Goal: Information Seeking & Learning: Find specific fact

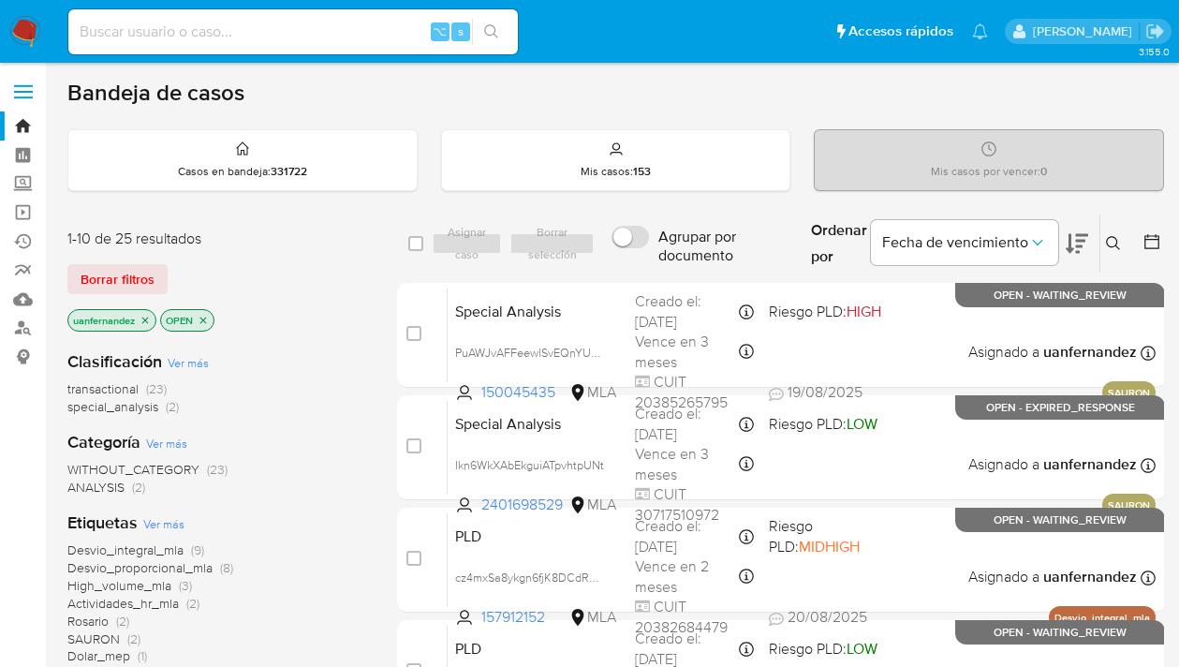
drag, startPoint x: 126, startPoint y: 273, endPoint x: 200, endPoint y: 270, distance: 75.0
click at [126, 273] on span "Borrar filtros" at bounding box center [118, 279] width 74 height 26
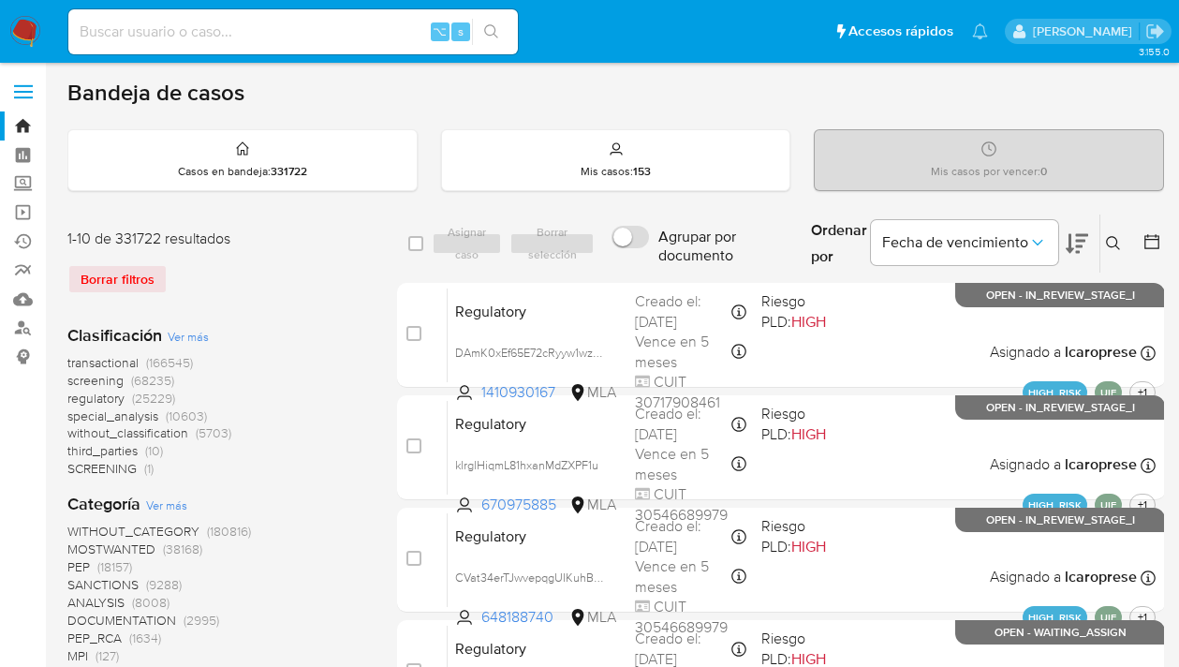
click at [1113, 246] on icon at bounding box center [1113, 243] width 15 height 15
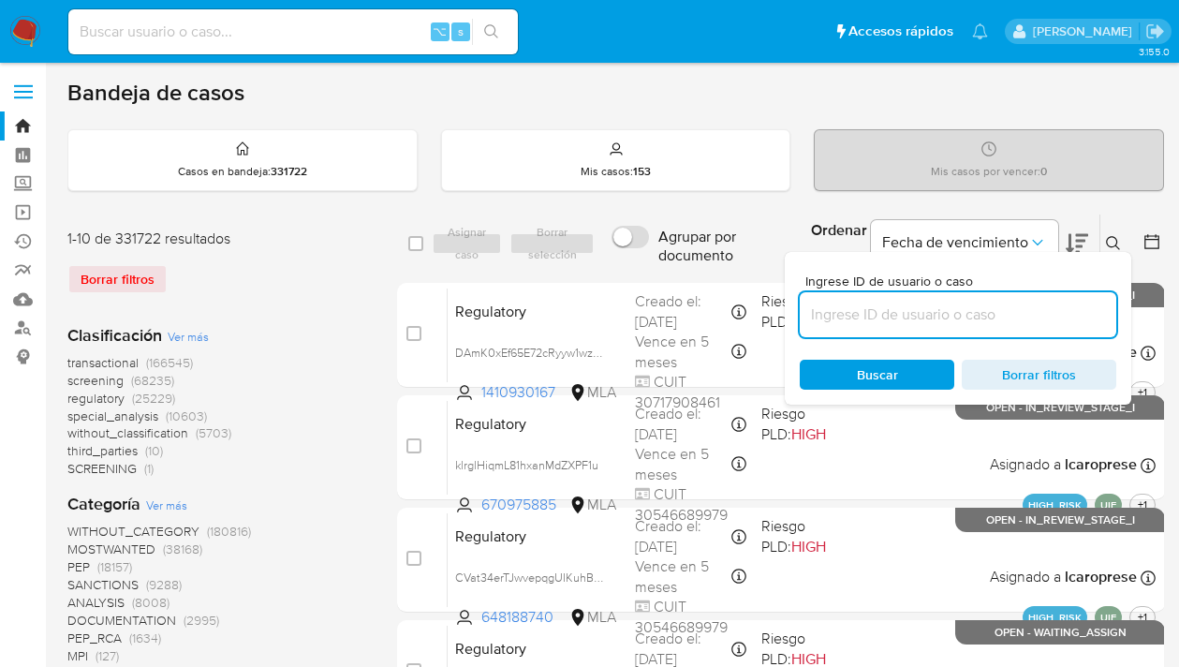
click at [984, 303] on input at bounding box center [958, 315] width 317 height 24
type input "150045435"
click at [1113, 243] on icon at bounding box center [1113, 243] width 15 height 15
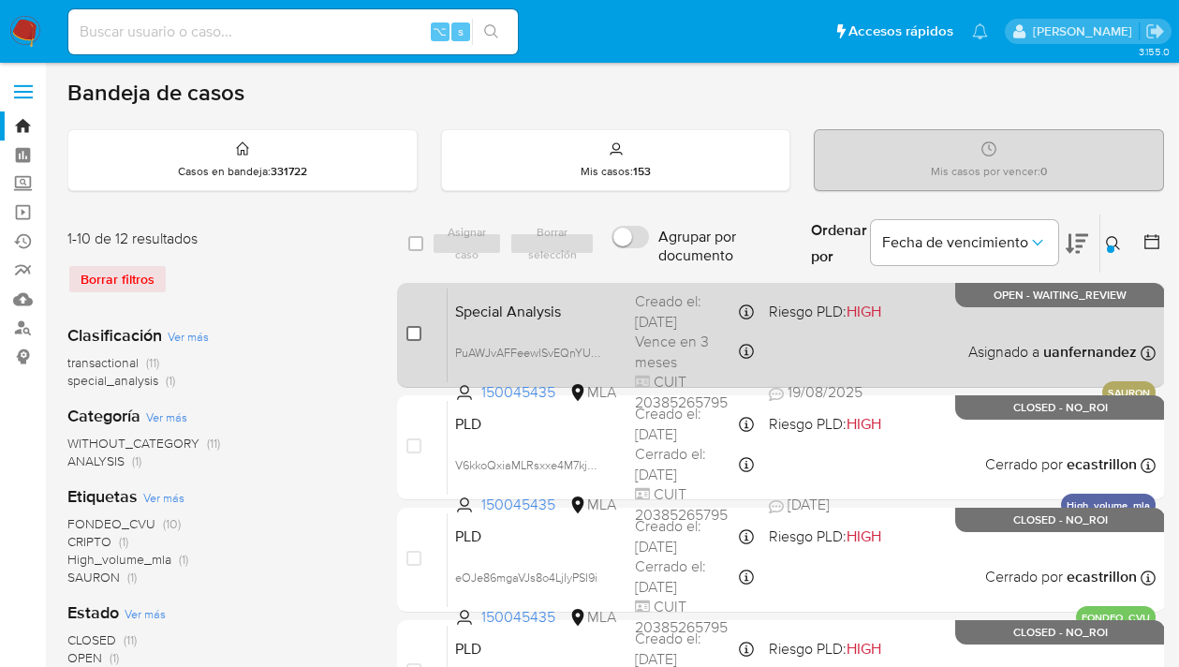
click at [411, 332] on input "checkbox" at bounding box center [413, 333] width 15 height 15
checkbox input "true"
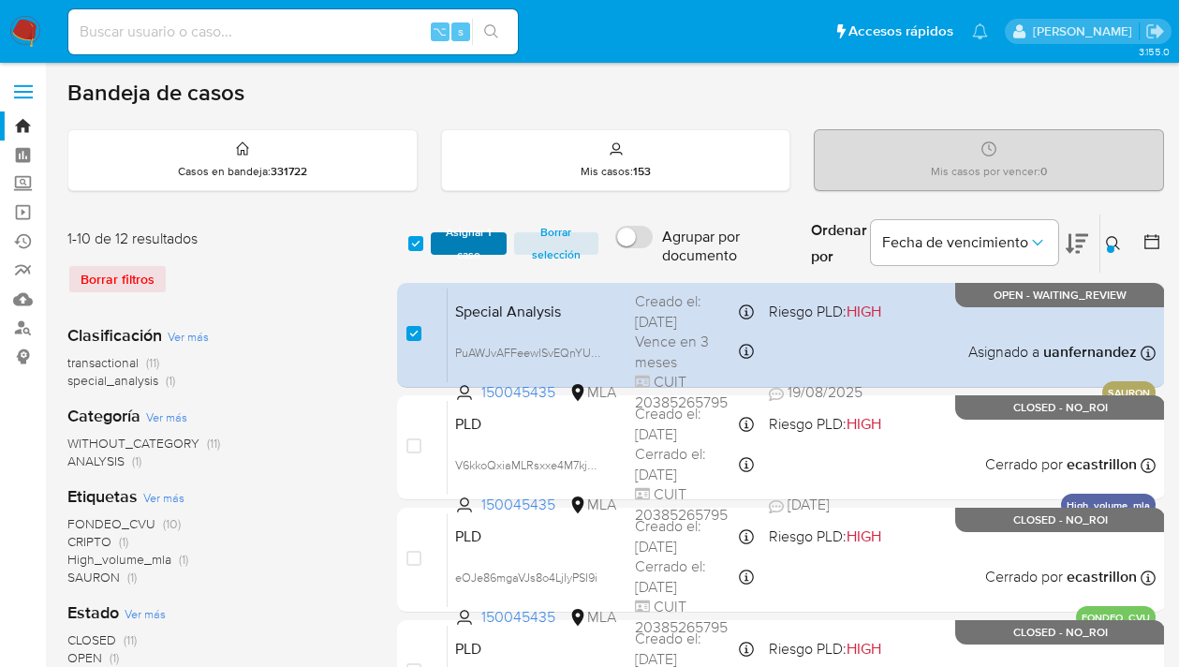
click at [455, 253] on span "Asignar 1 caso" at bounding box center [468, 243] width 57 height 19
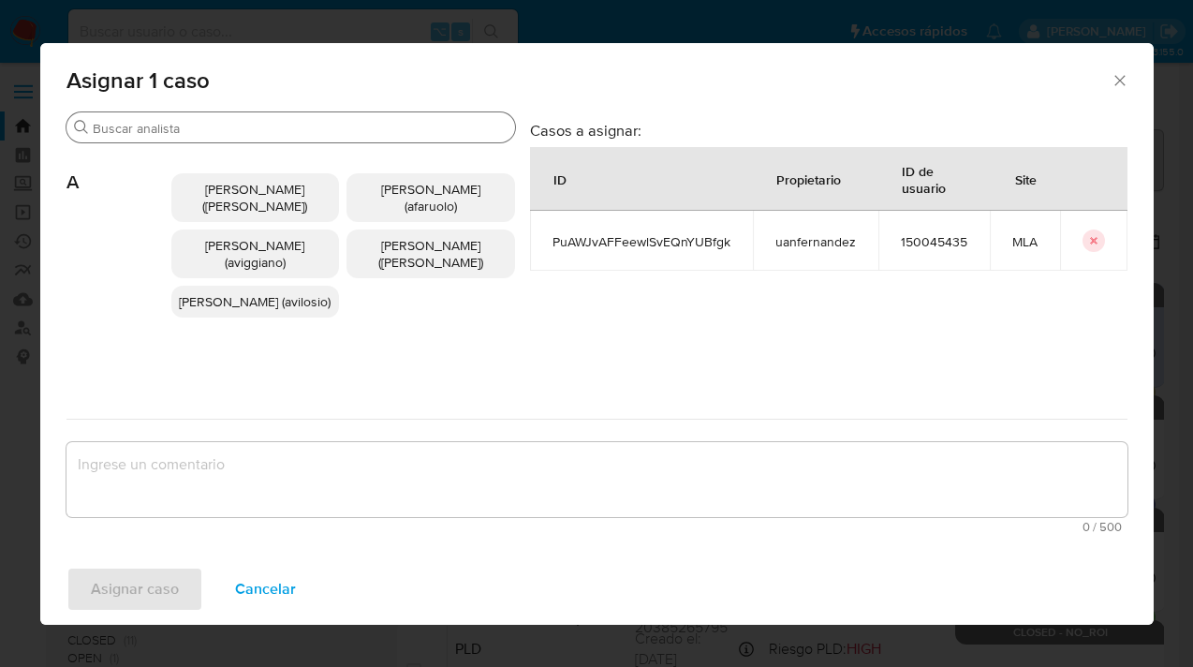
click at [266, 125] on input "Buscar" at bounding box center [300, 128] width 415 height 17
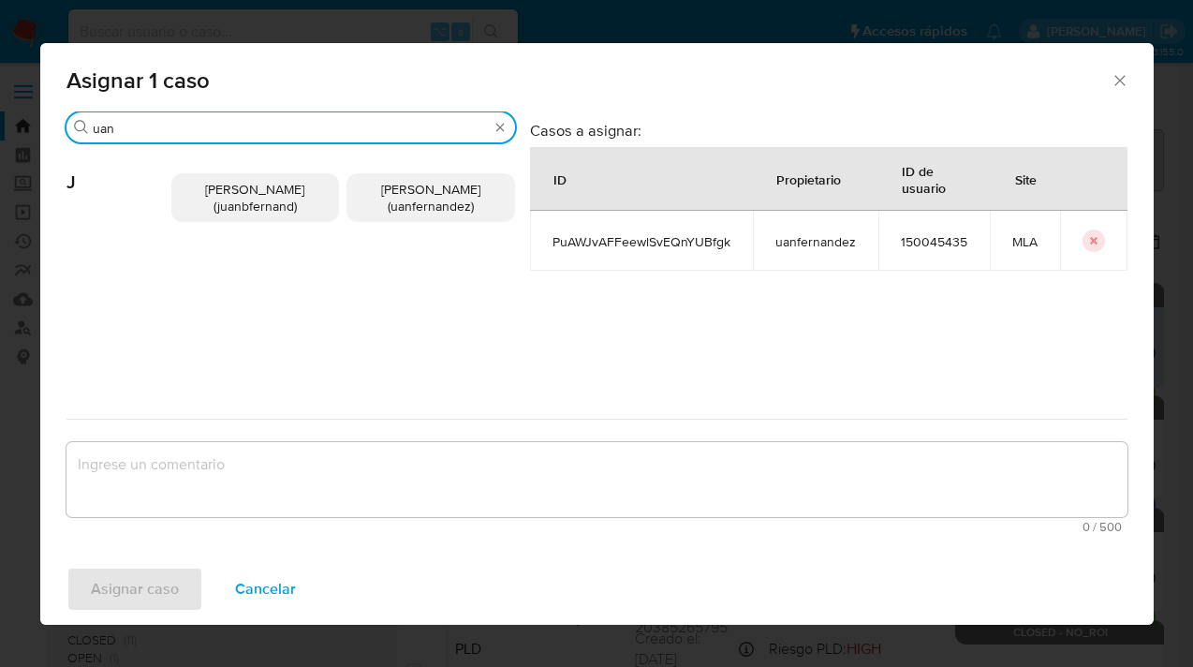
type input "uan"
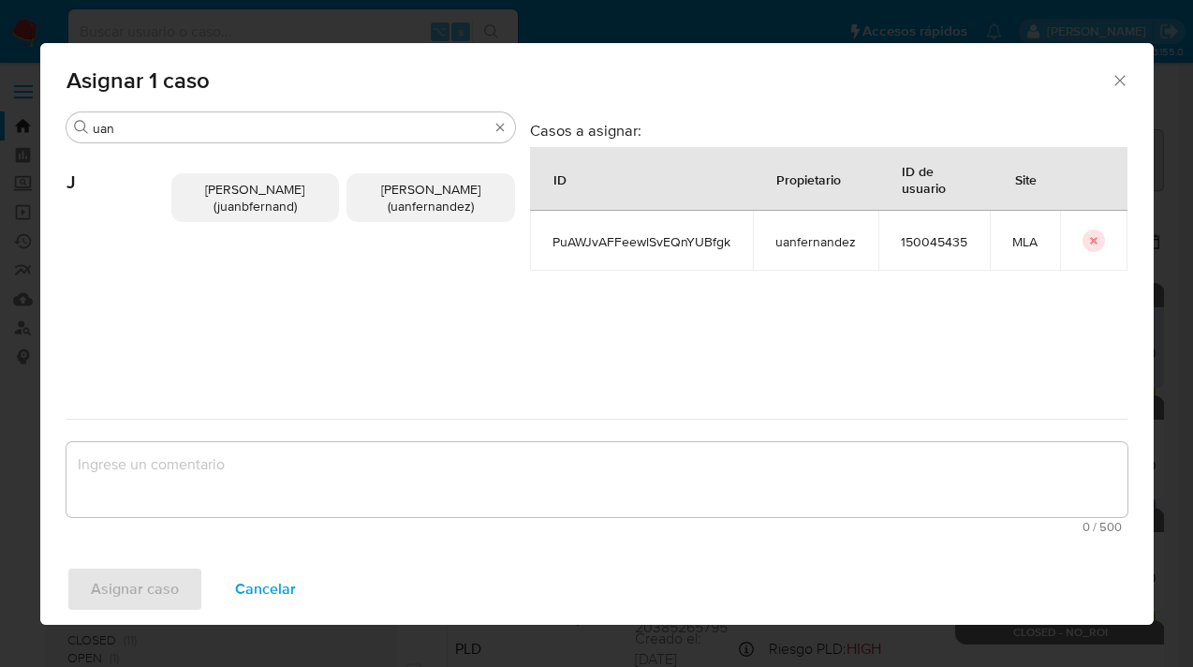
click at [403, 208] on span "Juan Pablo Fernandez (uanfernandez)" at bounding box center [430, 198] width 99 height 36
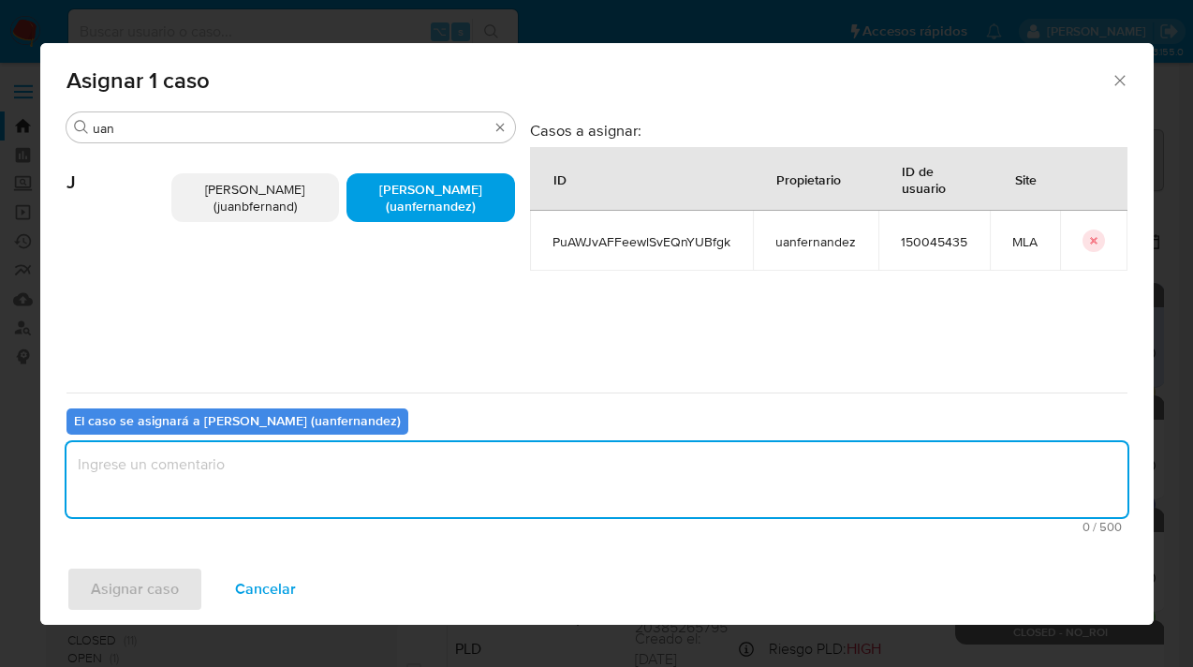
click at [383, 482] on textarea "assign-modal" at bounding box center [596, 479] width 1061 height 75
type textarea "asig"
click at [157, 599] on span "Asignar caso" at bounding box center [135, 588] width 88 height 41
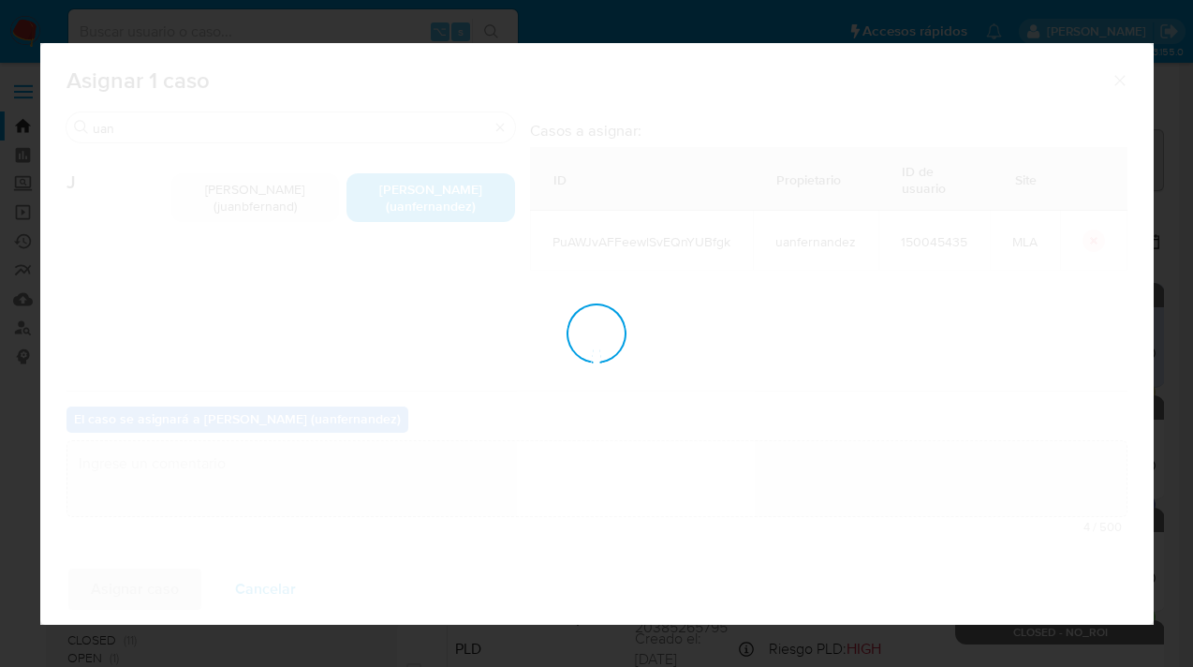
checkbox input "false"
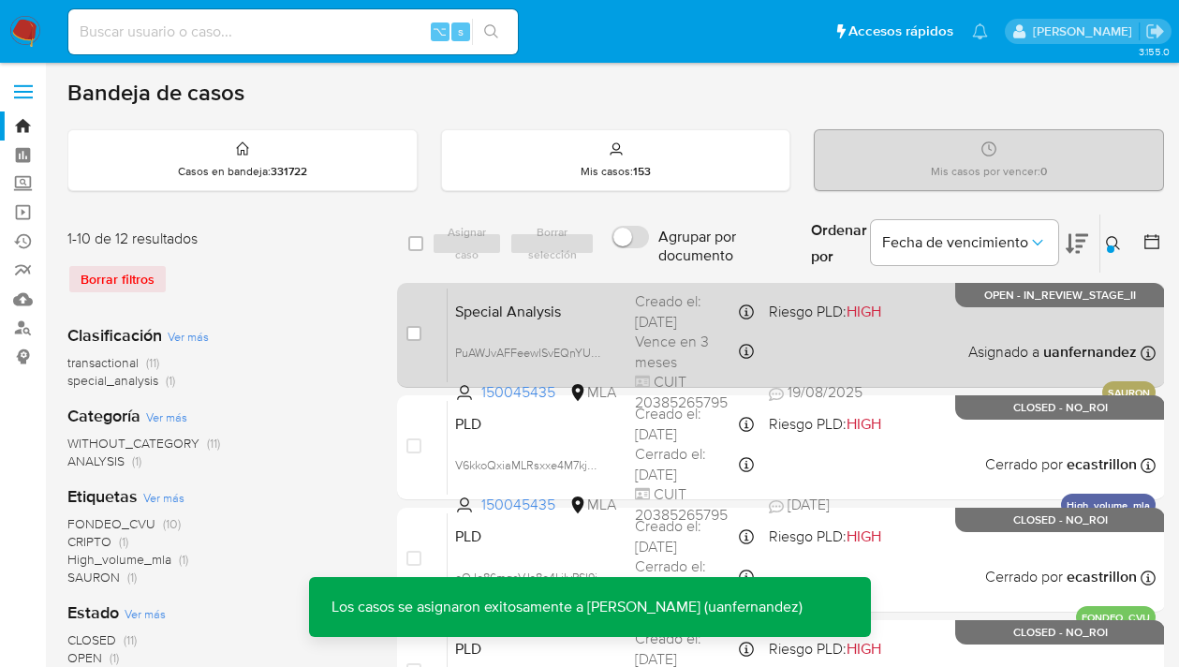
click at [860, 337] on div "Special Analysis PuAWJvAFFeewlSvEQnYUBfgk 150045435 MLA Riesgo PLD: HIGH Creado…" at bounding box center [802, 335] width 708 height 95
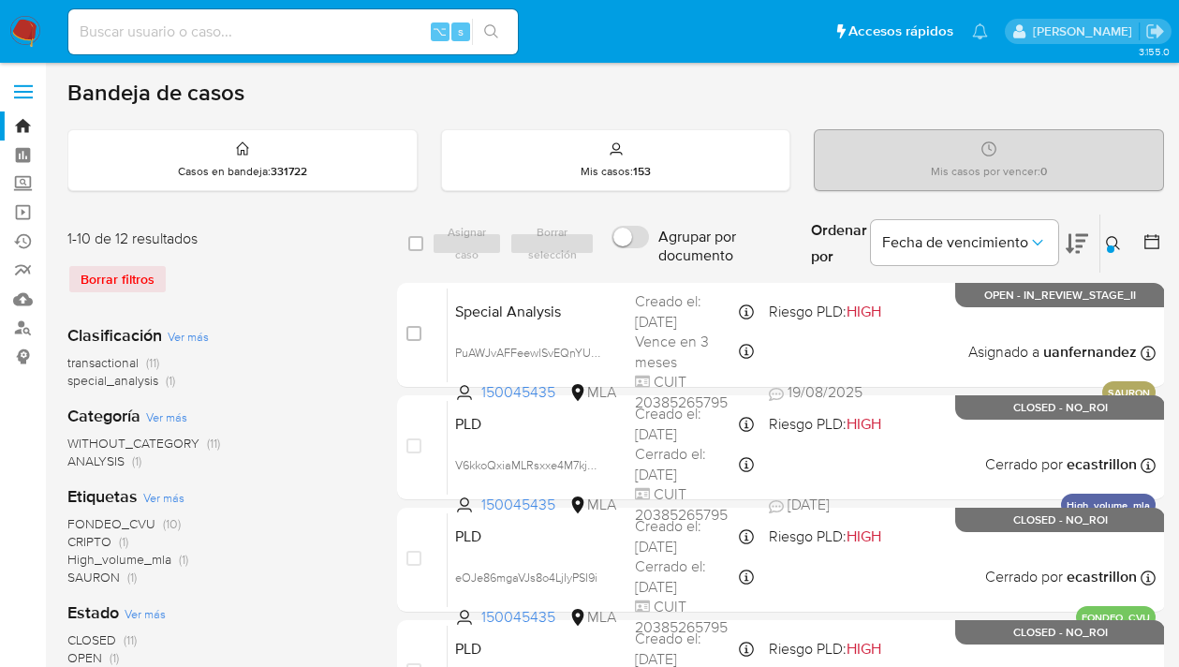
click at [1109, 246] on div at bounding box center [1110, 248] width 7 height 7
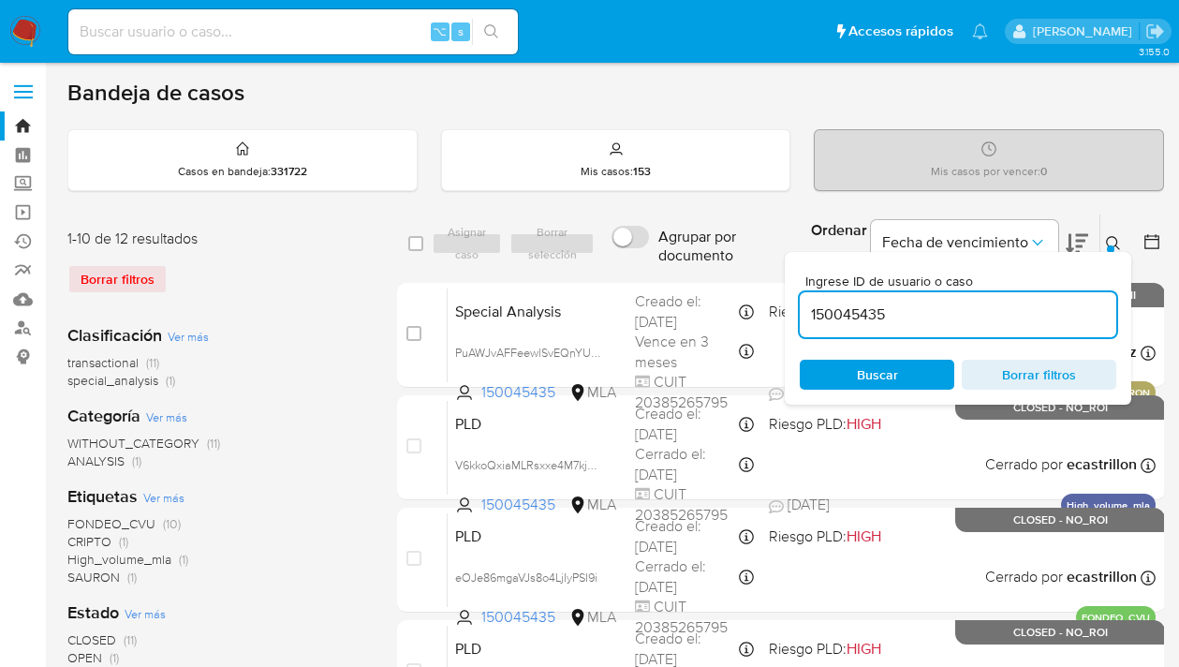
drag, startPoint x: 952, startPoint y: 313, endPoint x: 816, endPoint y: 302, distance: 136.3
click at [816, 303] on input "150045435" at bounding box center [958, 315] width 317 height 24
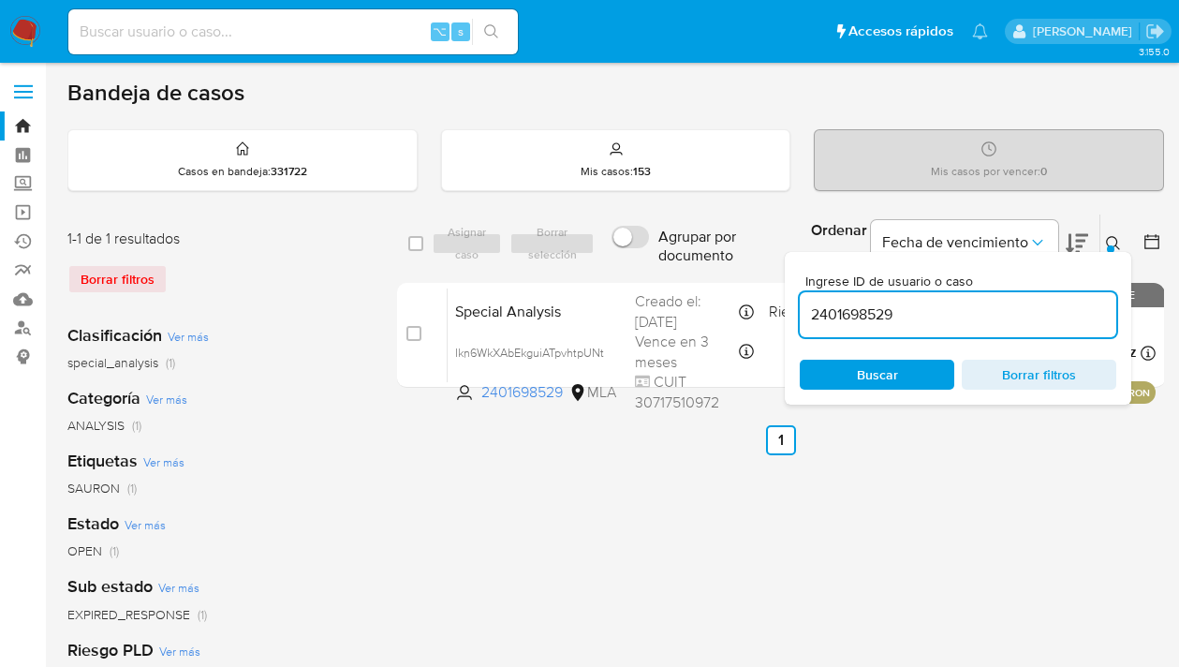
click at [1112, 242] on icon at bounding box center [1113, 243] width 15 height 15
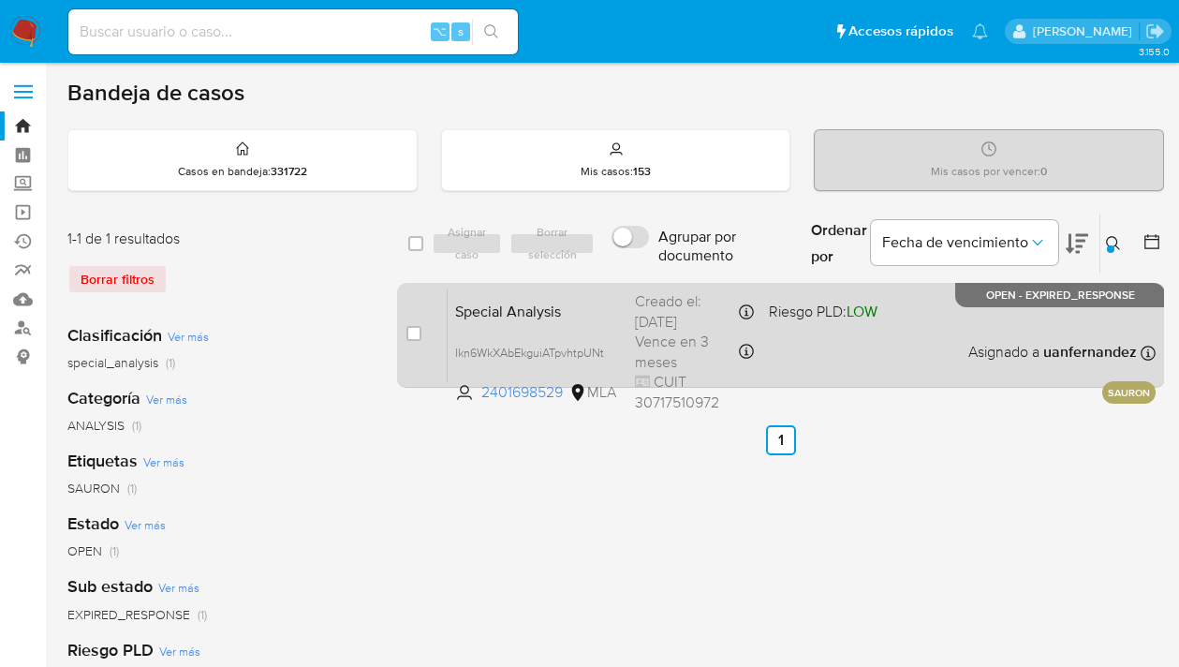
click at [889, 366] on div "Special Analysis Ikn6WkXAbEkguiATpvhtpUNt 2401698529 MLA Riesgo PLD: LOW Creado…" at bounding box center [802, 335] width 708 height 95
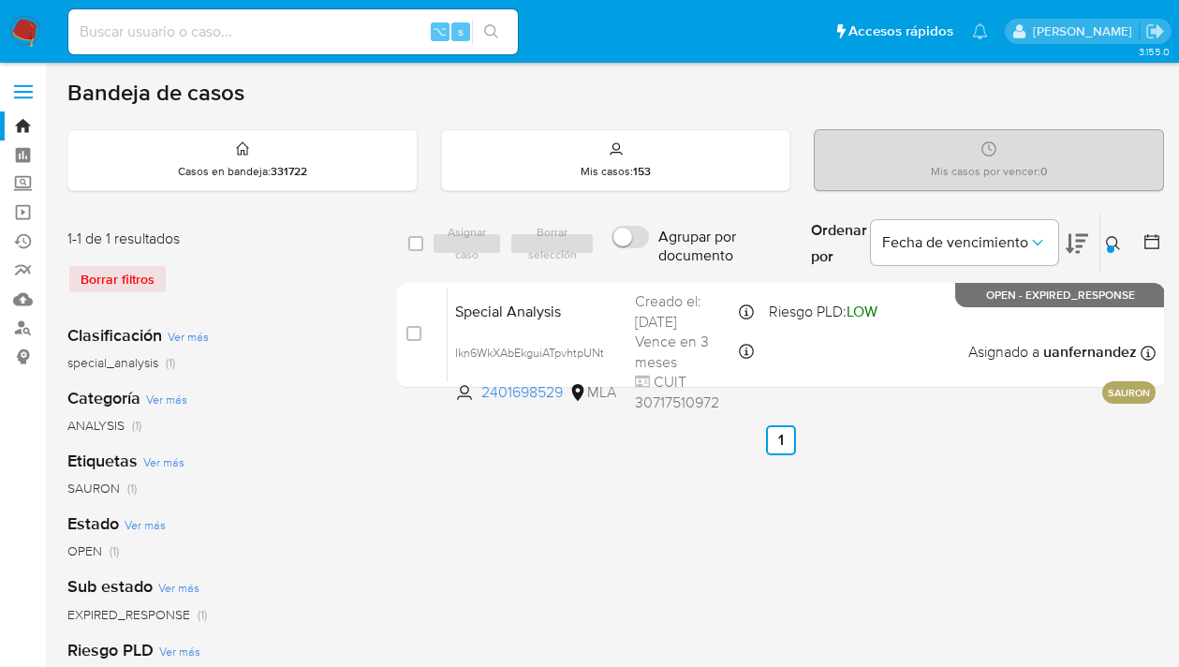
click at [1107, 237] on icon at bounding box center [1113, 243] width 14 height 14
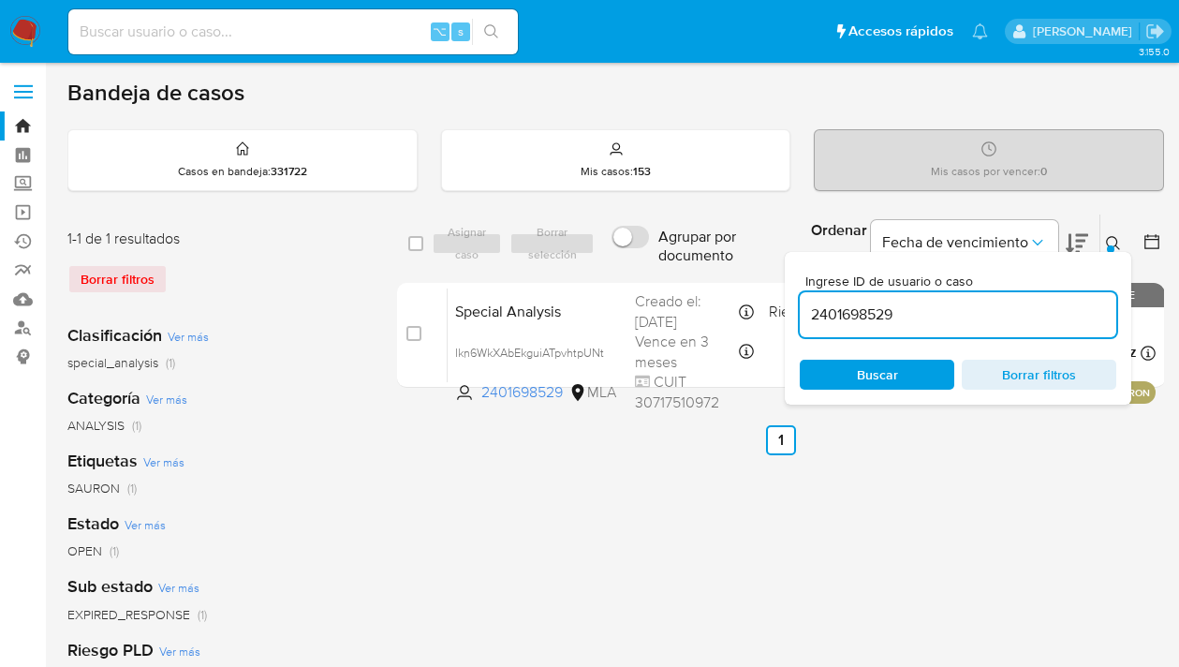
drag, startPoint x: 955, startPoint y: 312, endPoint x: 789, endPoint y: 303, distance: 166.9
click at [789, 303] on div "Ingrese ID de usuario o caso 2401698529 Buscar Borrar filtros" at bounding box center [958, 328] width 347 height 153
type input "2481849302"
click at [1114, 241] on icon at bounding box center [1113, 243] width 15 height 15
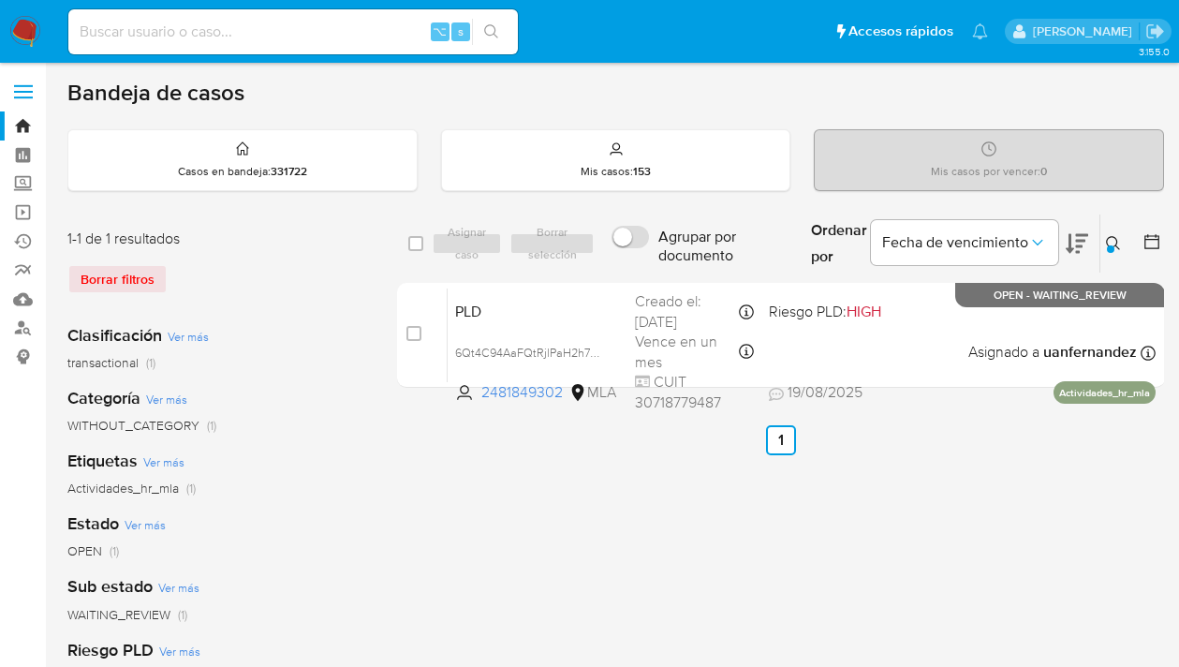
drag, startPoint x: 414, startPoint y: 244, endPoint x: 423, endPoint y: 246, distance: 9.6
click at [415, 244] on input "checkbox" at bounding box center [415, 243] width 15 height 15
checkbox input "true"
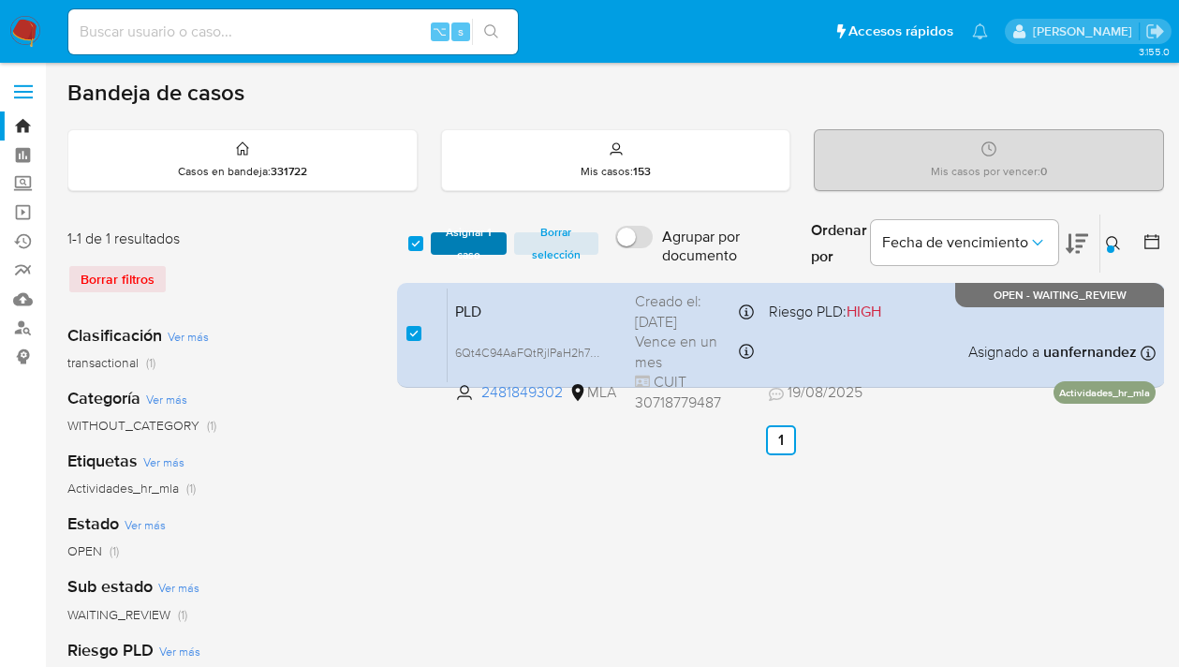
click at [434, 247] on button "Asignar 1 caso" at bounding box center [469, 243] width 76 height 22
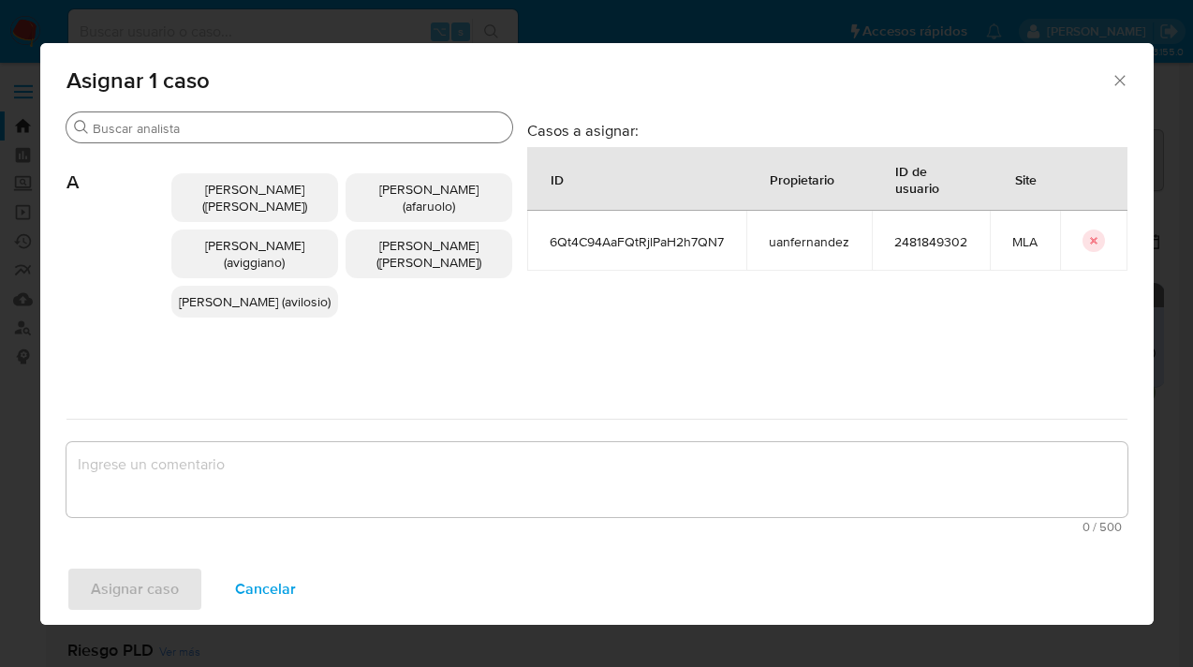
click at [336, 118] on div "Buscar" at bounding box center [289, 127] width 446 height 30
click at [337, 126] on input "Buscar" at bounding box center [299, 128] width 412 height 17
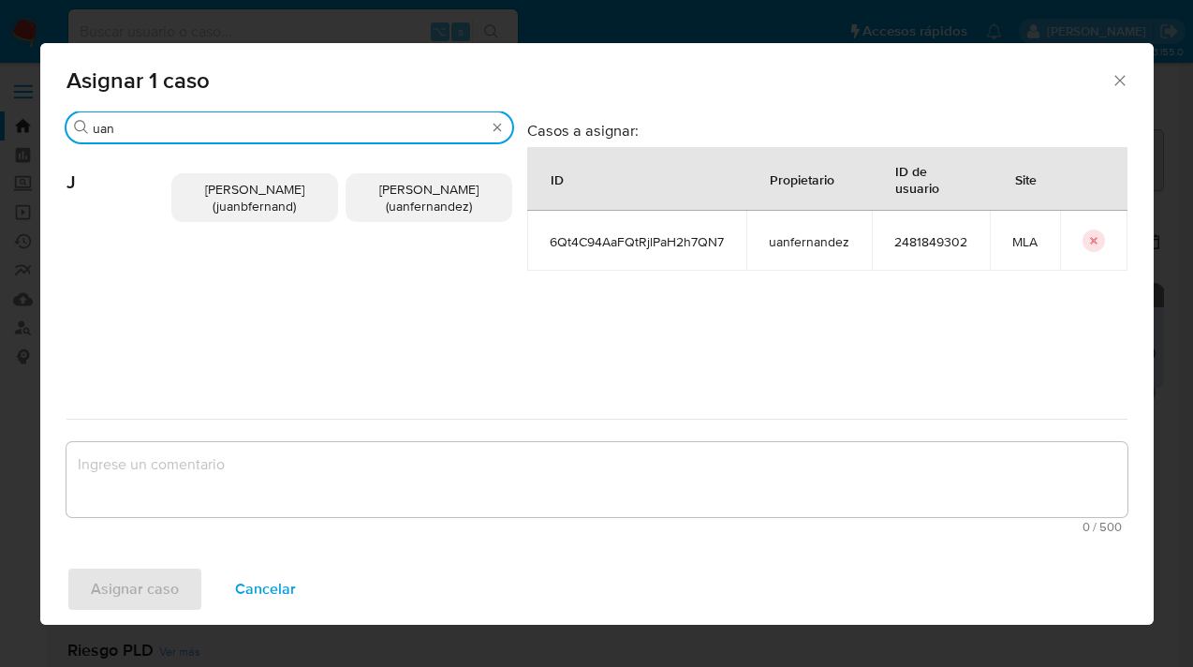
type input "uan"
drag, startPoint x: 407, startPoint y: 205, endPoint x: 388, endPoint y: 332, distance: 128.9
click at [407, 205] on span "Juan Pablo Fernandez (uanfernandez)" at bounding box center [428, 198] width 99 height 36
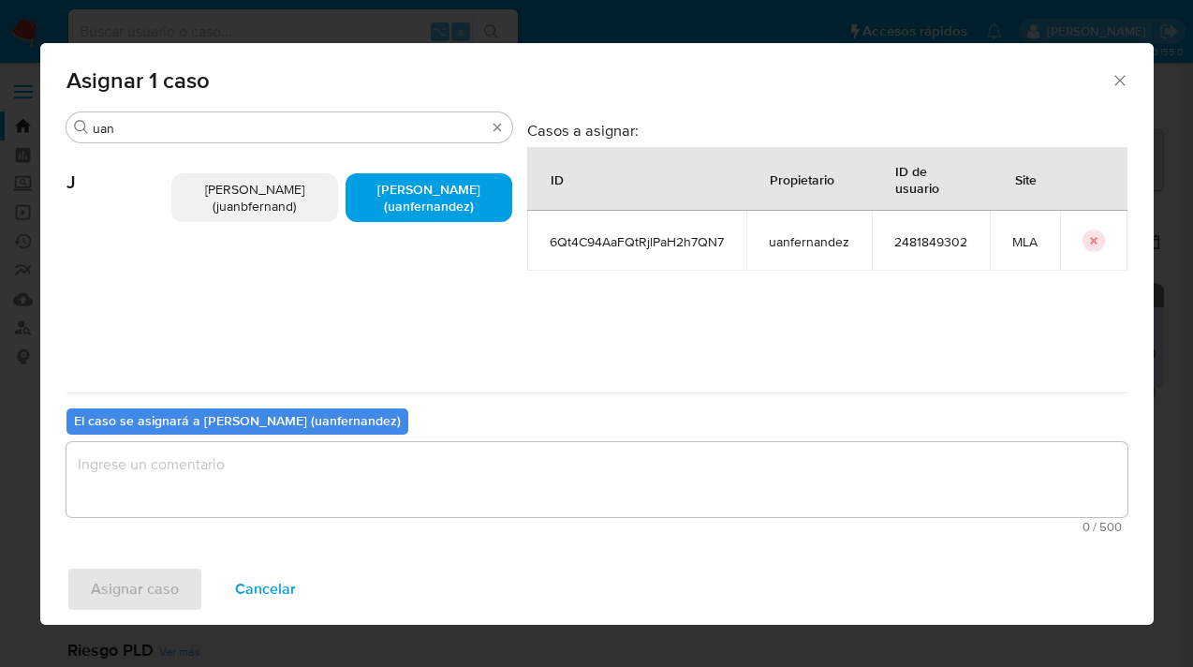
click at [395, 474] on textarea "assign-modal" at bounding box center [596, 479] width 1061 height 75
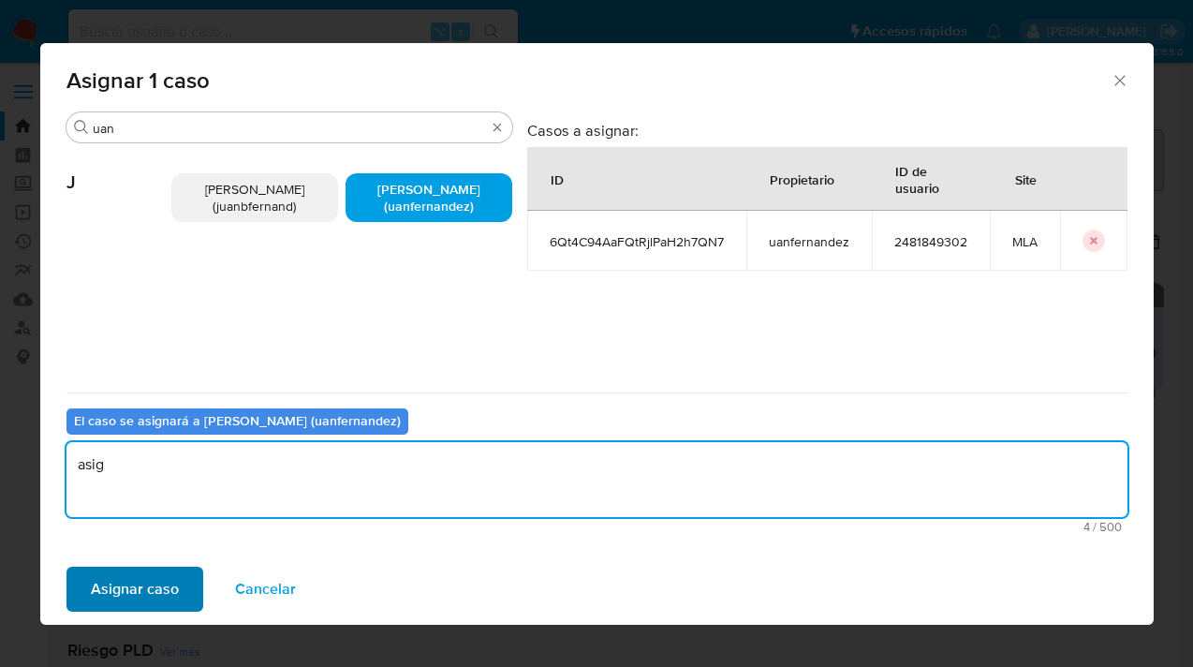
type textarea "asig"
click at [131, 594] on span "Asignar caso" at bounding box center [135, 588] width 88 height 41
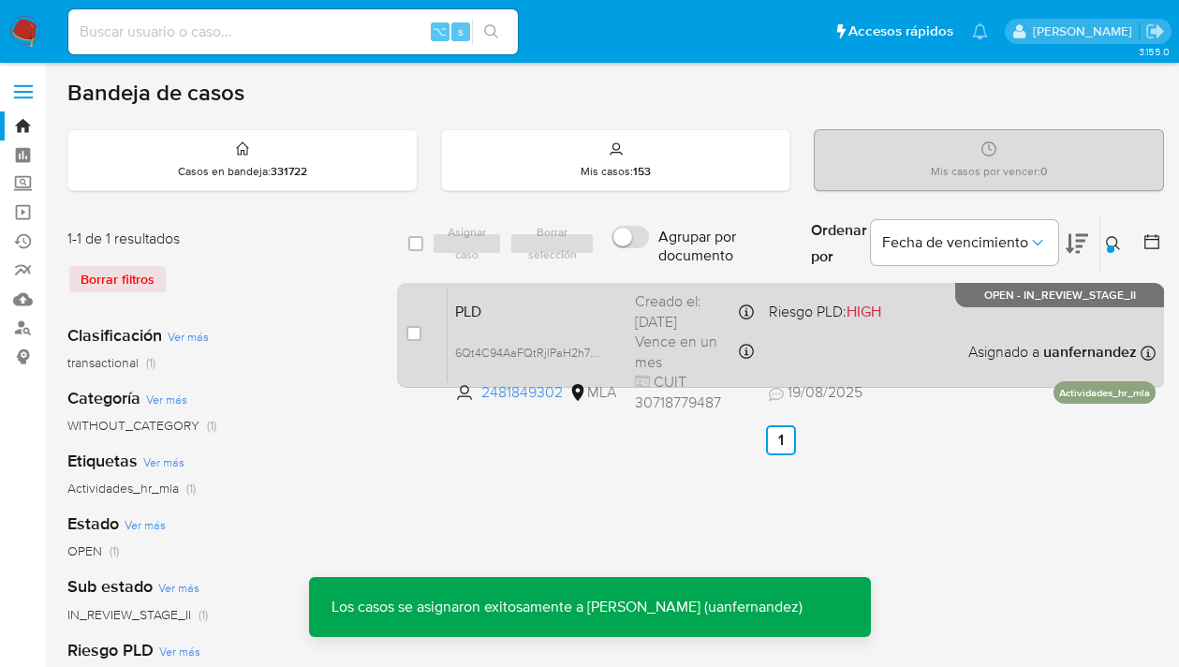
click at [938, 339] on div "PLD 6Qt4C94AaFQtRjlPaH2h7QN7 2481849302 MLA Riesgo PLD: HIGH Creado el: 12/08/2…" at bounding box center [802, 335] width 708 height 95
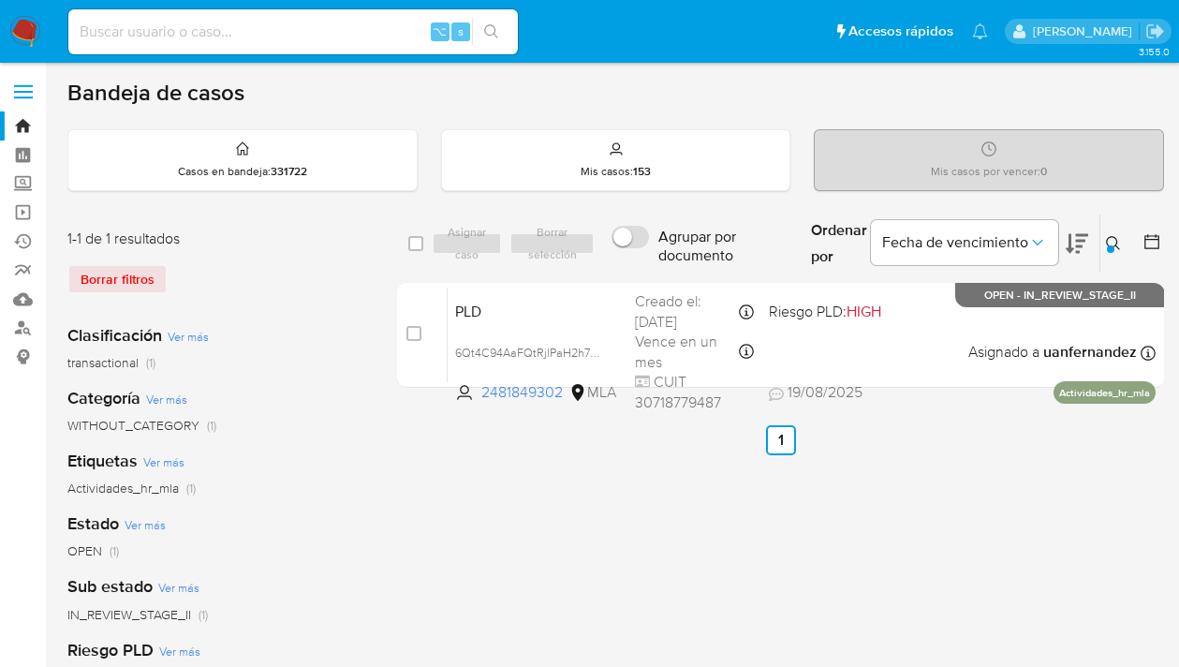
drag, startPoint x: 1108, startPoint y: 238, endPoint x: 1086, endPoint y: 246, distance: 23.1
click at [1108, 238] on icon at bounding box center [1113, 243] width 15 height 15
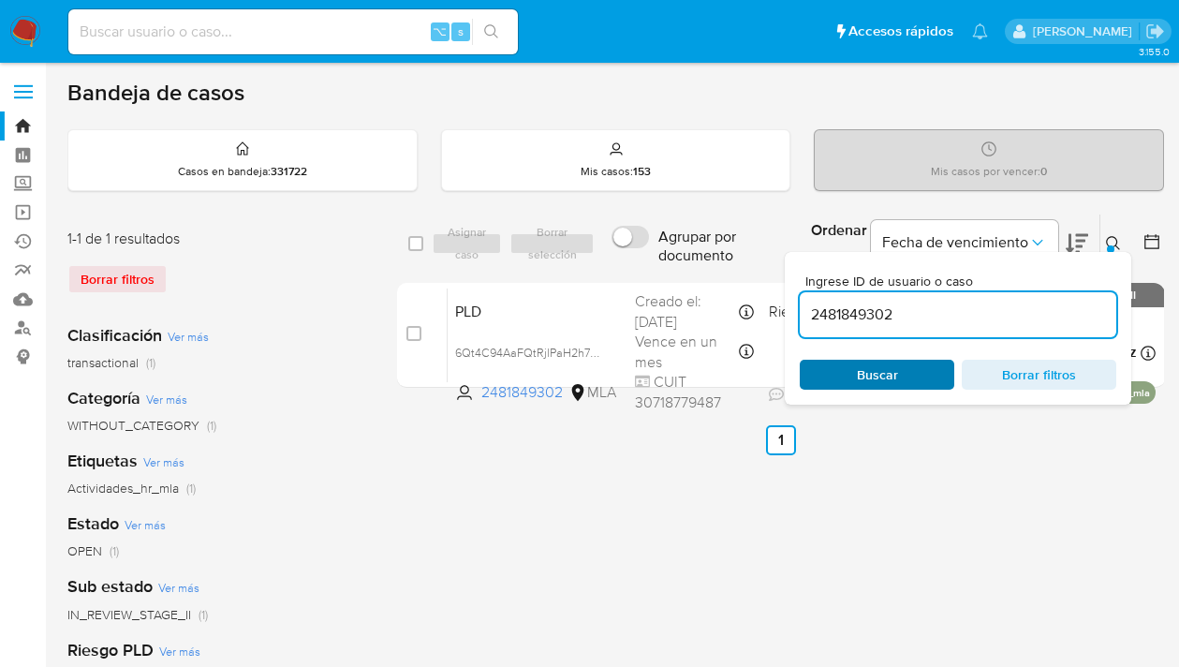
click at [883, 375] on span "Buscar" at bounding box center [877, 375] width 41 height 30
click at [1111, 239] on icon at bounding box center [1113, 243] width 15 height 15
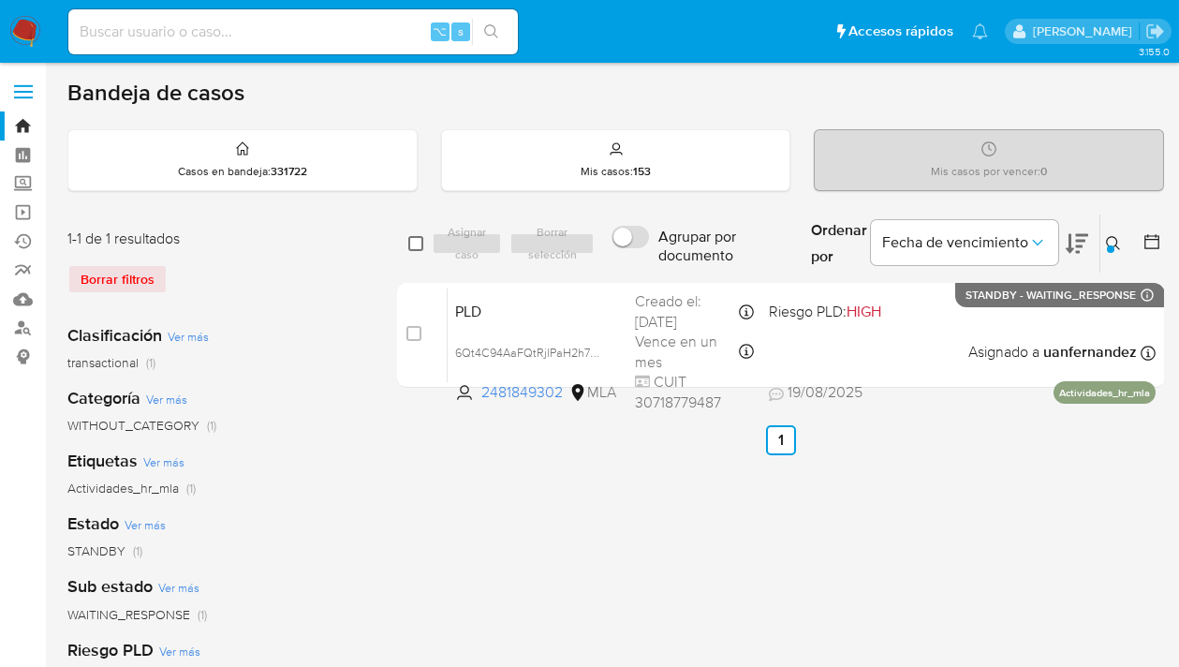
click at [411, 244] on input "checkbox" at bounding box center [415, 243] width 15 height 15
checkbox input "true"
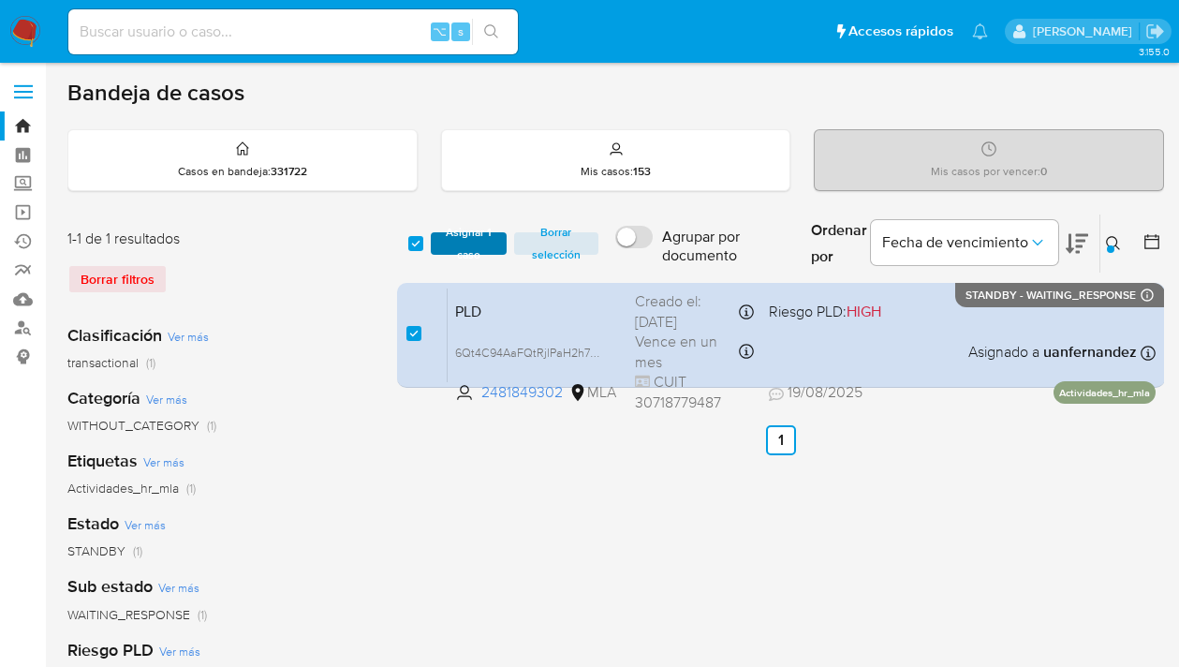
click at [492, 234] on span "Asignar 1 caso" at bounding box center [468, 243] width 57 height 19
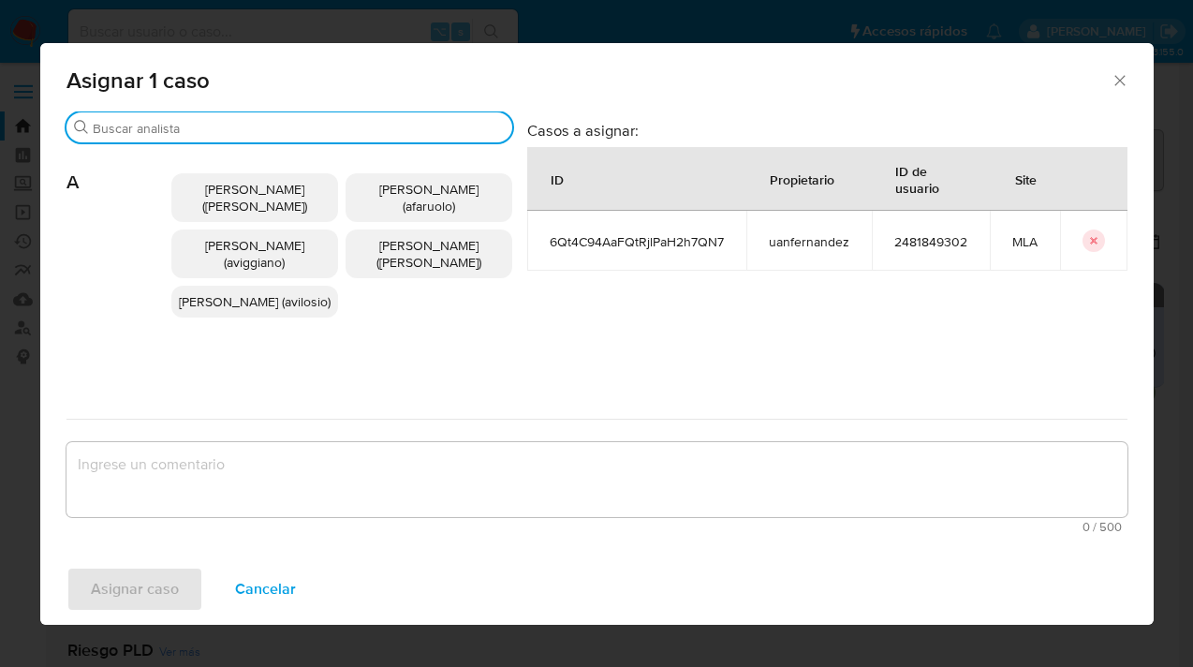
click at [352, 128] on input "Buscar" at bounding box center [299, 128] width 412 height 17
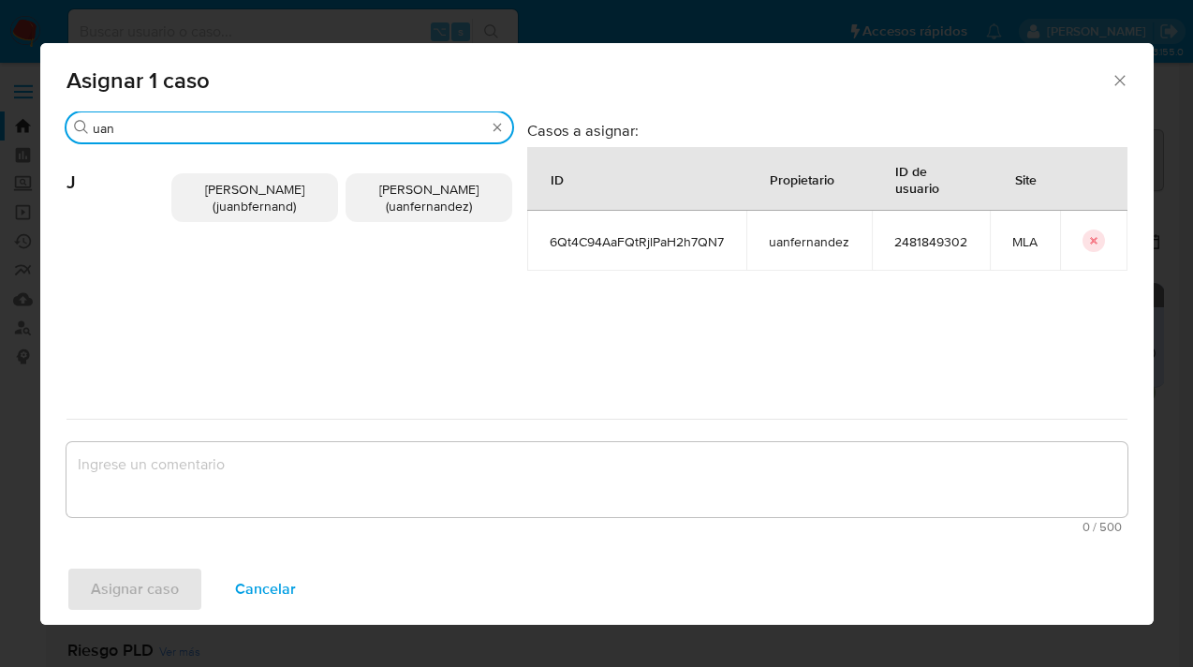
type input "uan"
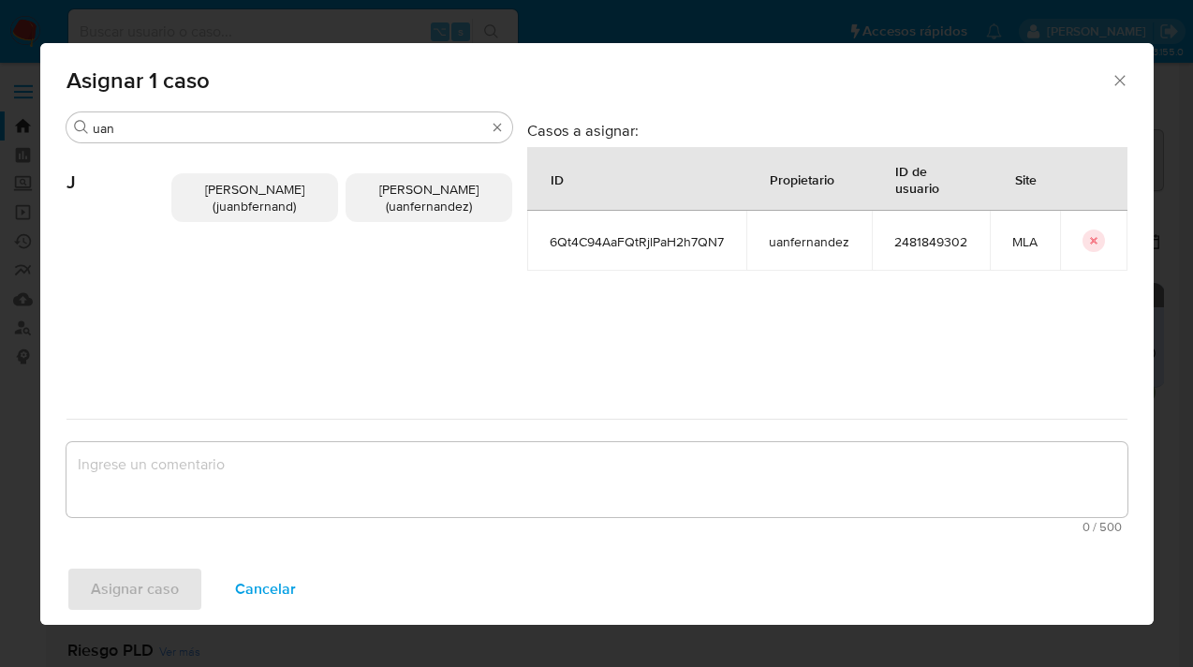
click at [399, 194] on span "Juan Pablo Fernandez (uanfernandez)" at bounding box center [428, 198] width 99 height 36
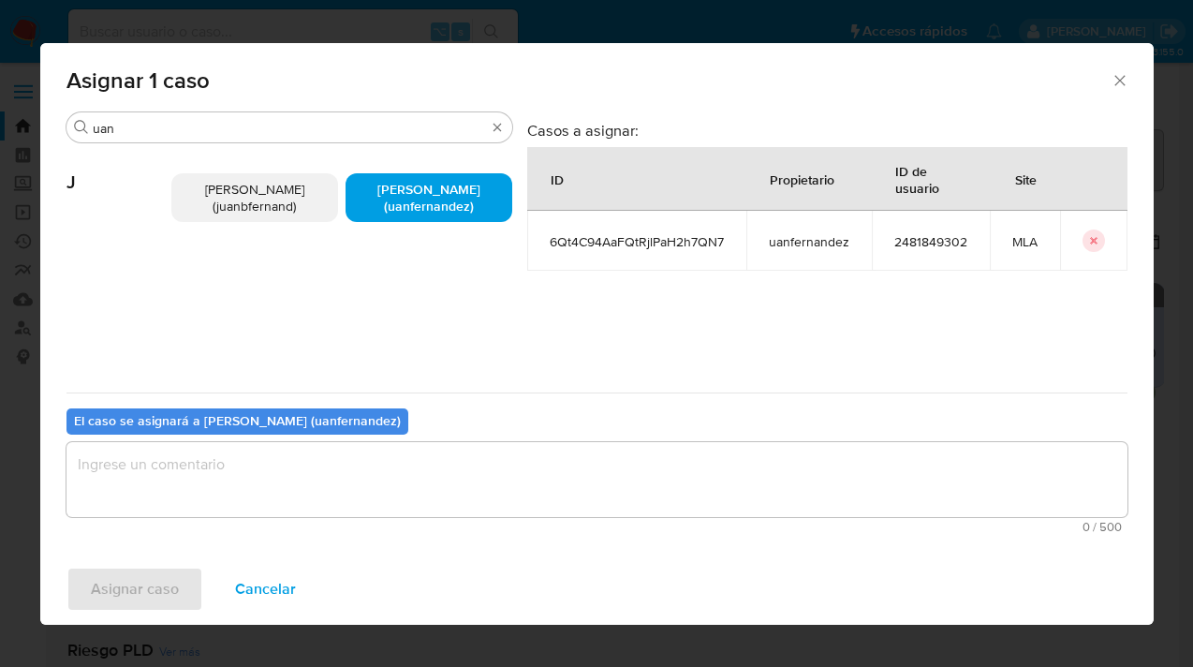
click at [375, 470] on textarea "assign-modal" at bounding box center [596, 479] width 1061 height 75
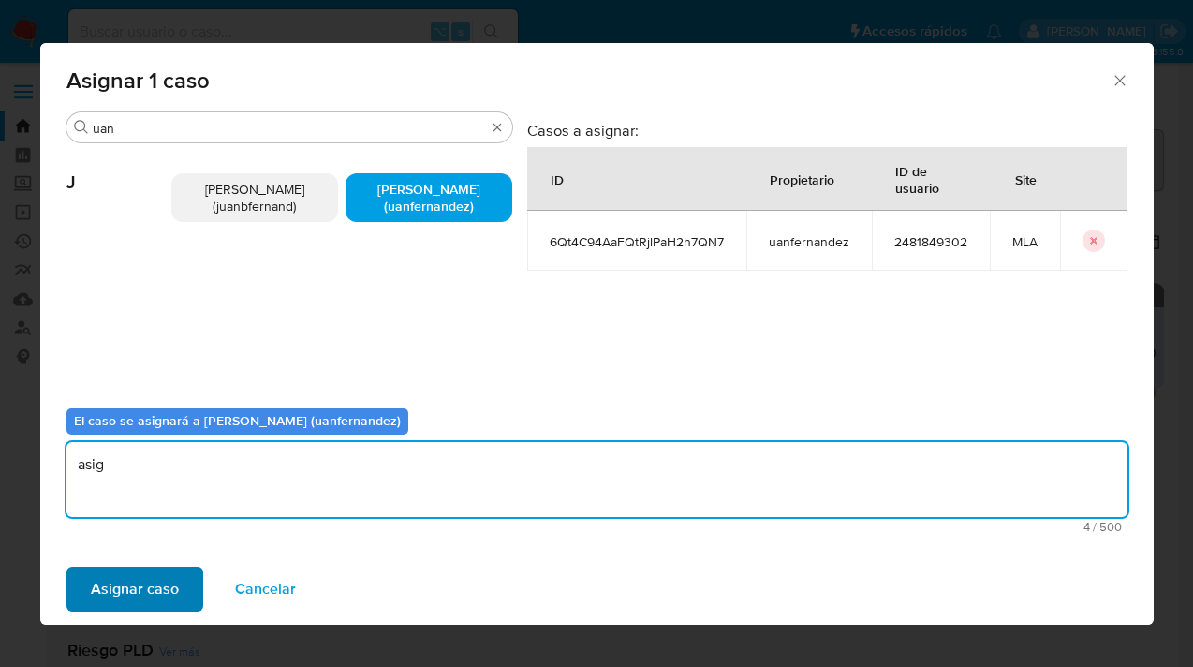
type textarea "asig"
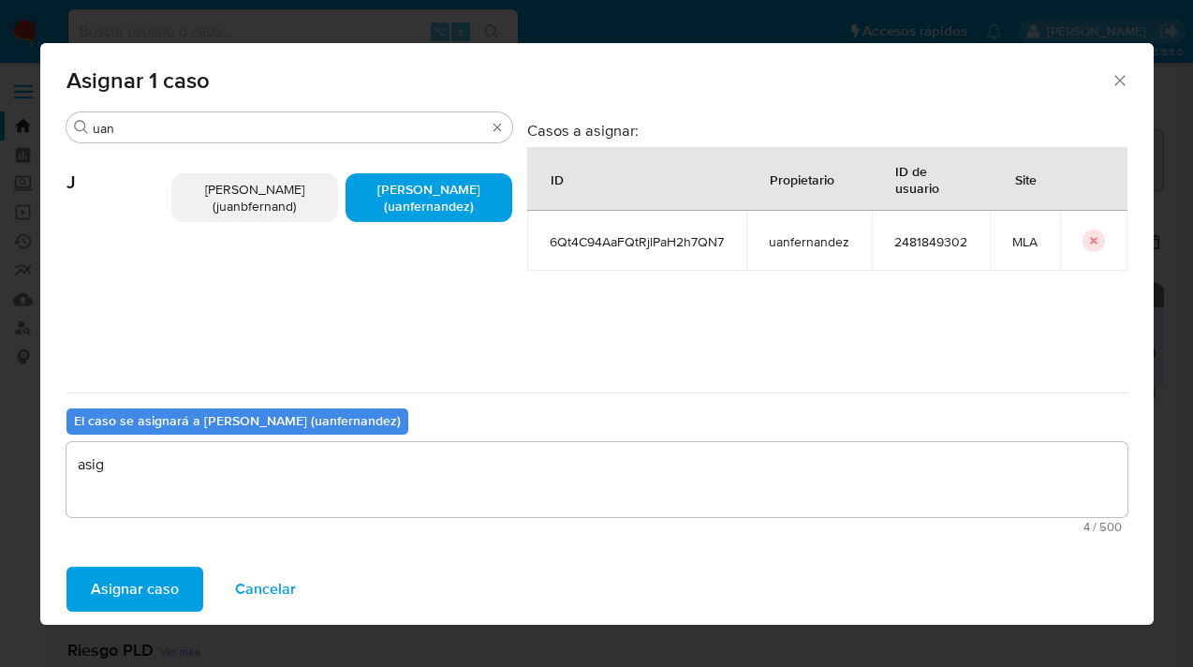
click at [150, 597] on span "Asignar caso" at bounding box center [135, 588] width 88 height 41
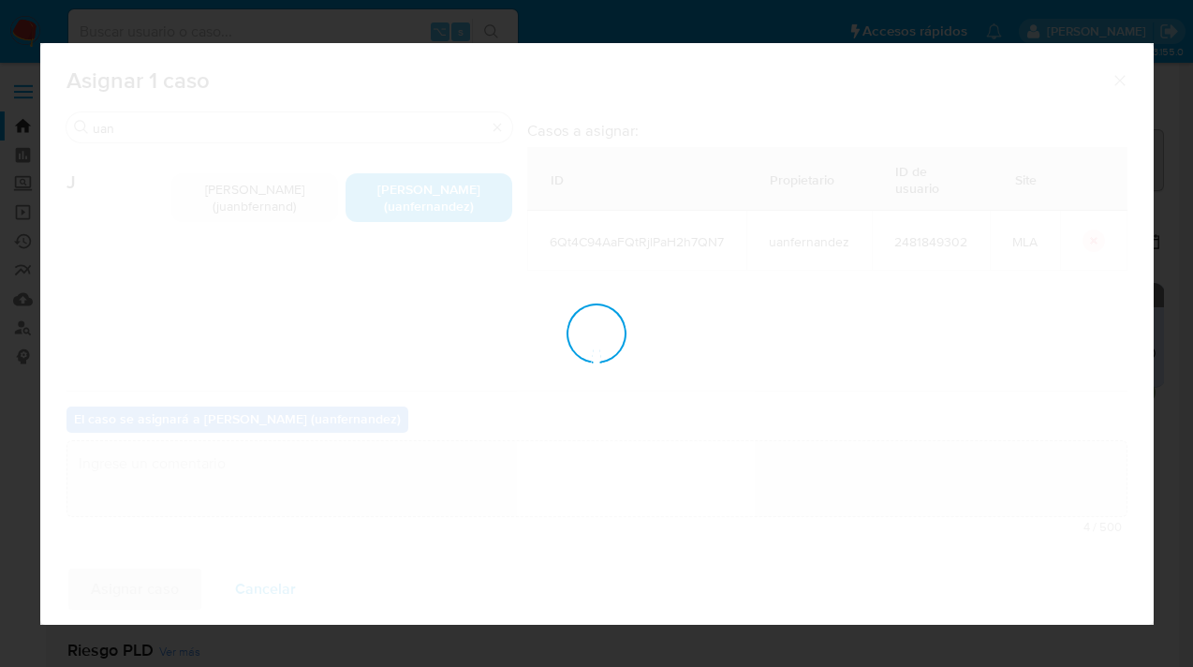
checkbox input "false"
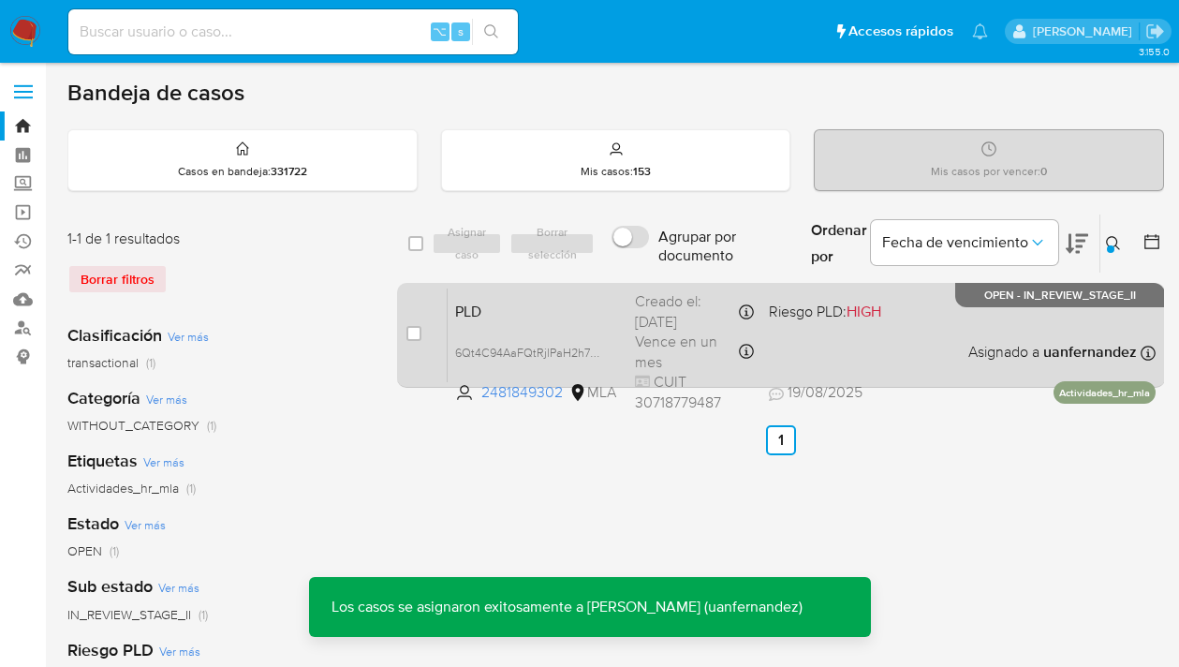
click at [932, 339] on div "PLD 6Qt4C94AaFQtRjlPaH2h7QN7 2481849302 MLA Riesgo PLD: HIGH Creado el: 12/08/2…" at bounding box center [802, 335] width 708 height 95
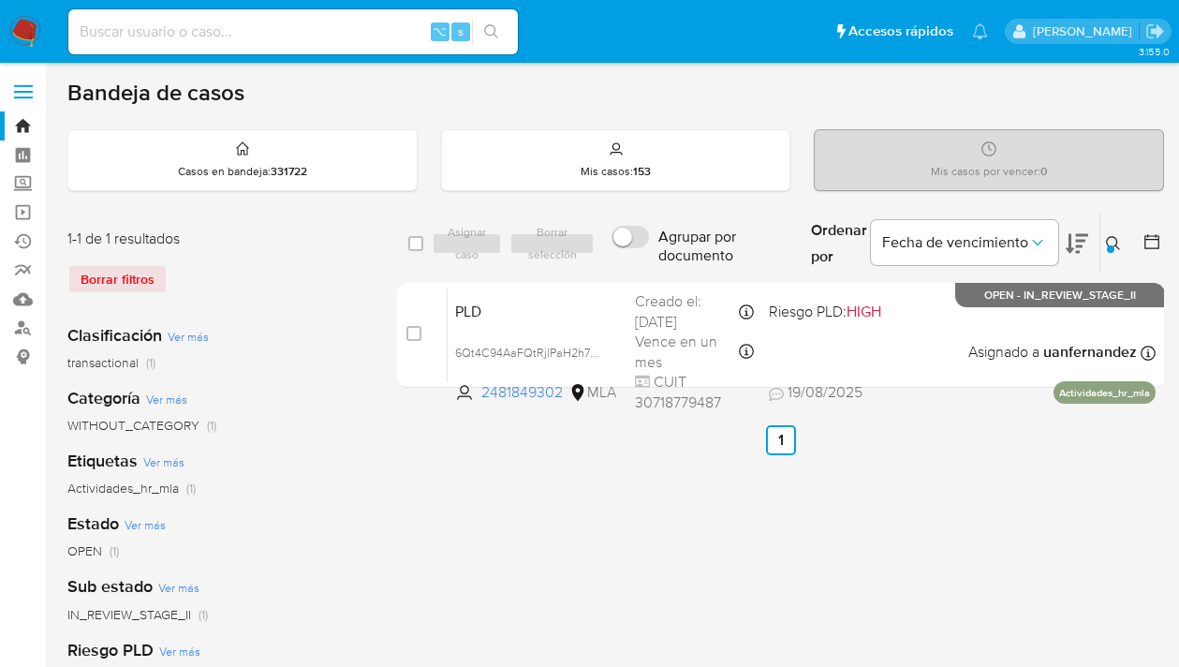
click at [1114, 239] on icon at bounding box center [1113, 243] width 15 height 15
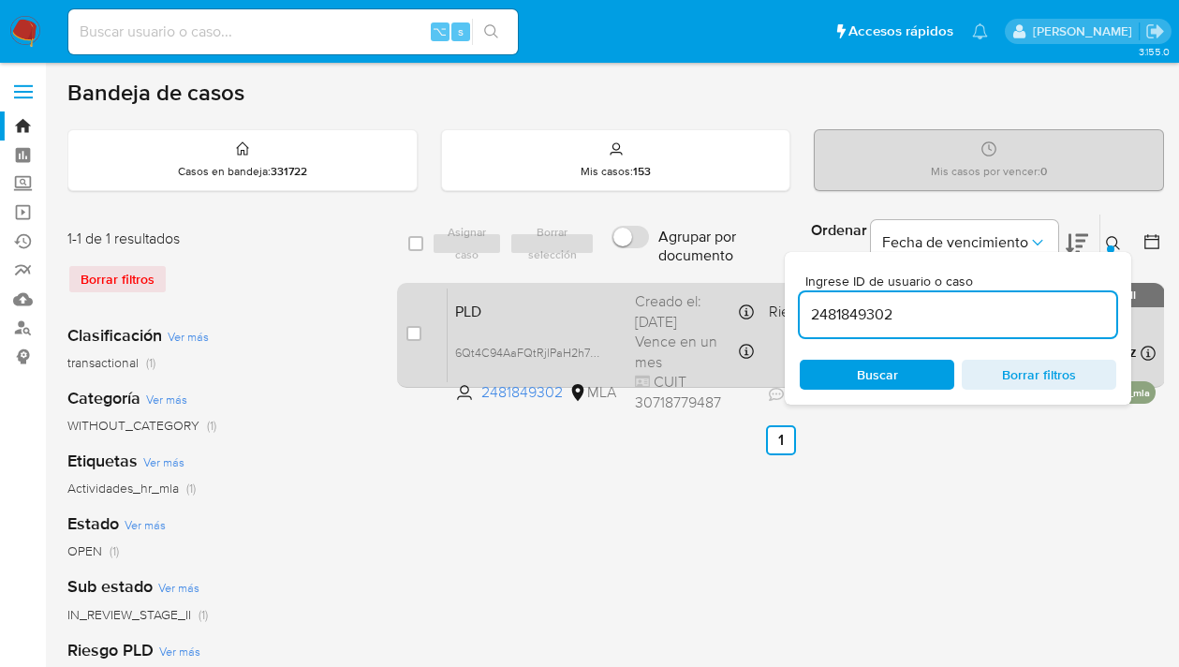
drag, startPoint x: 939, startPoint y: 319, endPoint x: 764, endPoint y: 288, distance: 177.8
click at [764, 288] on div "select-all-cases-checkbox Asignar caso Borrar selección Agrupar por documento O…" at bounding box center [781, 305] width 768 height 182
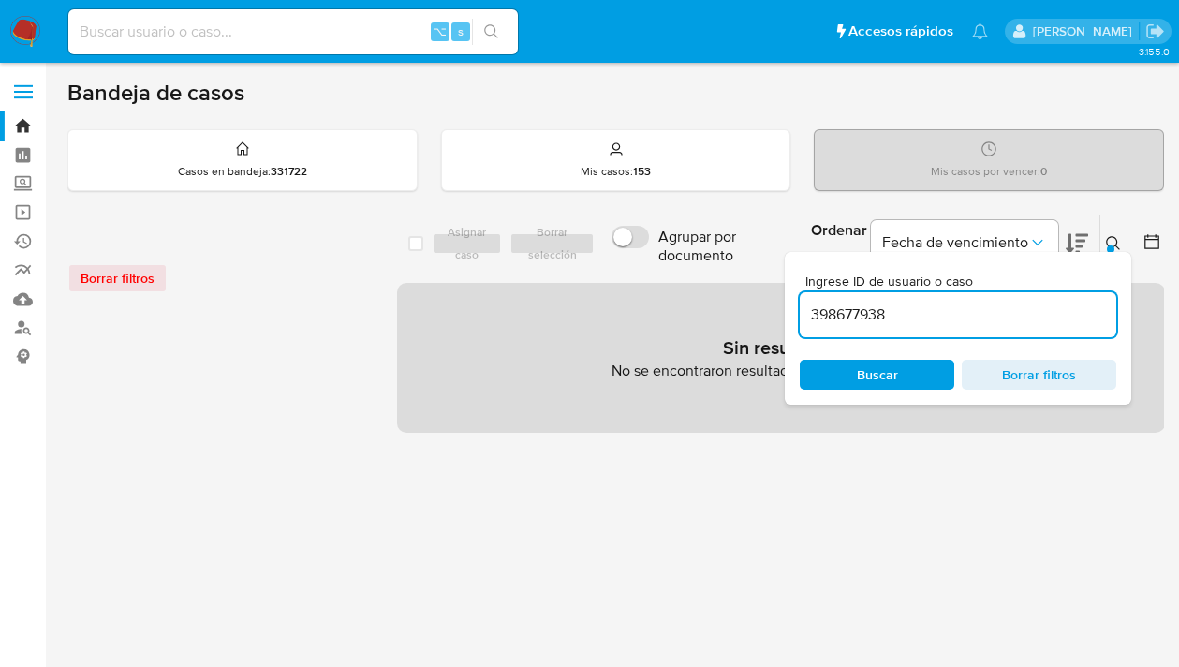
click at [1112, 244] on button at bounding box center [1115, 243] width 31 height 22
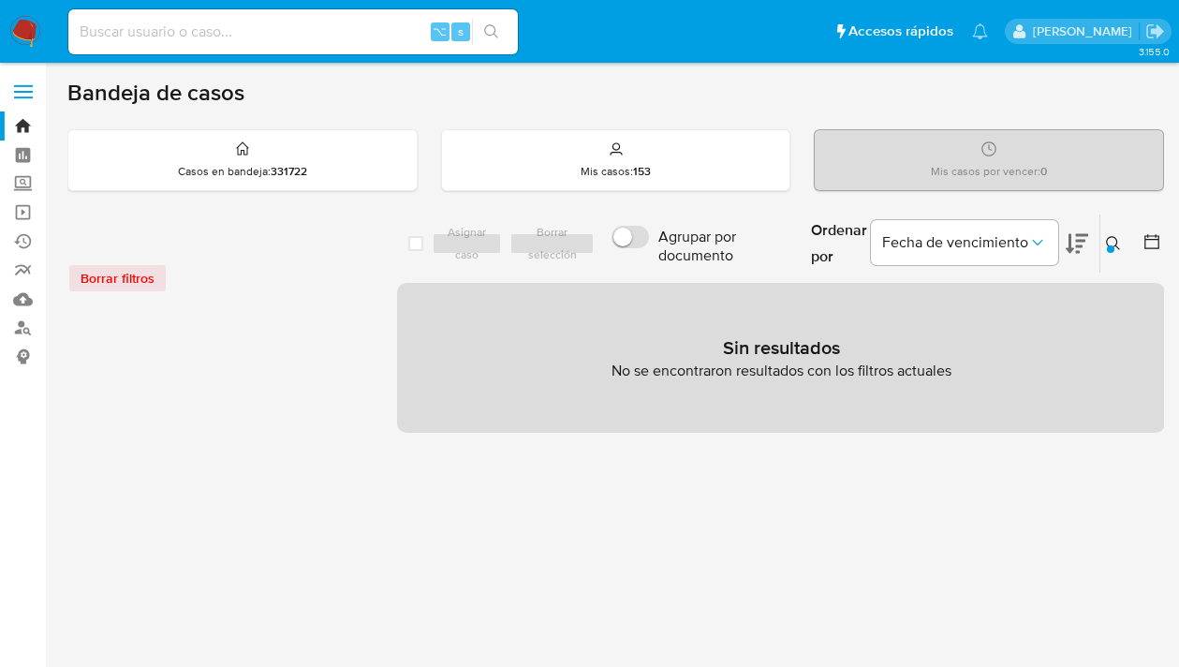
drag, startPoint x: 1110, startPoint y: 238, endPoint x: 997, endPoint y: 304, distance: 131.4
click at [1110, 238] on icon at bounding box center [1113, 243] width 15 height 15
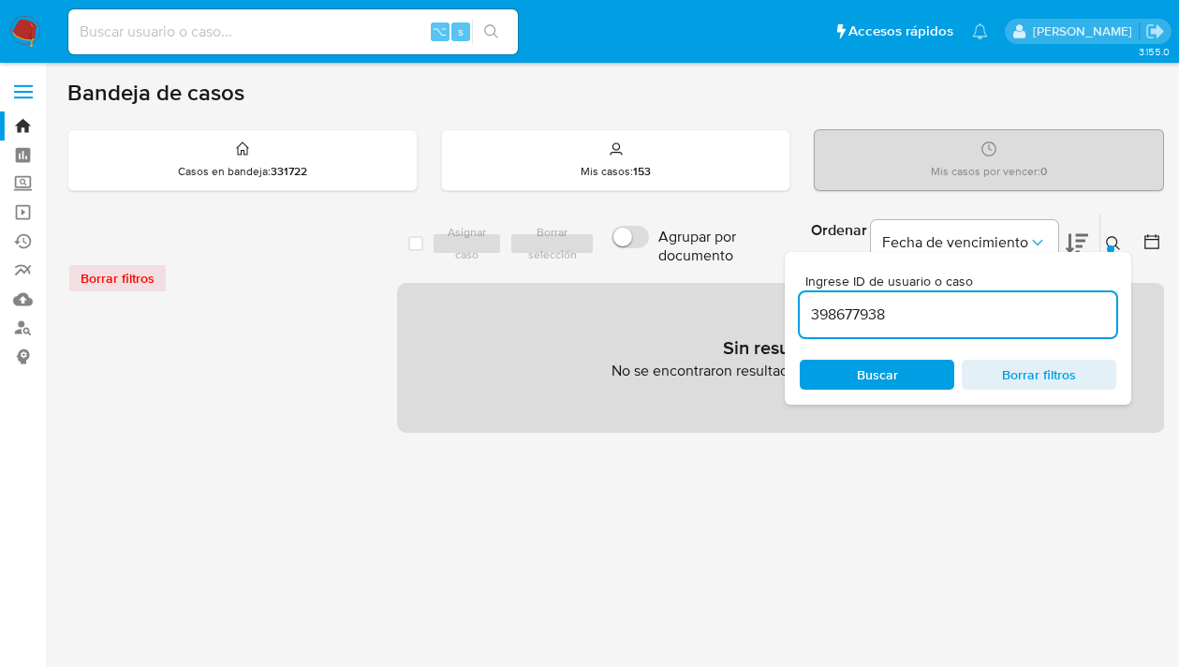
drag, startPoint x: 891, startPoint y: 310, endPoint x: 816, endPoint y: 297, distance: 76.1
click at [816, 297] on div "398677938" at bounding box center [958, 314] width 317 height 45
type input "1210851947"
click at [234, 31] on input at bounding box center [293, 32] width 450 height 24
paste input "398677938"
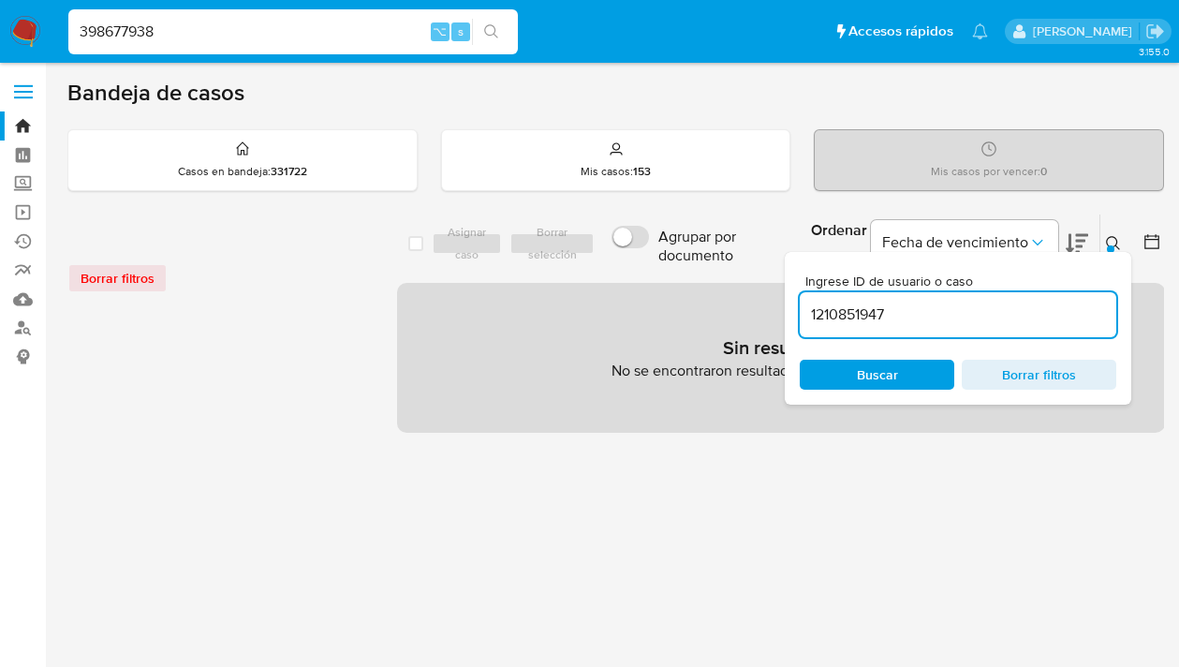
type input "398677938"
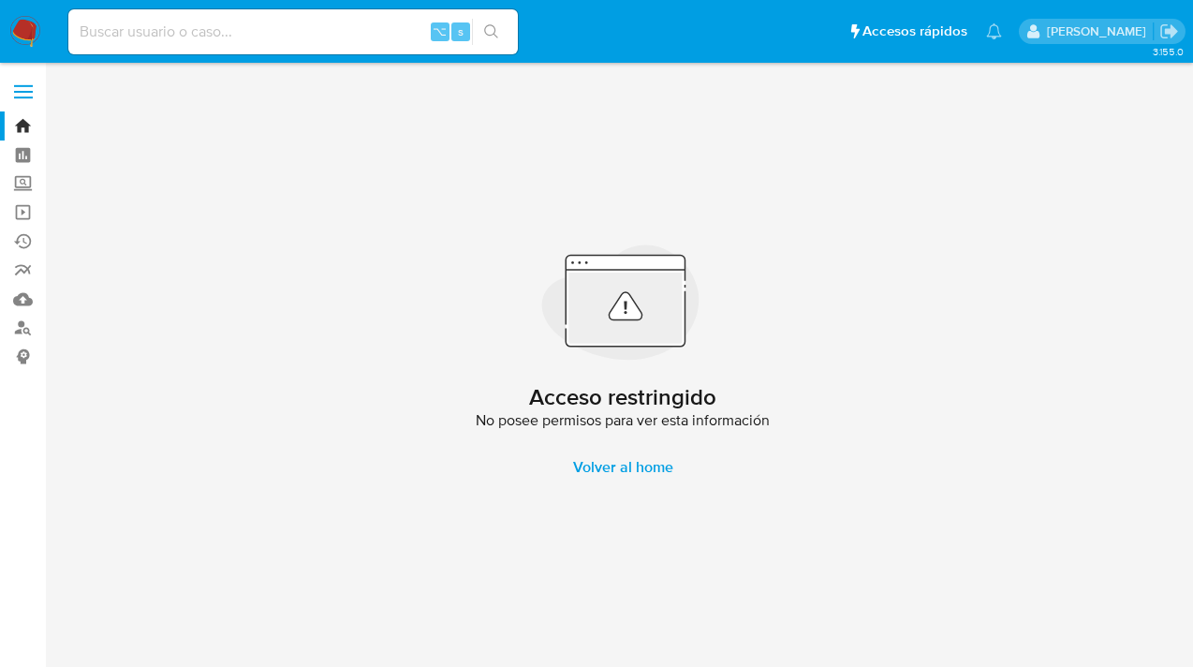
click at [116, 30] on input at bounding box center [293, 32] width 450 height 24
paste input "1210851947"
type input "1210851947"
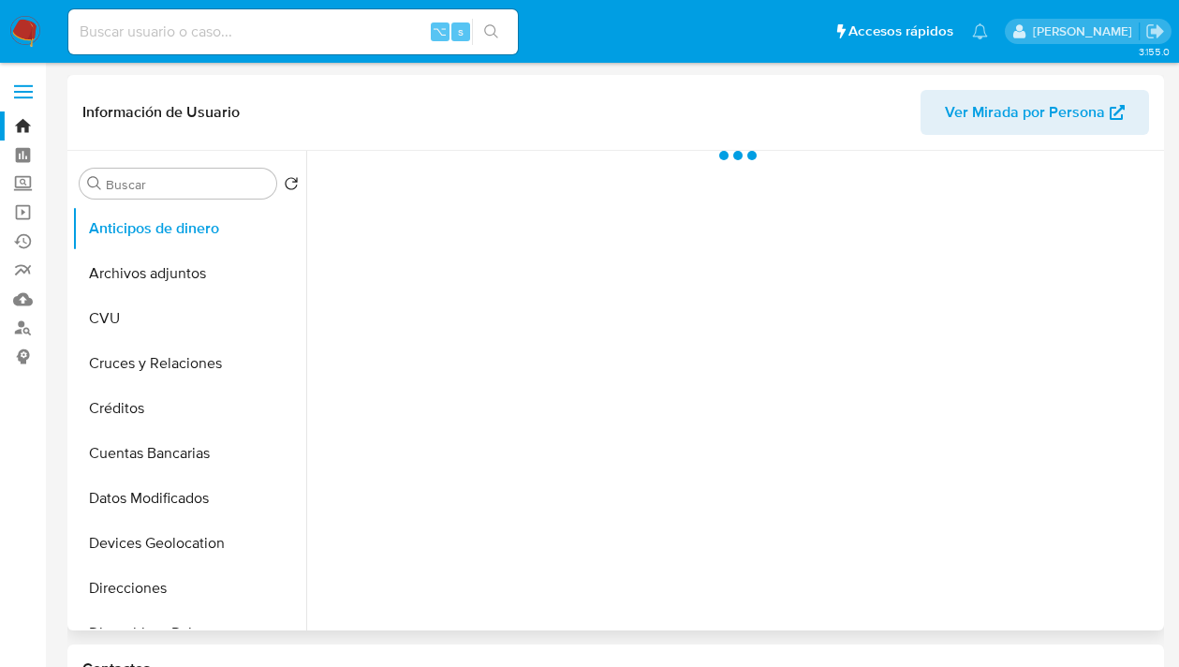
select select "10"
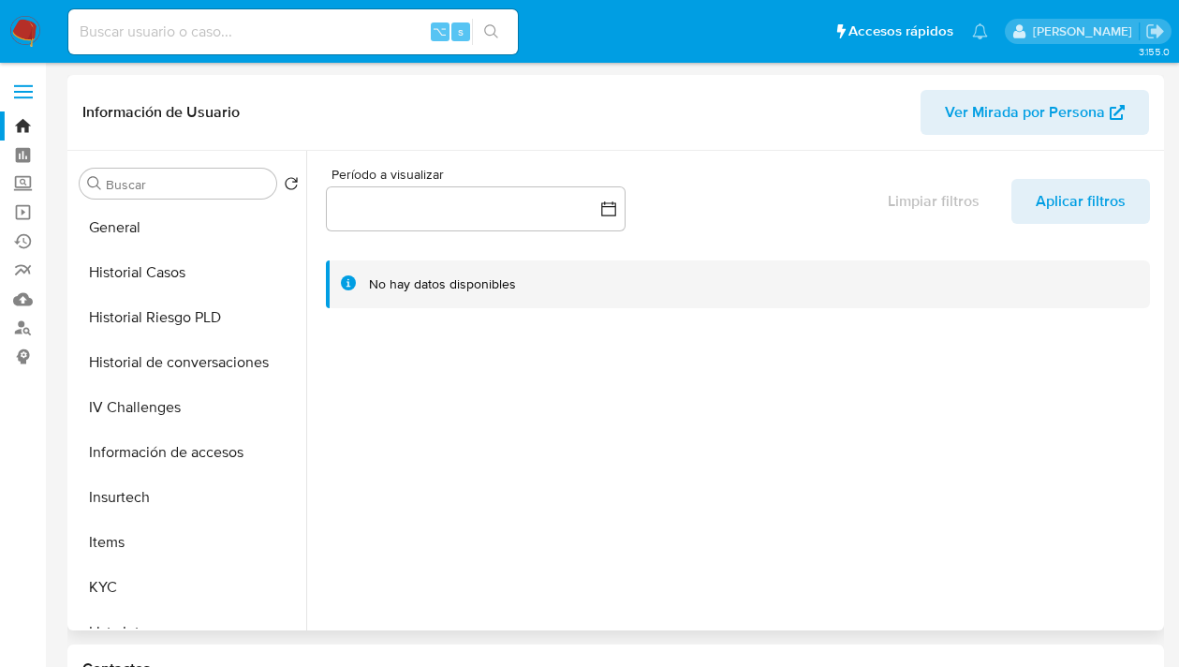
scroll to position [539, 0]
click at [199, 584] on button "KYC" at bounding box center [181, 589] width 219 height 45
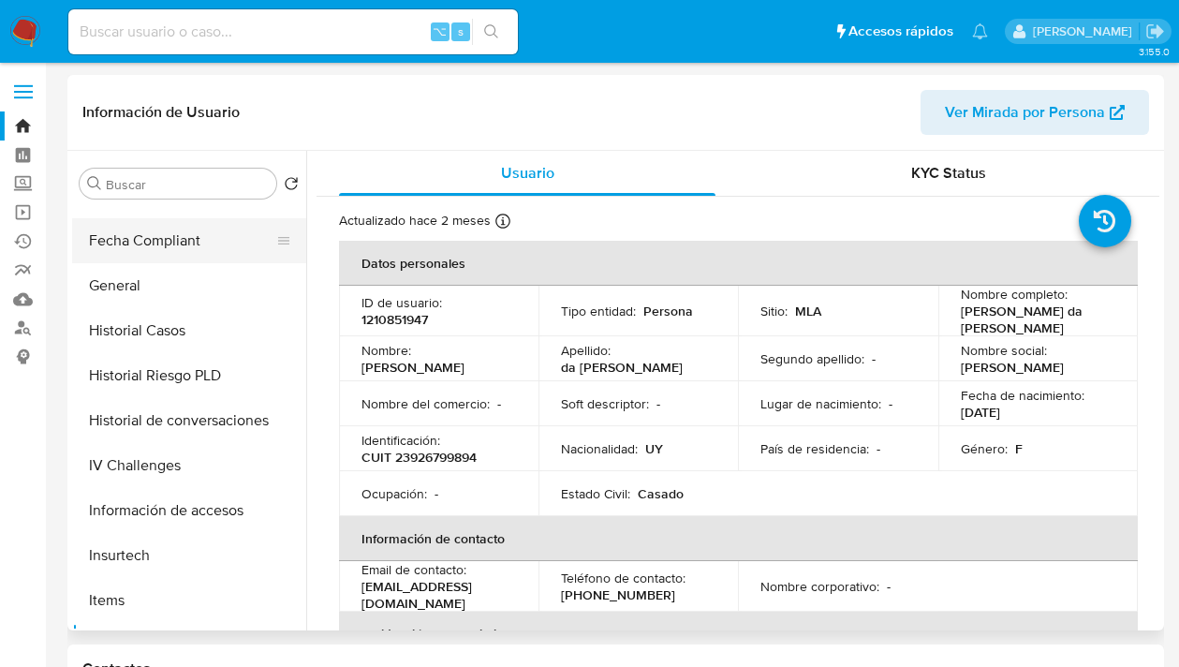
scroll to position [369, 0]
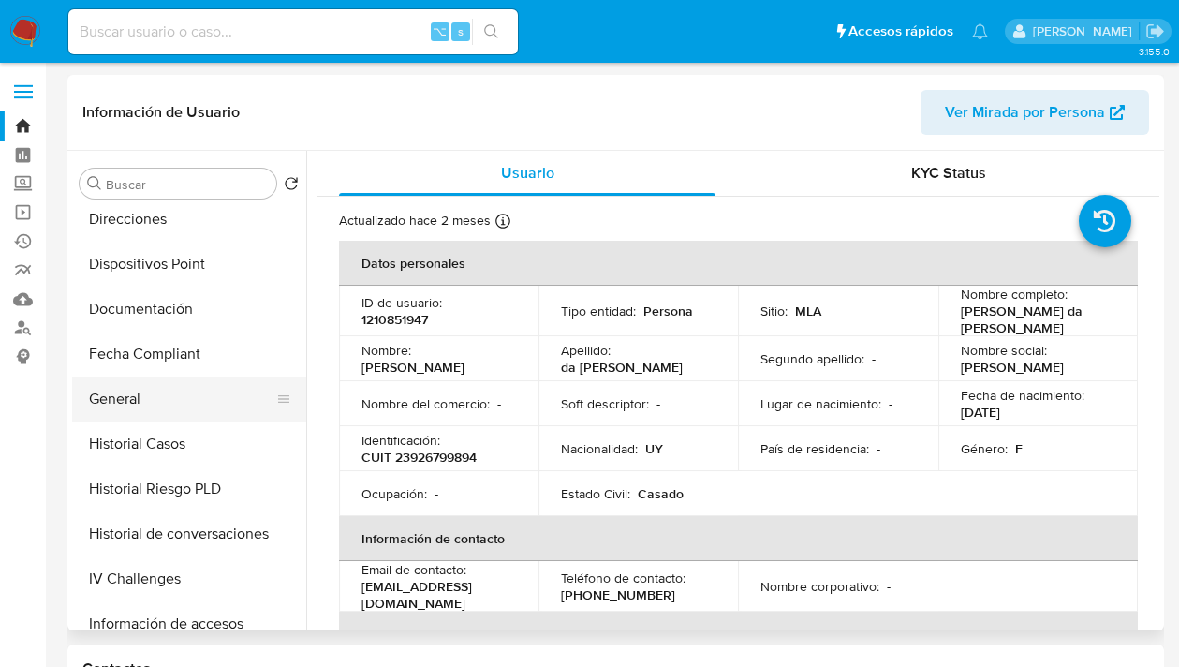
click at [180, 392] on button "General" at bounding box center [181, 399] width 219 height 45
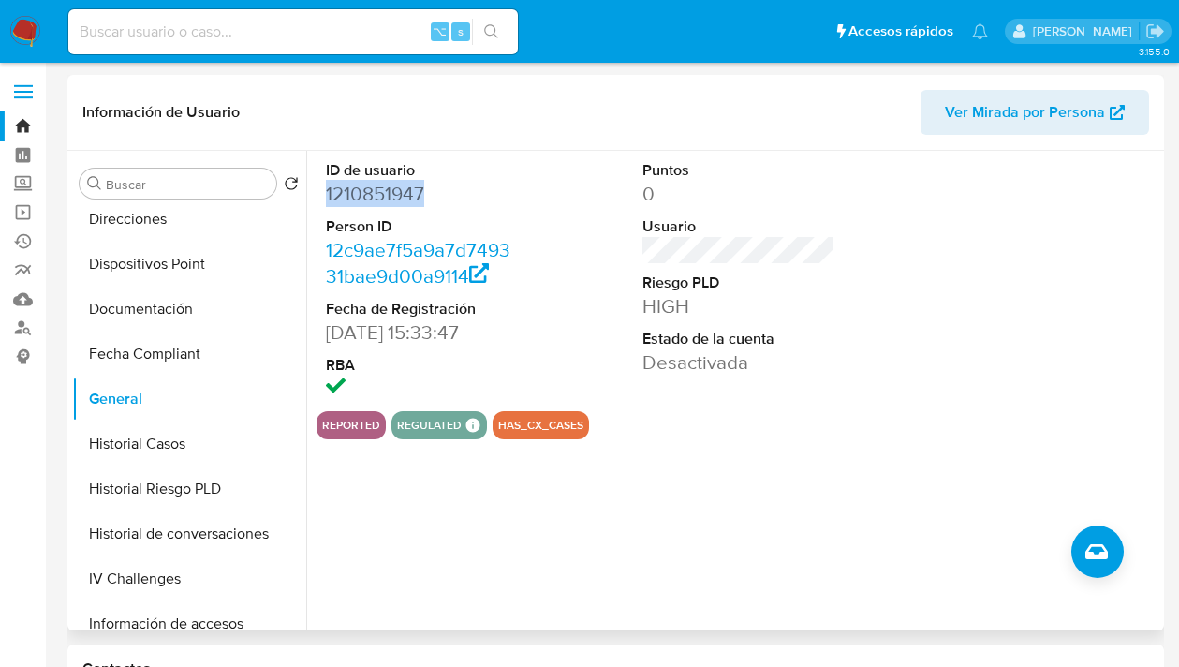
drag, startPoint x: 415, startPoint y: 200, endPoint x: 321, endPoint y: 191, distance: 94.1
click at [321, 191] on div "ID de usuario 1210851947 Person ID 12c9ae7f5a9a7d749331bae9d00a9114 Fecha de Re…" at bounding box center [422, 281] width 211 height 260
copy dd "1210851947"
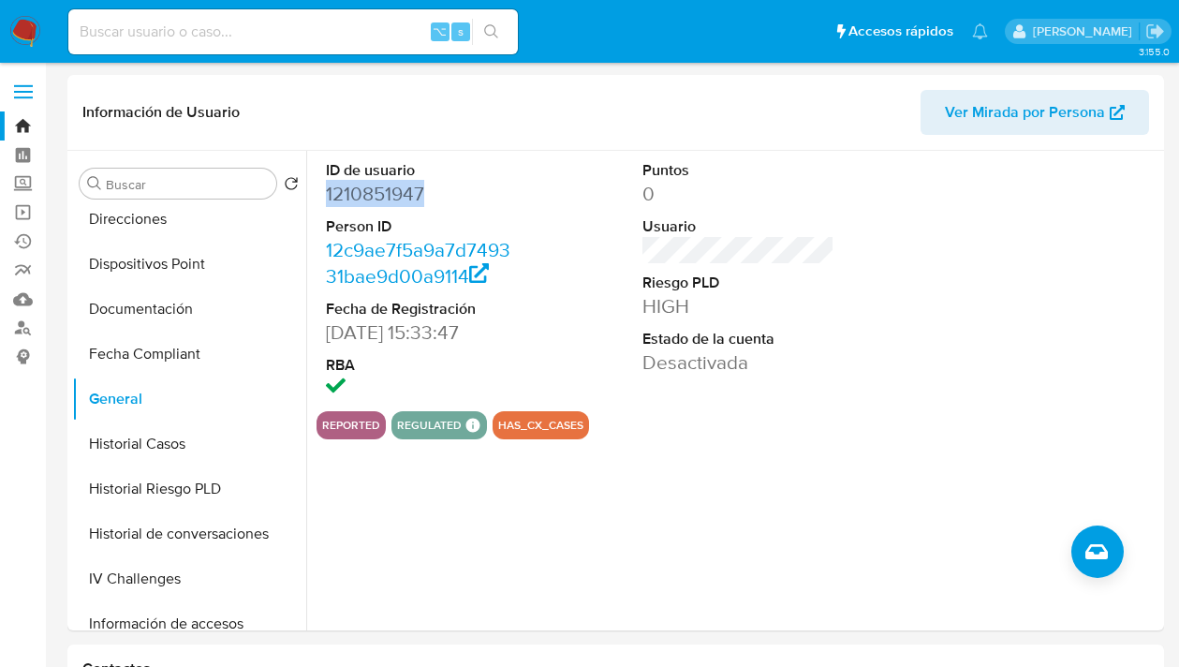
click at [13, 27] on img at bounding box center [25, 32] width 32 height 32
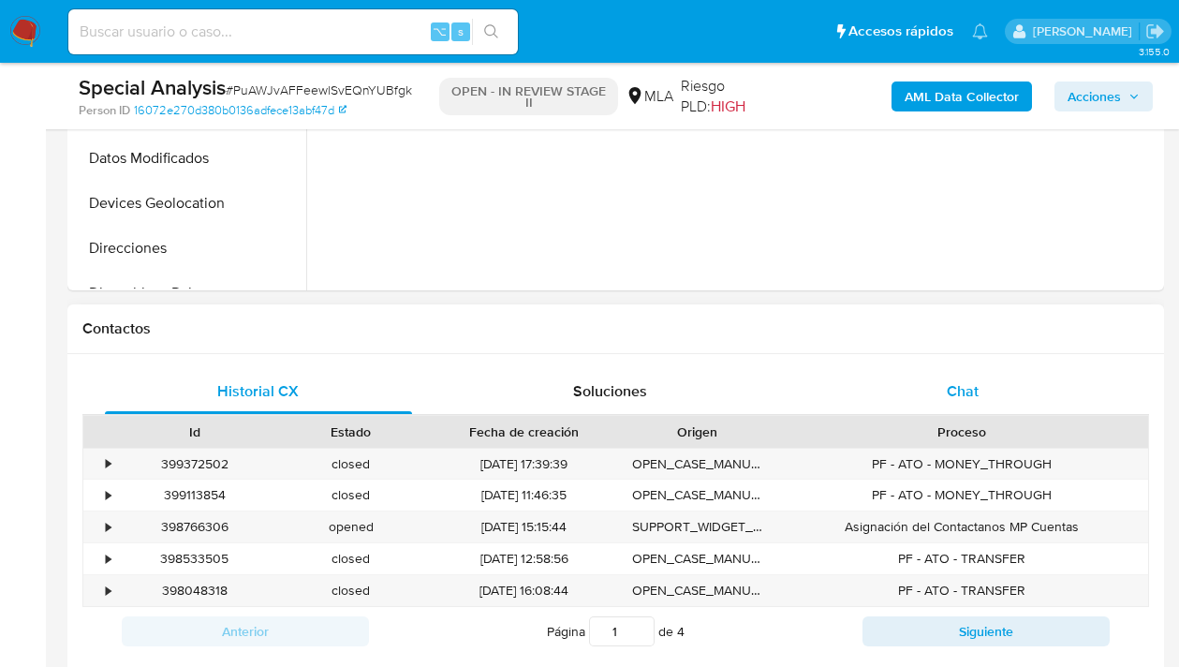
click at [995, 391] on div "Chat" at bounding box center [962, 391] width 307 height 45
select select "10"
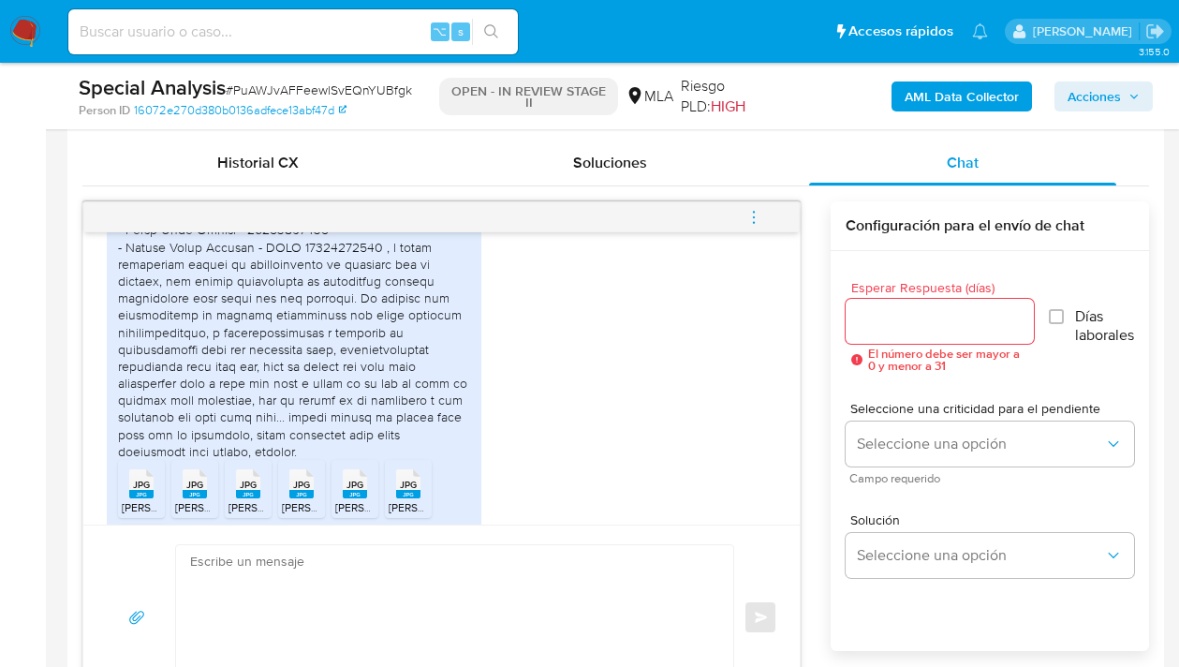
scroll to position [1499, 0]
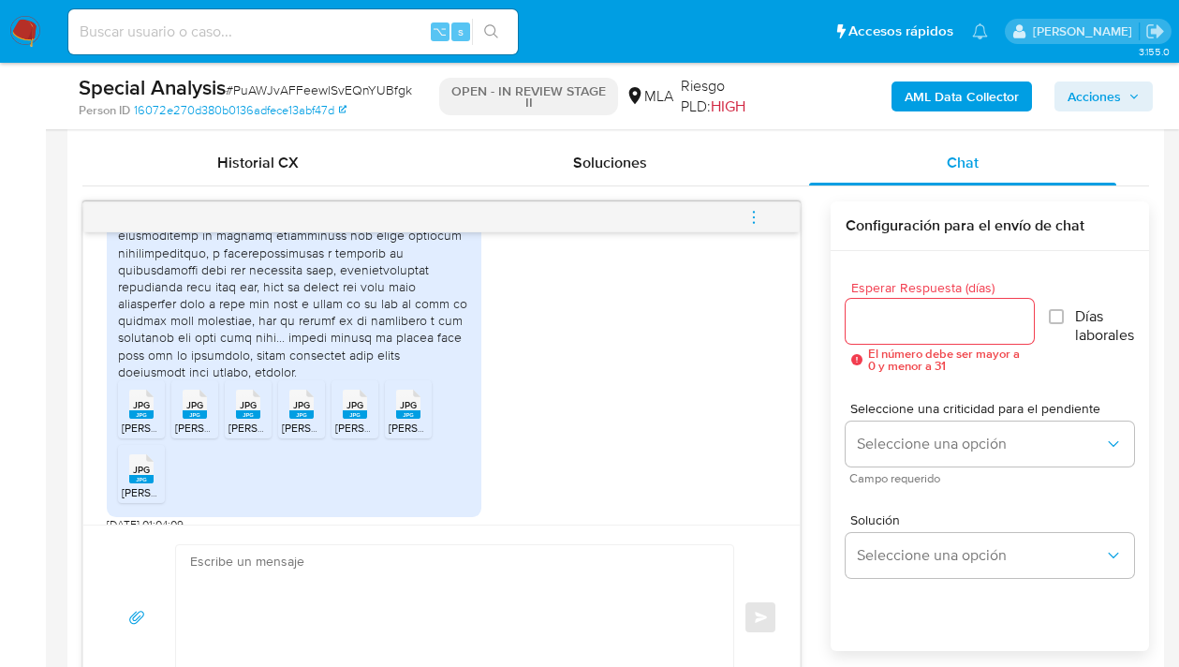
click at [143, 399] on span "JPG" at bounding box center [141, 405] width 17 height 12
click at [187, 399] on span "JPG" at bounding box center [194, 405] width 17 height 12
click at [247, 399] on span "JPG" at bounding box center [248, 405] width 17 height 12
click at [154, 390] on icon at bounding box center [141, 404] width 24 height 29
click at [347, 399] on span "JPG" at bounding box center [355, 405] width 17 height 12
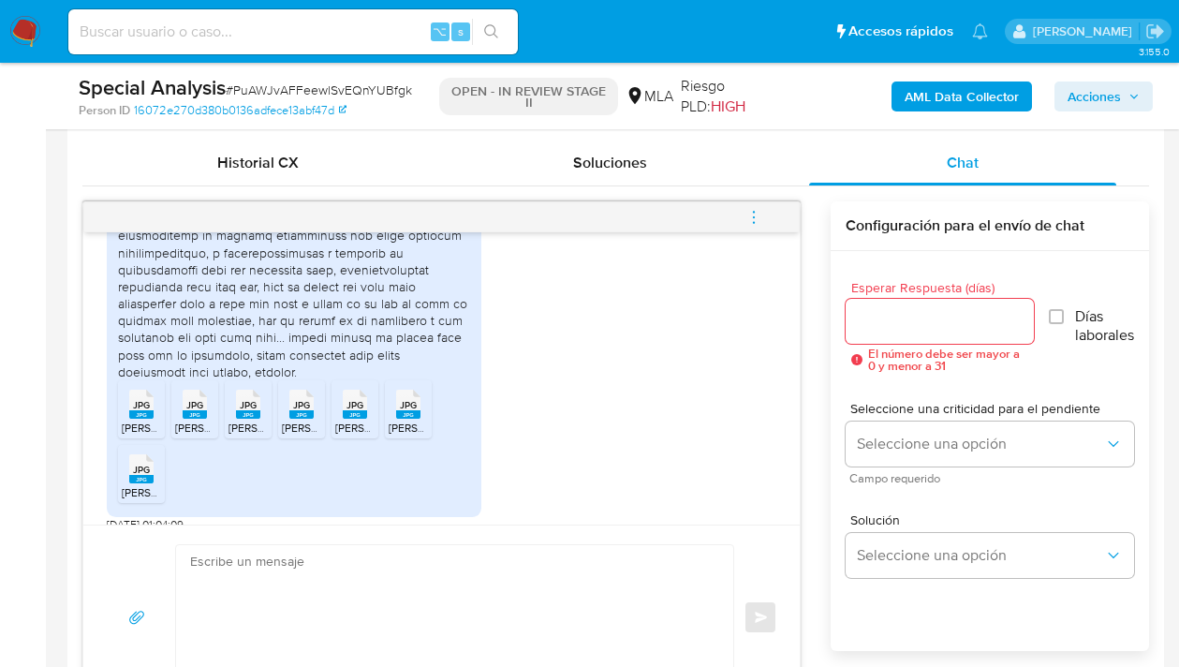
click at [413, 399] on span "JPG" at bounding box center [408, 405] width 17 height 12
click at [147, 464] on span "JPG" at bounding box center [141, 470] width 17 height 12
drag, startPoint x: 273, startPoint y: 569, endPoint x: 283, endPoint y: 568, distance: 9.6
click at [273, 570] on textarea at bounding box center [450, 617] width 520 height 144
paste textarea "Hola, esperamos te encuentres muy bien. Confirmamos la recepción de la document…"
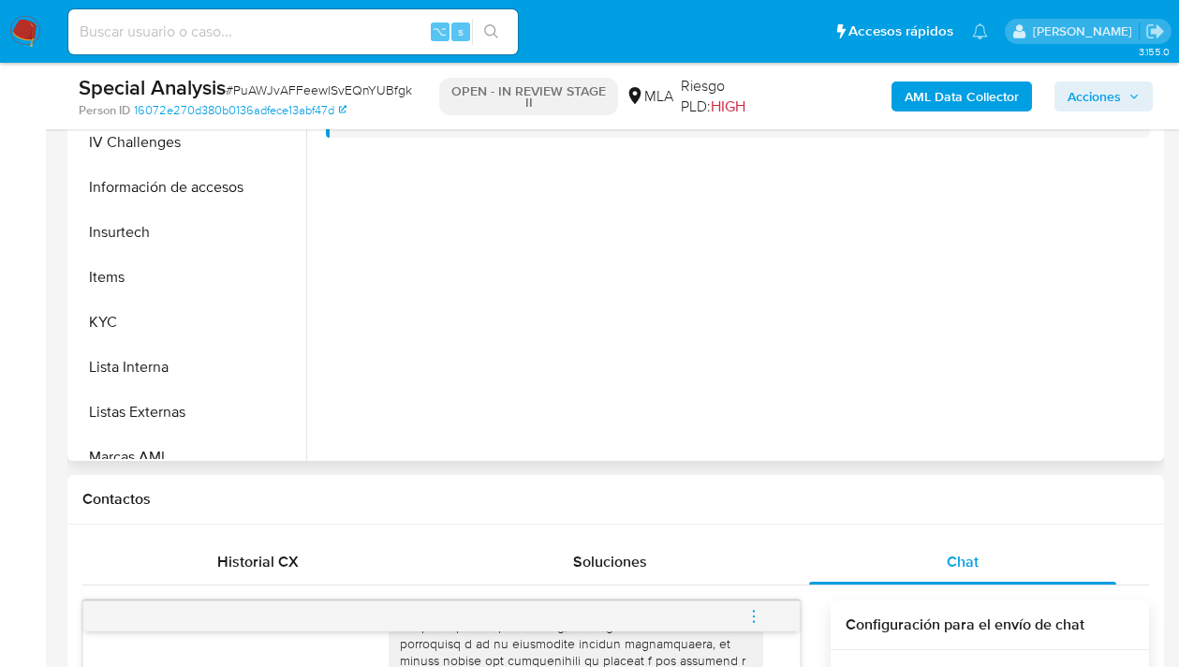
scroll to position [641, 0]
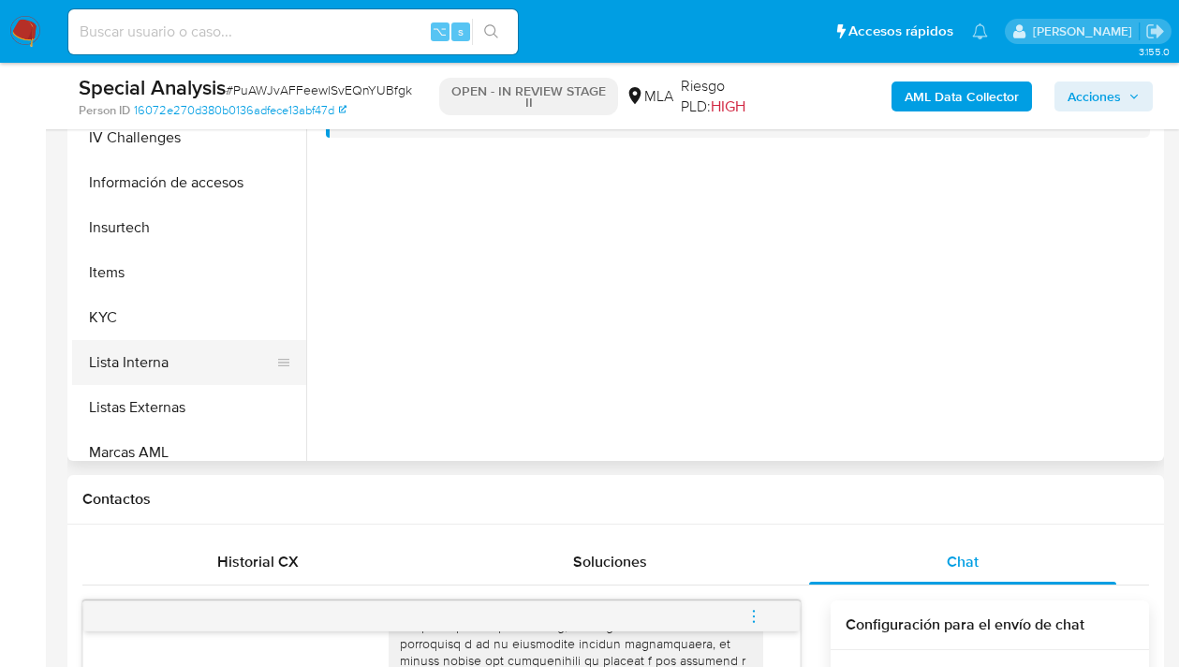
click at [258, 340] on button "Lista Interna" at bounding box center [181, 362] width 219 height 45
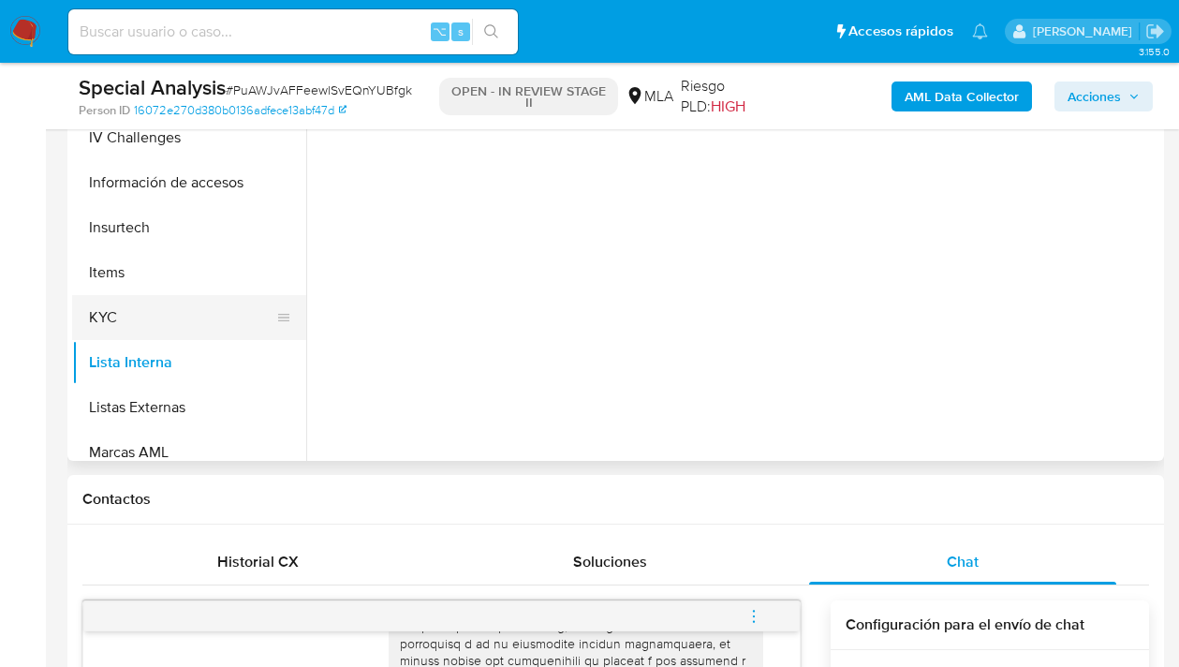
click at [247, 321] on button "KYC" at bounding box center [181, 317] width 219 height 45
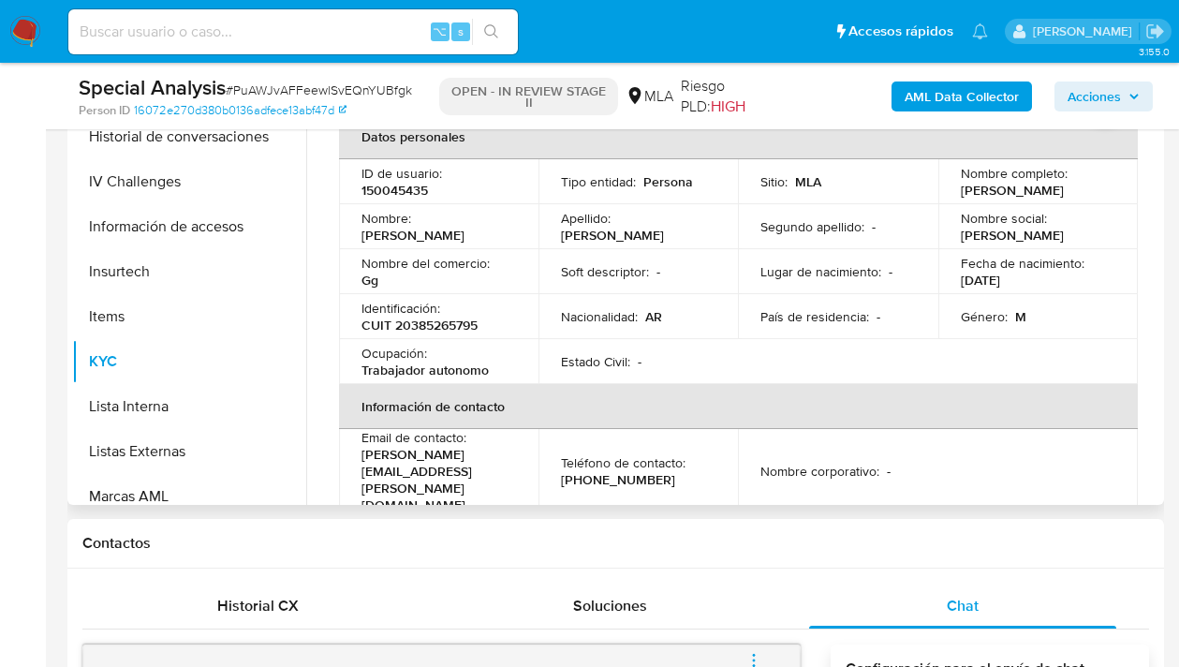
scroll to position [460, 0]
drag, startPoint x: 954, startPoint y: 193, endPoint x: 1077, endPoint y: 192, distance: 122.7
click at [1078, 192] on td "Nombre completo : Agustin Rivadeneira" at bounding box center [1037, 182] width 199 height 45
copy p "Agustin Rivadeneira"
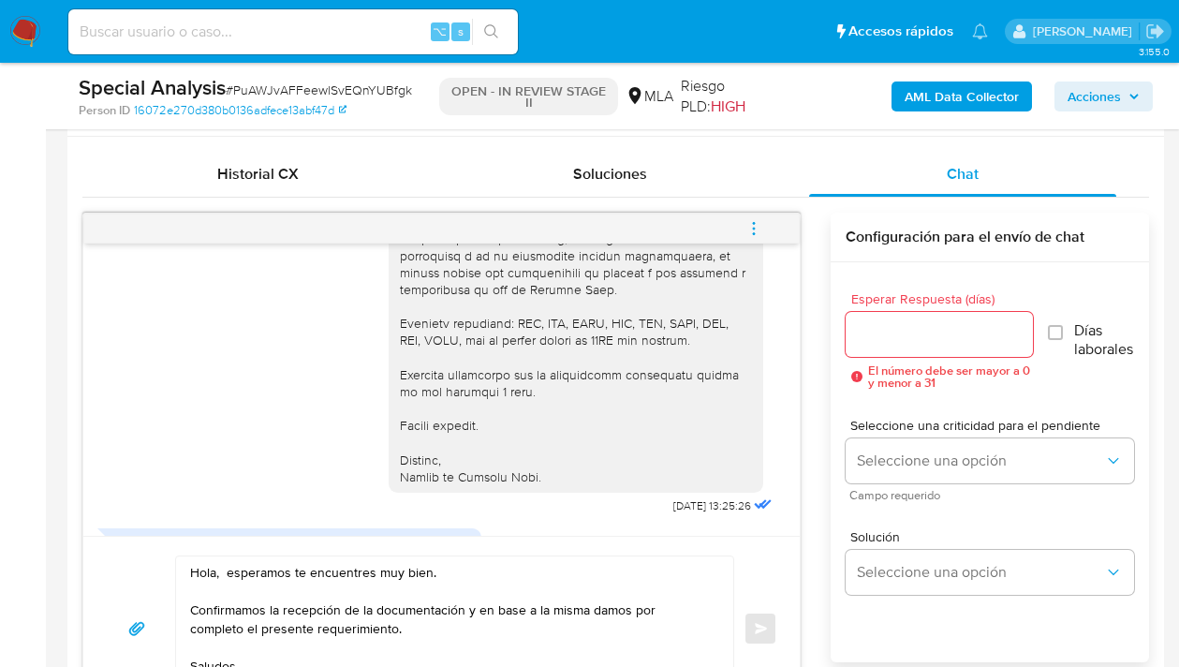
scroll to position [1126, 0]
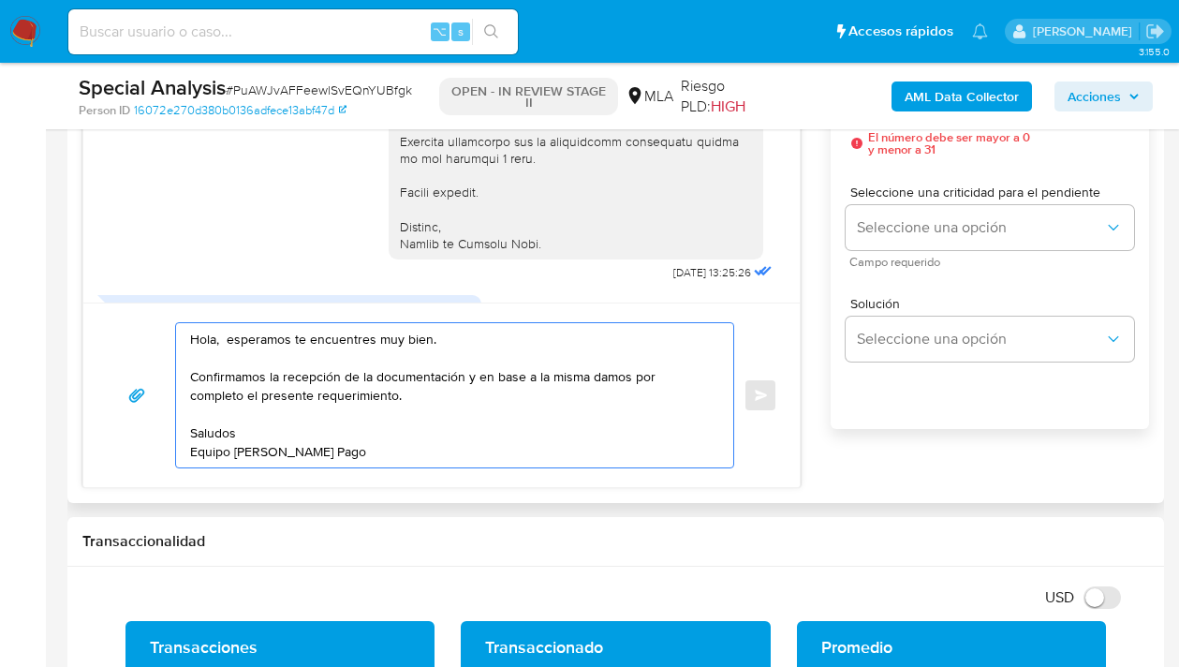
drag, startPoint x: 456, startPoint y: 336, endPoint x: 229, endPoint y: 344, distance: 227.7
click at [229, 344] on textarea "Hola, esperamos te encuentres muy bien. Confirmamos la recepción de la document…" at bounding box center [450, 395] width 520 height 144
click at [223, 359] on textarea "Hola, esperamos te encuentres muy bien. Confirmamos la recepción de la document…" at bounding box center [450, 395] width 520 height 144
click at [225, 343] on textarea "Hola, esperamos te encuentres muy bien. Confirmamos la recepción de la document…" at bounding box center [450, 395] width 520 height 144
paste textarea "Agustin Rivadeneira"
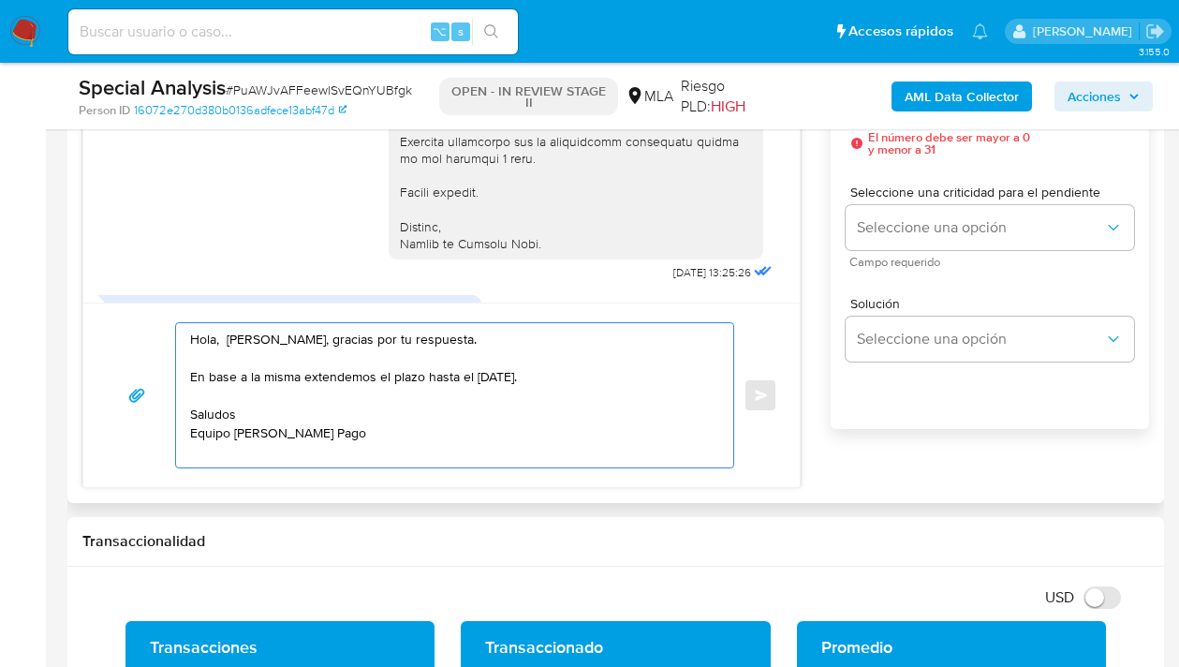
drag, startPoint x: 428, startPoint y: 371, endPoint x: 474, endPoint y: 433, distance: 77.0
click at [428, 370] on textarea "Hola, Agustin Rivadeneira, gracias por tu respuesta. En base a la misma extende…" at bounding box center [450, 395] width 520 height 144
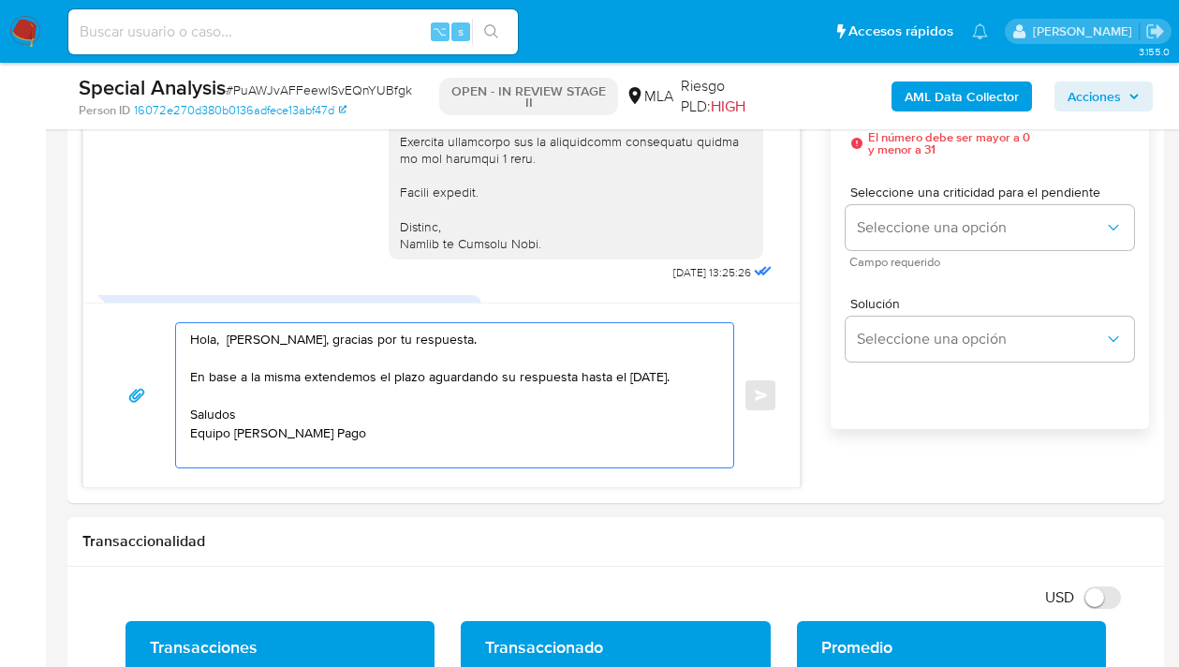
drag, startPoint x: 351, startPoint y: 450, endPoint x: 66, endPoint y: 260, distance: 342.6
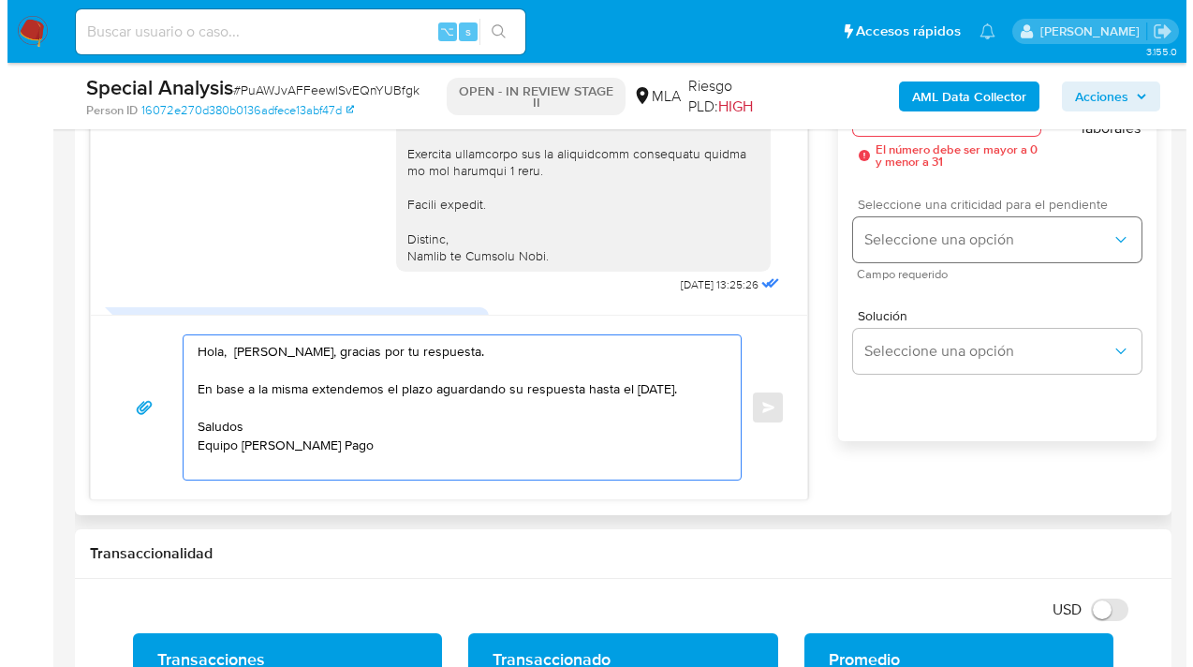
scroll to position [1084, 0]
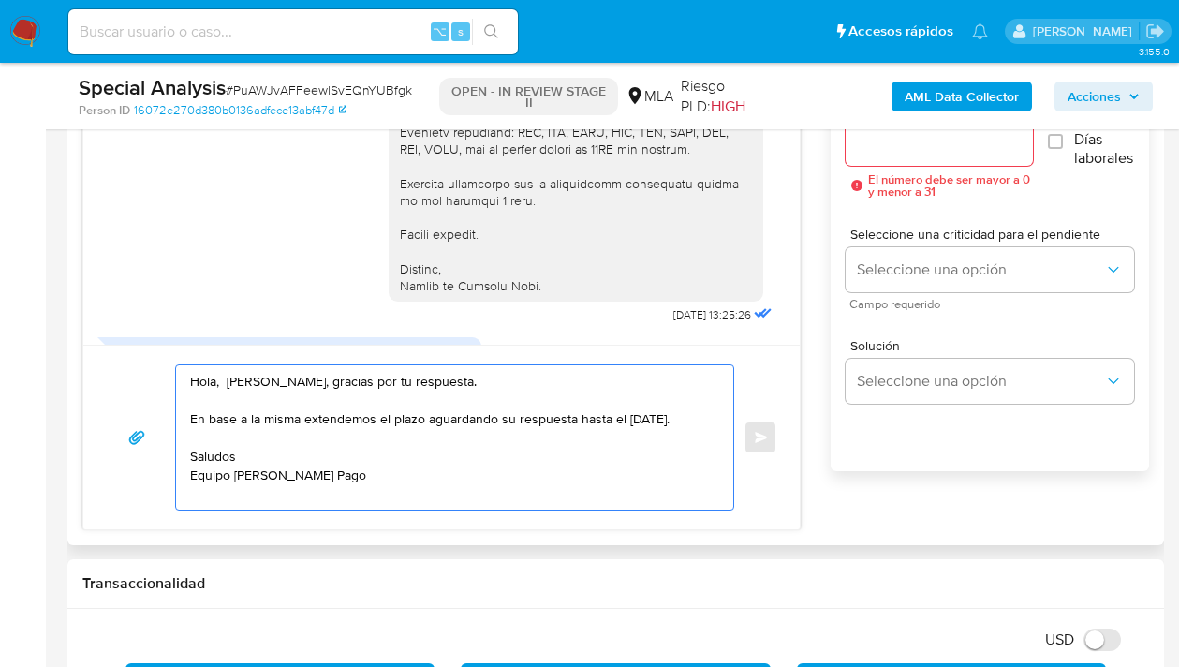
type textarea "Hola, Agustin Rivadeneira, gracias por tu respuesta. En base a la misma extende…"
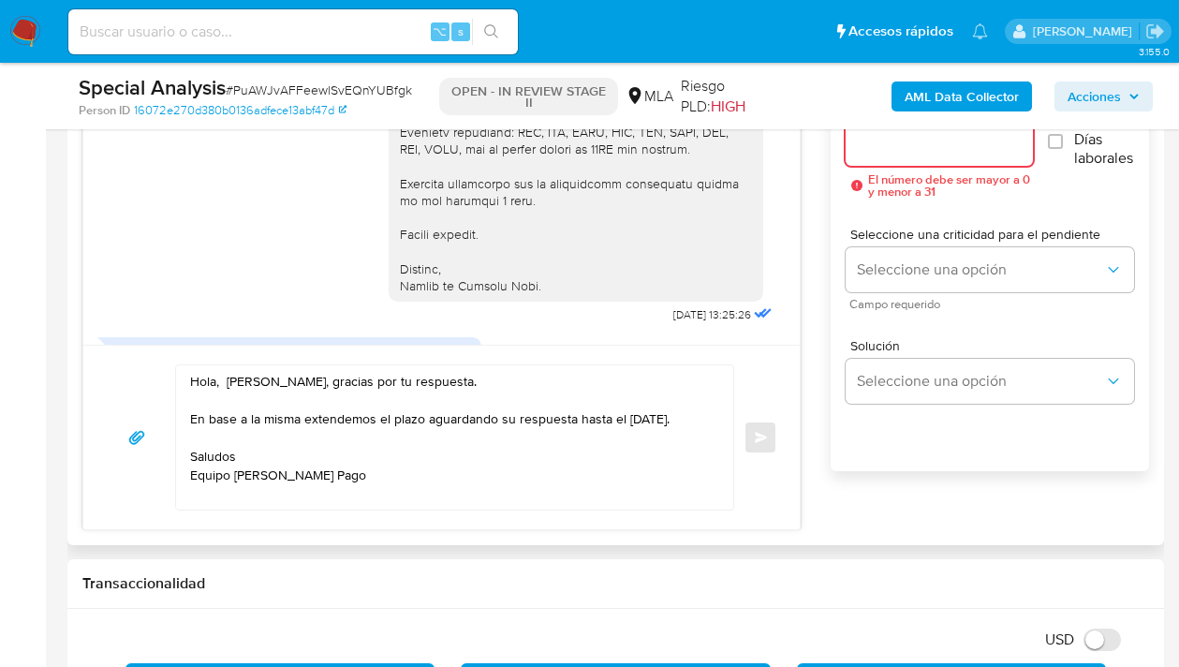
click at [904, 147] on input "Esperar Respuesta (días)" at bounding box center [939, 143] width 187 height 24
type input "1"
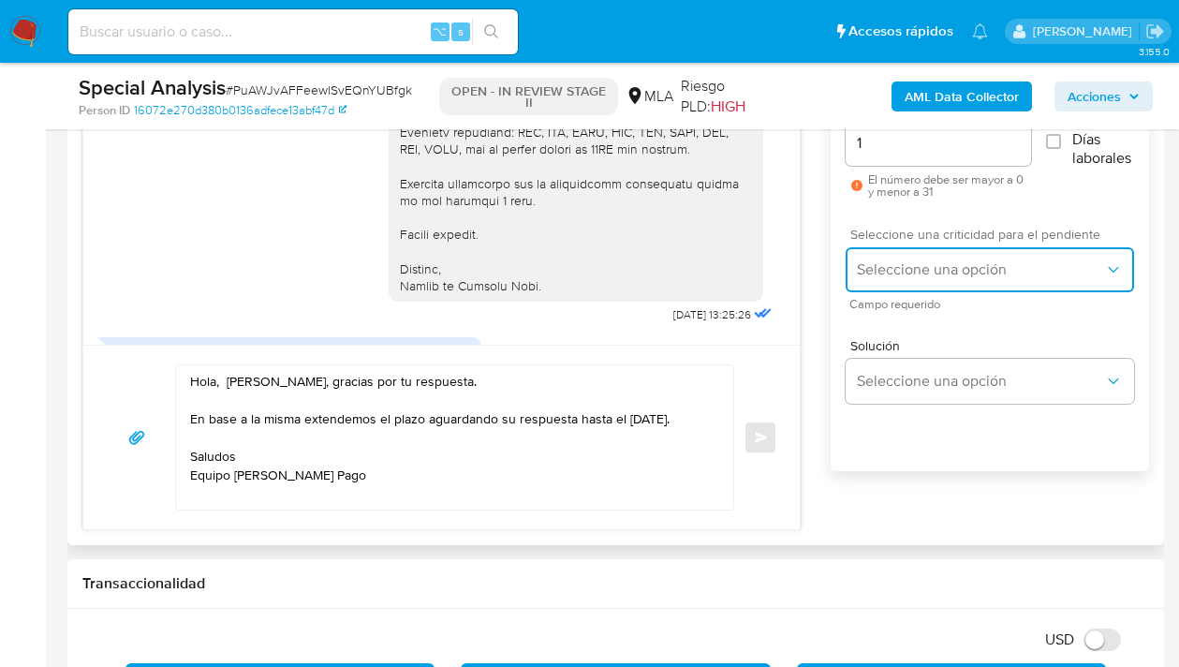
click at [932, 261] on span "Seleccione una opción" at bounding box center [980, 269] width 247 height 19
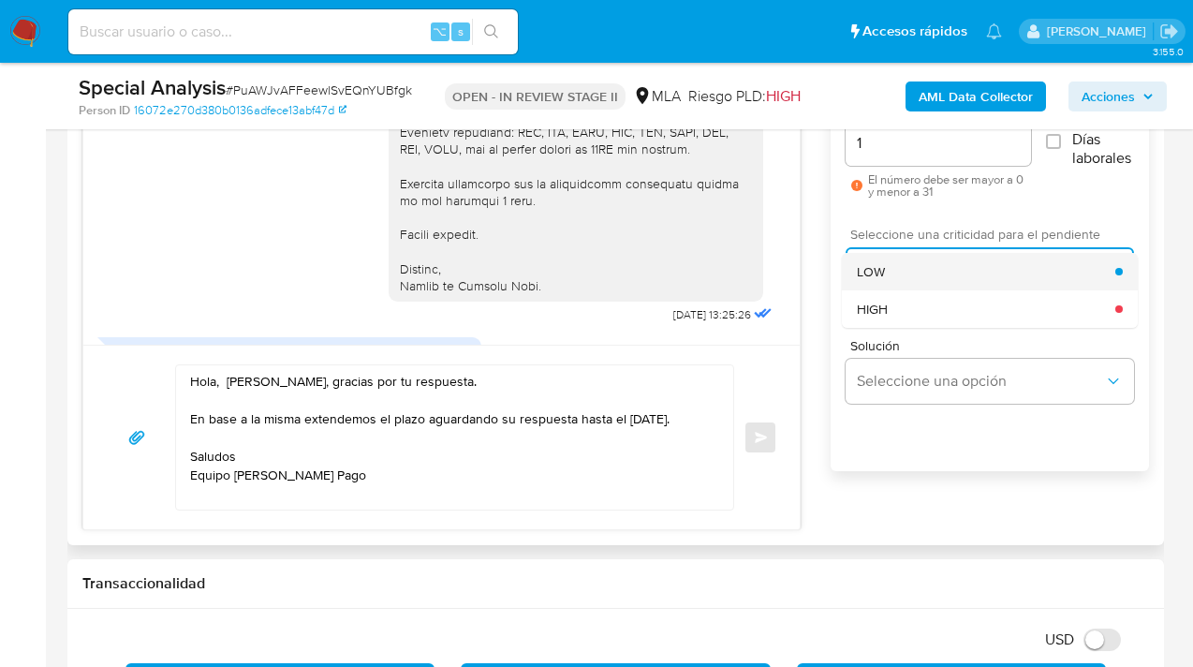
click at [931, 280] on div "LOW" at bounding box center [986, 271] width 258 height 37
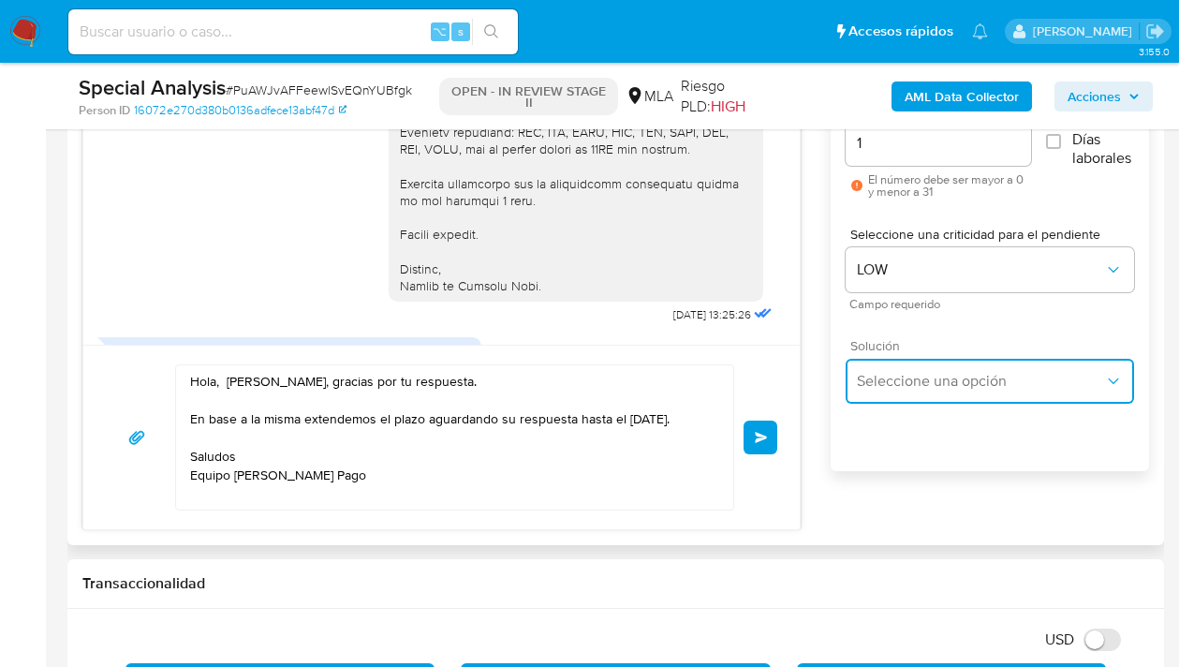
click at [937, 370] on button "Seleccione una opción" at bounding box center [990, 381] width 288 height 45
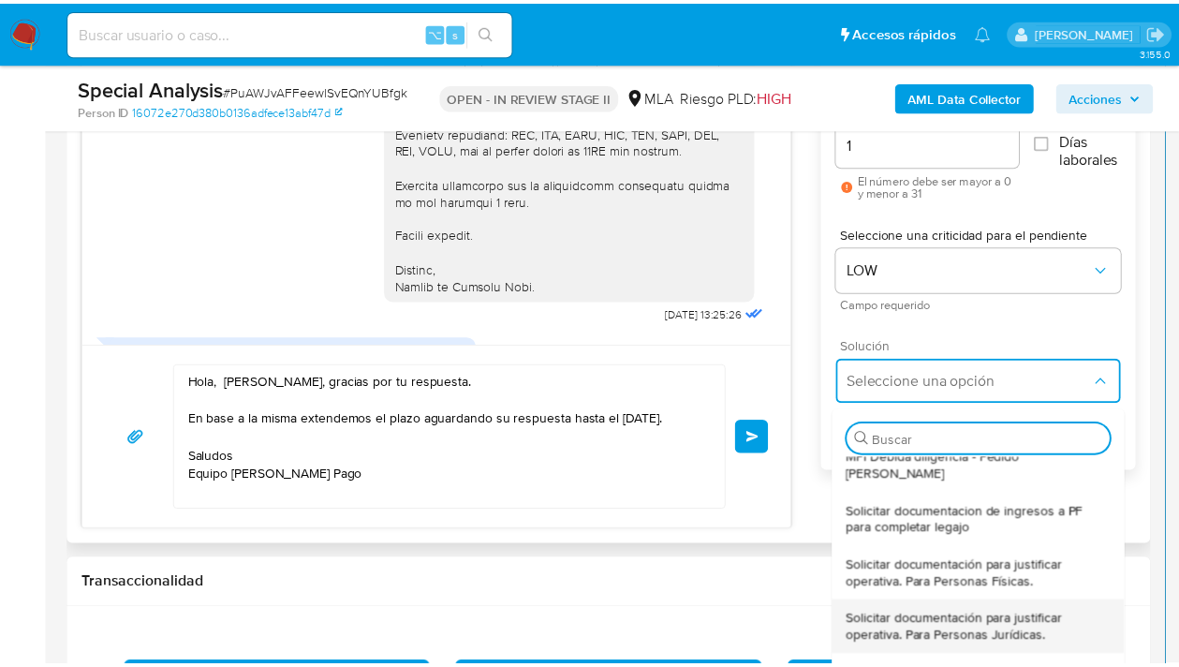
scroll to position [288, 0]
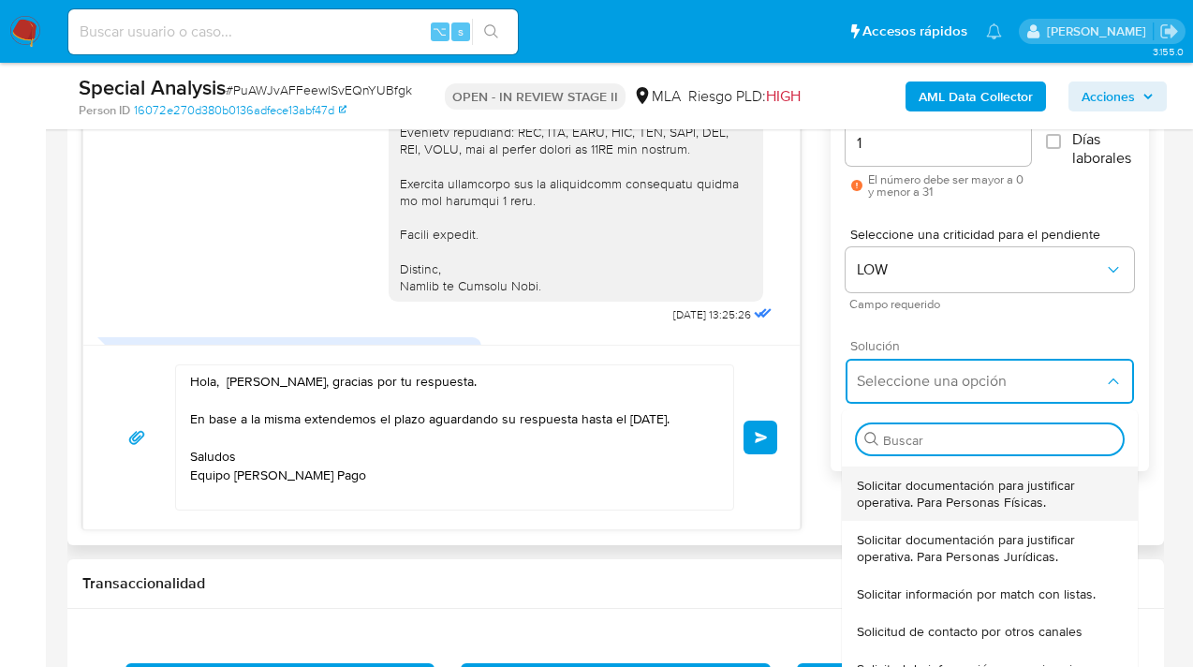
click at [986, 487] on span "Solicitar documentación para justificar operativa. Para Personas Físicas." at bounding box center [990, 494] width 266 height 34
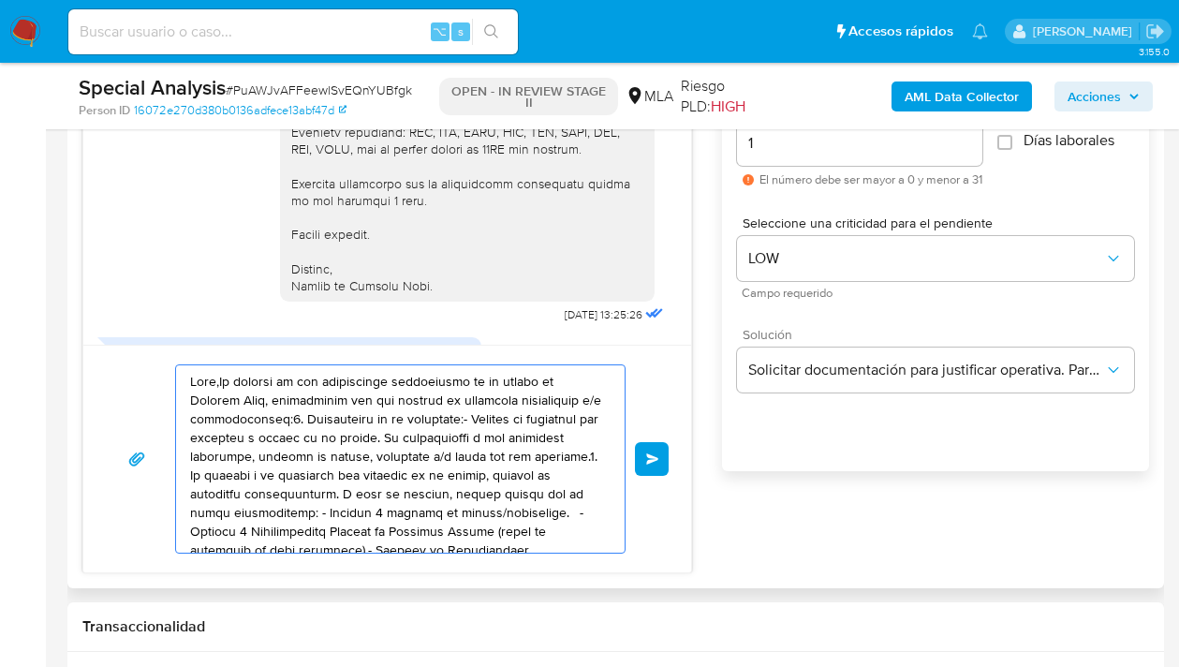
drag, startPoint x: 433, startPoint y: 513, endPoint x: 178, endPoint y: 390, distance: 283.2
click at [138, 323] on div "18/08/2025 13:25:26 JPG JPG QUIROGA ALVARADO ROXANA LUCINDA2.jpg JPG JPG QUIROG…" at bounding box center [387, 298] width 610 height 552
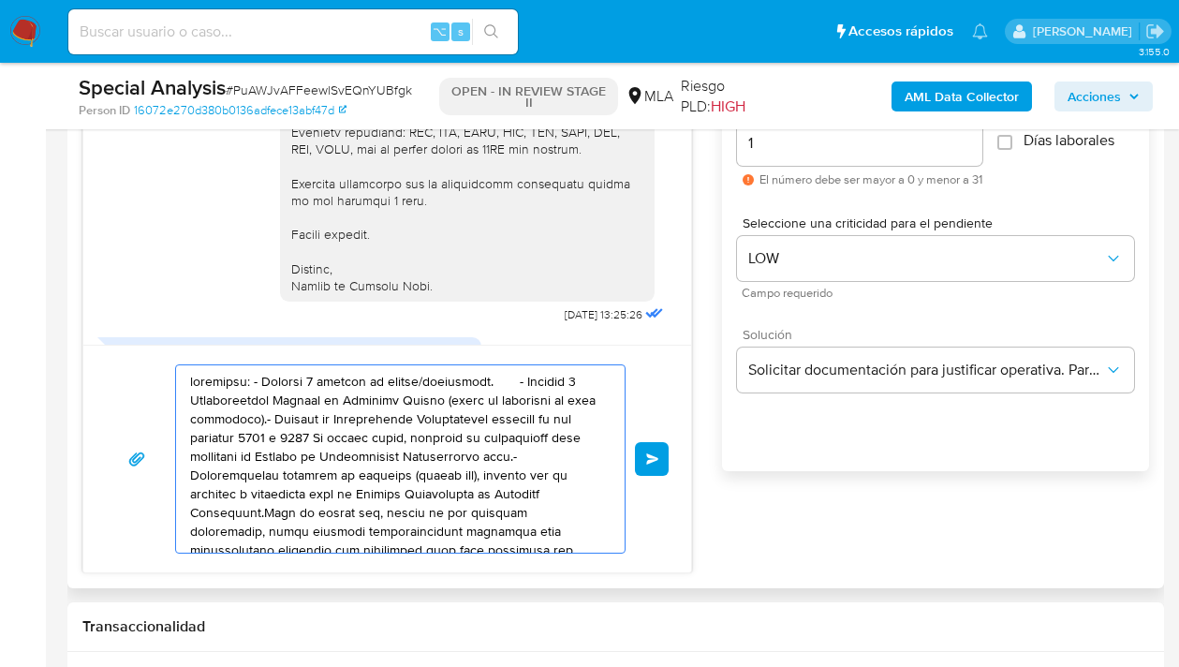
scroll to position [6, 0]
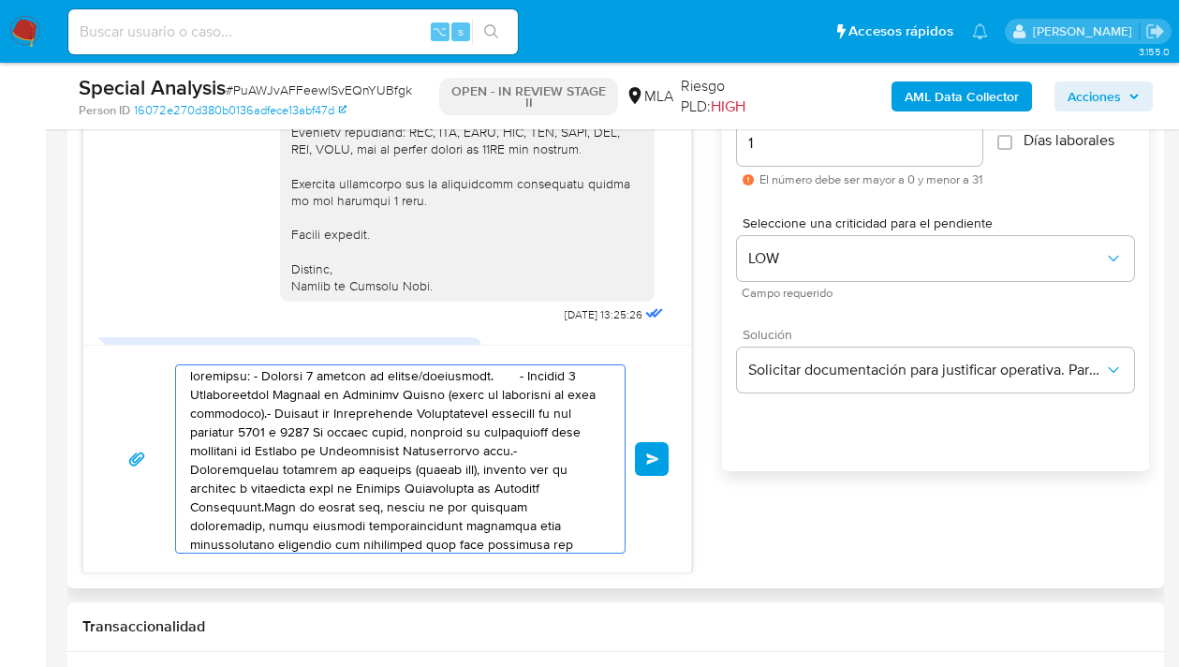
drag, startPoint x: 441, startPoint y: 535, endPoint x: 273, endPoint y: 387, distance: 223.6
click at [265, 380] on textarea at bounding box center [395, 458] width 411 height 187
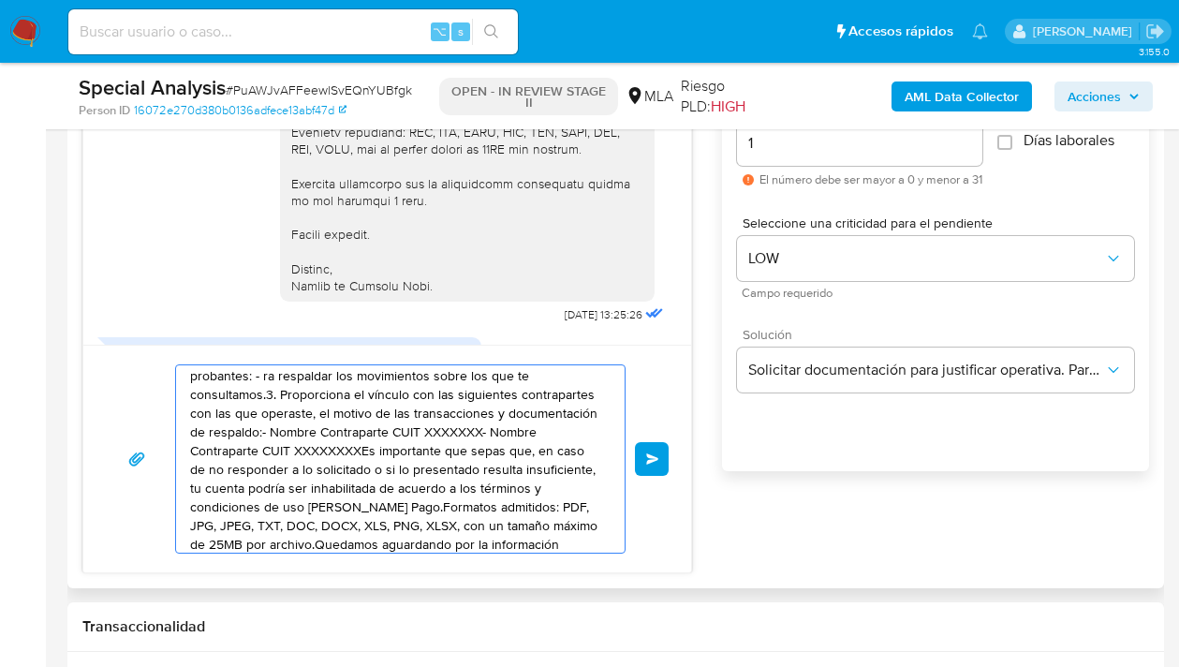
drag, startPoint x: 450, startPoint y: 484, endPoint x: 252, endPoint y: 410, distance: 211.0
click at [223, 396] on textarea "probantes: - ra respaldar los movimientos sobre los que te consultamos.3. Propo…" at bounding box center [395, 458] width 411 height 187
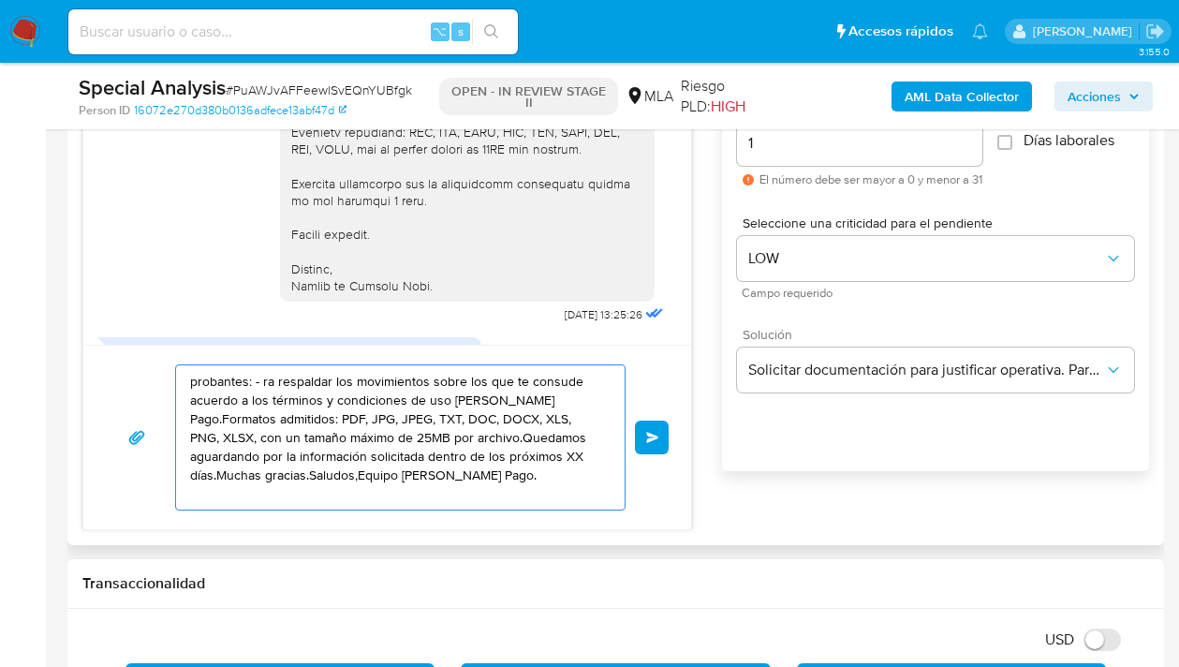
scroll to position [0, 0]
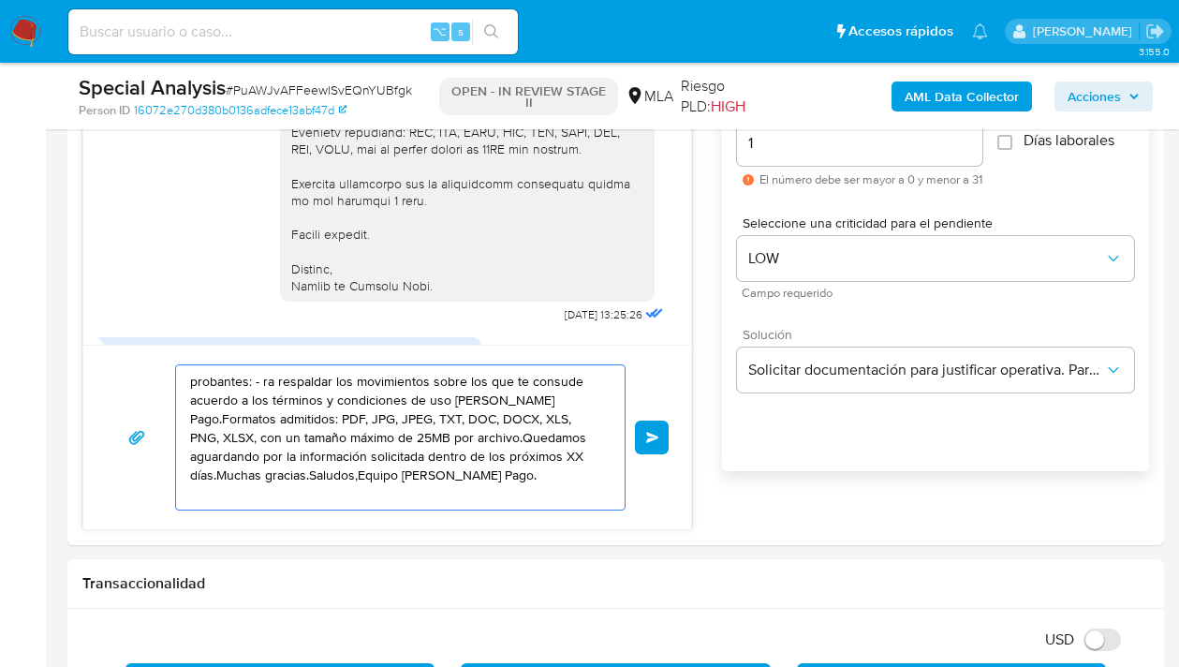
drag, startPoint x: 439, startPoint y: 479, endPoint x: 37, endPoint y: 337, distance: 426.8
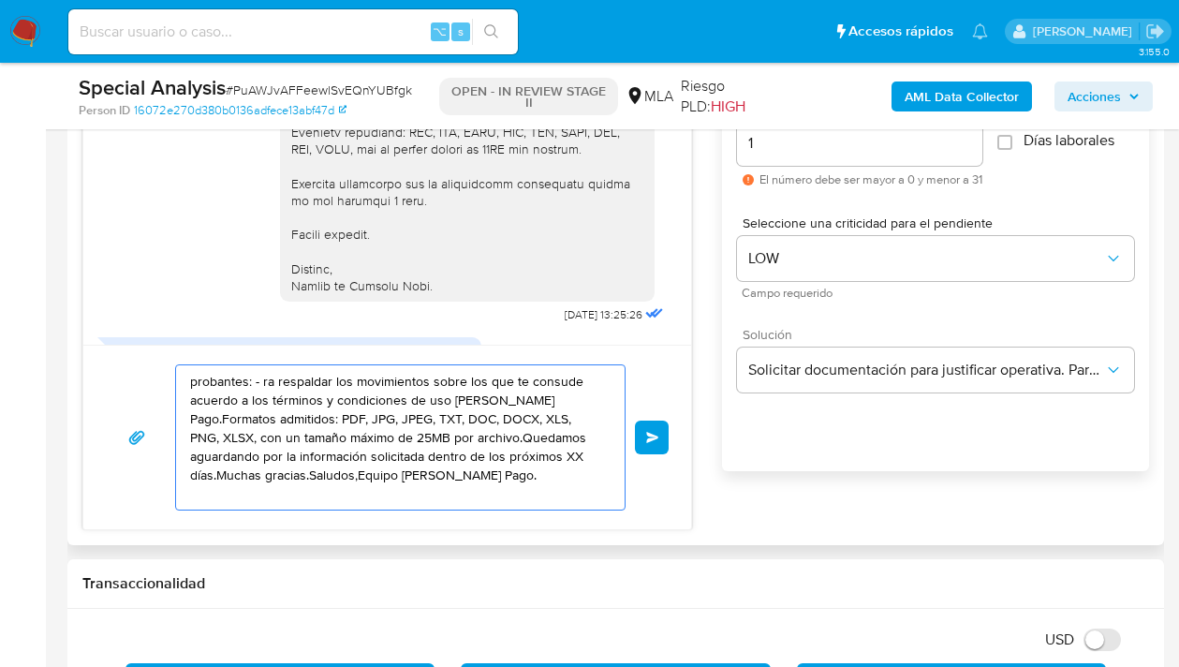
type textarea "ado Pago."
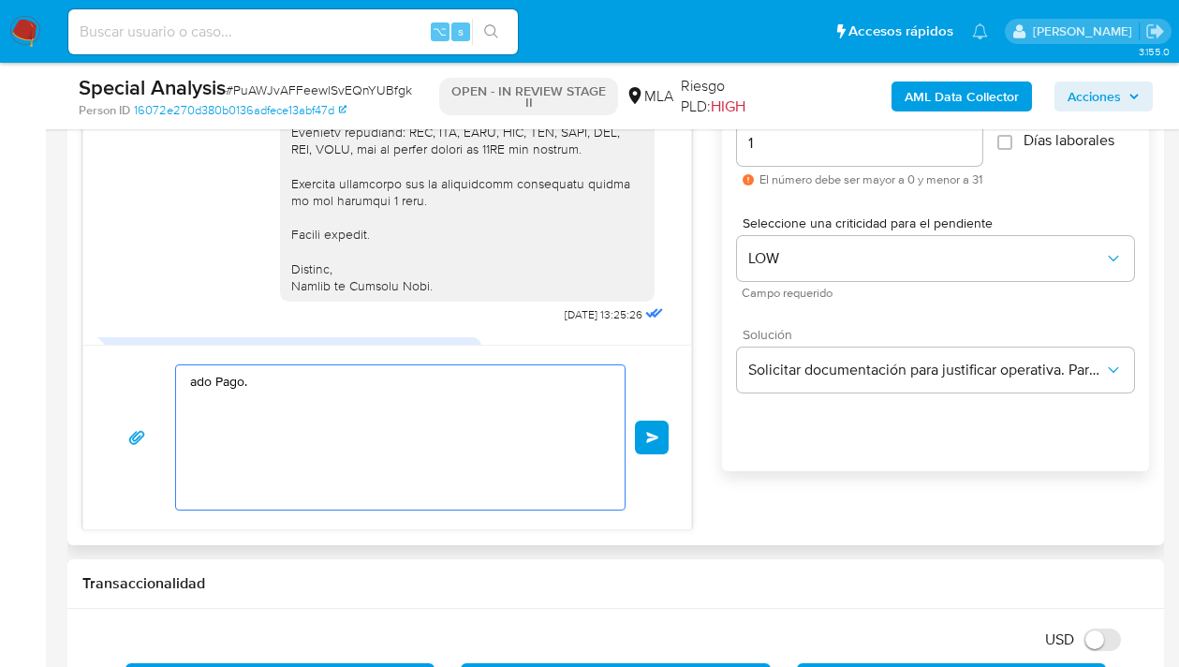
drag, startPoint x: 271, startPoint y: 404, endPoint x: 111, endPoint y: 347, distance: 169.7
click at [113, 348] on div "ado Pago. Enviar" at bounding box center [387, 437] width 608 height 185
paste textarea "Hola, Agustin Rivadeneira, gracias por tu respuesta. En base a la misma extende…"
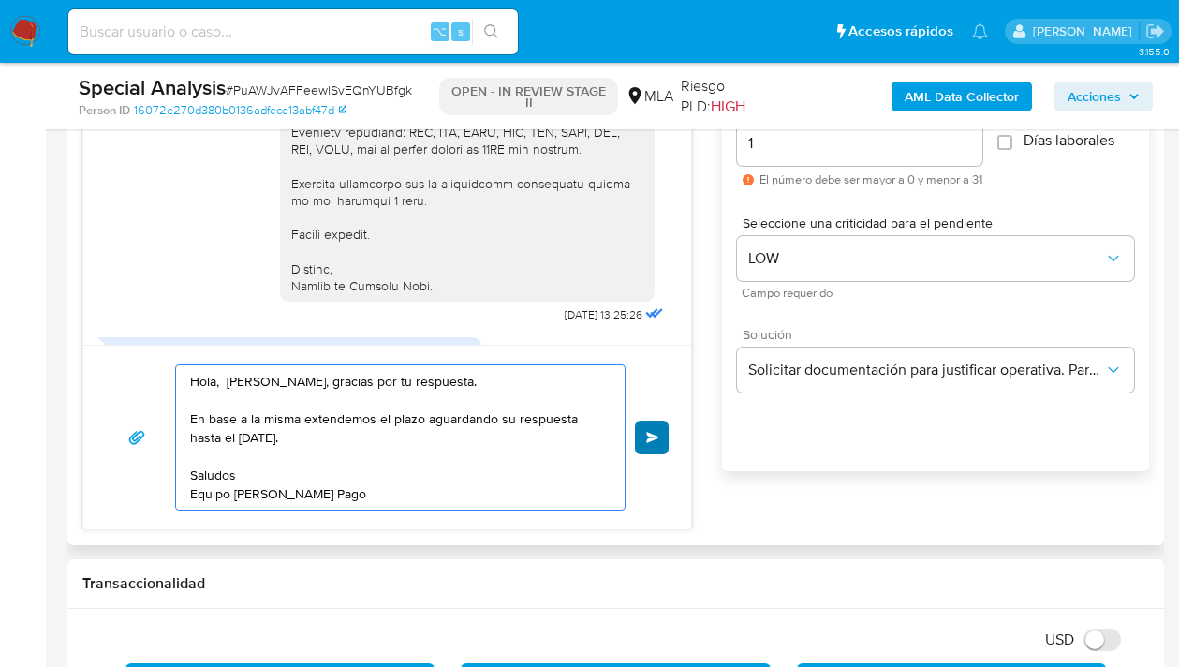
type textarea "Hola, Agustin Rivadeneira, gracias por tu respuesta. En base a la misma extende…"
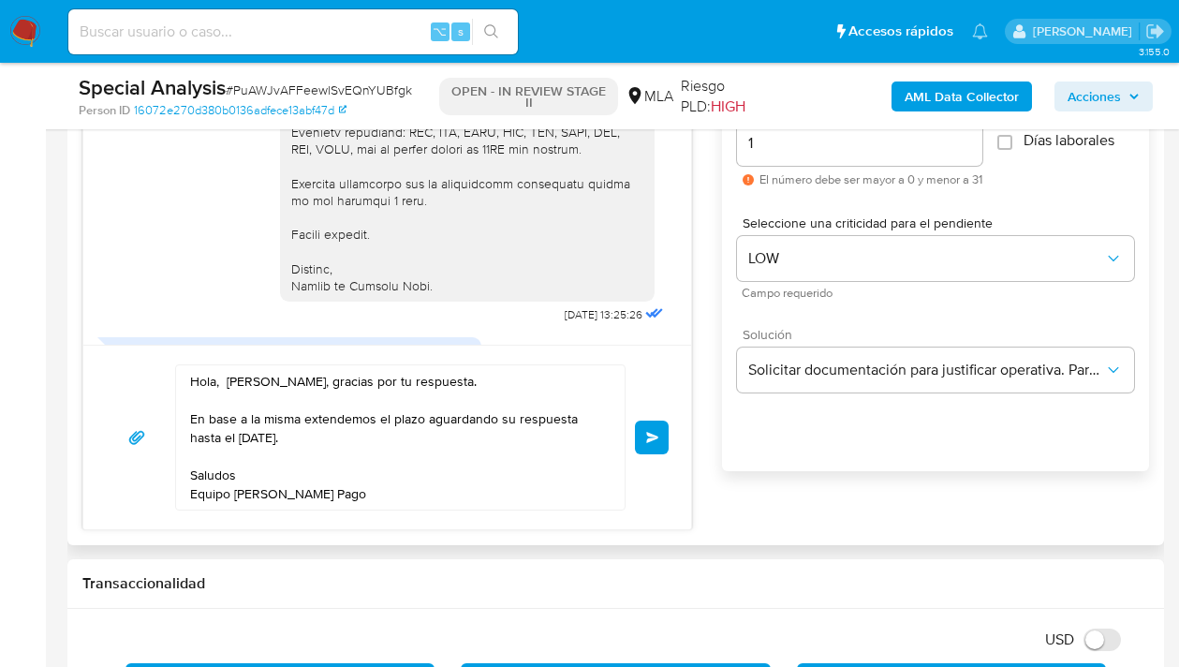
click at [650, 438] on span "Enviar" at bounding box center [652, 437] width 13 height 11
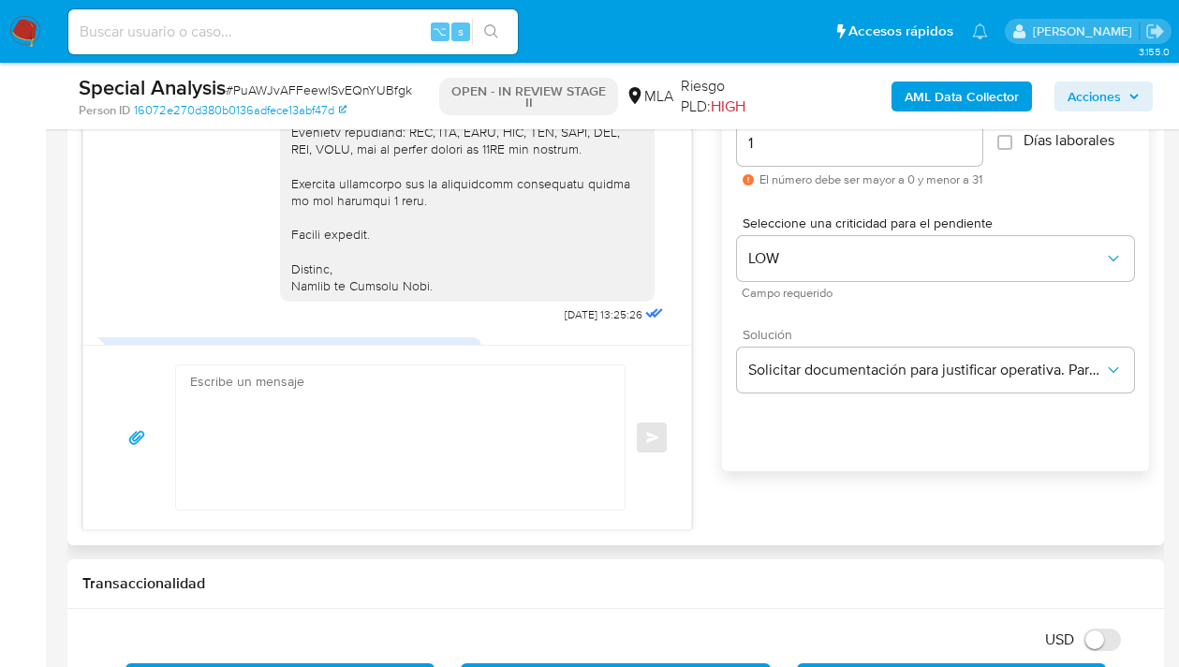
scroll to position [1673, 0]
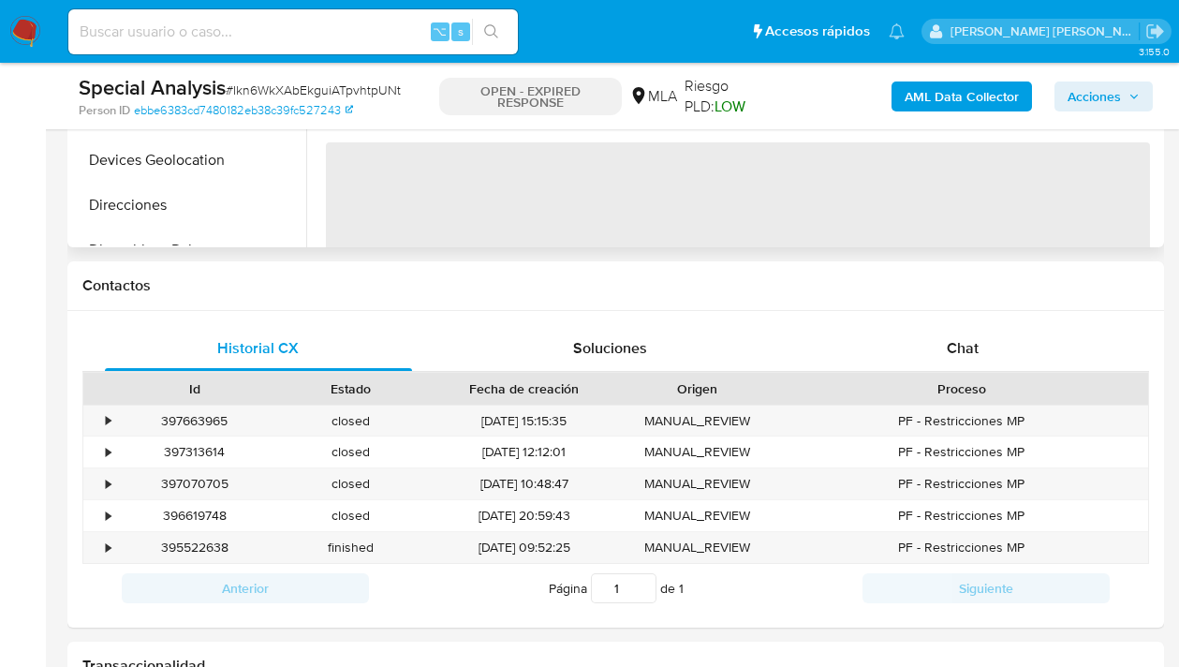
scroll to position [782, 0]
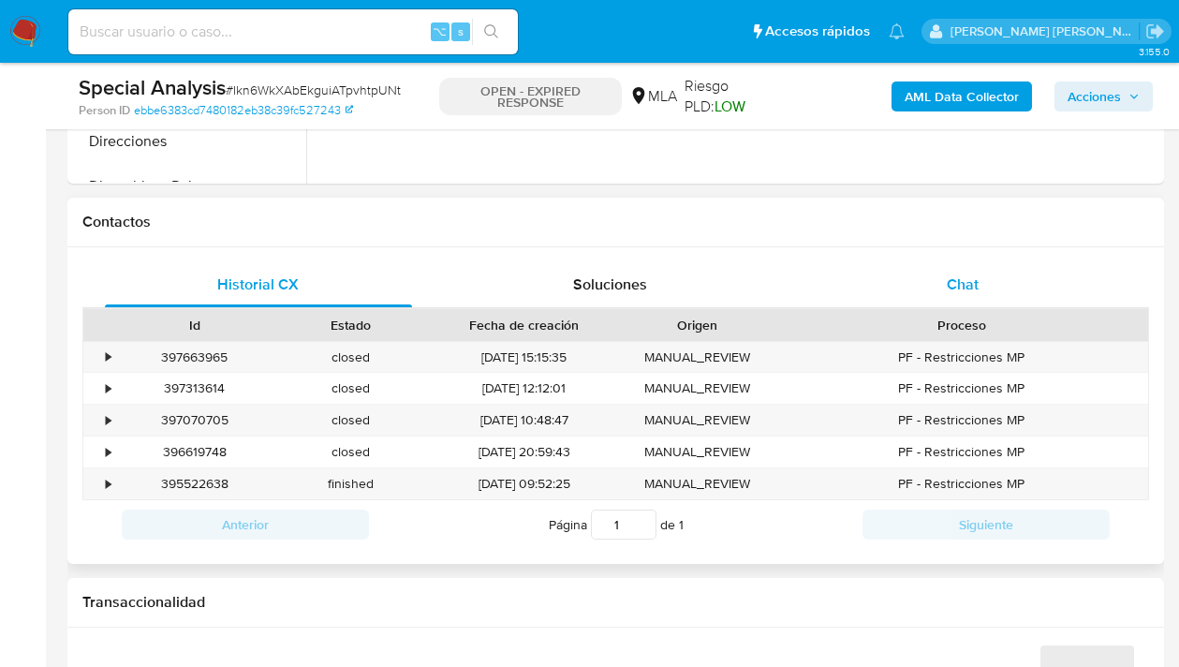
click at [967, 281] on span "Chat" at bounding box center [963, 284] width 32 height 22
select select "10"
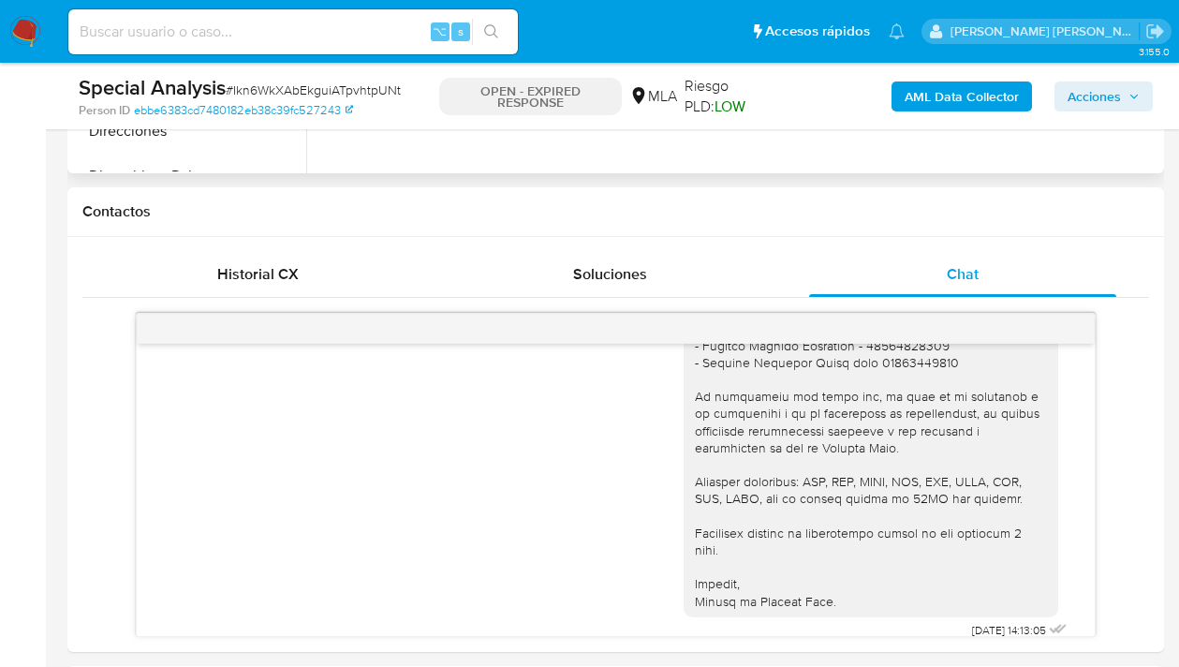
scroll to position [610, 0]
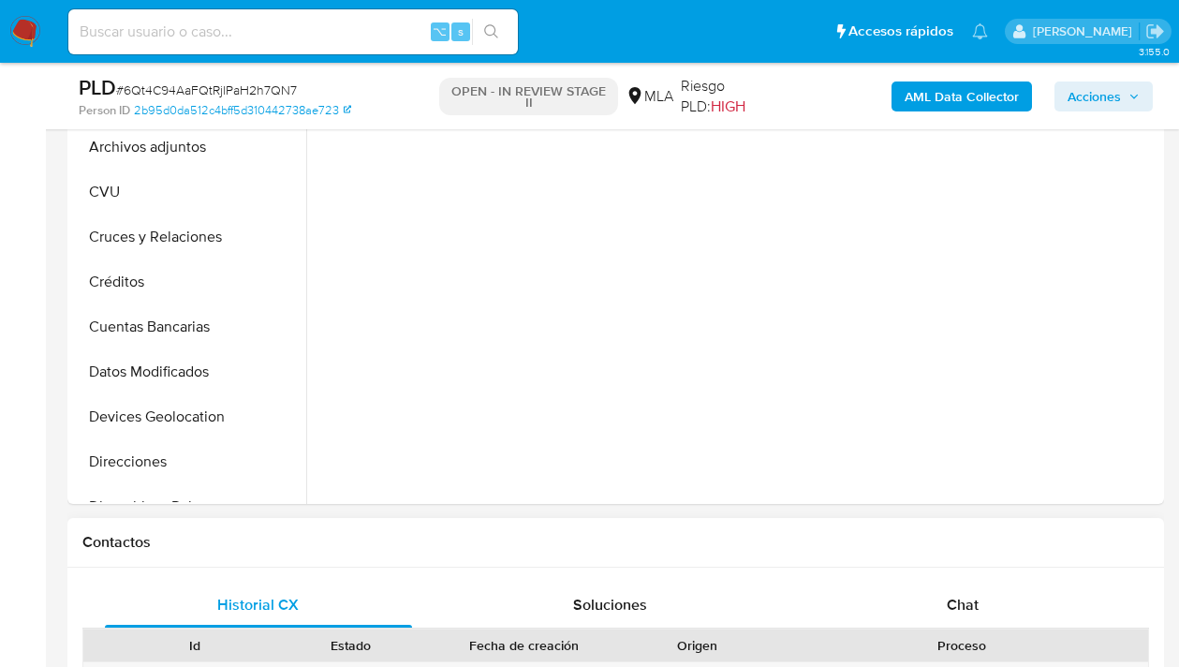
scroll to position [800, 0]
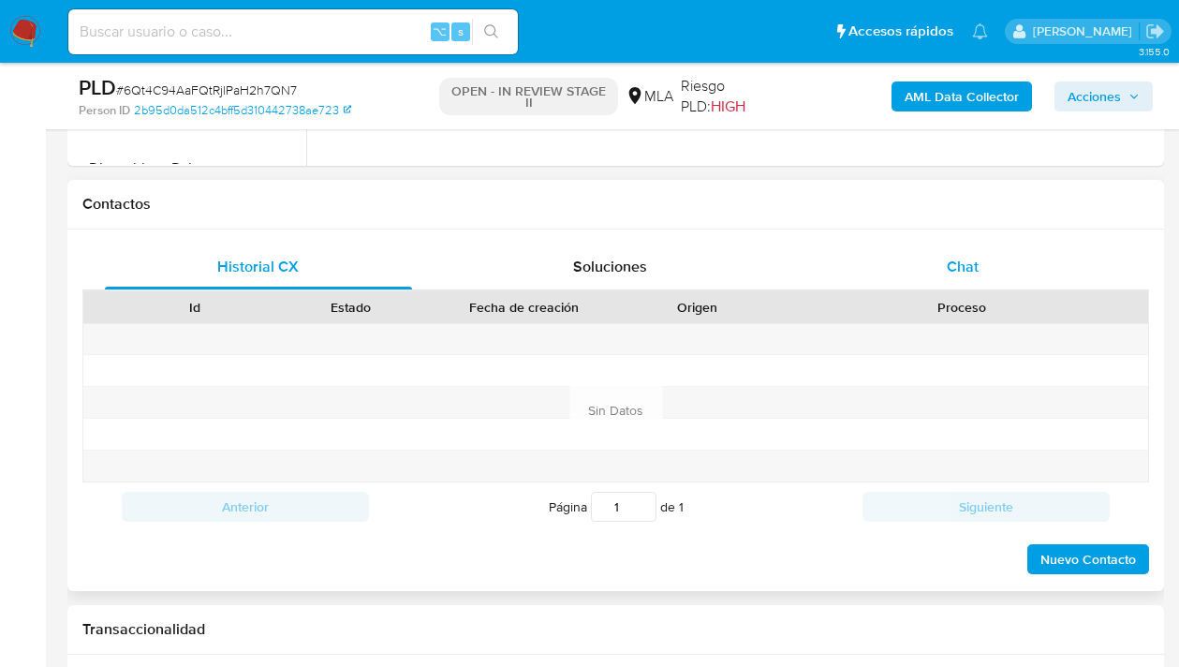
click at [968, 257] on span "Chat" at bounding box center [963, 267] width 32 height 22
select select "10"
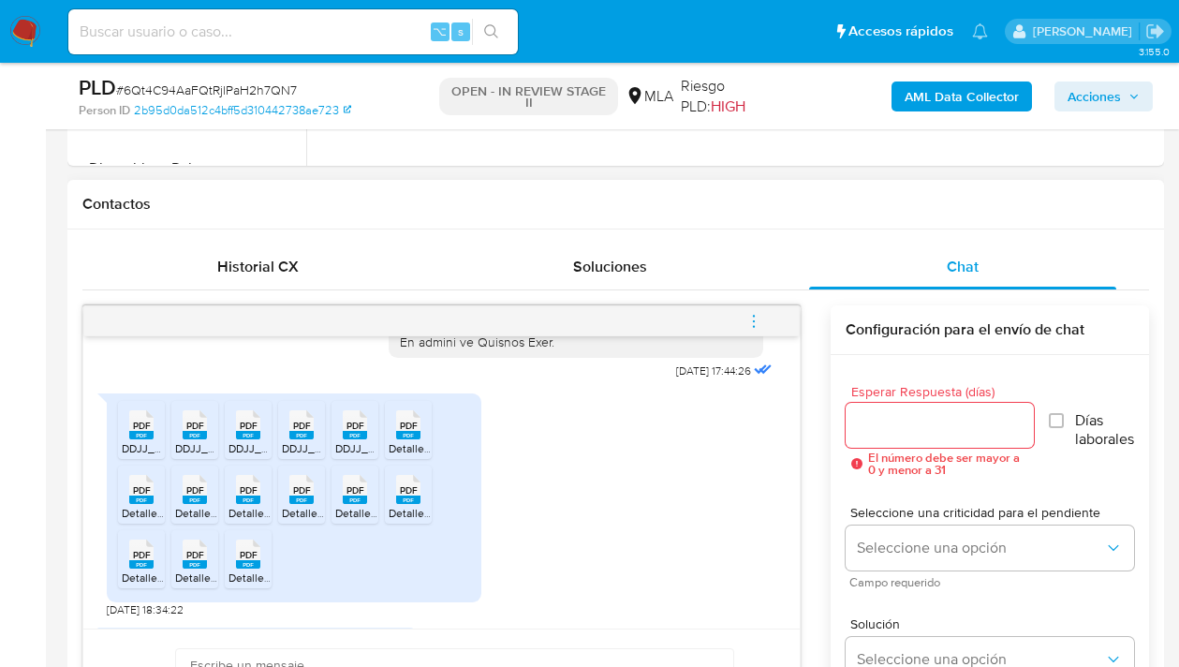
scroll to position [888, 0]
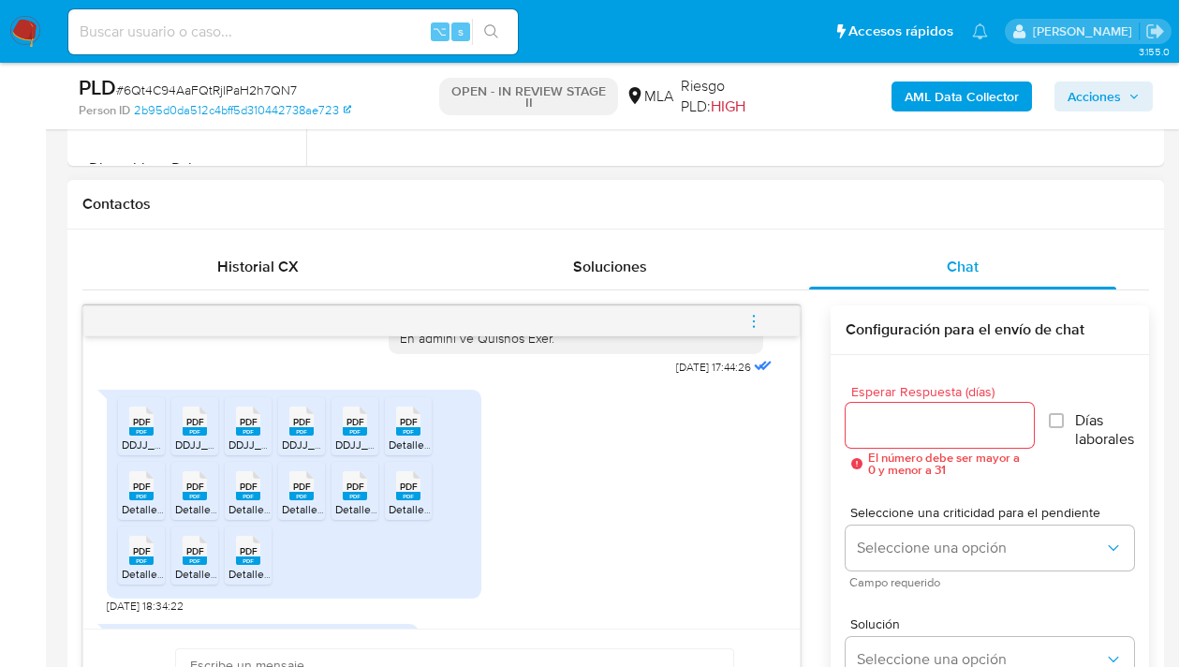
click at [133, 436] on rect at bounding box center [141, 431] width 24 height 8
click at [194, 428] on span "PDF" at bounding box center [195, 422] width 18 height 12
click at [253, 436] on rect at bounding box center [248, 431] width 24 height 8
click at [297, 436] on rect at bounding box center [301, 431] width 24 height 8
click at [362, 436] on rect at bounding box center [355, 431] width 24 height 8
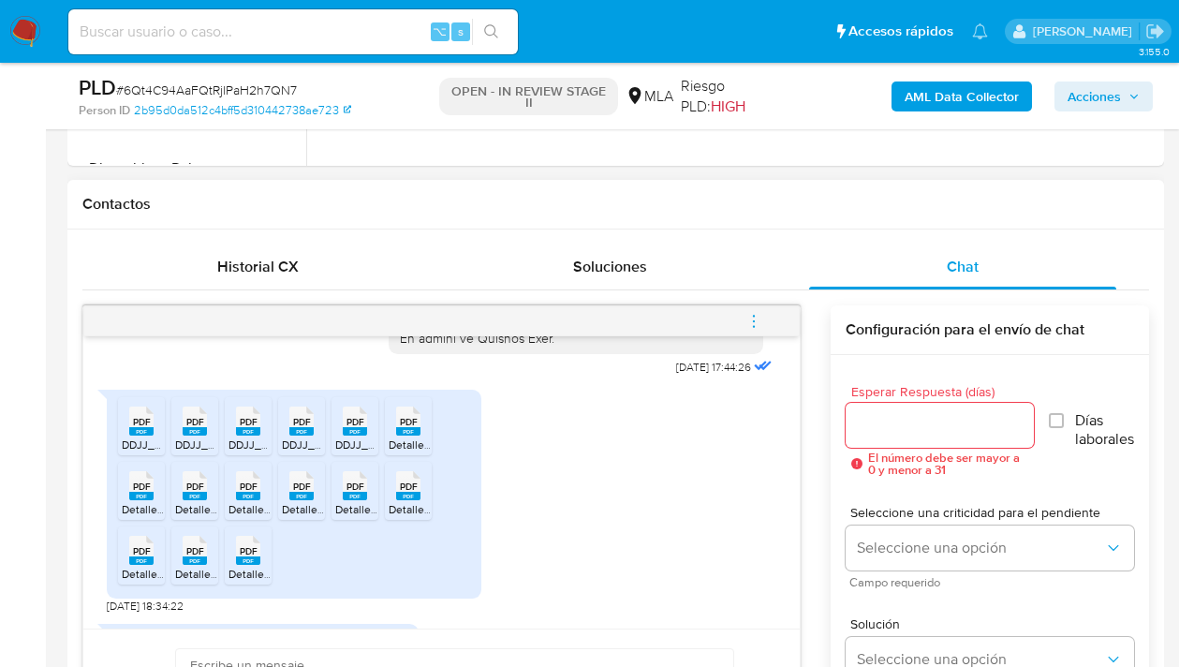
click at [409, 428] on span "PDF" at bounding box center [409, 422] width 18 height 12
click at [150, 479] on rect at bounding box center [160, 466] width 29 height 24
click at [192, 493] on span "PDF" at bounding box center [195, 486] width 18 height 12
click at [244, 500] on rect at bounding box center [248, 496] width 24 height 8
click at [293, 493] on span "PDF" at bounding box center [302, 486] width 18 height 12
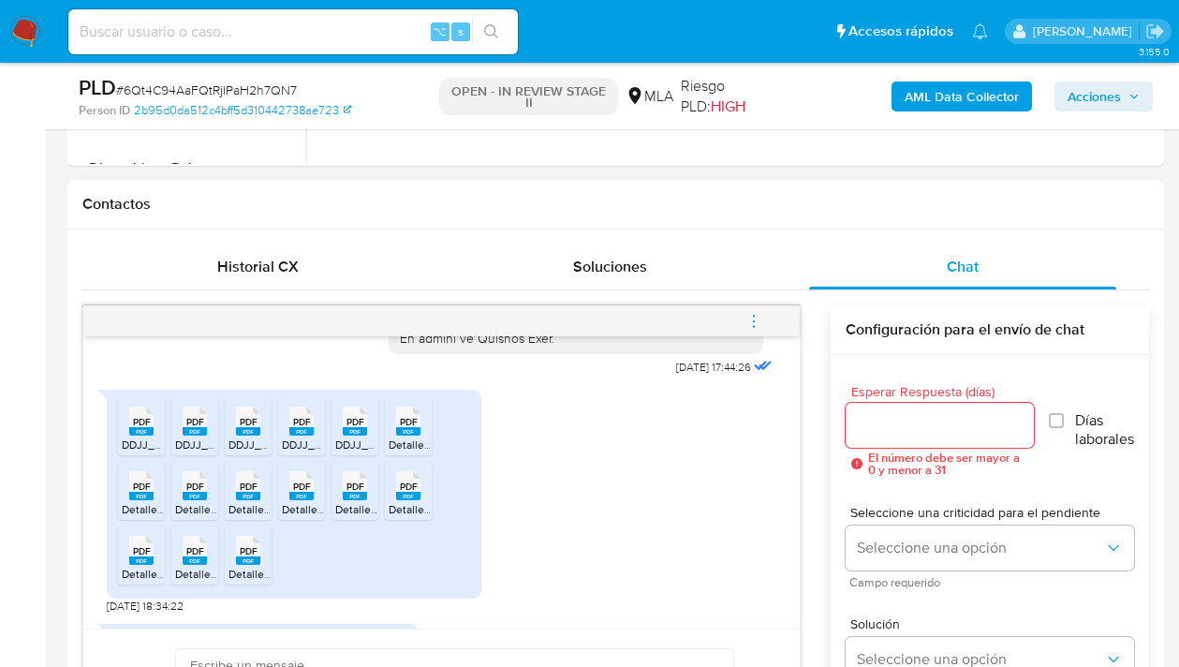
click at [350, 493] on span "PDF" at bounding box center [356, 486] width 18 height 12
click at [408, 493] on span "PDF" at bounding box center [409, 486] width 18 height 12
click at [136, 557] on span "PDF" at bounding box center [142, 551] width 18 height 12
click at [201, 565] on rect at bounding box center [195, 560] width 24 height 8
click at [253, 565] on rect at bounding box center [248, 560] width 24 height 8
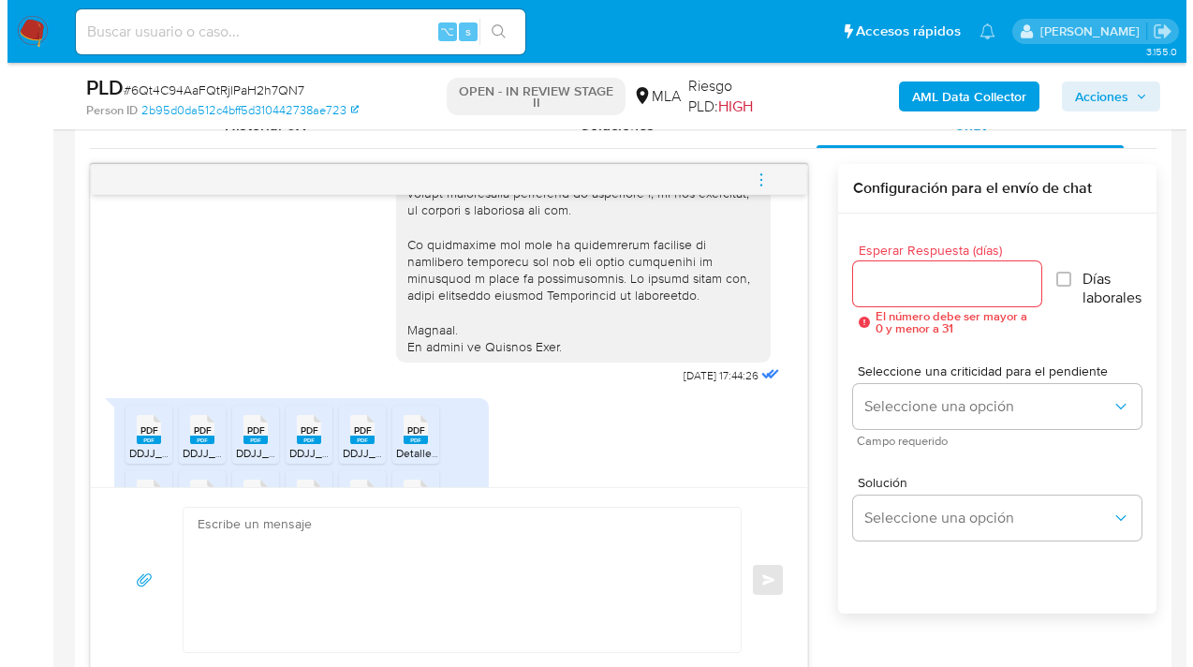
scroll to position [973, 0]
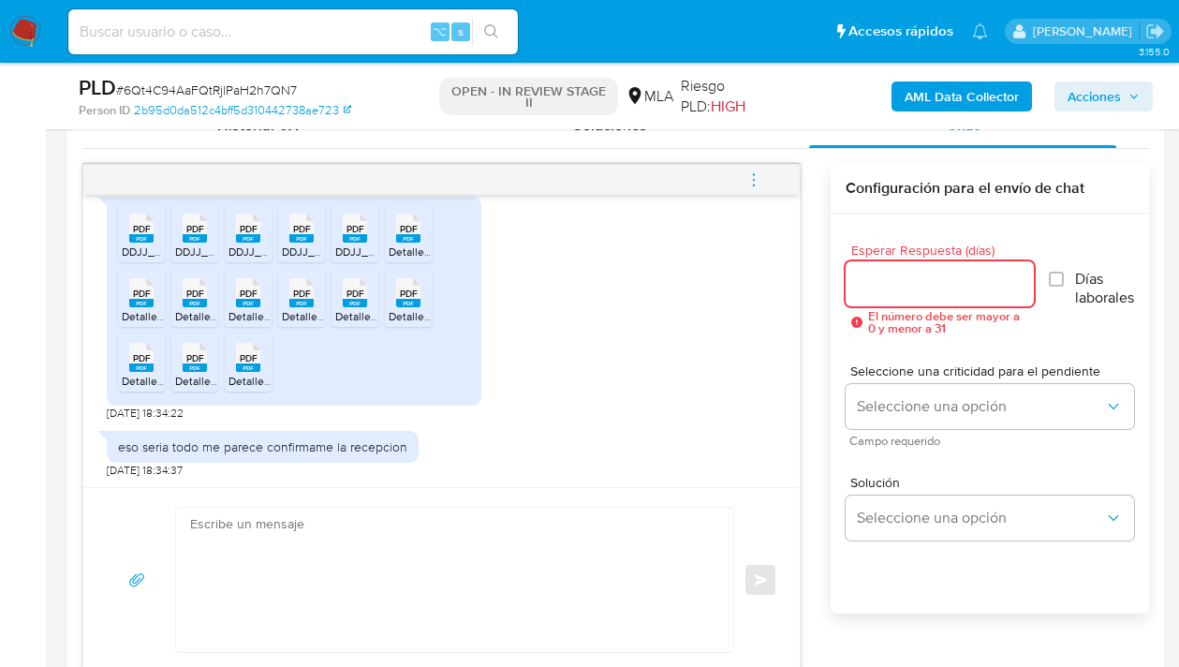
click at [864, 288] on input "Esperar Respuesta (días)" at bounding box center [940, 284] width 188 height 24
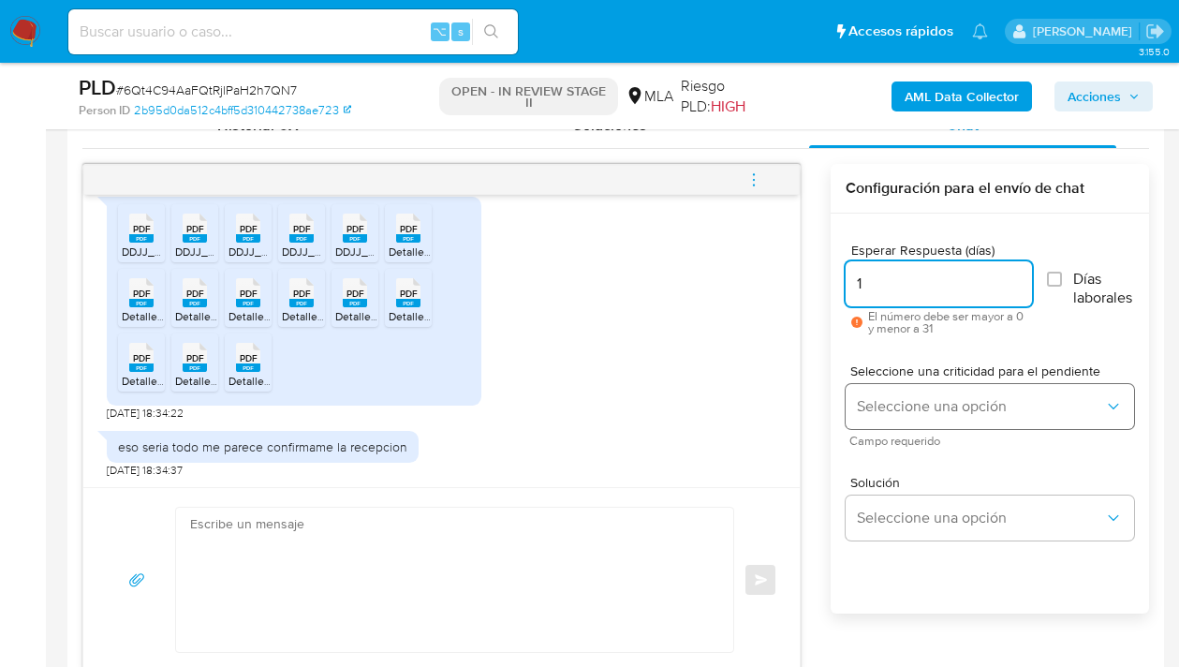
type input "1"
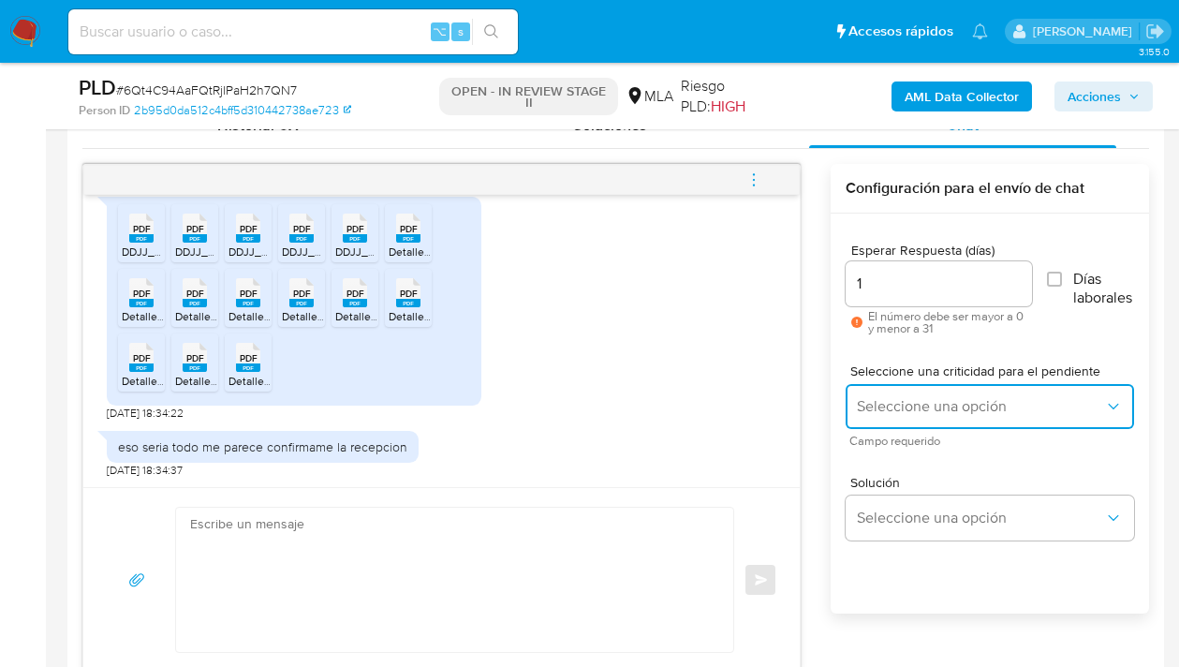
click at [914, 402] on span "Seleccione una opción" at bounding box center [980, 406] width 247 height 19
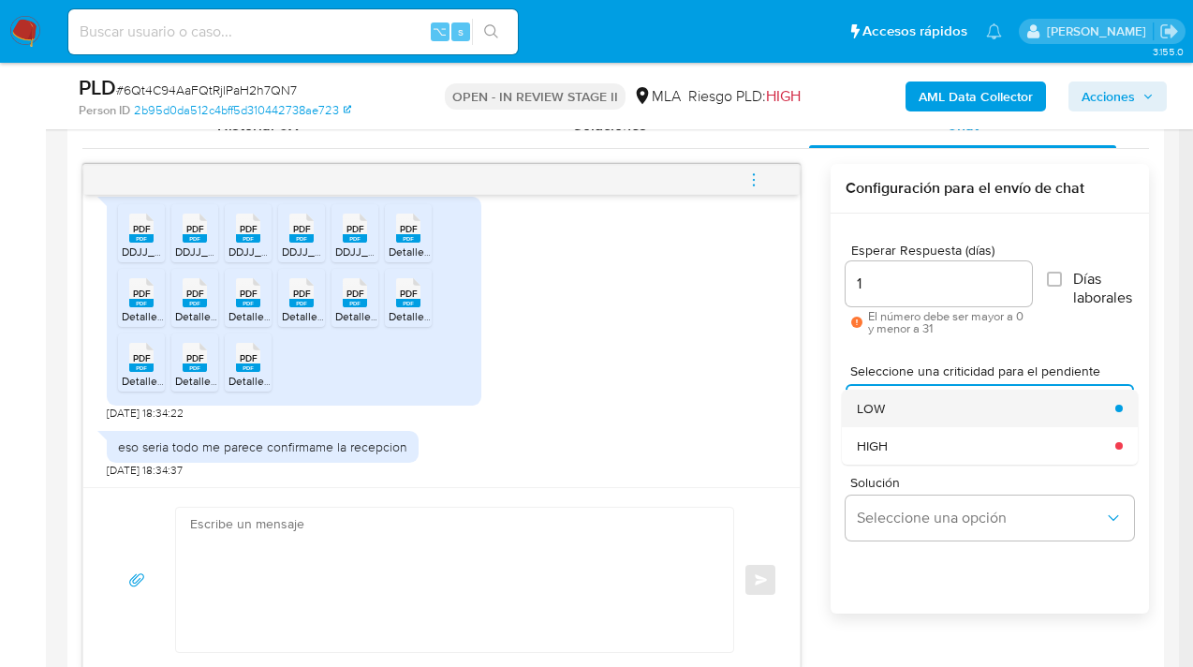
click at [896, 404] on div "LOW" at bounding box center [980, 408] width 247 height 37
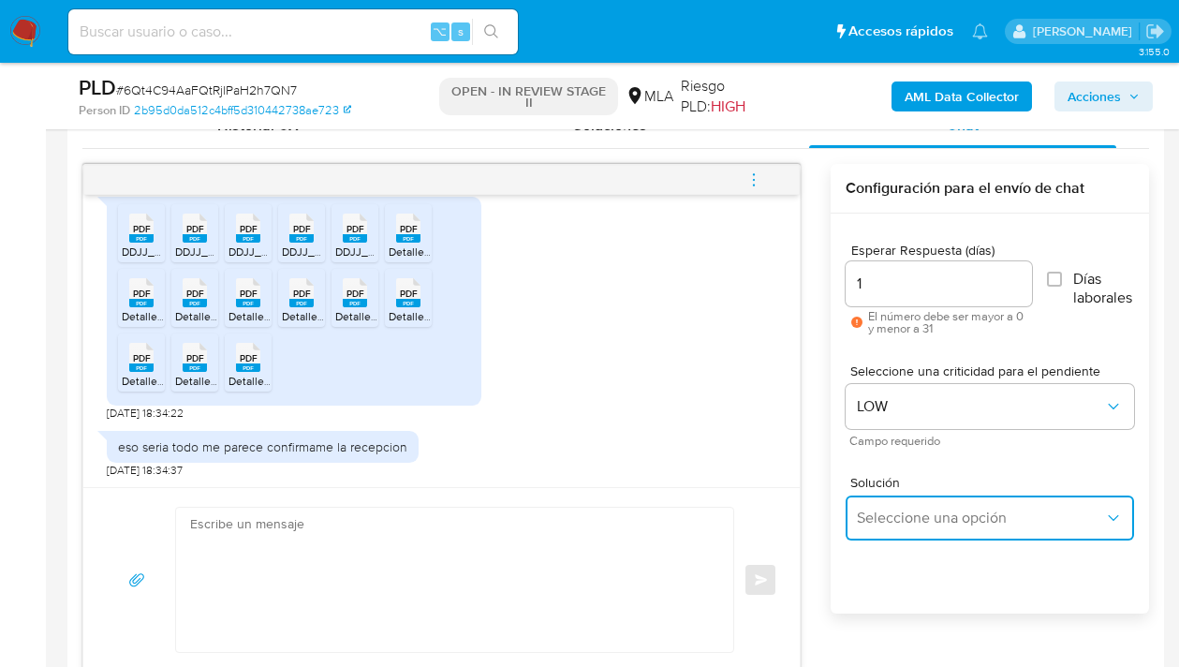
click at [901, 517] on span "Seleccione una opción" at bounding box center [980, 518] width 247 height 19
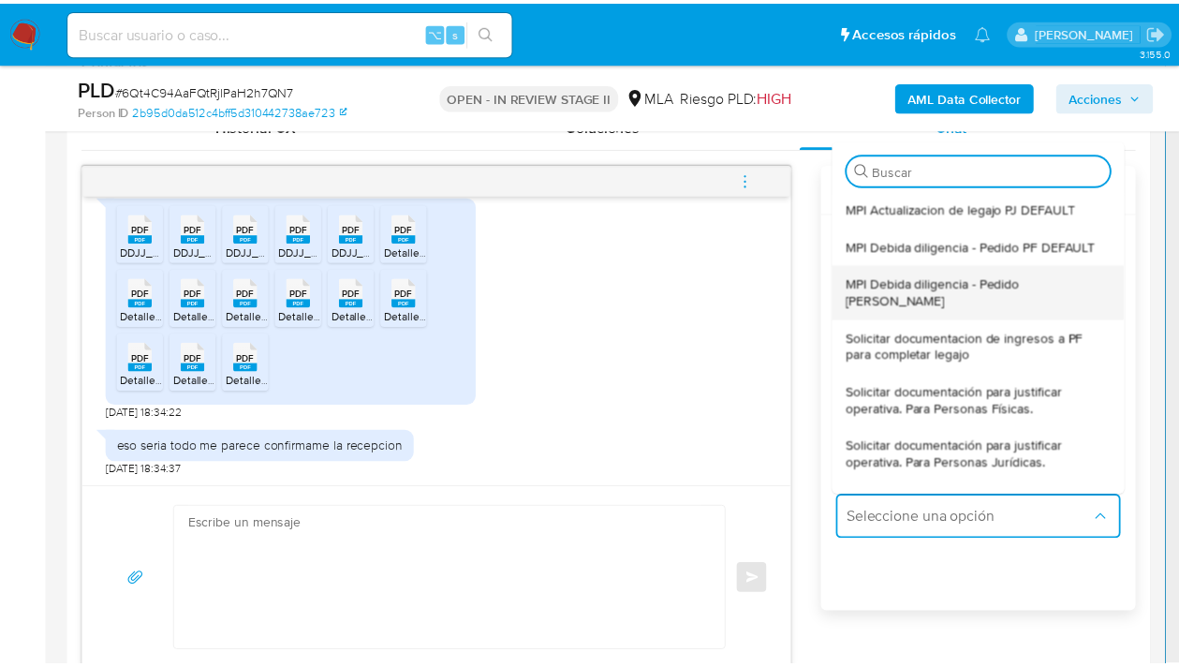
scroll to position [180, 0]
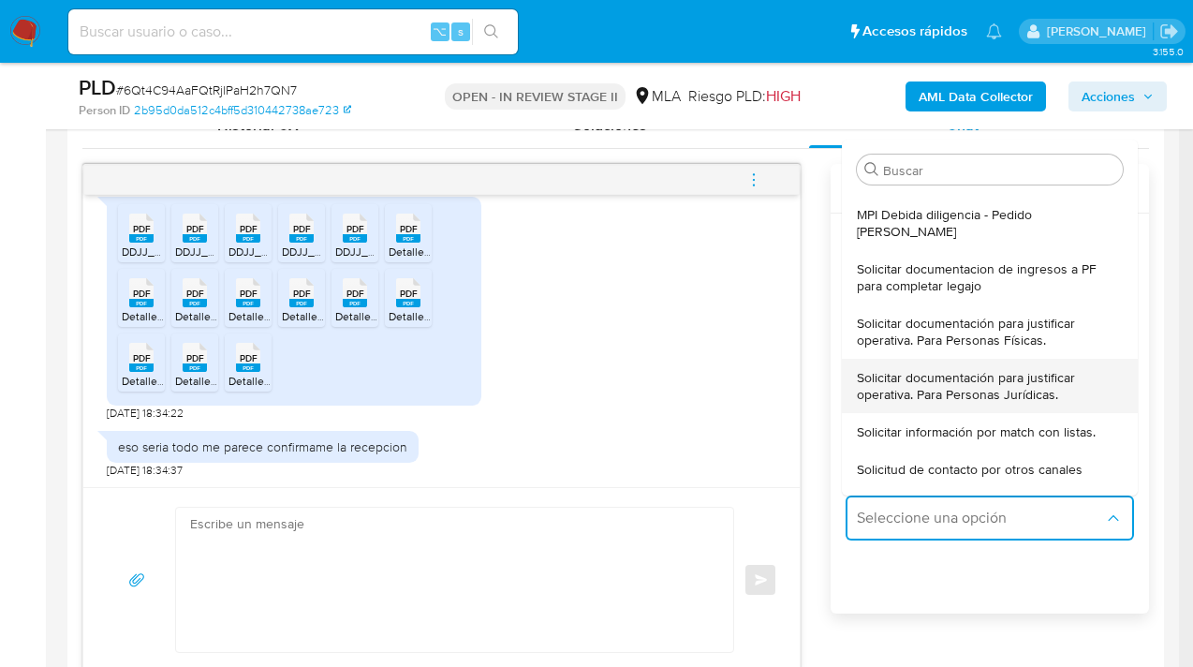
click at [999, 400] on span "Solicitar documentación para justificar operativa. Para Personas Jurídicas." at bounding box center [984, 386] width 255 height 34
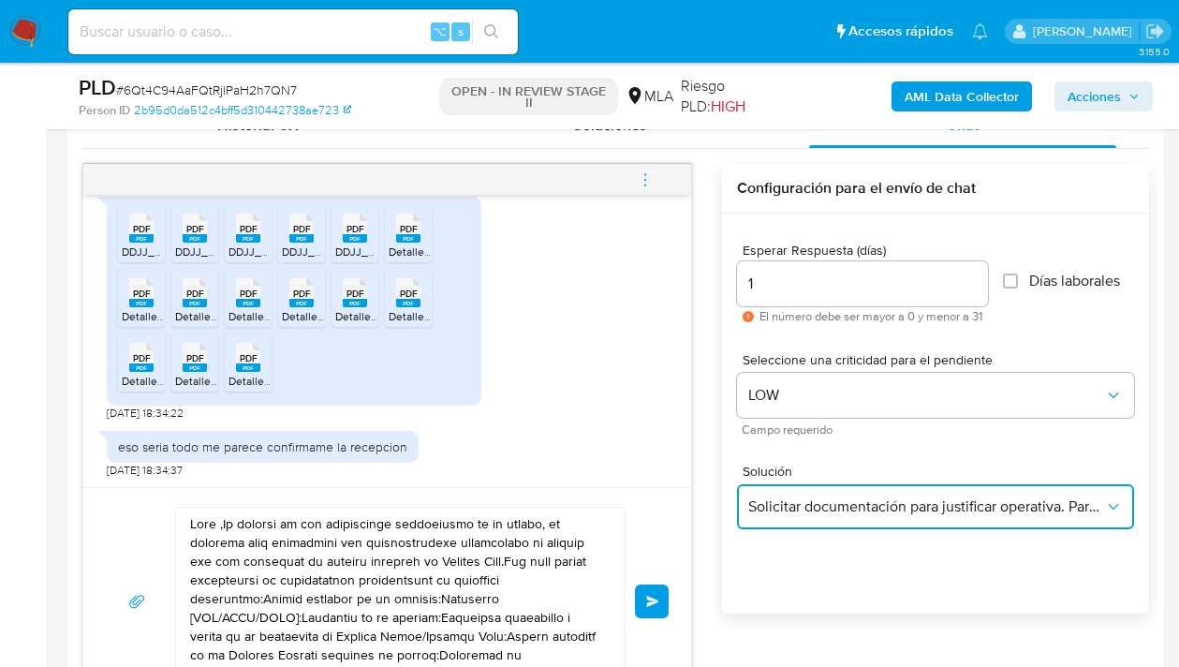
scroll to position [1109, 0]
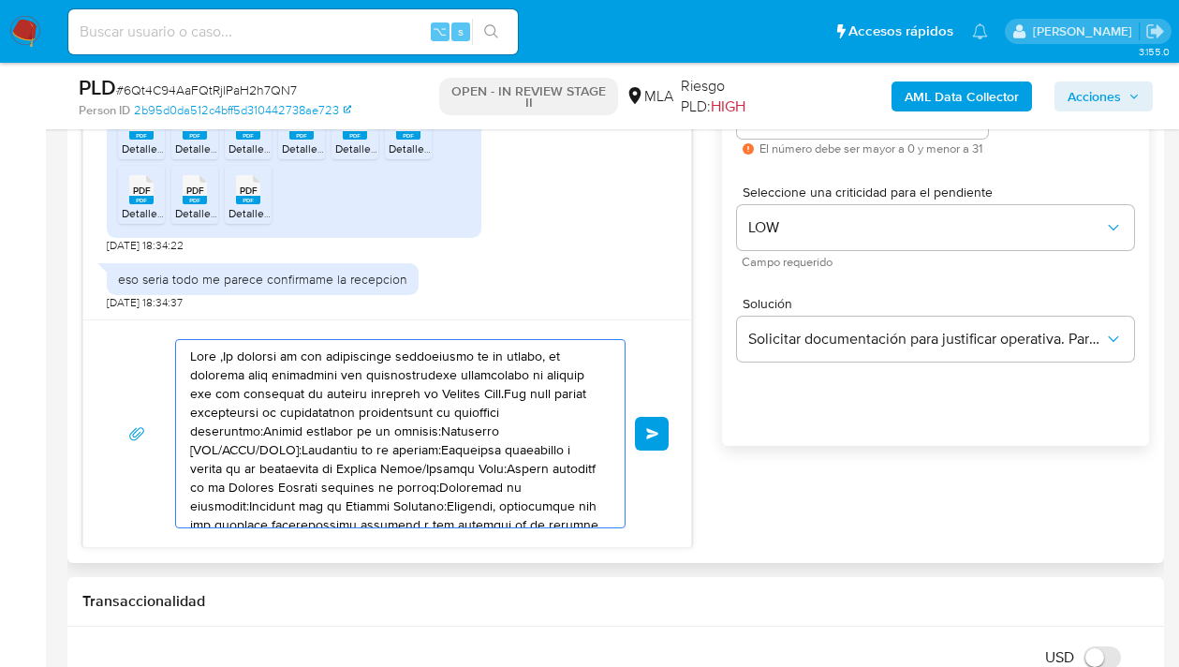
drag, startPoint x: 406, startPoint y: 473, endPoint x: 153, endPoint y: 351, distance: 281.5
click at [153, 351] on div "Enviar" at bounding box center [387, 433] width 563 height 189
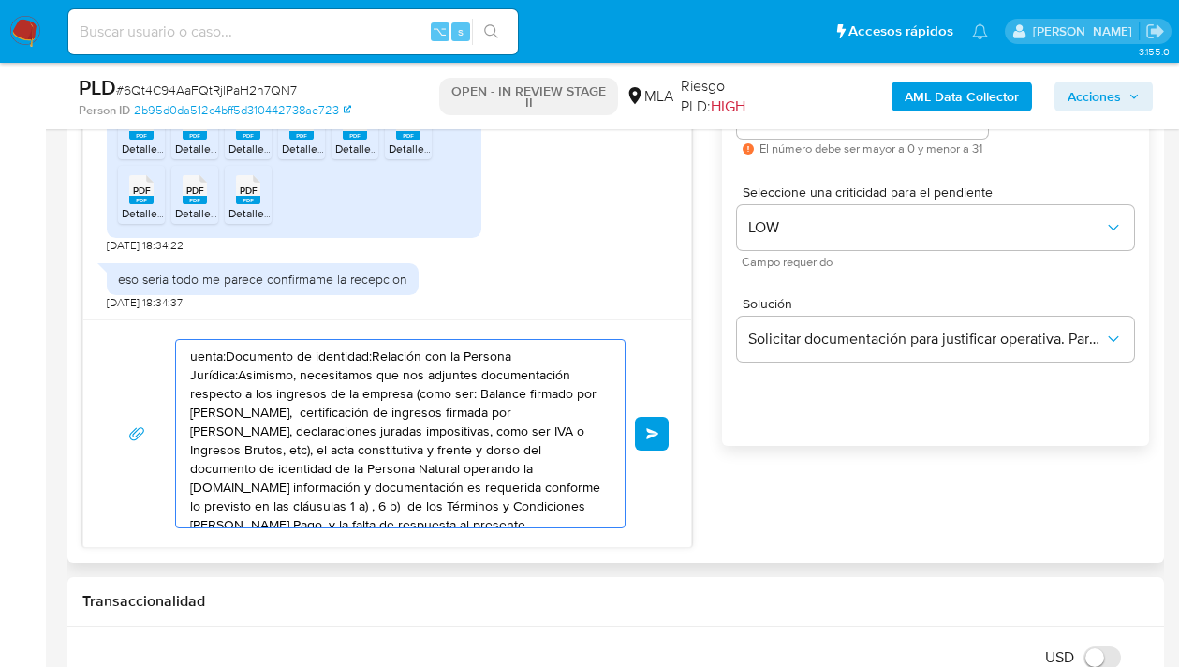
drag, startPoint x: 290, startPoint y: 452, endPoint x: 199, endPoint y: 370, distance: 123.4
click at [199, 371] on textarea "uenta:Documento de identidad:Relación con la Persona Jurídica:Asimismo, necesit…" at bounding box center [395, 433] width 411 height 187
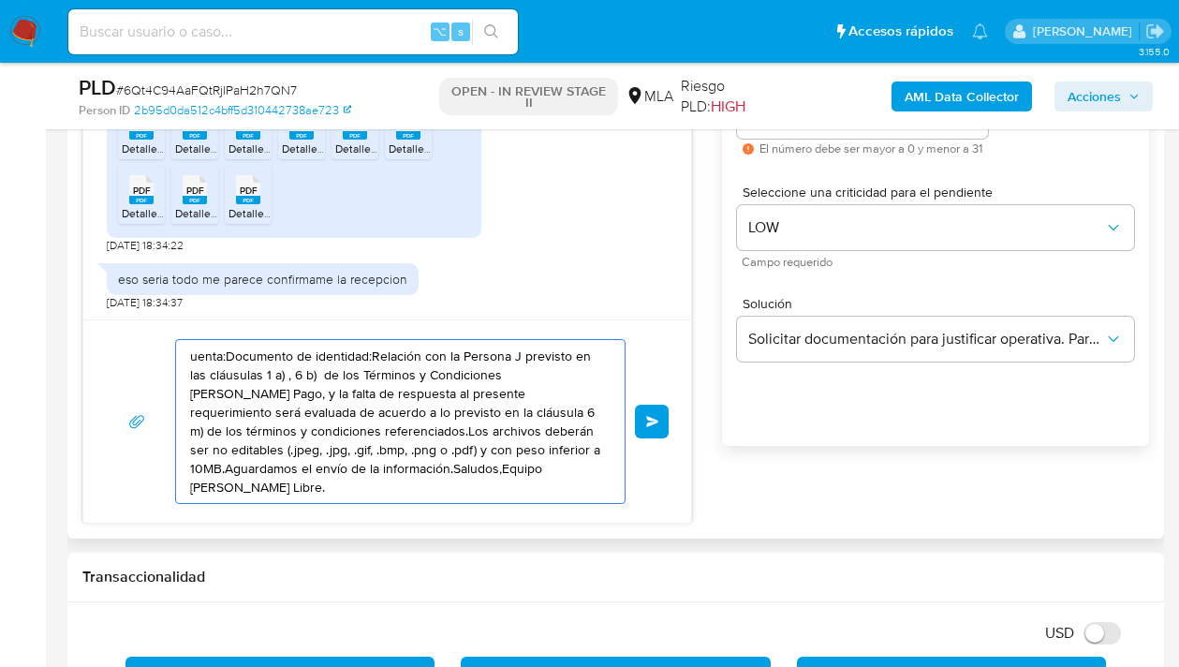
drag, startPoint x: 284, startPoint y: 411, endPoint x: 224, endPoint y: 378, distance: 68.3
click at [224, 379] on textarea "uenta:Documento de identidad:Relación con la Persona J previsto en las cláusula…" at bounding box center [395, 421] width 411 height 163
type textarea "uenta:Documento de identidad:Relación con la Persona J previsto en las clá"
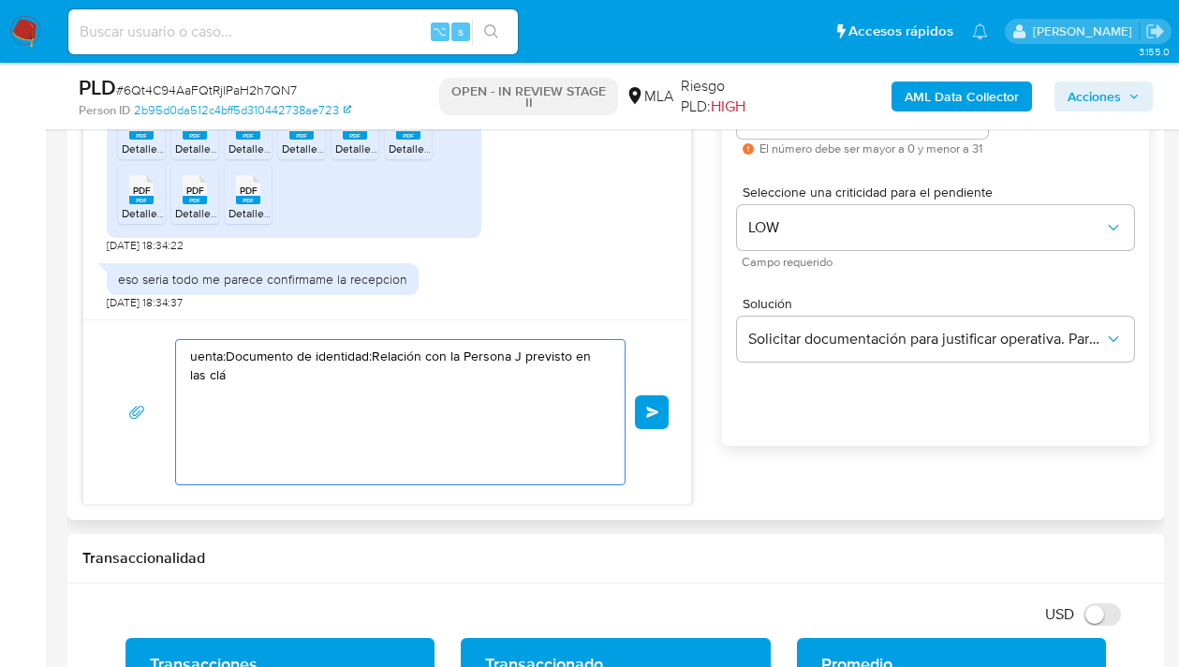
drag, startPoint x: 386, startPoint y: 403, endPoint x: 155, endPoint y: 338, distance: 240.2
click at [155, 339] on div "uenta:Documento de identidad:Relación con la Persona J previsto en las clá Envi…" at bounding box center [387, 412] width 563 height 146
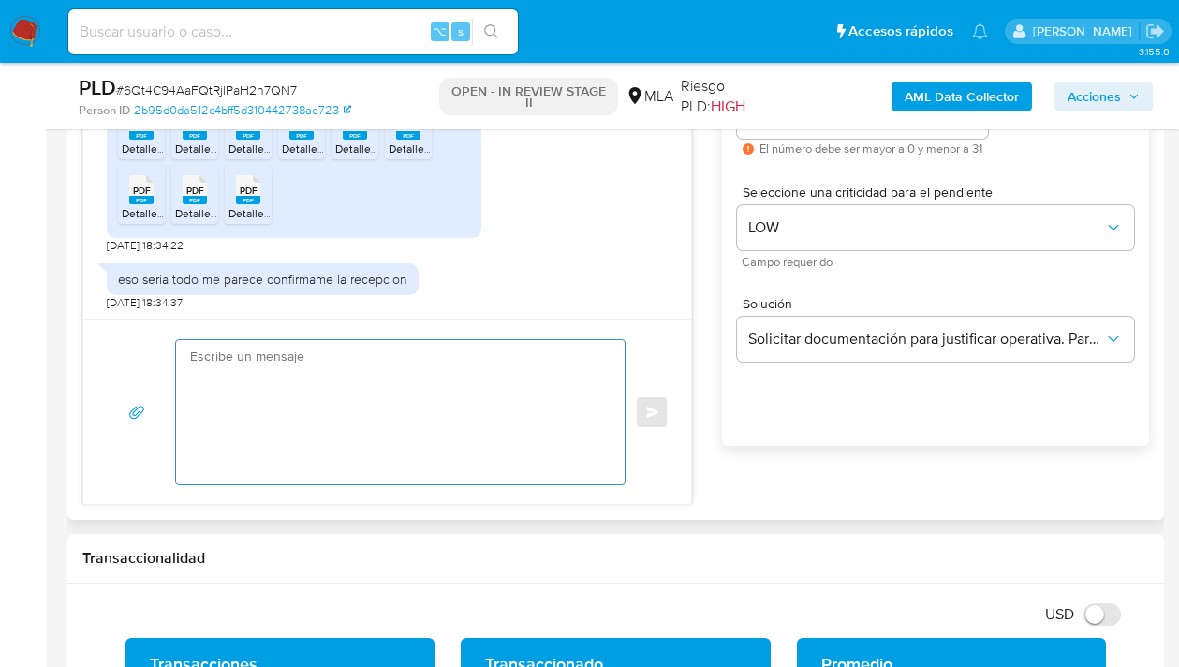
paste textarea "Hola, esperamos te encuentres muy bien. Confirmamos la recepción de la document…"
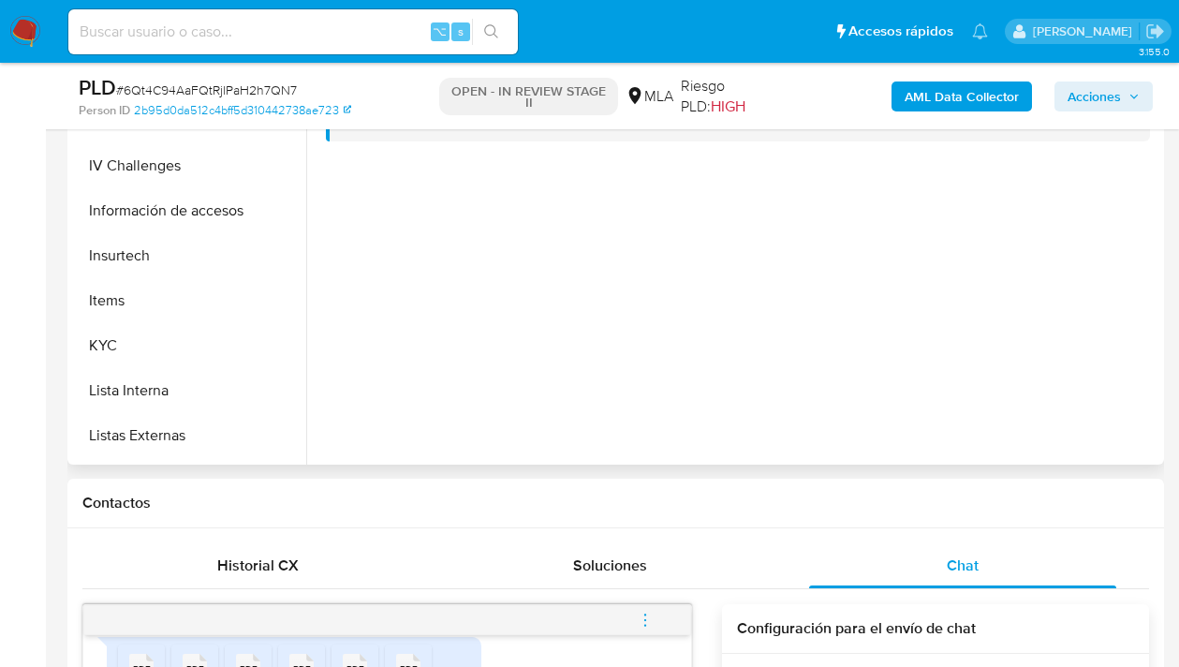
scroll to position [618, 0]
click at [201, 331] on button "KYC" at bounding box center [181, 343] width 219 height 45
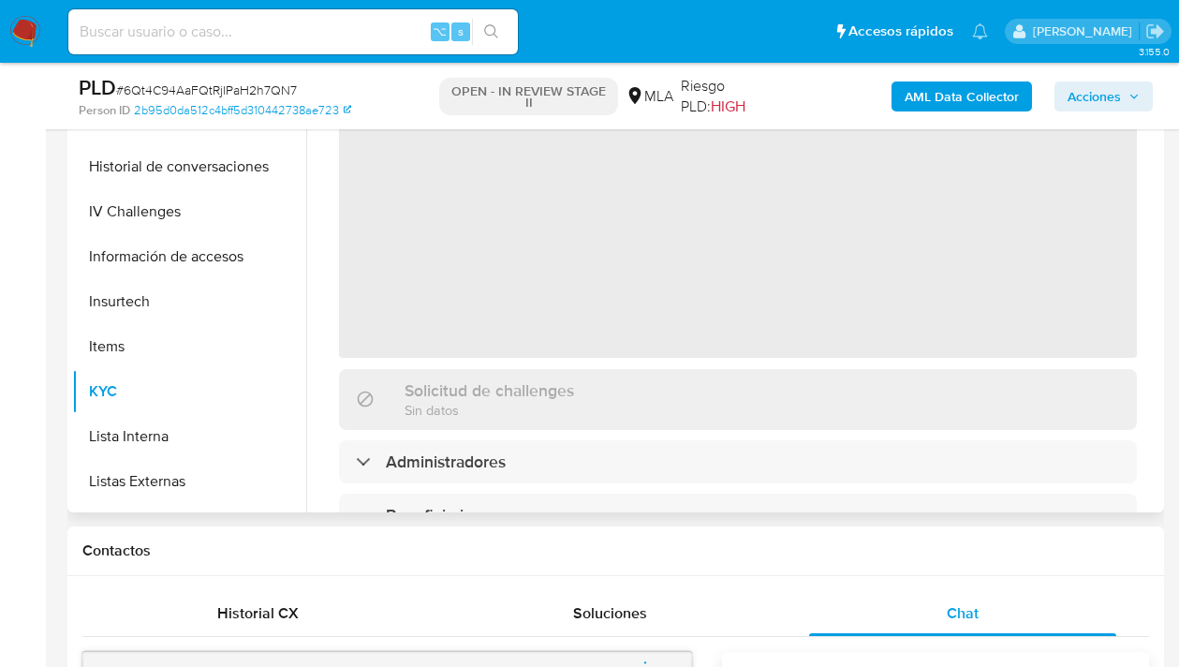
scroll to position [436, 0]
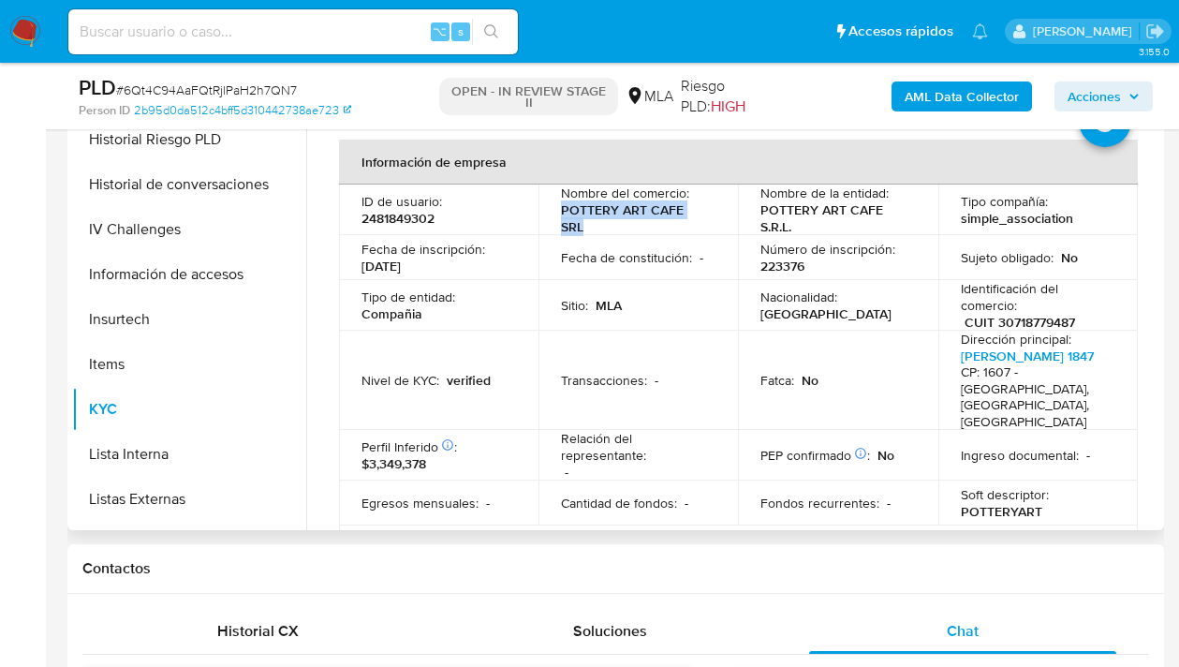
drag, startPoint x: 562, startPoint y: 213, endPoint x: 598, endPoint y: 225, distance: 38.5
click at [598, 225] on p "POTTERY ART CAFE SRL" at bounding box center [634, 218] width 147 height 34
copy p "POTTERY ART CAFE SRL"
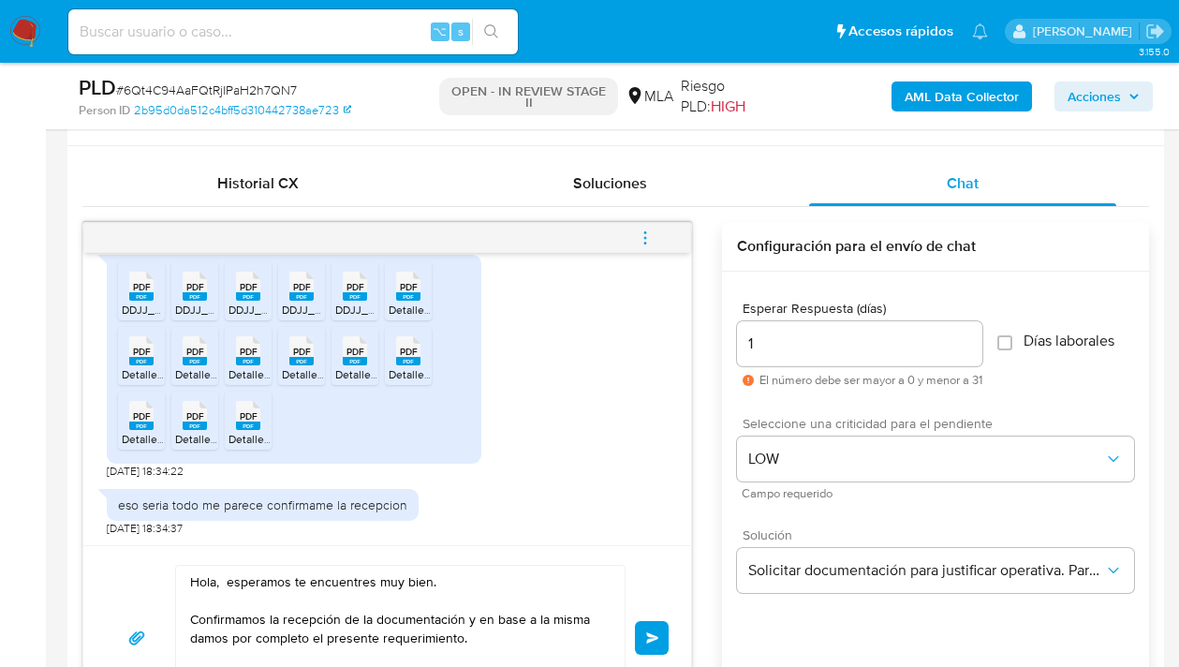
scroll to position [986, 0]
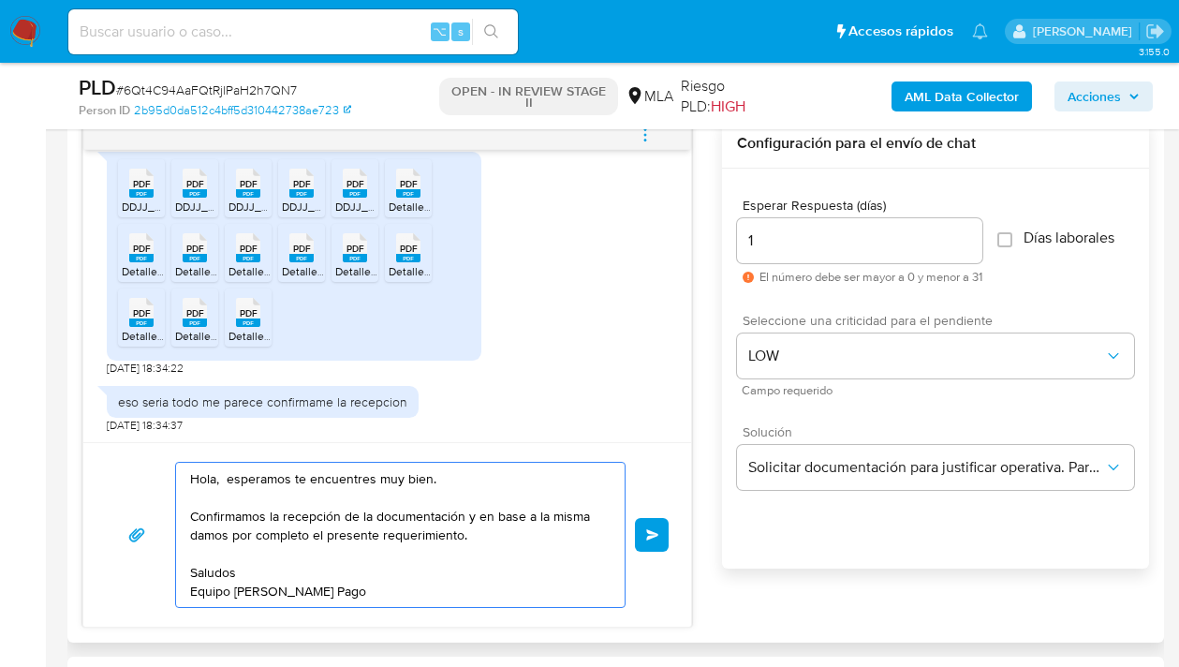
drag, startPoint x: 224, startPoint y: 478, endPoint x: 231, endPoint y: 487, distance: 12.0
click at [227, 480] on textarea "Hola, esperamos te encuentres muy bien. Confirmamos la recepción de la document…" at bounding box center [395, 535] width 411 height 144
paste textarea "POTTERY ART CAFE SRL"
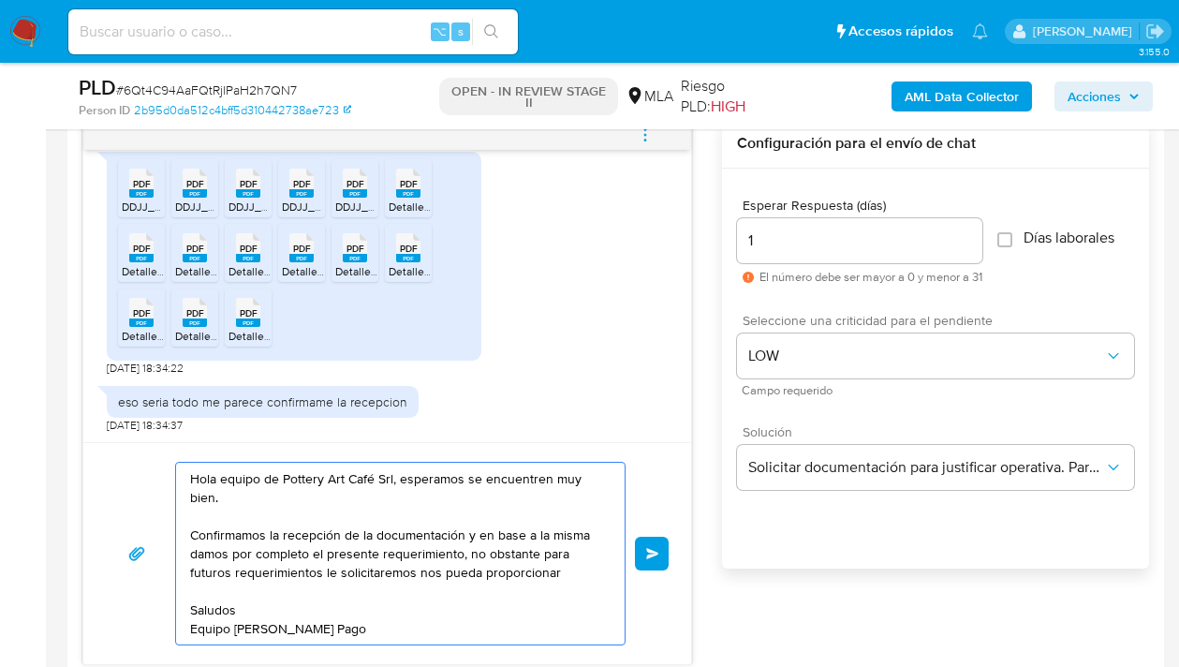
drag, startPoint x: 558, startPoint y: 570, endPoint x: 466, endPoint y: 556, distance: 92.9
click at [466, 556] on textarea "Hola equipo de Pottery Art Café Srl, esperamos se encuentren muy bien. Confirma…" at bounding box center [395, 554] width 411 height 182
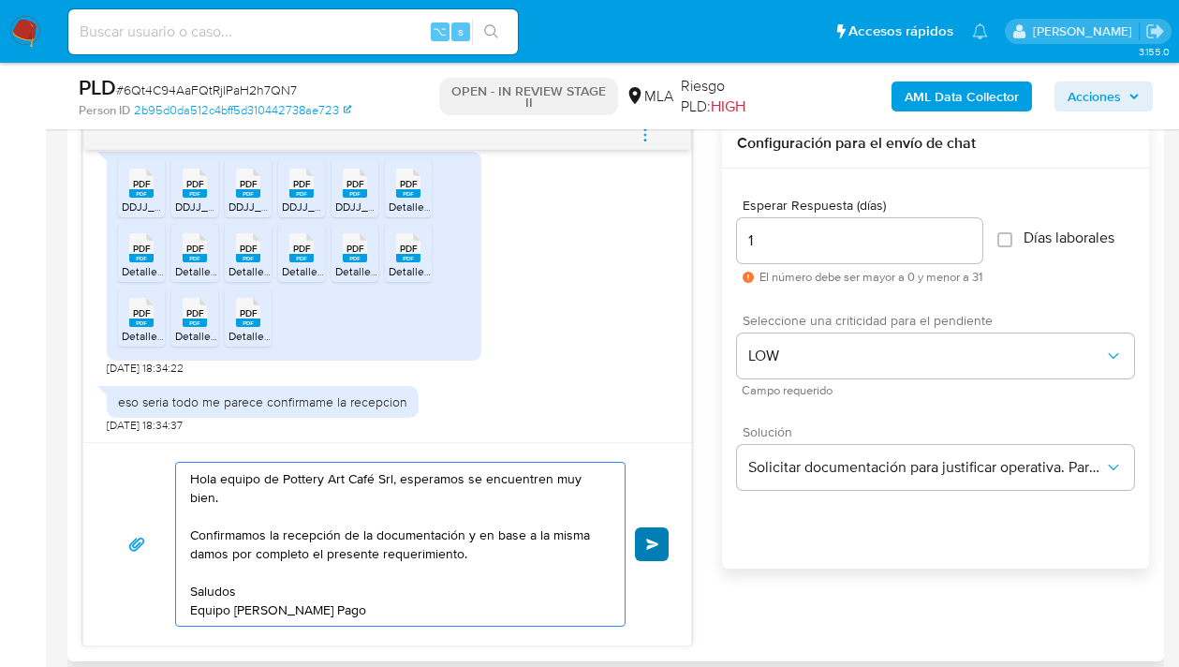
type textarea "Hola equipo de Pottery Art Café Srl, esperamos se encuentren muy bien. Confirma…"
click at [653, 540] on span "Enviar" at bounding box center [652, 544] width 13 height 11
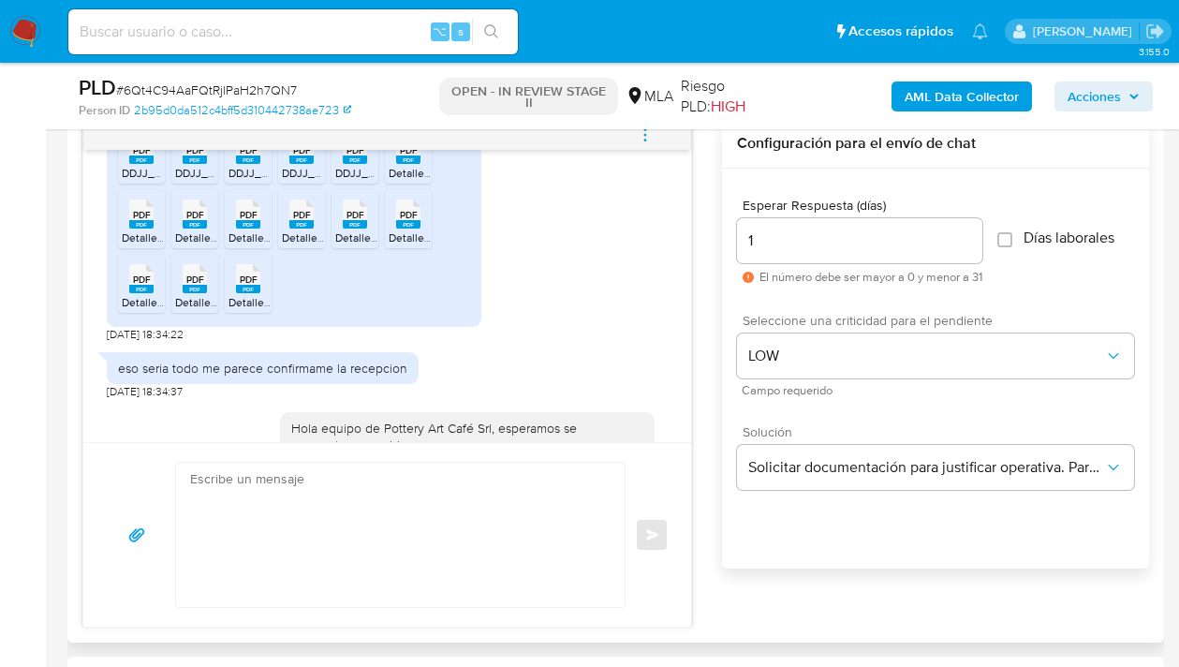
scroll to position [1164, 0]
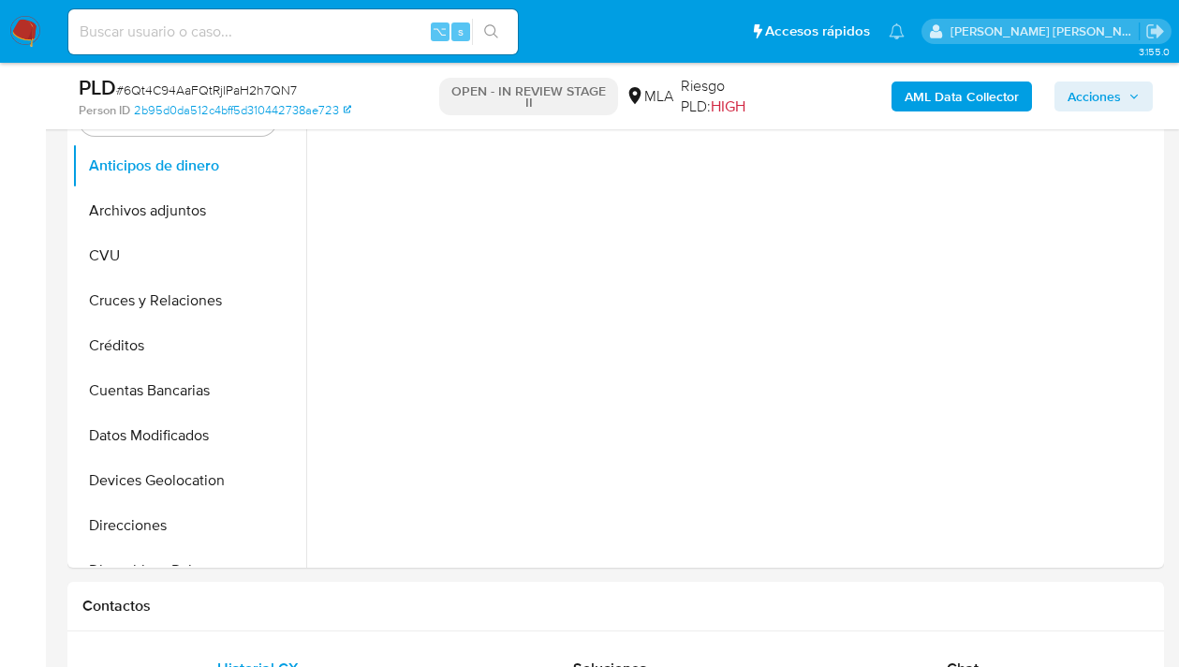
scroll to position [572, 0]
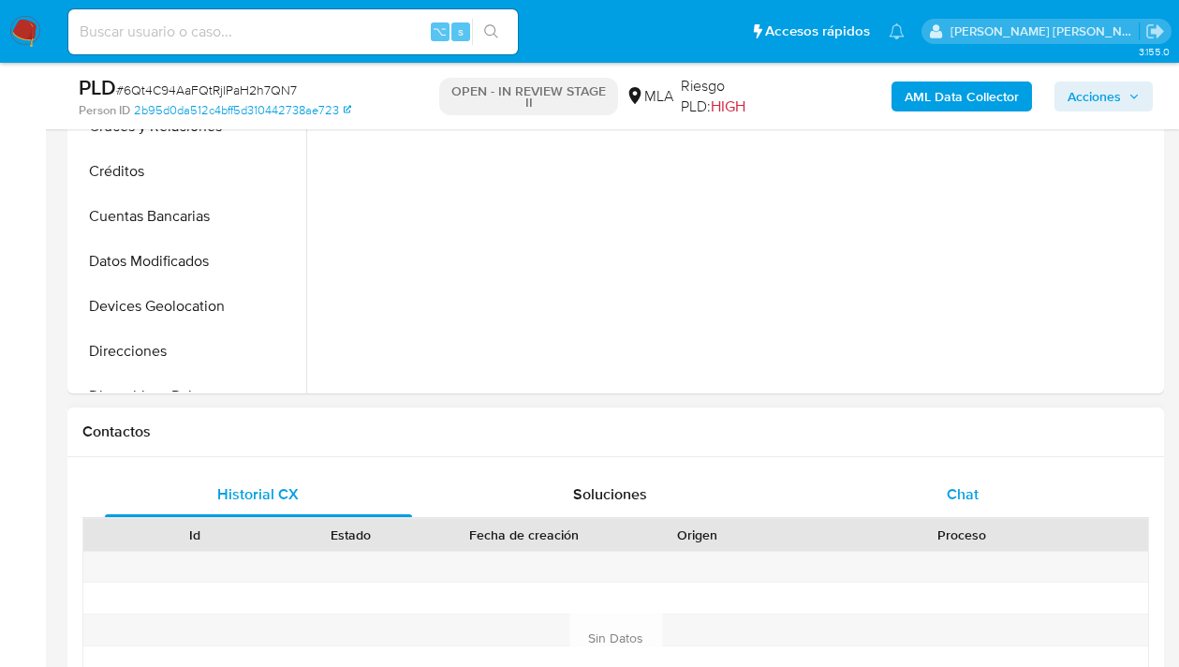
click at [939, 496] on div "Chat" at bounding box center [962, 494] width 307 height 45
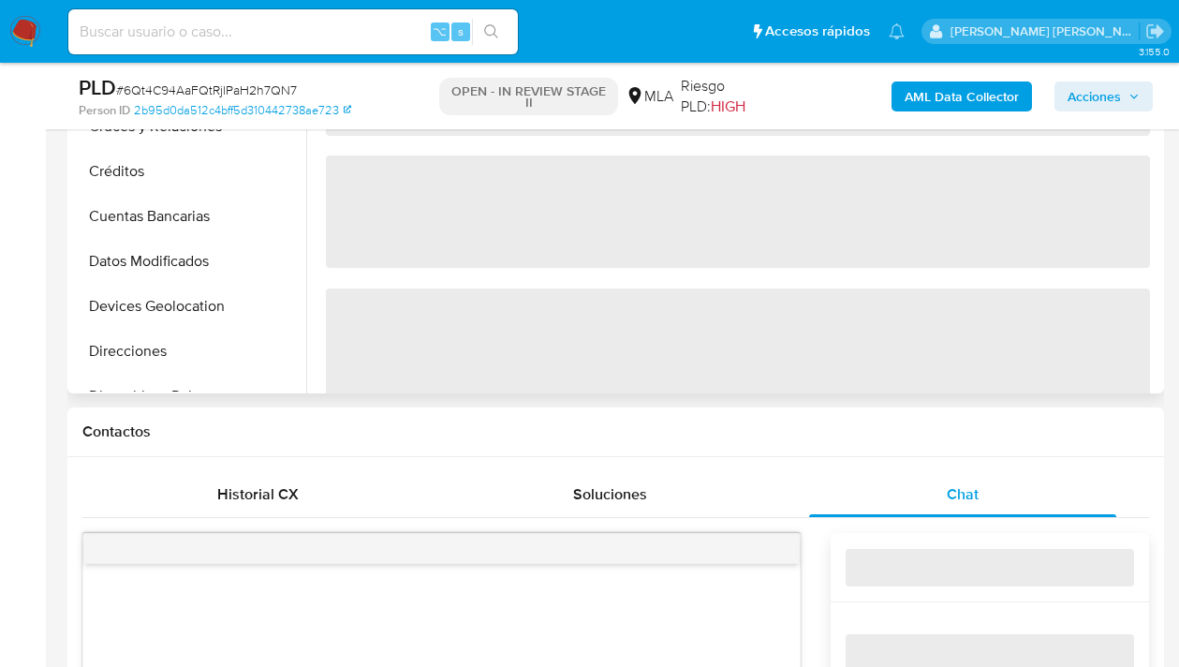
scroll to position [0, 0]
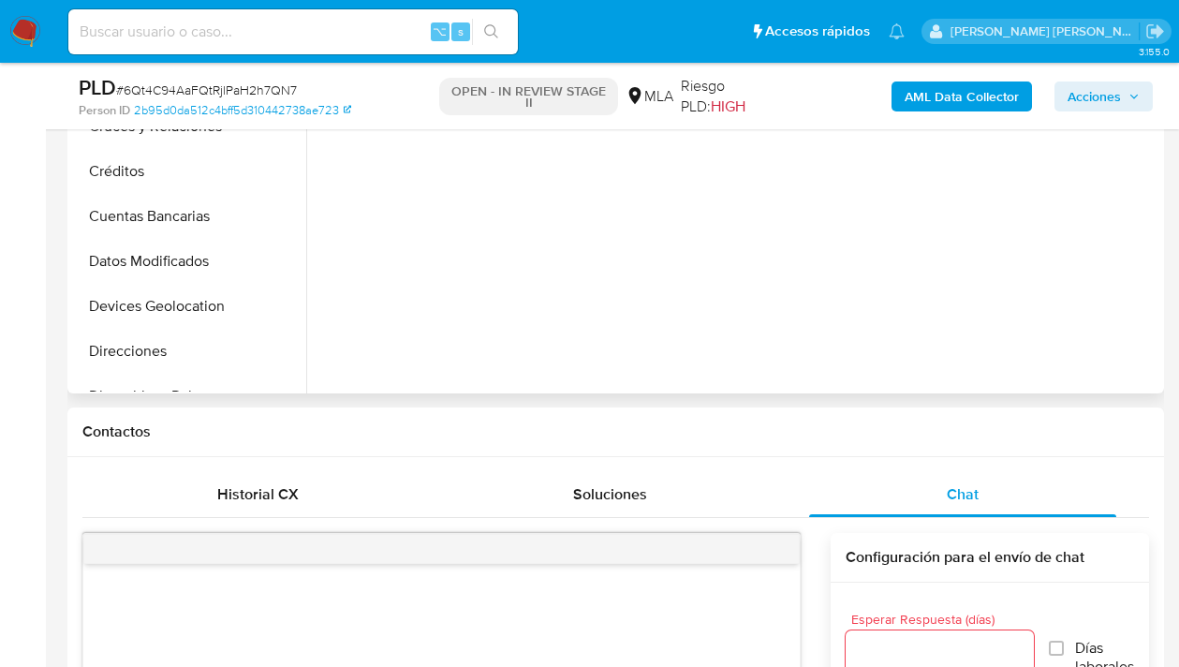
select select "10"
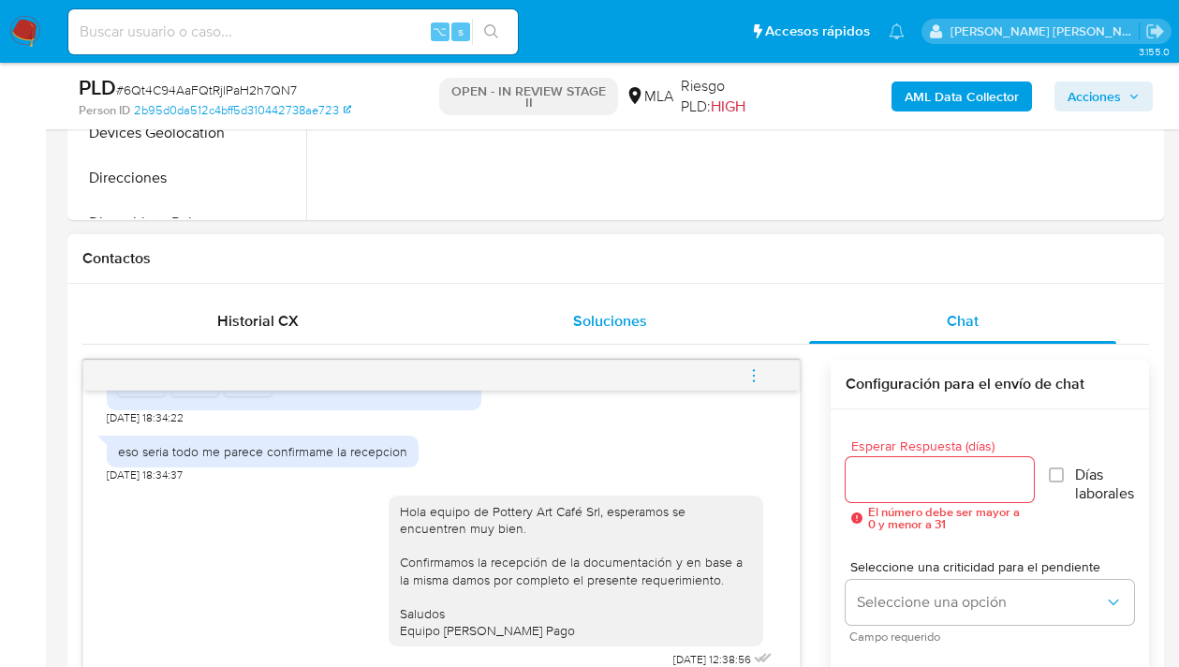
scroll to position [923, 0]
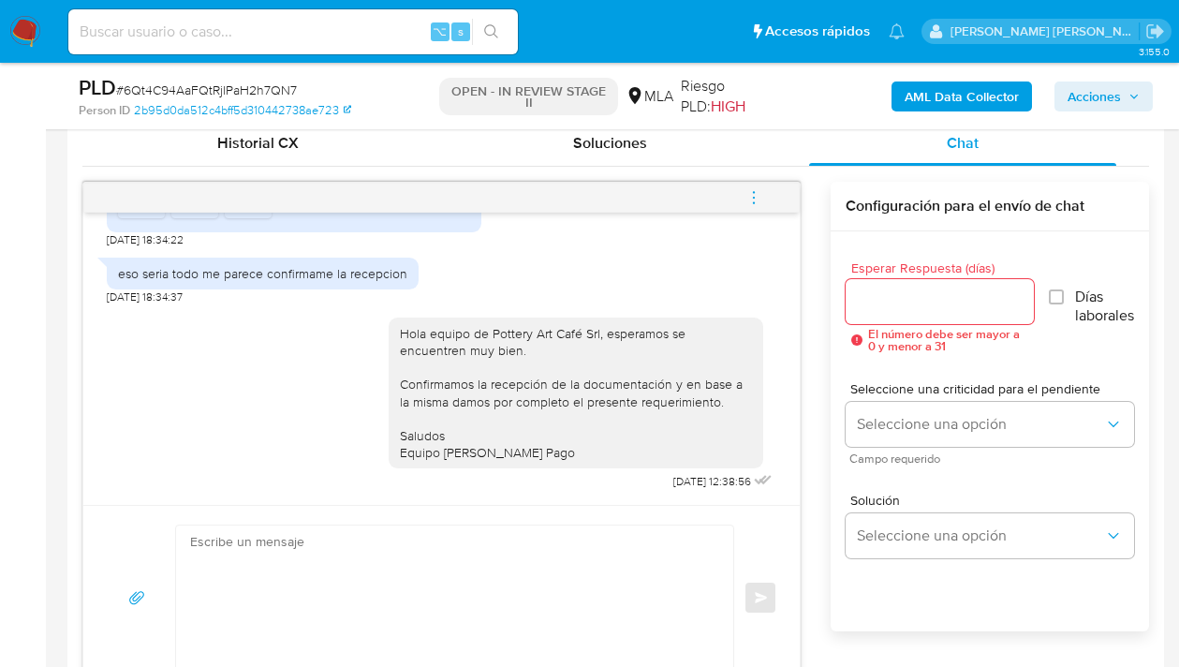
click at [750, 194] on icon "menu-action" at bounding box center [754, 197] width 17 height 17
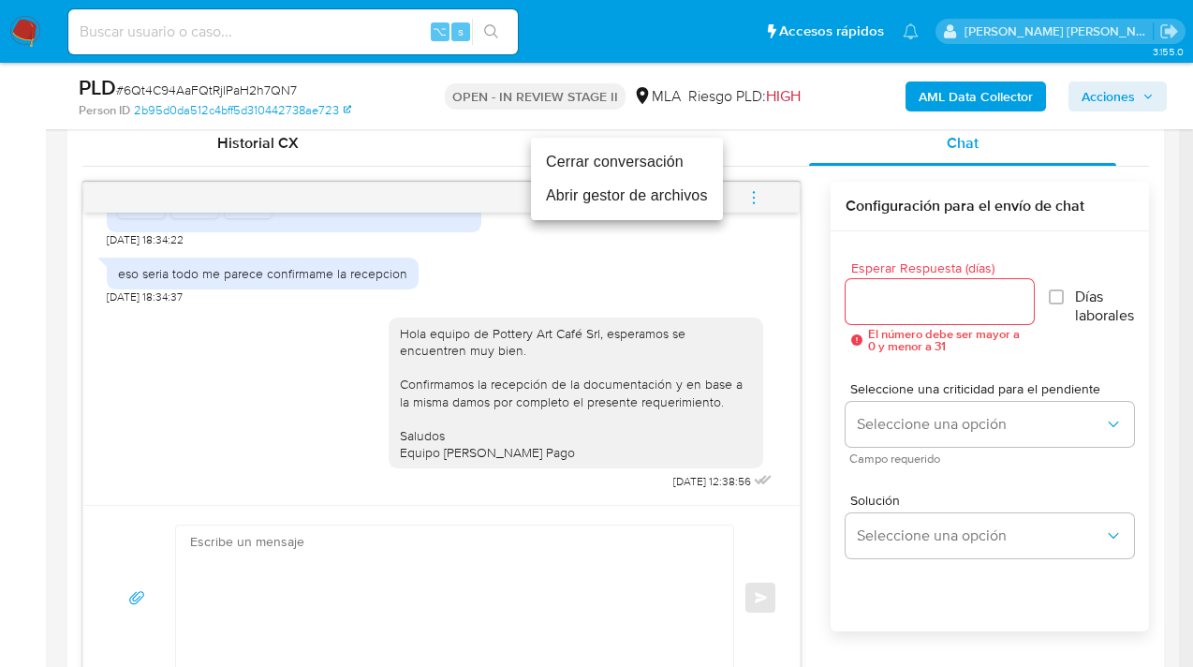
click at [633, 170] on li "Cerrar conversación" at bounding box center [627, 162] width 192 height 34
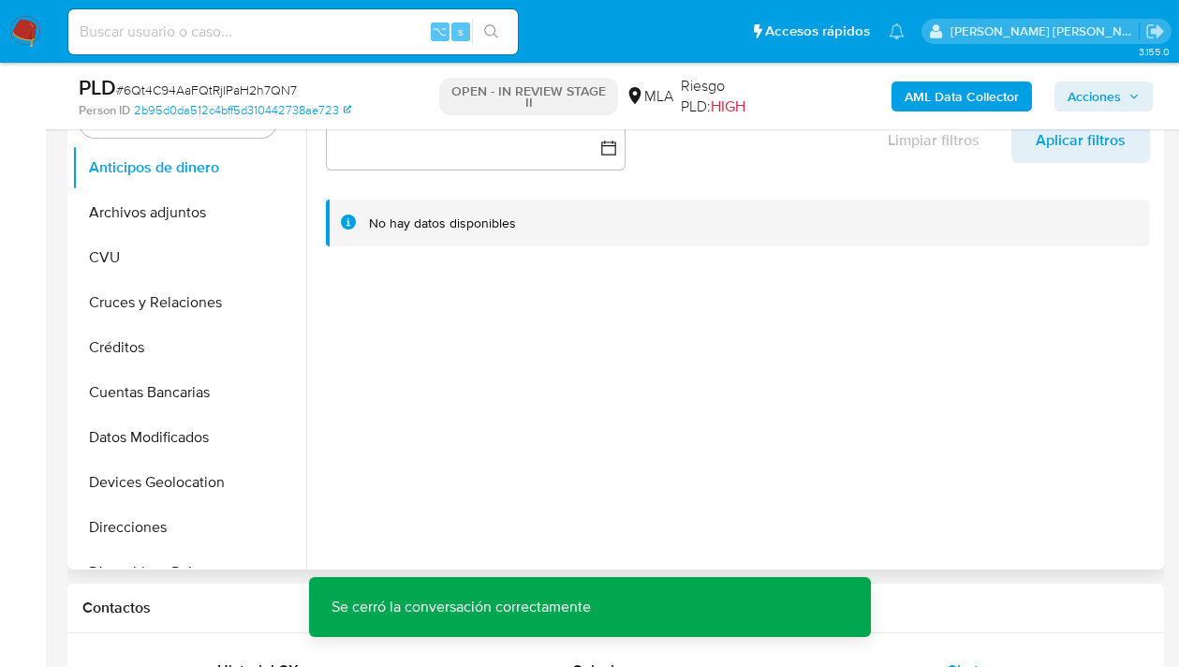
scroll to position [229, 0]
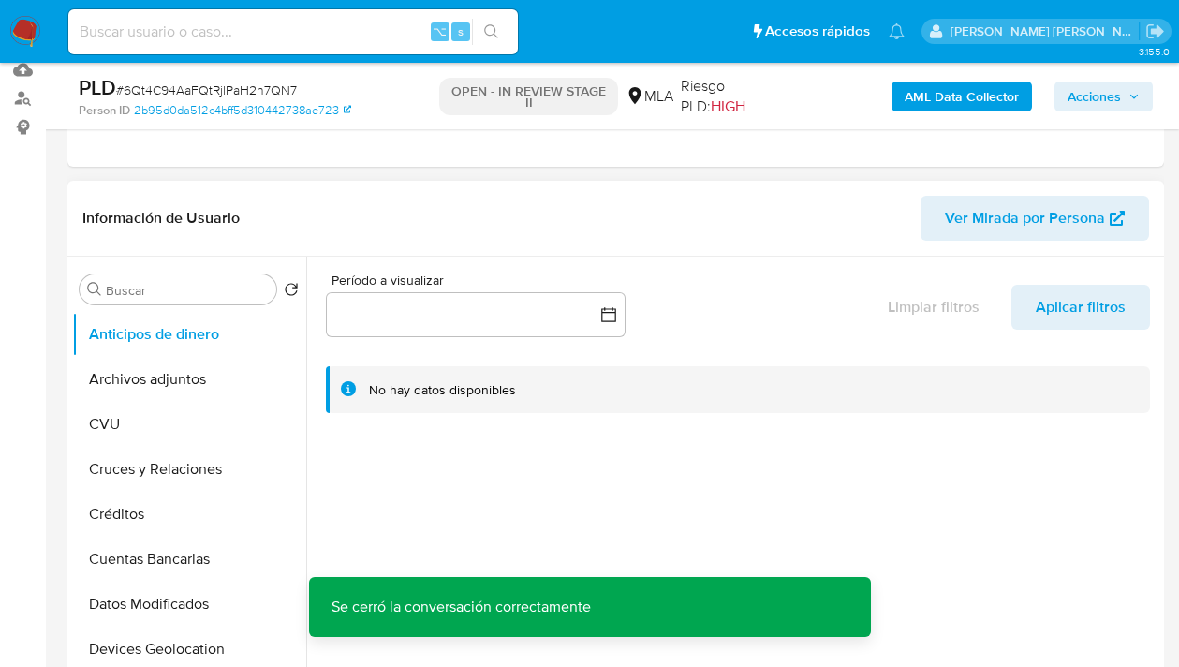
drag, startPoint x: 213, startPoint y: 382, endPoint x: 275, endPoint y: 293, distance: 108.9
click at [213, 382] on button "Archivos adjuntos" at bounding box center [189, 379] width 234 height 45
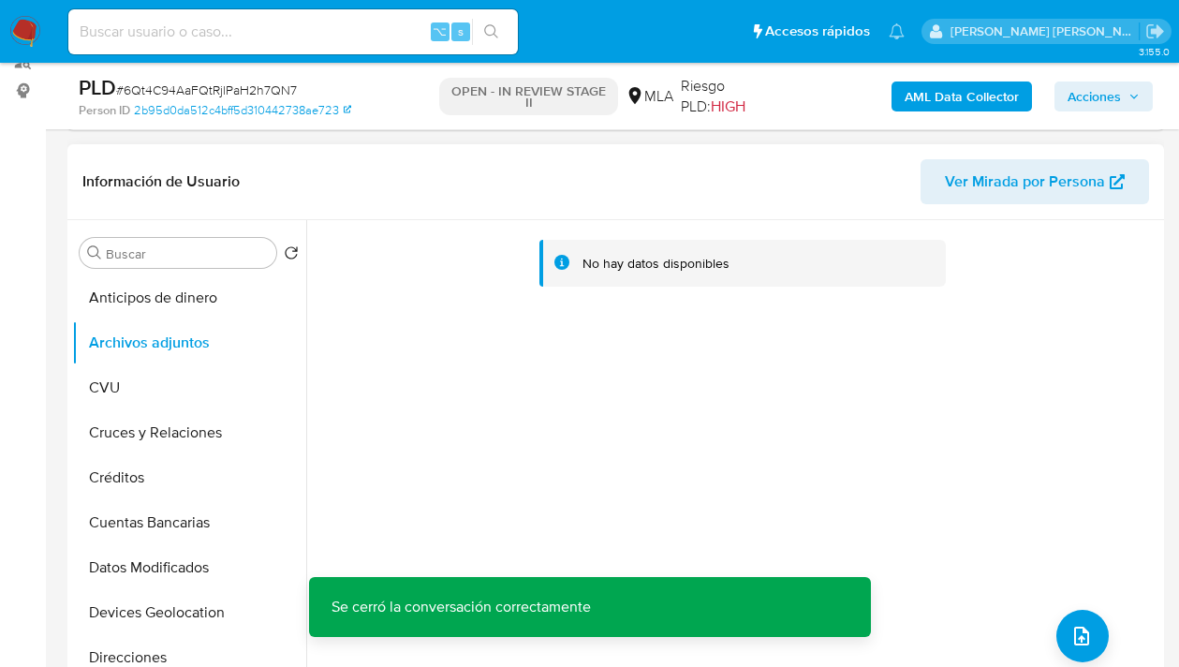
scroll to position [270, 0]
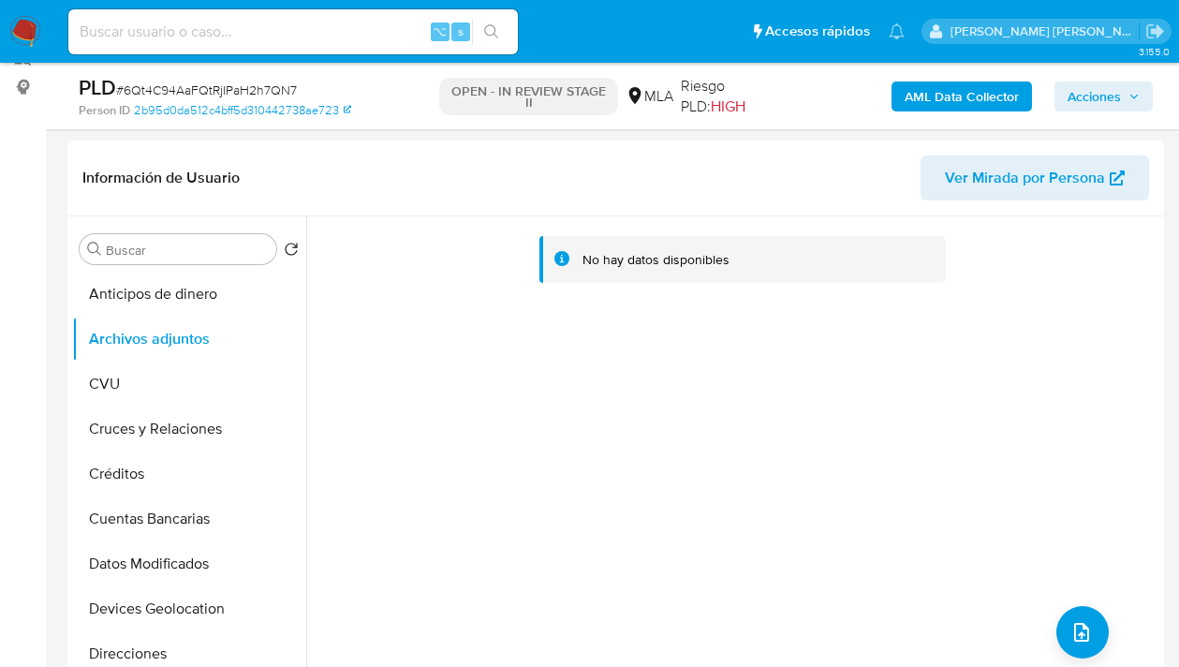
click at [969, 100] on b "AML Data Collector" at bounding box center [962, 96] width 114 height 30
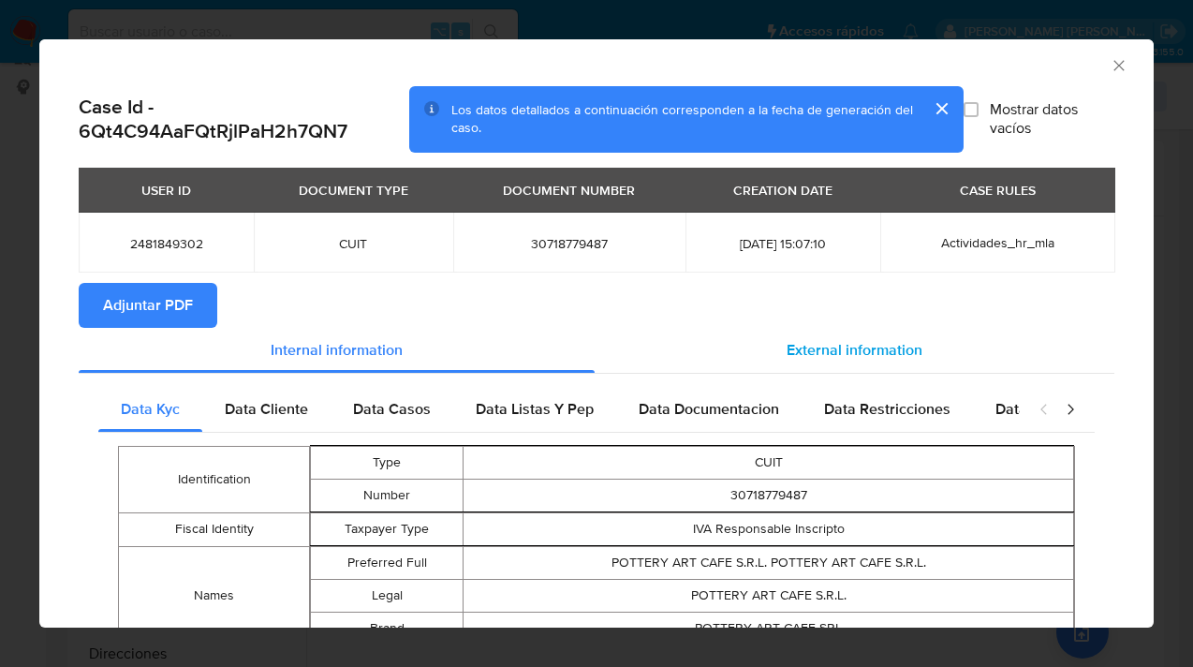
click at [834, 352] on span "External information" at bounding box center [855, 350] width 136 height 22
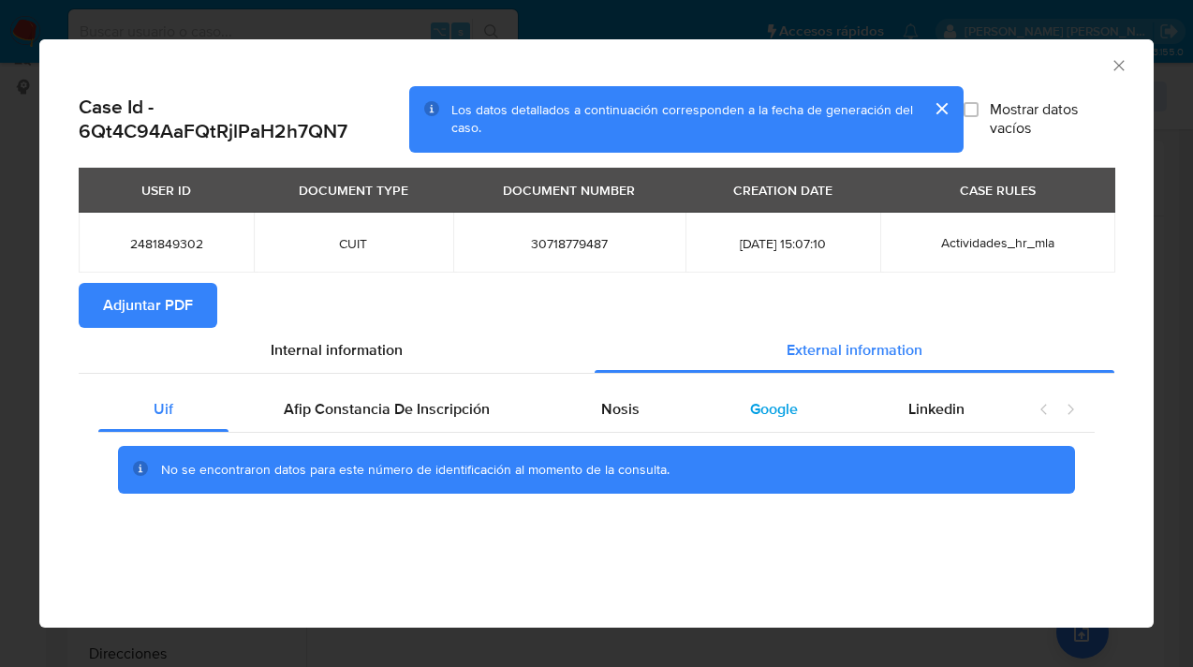
click at [759, 403] on span "Google" at bounding box center [774, 409] width 48 height 22
click at [154, 314] on span "Adjuntar PDF" at bounding box center [148, 305] width 90 height 41
click at [1119, 61] on icon "Cerrar ventana" at bounding box center [1119, 65] width 19 height 19
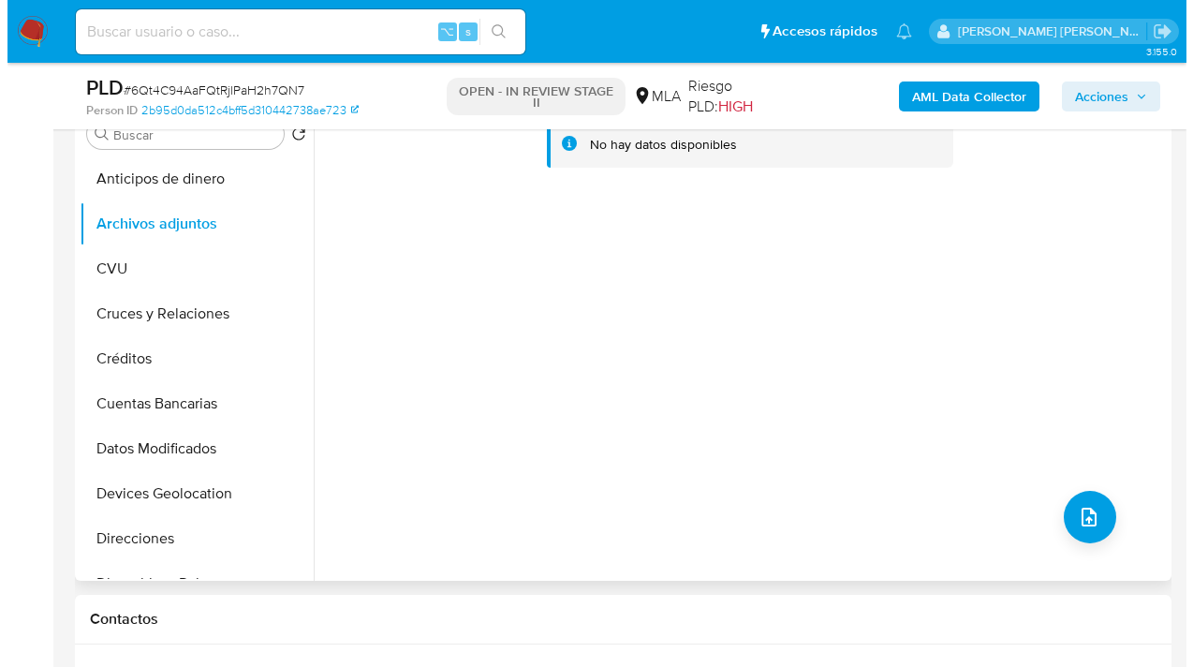
scroll to position [442, 0]
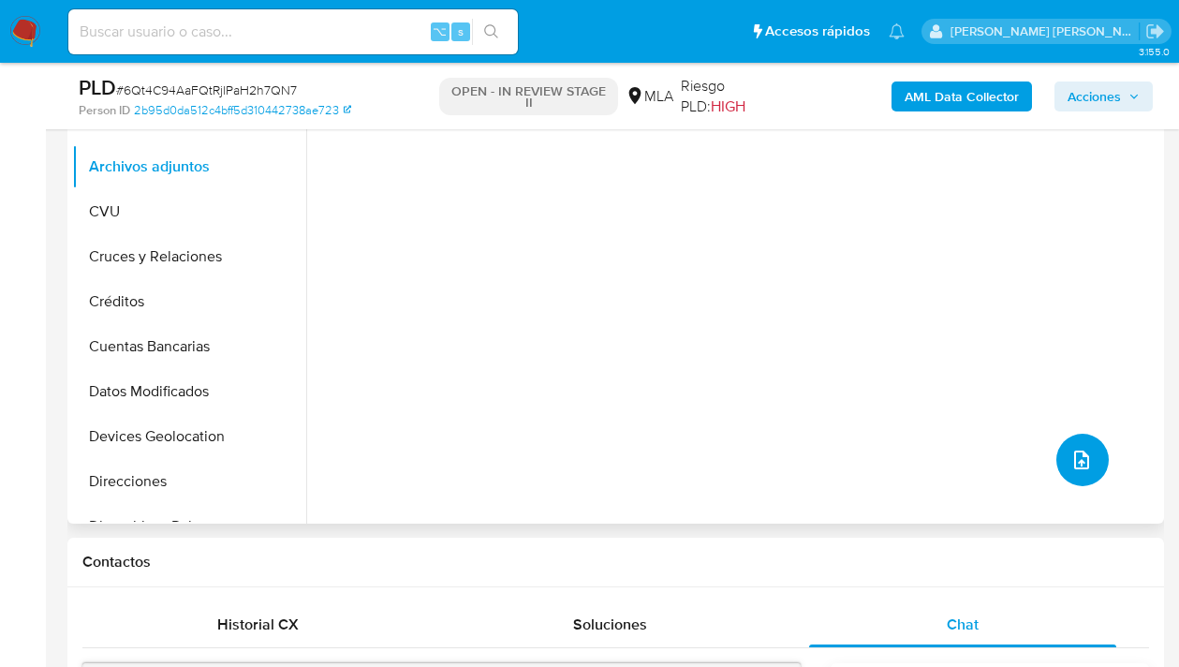
click at [1084, 470] on button "upload-file" at bounding box center [1082, 460] width 52 height 52
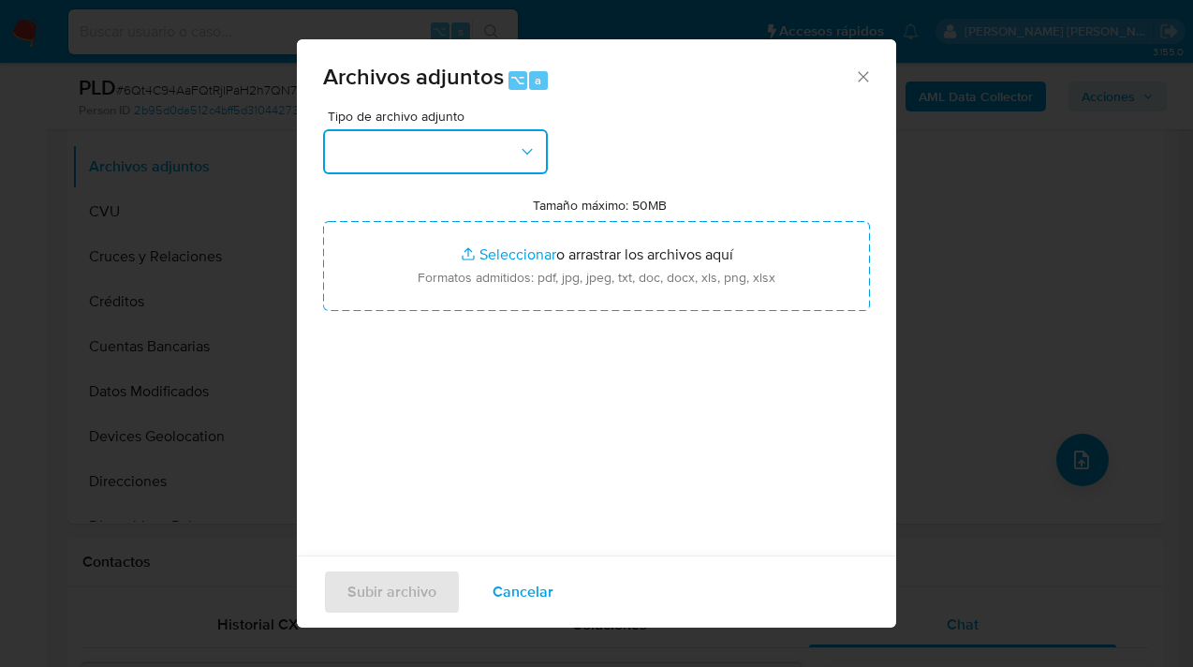
click at [534, 152] on icon "button" at bounding box center [527, 151] width 19 height 19
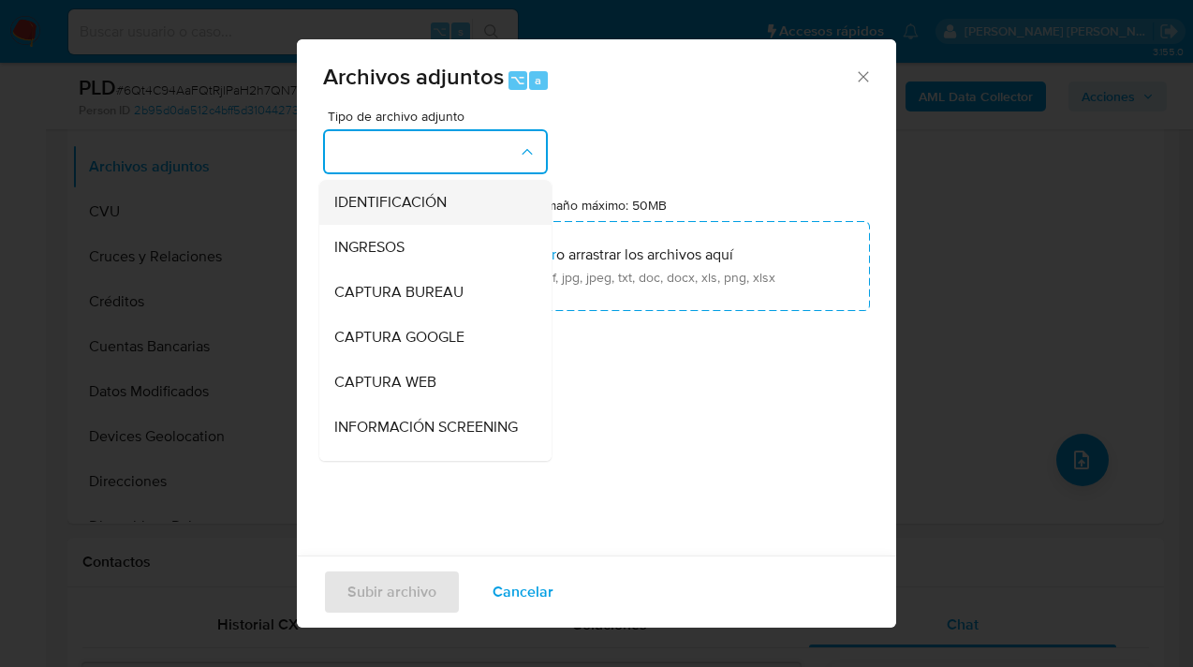
scroll to position [162, 0]
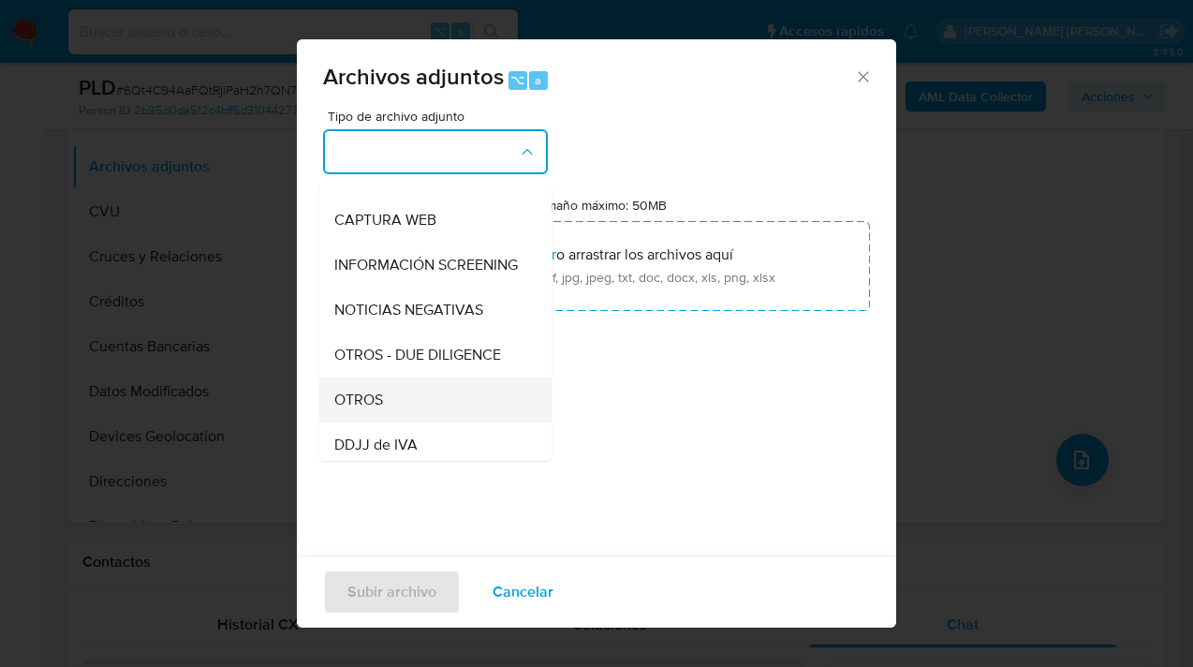
click at [446, 410] on div "OTROS" at bounding box center [429, 399] width 191 height 45
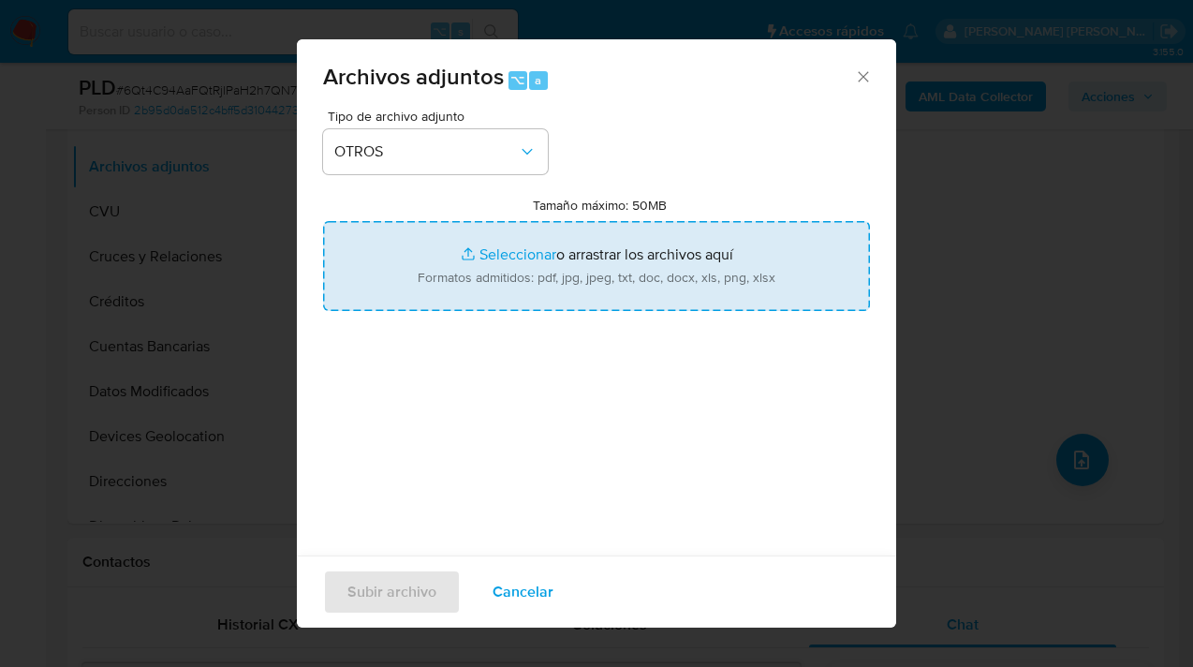
click at [619, 298] on input "Tamaño máximo: 50MB Seleccionar archivos" at bounding box center [596, 266] width 547 height 90
type input "C:\fakepath\2481849302 Movimientos-Aladdin-v10_2.xlsx"
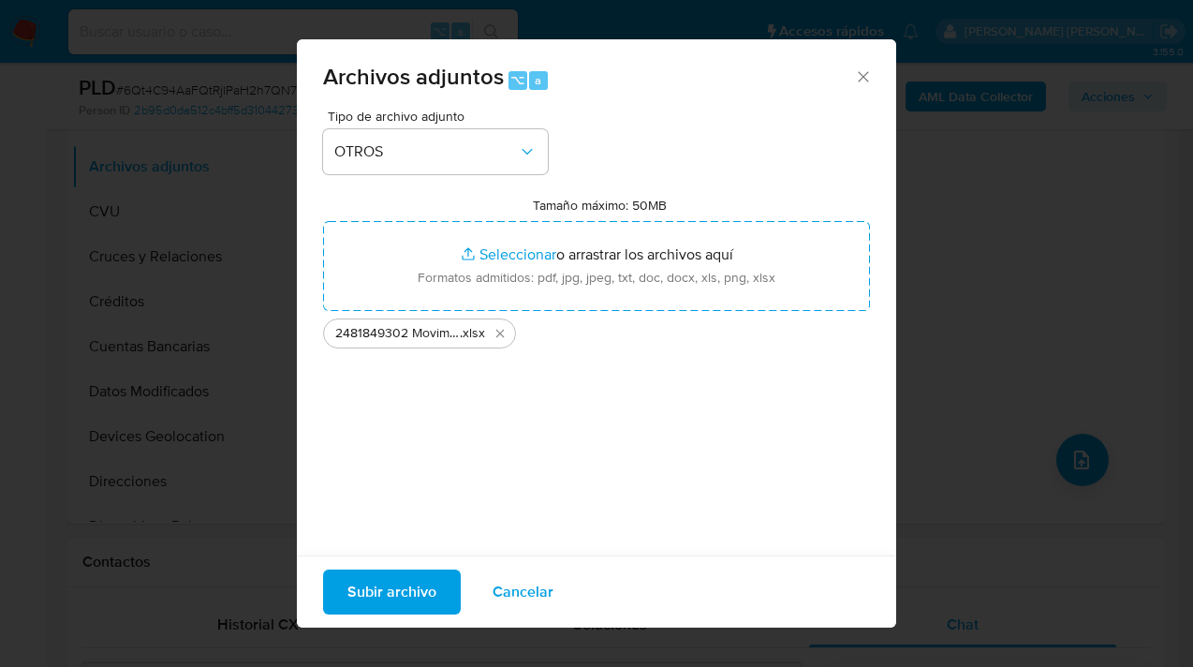
click at [374, 589] on span "Subir archivo" at bounding box center [391, 591] width 89 height 41
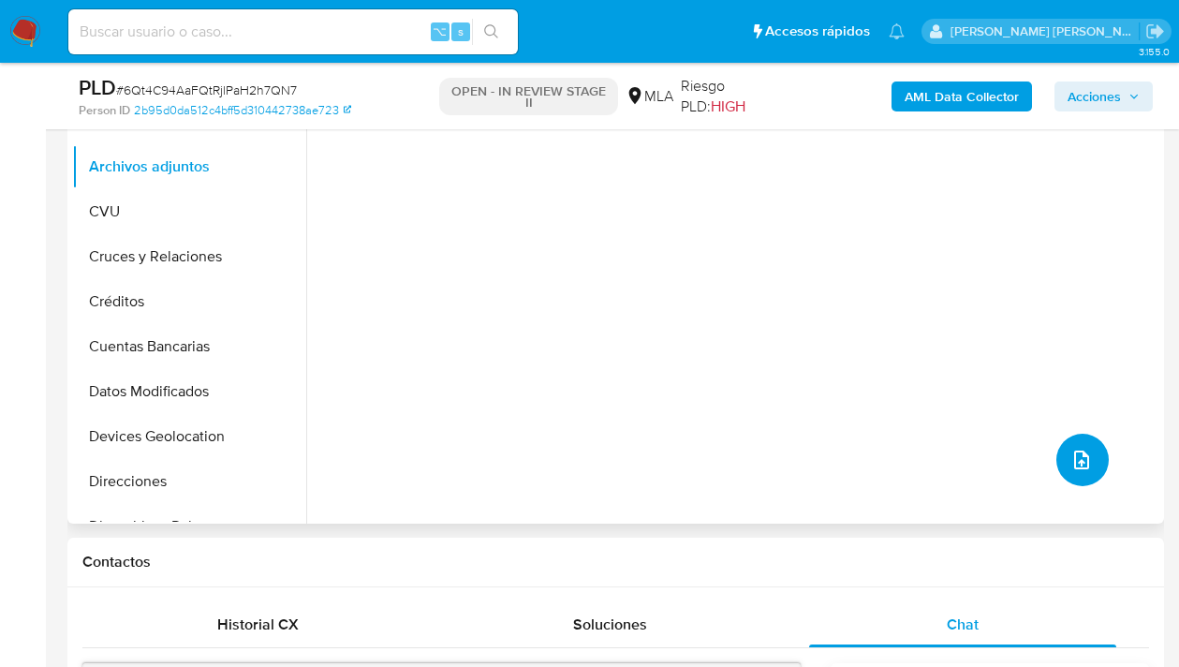
click at [1076, 456] on icon "upload-file" at bounding box center [1081, 460] width 22 height 22
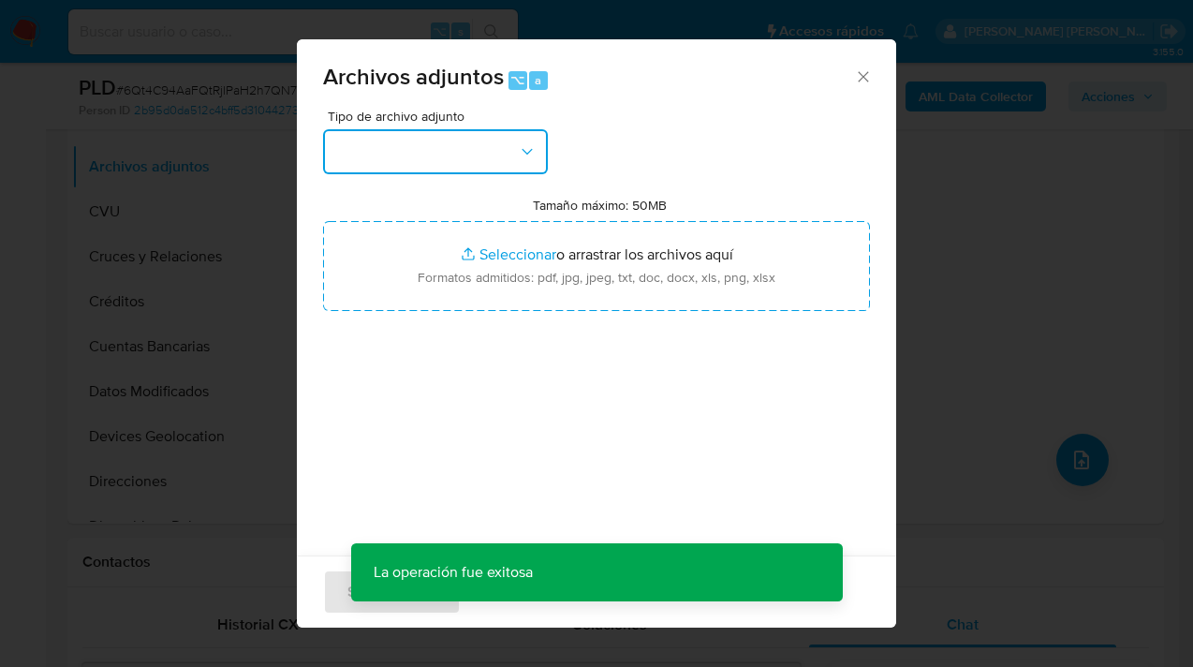
drag, startPoint x: 529, startPoint y: 146, endPoint x: 522, endPoint y: 161, distance: 16.8
click at [528, 146] on icon "button" at bounding box center [527, 151] width 19 height 19
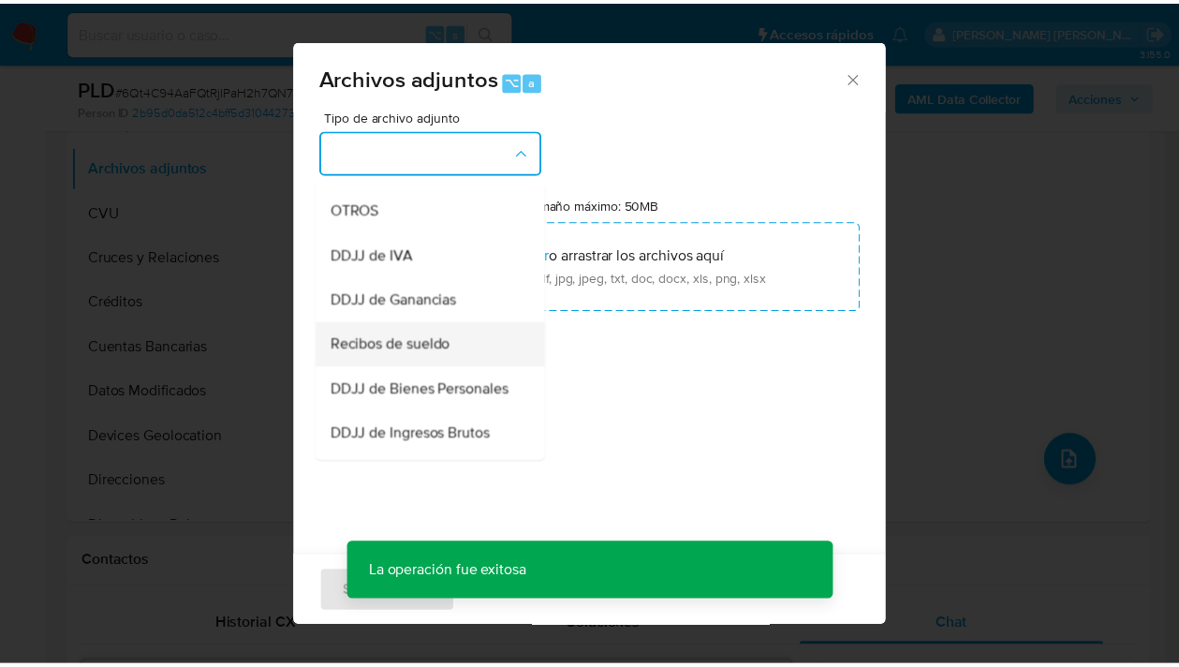
scroll to position [521, 0]
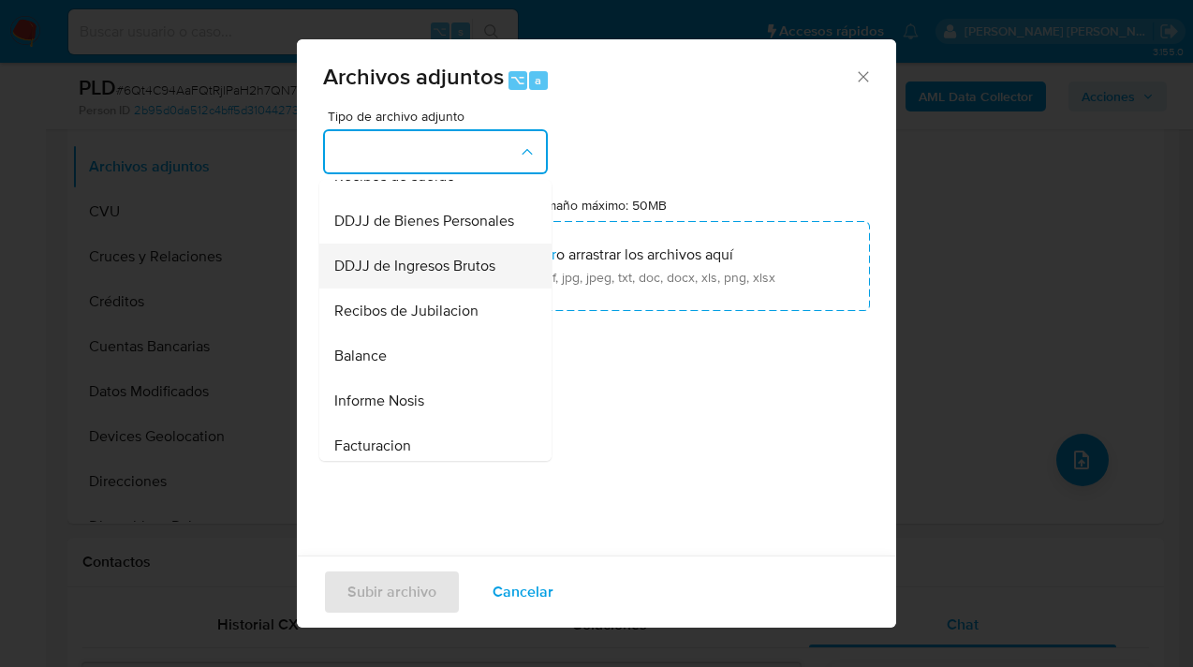
click at [487, 275] on span "DDJJ de Ingresos Brutos" at bounding box center [414, 266] width 161 height 19
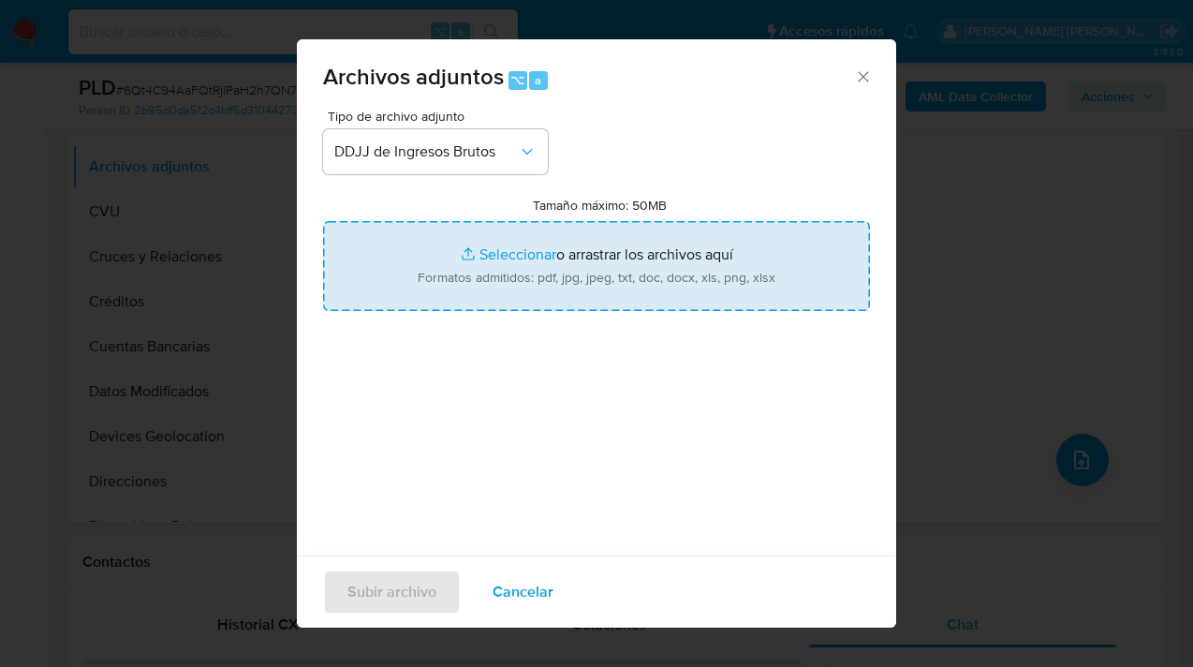
click at [589, 266] on input "Tamaño máximo: 50MB Seleccionar archivos" at bounding box center [596, 266] width 547 height 90
type input "C:\fakepath\Doc Sifere y CM03 periodo 03 a 07-2025 usuario 2481849302.pdf"
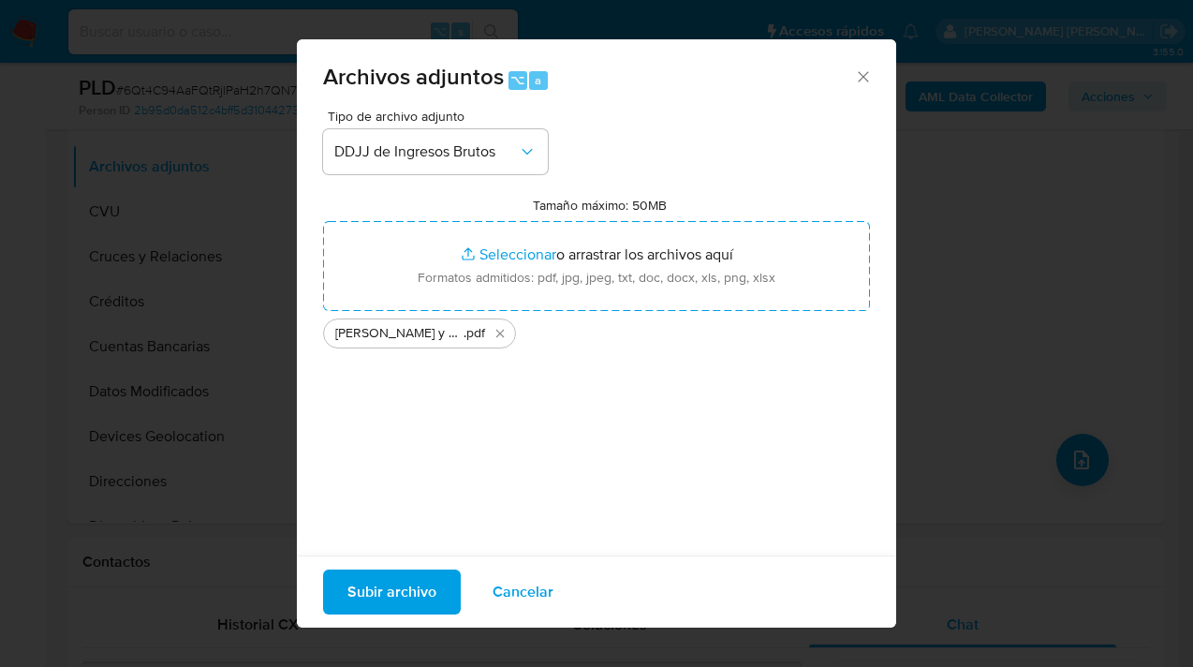
click at [391, 586] on span "Subir archivo" at bounding box center [391, 591] width 89 height 41
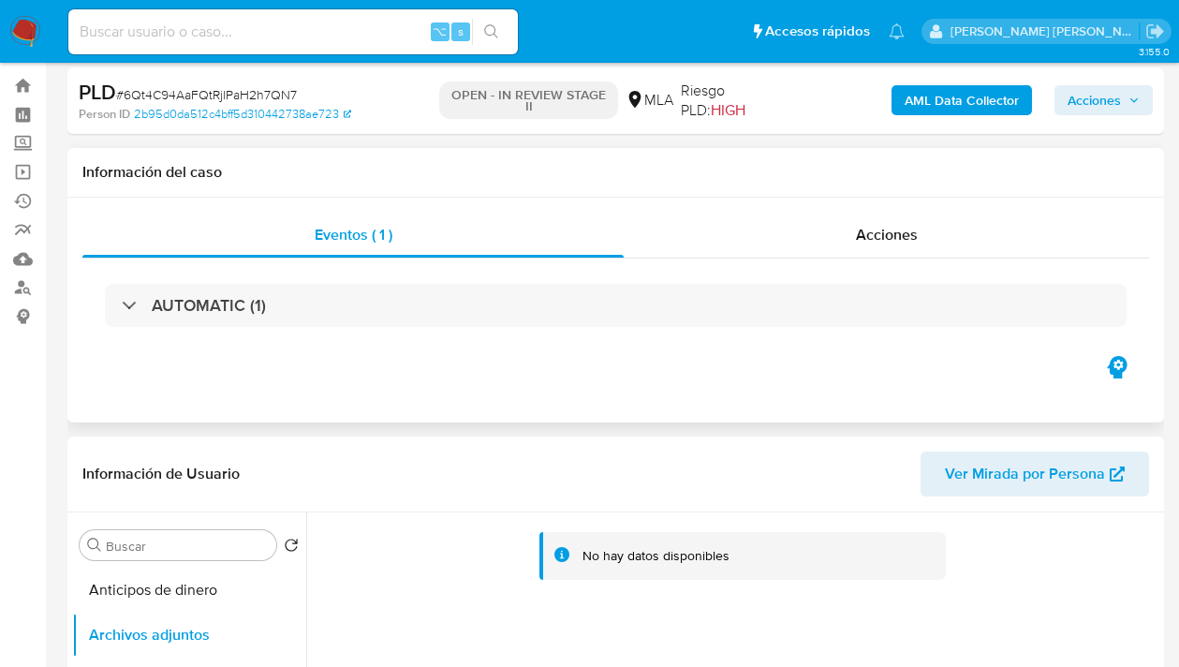
scroll to position [167, 0]
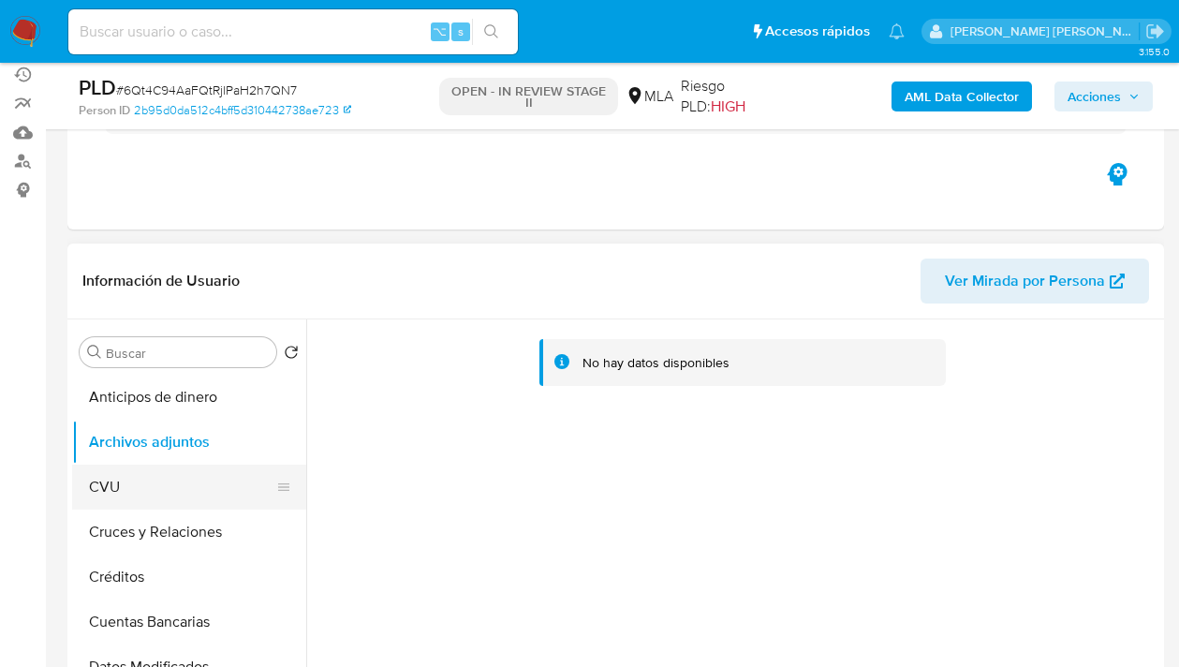
click at [155, 495] on button "CVU" at bounding box center [181, 487] width 219 height 45
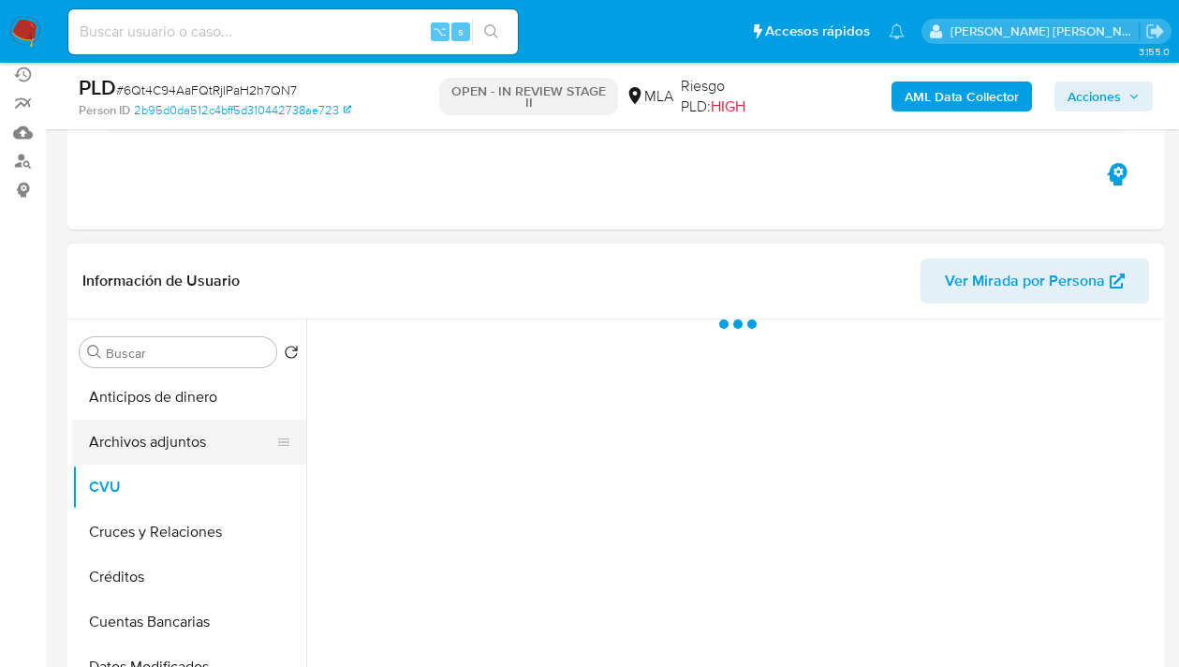
click at [184, 450] on button "Archivos adjuntos" at bounding box center [181, 442] width 219 height 45
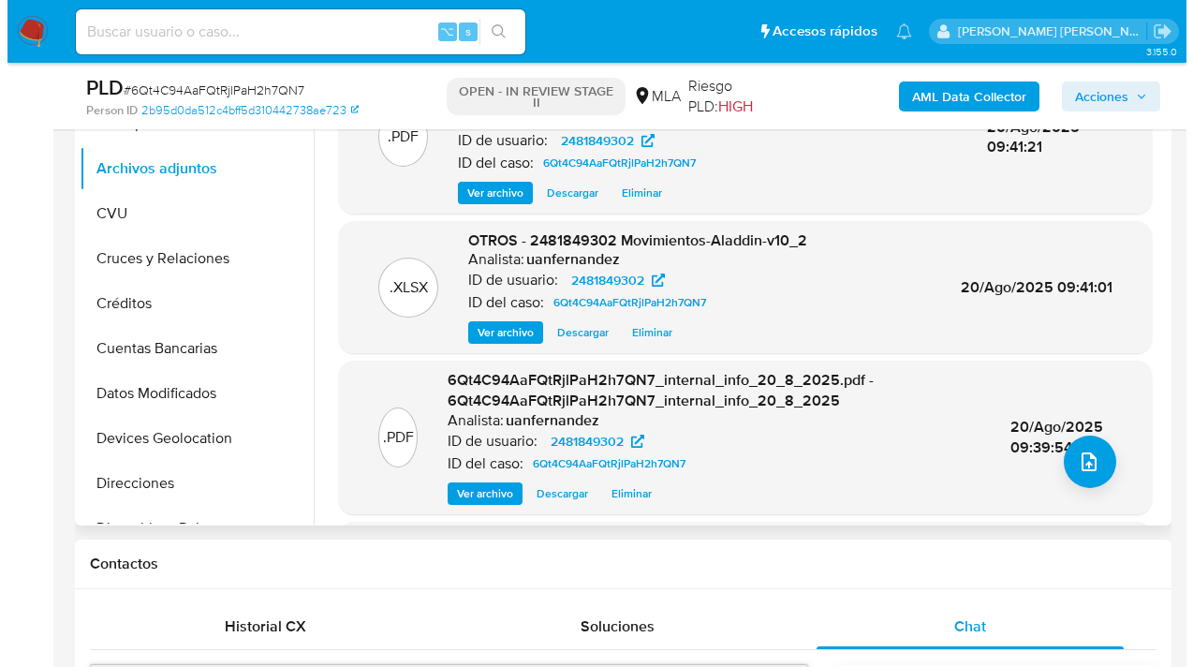
scroll to position [398, 0]
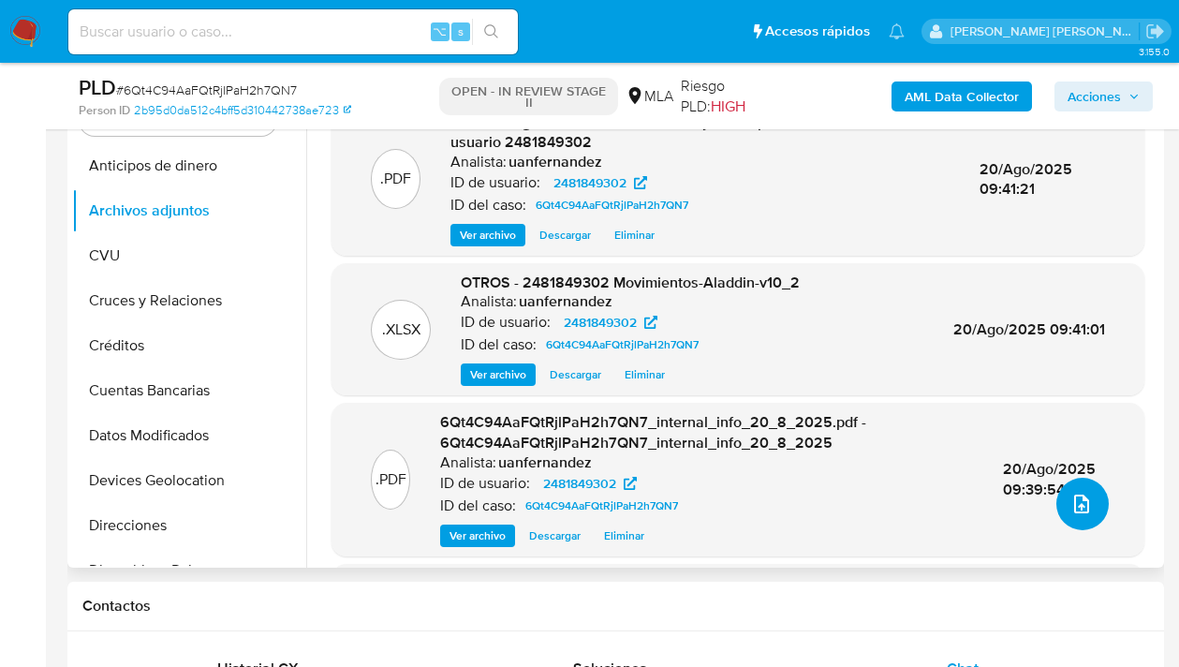
click at [1070, 500] on icon "upload-file" at bounding box center [1081, 504] width 22 height 22
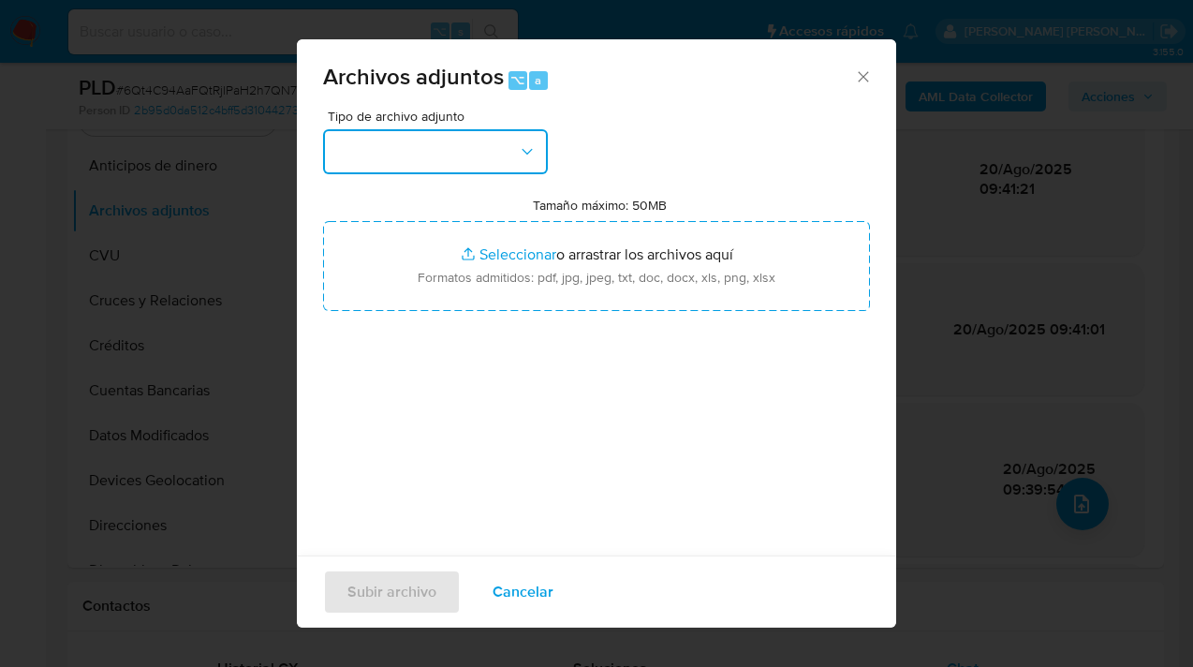
click at [522, 142] on icon "button" at bounding box center [527, 151] width 19 height 19
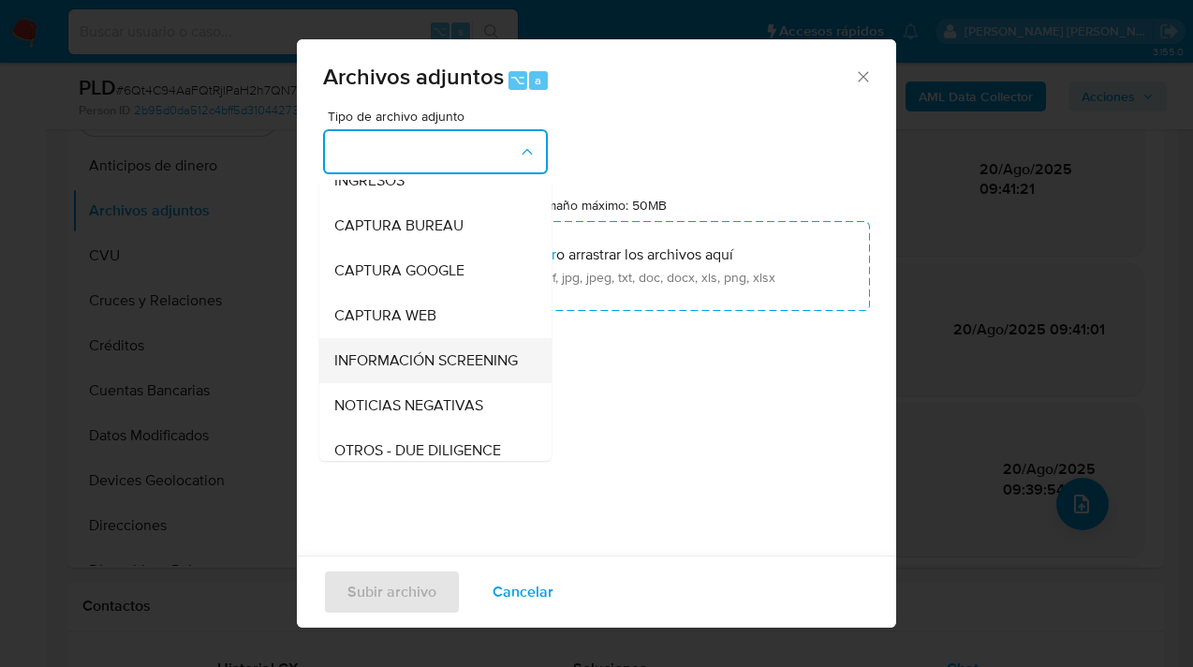
scroll to position [146, 0]
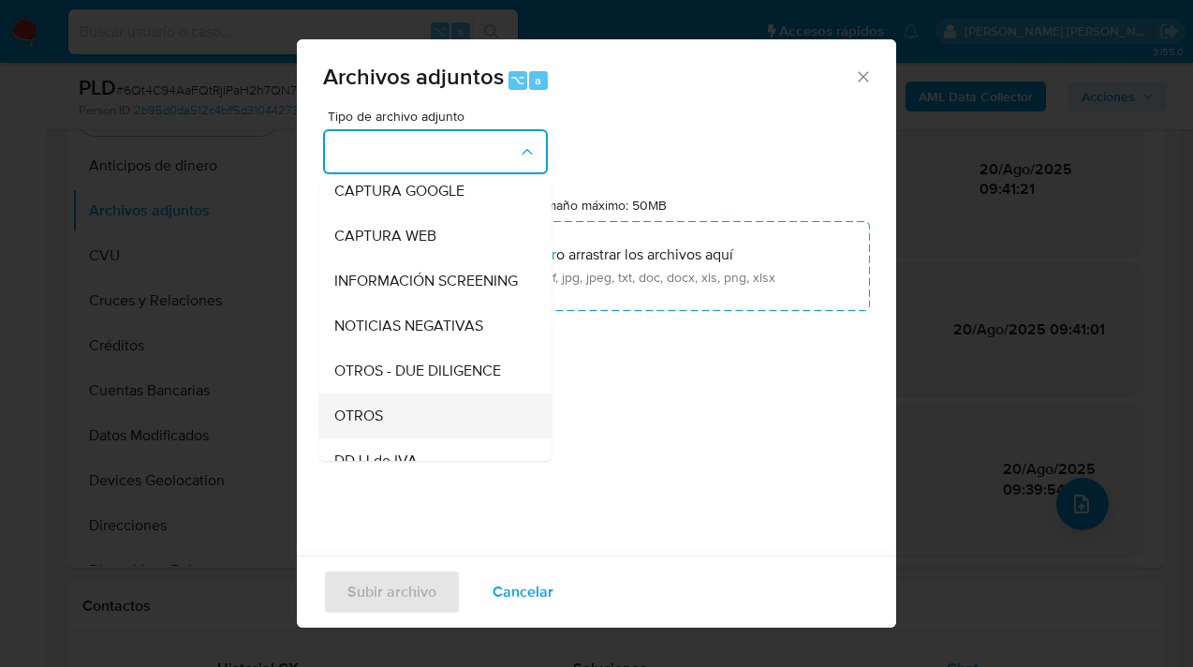
click at [443, 438] on div "OTROS" at bounding box center [429, 415] width 191 height 45
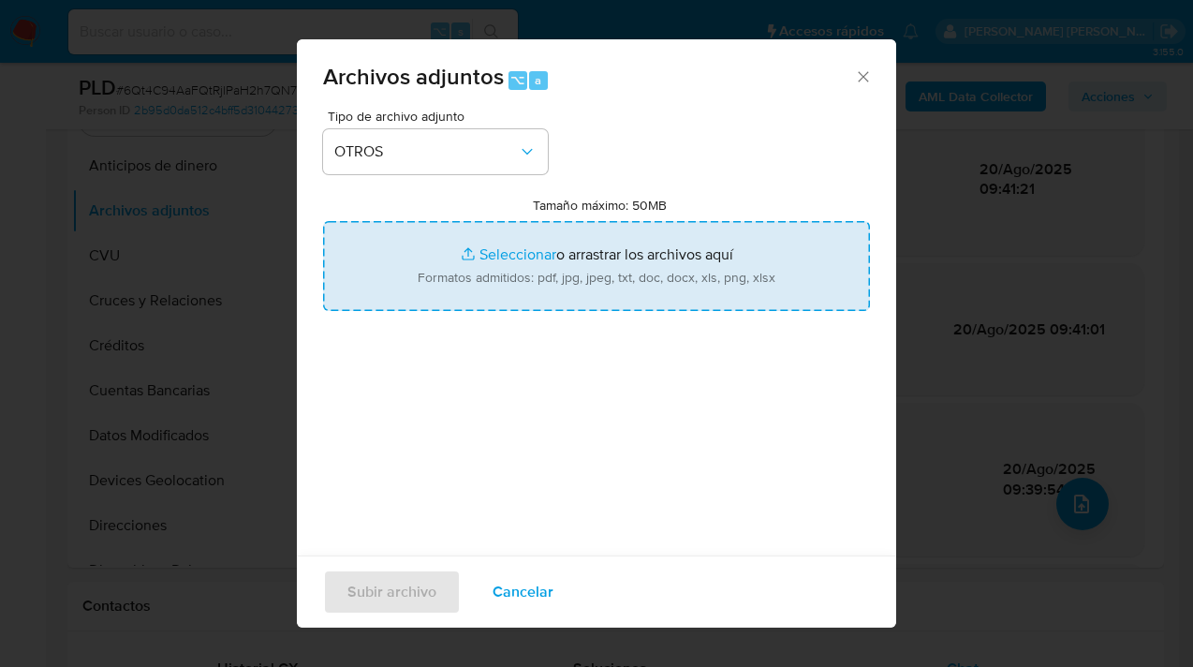
click at [554, 280] on input "Tamaño máximo: 50MB Seleccionar archivos" at bounding box center [596, 266] width 547 height 90
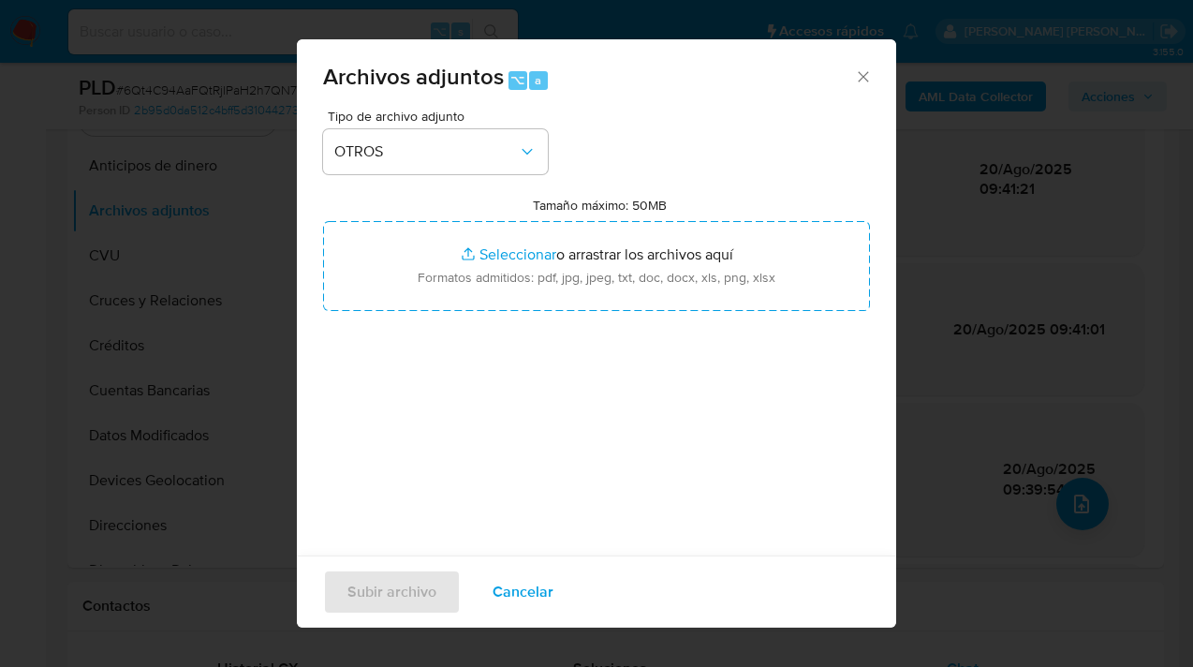
click at [537, 602] on span "Cancelar" at bounding box center [523, 591] width 61 height 41
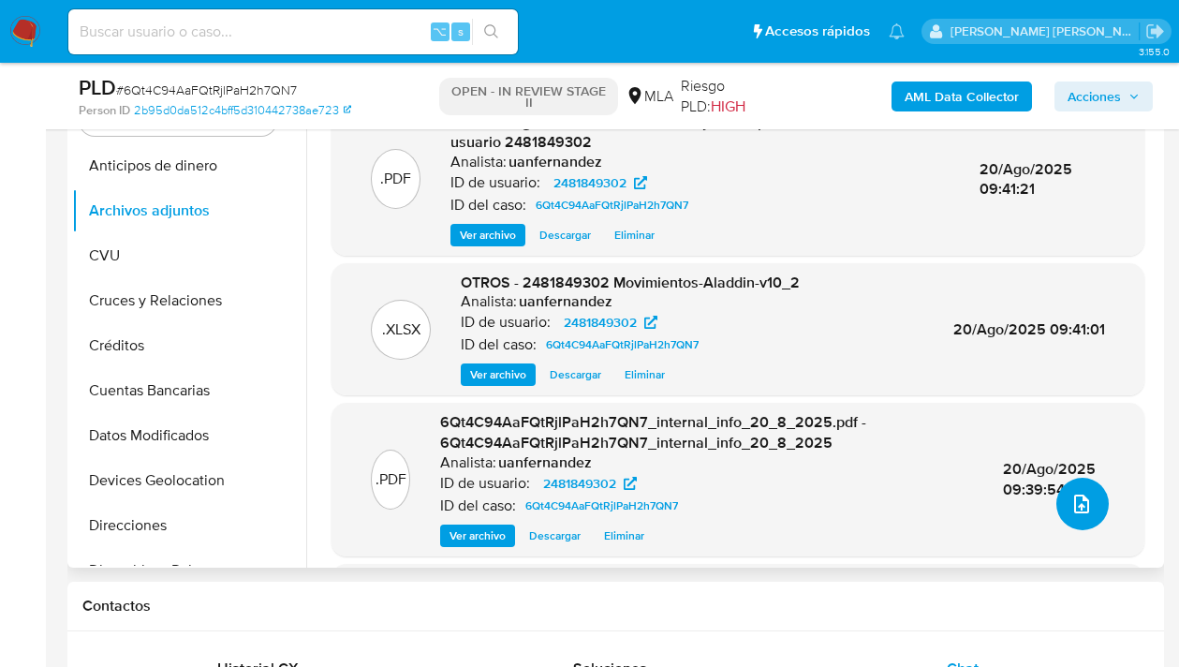
click at [1071, 493] on icon "upload-file" at bounding box center [1081, 504] width 22 height 22
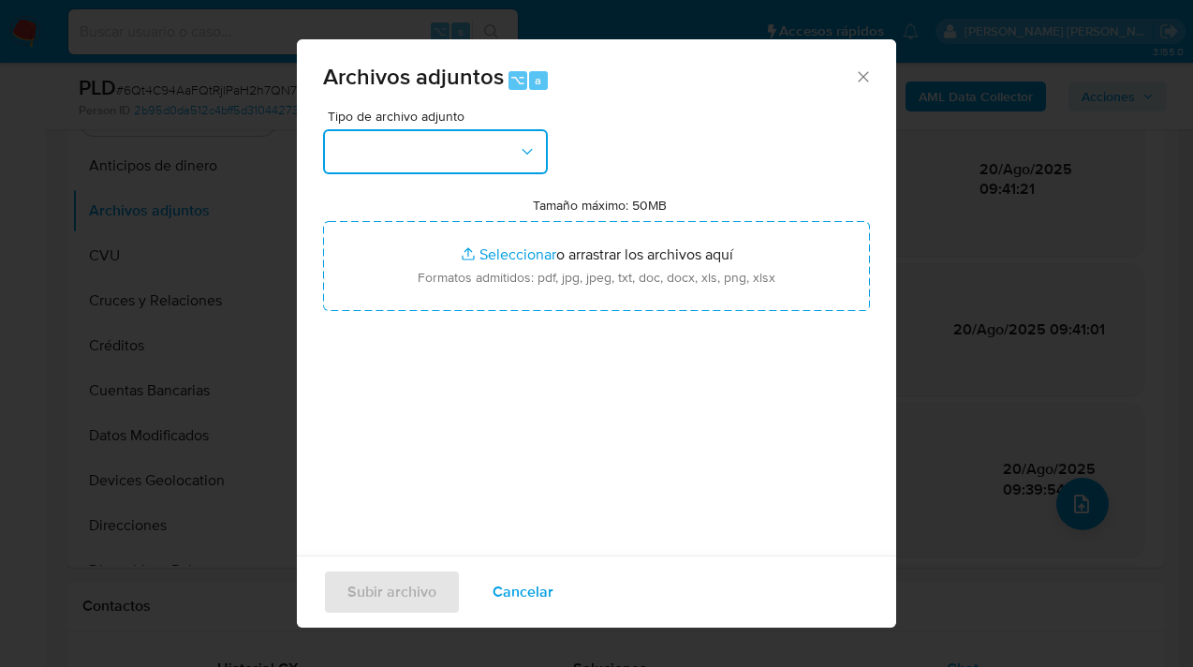
click at [504, 155] on button "button" at bounding box center [435, 151] width 225 height 45
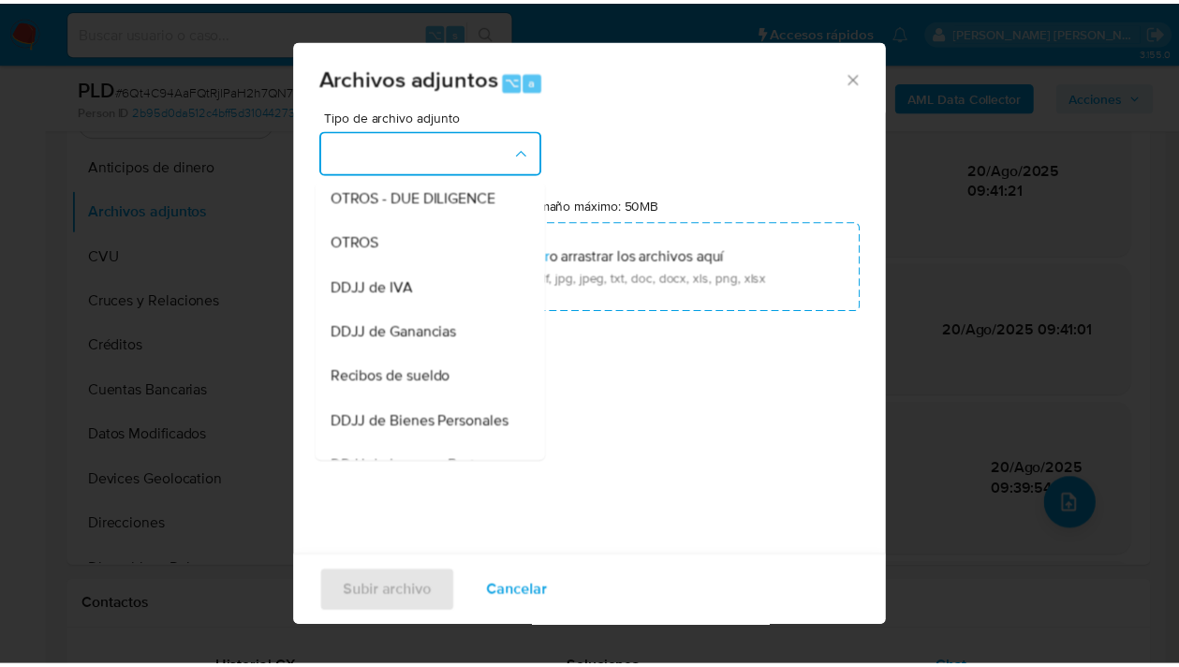
scroll to position [257, 0]
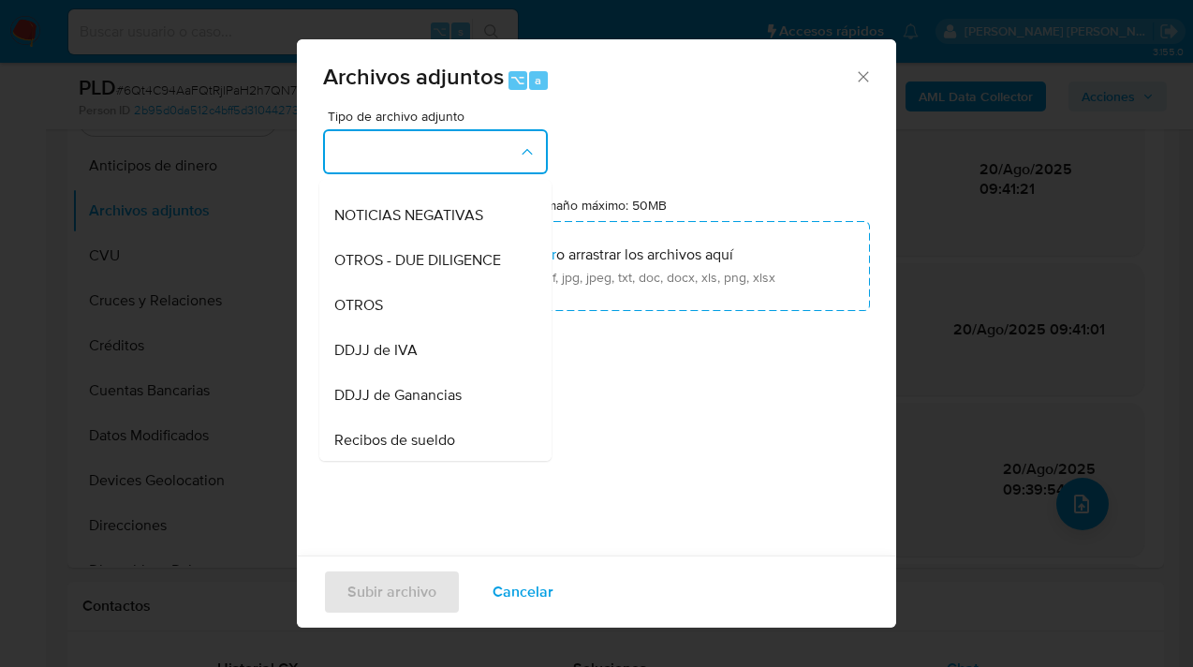
drag, startPoint x: 423, startPoint y: 337, endPoint x: 455, endPoint y: 317, distance: 37.9
click at [423, 328] on div "OTROS" at bounding box center [429, 305] width 191 height 45
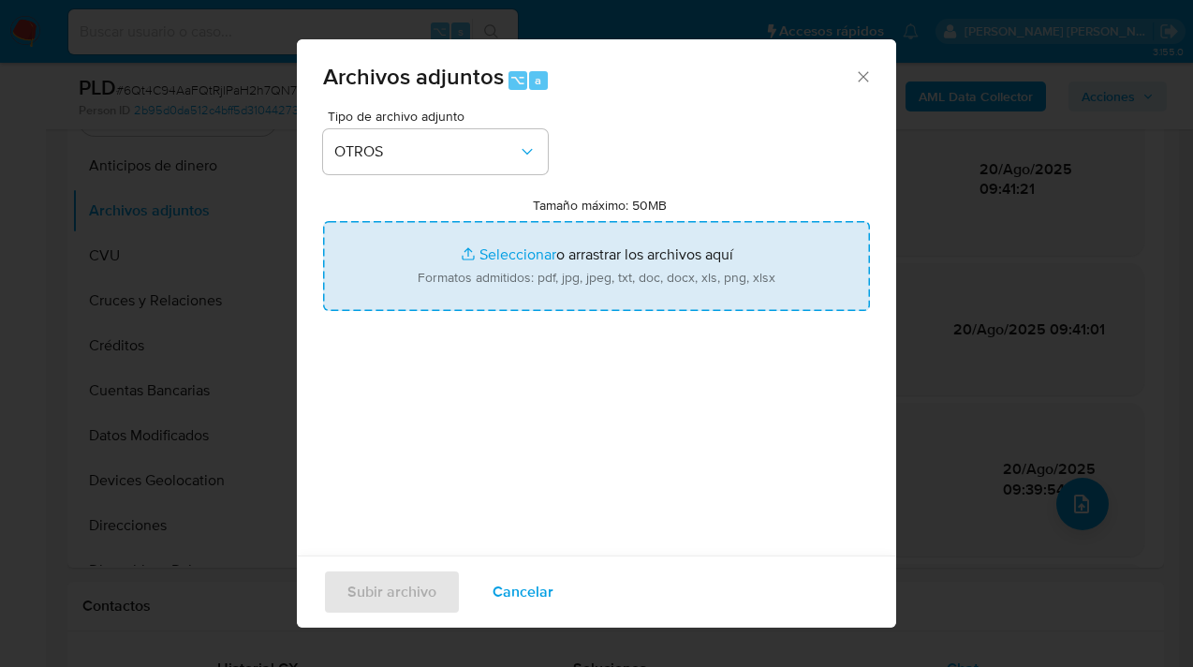
click at [594, 270] on input "Tamaño máximo: 50MB Seleccionar archivos" at bounding box center [596, 266] width 547 height 90
type input "C:\fakepath\2481849302- Analisis no roi Caselog 6Qt4C94AaFQtRjlPaH2h7QN7_2025_0…"
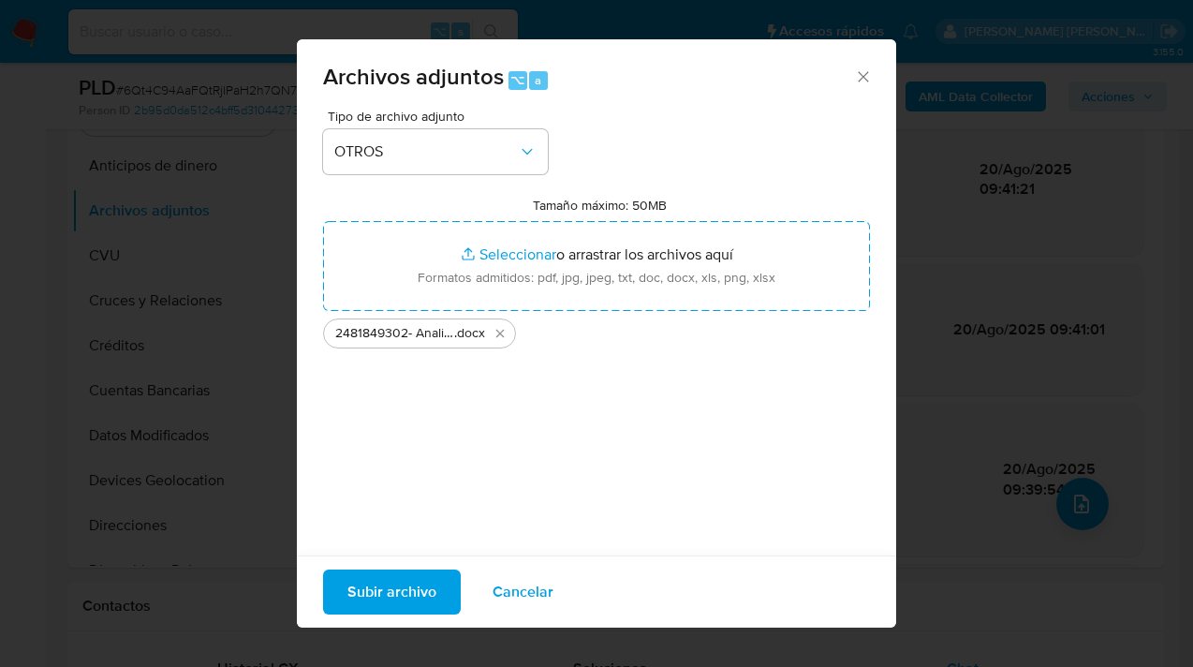
click at [407, 588] on span "Subir archivo" at bounding box center [391, 591] width 89 height 41
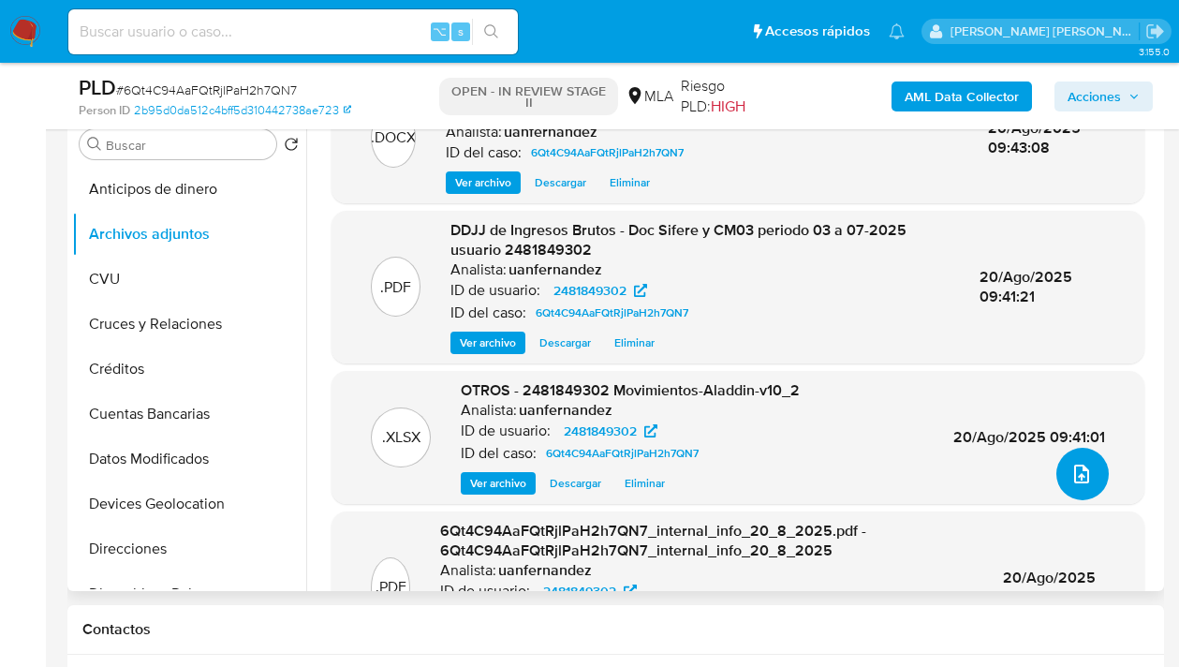
scroll to position [0, 0]
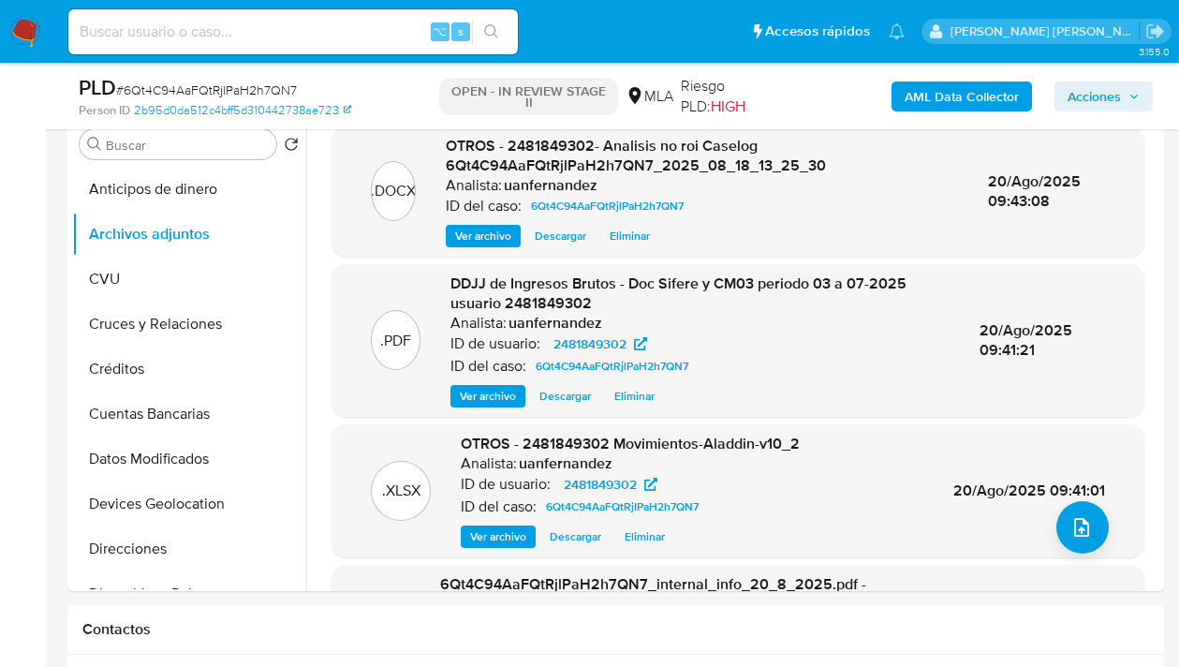
drag, startPoint x: 1080, startPoint y: 100, endPoint x: 1067, endPoint y: 107, distance: 14.7
click at [1080, 100] on span "Acciones" at bounding box center [1094, 96] width 53 height 30
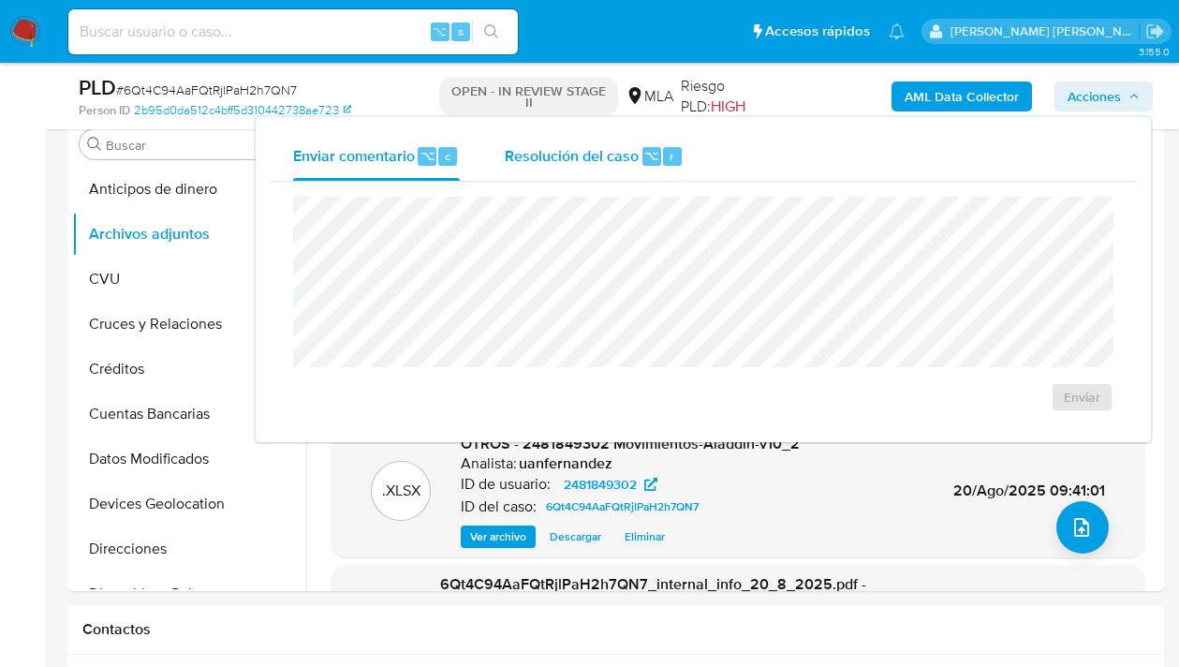
drag, startPoint x: 562, startPoint y: 160, endPoint x: 553, endPoint y: 177, distance: 19.3
click at [560, 160] on span "Resolución del caso" at bounding box center [572, 155] width 134 height 22
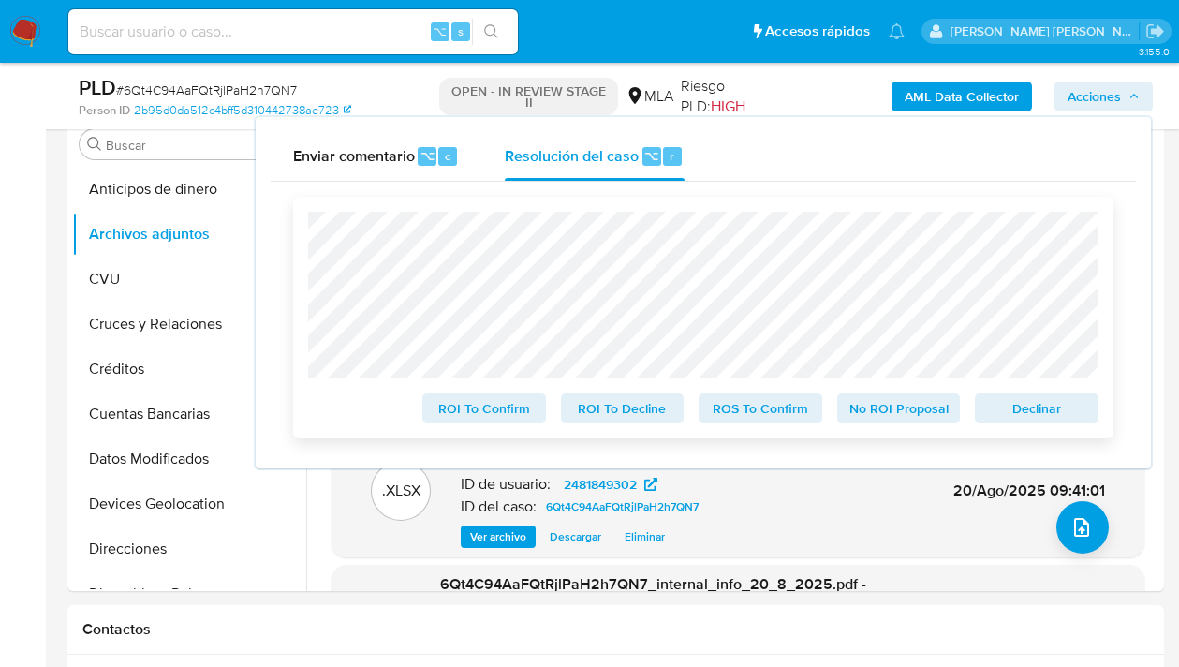
click at [896, 399] on span "No ROI Proposal" at bounding box center [898, 408] width 97 height 26
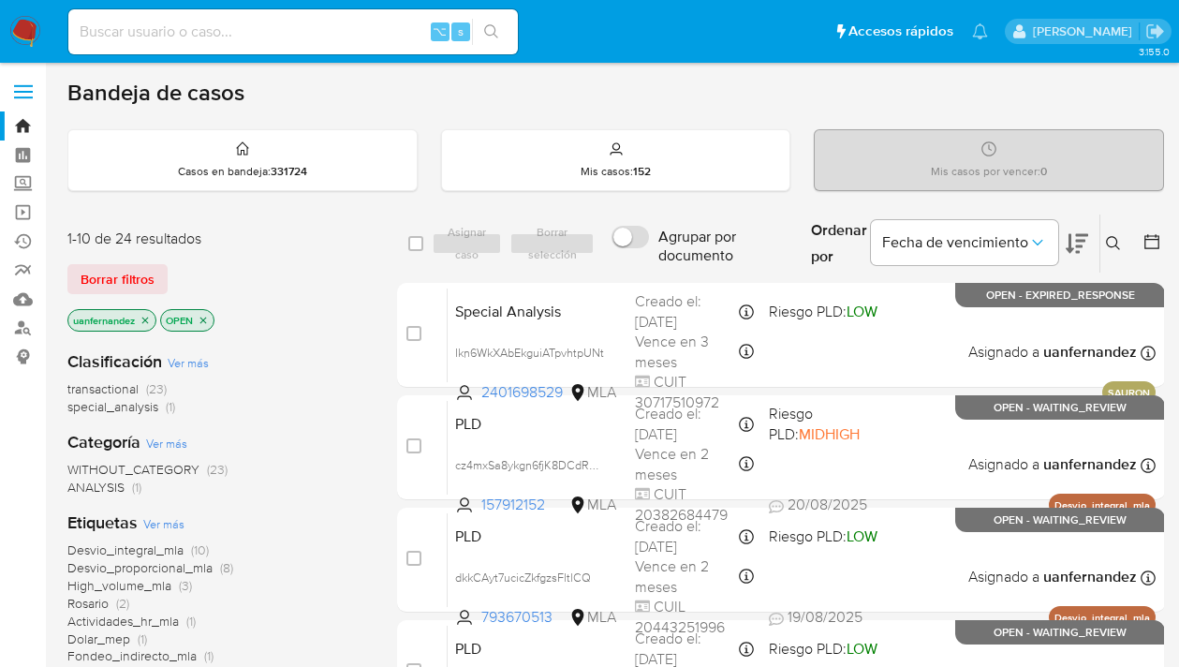
drag, startPoint x: 91, startPoint y: 284, endPoint x: 244, endPoint y: 259, distance: 155.5
click at [91, 283] on span "Borrar filtros" at bounding box center [118, 279] width 74 height 26
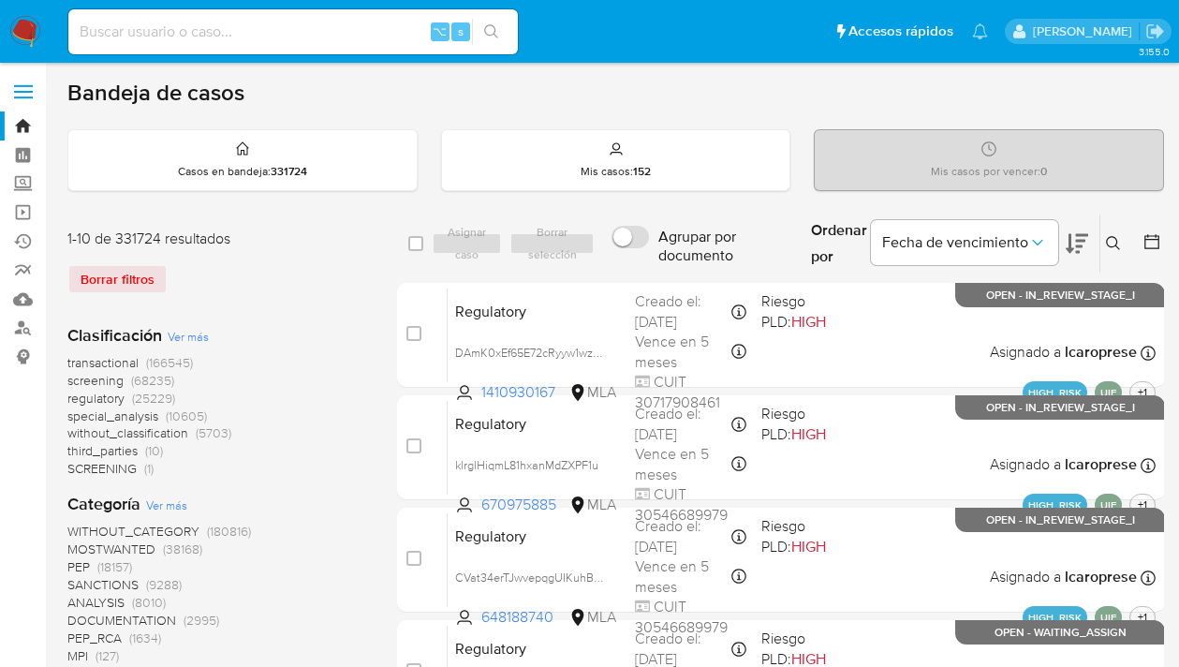
click at [1121, 247] on button at bounding box center [1115, 243] width 31 height 22
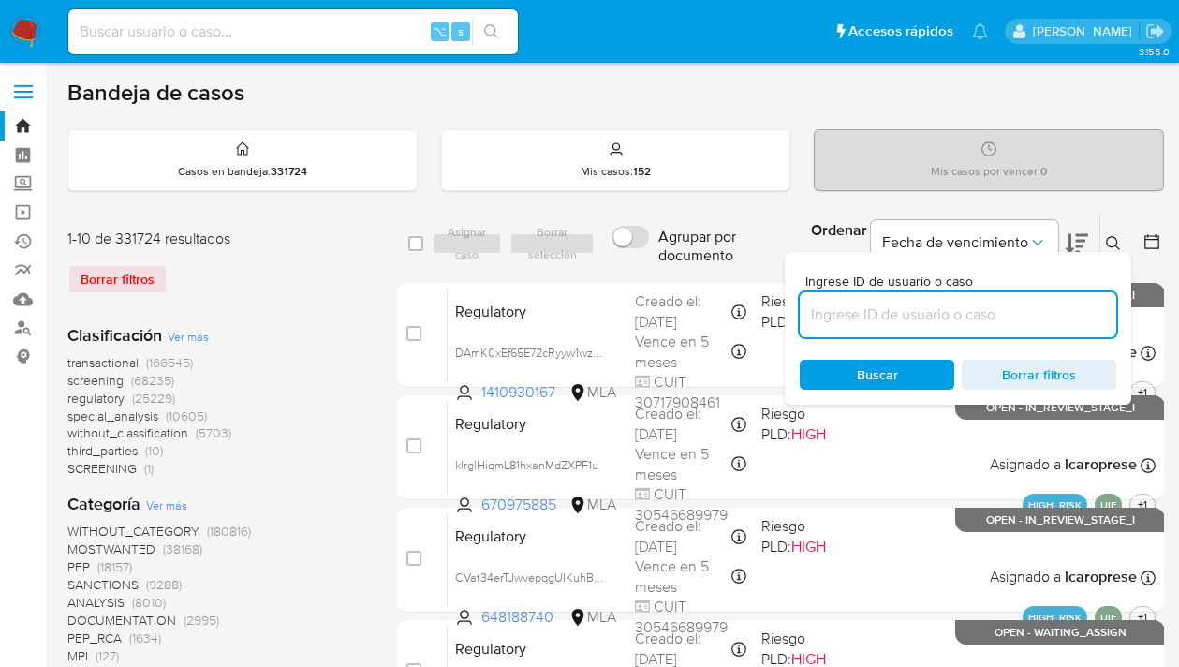
click at [951, 319] on input at bounding box center [958, 315] width 317 height 24
type input "1210851947"
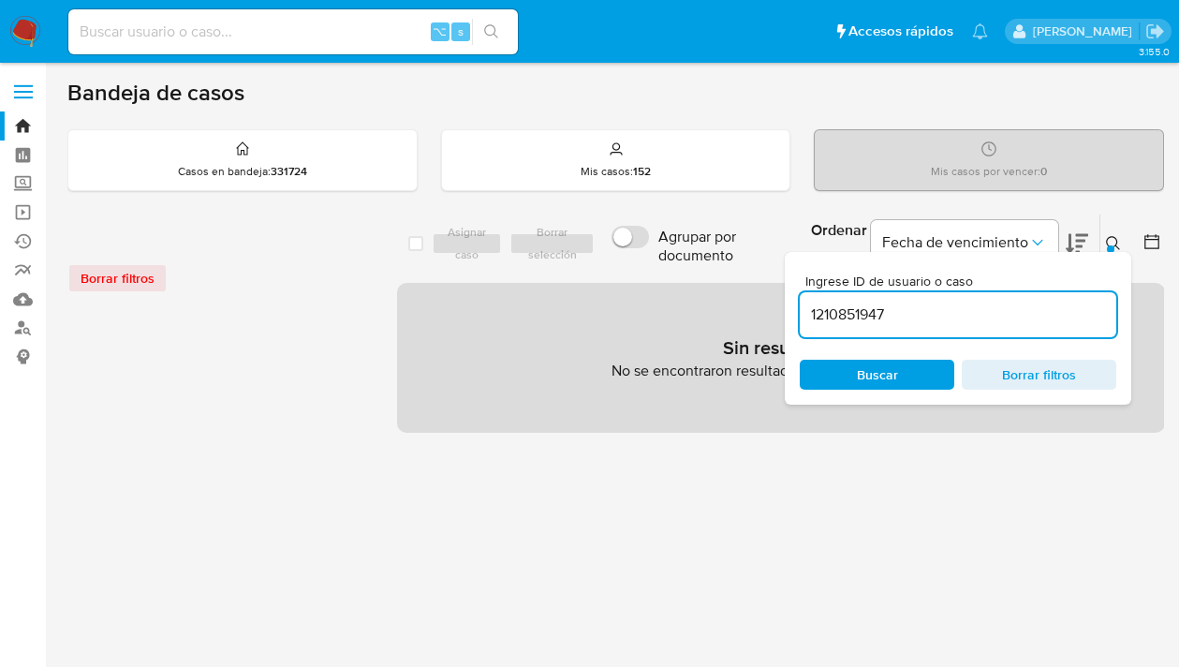
click at [1111, 247] on div at bounding box center [1110, 248] width 7 height 7
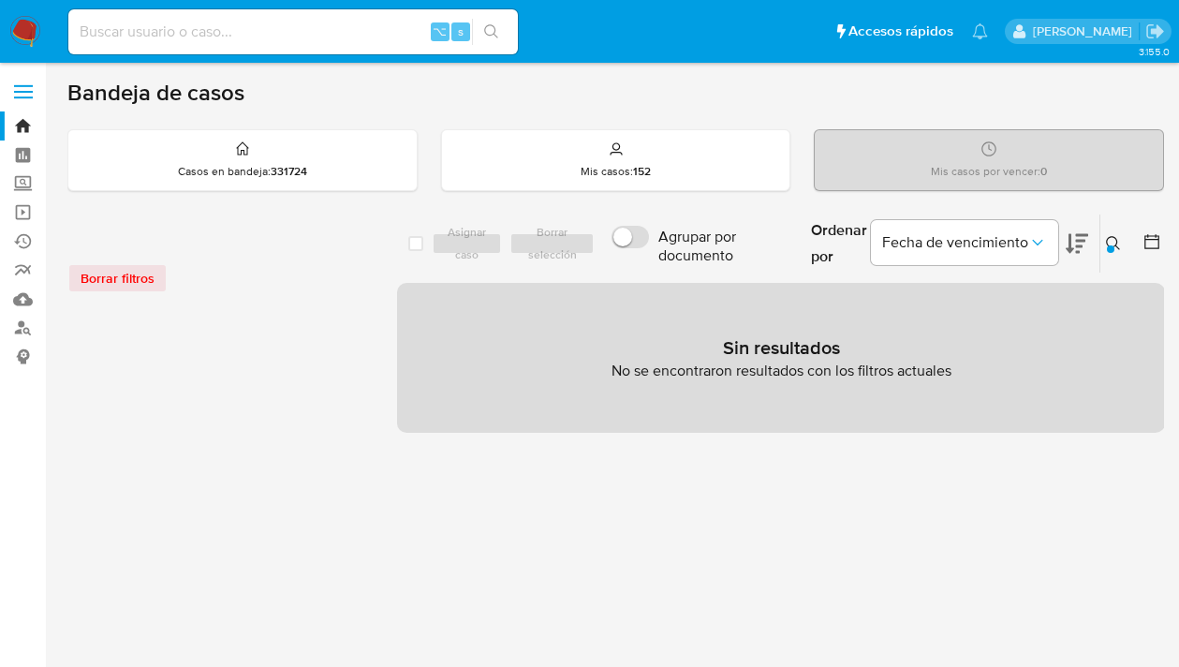
click at [1113, 241] on icon at bounding box center [1113, 243] width 15 height 15
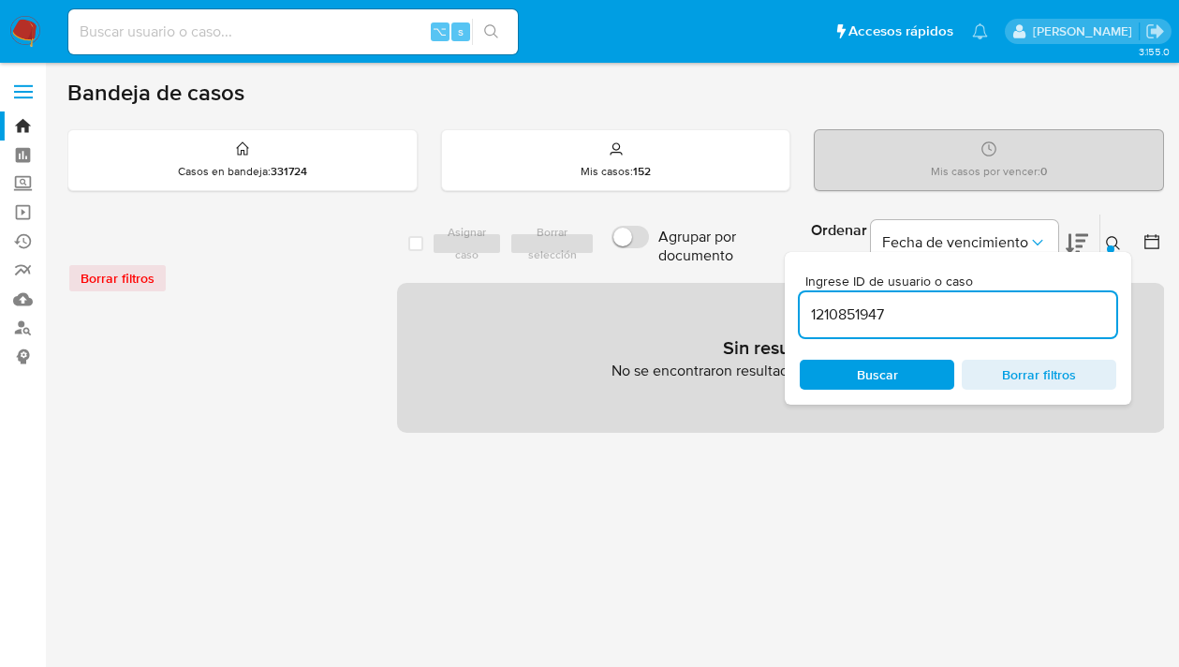
drag, startPoint x: 880, startPoint y: 322, endPoint x: 896, endPoint y: 312, distance: 19.0
click at [881, 322] on input "1210851947" at bounding box center [958, 315] width 317 height 24
click at [900, 310] on input "1210851947" at bounding box center [958, 315] width 317 height 24
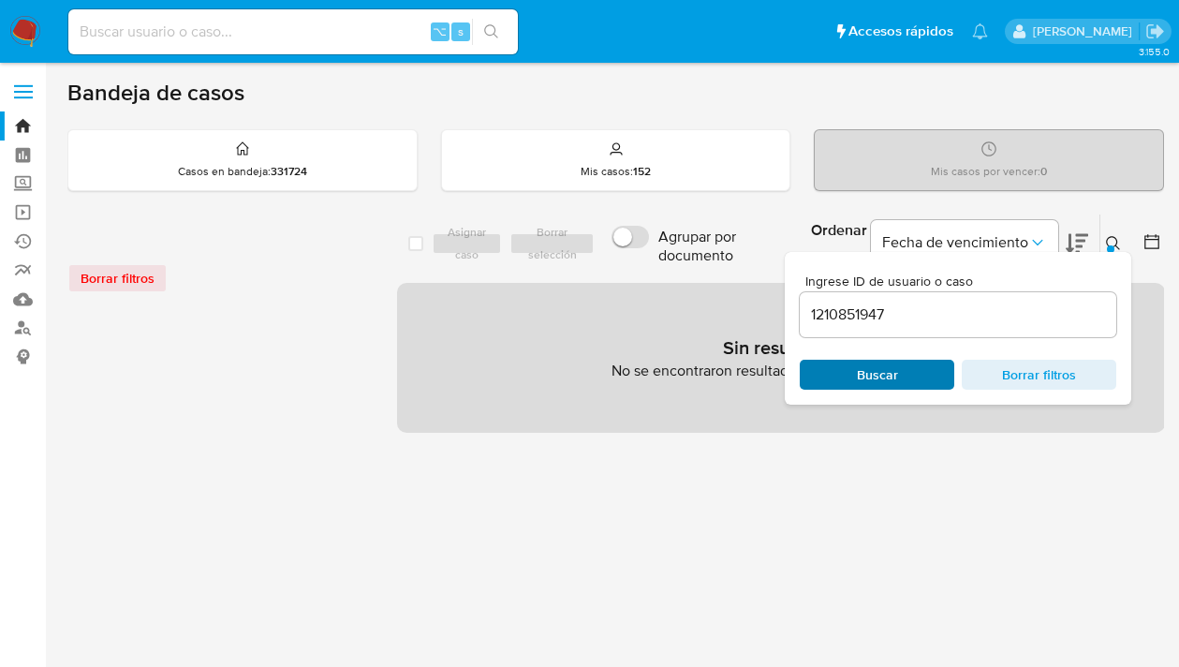
click at [873, 374] on span "Buscar" at bounding box center [877, 375] width 41 height 30
click at [1112, 238] on icon at bounding box center [1113, 243] width 15 height 15
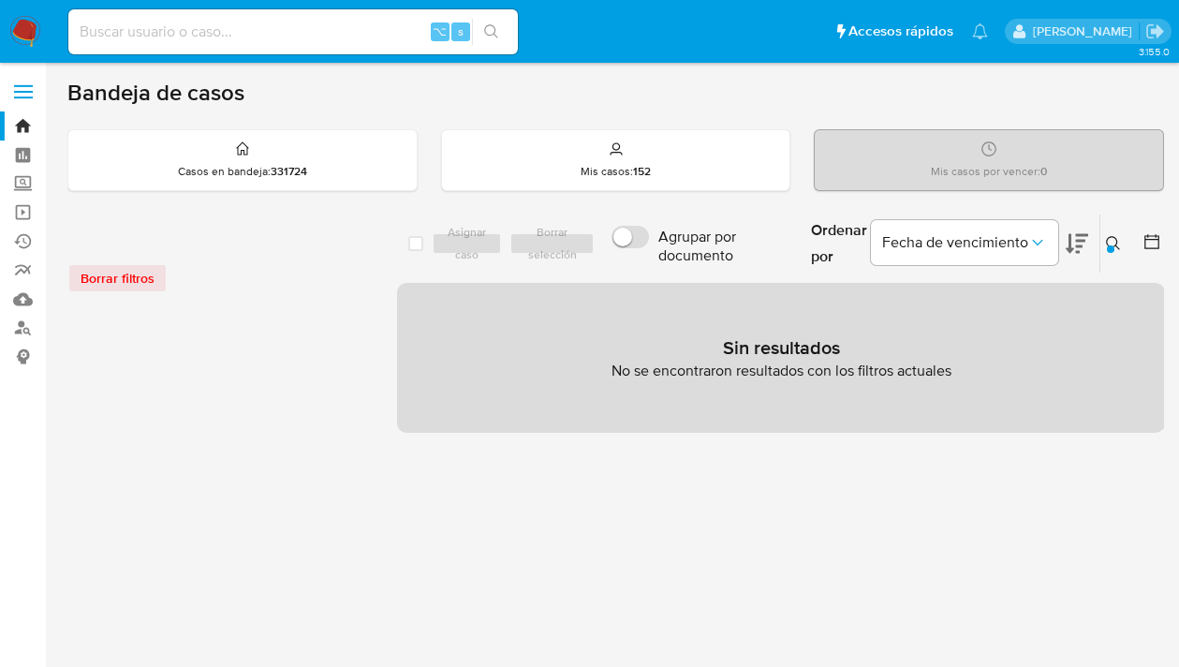
click at [176, 40] on input at bounding box center [293, 32] width 450 height 24
paste input "1210851947"
type input "1210851947"
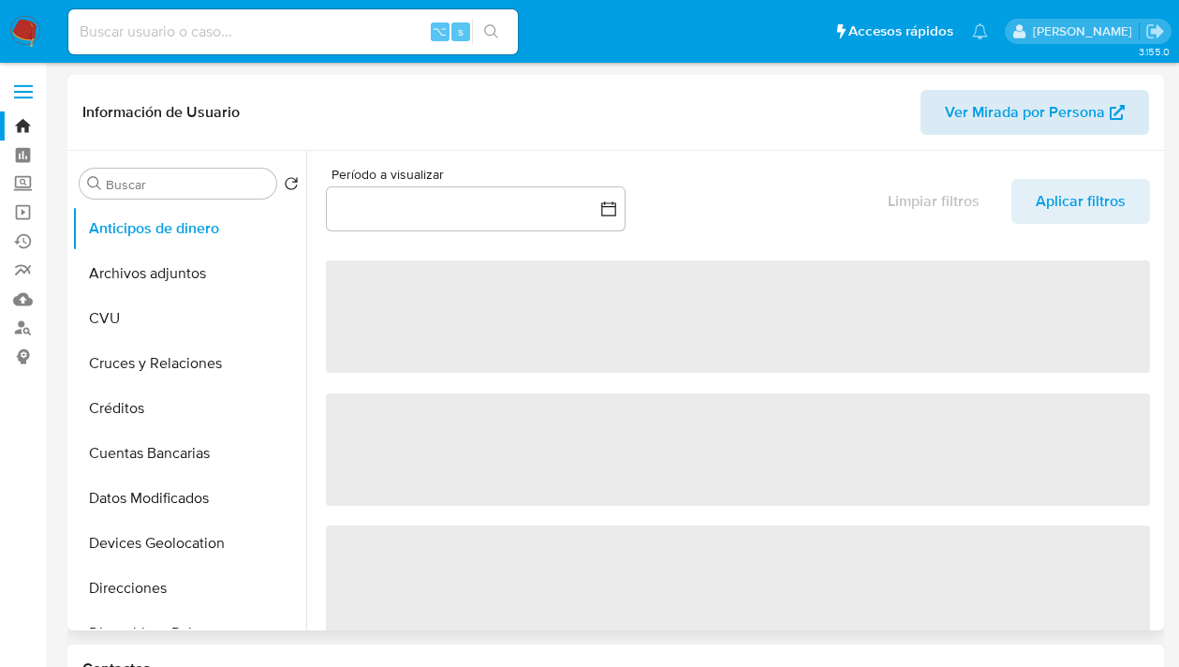
select select "10"
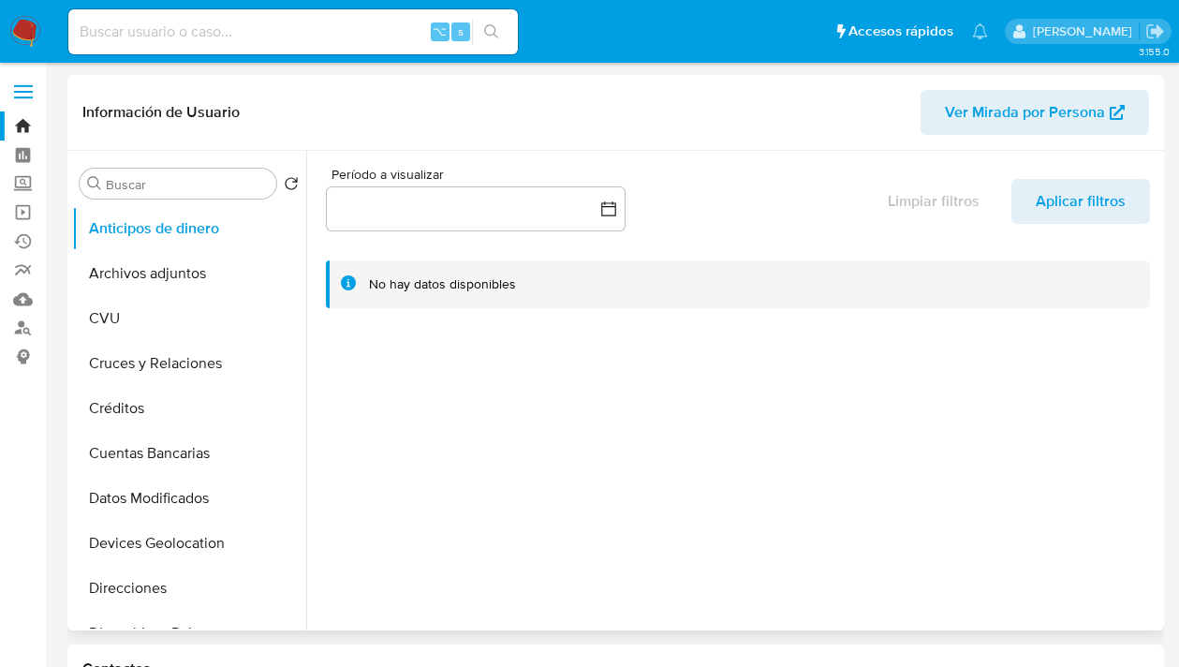
click at [992, 113] on span "Ver Mirada por Persona" at bounding box center [1025, 112] width 160 height 45
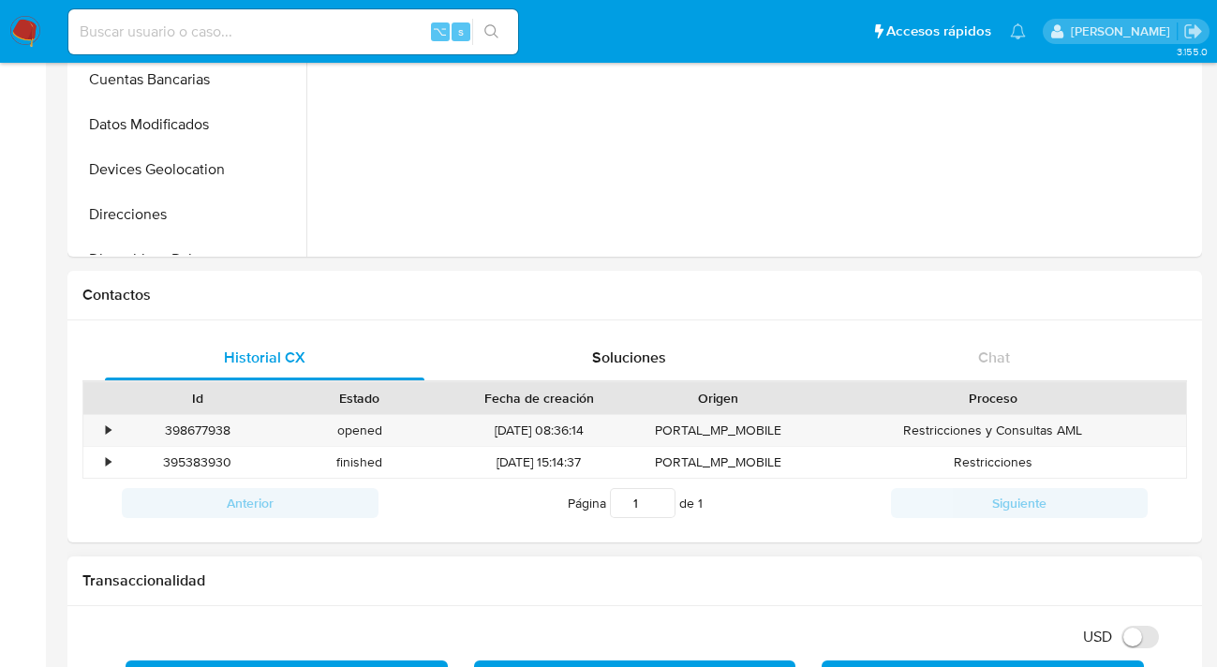
scroll to position [593, 0]
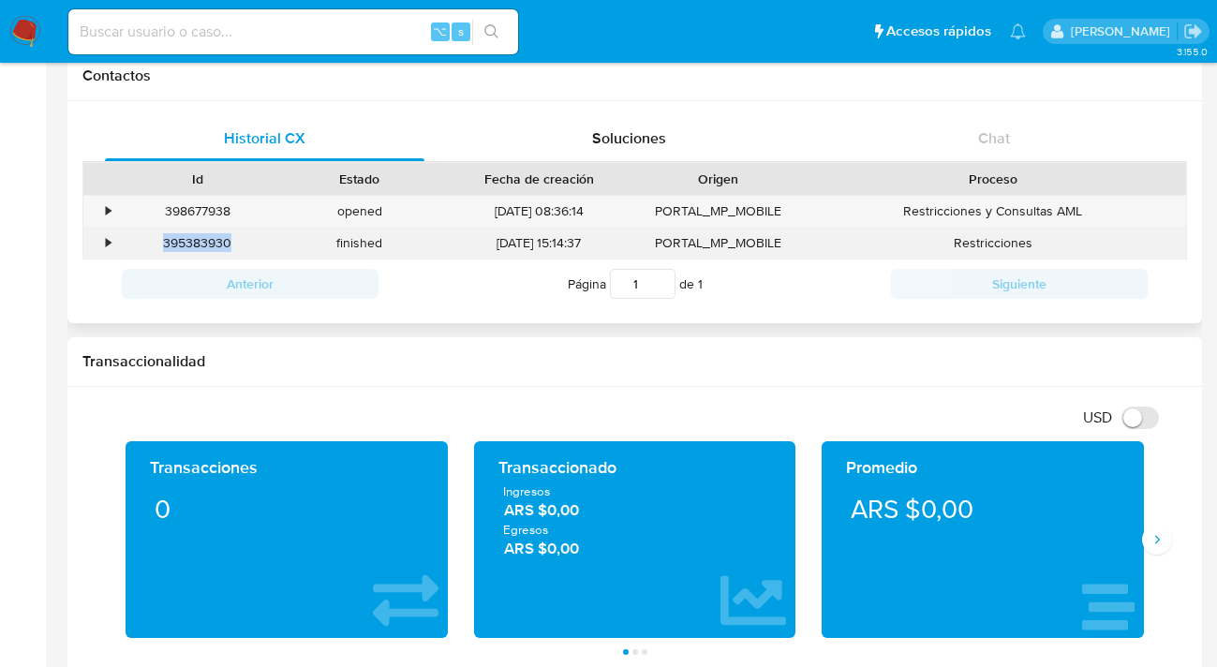
drag, startPoint x: 237, startPoint y: 241, endPoint x: 161, endPoint y: 235, distance: 76.1
click at [161, 235] on div "395383930" at bounding box center [197, 243] width 162 height 31
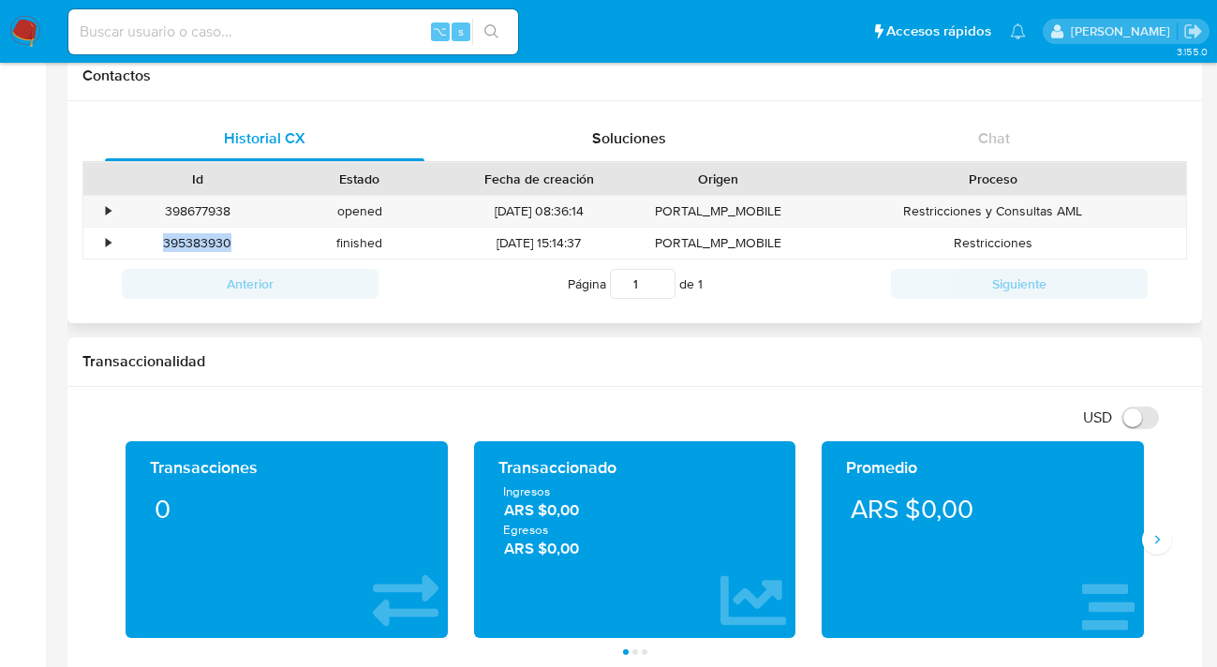
copy div "395383930"
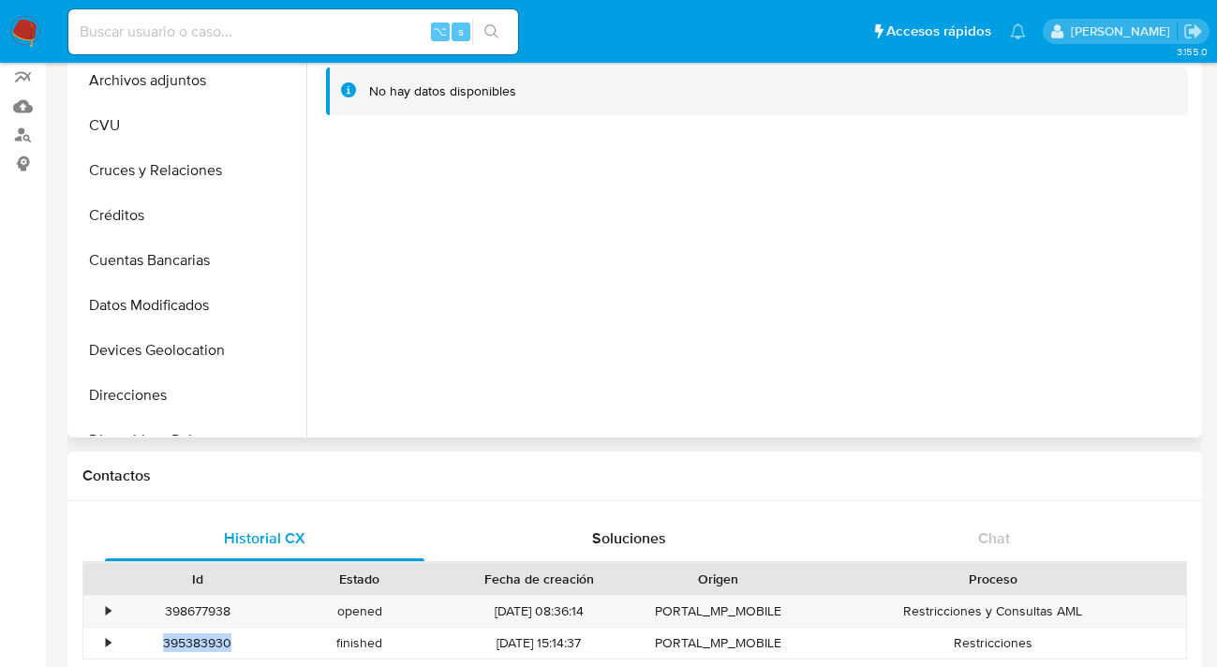
scroll to position [0, 0]
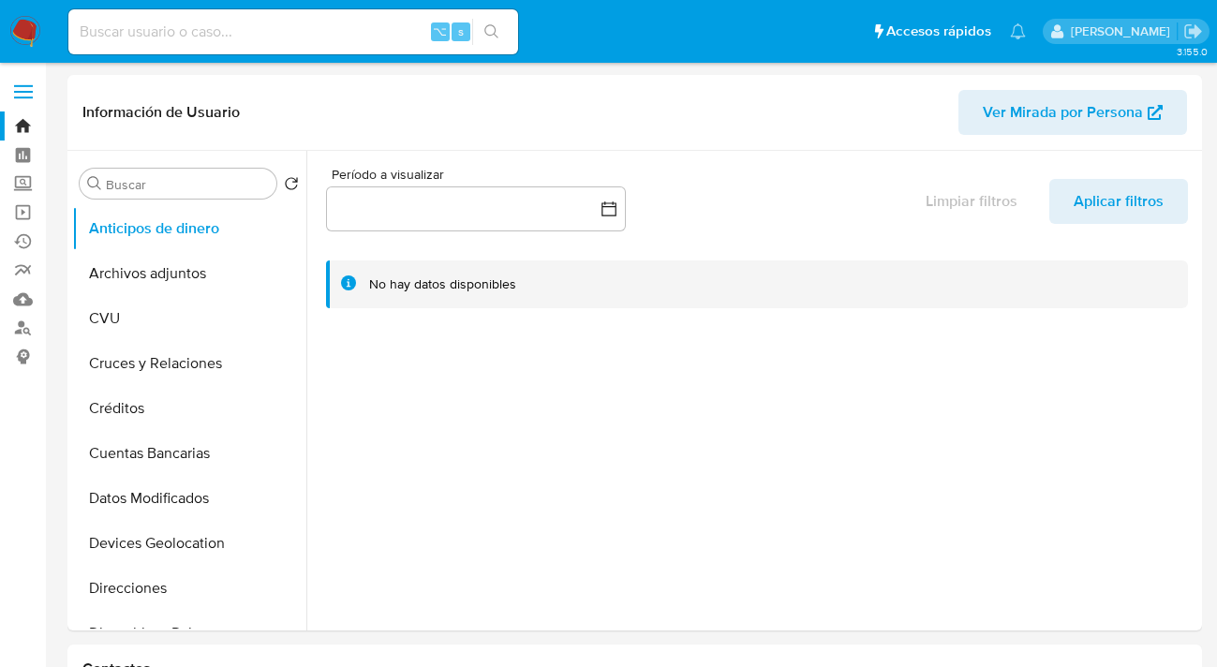
click at [24, 35] on img at bounding box center [25, 32] width 32 height 32
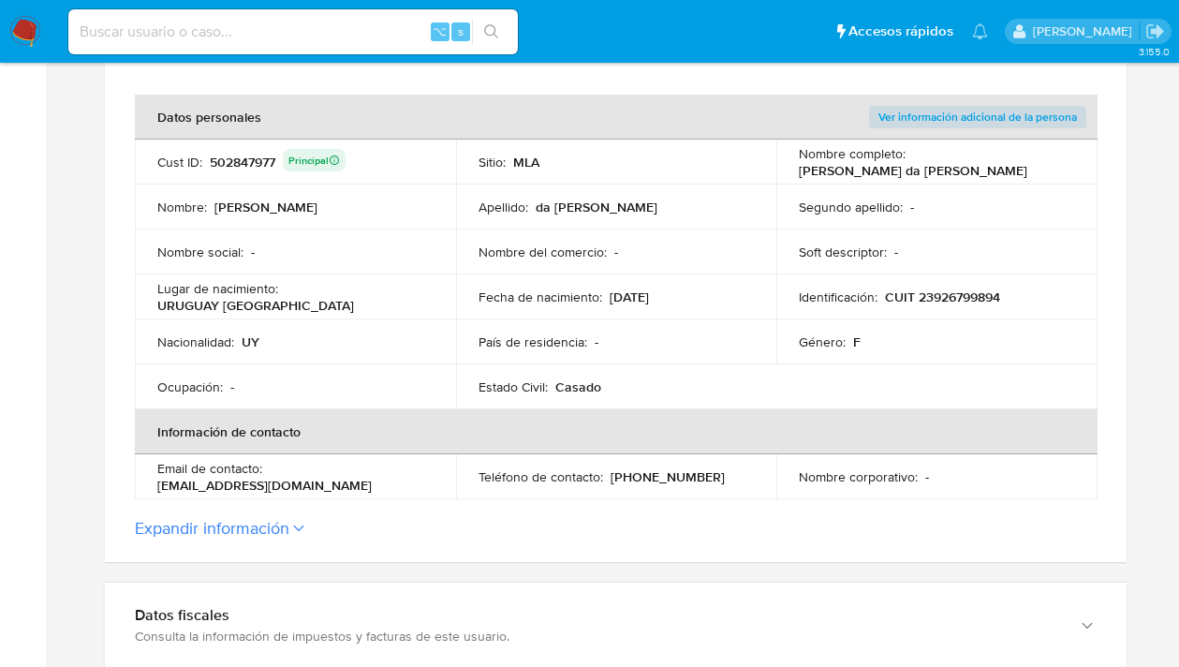
scroll to position [517, 0]
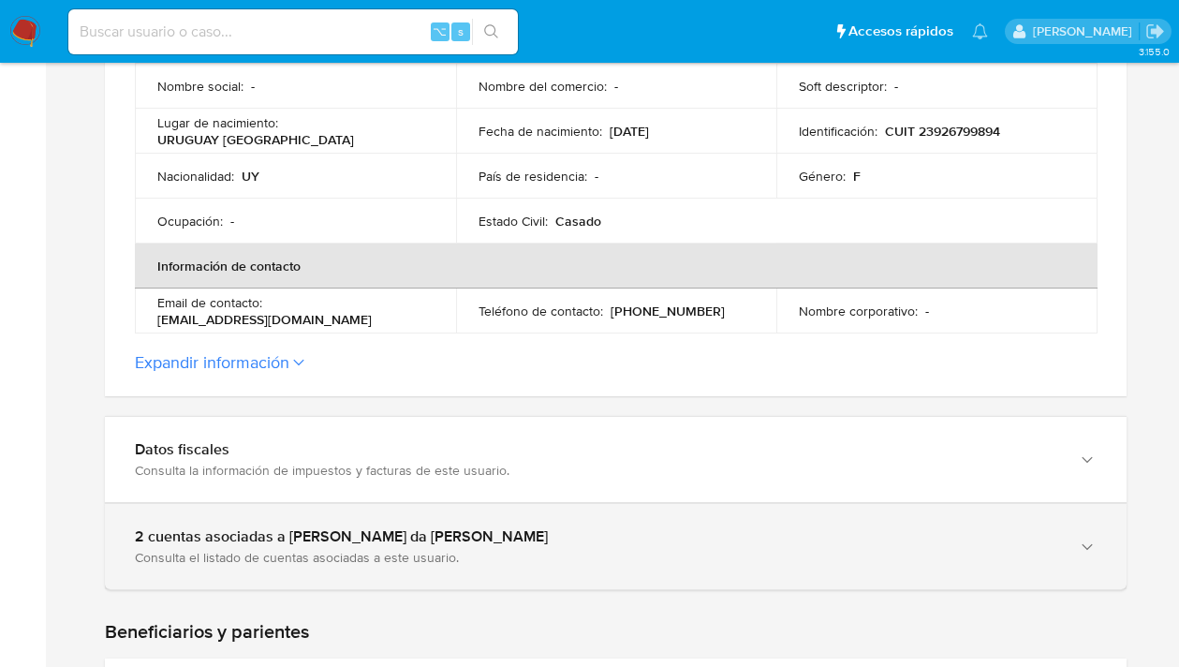
click at [1091, 544] on icon "button" at bounding box center [1087, 546] width 10 height 6
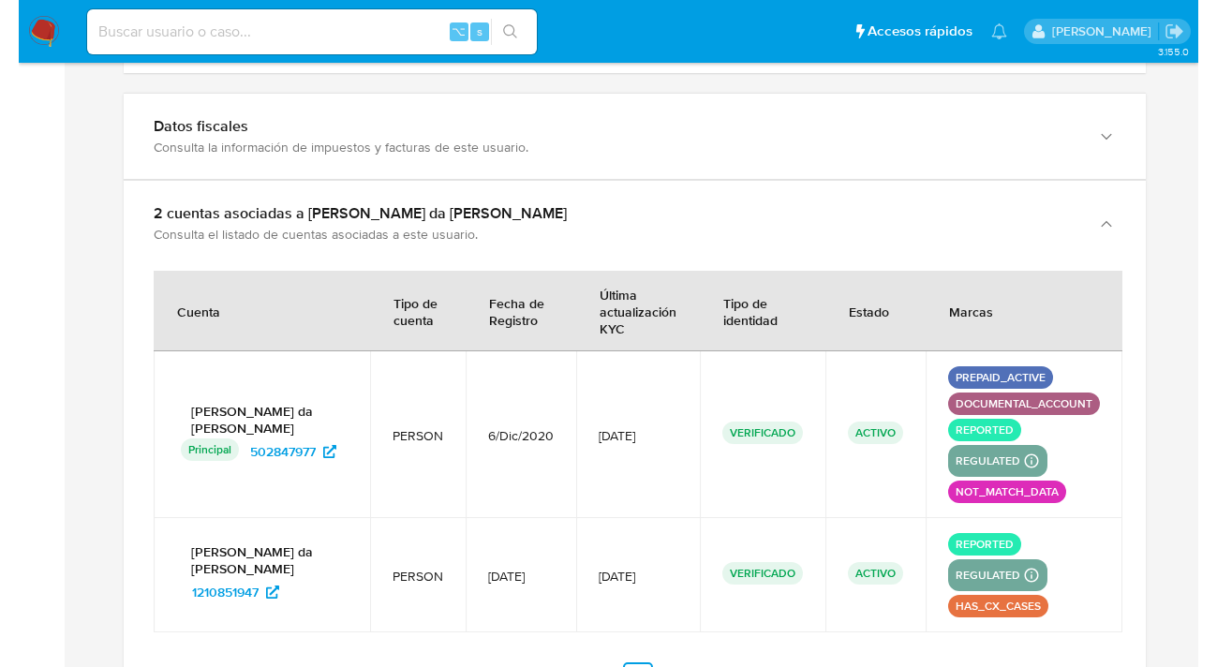
scroll to position [841, 0]
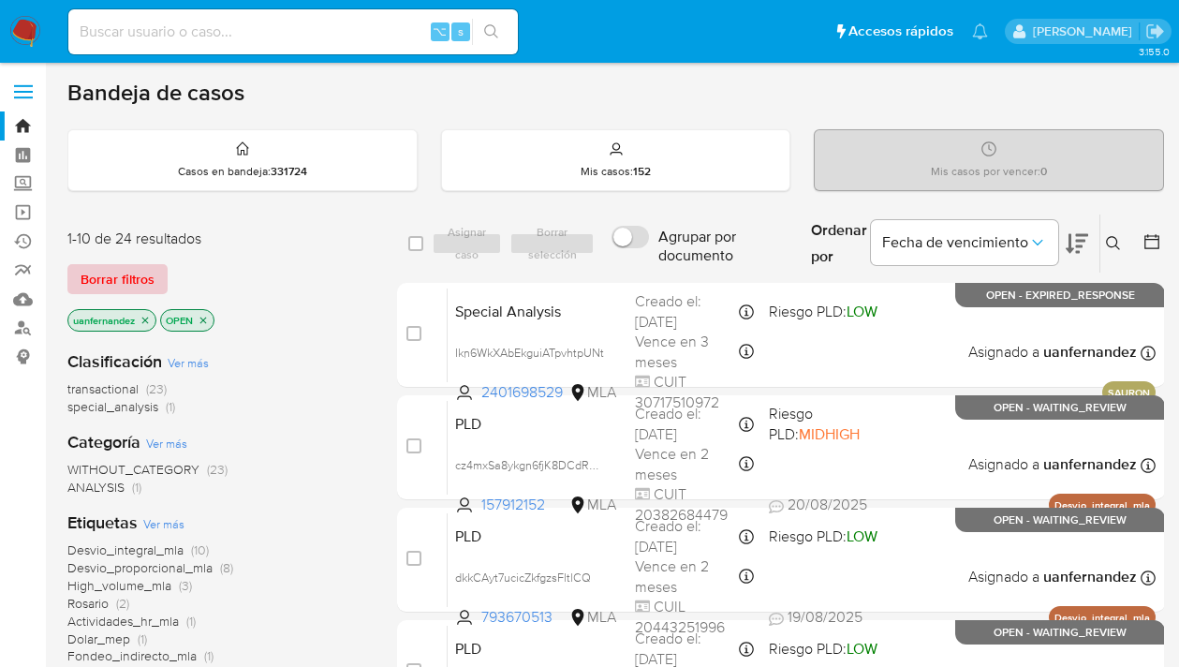
click at [121, 270] on span "Borrar filtros" at bounding box center [118, 279] width 74 height 26
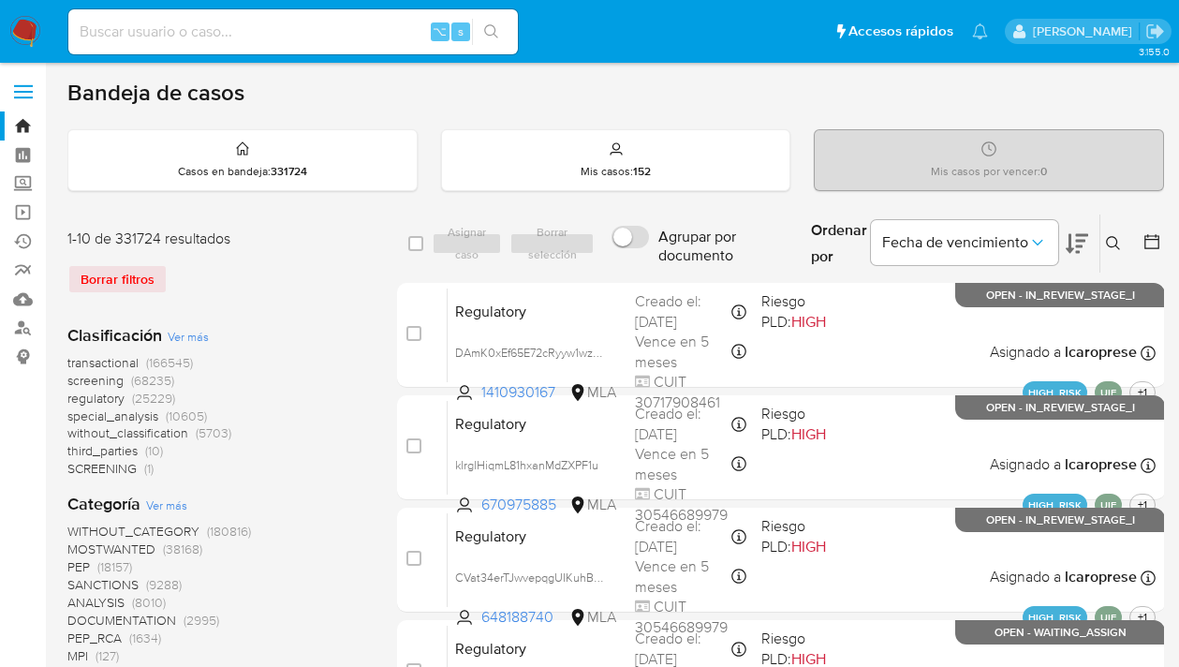
click at [1113, 241] on icon at bounding box center [1113, 243] width 15 height 15
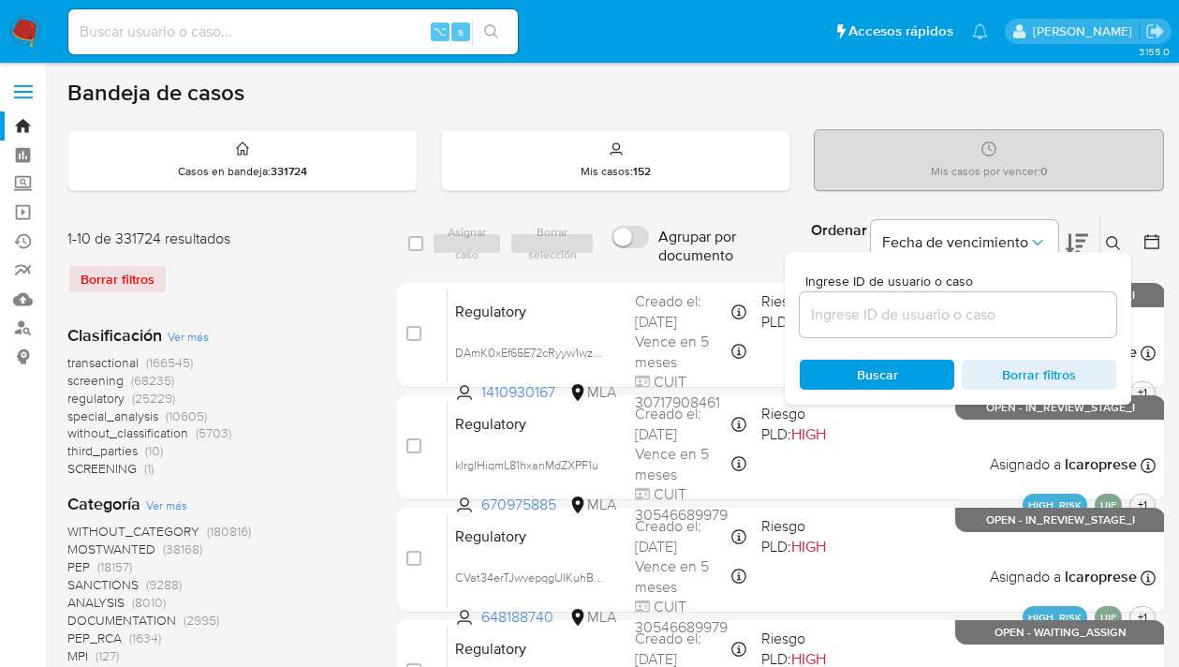
click at [939, 325] on input at bounding box center [958, 315] width 317 height 24
type input "502847977"
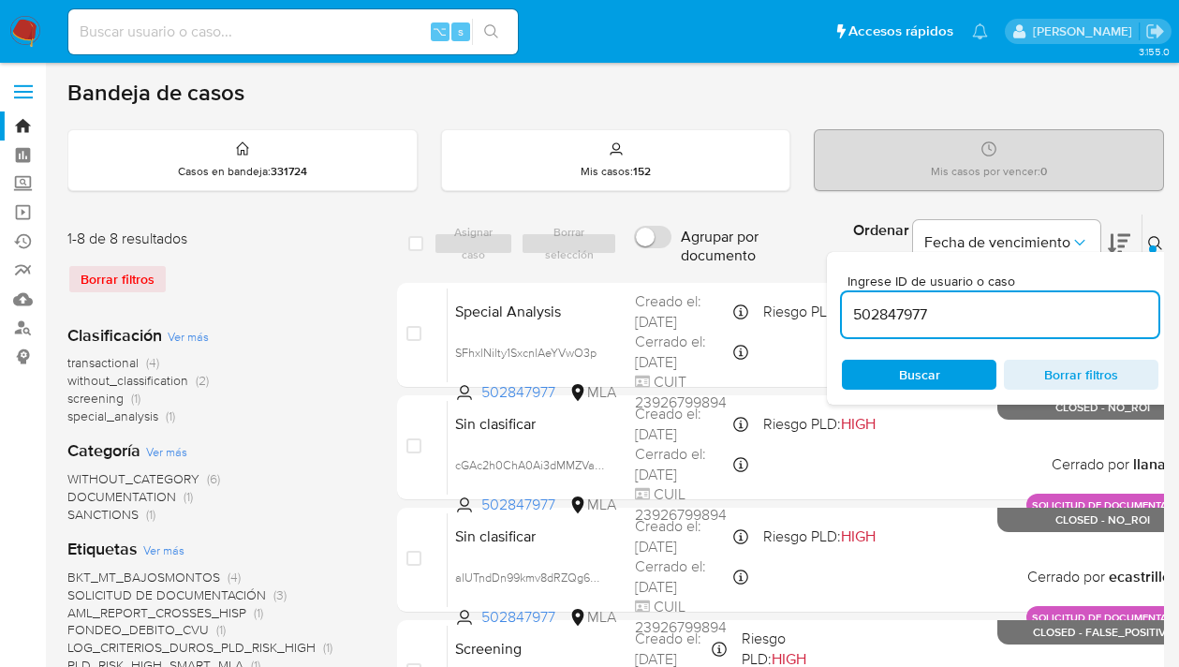
click at [1148, 236] on icon at bounding box center [1155, 243] width 15 height 15
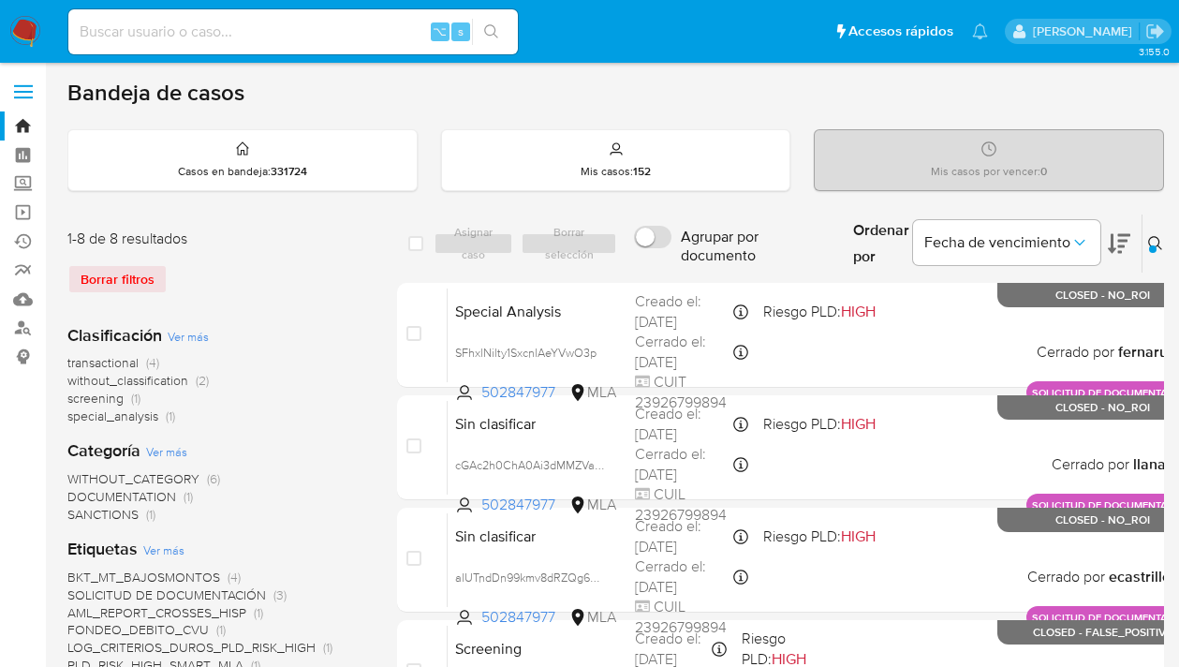
drag, startPoint x: 1132, startPoint y: 241, endPoint x: 1097, endPoint y: 247, distance: 36.2
click at [1148, 241] on icon at bounding box center [1155, 243] width 15 height 15
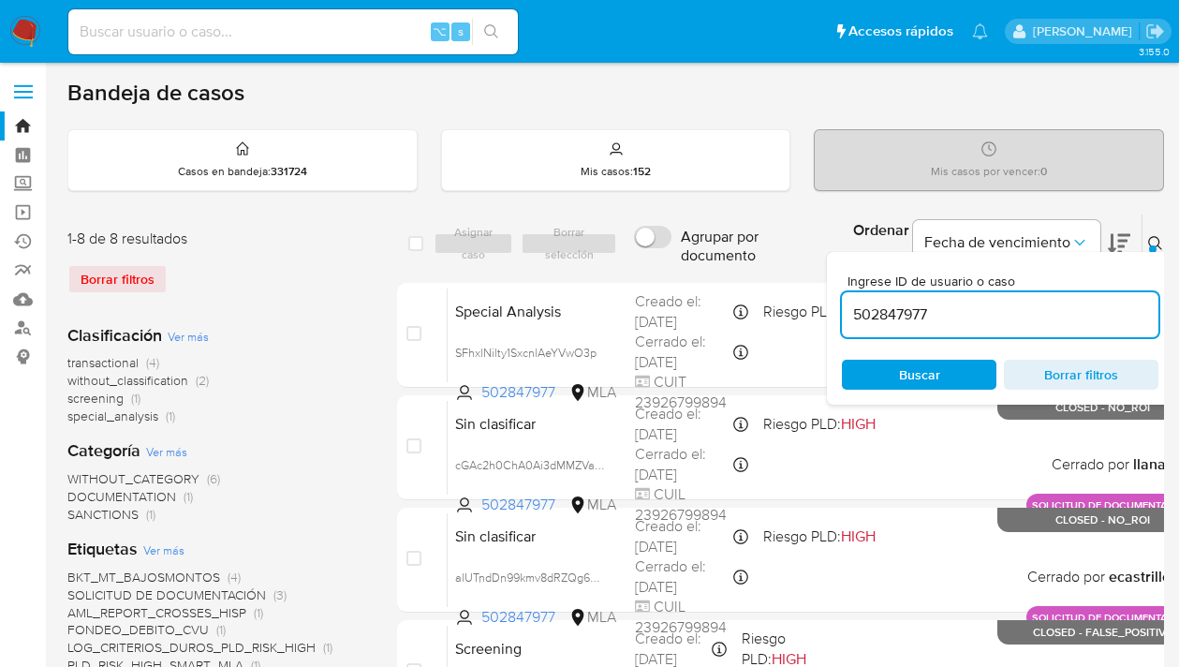
drag, startPoint x: 921, startPoint y: 320, endPoint x: 819, endPoint y: 314, distance: 101.4
click at [827, 313] on div "Ingrese ID de usuario o caso 502847977 Buscar Borrar filtros" at bounding box center [1000, 328] width 347 height 153
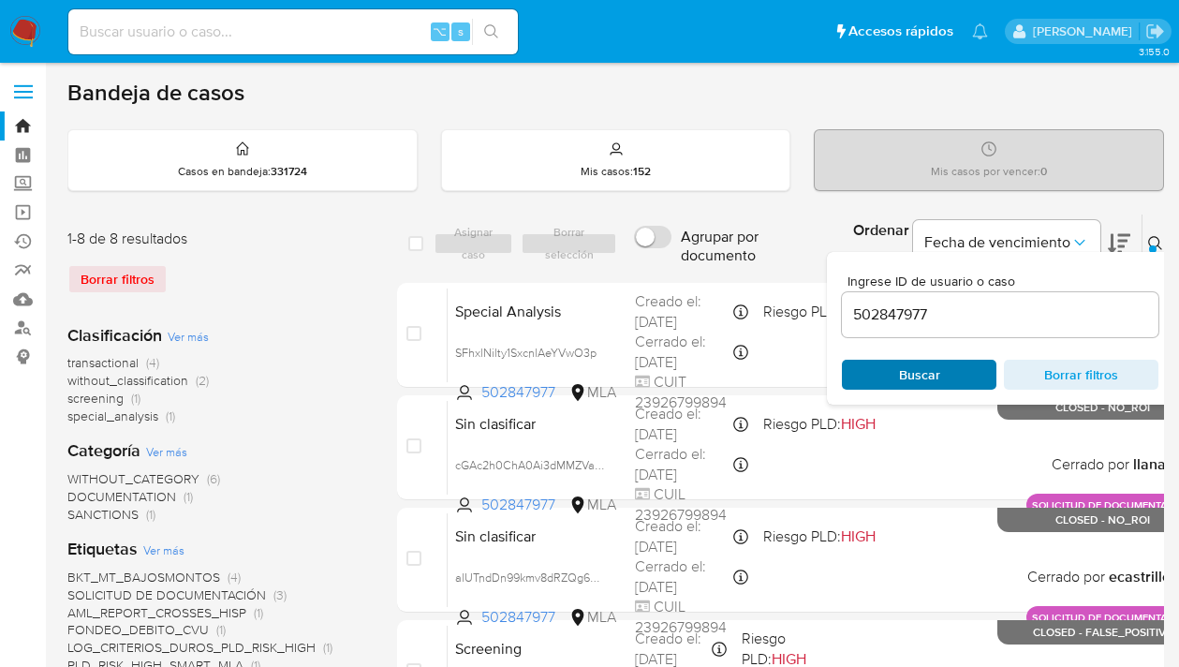
click at [920, 367] on span "Buscar" at bounding box center [919, 375] width 128 height 26
click at [1148, 240] on icon at bounding box center [1155, 243] width 15 height 15
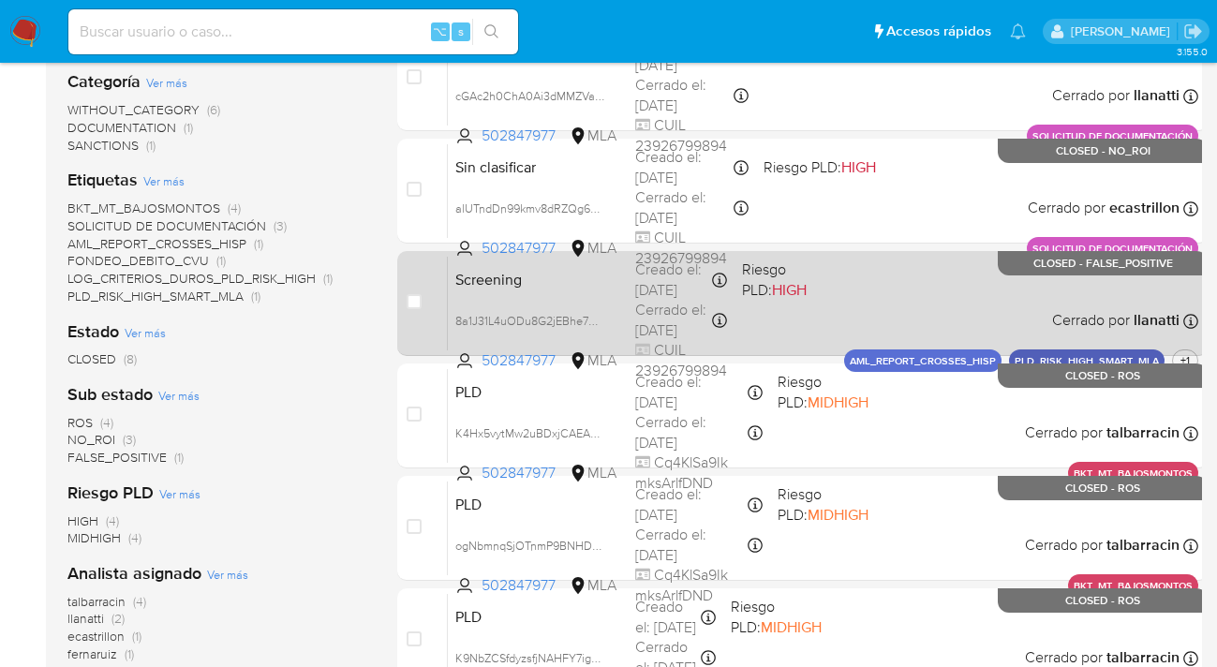
scroll to position [457, 0]
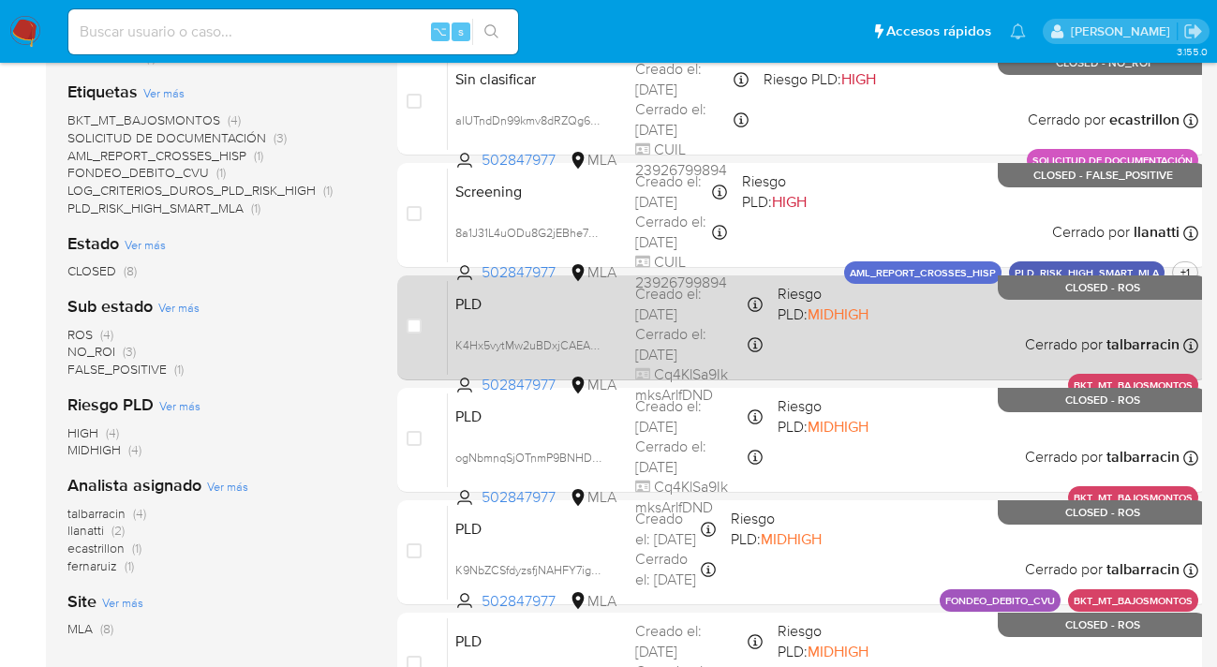
click at [911, 319] on div "PLD K4Hx5vytMw2uBDxjCAEAQ7aM 502847977 MLA Riesgo PLD: MIDHIGH Creado el: 16/02…" at bounding box center [823, 327] width 750 height 95
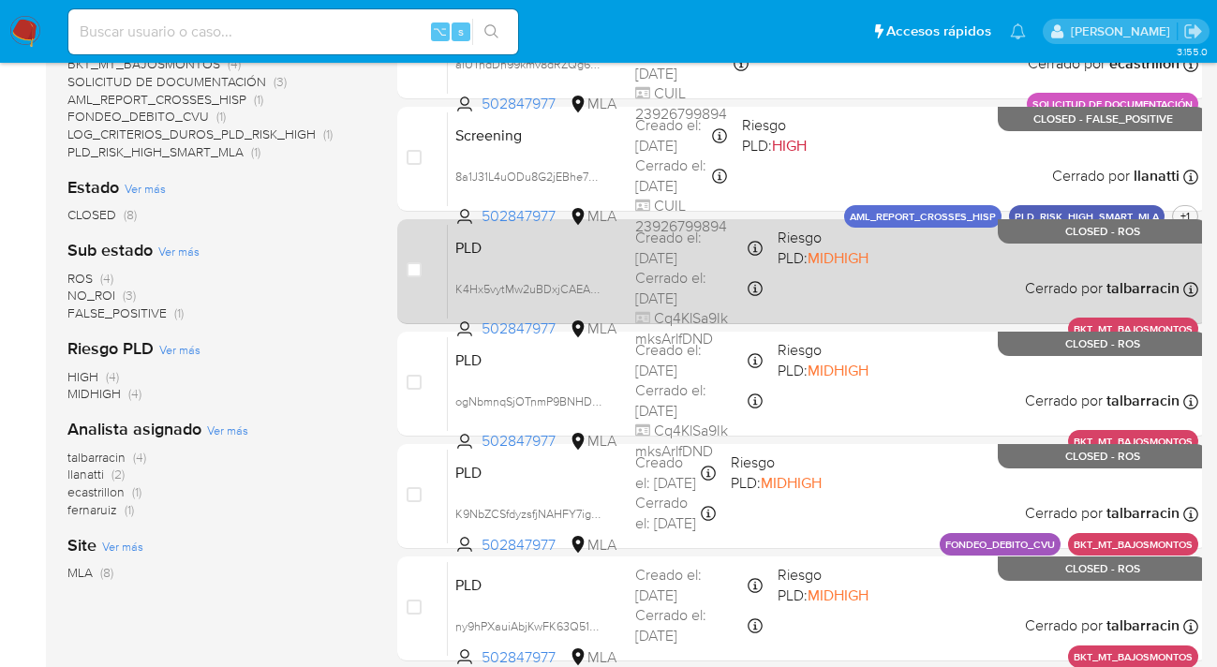
scroll to position [586, 0]
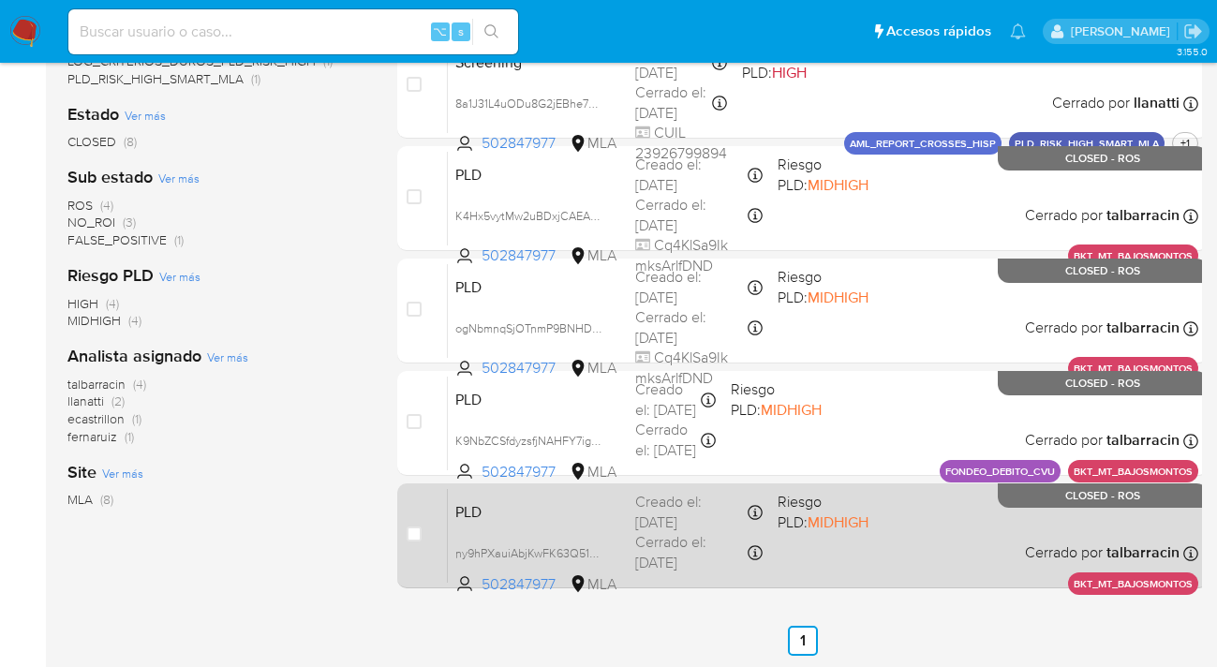
click at [865, 527] on span "Riesgo PLD: MIDHIGH" at bounding box center [840, 510] width 126 height 44
click at [943, 539] on div "PLD ny9hPXauiAbjKwFK63Q51aOO 502847977 MLA Riesgo PLD: MIDHIGH Creado el: 10/11…" at bounding box center [823, 535] width 750 height 95
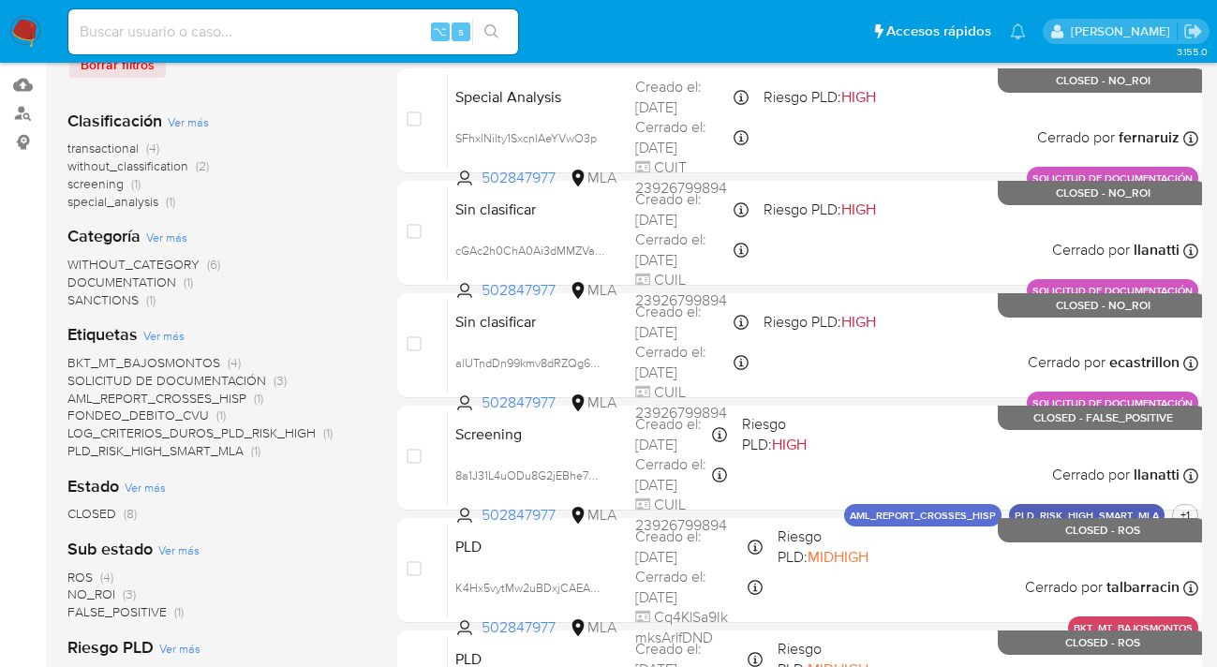
scroll to position [214, 0]
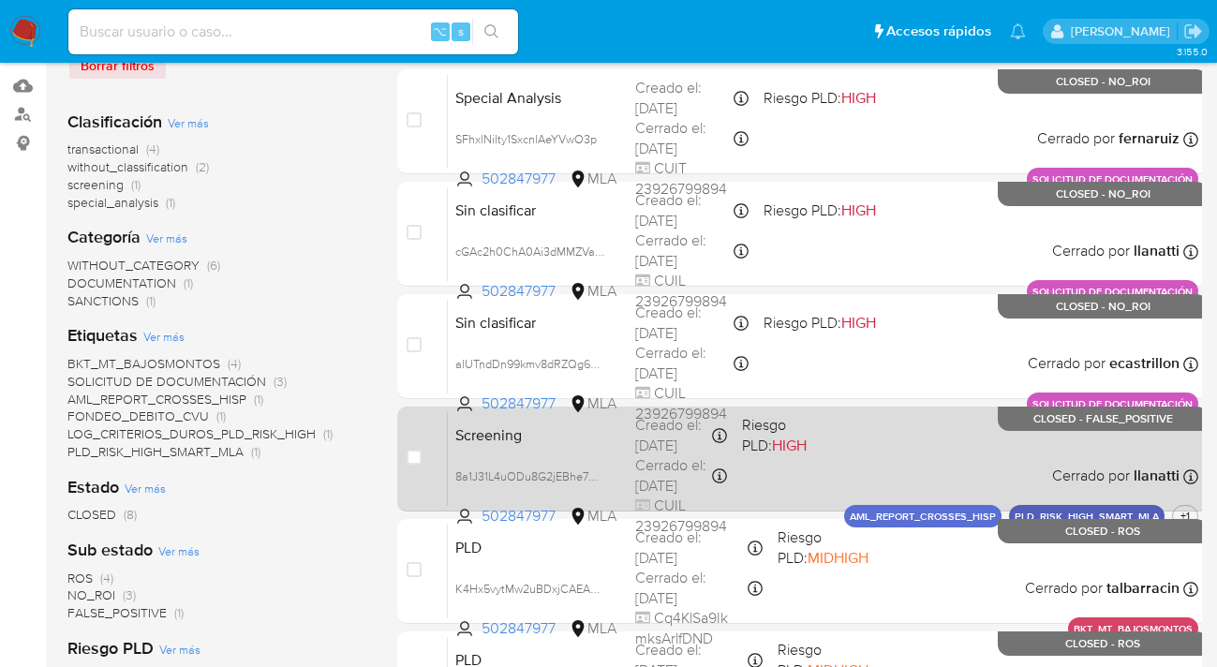
click at [863, 448] on div "Screening 8a1J31L4uODu8G2jEBhe7W4B 502847977 MLA Riesgo PLD: HIGH Creado el: 15…" at bounding box center [823, 458] width 750 height 95
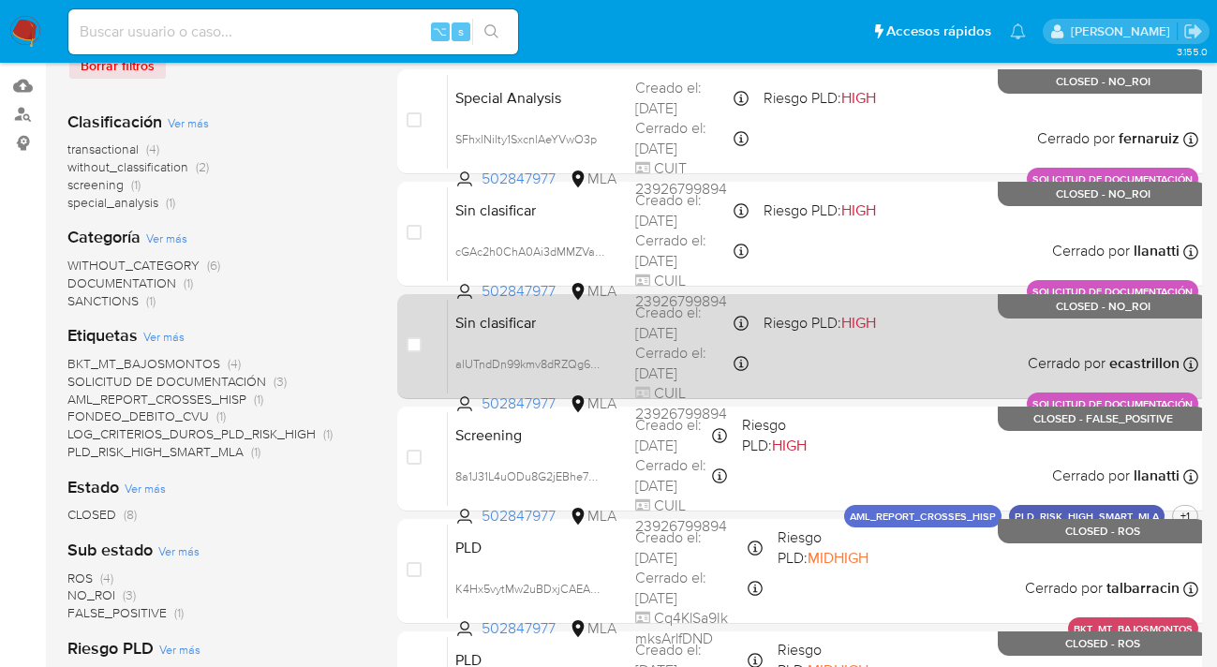
click at [923, 335] on div "Sin clasificar alUTndDn99kmv8dRZQg6KzZZ 502847977 MLA Riesgo PLD: HIGH Creado e…" at bounding box center [823, 346] width 750 height 95
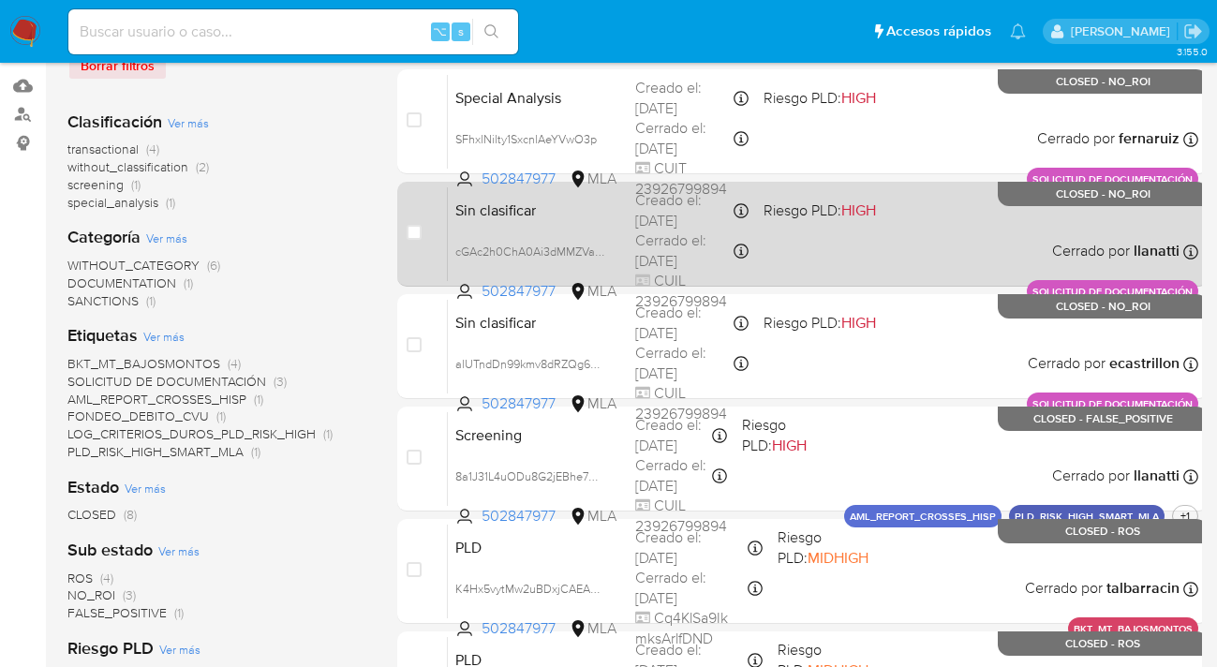
click at [930, 250] on div "Sin clasificar cGAc2h0ChA0Ai3dMMZVasyjr 502847977 MLA Riesgo PLD: HIGH Creado e…" at bounding box center [823, 233] width 750 height 95
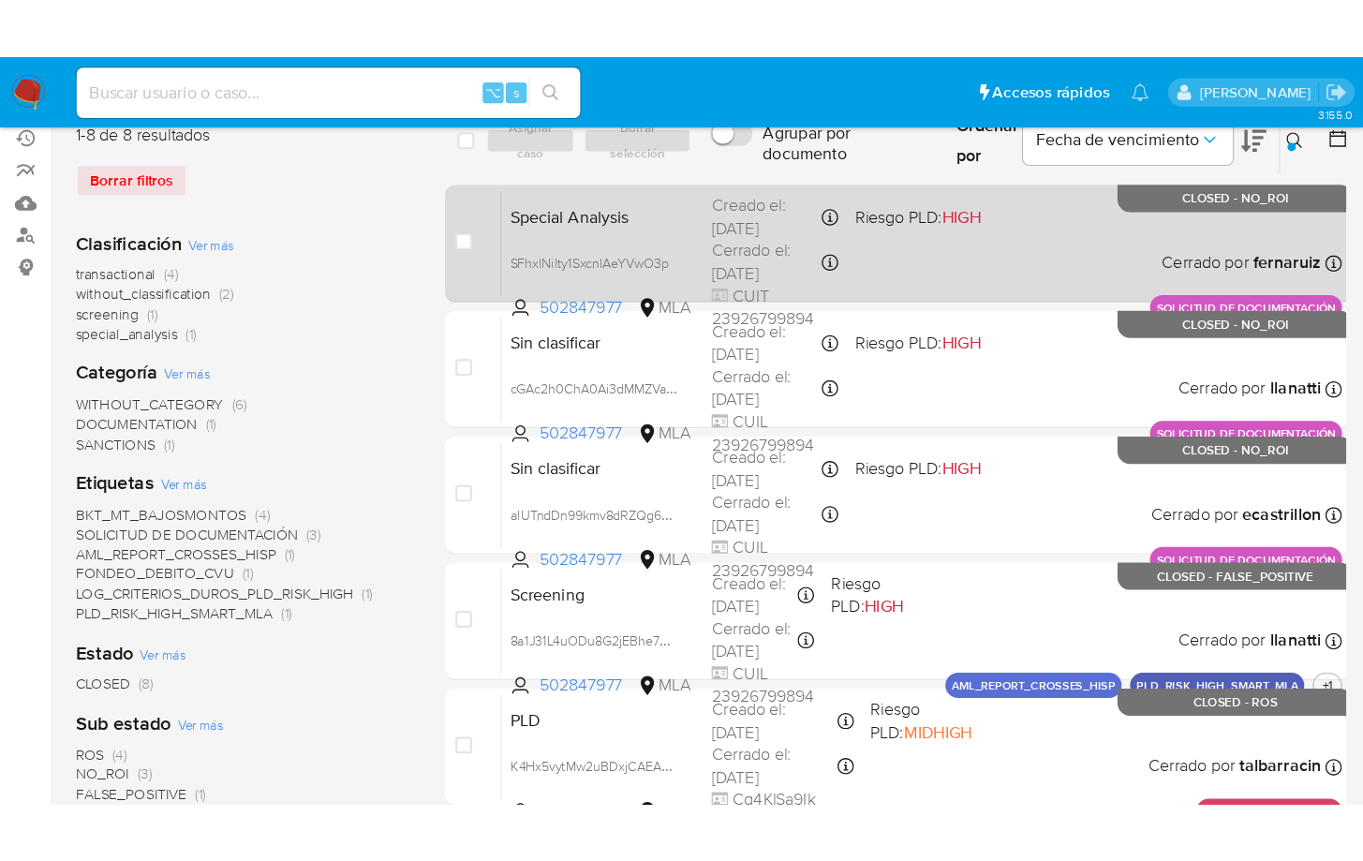
scroll to position [76, 0]
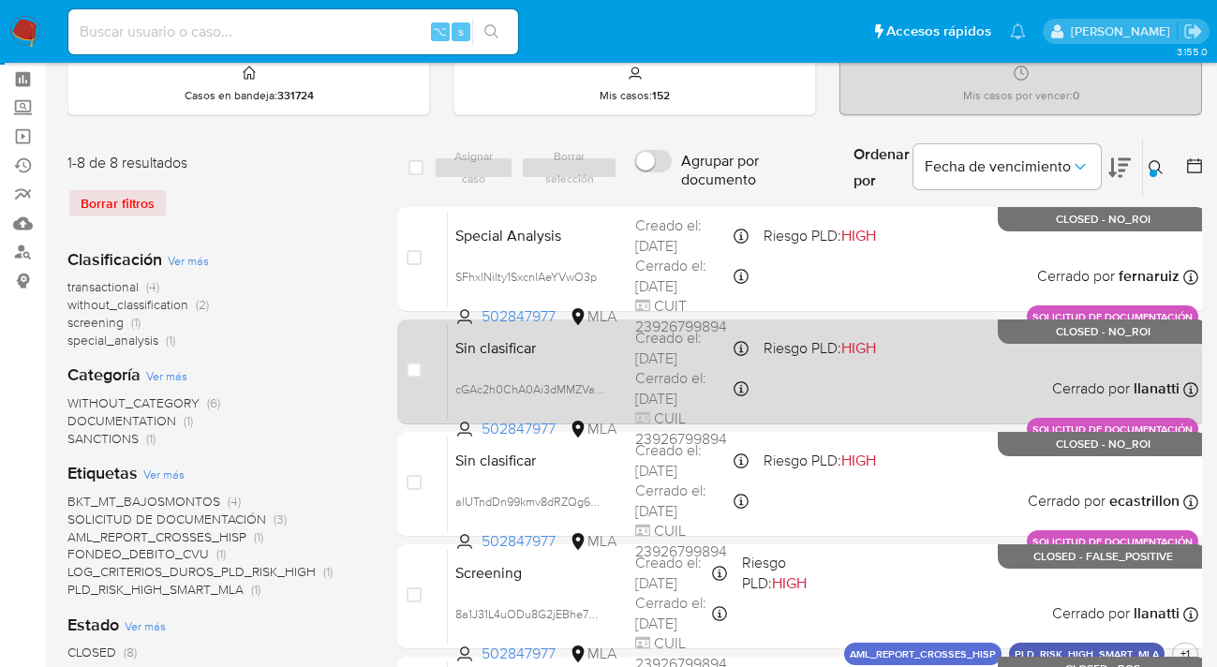
click at [898, 353] on div "Sin clasificar cGAc2h0ChA0Ai3dMMZVasyjr 502847977 MLA Riesgo PLD: HIGH Creado e…" at bounding box center [823, 371] width 750 height 95
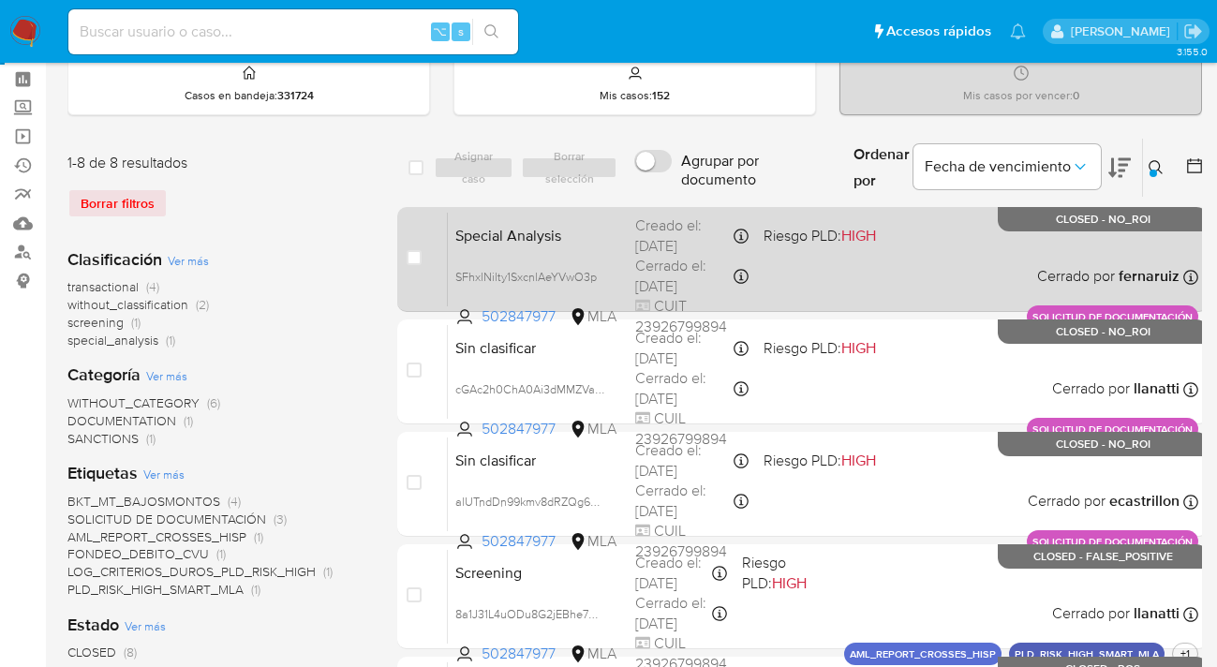
click at [889, 250] on div "Special Analysis SFhxlNilty1SxcnlAeYVwO3p 502847977 MLA Riesgo PLD: HIGH Creado…" at bounding box center [823, 259] width 750 height 95
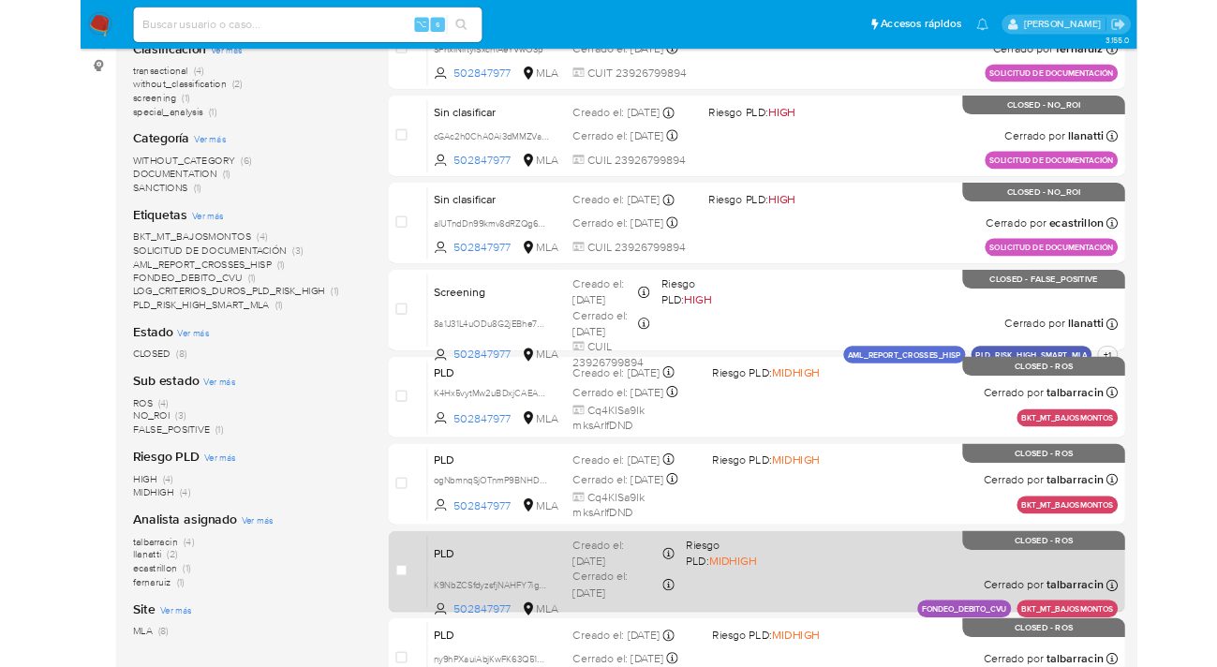
scroll to position [382, 0]
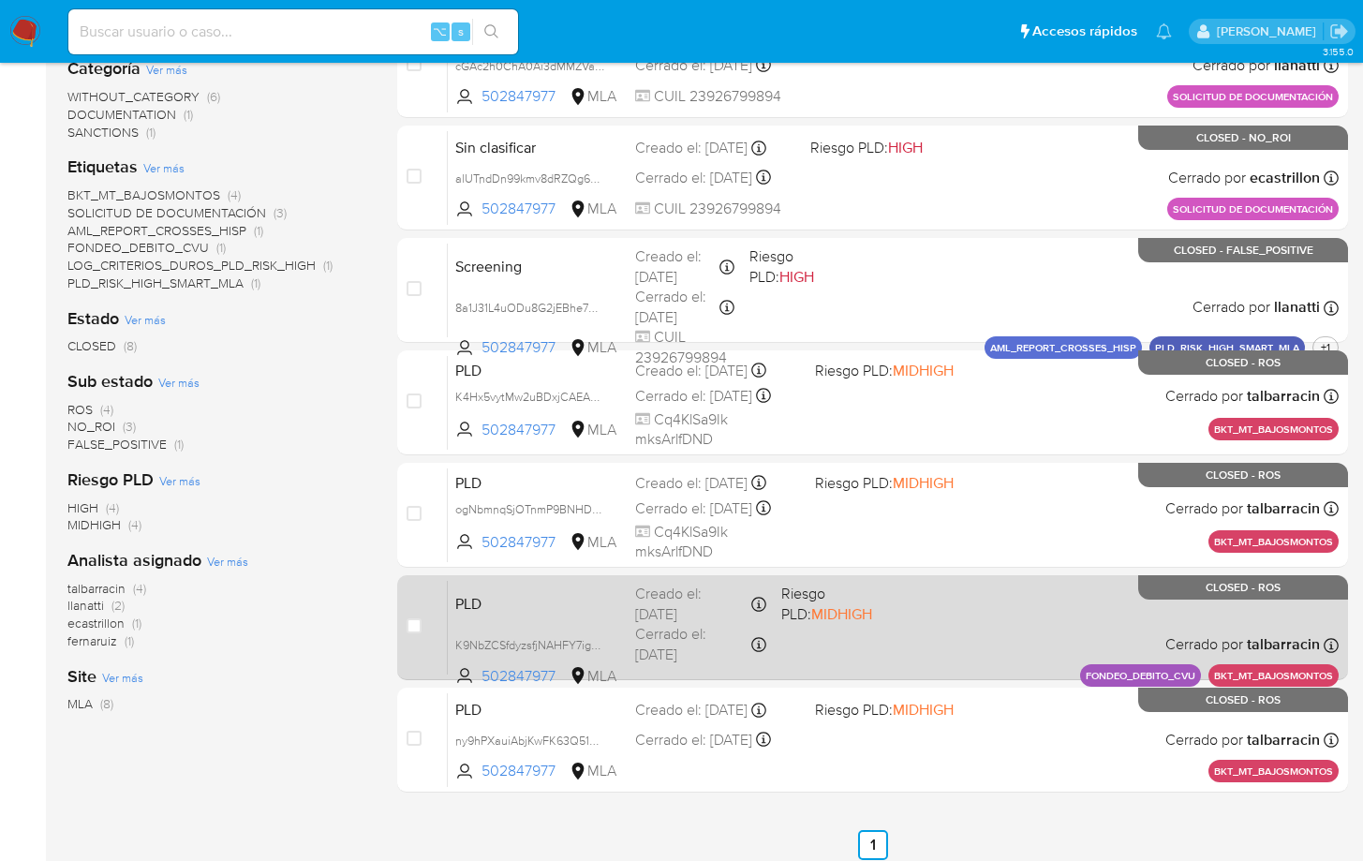
click at [943, 628] on div "PLD K9NbZCSfdyzsfjNAHFY7igN3 502847977 MLA Riesgo PLD: MIDHIGH Creado el: 14/12…" at bounding box center [893, 627] width 891 height 95
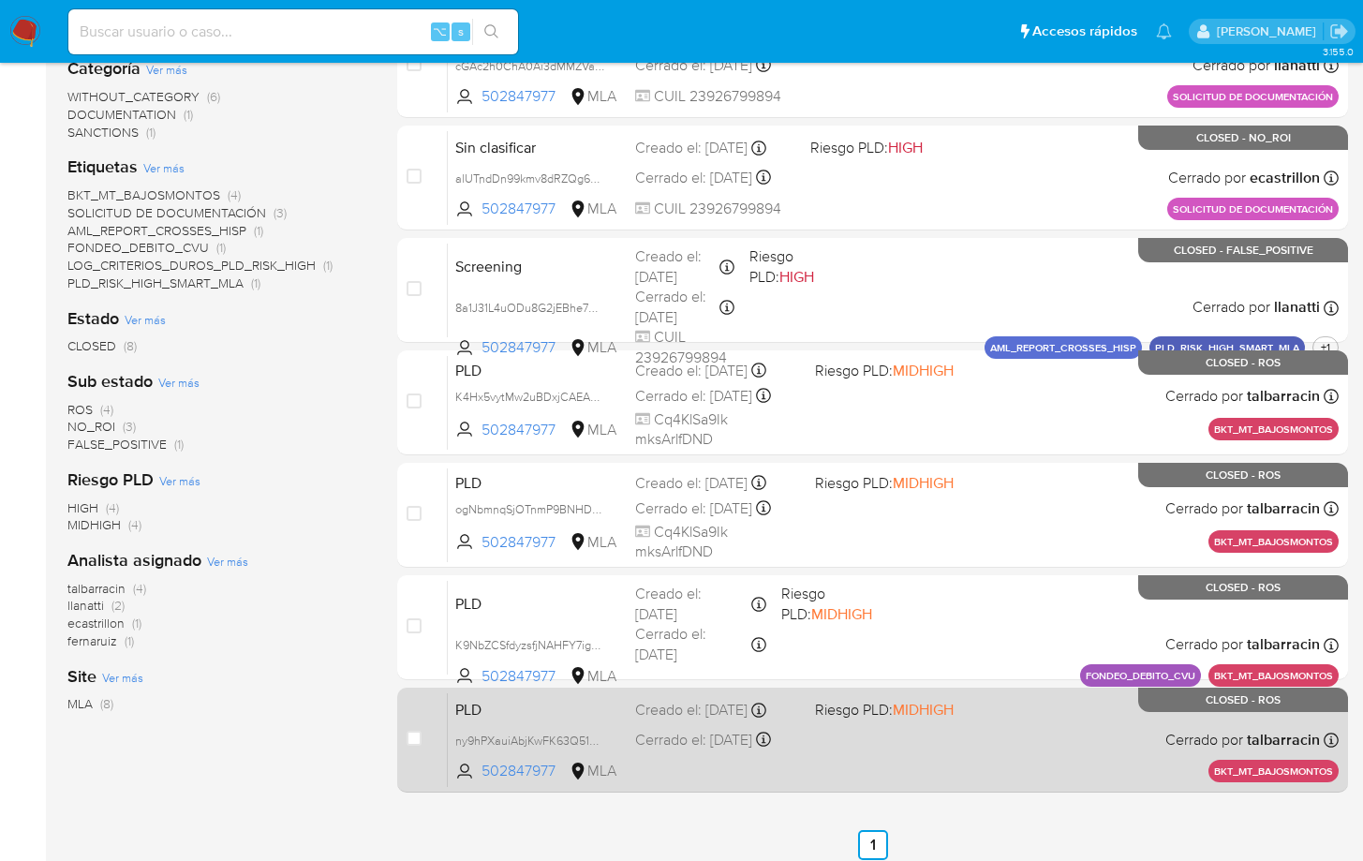
click at [1087, 666] on div "PLD ny9hPXauiAbjKwFK63Q51aOO 502847977 MLA Riesgo PLD: MIDHIGH Creado el: 10/11…" at bounding box center [893, 739] width 891 height 95
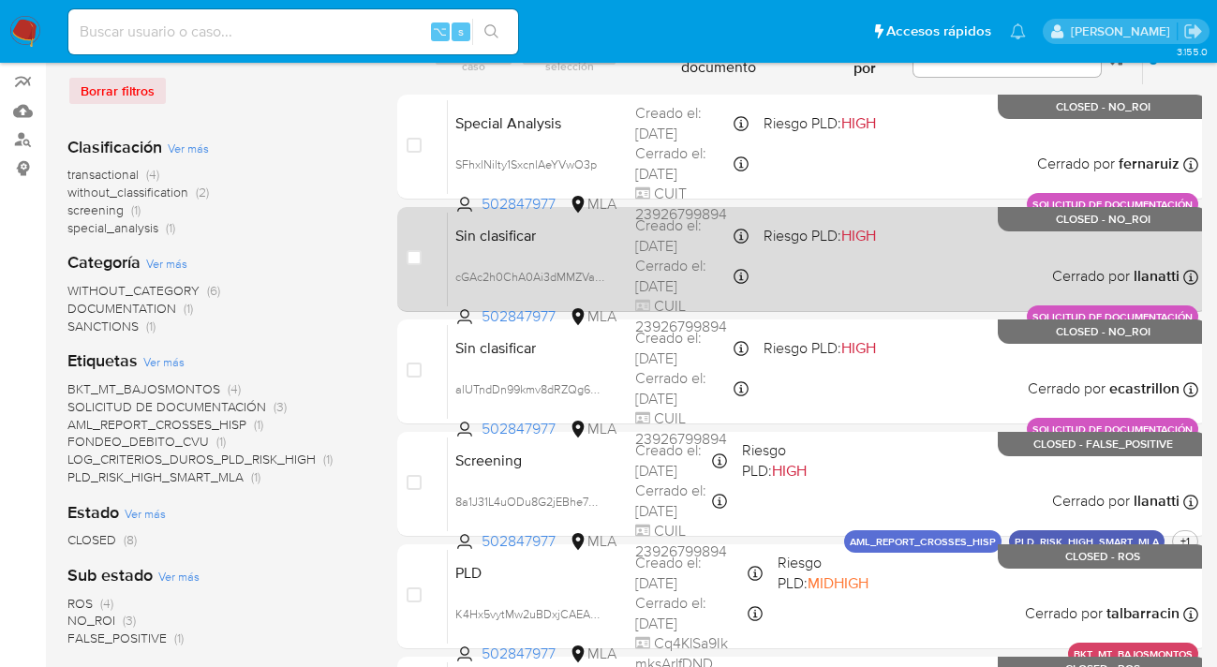
scroll to position [0, 0]
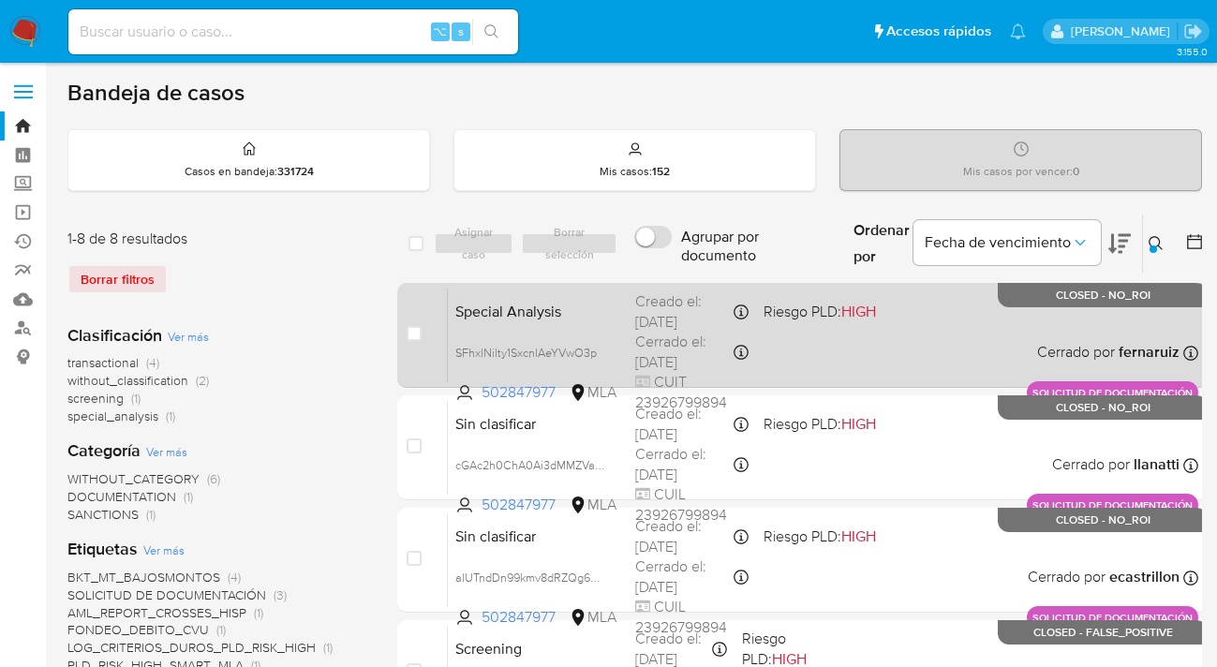
click at [885, 328] on div "Special Analysis SFhxlNilty1SxcnlAeYVwO3p 502847977 MLA Riesgo PLD: HIGH Creado…" at bounding box center [823, 335] width 750 height 95
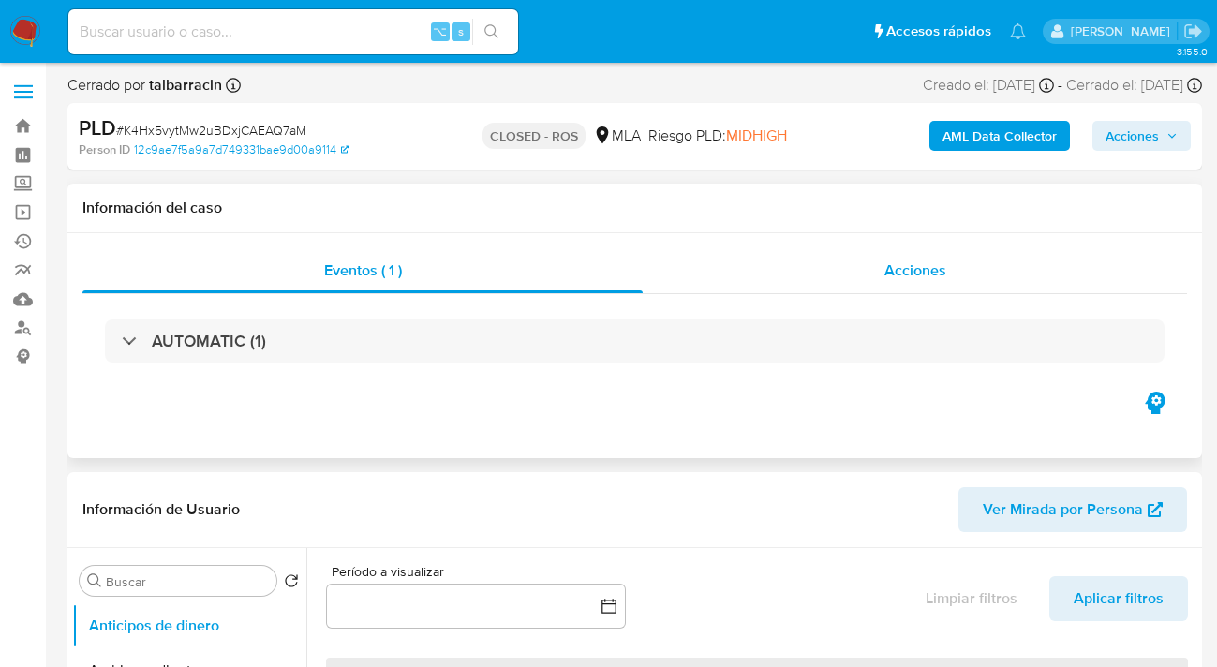
click at [893, 255] on div "Acciones" at bounding box center [914, 270] width 544 height 45
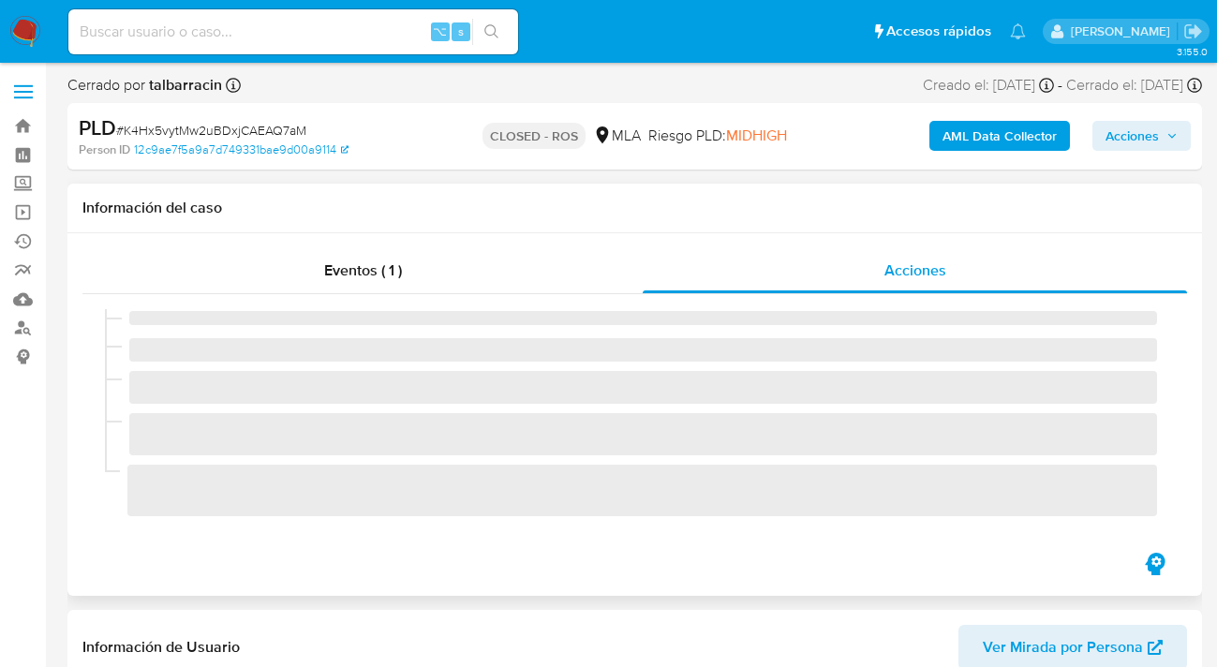
select select "10"
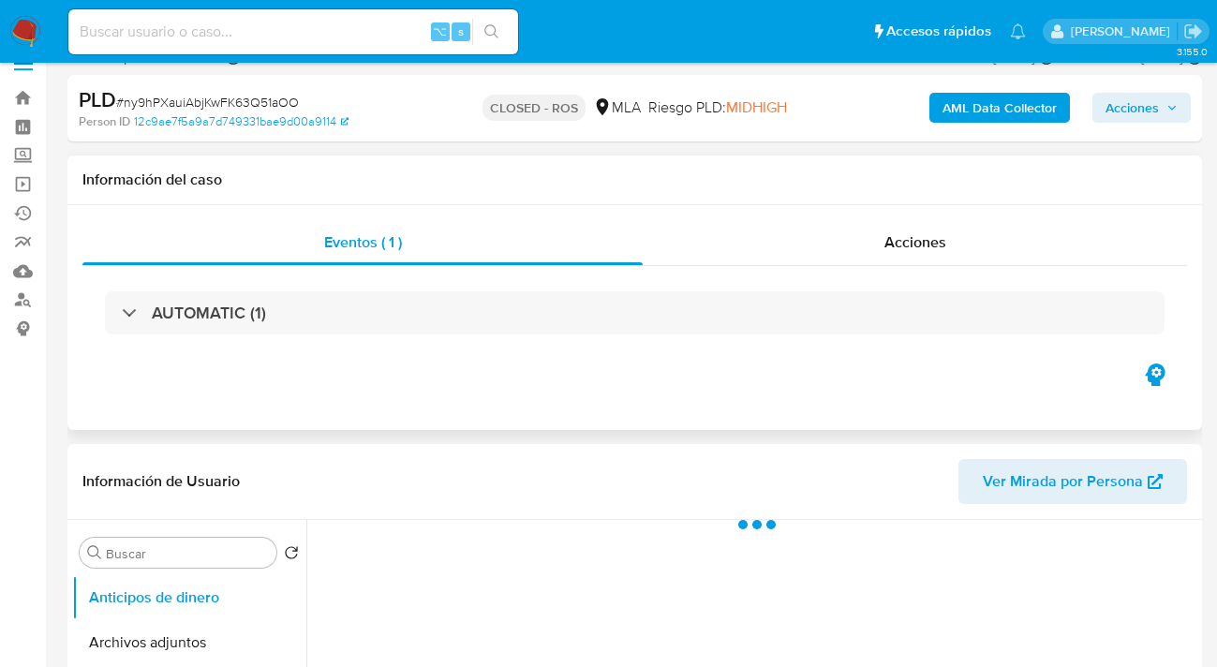
scroll to position [29, 0]
click at [919, 239] on span "Acciones" at bounding box center [915, 241] width 62 height 22
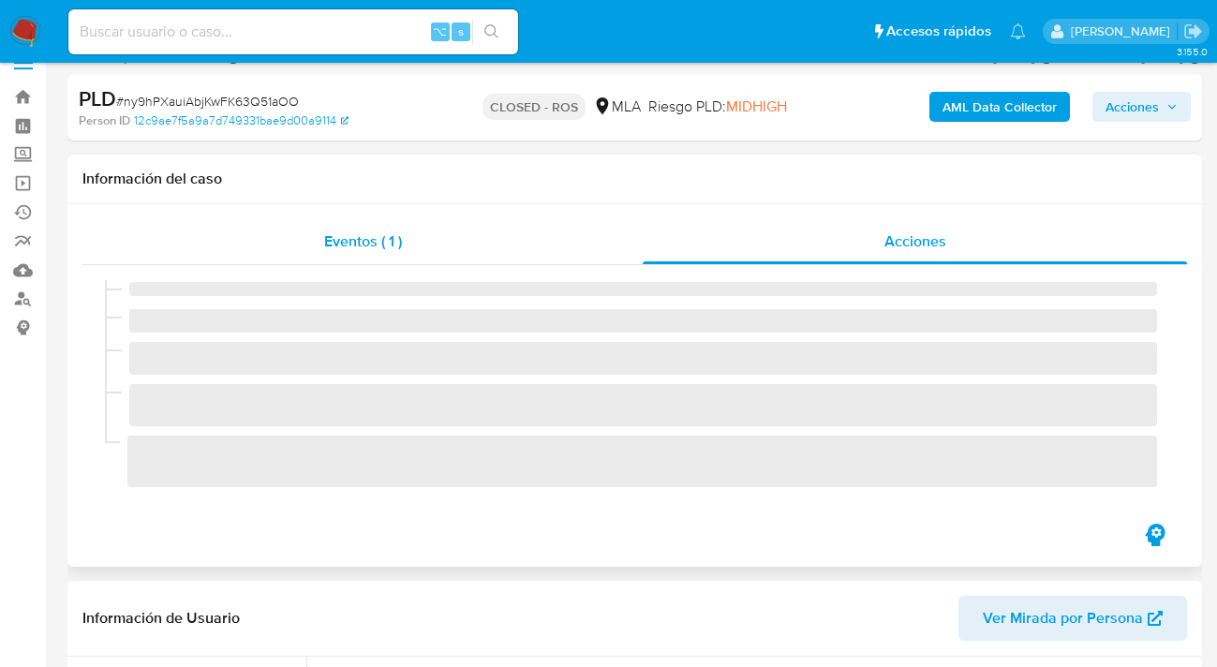
select select "10"
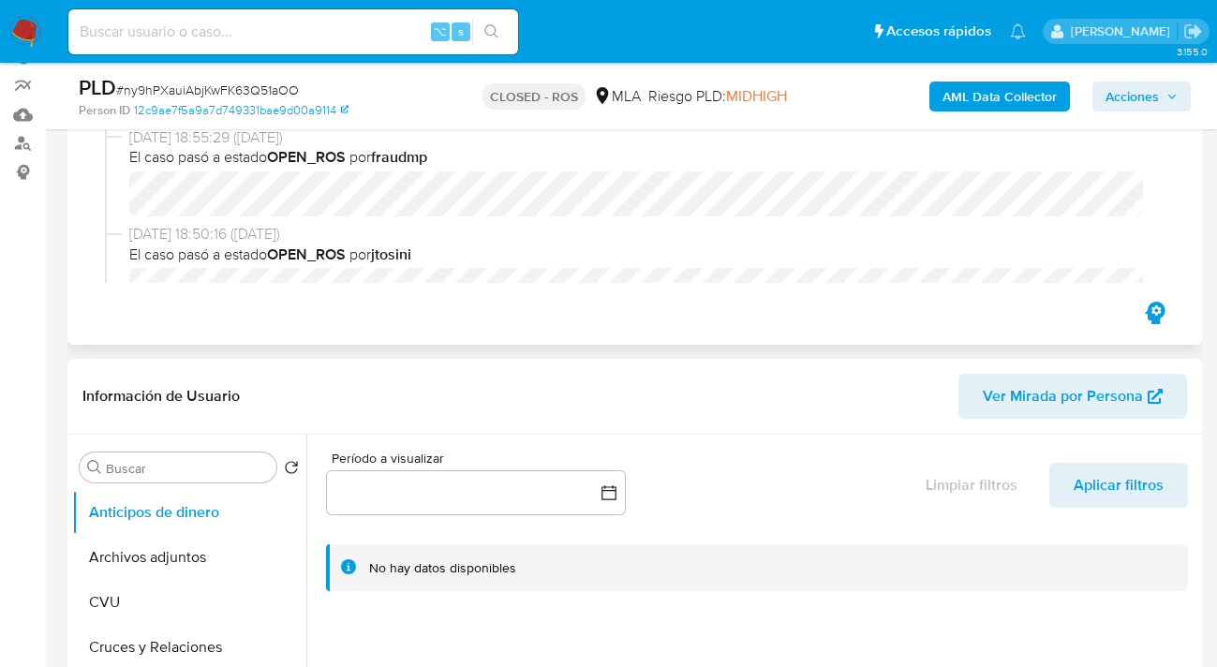
scroll to position [33, 0]
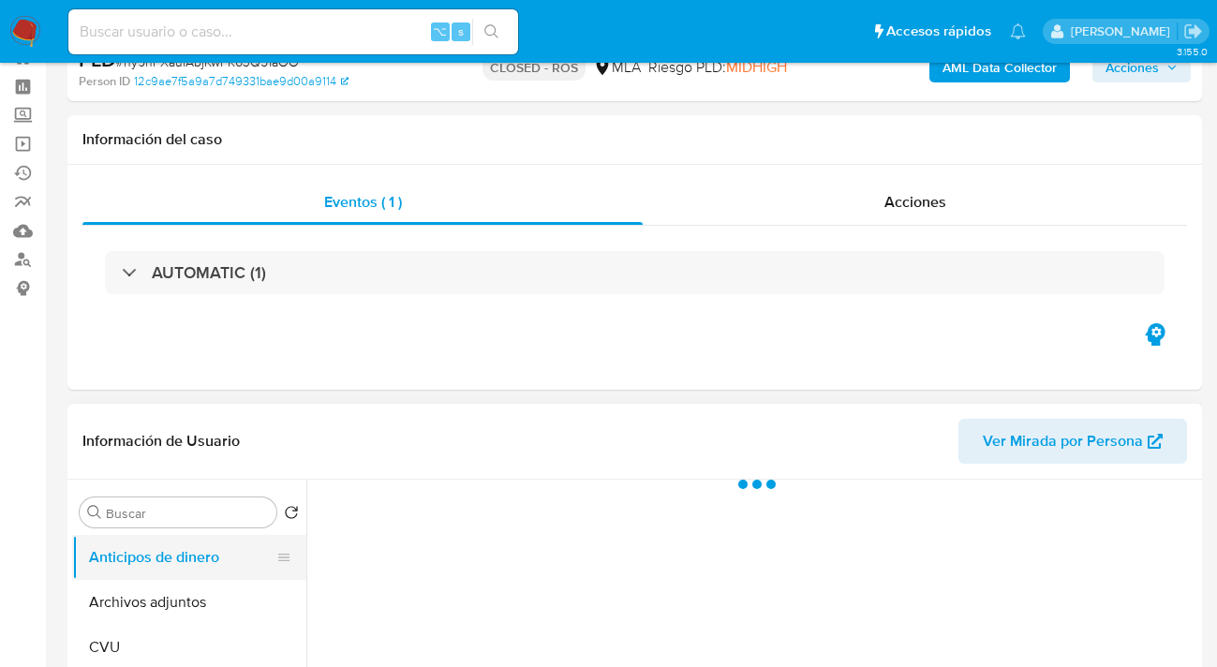
scroll to position [155, 0]
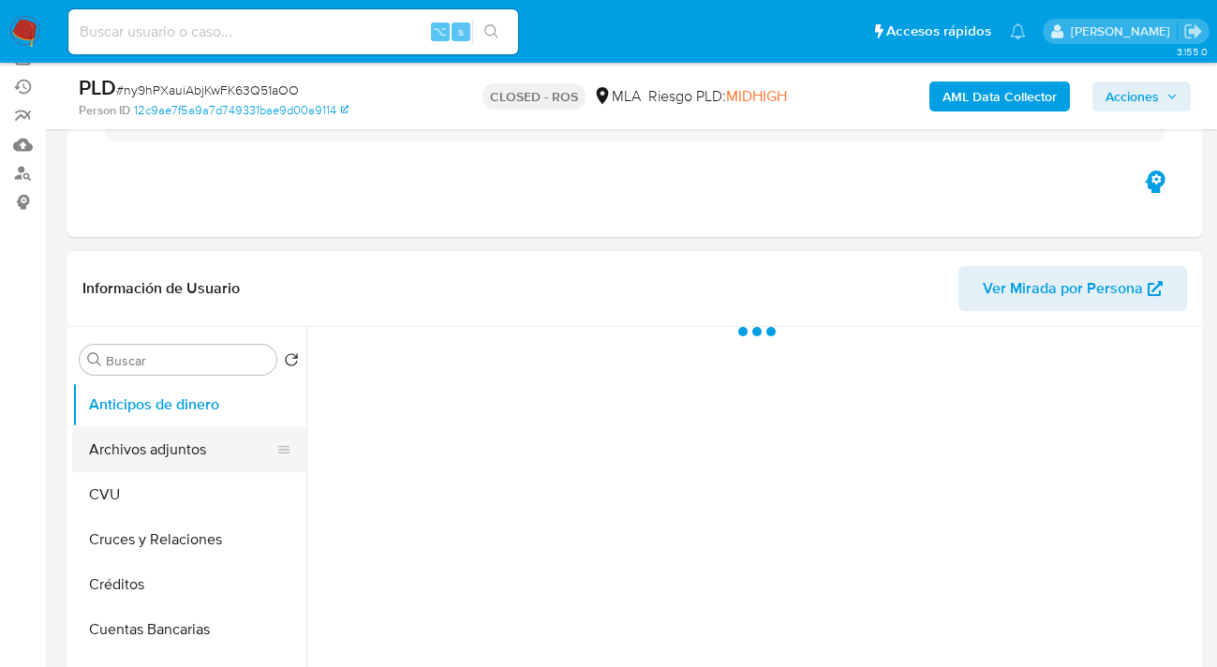
click at [222, 453] on button "Archivos adjuntos" at bounding box center [181, 449] width 219 height 45
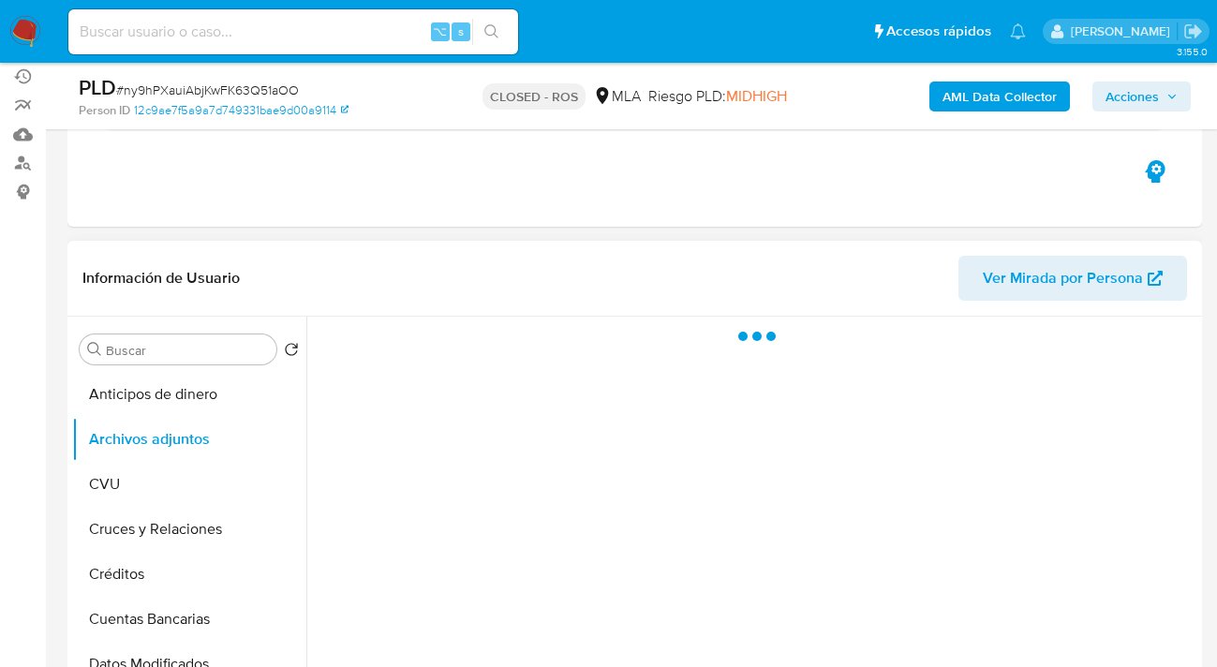
scroll to position [191, 0]
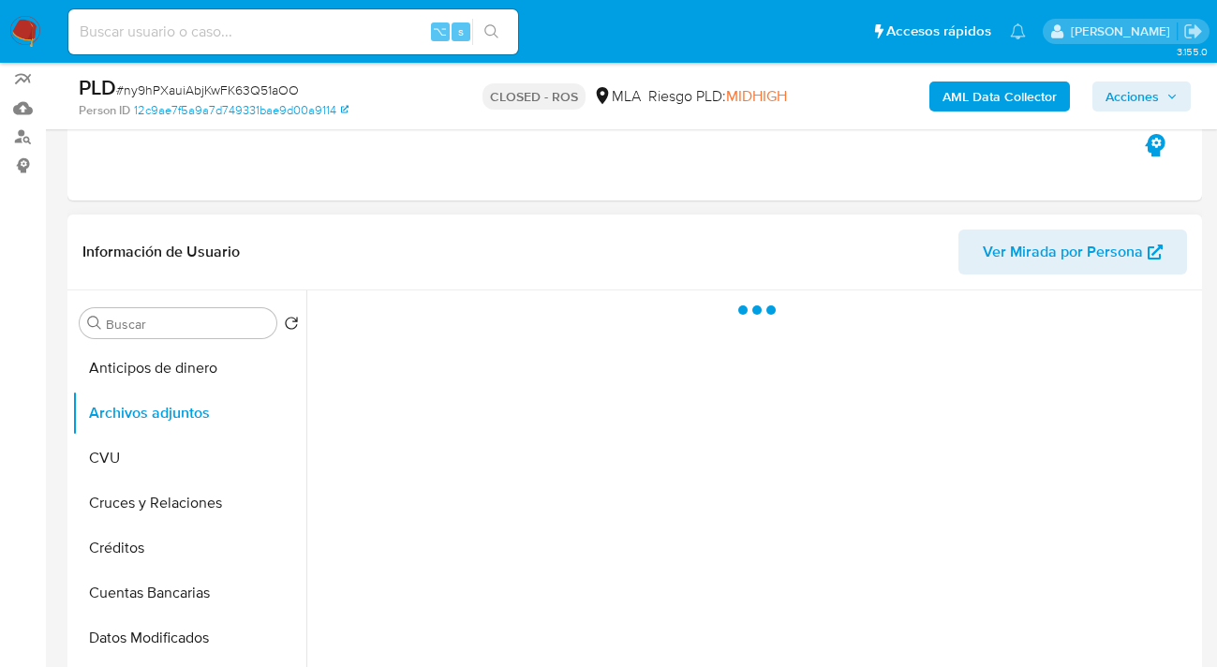
select select "10"
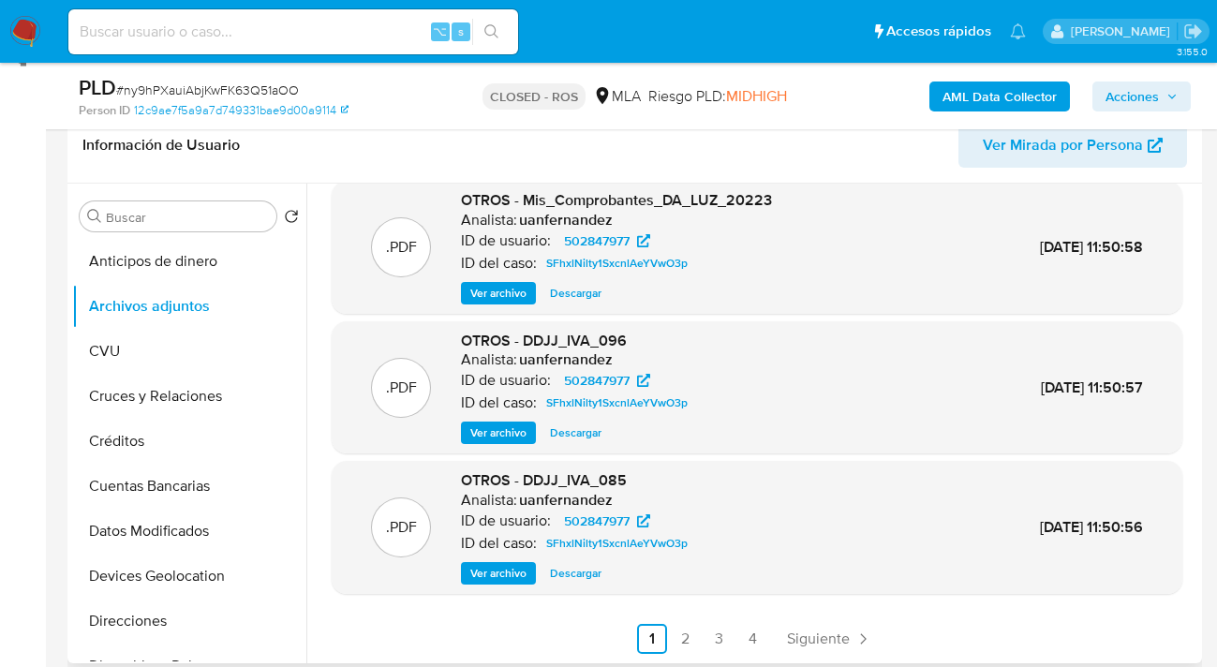
scroll to position [378, 0]
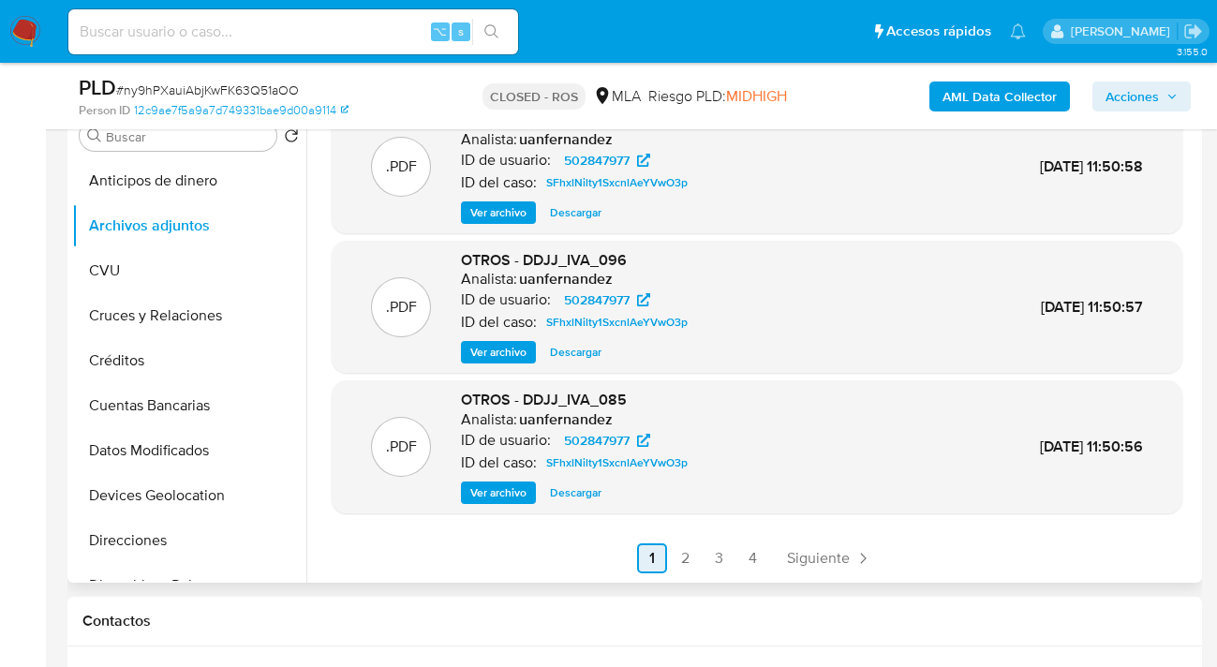
click at [747, 553] on link "4" at bounding box center [753, 558] width 30 height 30
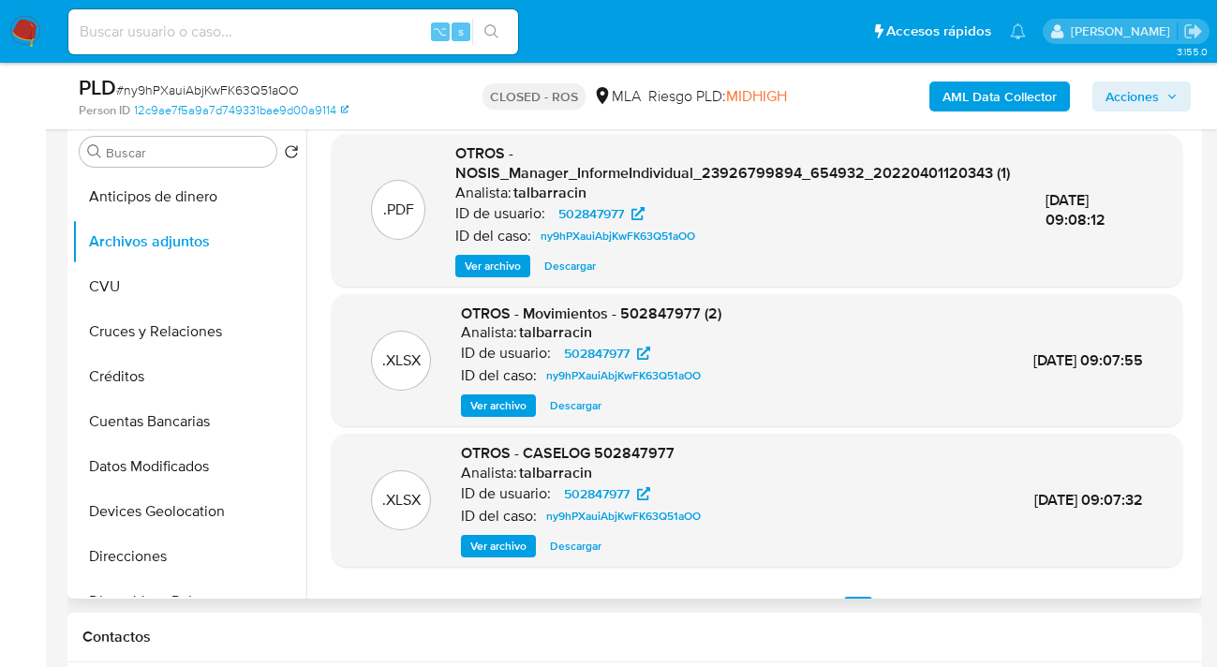
scroll to position [338, 0]
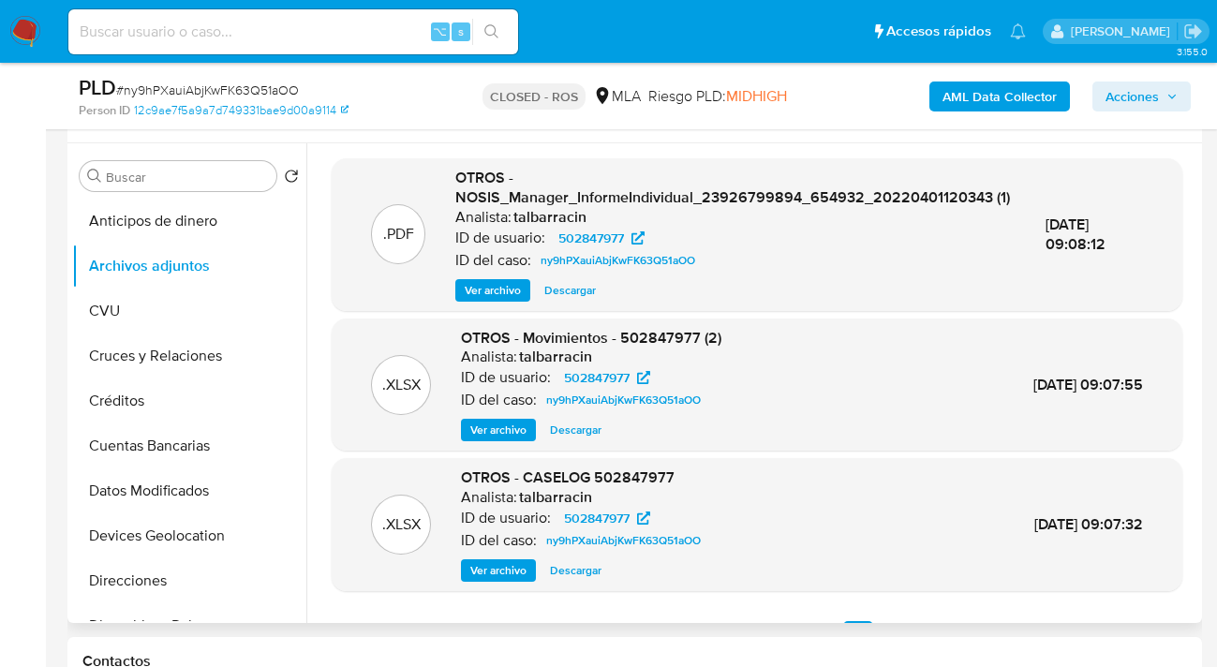
click at [484, 300] on span "Ver archivo" at bounding box center [493, 290] width 56 height 19
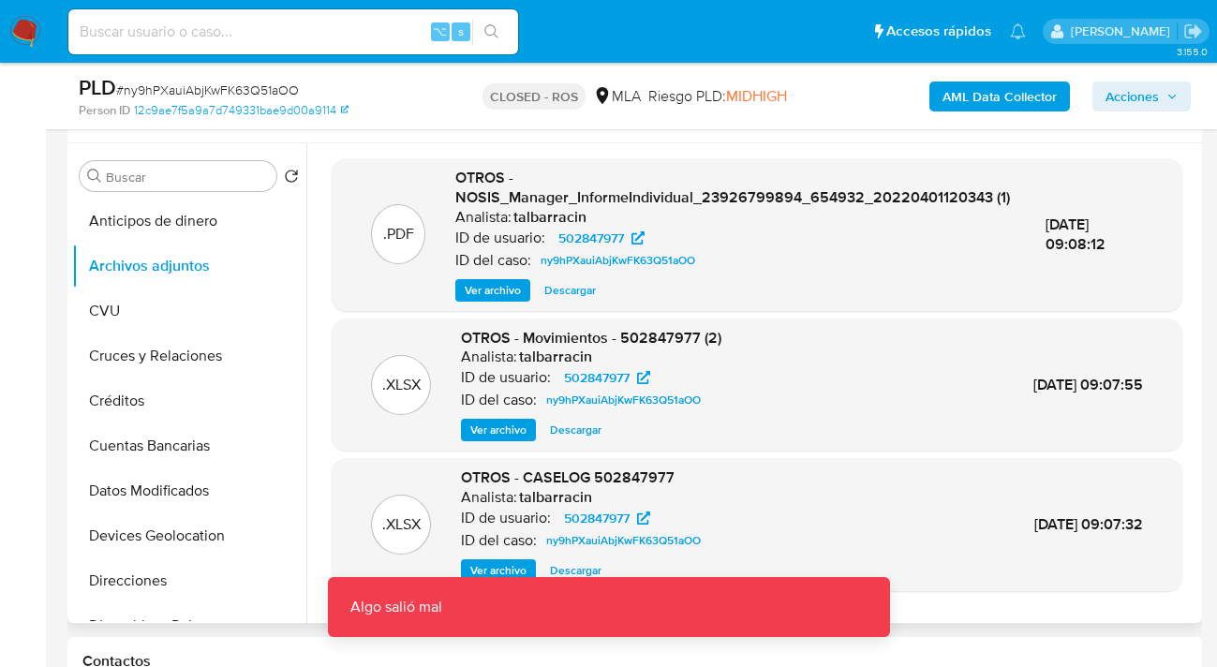
click at [801, 311] on div ".PDF OTROS - NOSIS_Manager_InformeIndividual_23926799894_654932_20220401120343 …" at bounding box center [757, 234] width 850 height 153
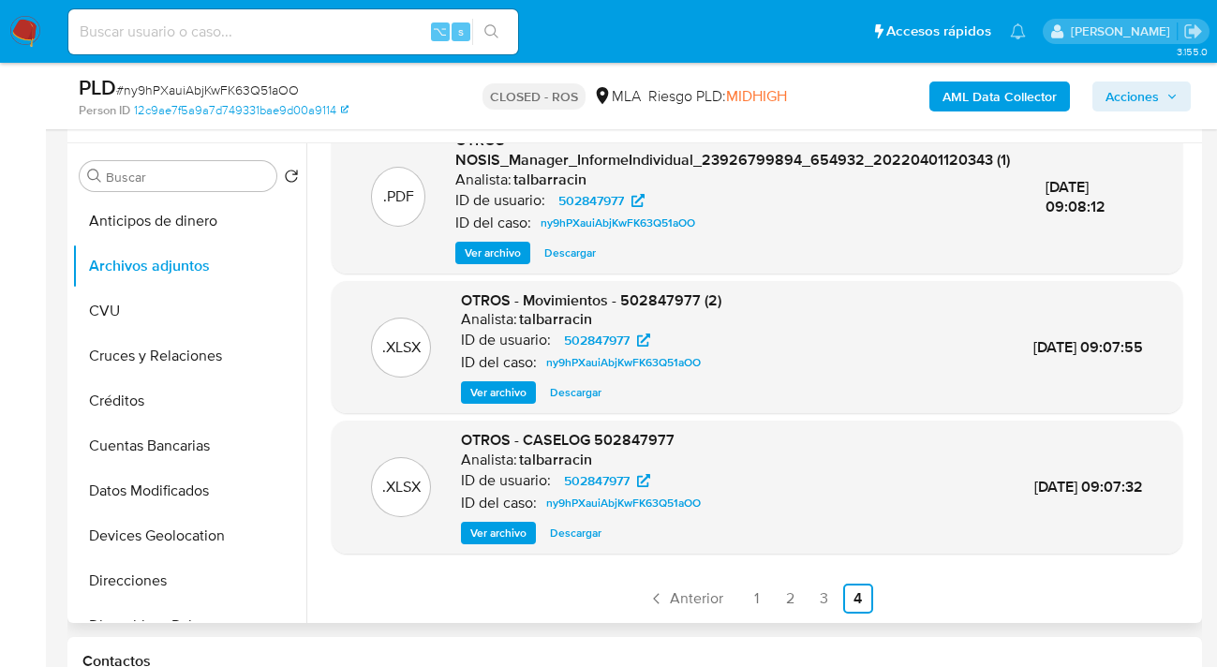
scroll to position [58, 0]
click at [818, 597] on link "3" at bounding box center [824, 598] width 30 height 30
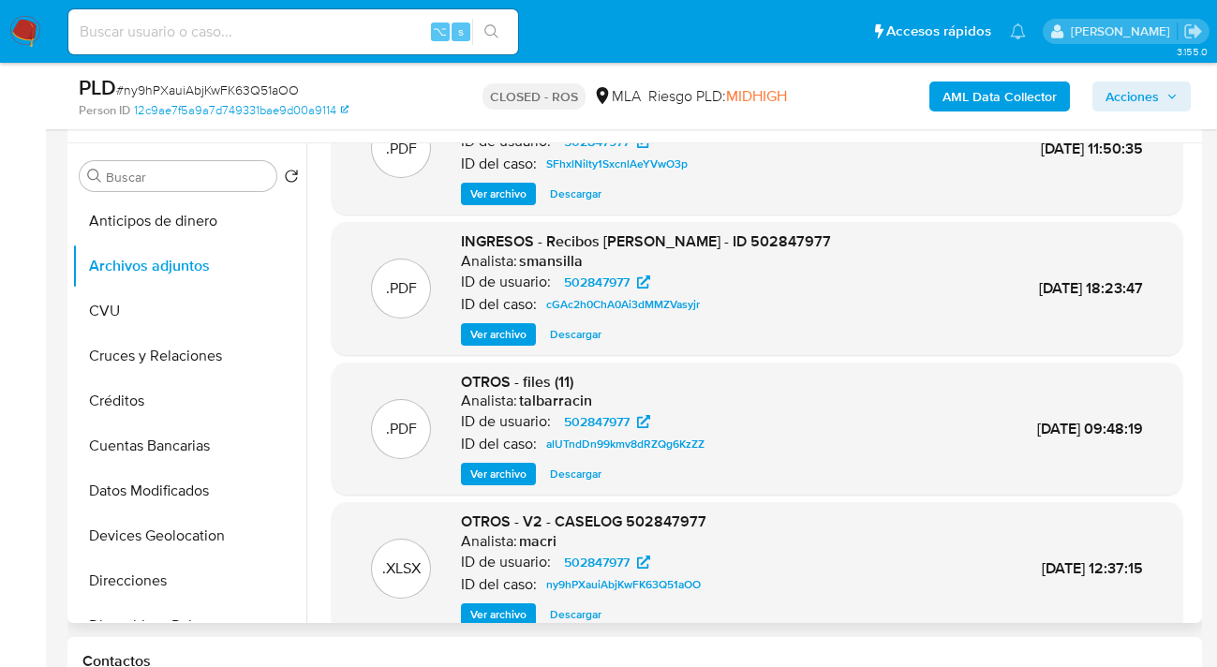
scroll to position [152, 0]
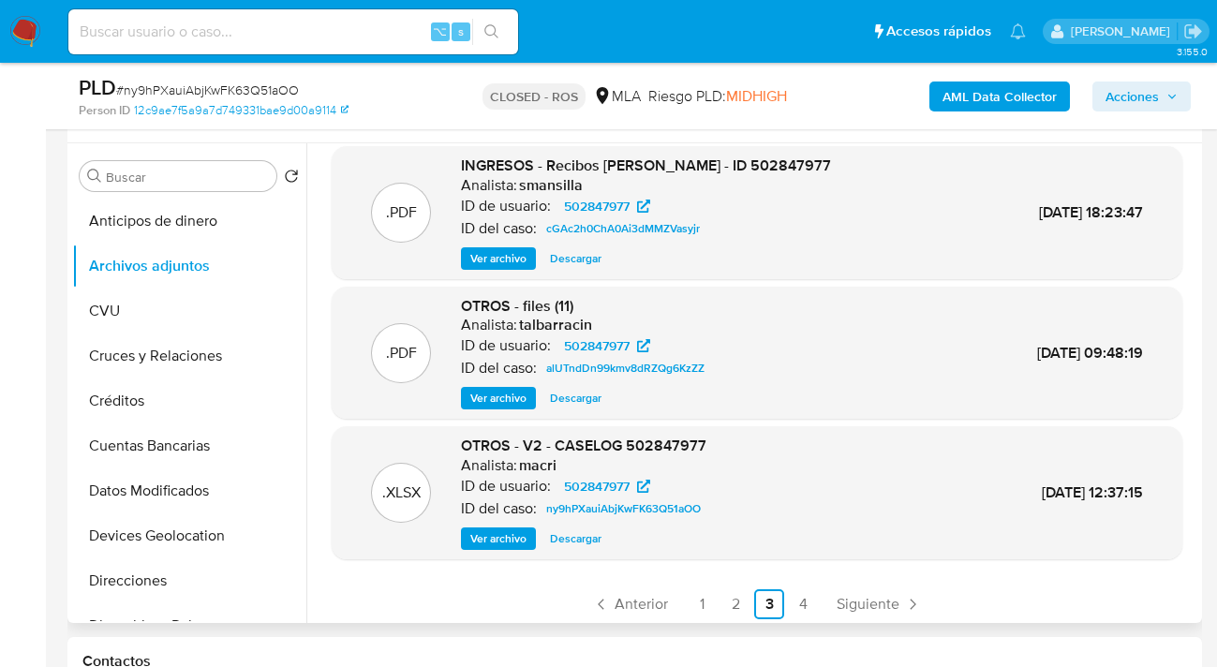
click at [513, 539] on span "Ver archivo" at bounding box center [498, 538] width 56 height 19
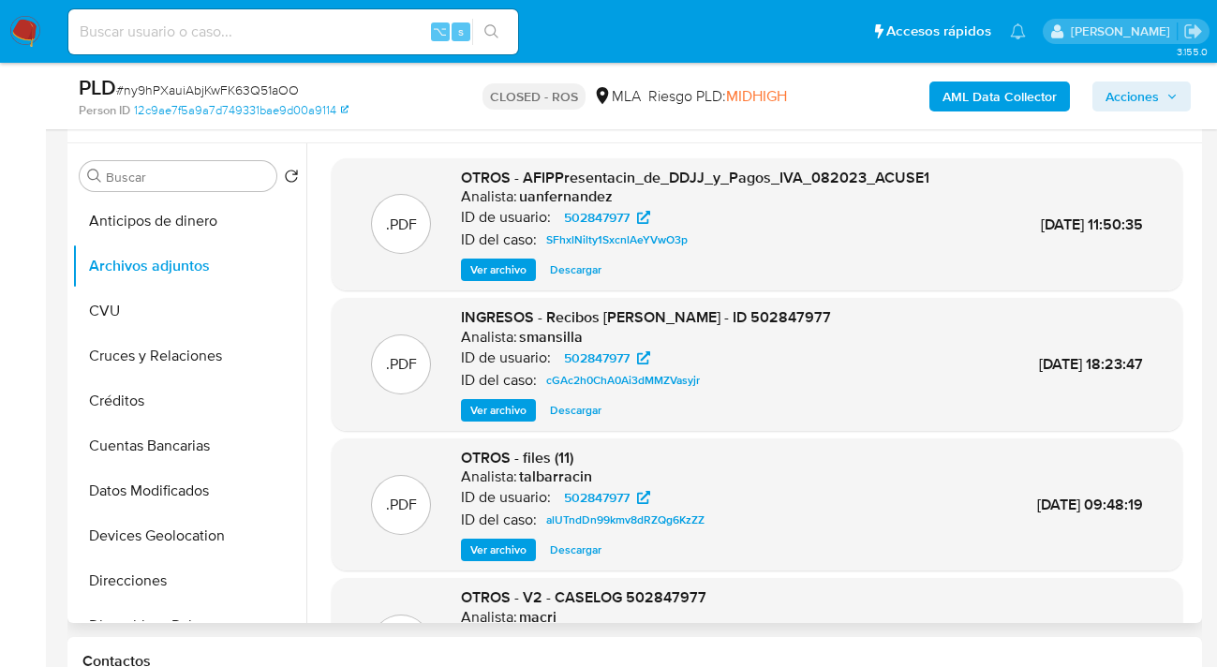
scroll to position [334, 0]
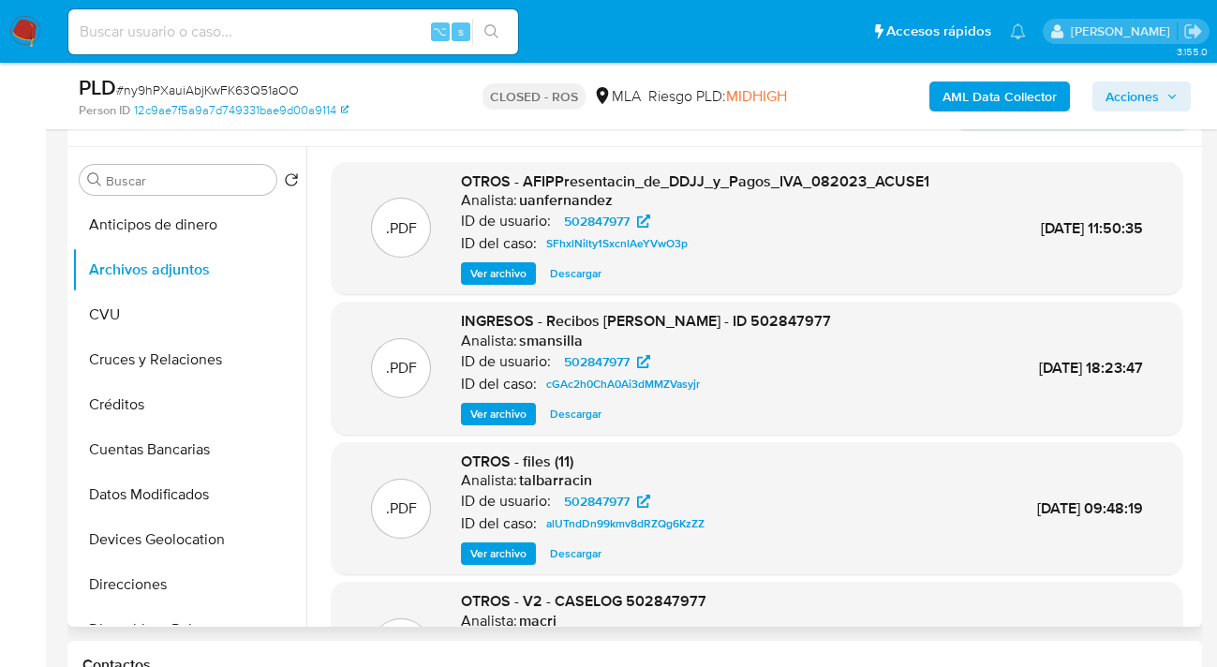
click at [506, 269] on span "Ver archivo" at bounding box center [498, 273] width 56 height 19
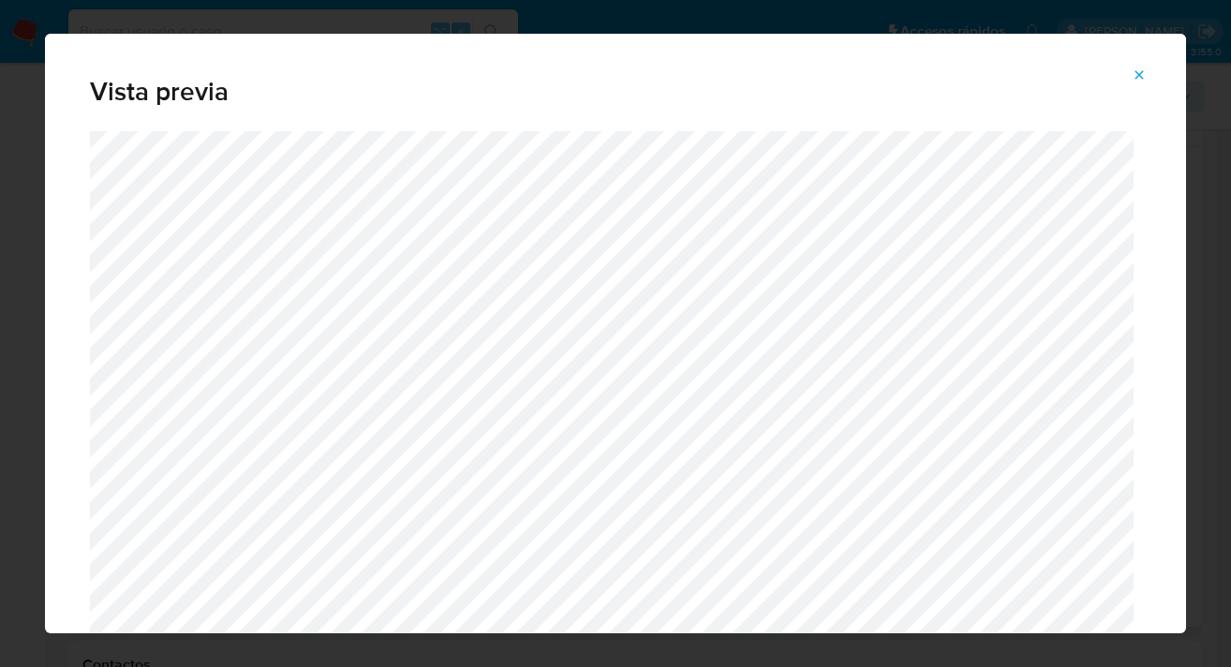
click at [1138, 70] on icon "Attachment preview" at bounding box center [1138, 74] width 15 height 15
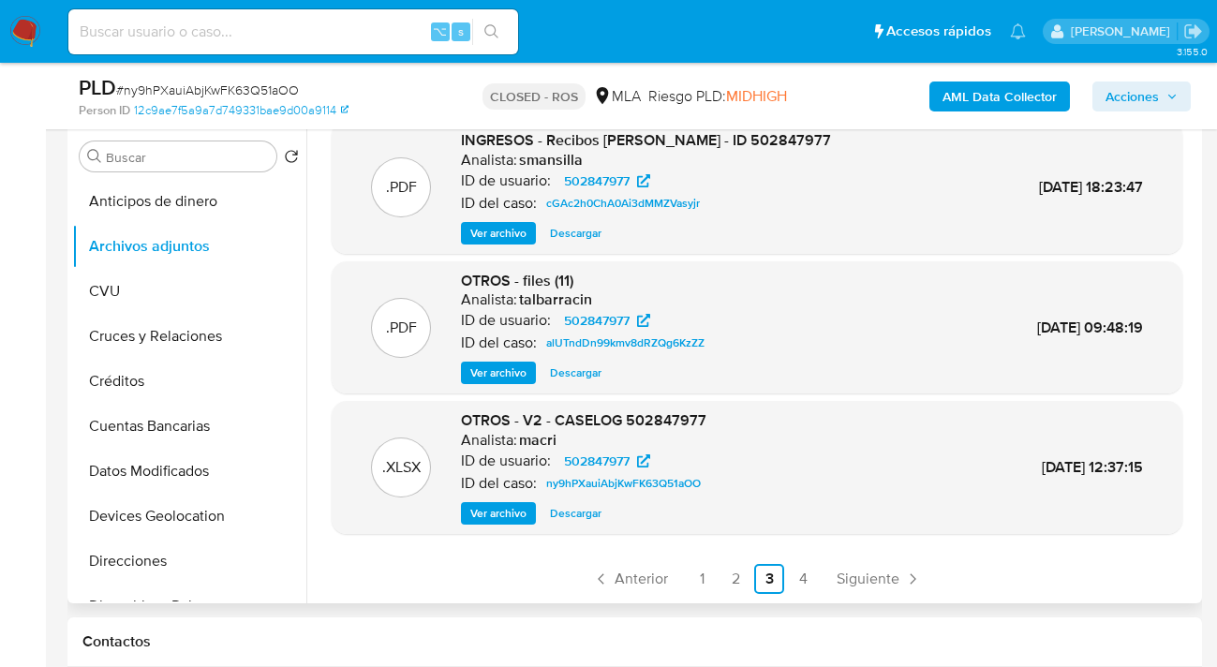
scroll to position [370, 0]
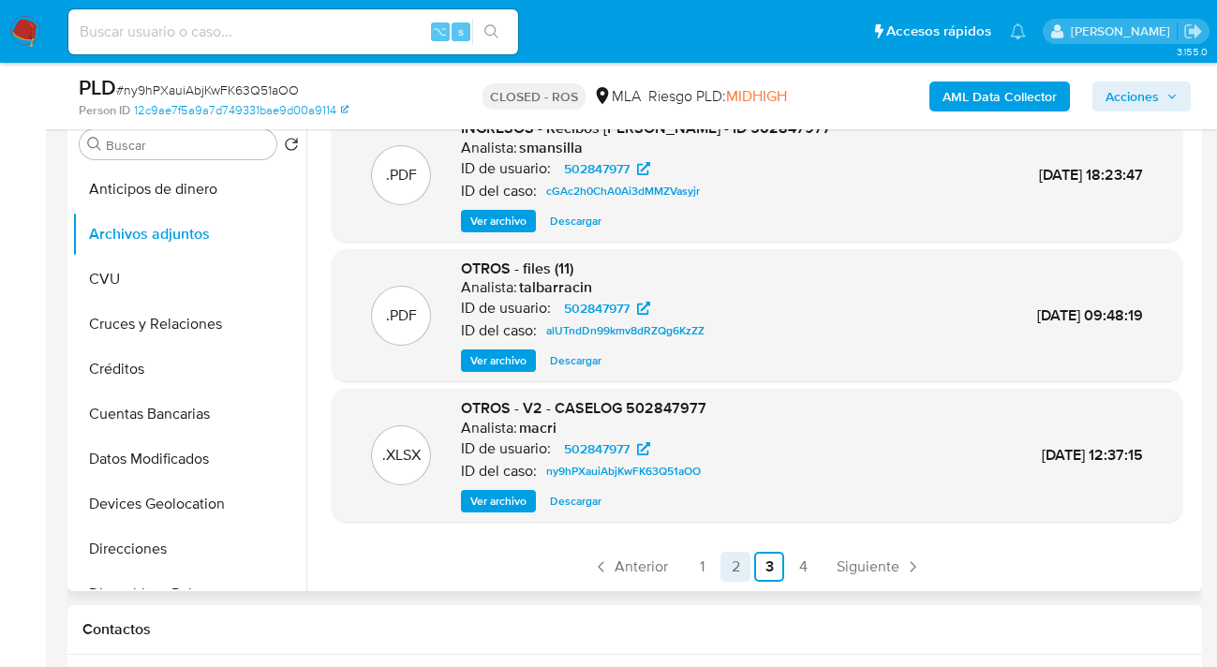
click at [735, 568] on link "2" at bounding box center [735, 567] width 30 height 30
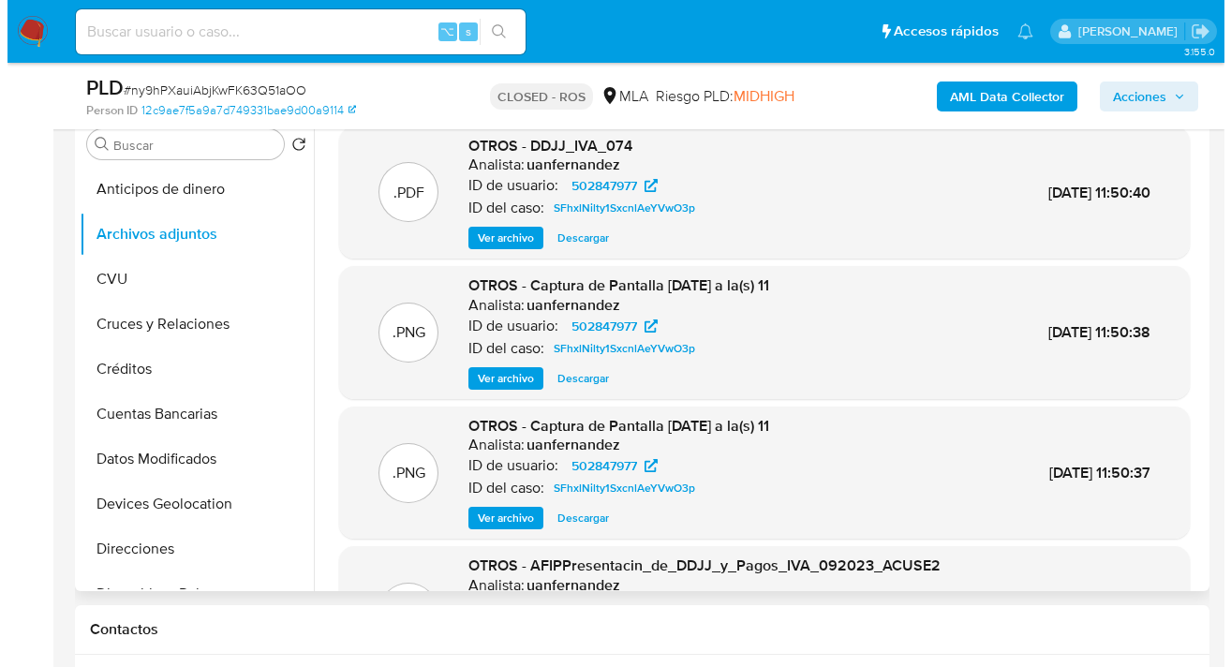
scroll to position [157, 0]
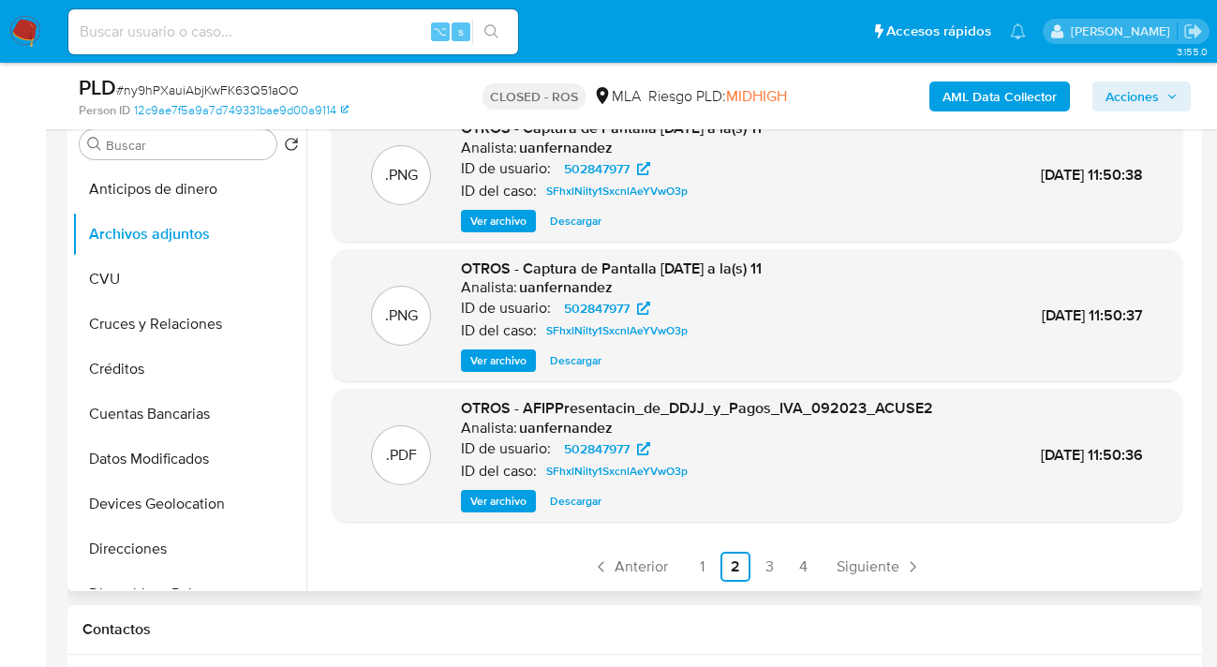
click at [500, 500] on span "Ver archivo" at bounding box center [498, 501] width 56 height 19
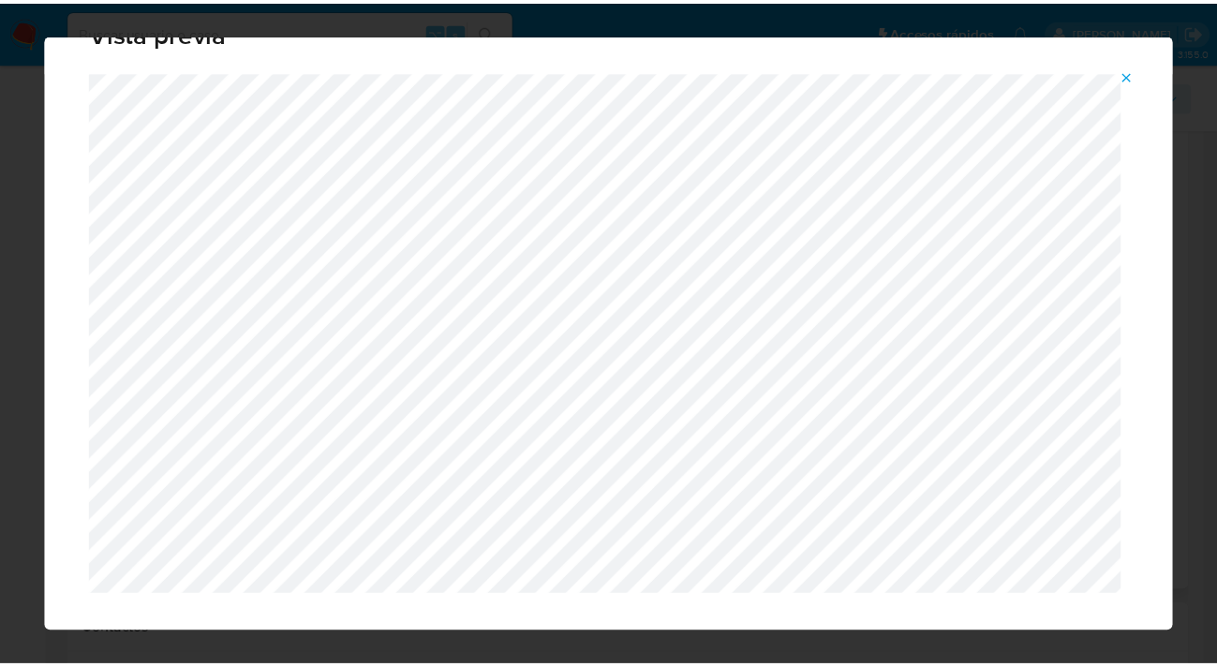
scroll to position [0, 0]
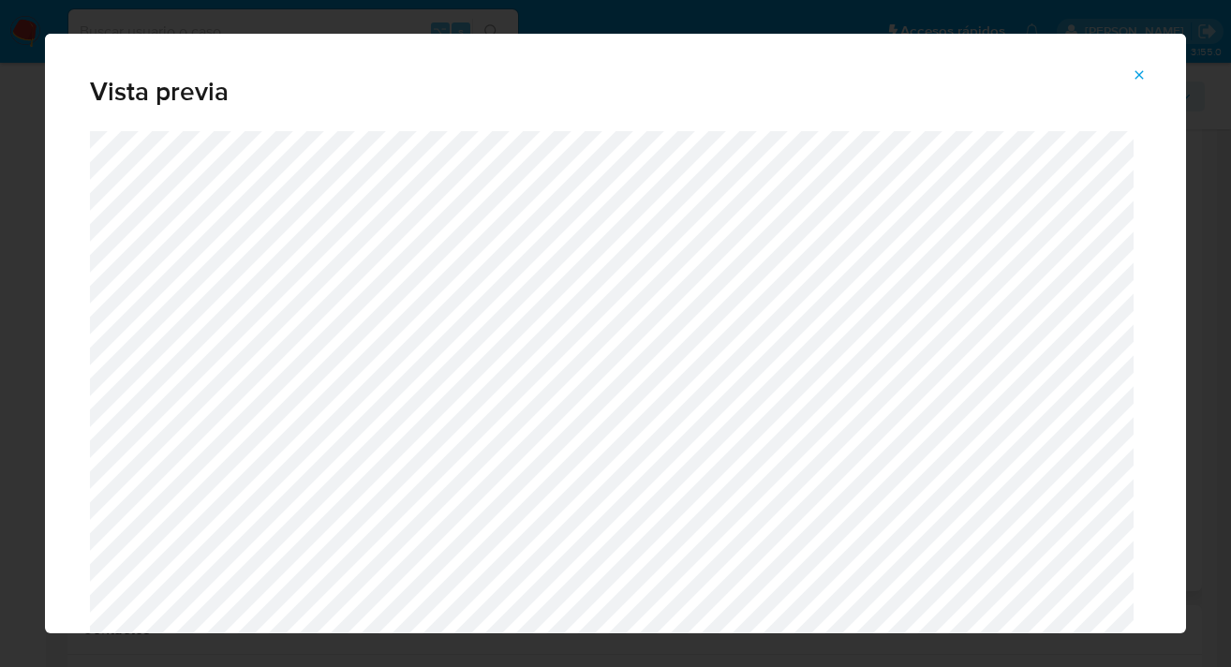
click at [1138, 78] on icon "Attachment preview" at bounding box center [1138, 74] width 15 height 15
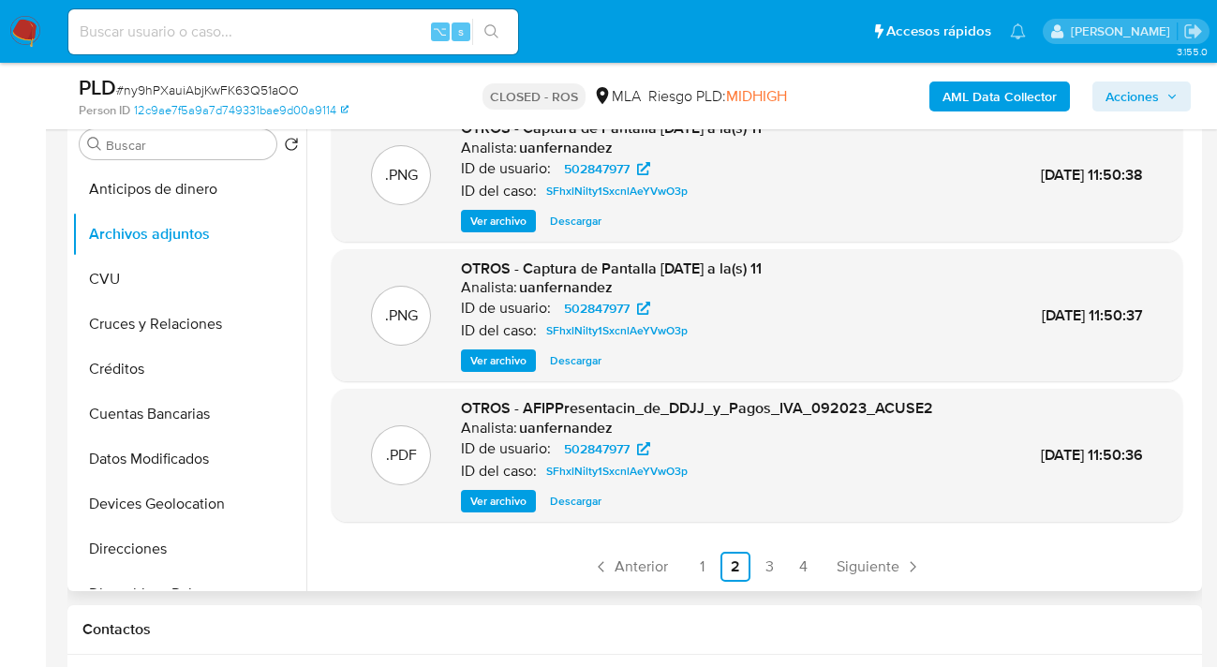
click at [499, 365] on span "Ver archivo" at bounding box center [498, 360] width 56 height 19
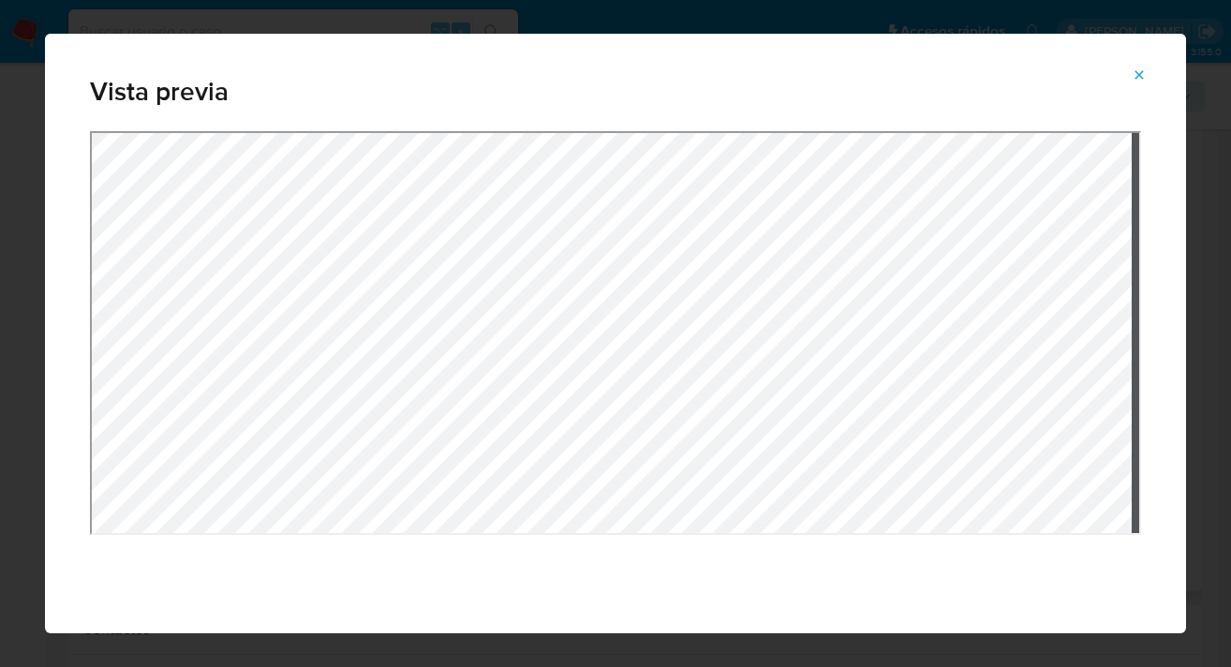
click at [1145, 76] on icon "Attachment preview" at bounding box center [1138, 74] width 15 height 15
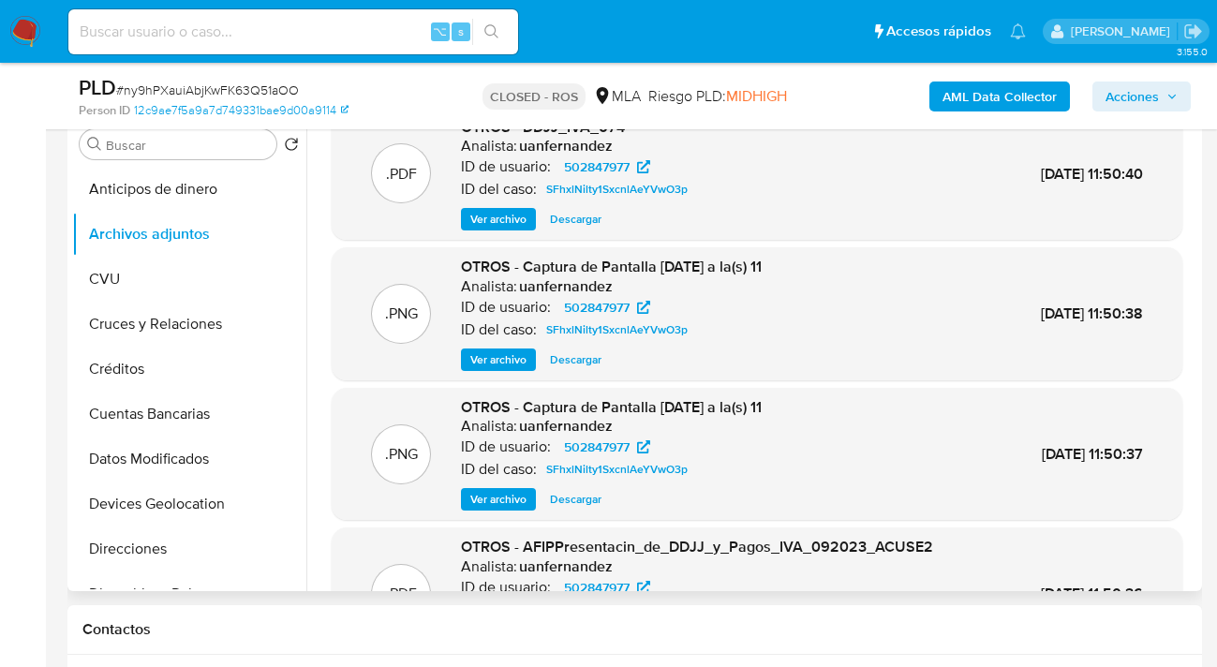
scroll to position [19, 0]
click at [511, 355] on span "Ver archivo" at bounding box center [498, 359] width 56 height 19
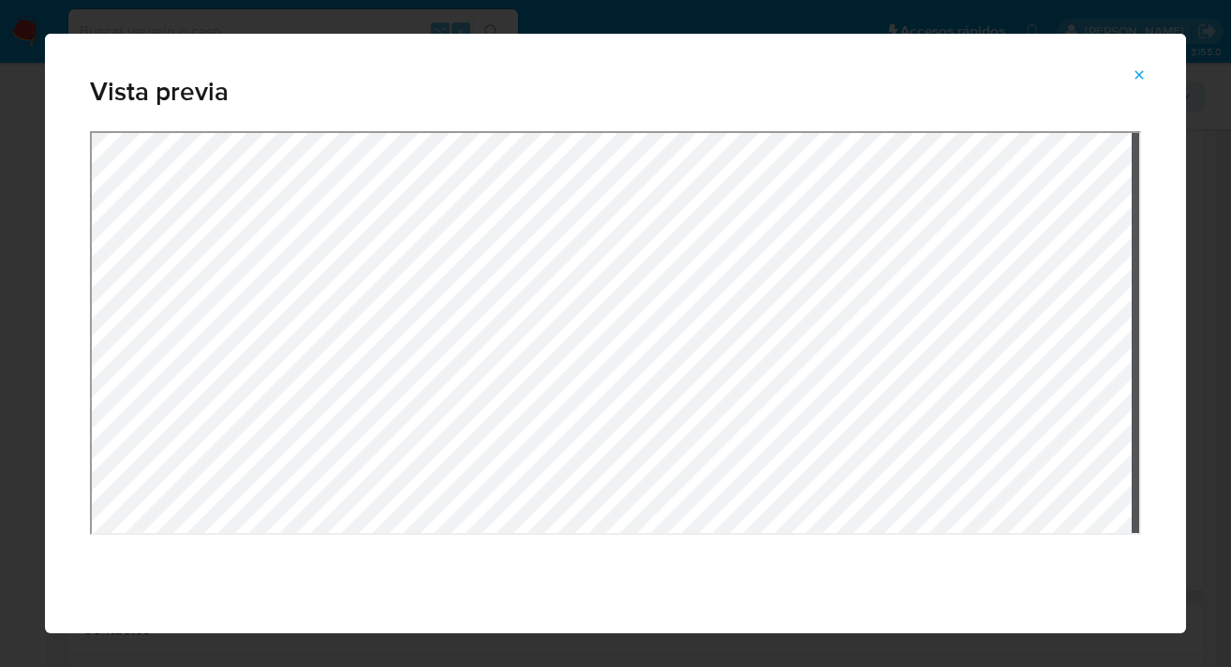
click at [1143, 80] on icon "Attachment preview" at bounding box center [1138, 74] width 15 height 15
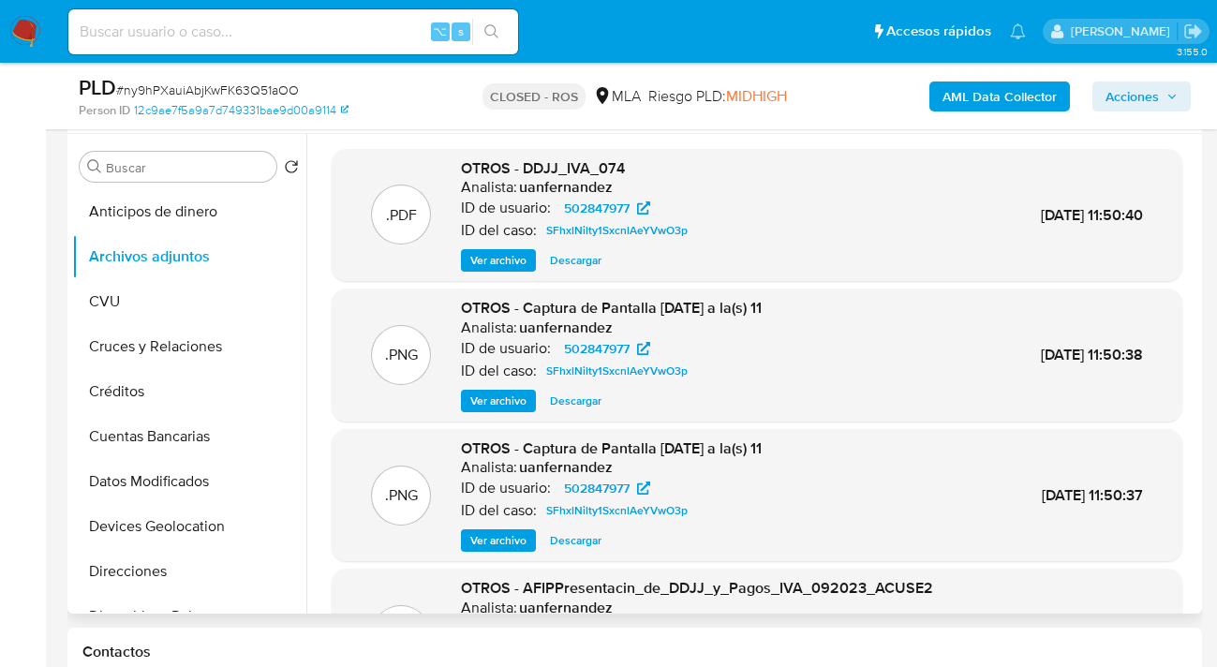
scroll to position [336, 0]
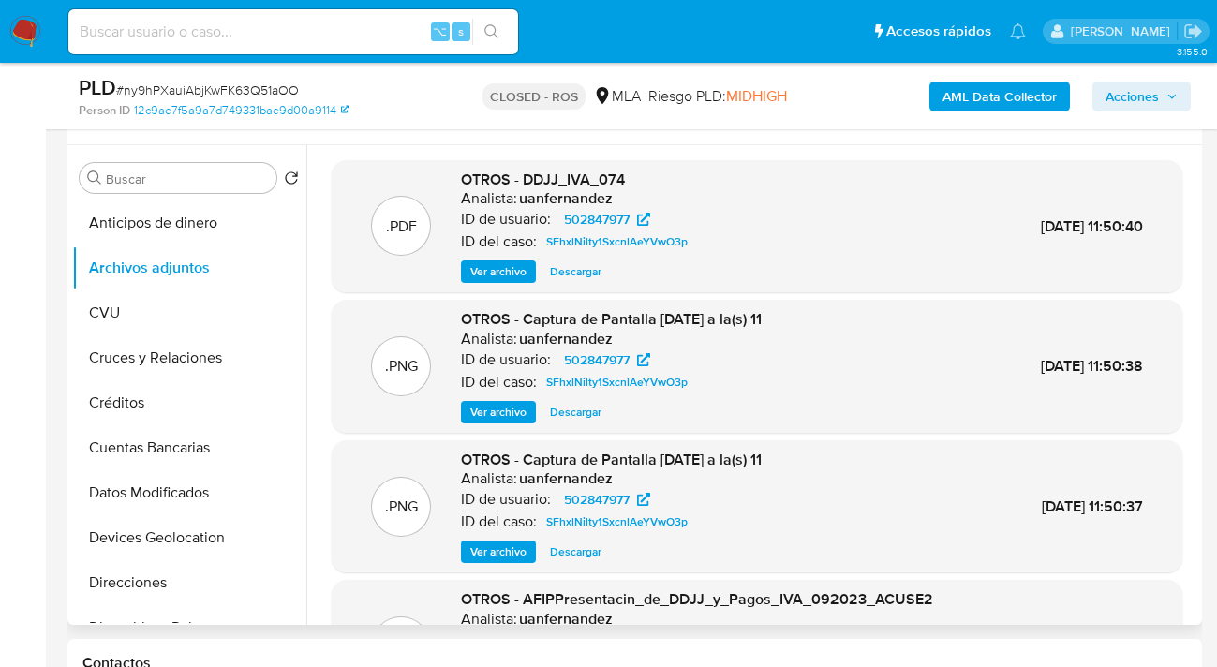
click at [509, 269] on span "Ver archivo" at bounding box center [498, 271] width 56 height 19
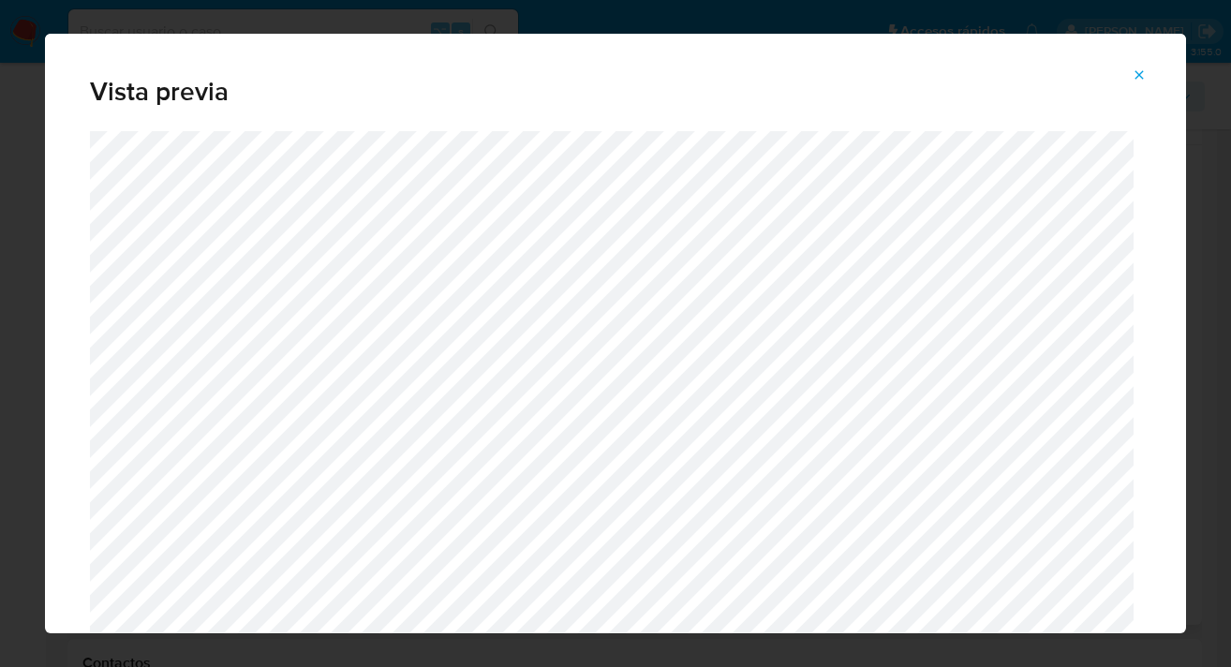
click at [1142, 68] on icon "Attachment preview" at bounding box center [1138, 74] width 15 height 15
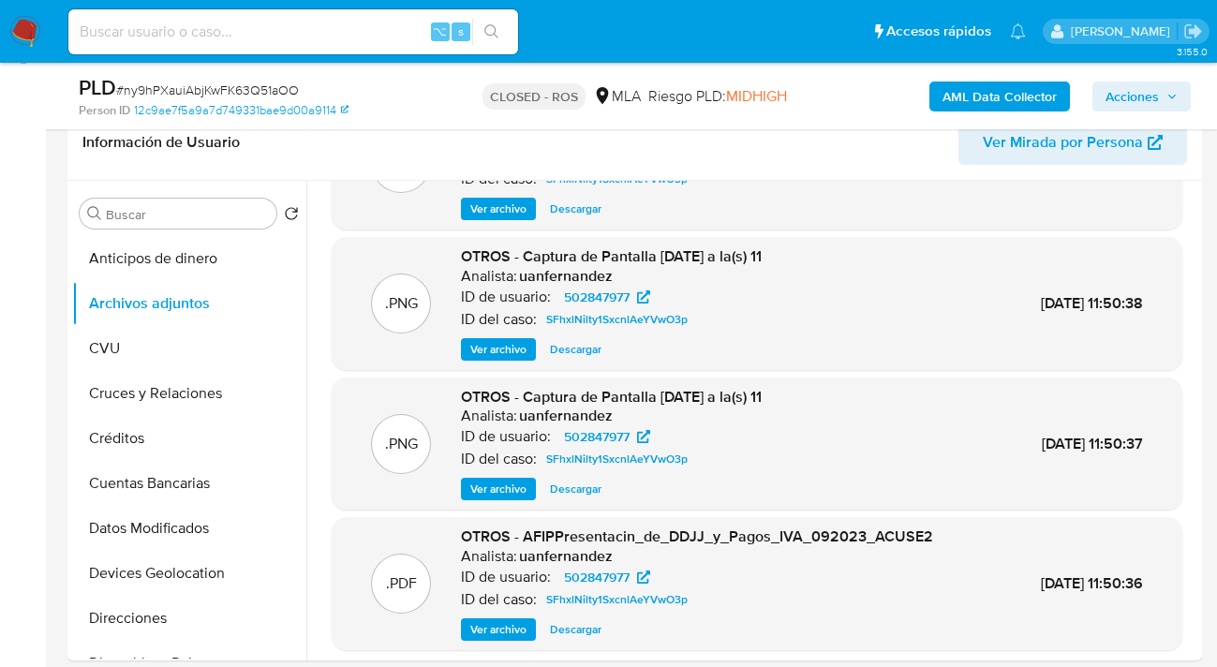
scroll to position [150, 0]
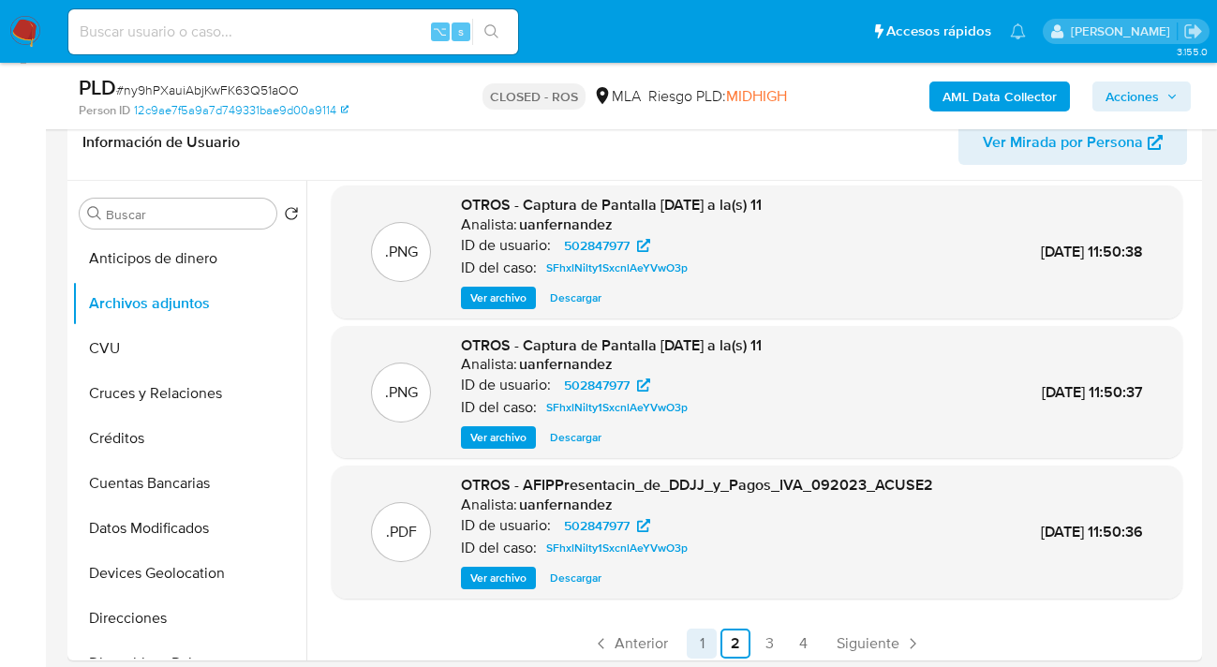
click at [702, 634] on link "1" at bounding box center [702, 643] width 30 height 30
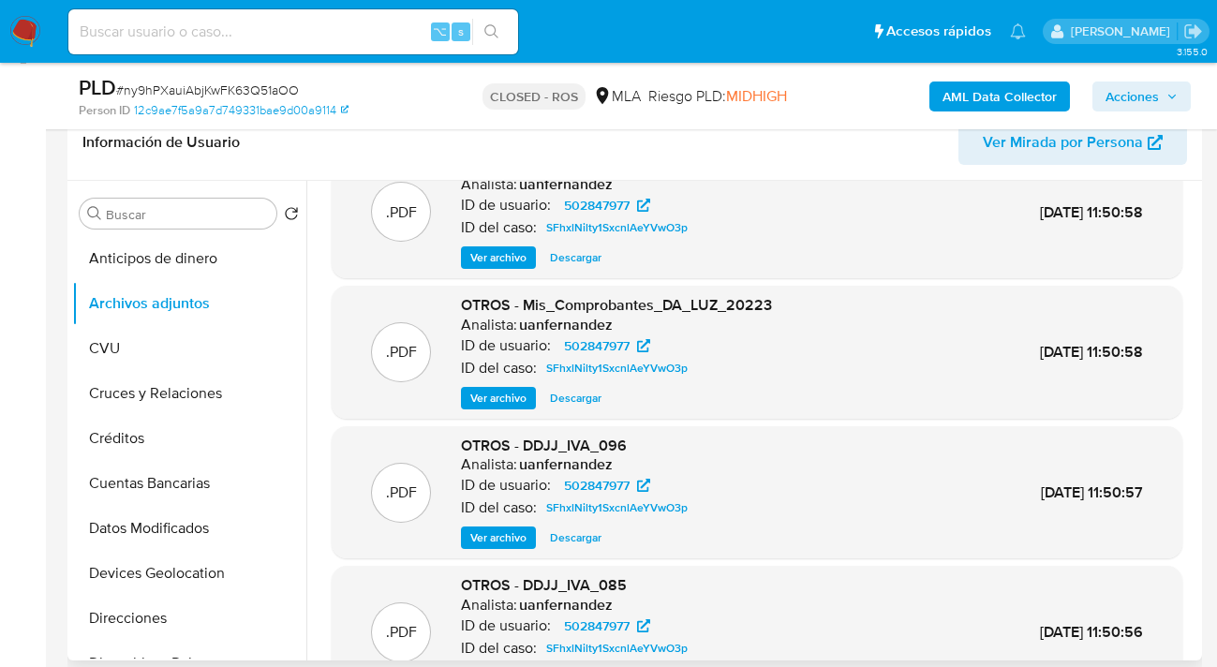
scroll to position [157, 0]
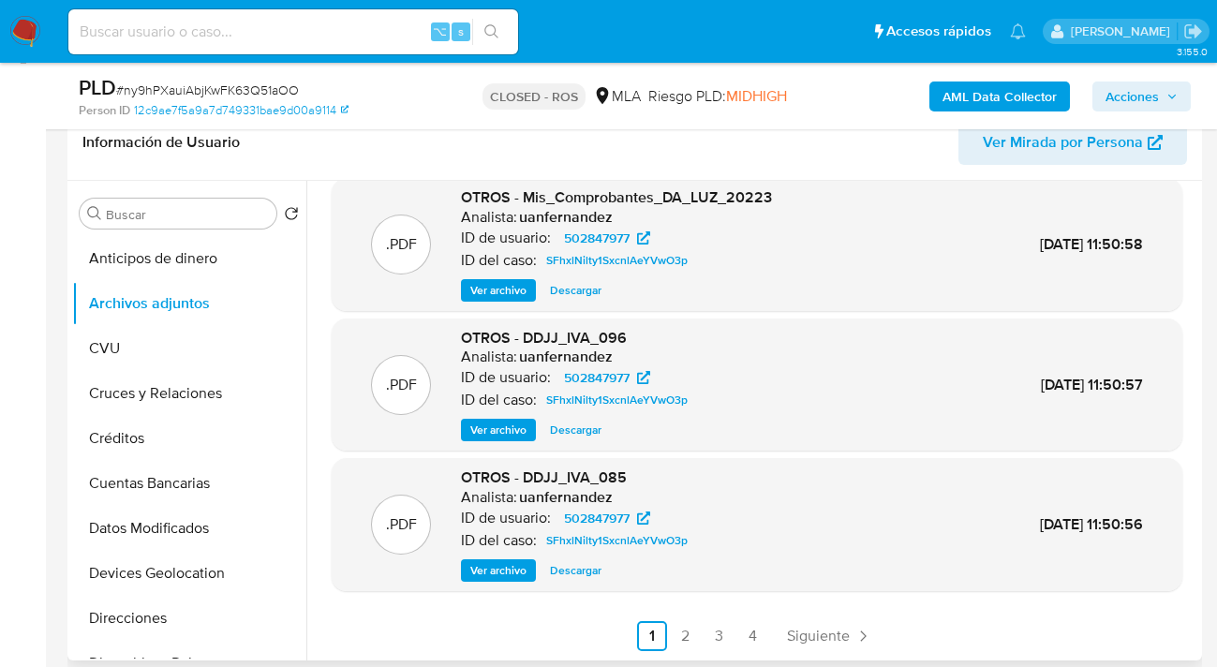
click at [489, 572] on span "Ver archivo" at bounding box center [498, 570] width 56 height 19
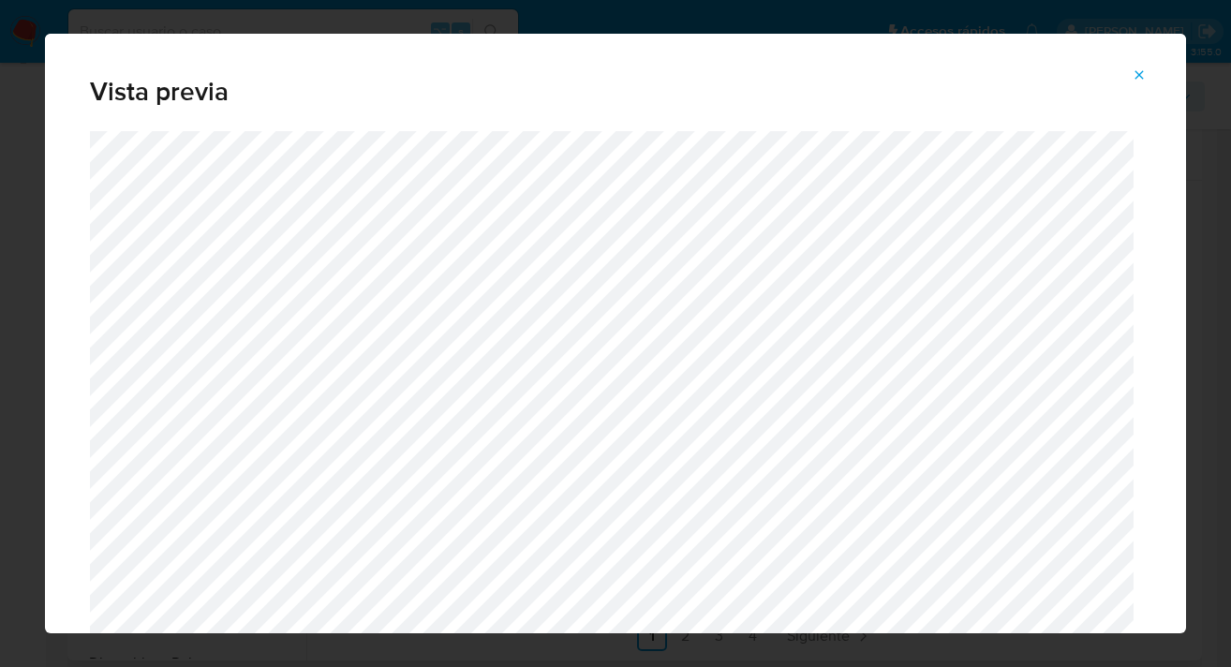
click at [1138, 77] on icon "Attachment preview" at bounding box center [1138, 74] width 15 height 15
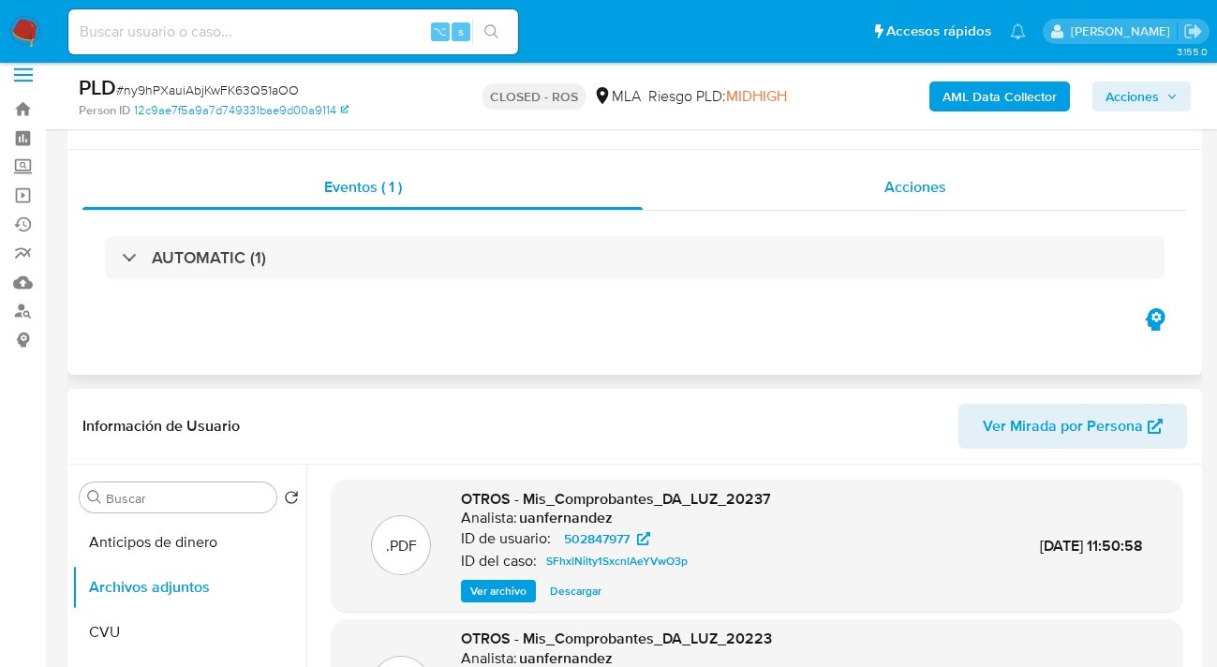
scroll to position [0, 0]
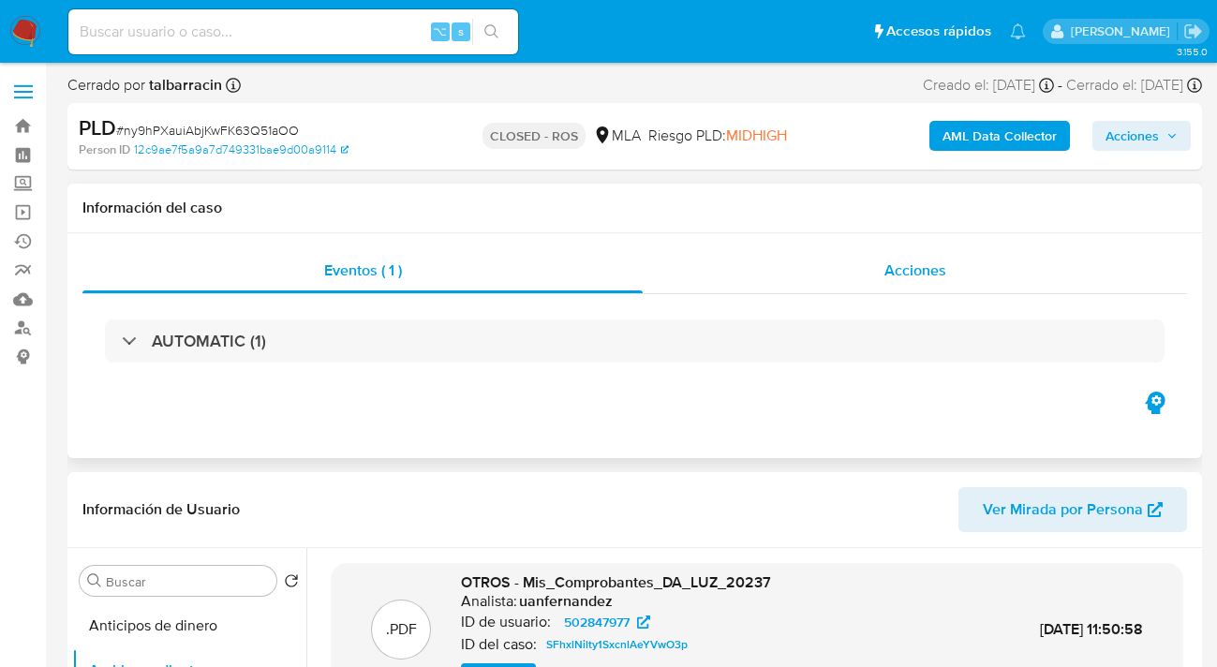
click at [962, 282] on div "Acciones" at bounding box center [914, 270] width 544 height 45
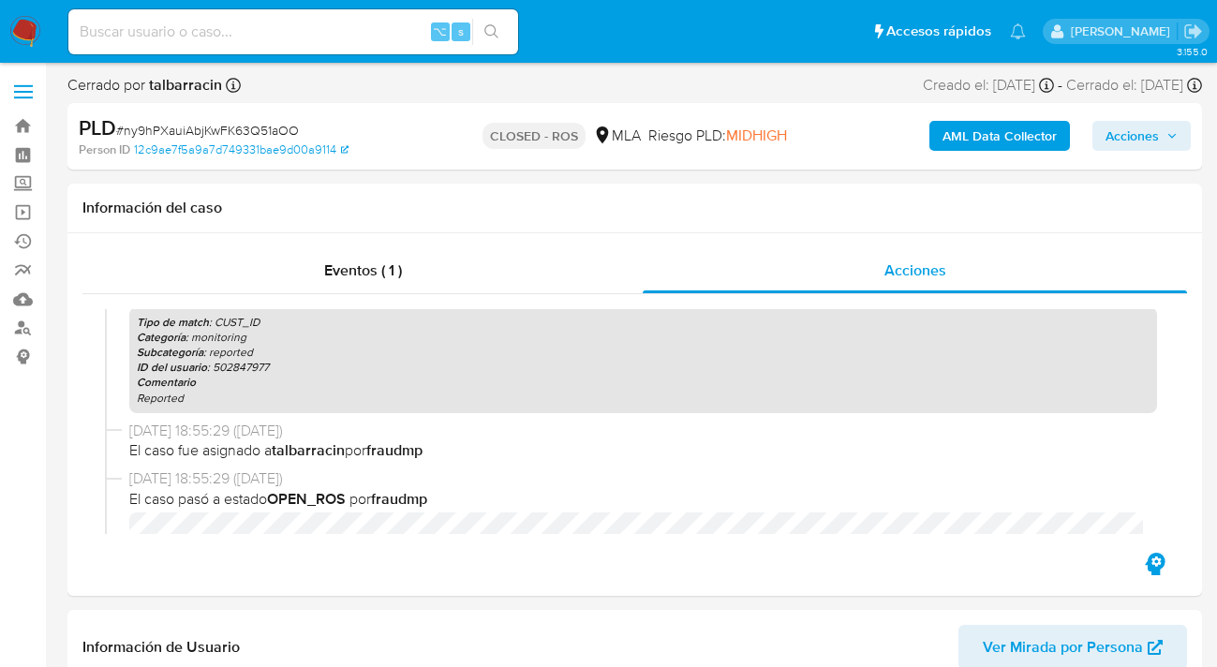
scroll to position [142, 0]
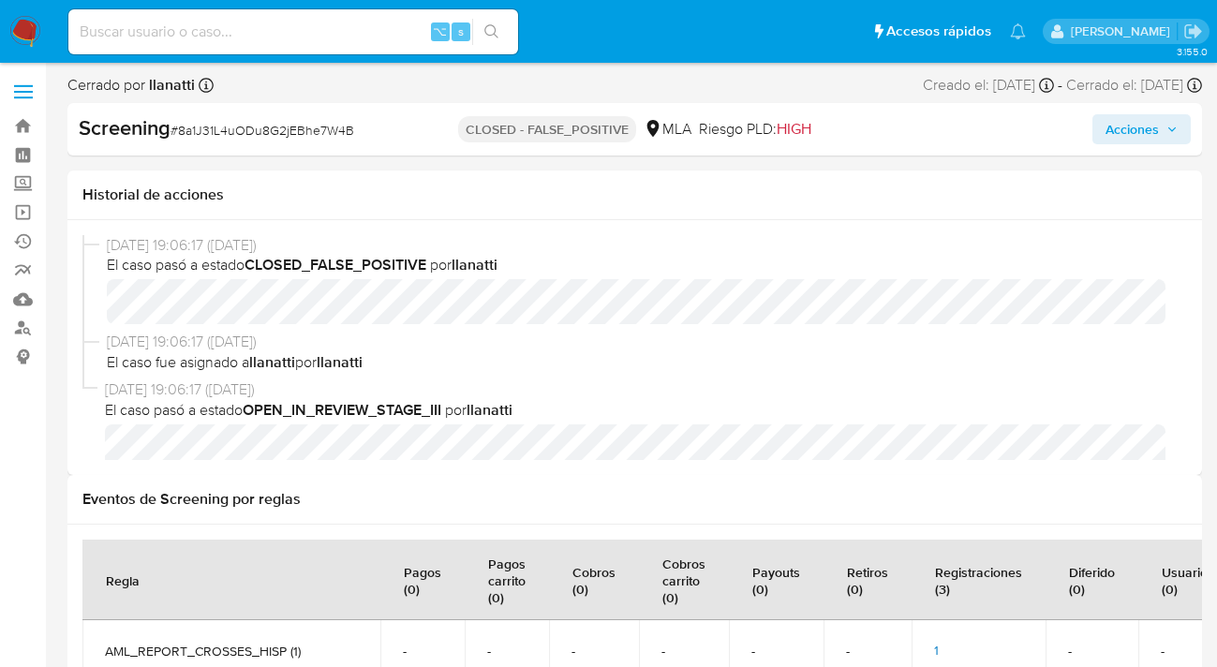
select select "10"
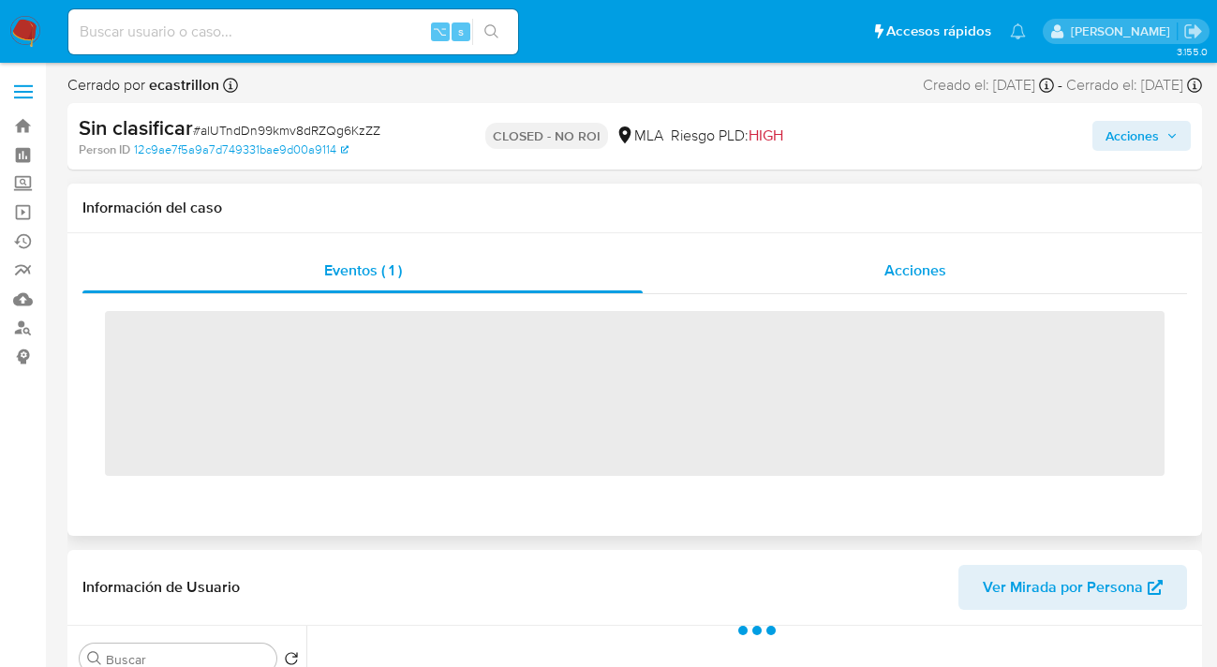
click at [936, 260] on span "Acciones" at bounding box center [915, 270] width 62 height 22
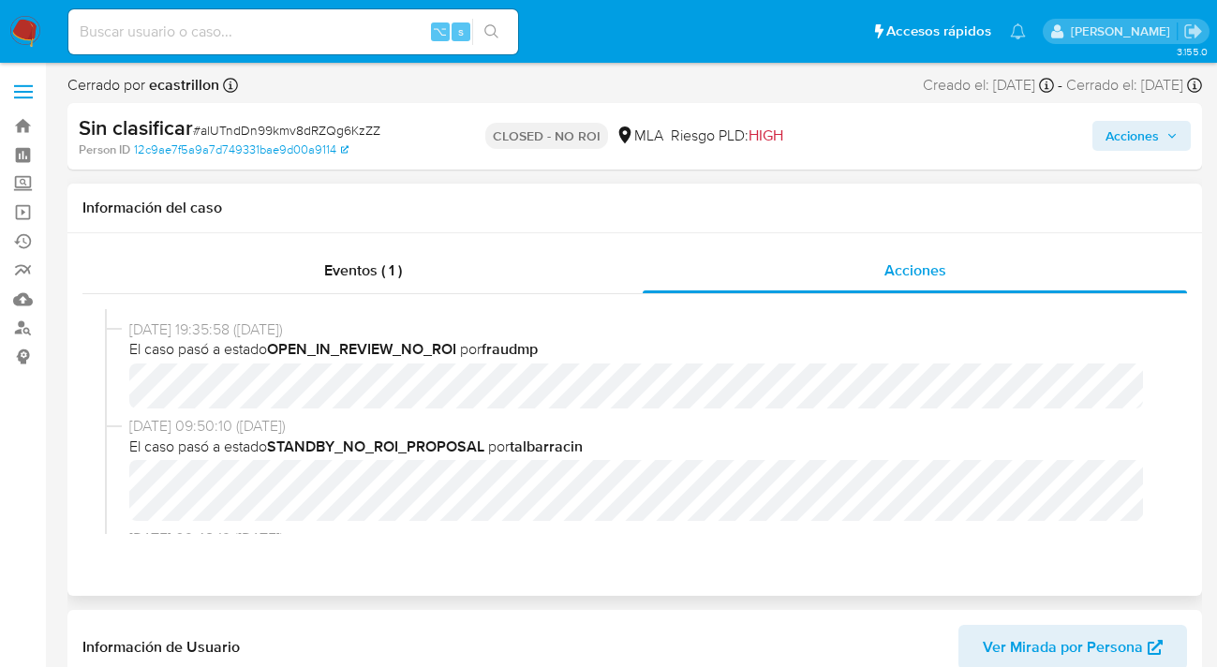
select select "10"
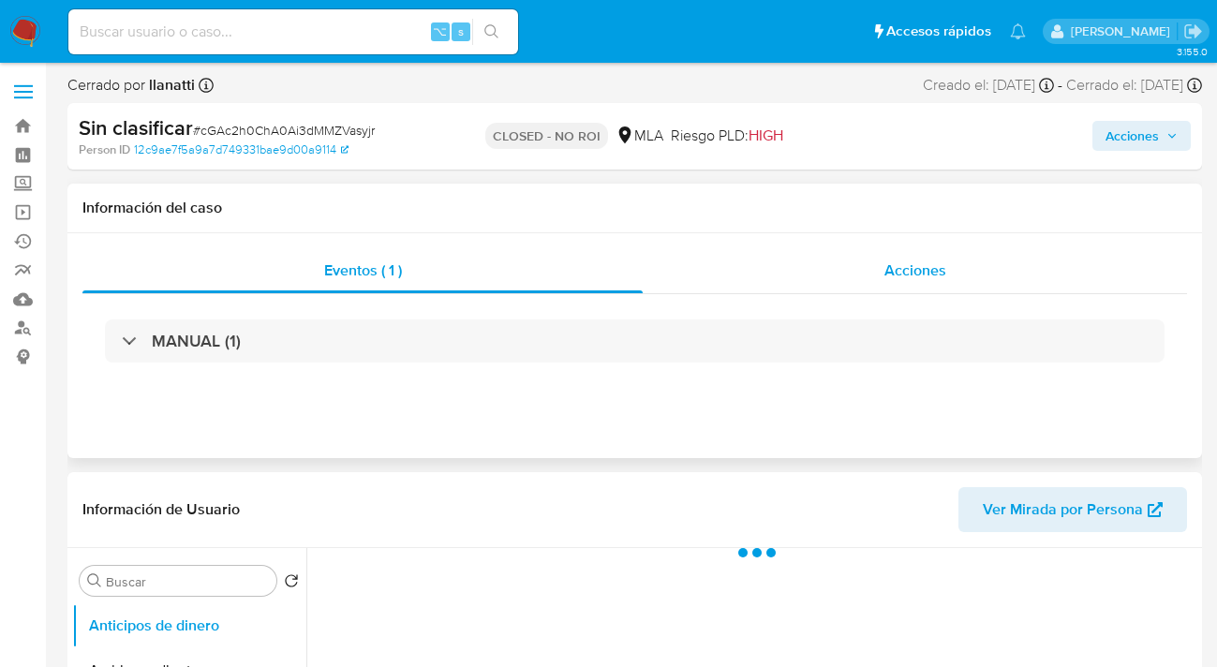
click at [923, 284] on div "Acciones" at bounding box center [914, 270] width 544 height 45
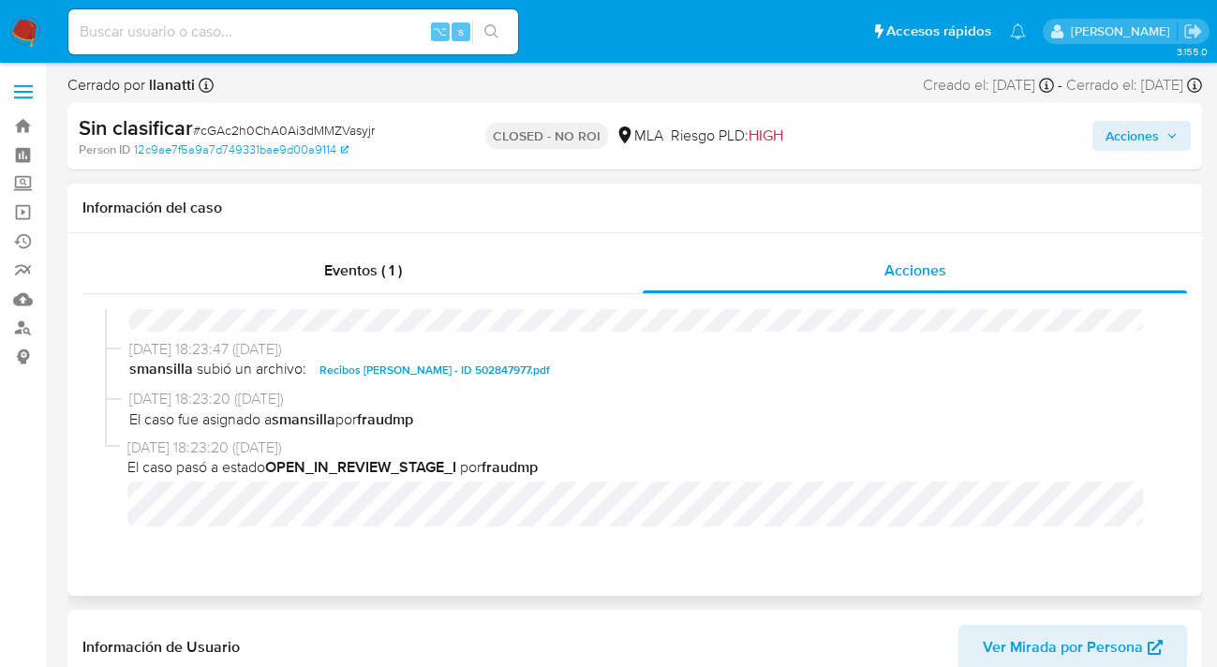
select select "10"
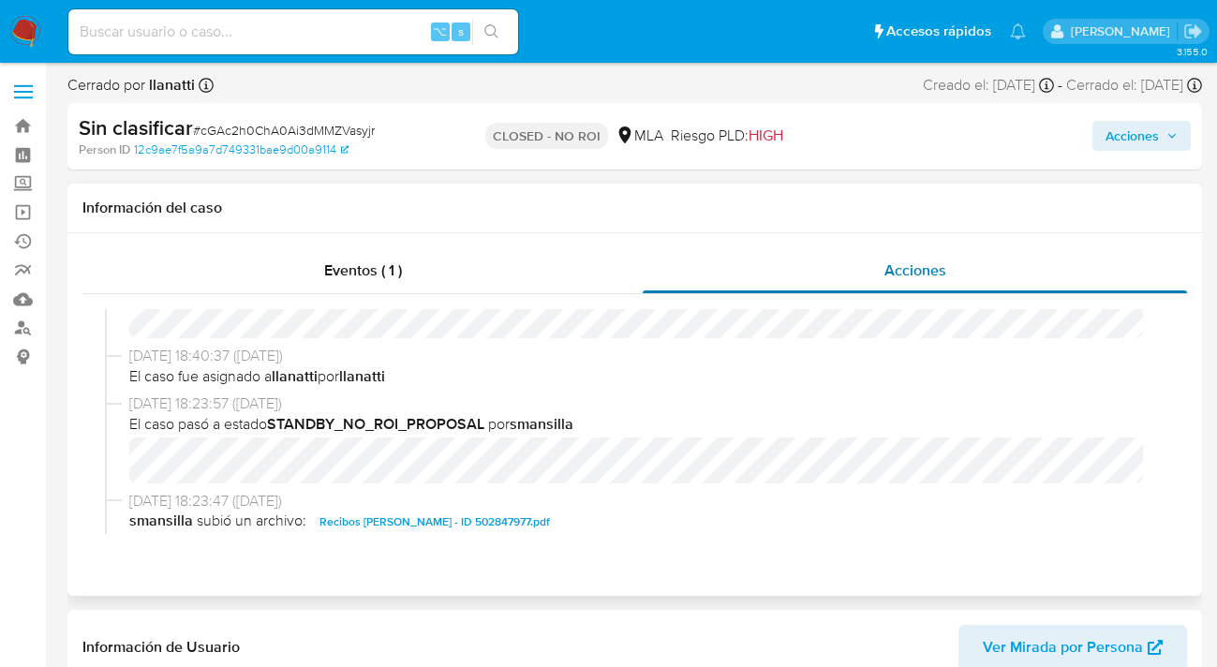
scroll to position [125, 0]
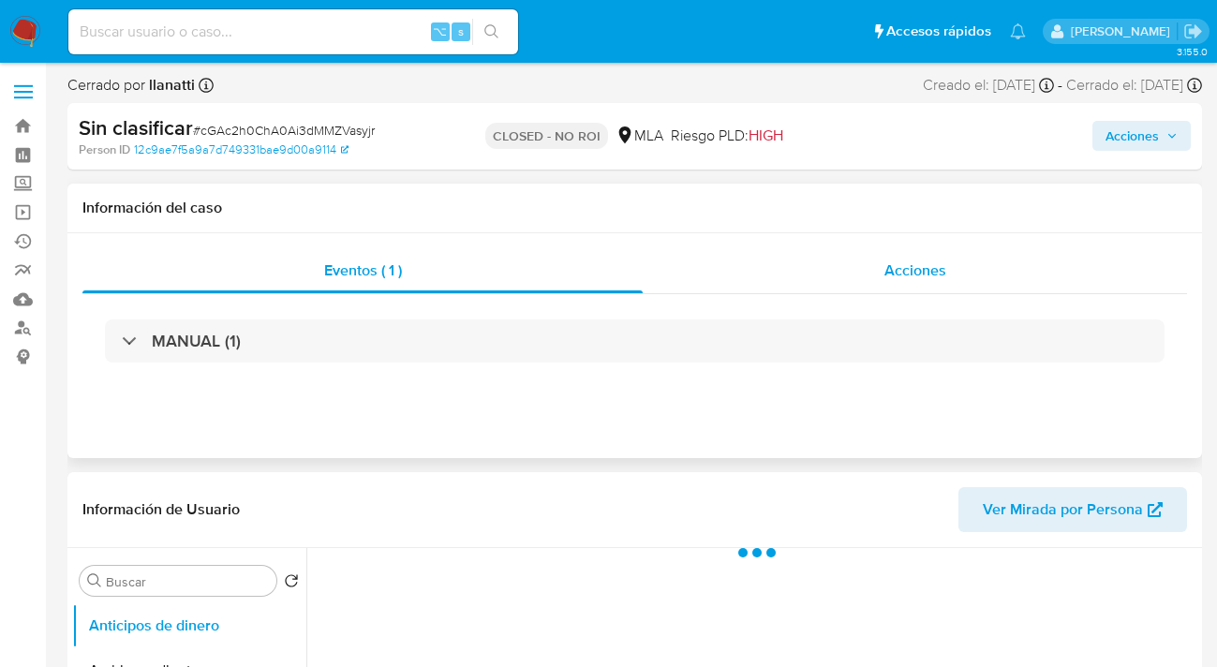
click at [892, 272] on span "Acciones" at bounding box center [915, 270] width 62 height 22
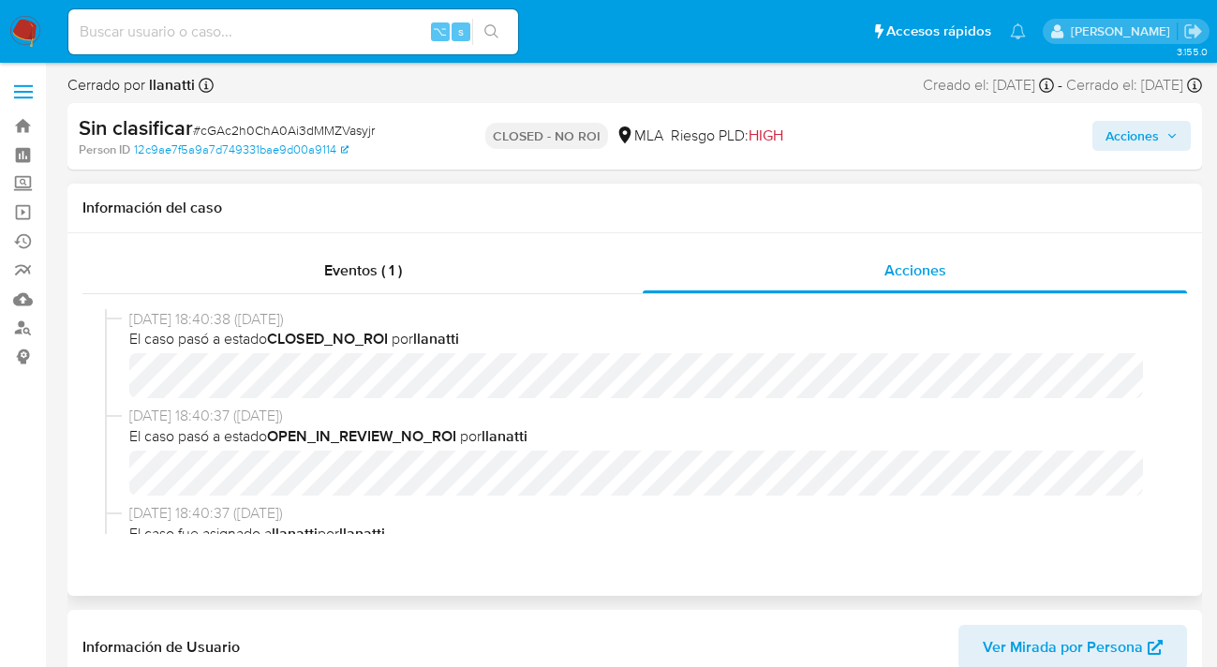
select select "10"
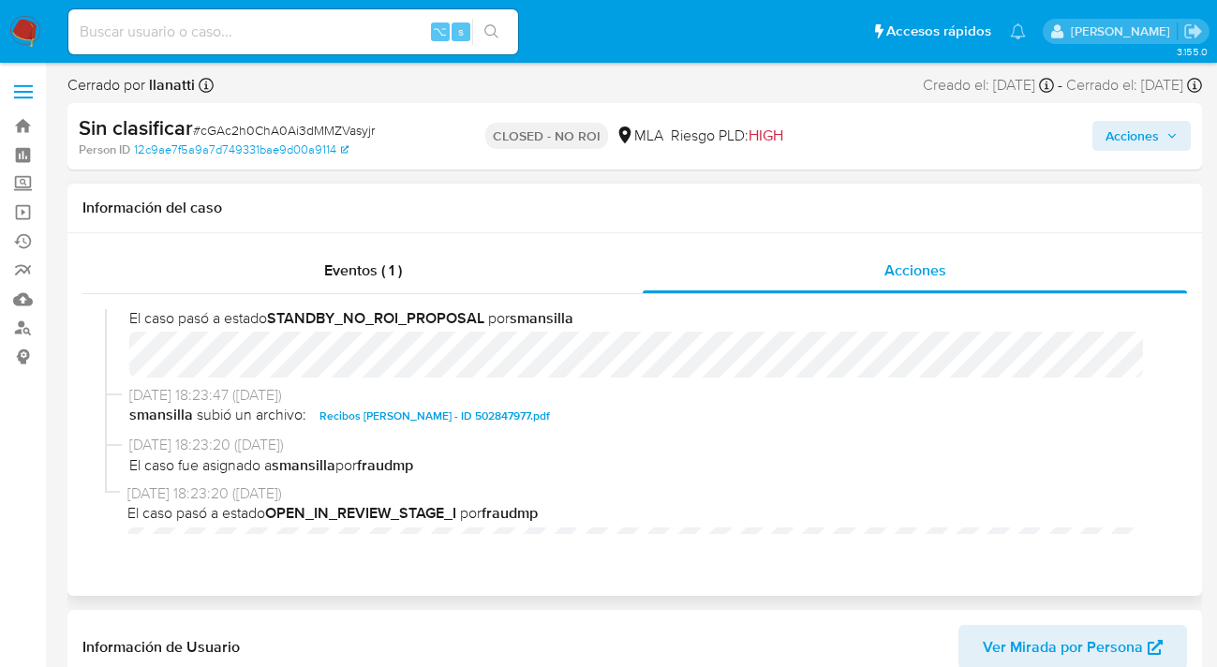
scroll to position [263, 0]
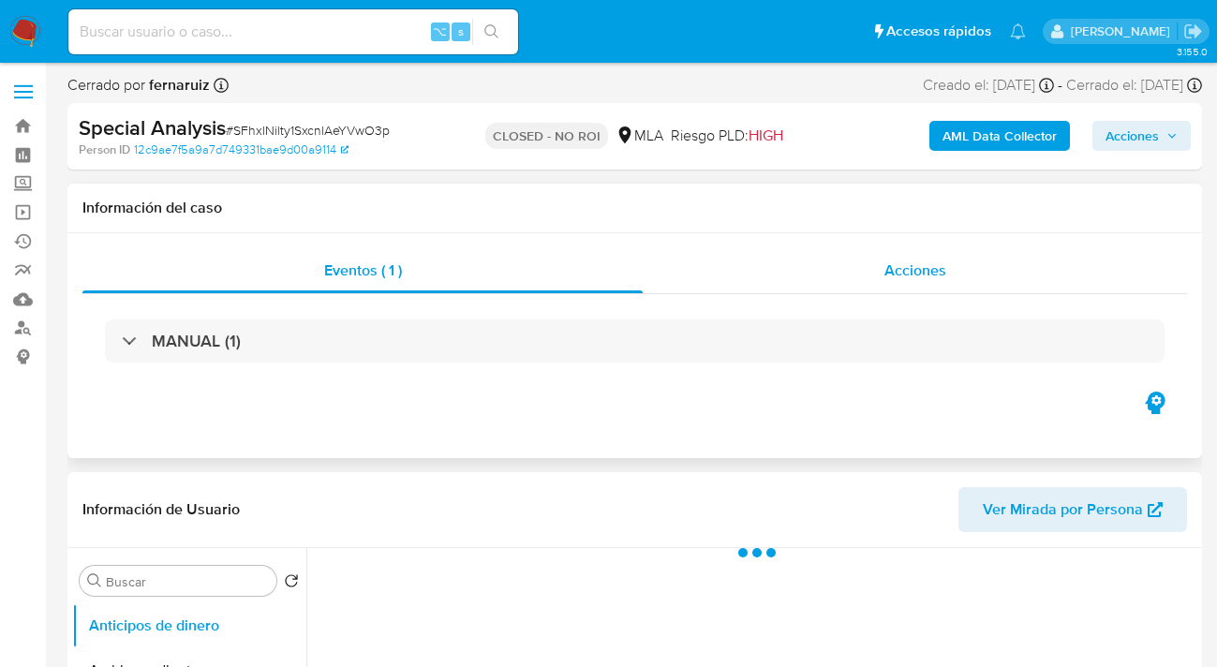
click at [930, 275] on span "Acciones" at bounding box center [915, 270] width 62 height 22
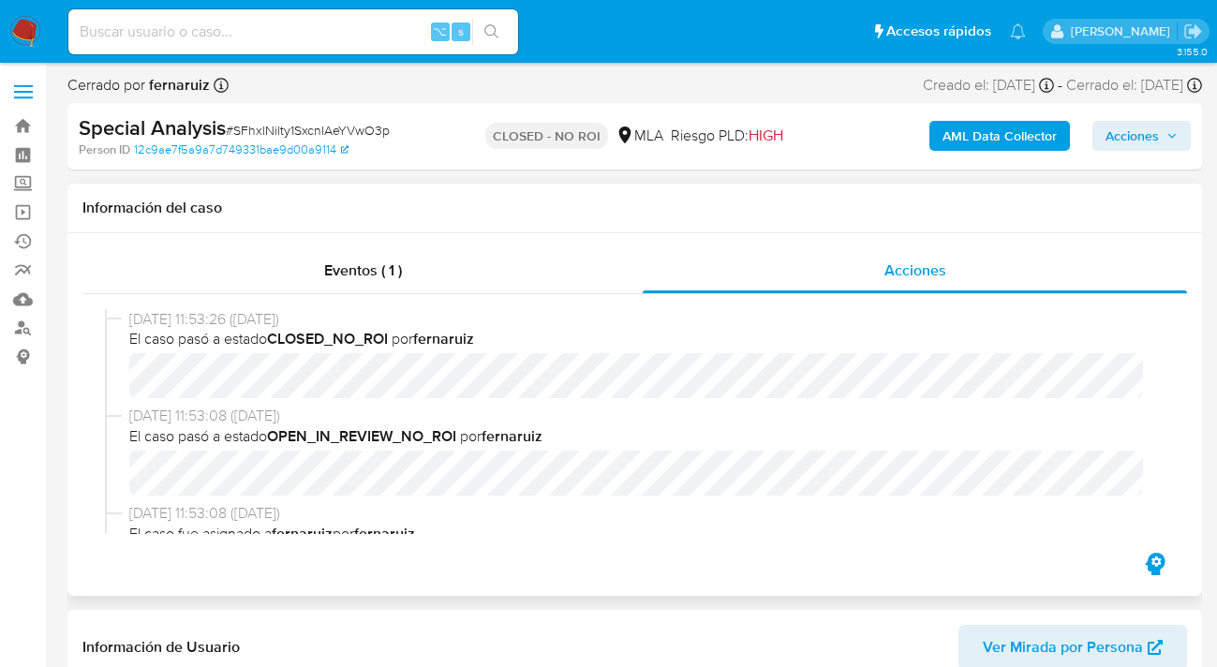
select select "10"
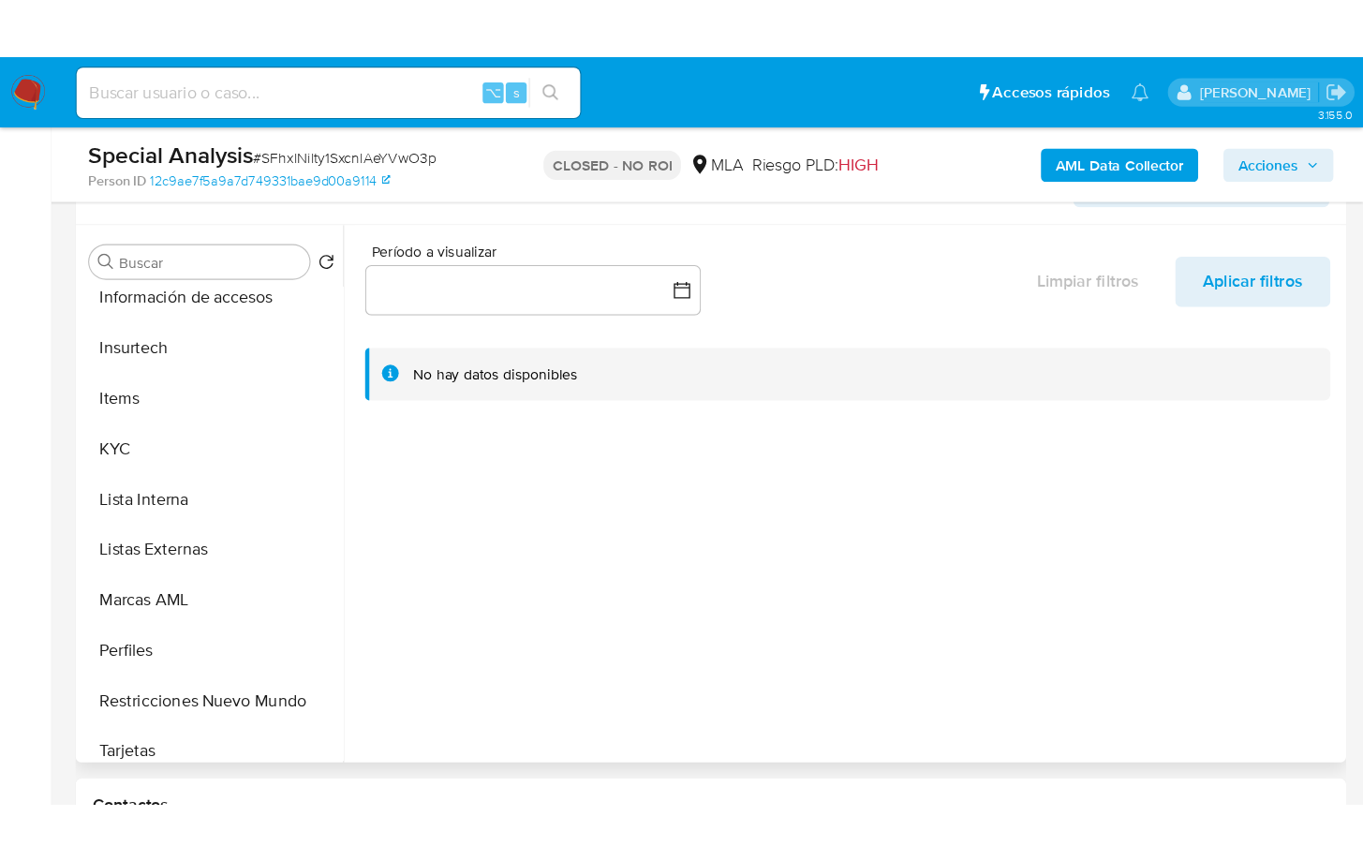
scroll to position [791, 0]
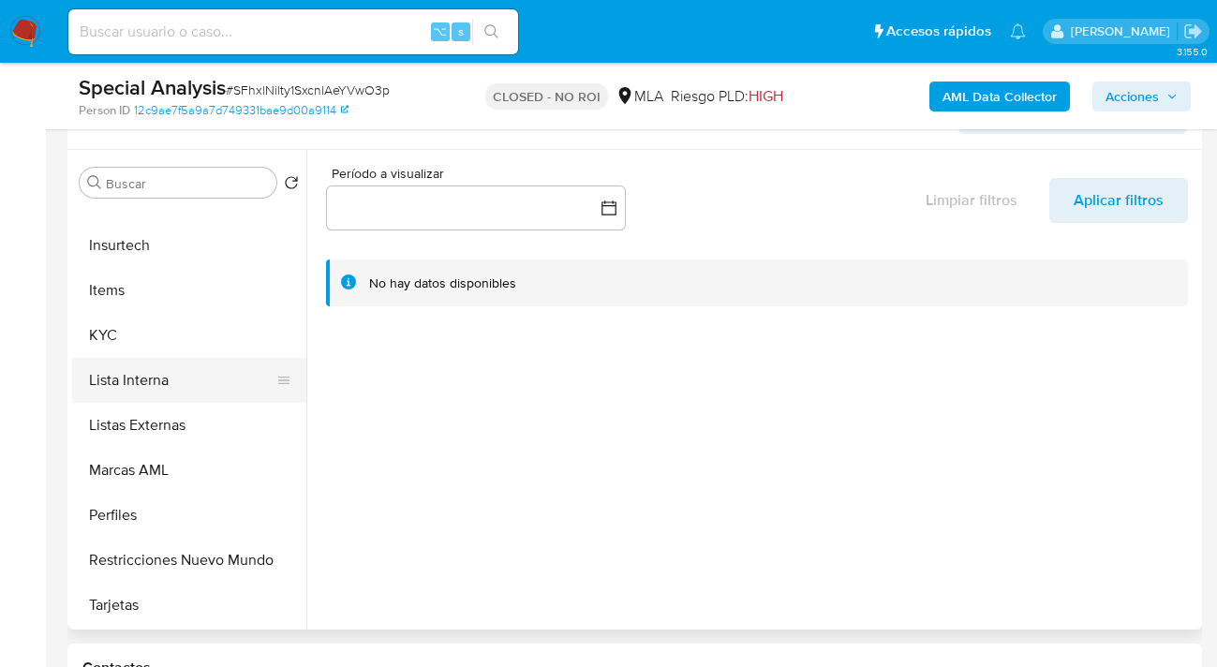
drag, startPoint x: 101, startPoint y: 341, endPoint x: 197, endPoint y: 357, distance: 96.8
click at [101, 341] on button "KYC" at bounding box center [189, 335] width 234 height 45
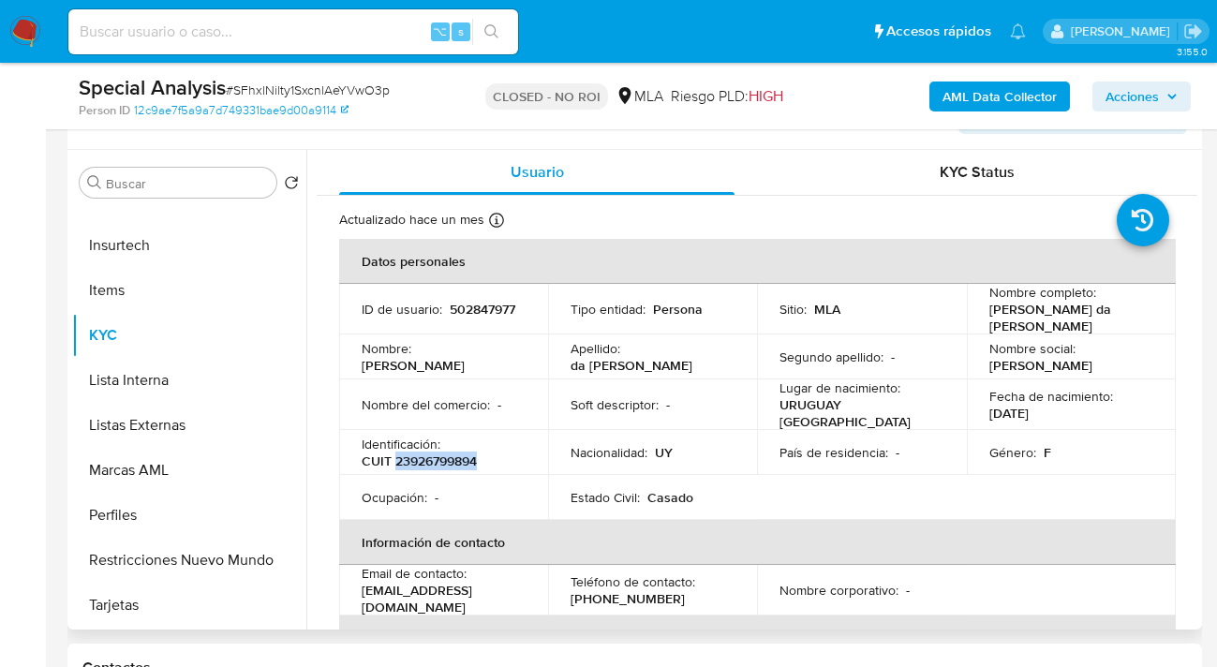
drag, startPoint x: 396, startPoint y: 452, endPoint x: 491, endPoint y: 467, distance: 95.8
click at [491, 467] on td "Identificación : CUIT 23926799894" at bounding box center [443, 452] width 209 height 45
copy p "23926799894"
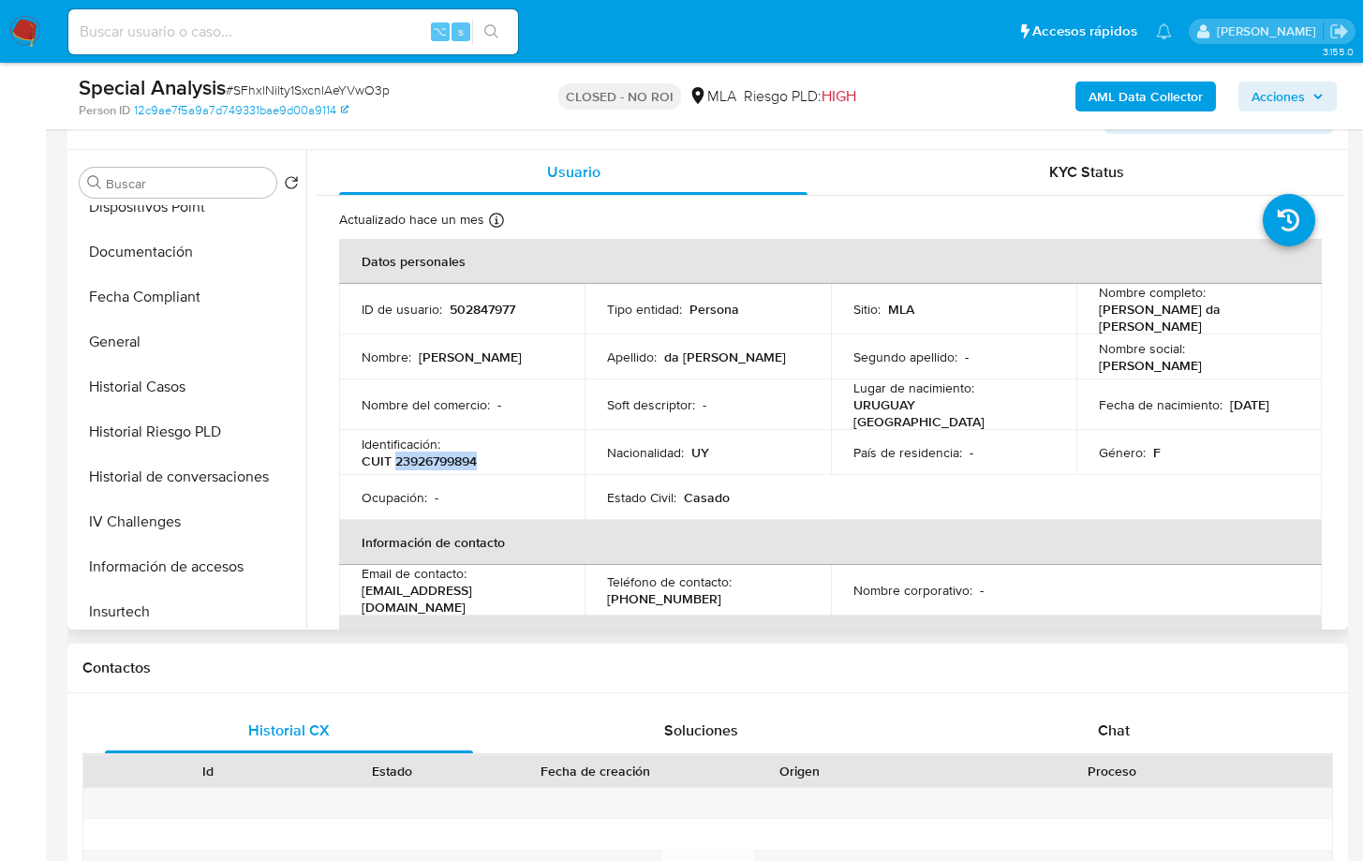
scroll to position [380, 0]
click at [210, 308] on button "Documentación" at bounding box center [181, 296] width 219 height 45
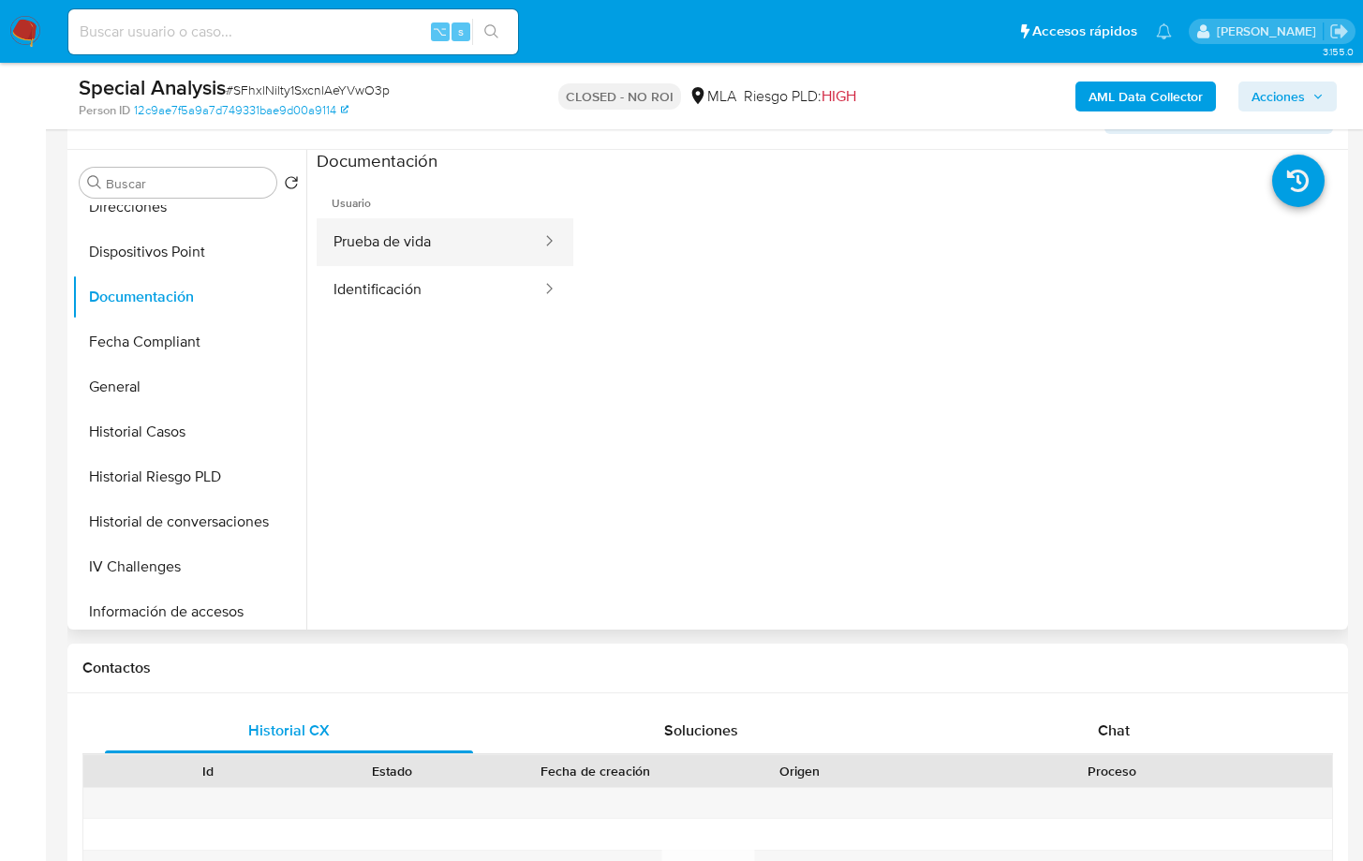
click at [463, 258] on button "Prueba de vida" at bounding box center [430, 242] width 227 height 48
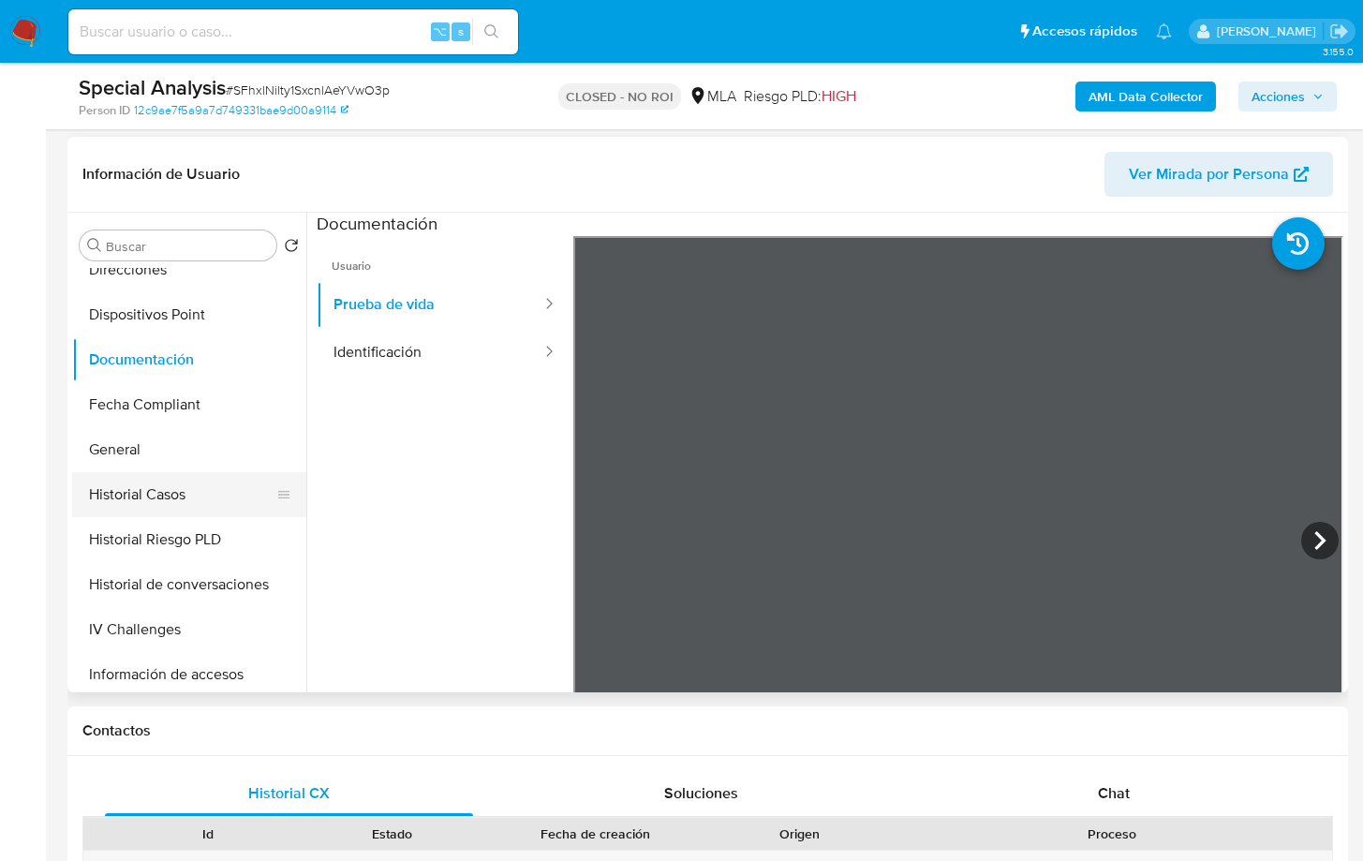
scroll to position [585, 0]
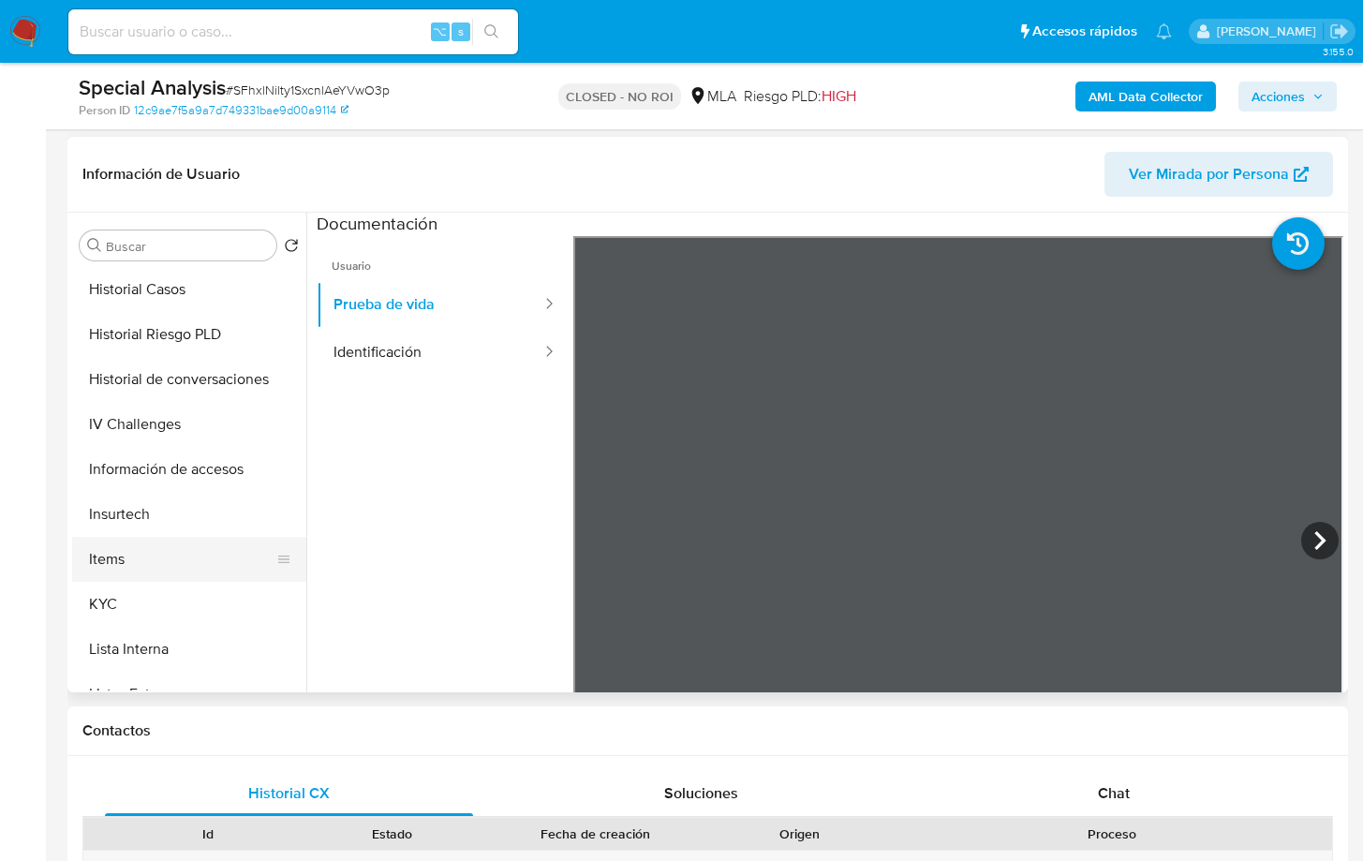
drag, startPoint x: 151, startPoint y: 605, endPoint x: 258, endPoint y: 568, distance: 112.8
click at [151, 605] on button "KYC" at bounding box center [189, 604] width 234 height 45
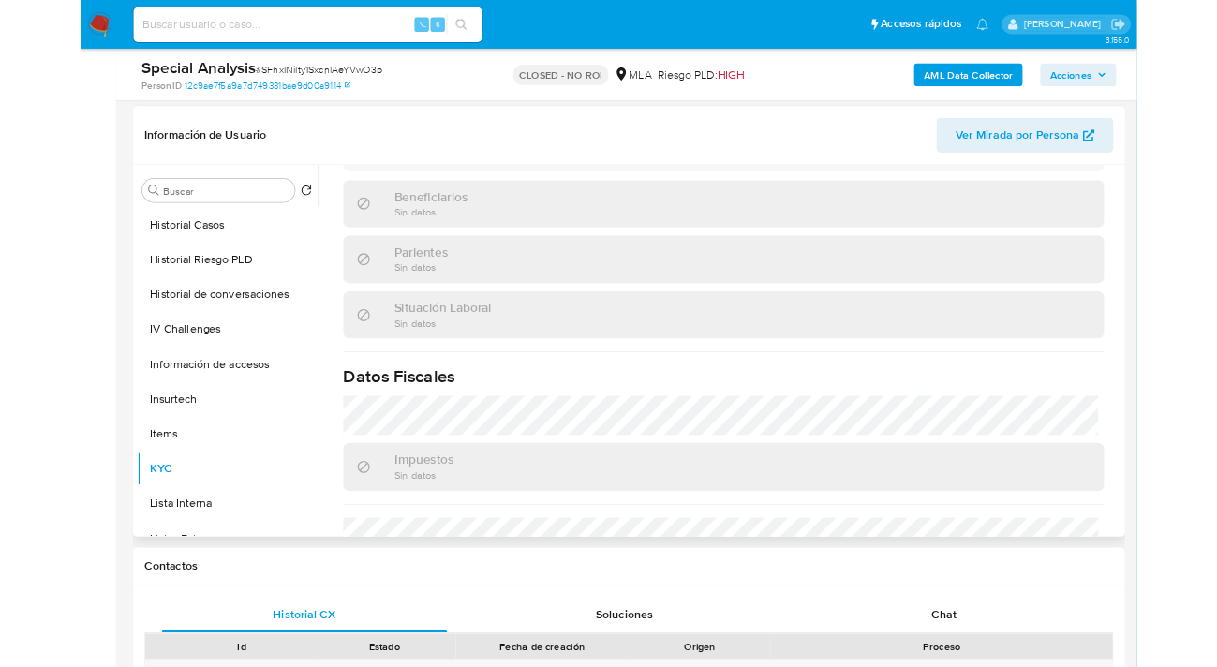
scroll to position [991, 0]
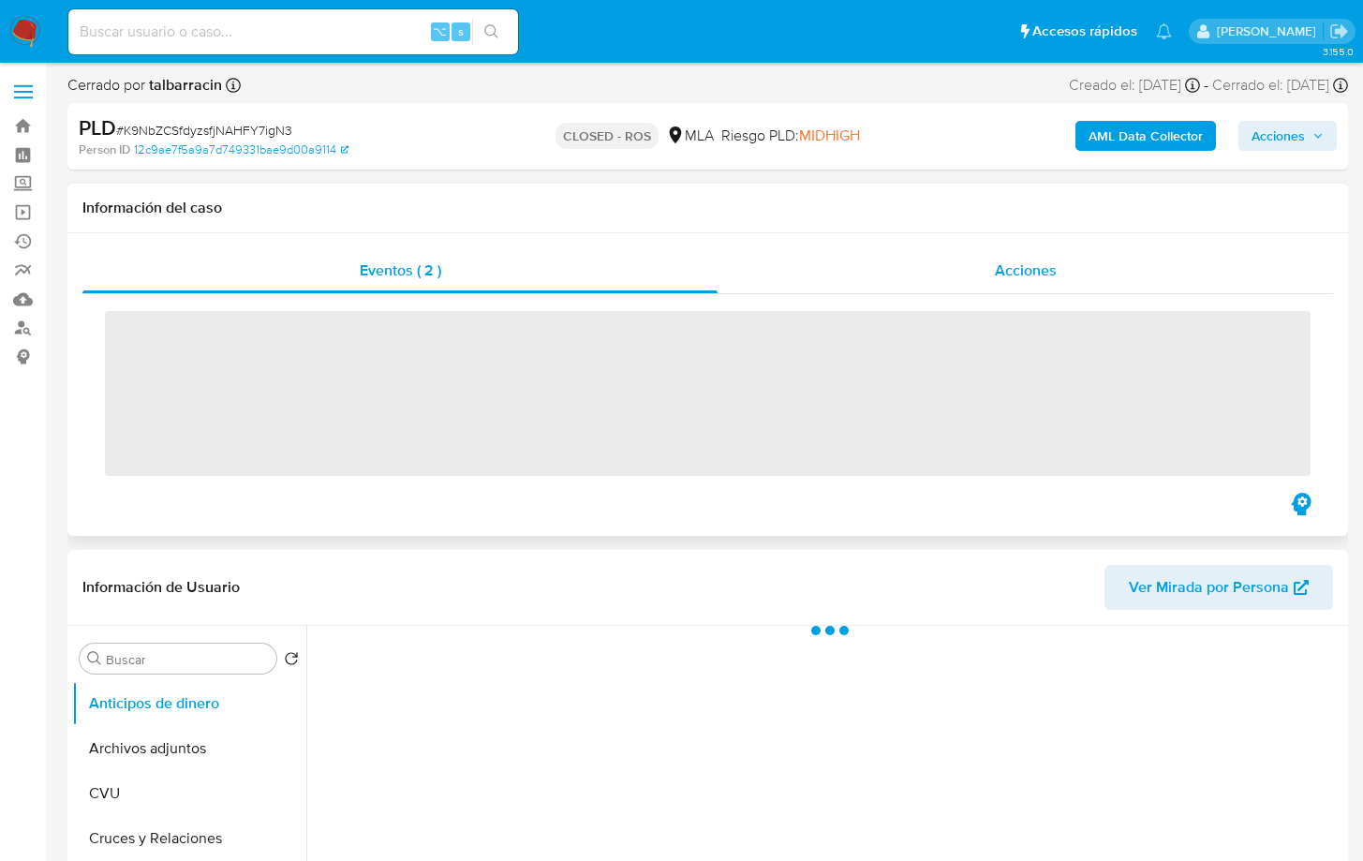
click at [1060, 274] on div "Acciones" at bounding box center [1024, 270] width 615 height 45
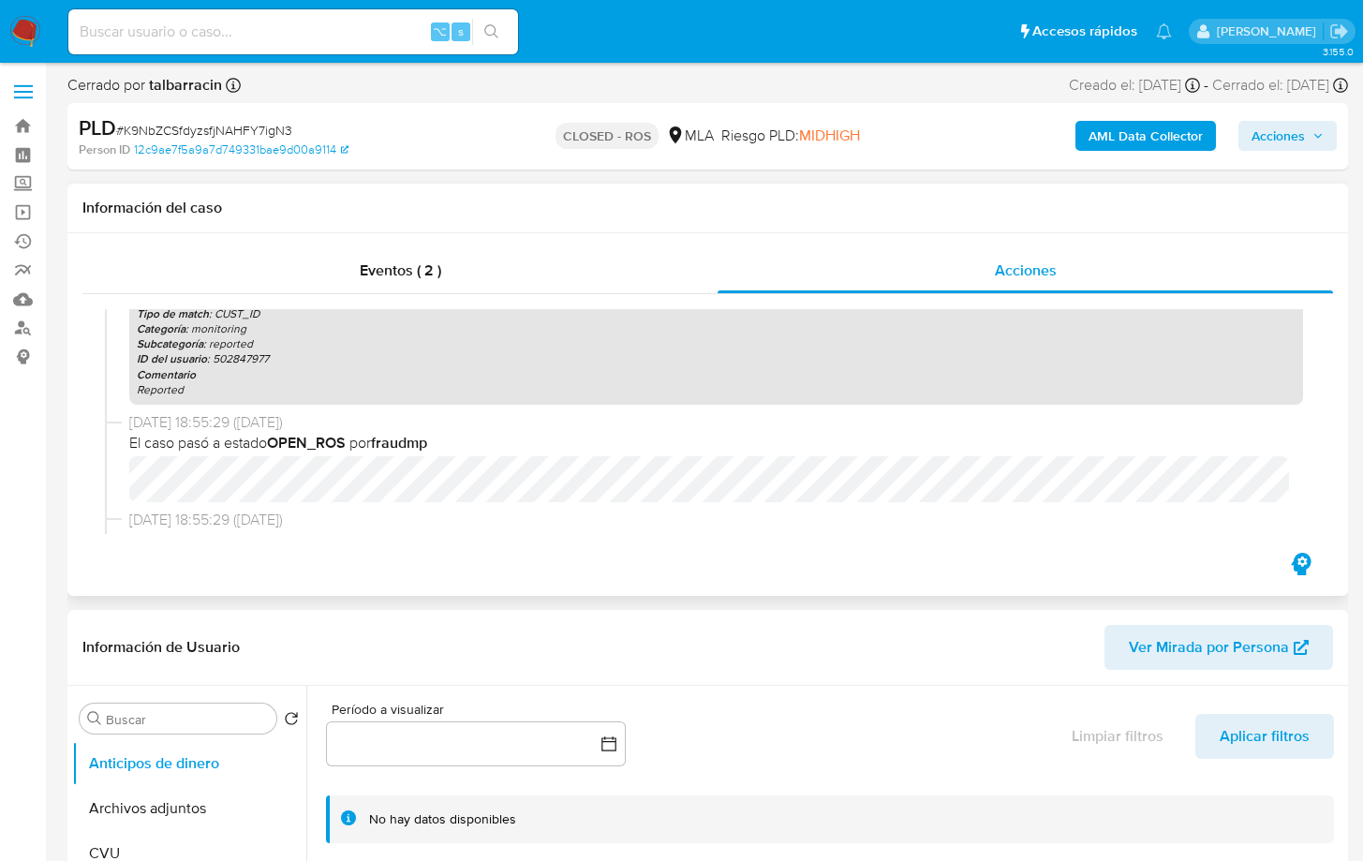
select select "10"
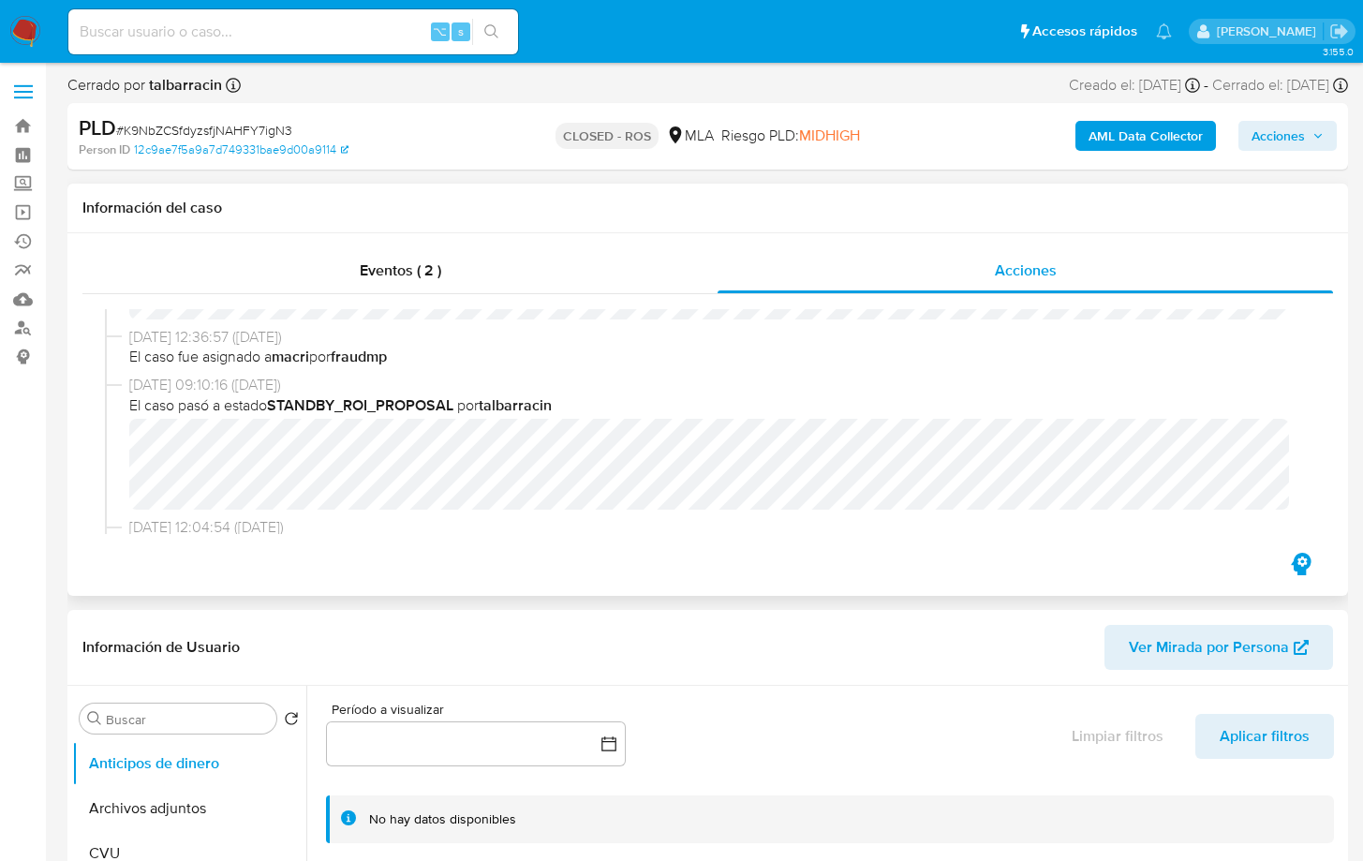
scroll to position [1267, 0]
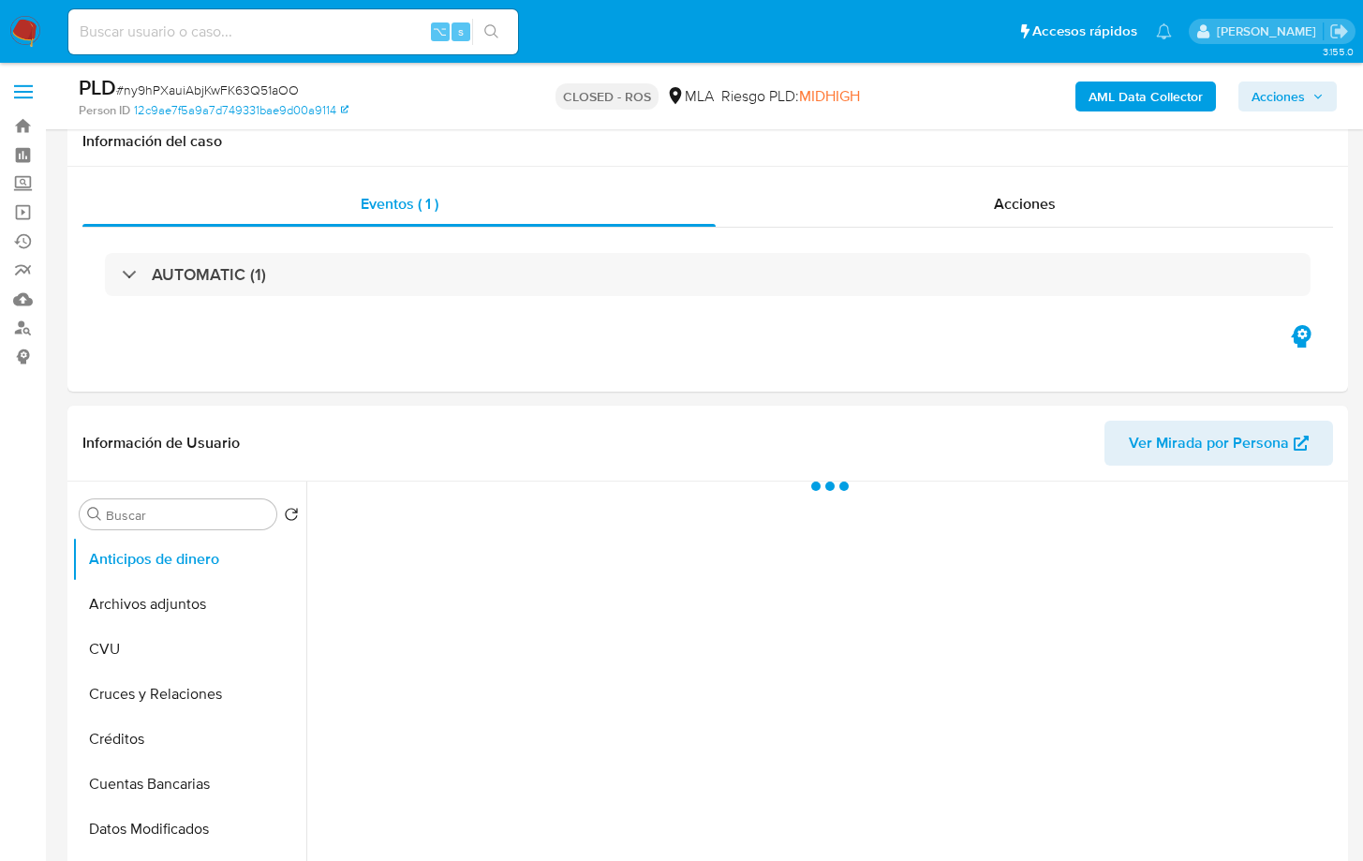
scroll to position [364, 0]
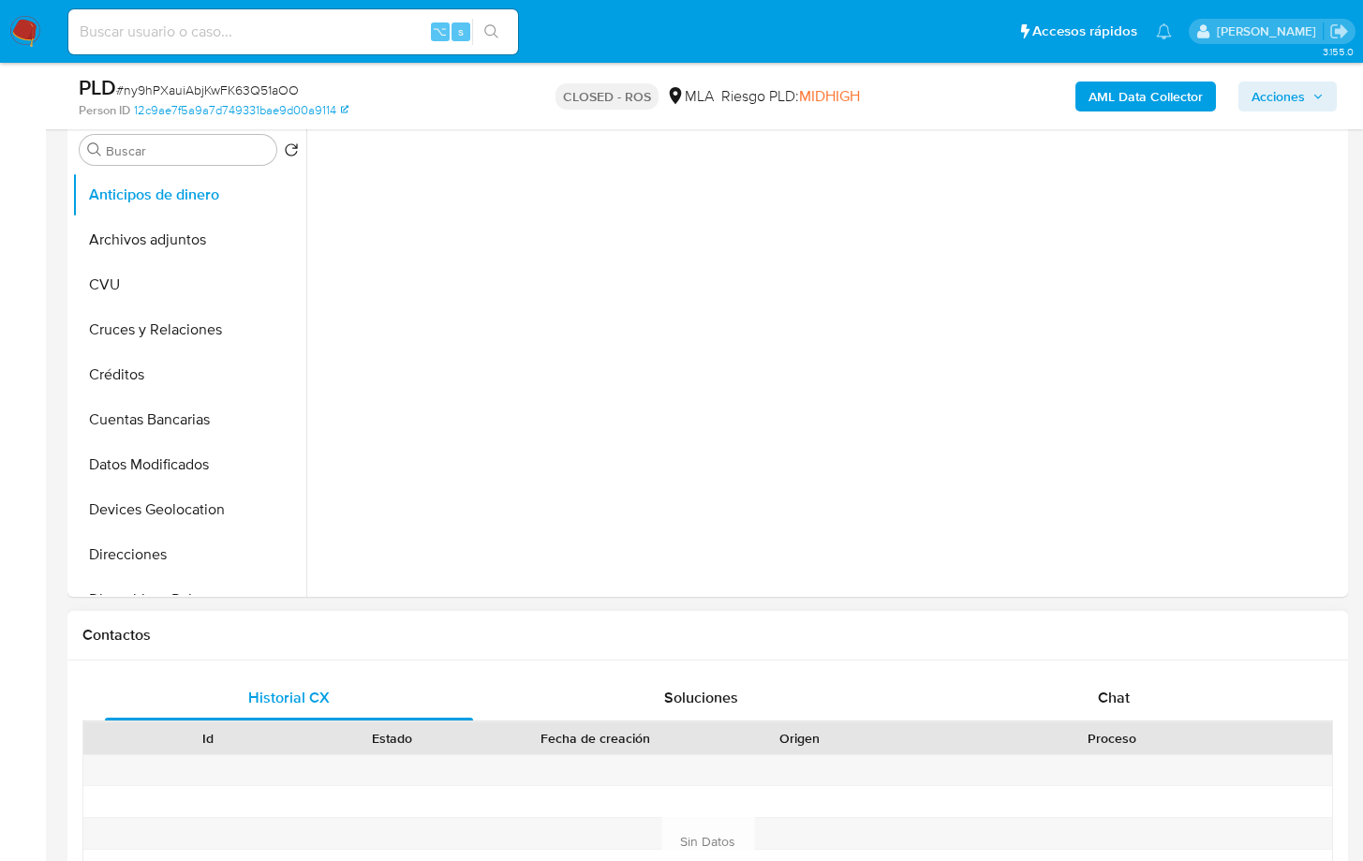
select select "10"
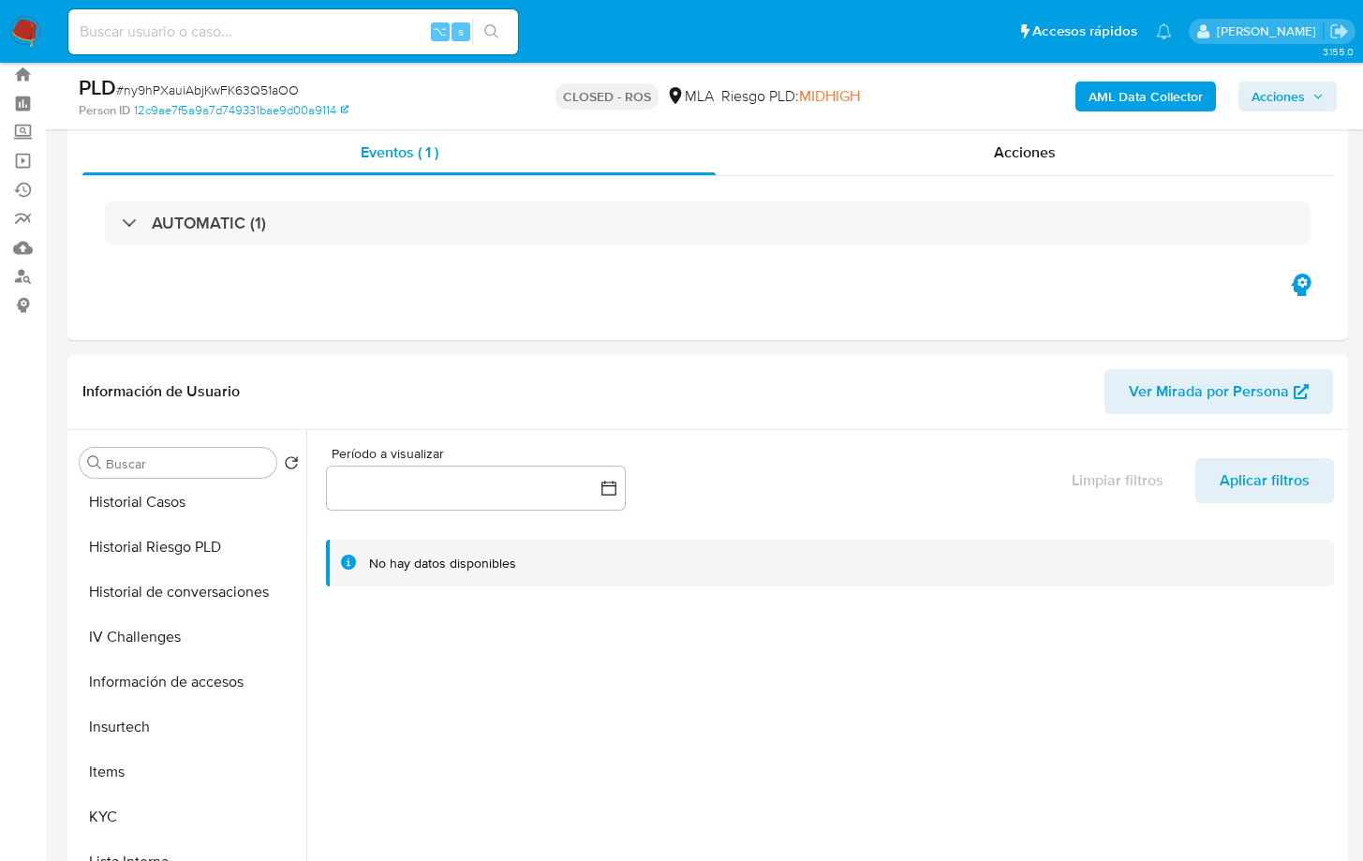
scroll to position [0, 0]
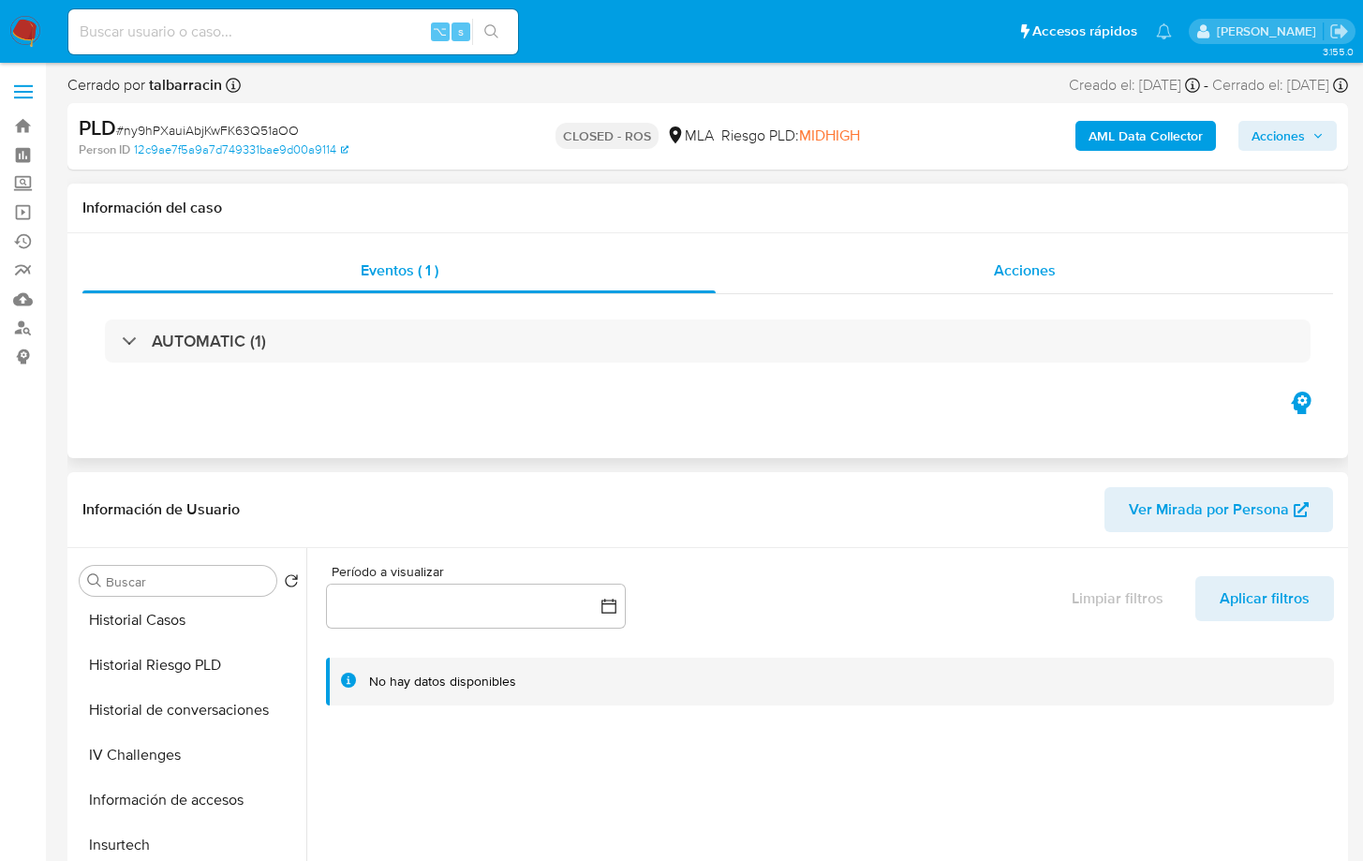
drag, startPoint x: 1048, startPoint y: 274, endPoint x: 1111, endPoint y: 284, distance: 63.4
click at [1048, 275] on span "Acciones" at bounding box center [1025, 270] width 62 height 22
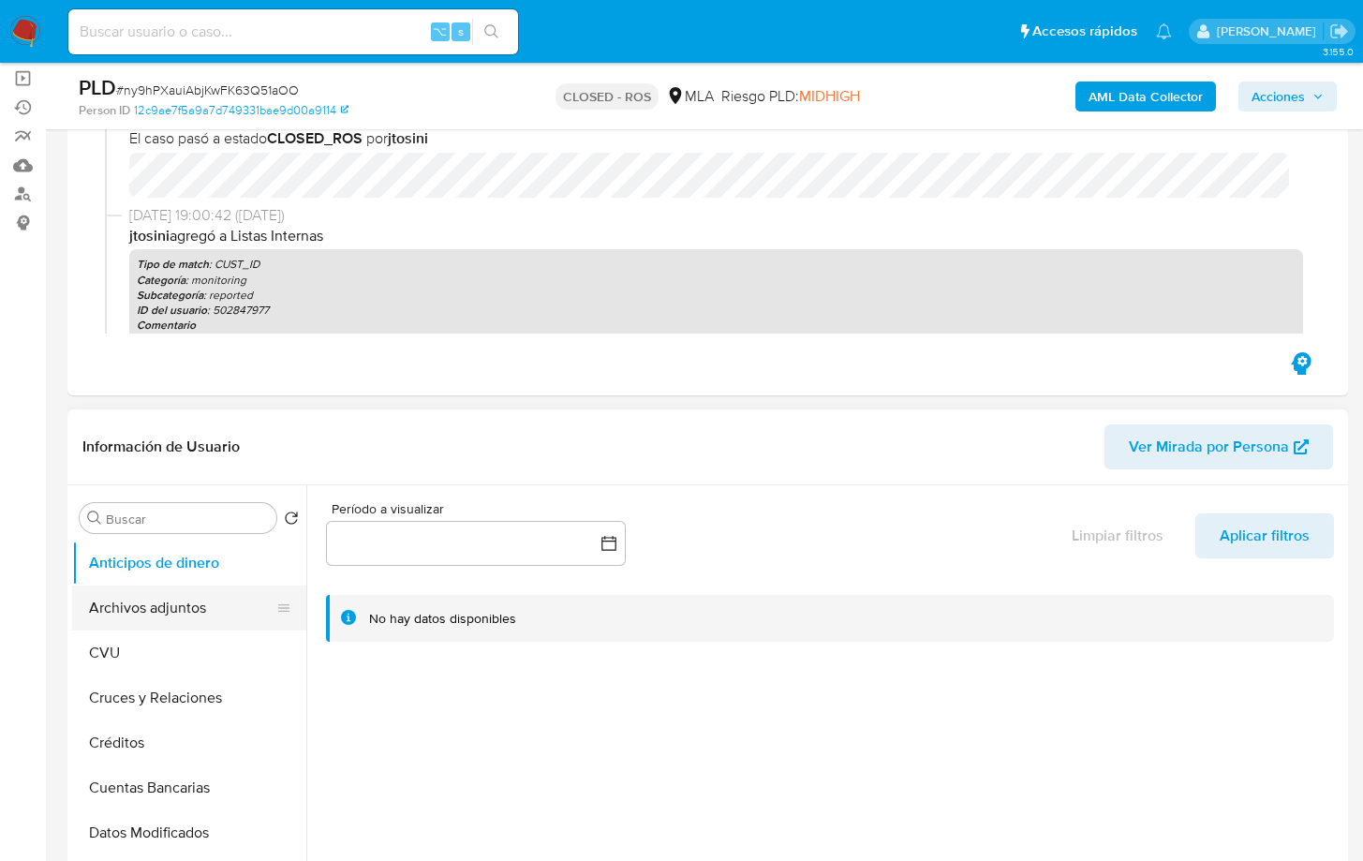
click at [185, 606] on button "Archivos adjuntos" at bounding box center [181, 607] width 219 height 45
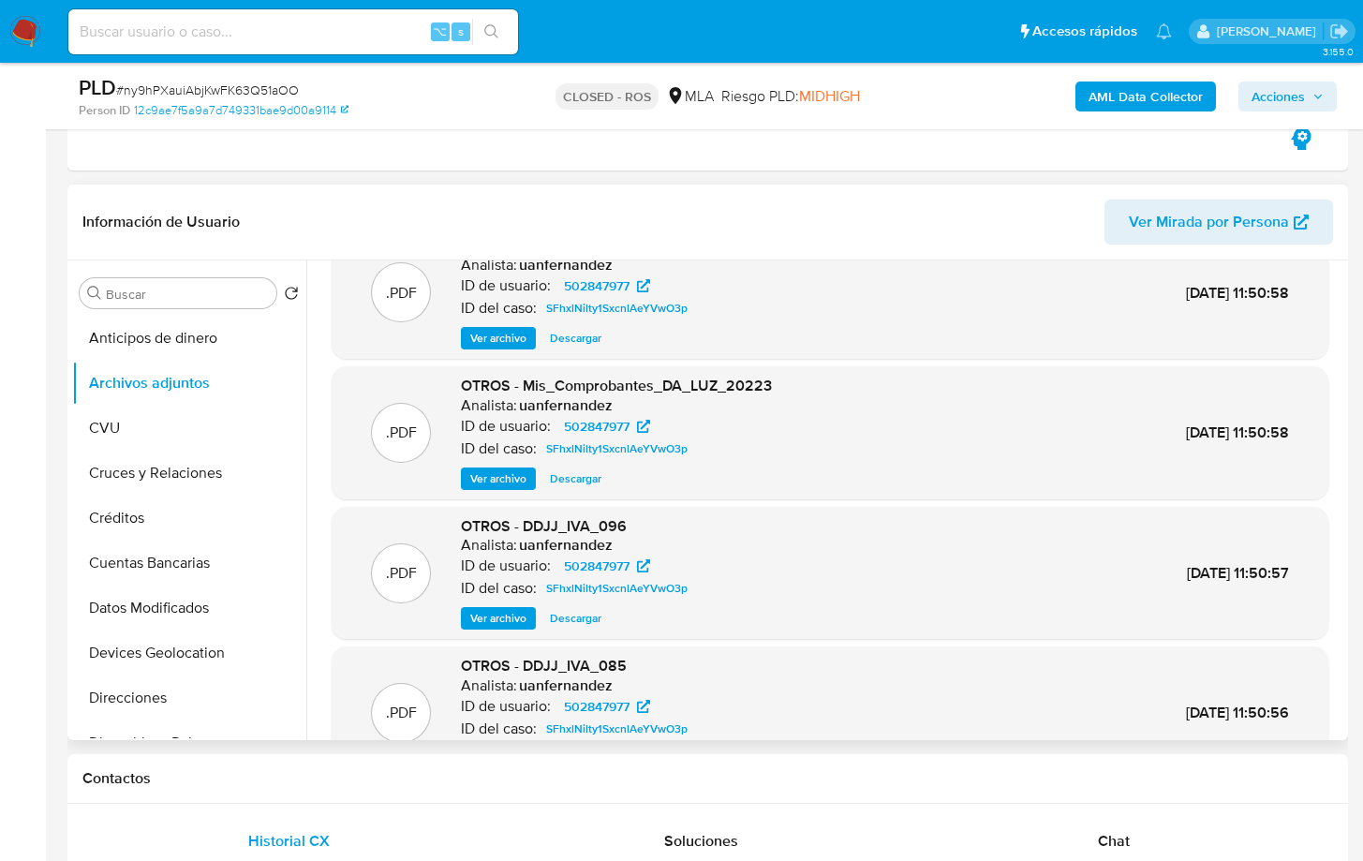
scroll to position [155, 0]
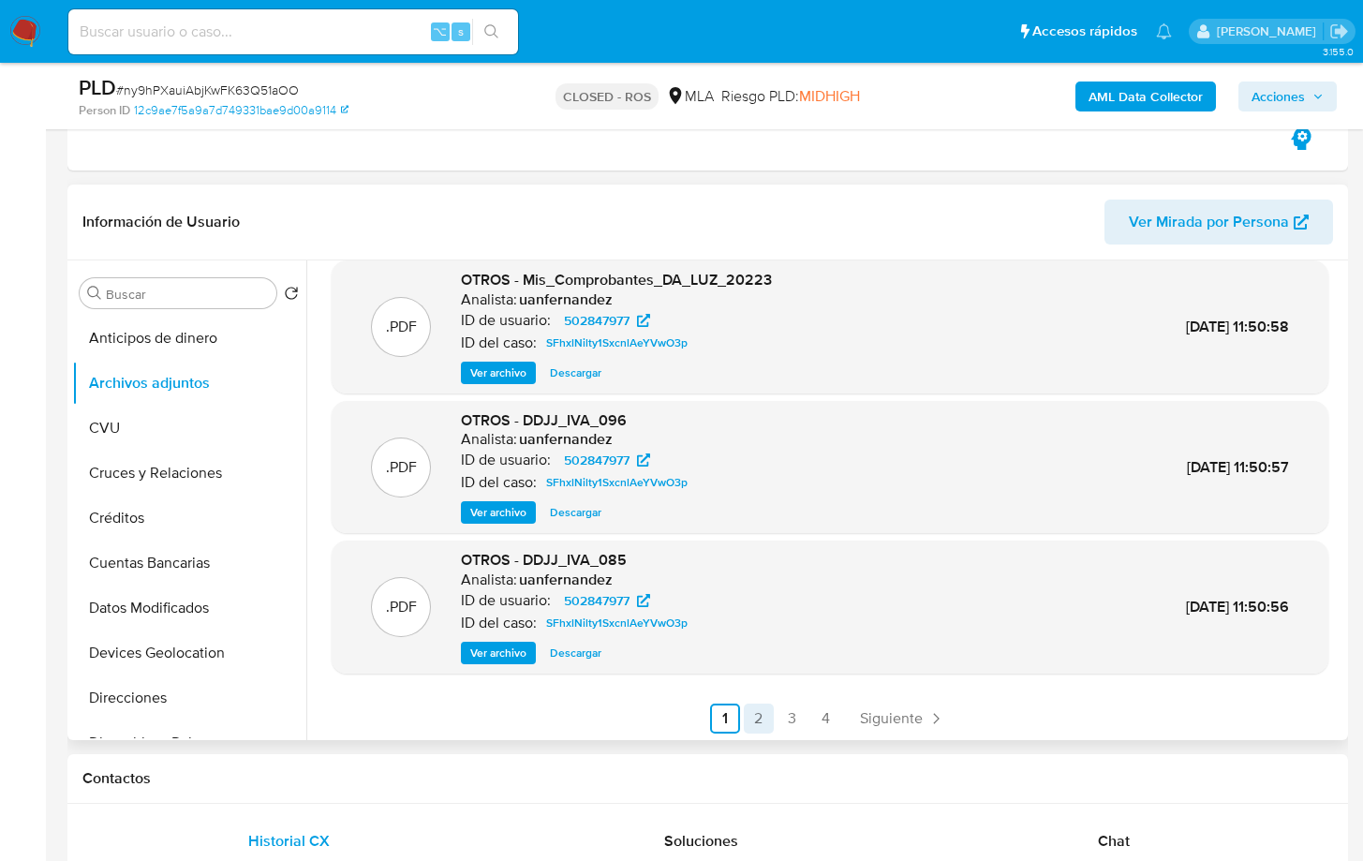
click at [757, 727] on link "2" at bounding box center [759, 718] width 30 height 30
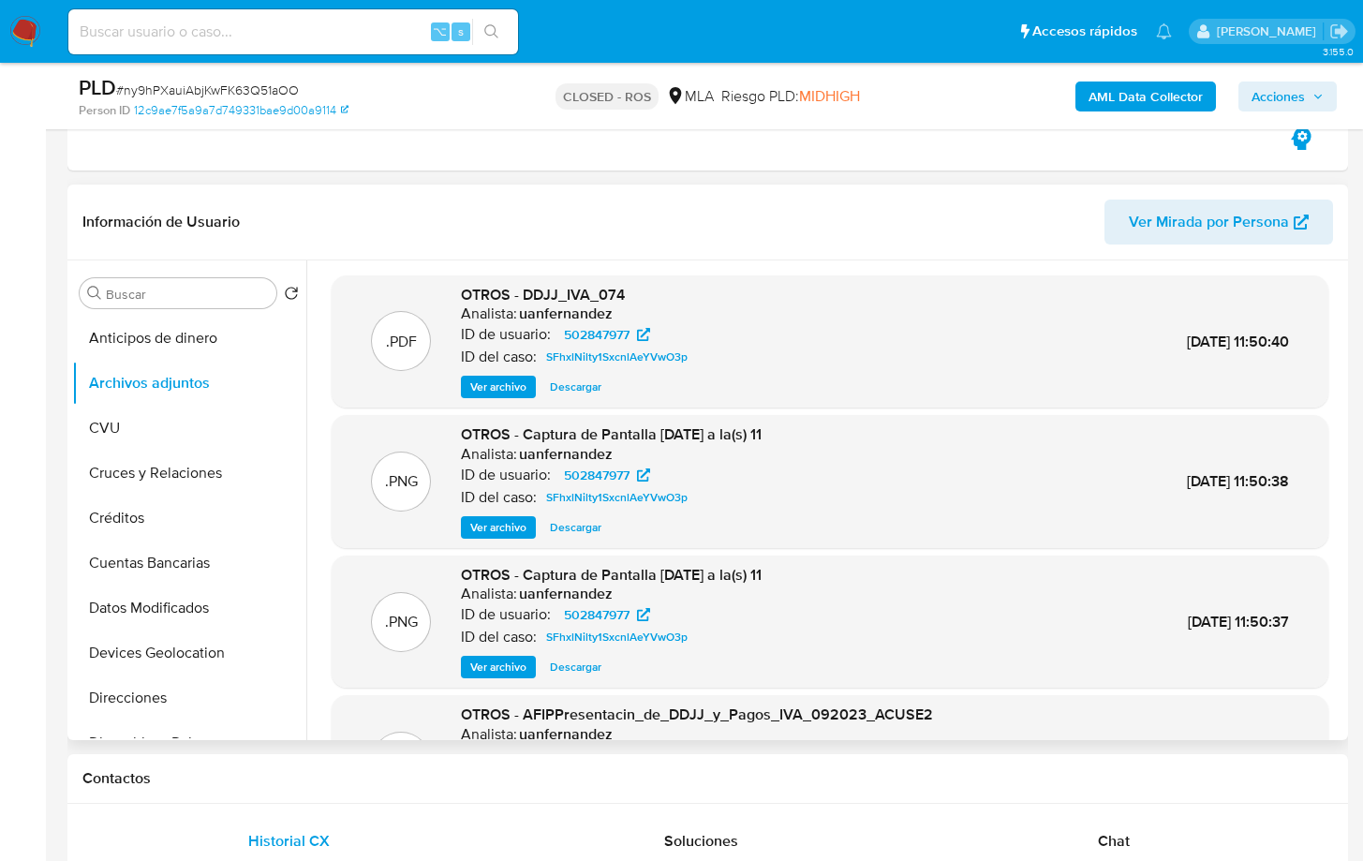
scroll to position [157, 0]
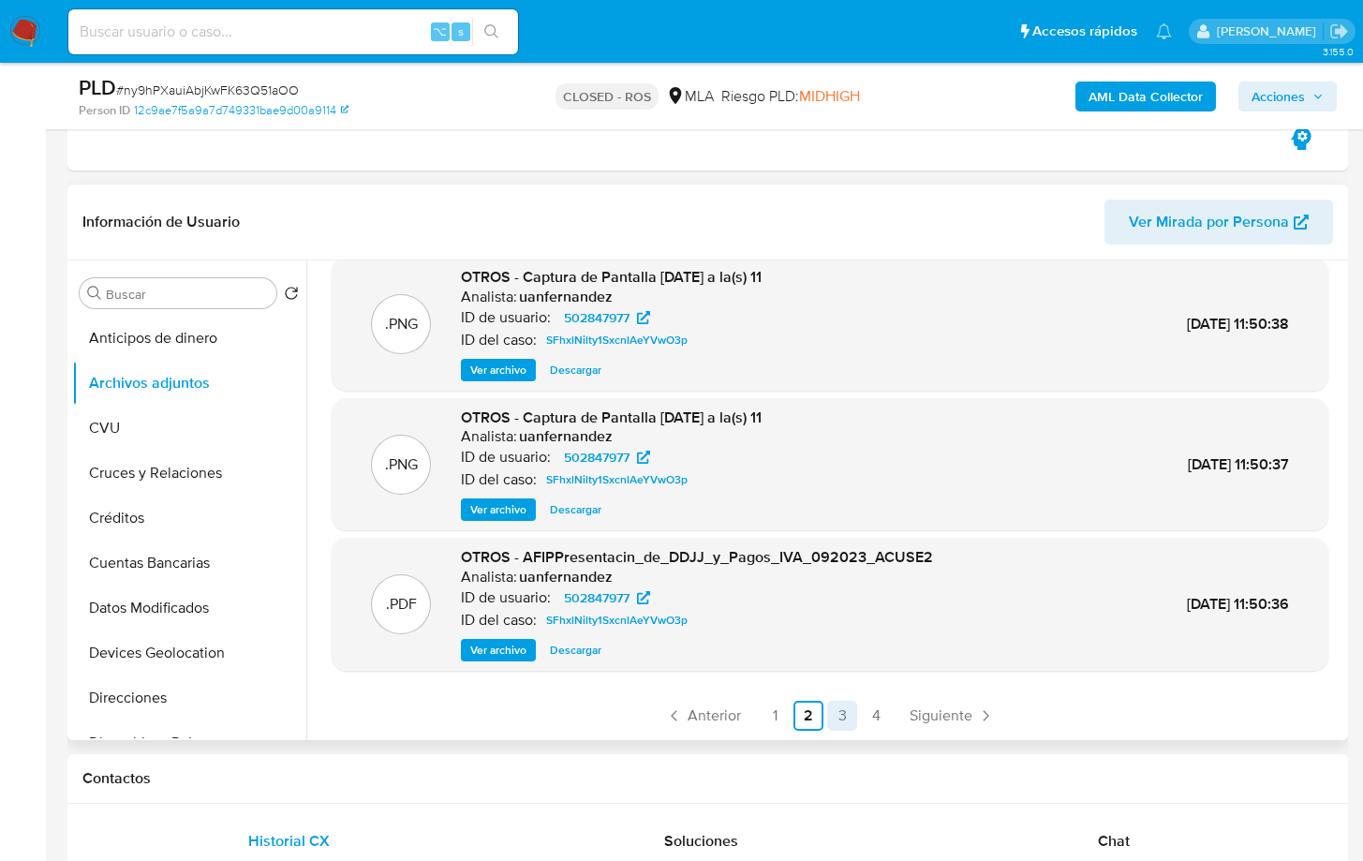
click at [836, 718] on link "3" at bounding box center [842, 716] width 30 height 30
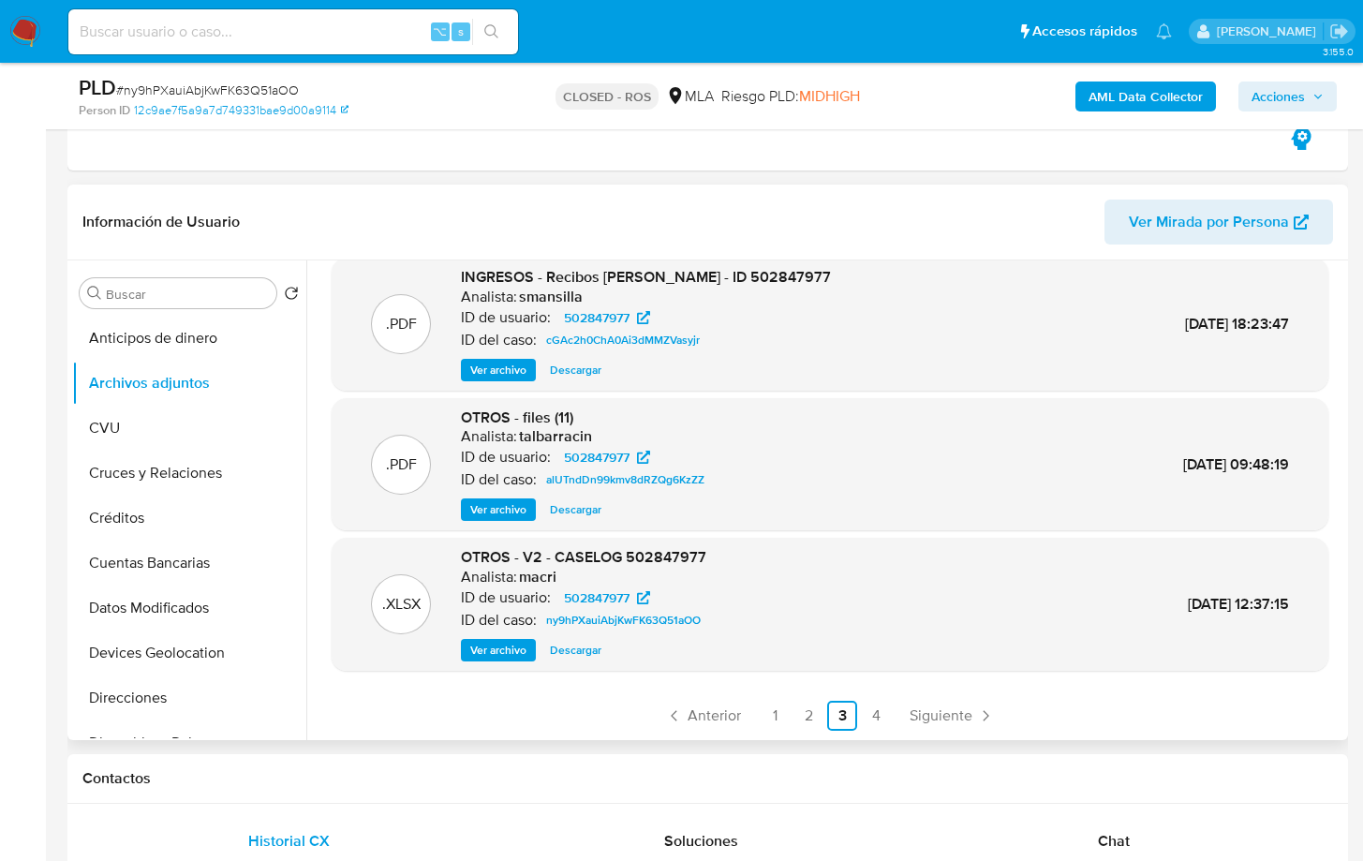
click at [595, 648] on span "Descargar" at bounding box center [576, 650] width 52 height 19
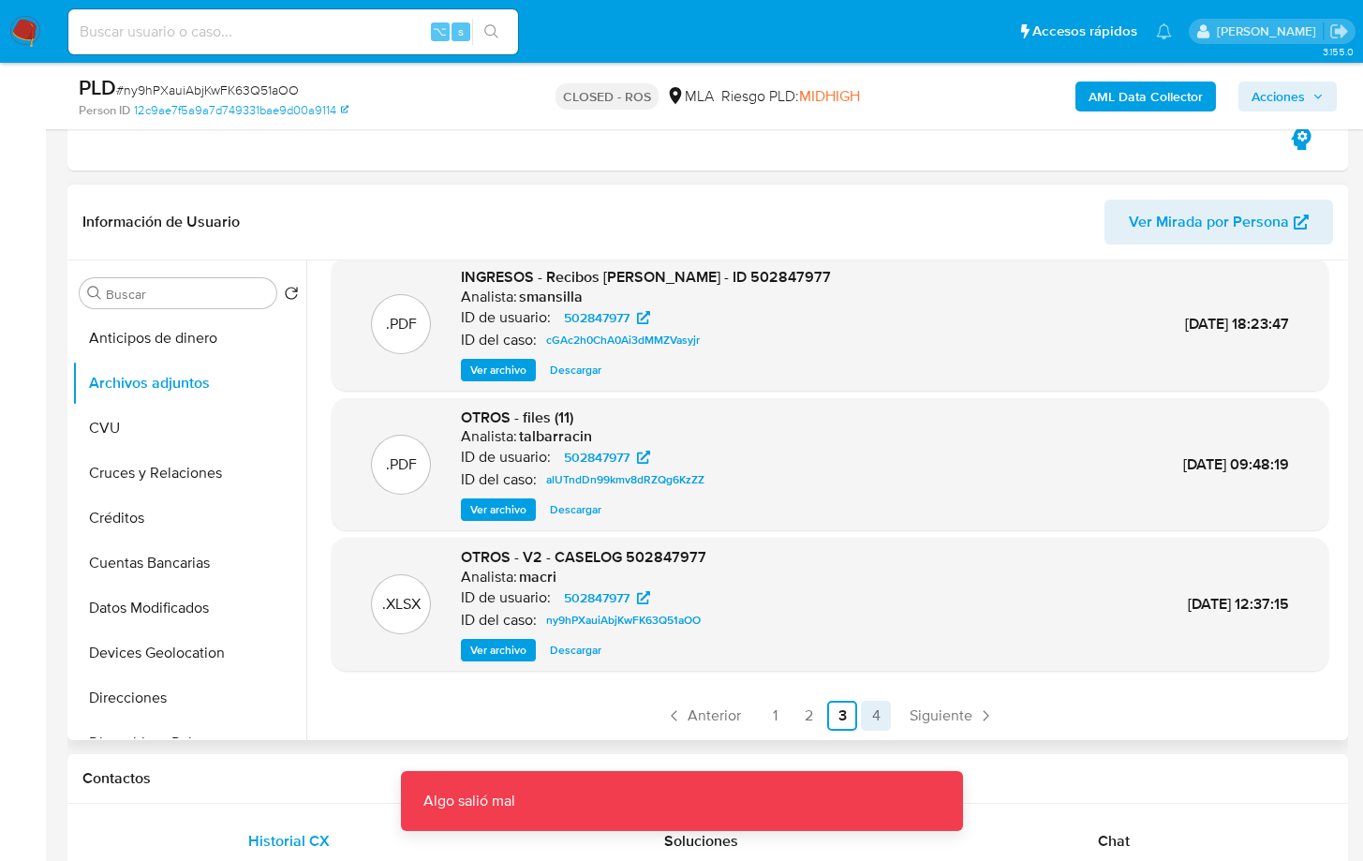
click at [878, 719] on link "4" at bounding box center [876, 716] width 30 height 30
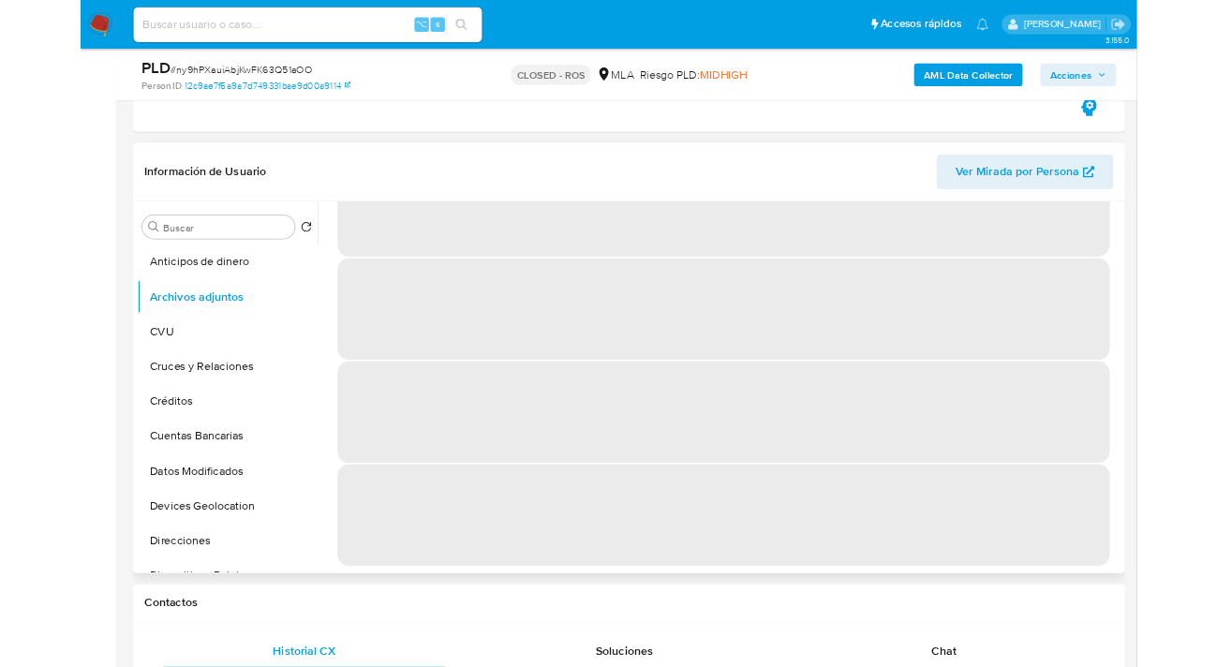
scroll to position [0, 0]
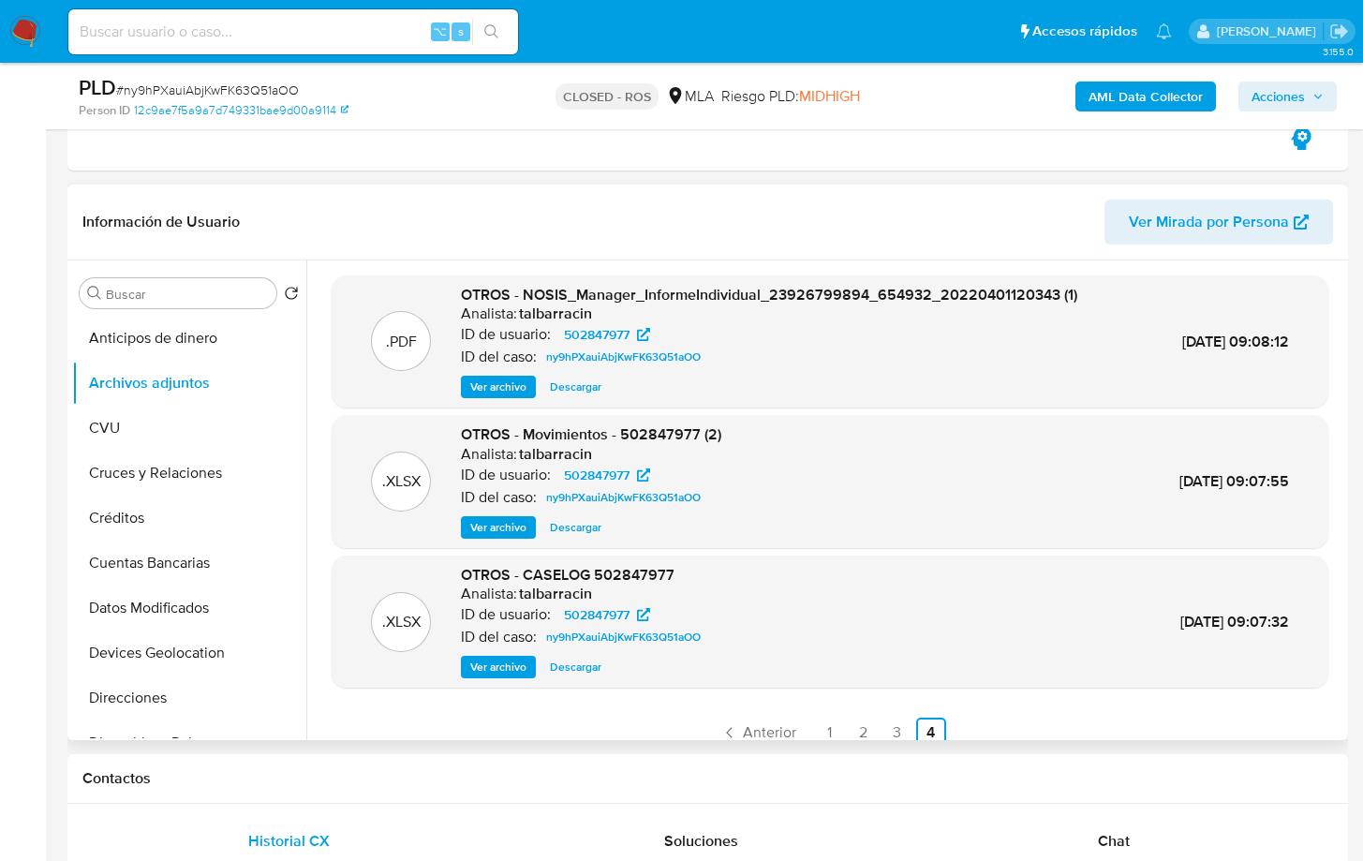
click at [567, 525] on span "Descargar" at bounding box center [576, 527] width 52 height 19
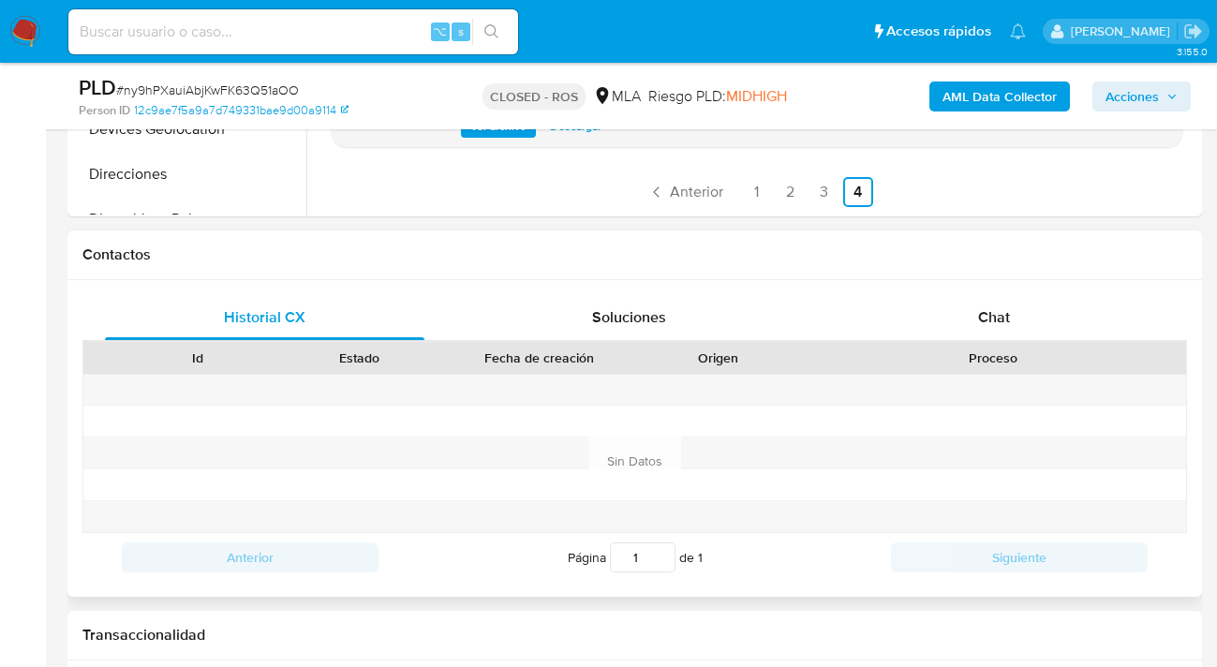
scroll to position [926, 0]
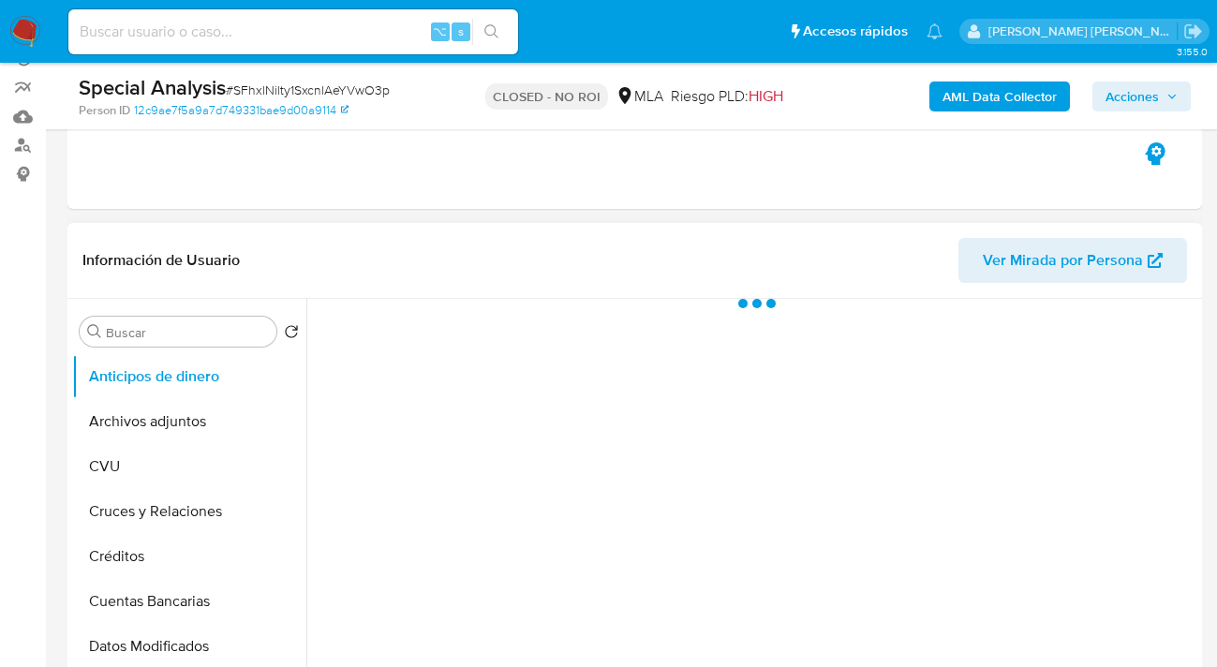
scroll to position [549, 0]
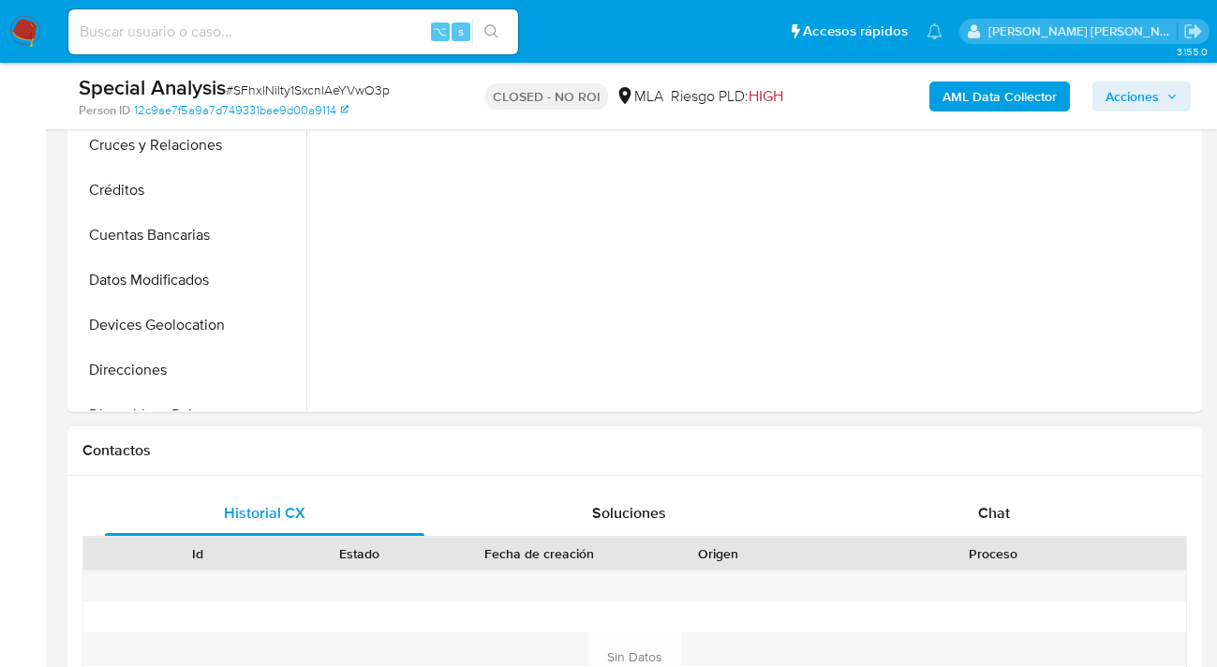
select select "10"
drag, startPoint x: 613, startPoint y: 505, endPoint x: 459, endPoint y: 502, distance: 153.6
click at [613, 505] on span "Soluciones" at bounding box center [629, 513] width 74 height 22
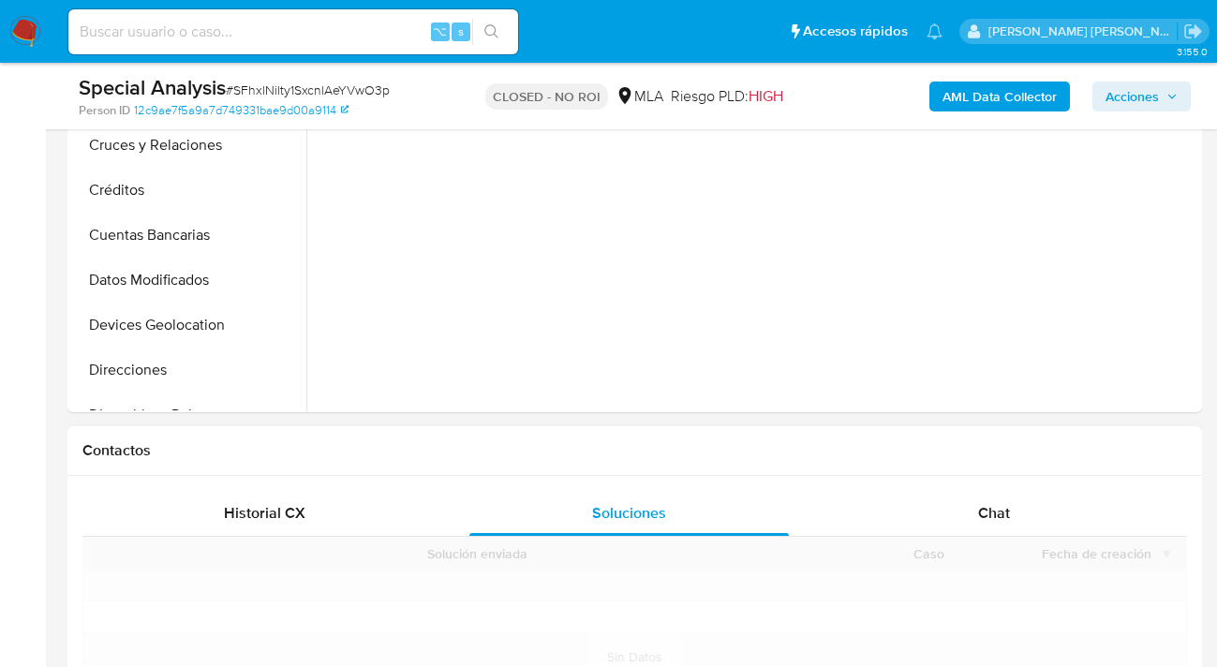
drag, startPoint x: 291, startPoint y: 504, endPoint x: 321, endPoint y: 474, distance: 42.4
click at [291, 505] on span "Historial CX" at bounding box center [264, 513] width 81 height 22
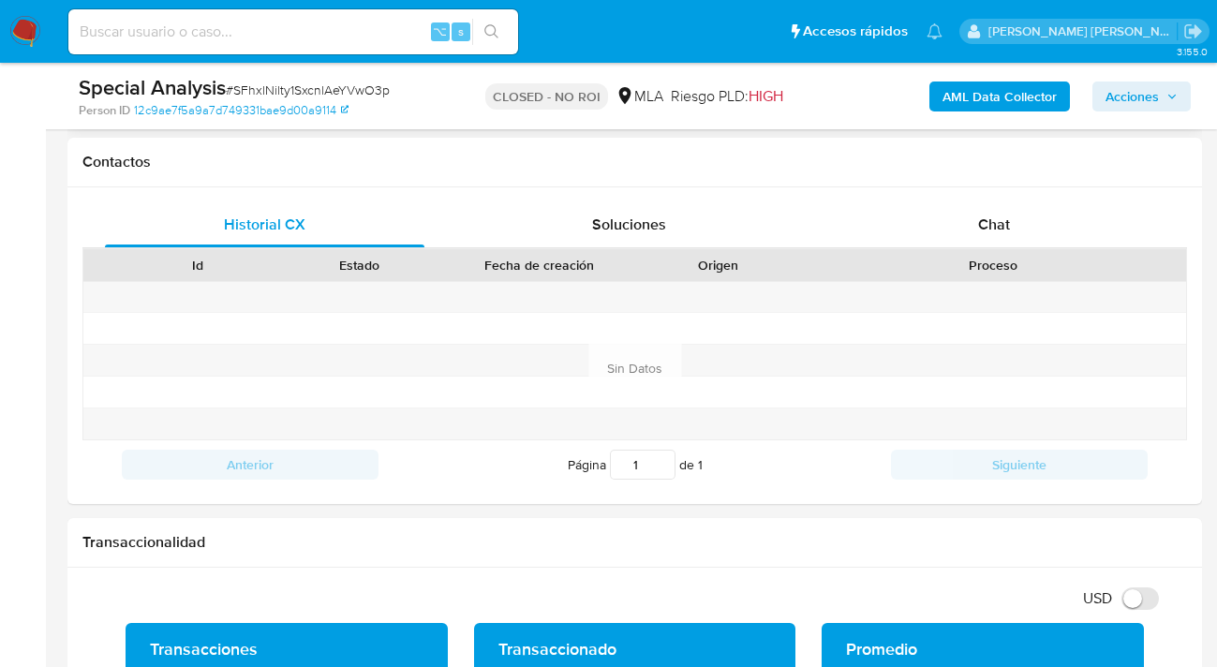
scroll to position [598, 0]
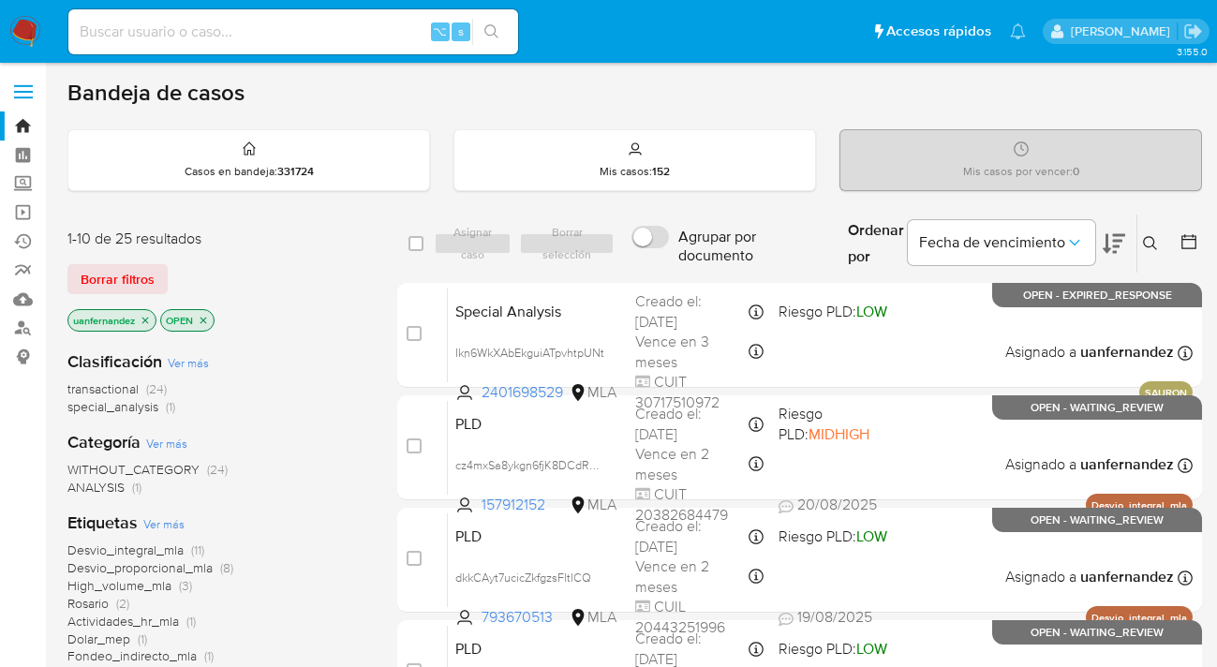
drag, startPoint x: 114, startPoint y: 276, endPoint x: 373, endPoint y: 273, distance: 258.5
click at [114, 276] on span "Borrar filtros" at bounding box center [118, 279] width 74 height 26
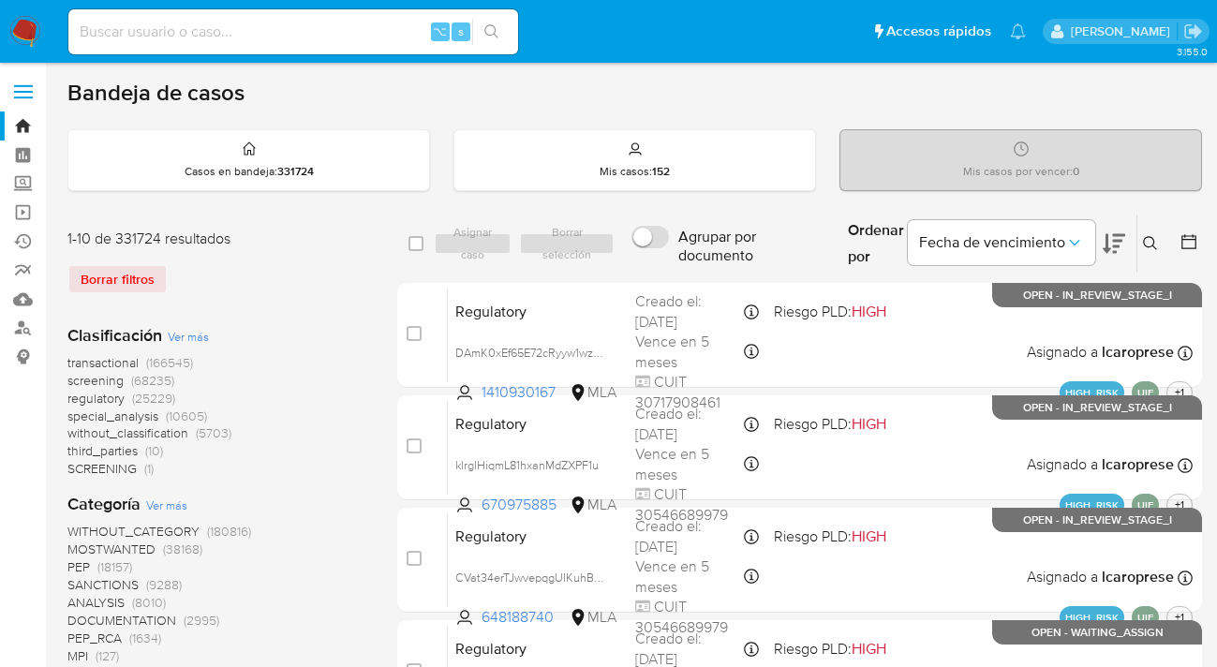
click at [1150, 244] on icon at bounding box center [1150, 243] width 15 height 15
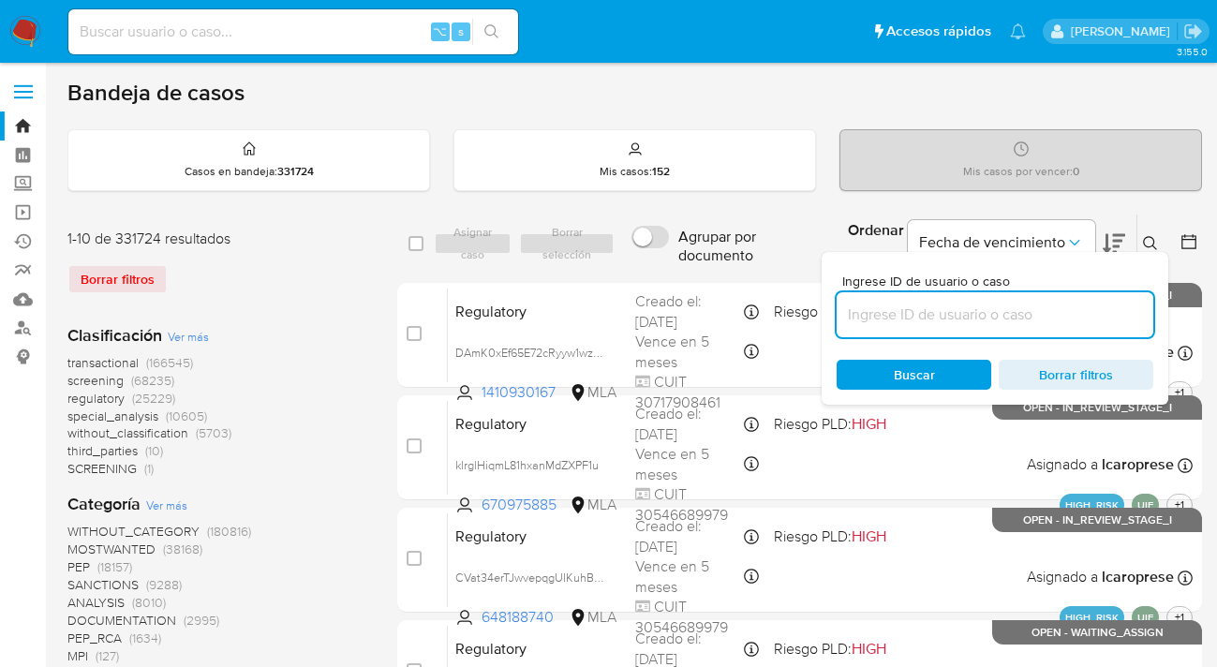
click at [968, 316] on input at bounding box center [994, 315] width 317 height 24
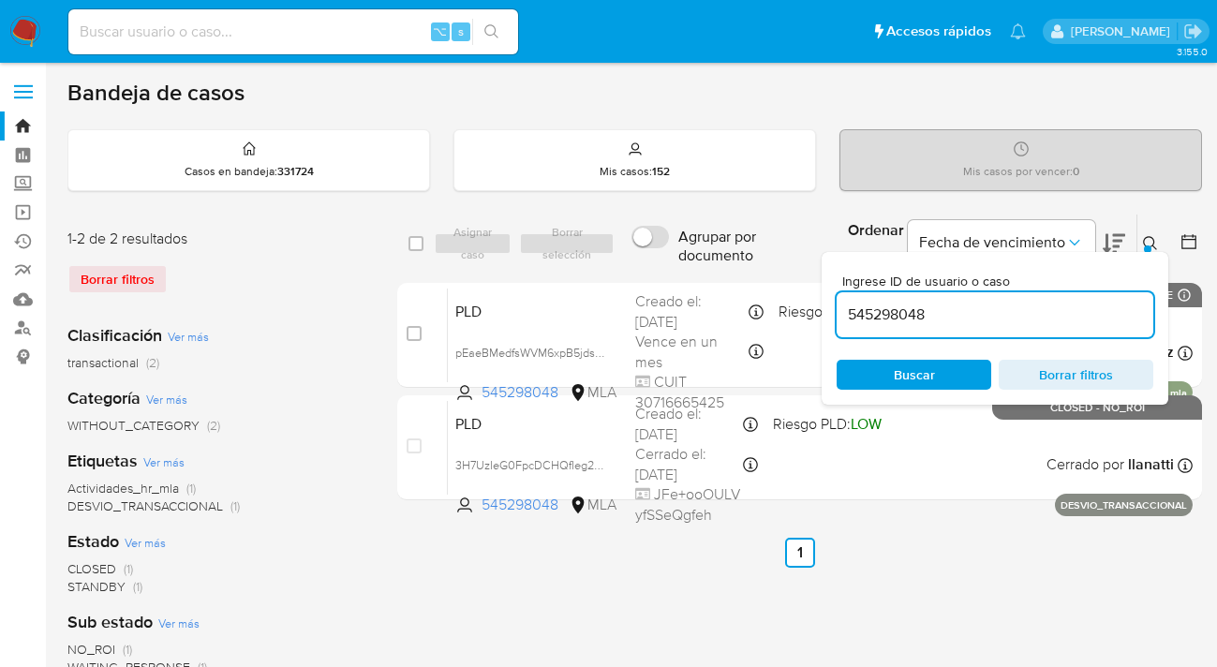
click at [1147, 243] on icon at bounding box center [1150, 243] width 15 height 15
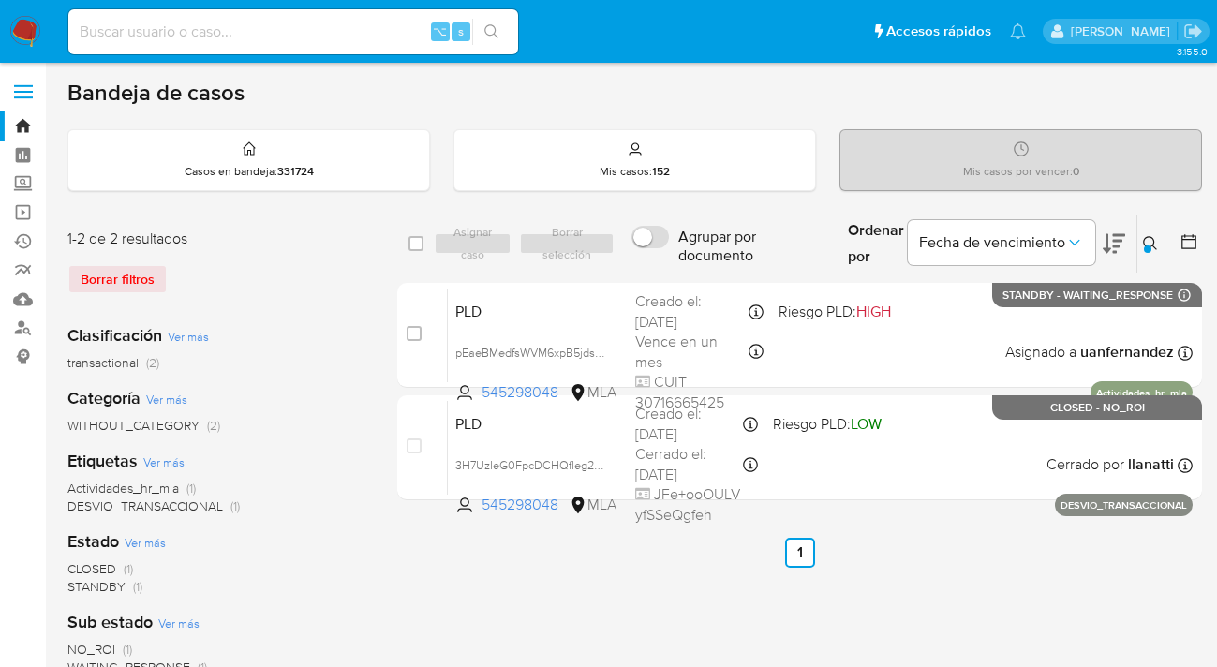
click at [1149, 244] on icon at bounding box center [1150, 243] width 15 height 15
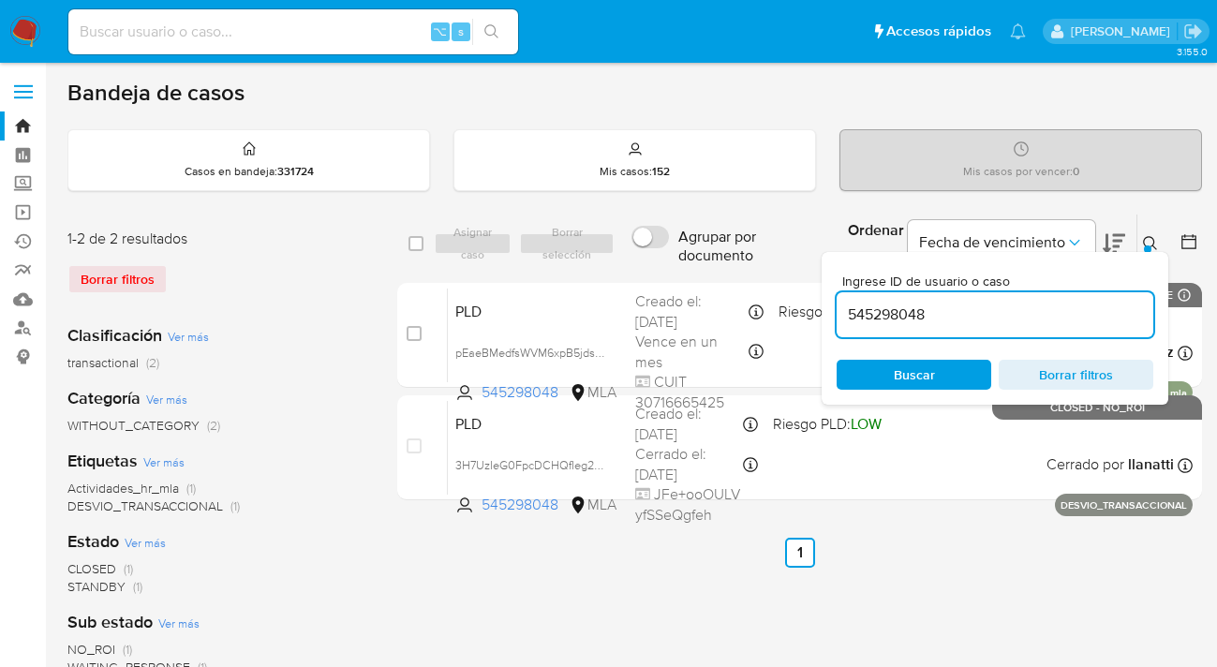
drag, startPoint x: 938, startPoint y: 303, endPoint x: 825, endPoint y: 302, distance: 112.4
click at [825, 302] on div "Ingrese ID de usuario o caso 545298048 Buscar Borrar filtros" at bounding box center [994, 328] width 347 height 153
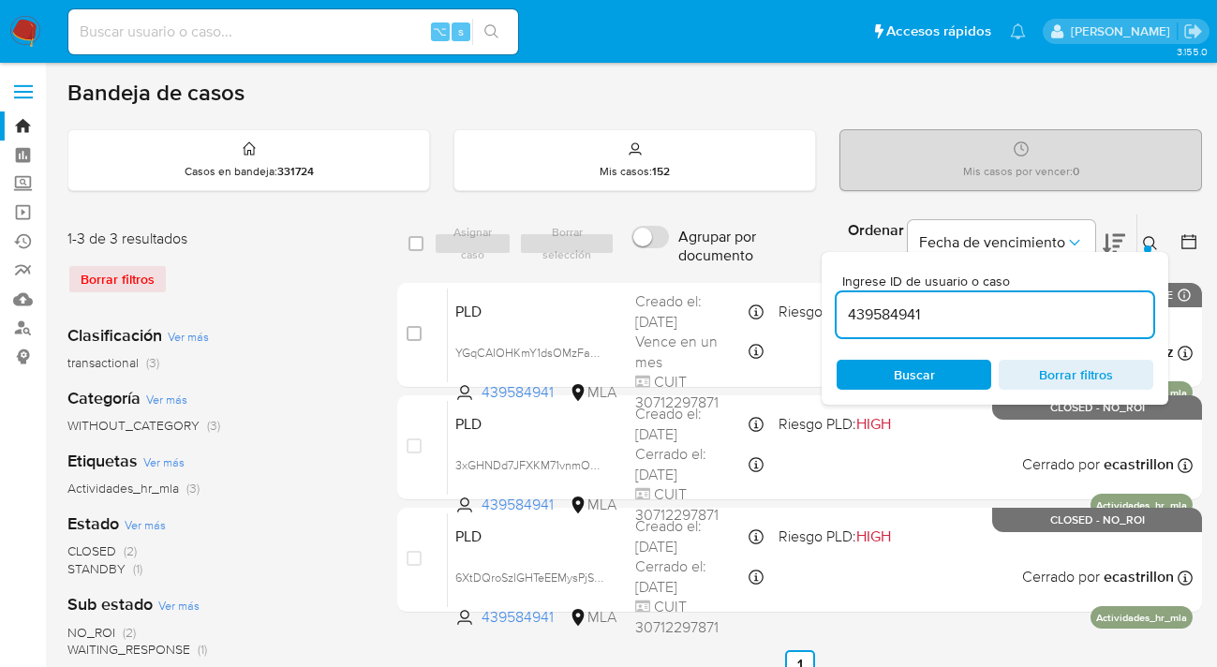
click at [1153, 240] on icon at bounding box center [1150, 243] width 14 height 14
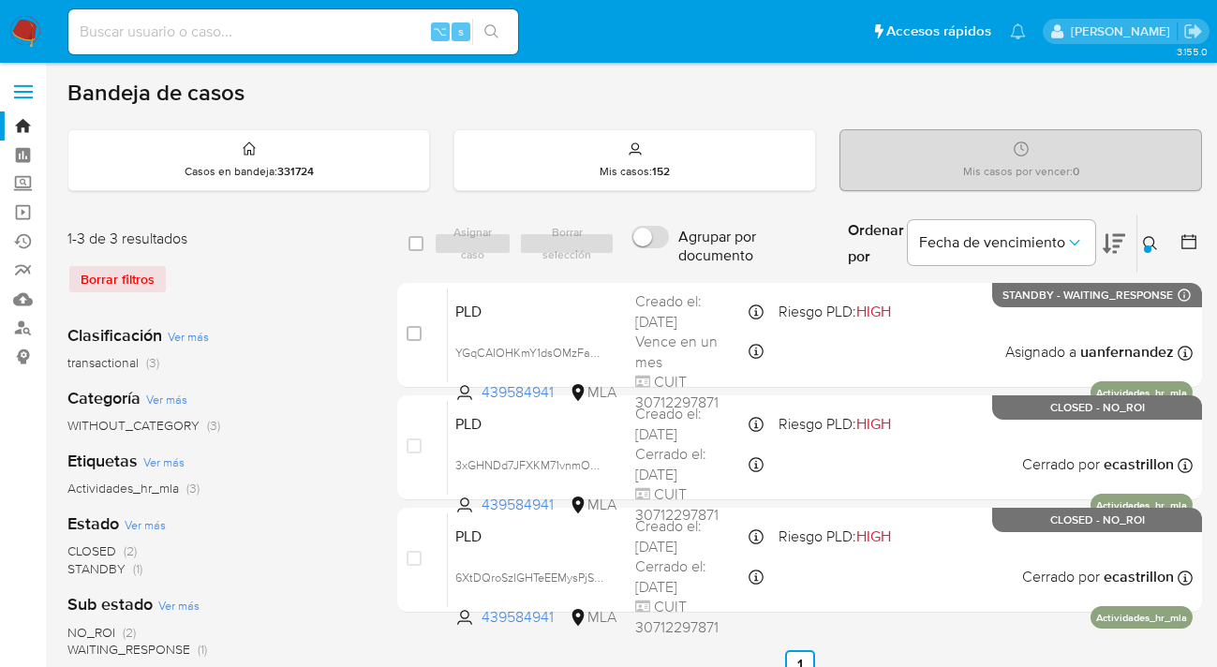
drag, startPoint x: 1143, startPoint y: 241, endPoint x: 1030, endPoint y: 301, distance: 127.4
click at [1143, 242] on icon at bounding box center [1150, 243] width 14 height 14
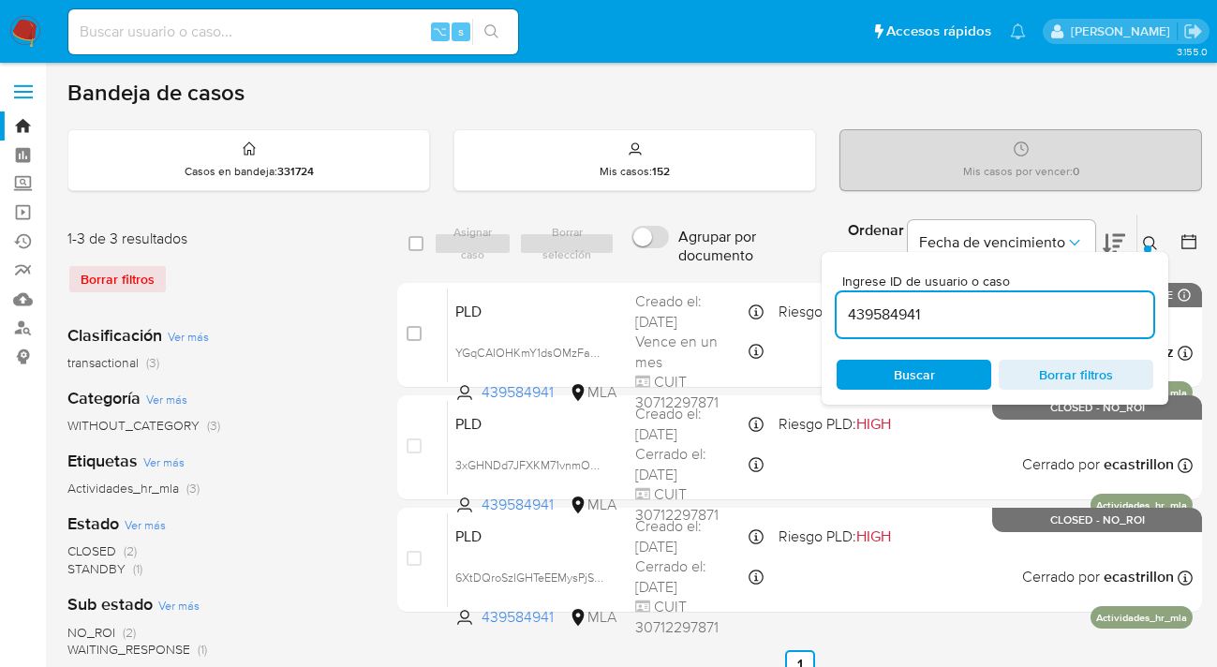
drag, startPoint x: 931, startPoint y: 317, endPoint x: 835, endPoint y: 304, distance: 96.3
click at [835, 304] on div "Ingrese ID de usuario o caso 439584941 Buscar Borrar filtros" at bounding box center [994, 328] width 347 height 153
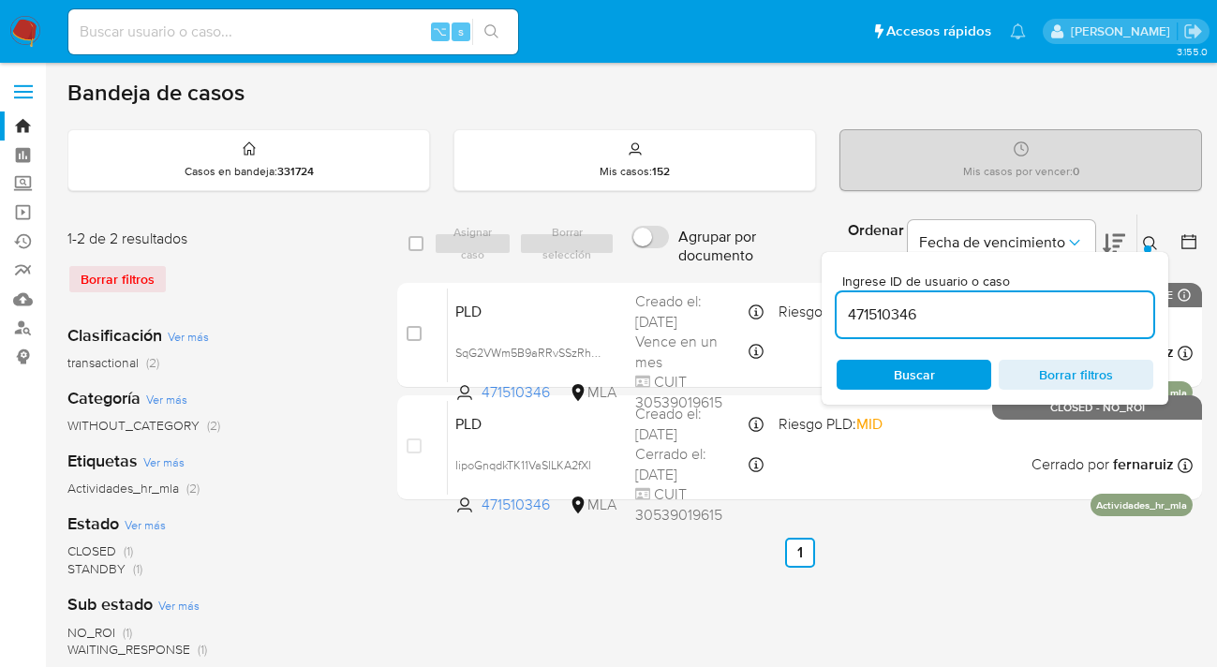
click at [1150, 239] on icon at bounding box center [1150, 243] width 15 height 15
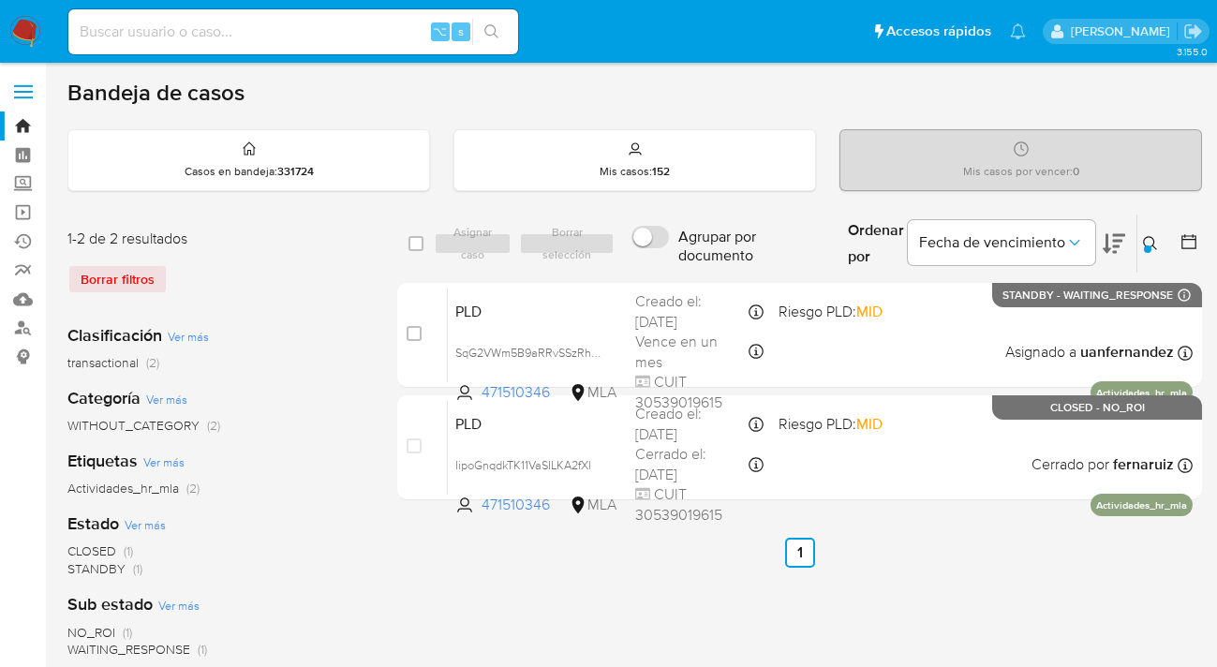
click at [1150, 239] on icon at bounding box center [1150, 243] width 15 height 15
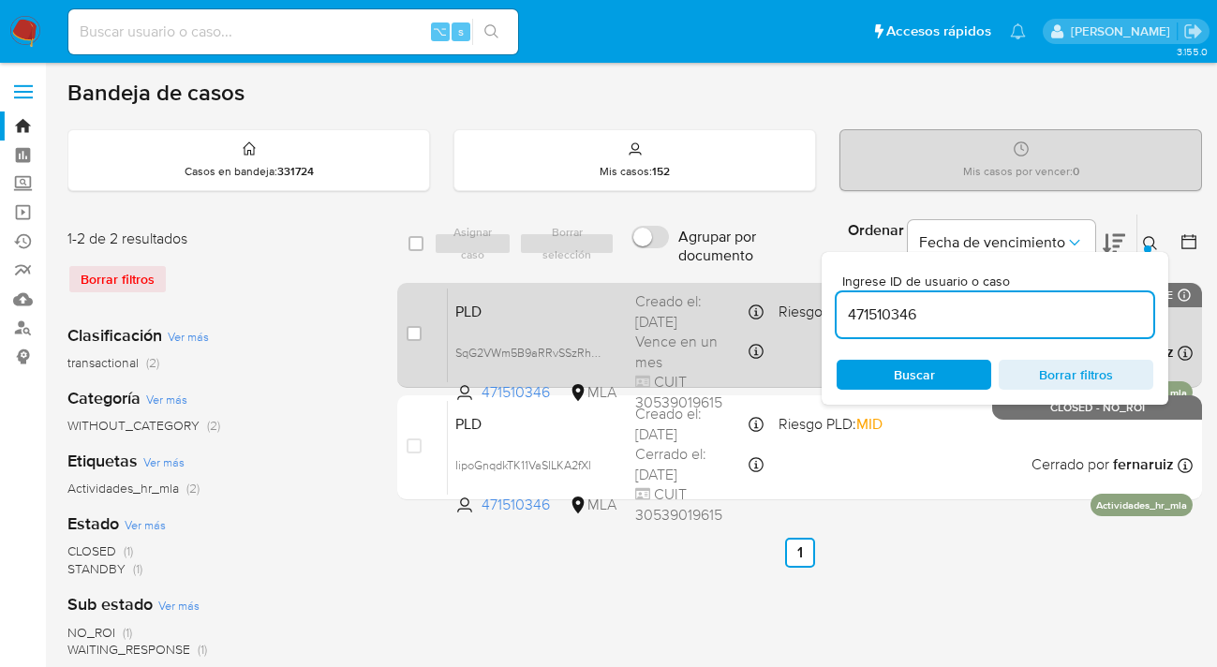
drag, startPoint x: 981, startPoint y: 317, endPoint x: 808, endPoint y: 291, distance: 174.2
click at [808, 291] on div "select-all-cases-checkbox Asignar caso Borrar selección Agrupar por documento O…" at bounding box center [799, 361] width 805 height 294
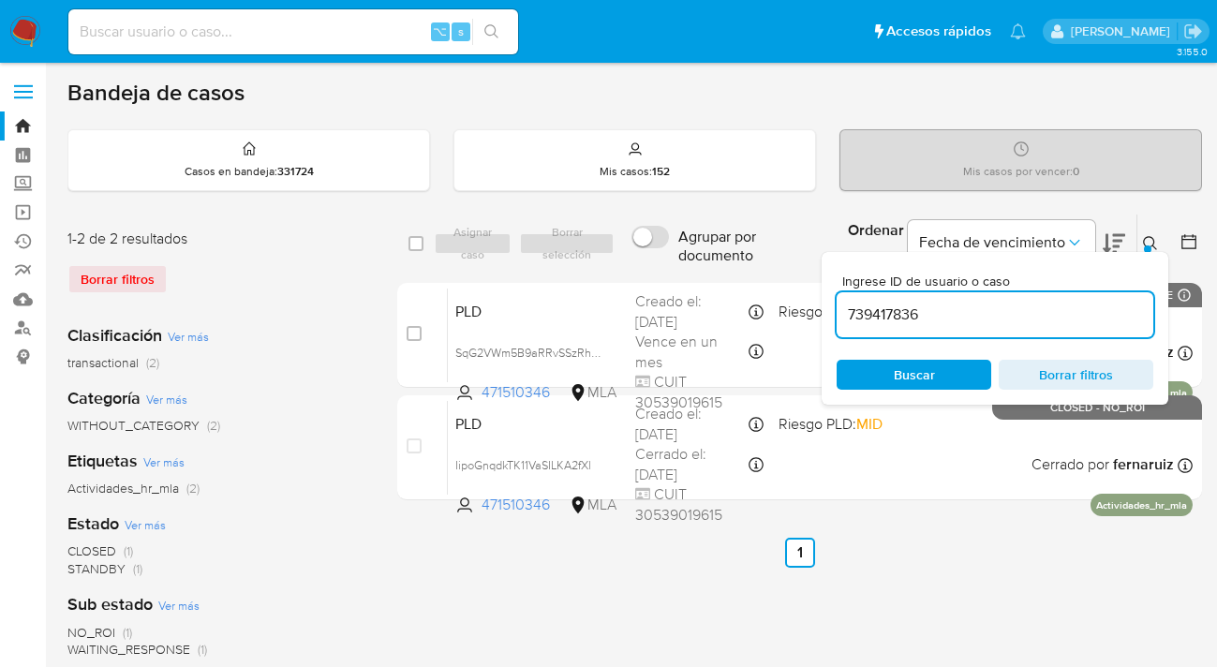
type input "739417836"
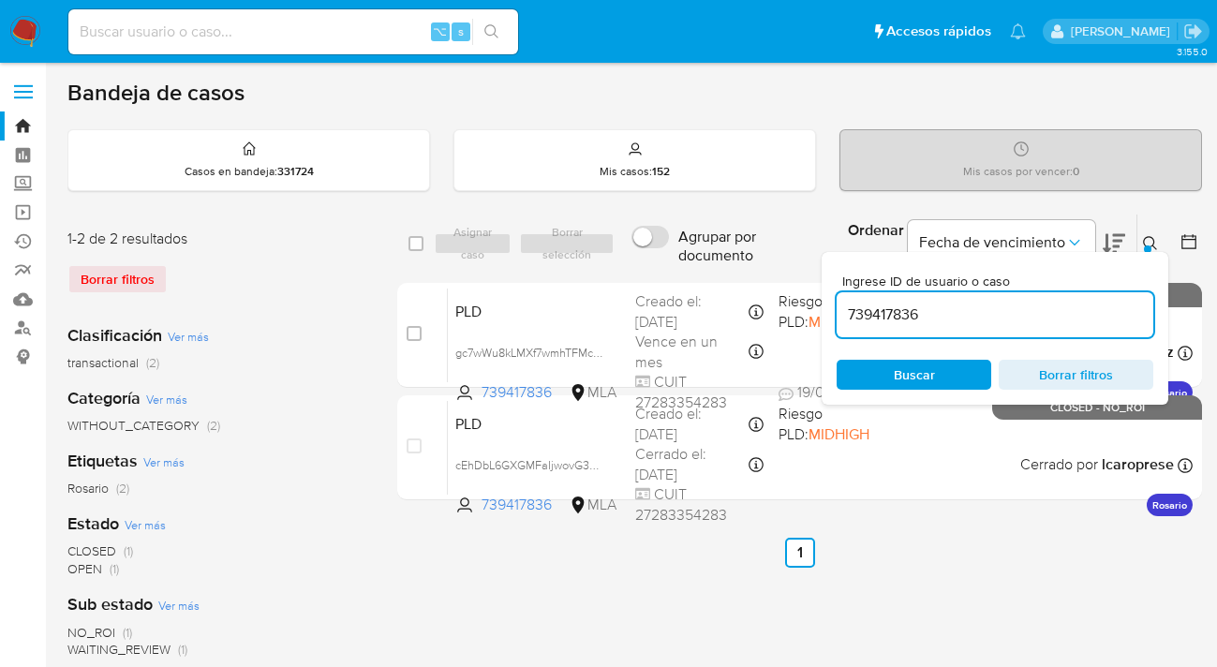
click at [1150, 241] on icon at bounding box center [1150, 243] width 15 height 15
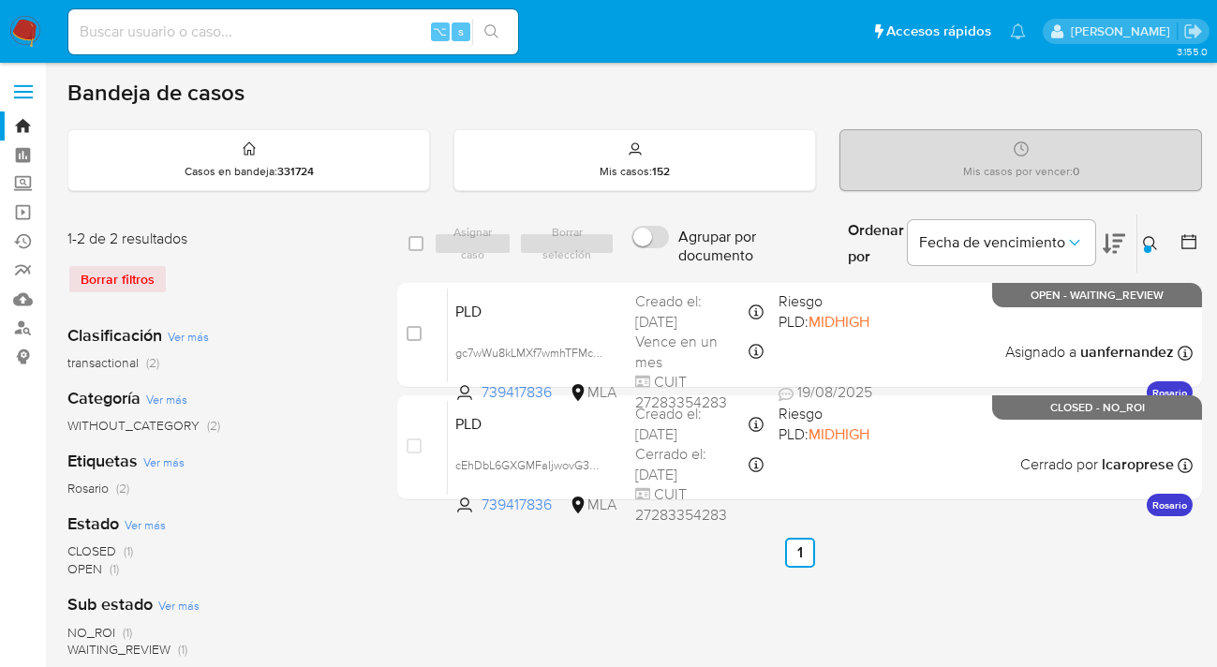
drag, startPoint x: 419, startPoint y: 246, endPoint x: 472, endPoint y: 243, distance: 53.5
click at [420, 246] on input "checkbox" at bounding box center [415, 243] width 15 height 15
checkbox input "true"
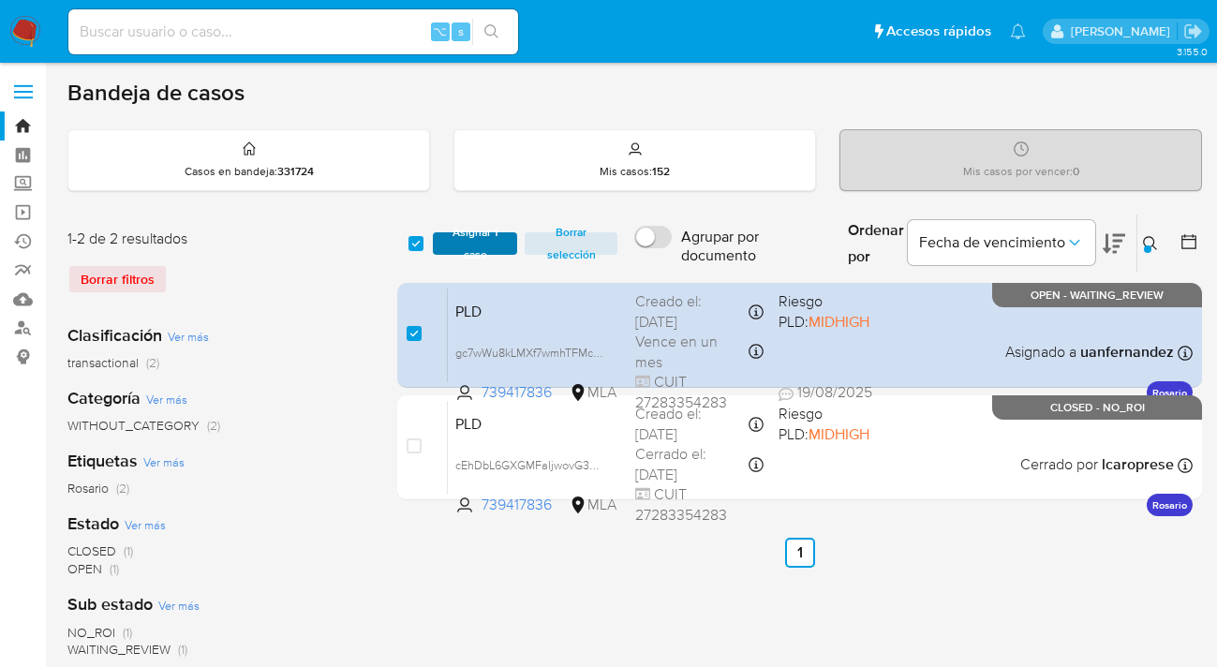
click at [475, 243] on span "Asignar 1 caso" at bounding box center [475, 243] width 66 height 19
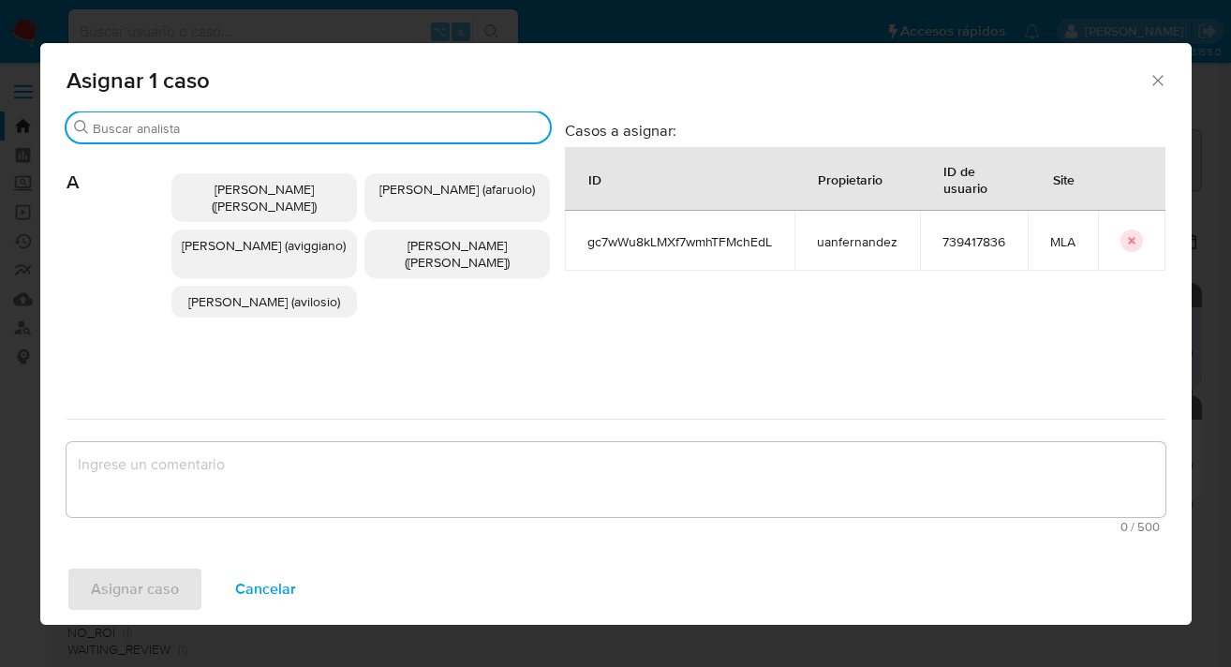
click at [426, 128] on input "Buscar" at bounding box center [318, 128] width 450 height 17
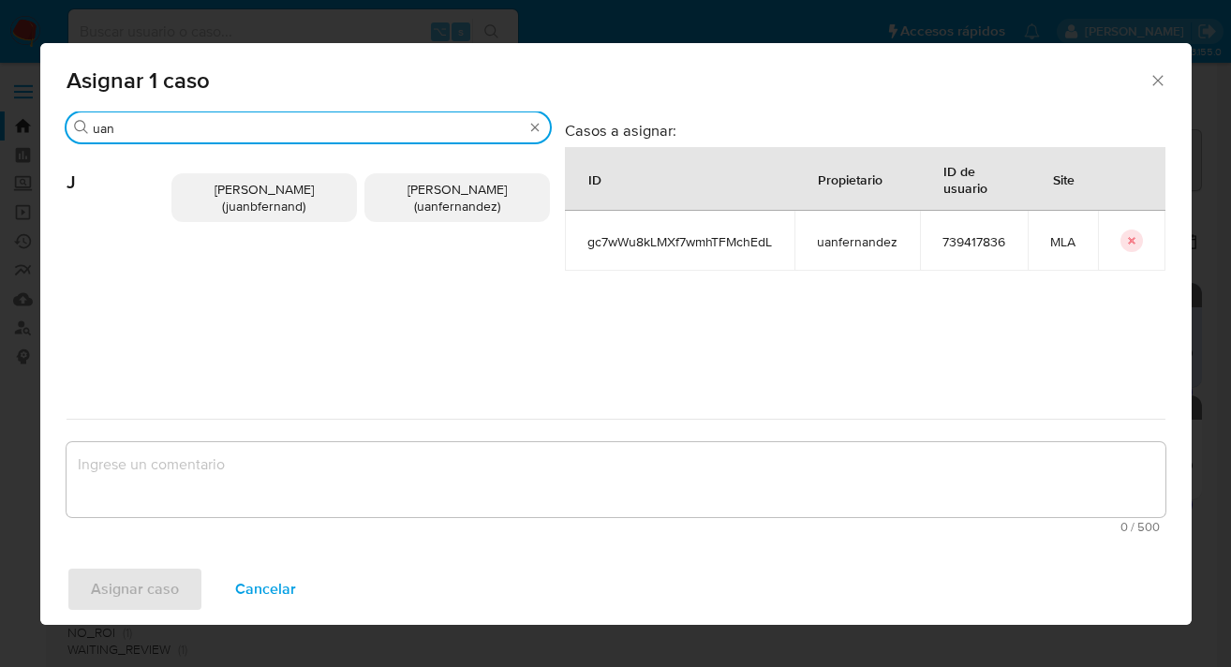
type input "uan"
click at [450, 201] on span "[PERSON_NAME] (uanfernandez)" at bounding box center [456, 198] width 99 height 36
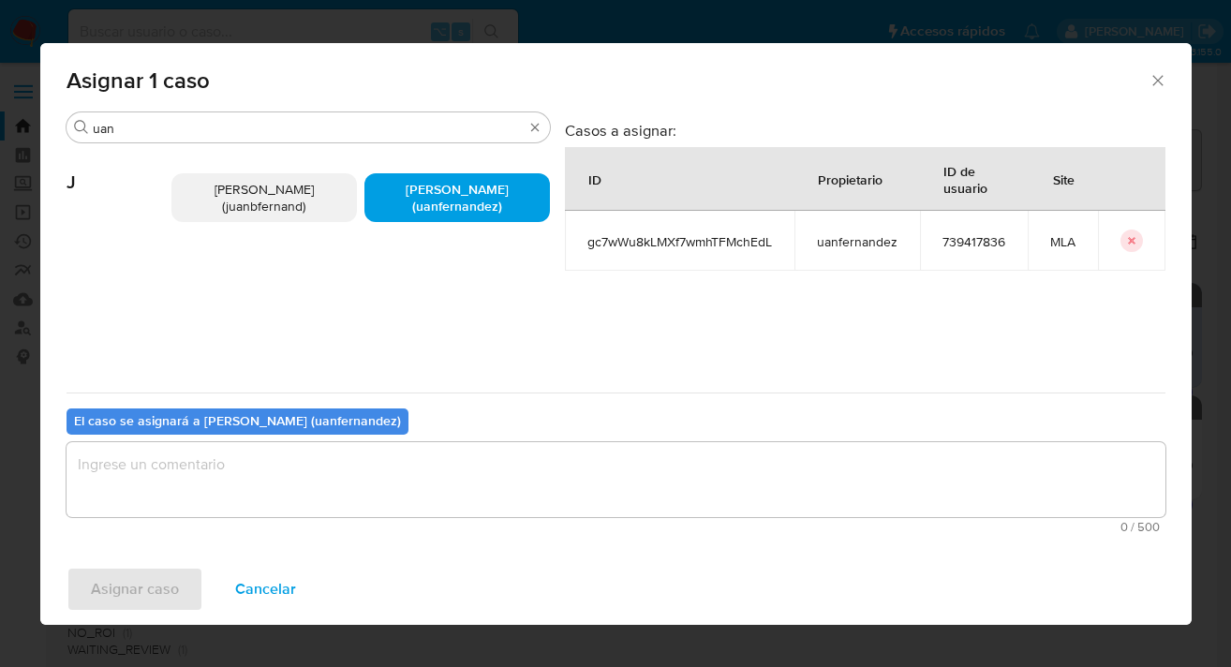
click at [485, 503] on textarea "assign-modal" at bounding box center [615, 479] width 1099 height 75
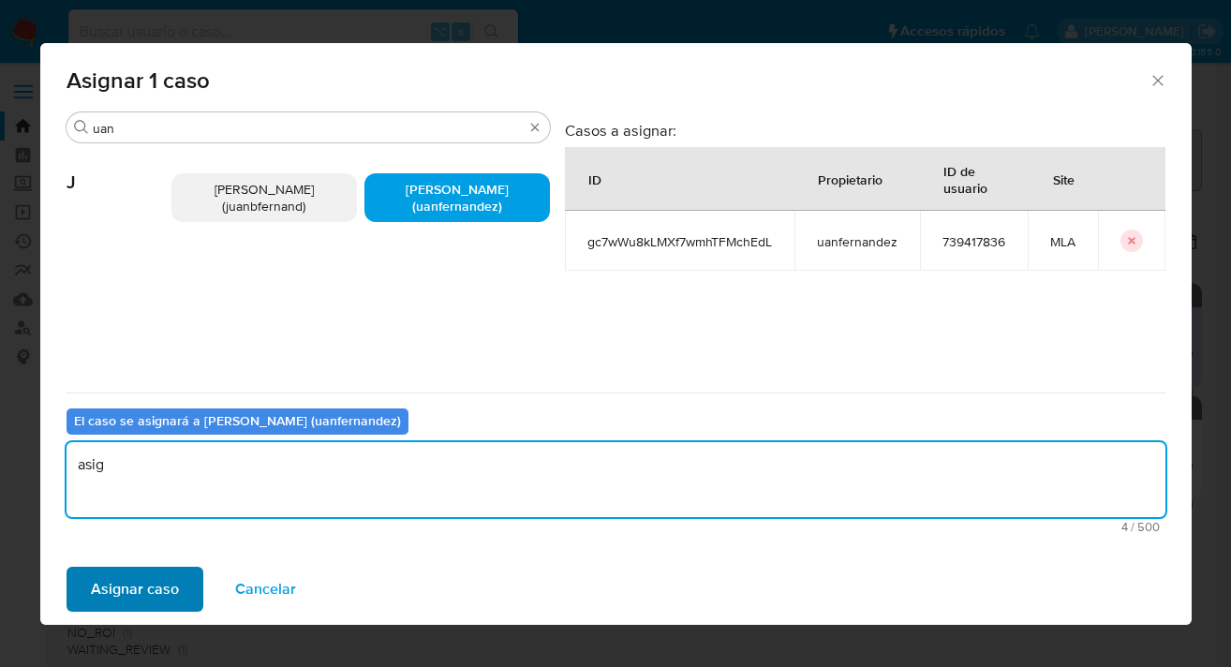
type textarea "asig"
click at [162, 593] on span "Asignar caso" at bounding box center [135, 588] width 88 height 41
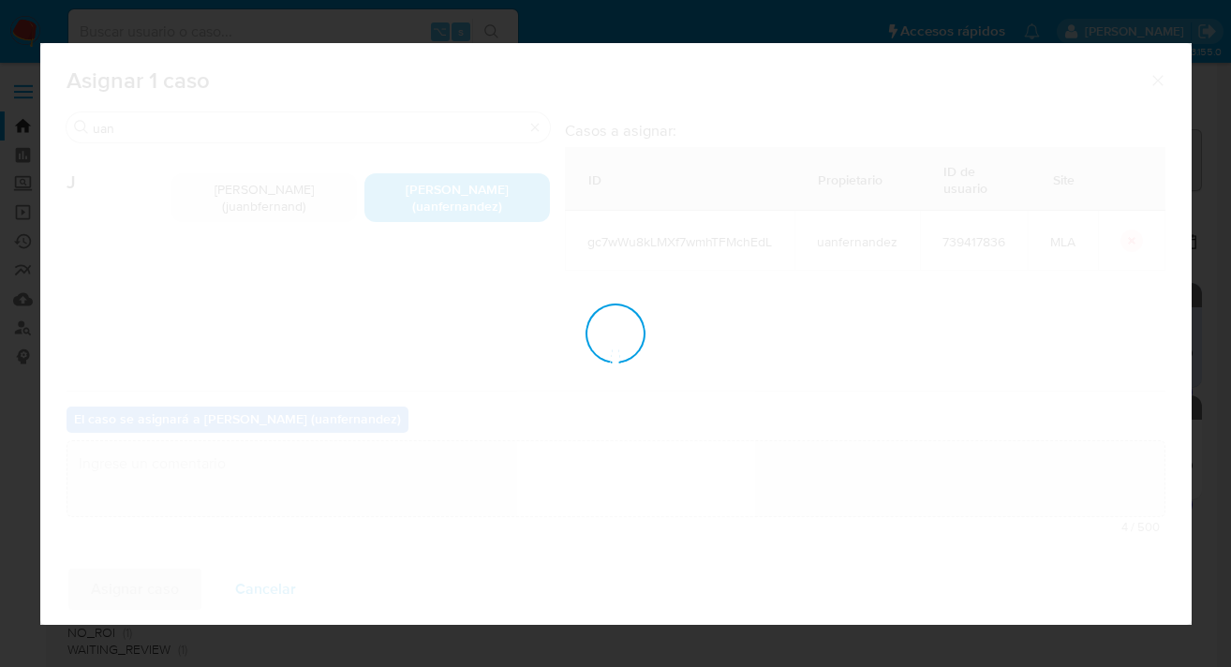
checkbox input "false"
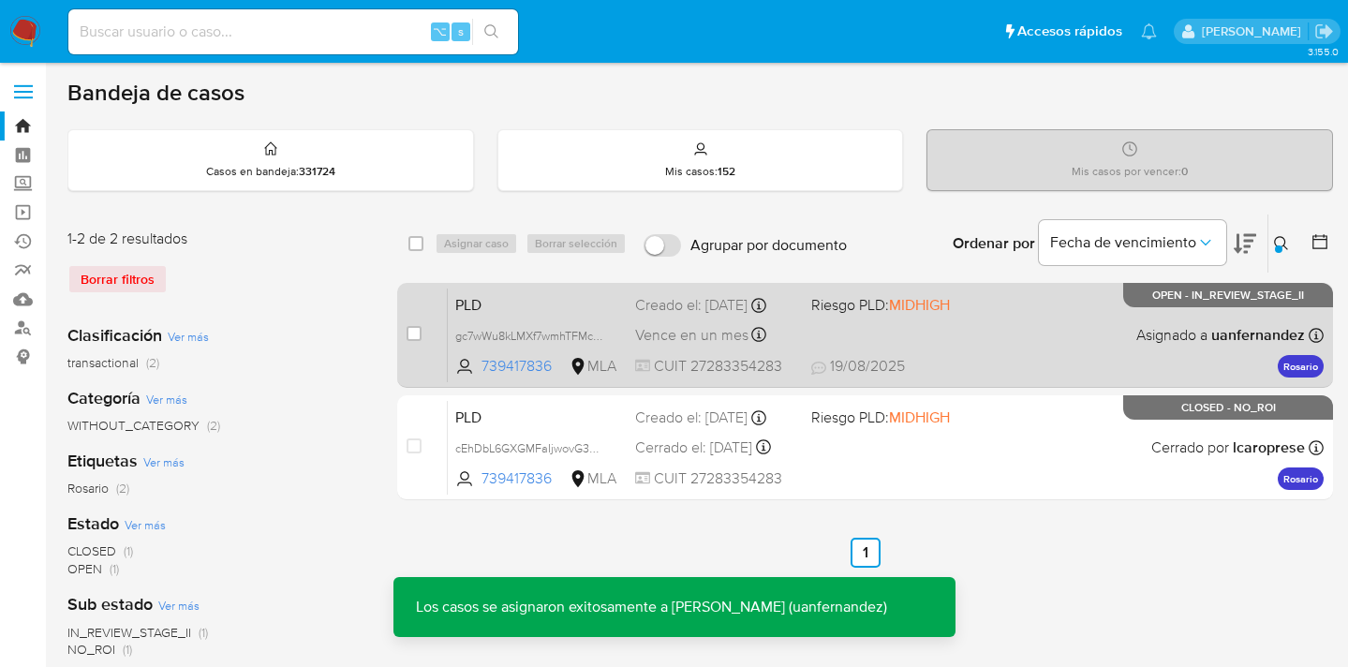
click at [1046, 338] on div "PLD gc7wWu8kLMXf7wmhTFMchEdL 739417836 MLA Riesgo PLD: MIDHIGH Creado el: [DATE…" at bounding box center [886, 335] width 876 height 95
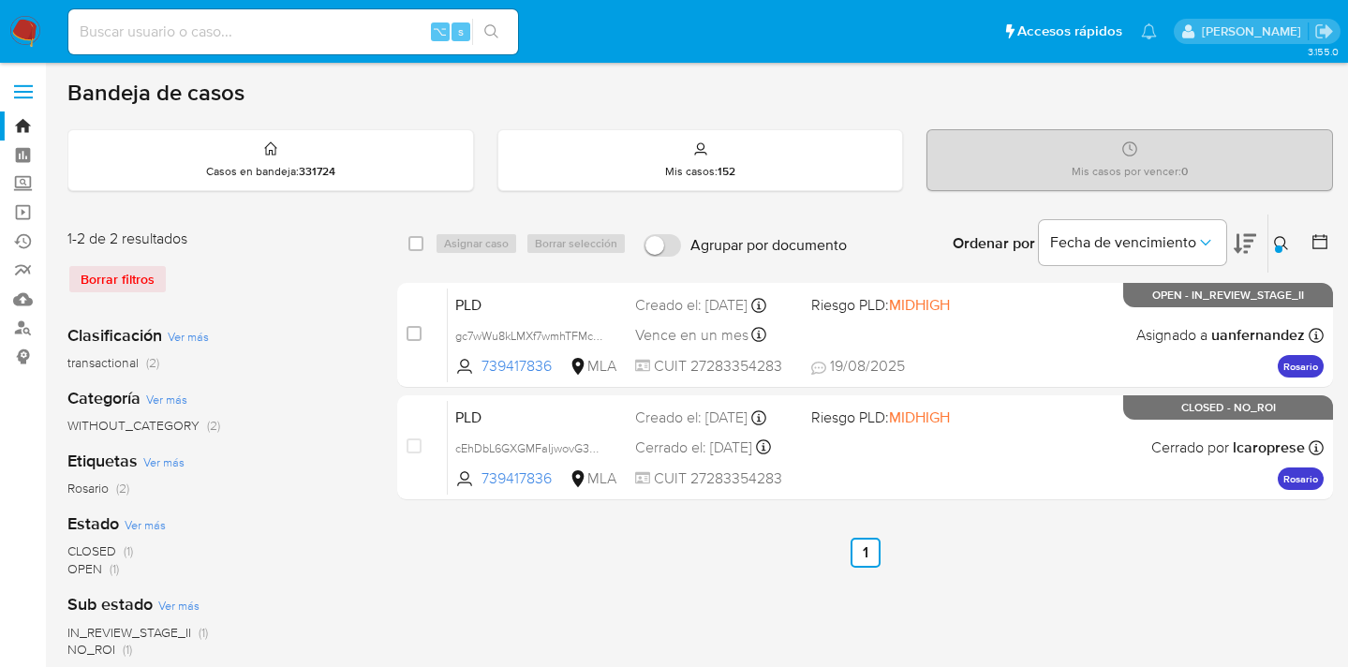
drag, startPoint x: 1276, startPoint y: 239, endPoint x: 1124, endPoint y: 288, distance: 159.3
click at [1230, 240] on icon at bounding box center [1281, 243] width 15 height 15
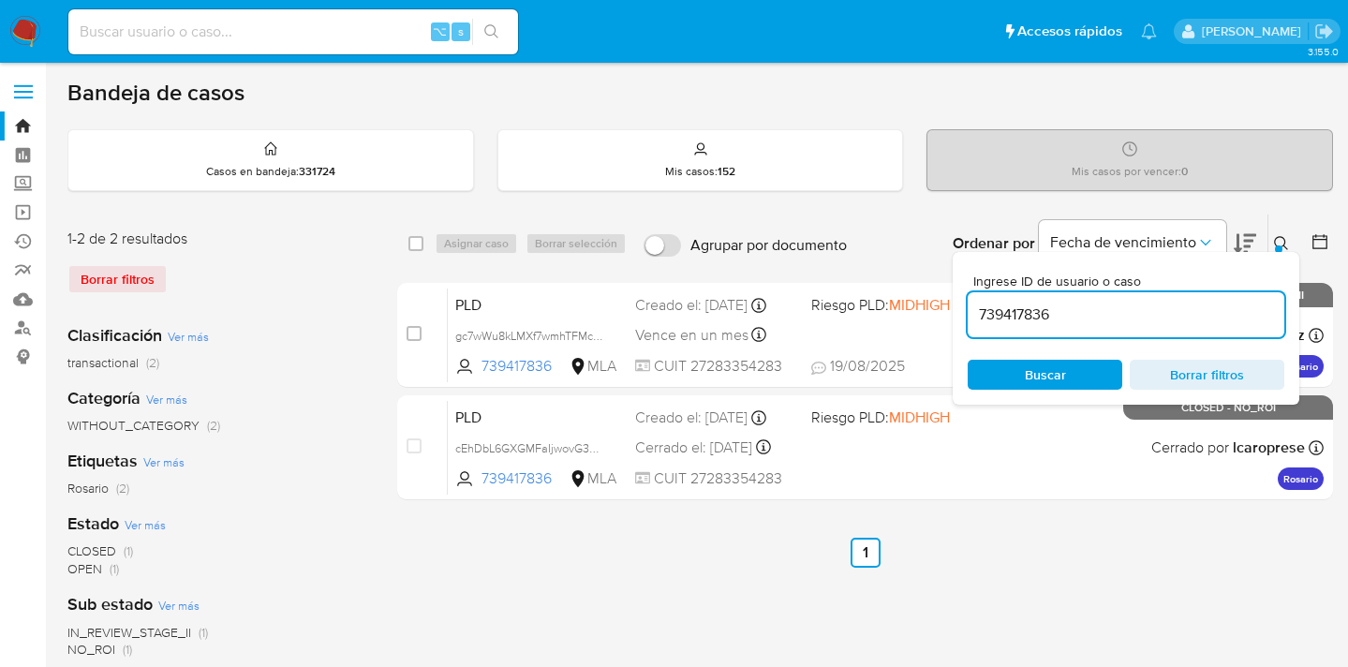
drag, startPoint x: 1063, startPoint y: 313, endPoint x: 970, endPoint y: 311, distance: 92.7
click at [966, 311] on div "Ingrese ID de usuario o caso 739417836 Buscar Borrar filtros" at bounding box center [1125, 328] width 347 height 153
type input "1375592574"
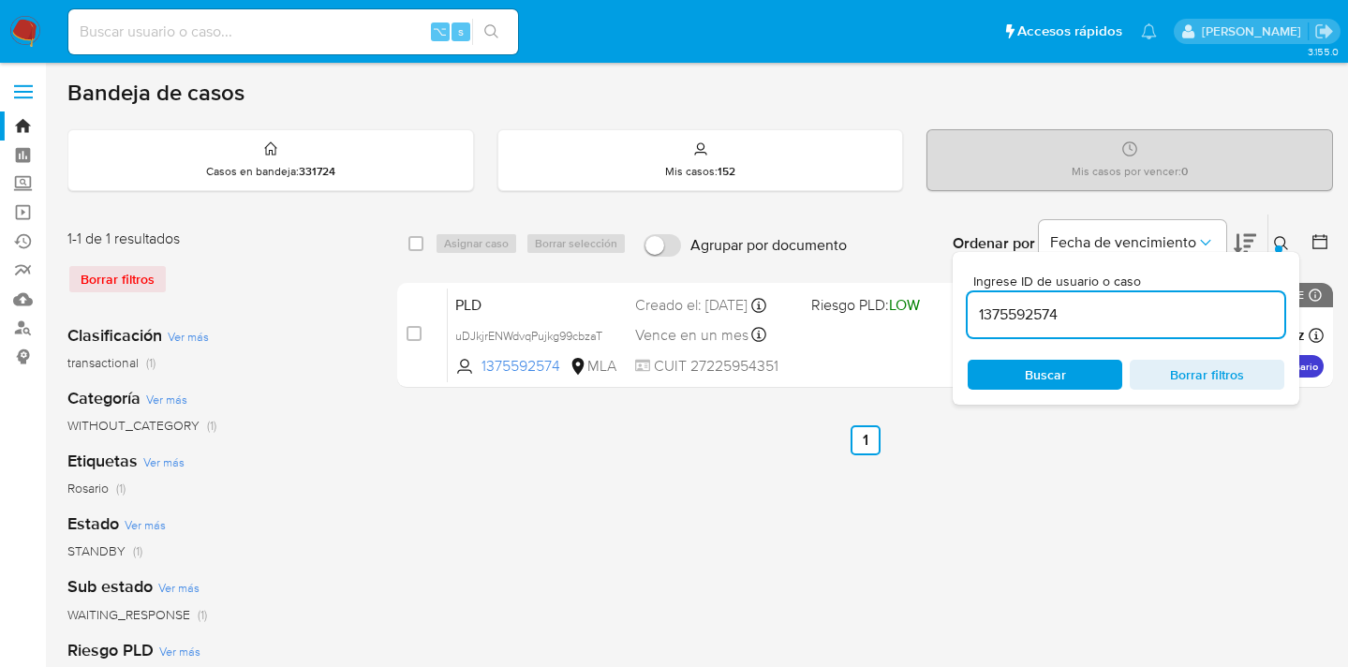
click at [1230, 244] on icon at bounding box center [1281, 243] width 15 height 15
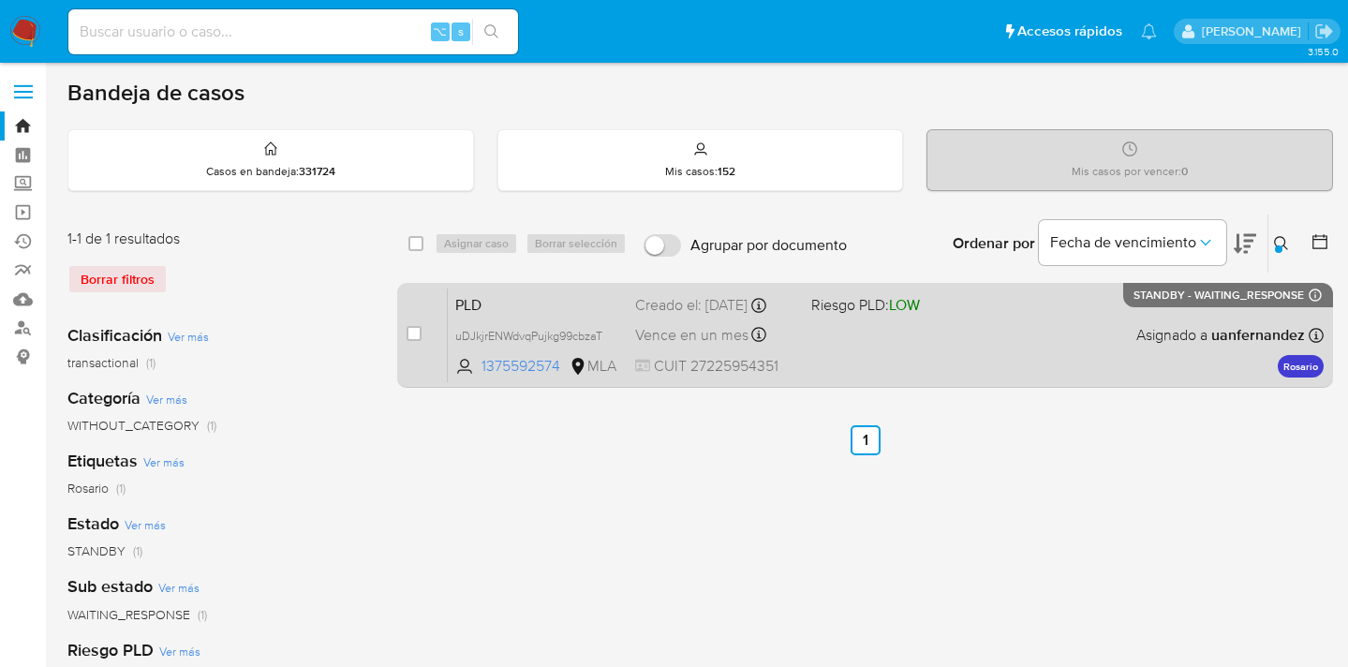
click at [1085, 360] on div "PLD uDJkjrENWdvqPujkg99cbzaT 1375592574 MLA Riesgo PLD: LOW Creado el: 12/08/20…" at bounding box center [886, 335] width 876 height 95
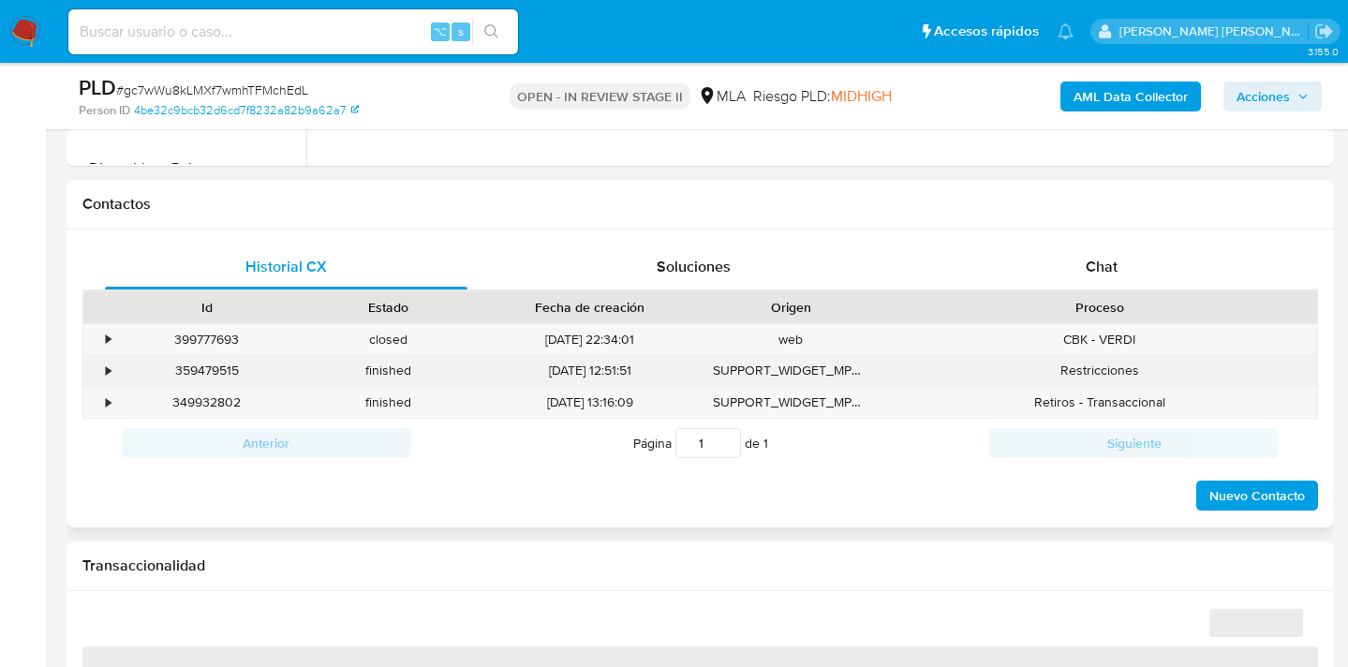
scroll to position [834, 0]
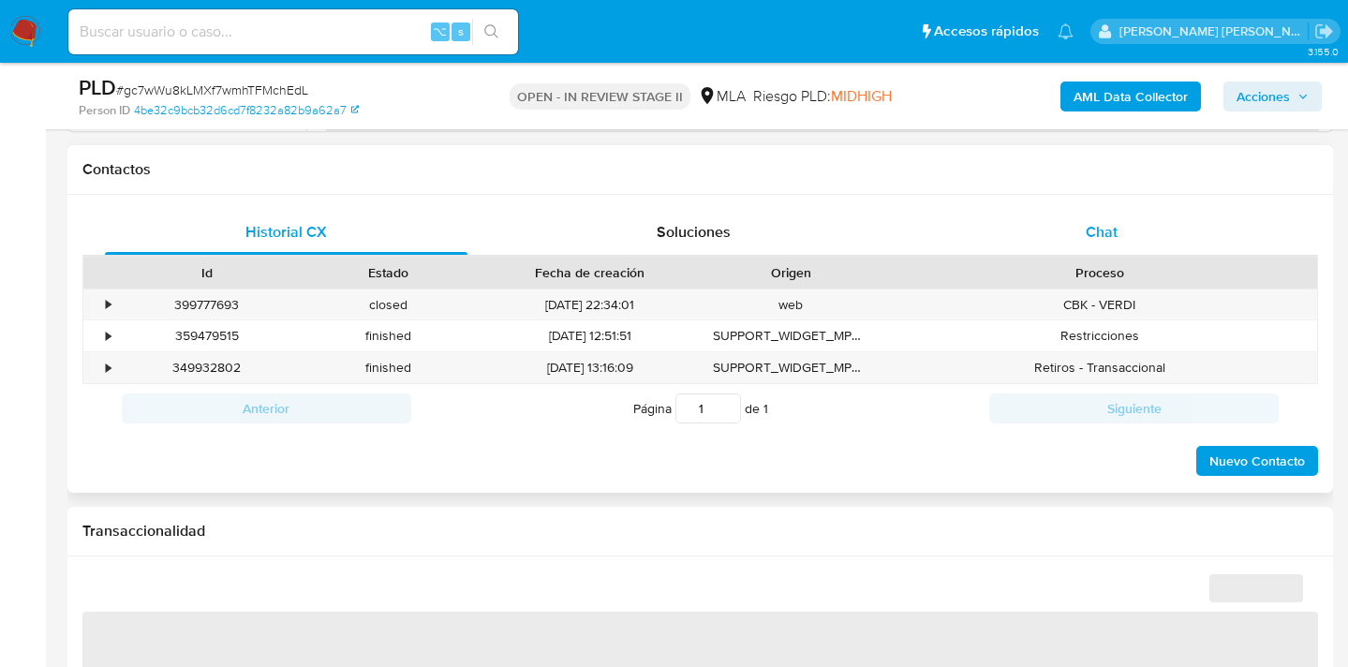
select select "10"
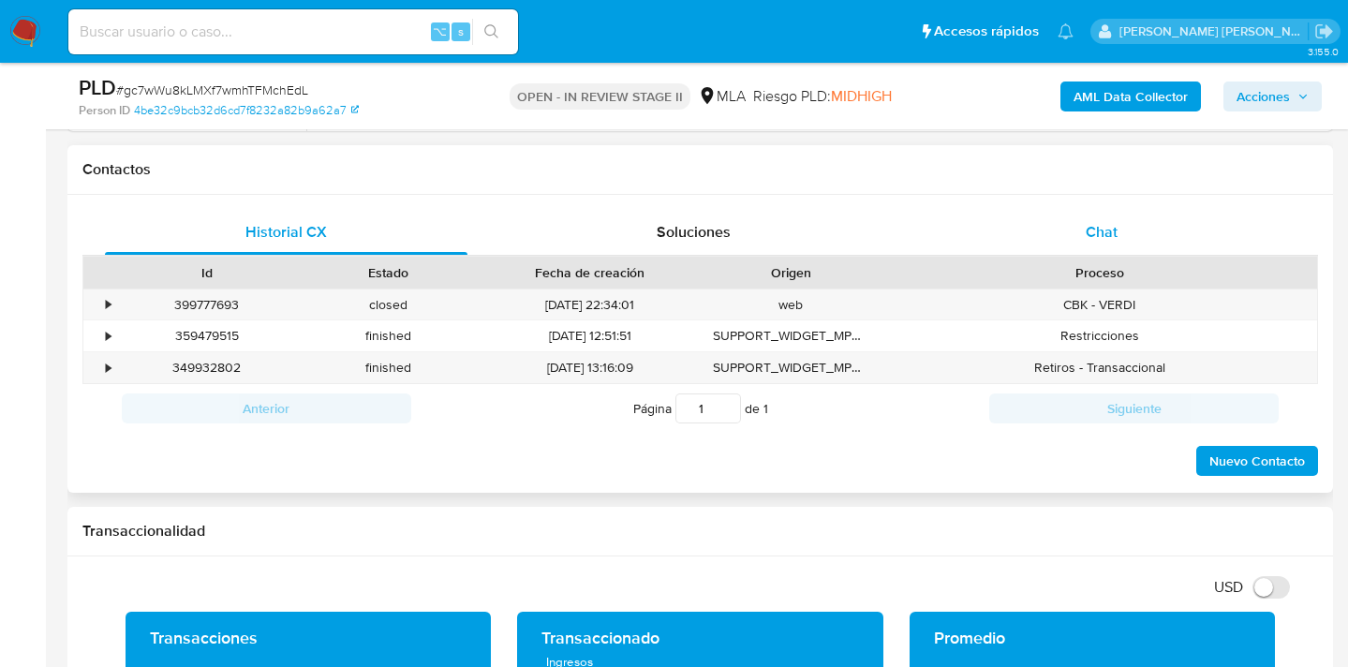
click at [1099, 230] on span "Chat" at bounding box center [1101, 232] width 32 height 22
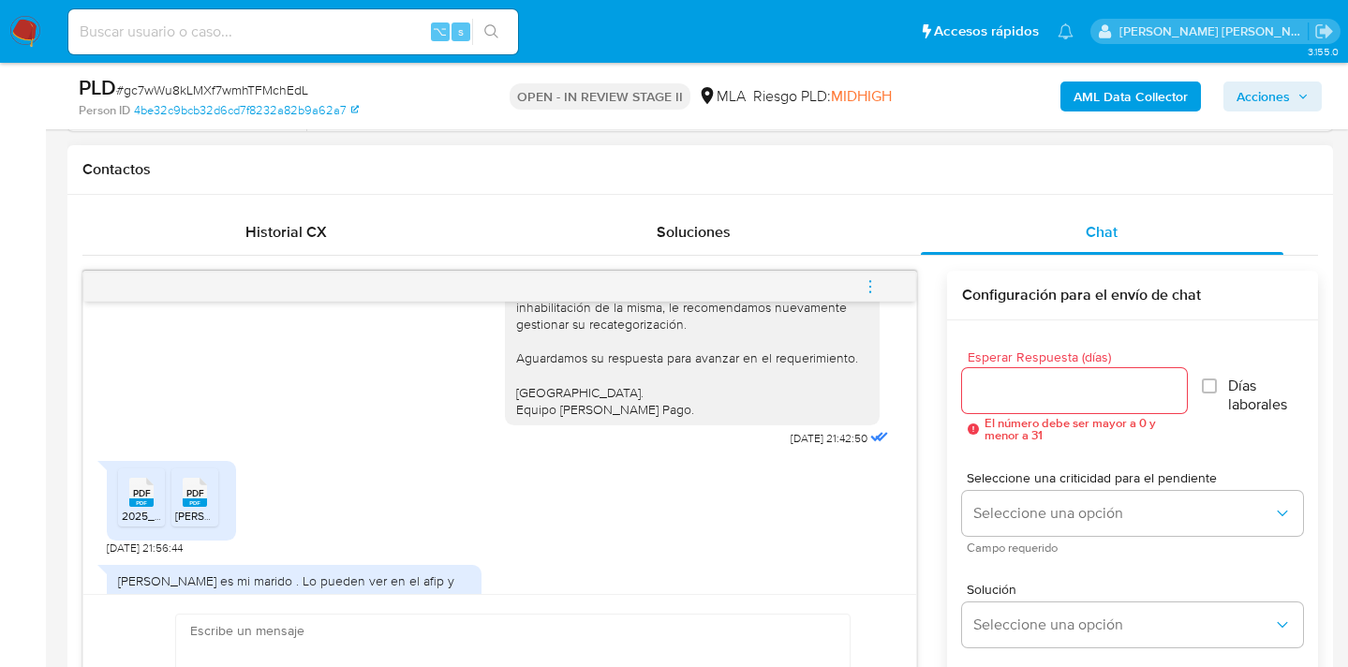
scroll to position [1523, 0]
click at [140, 500] on rect at bounding box center [141, 499] width 24 height 8
click at [190, 494] on span "PDF" at bounding box center [195, 490] width 18 height 12
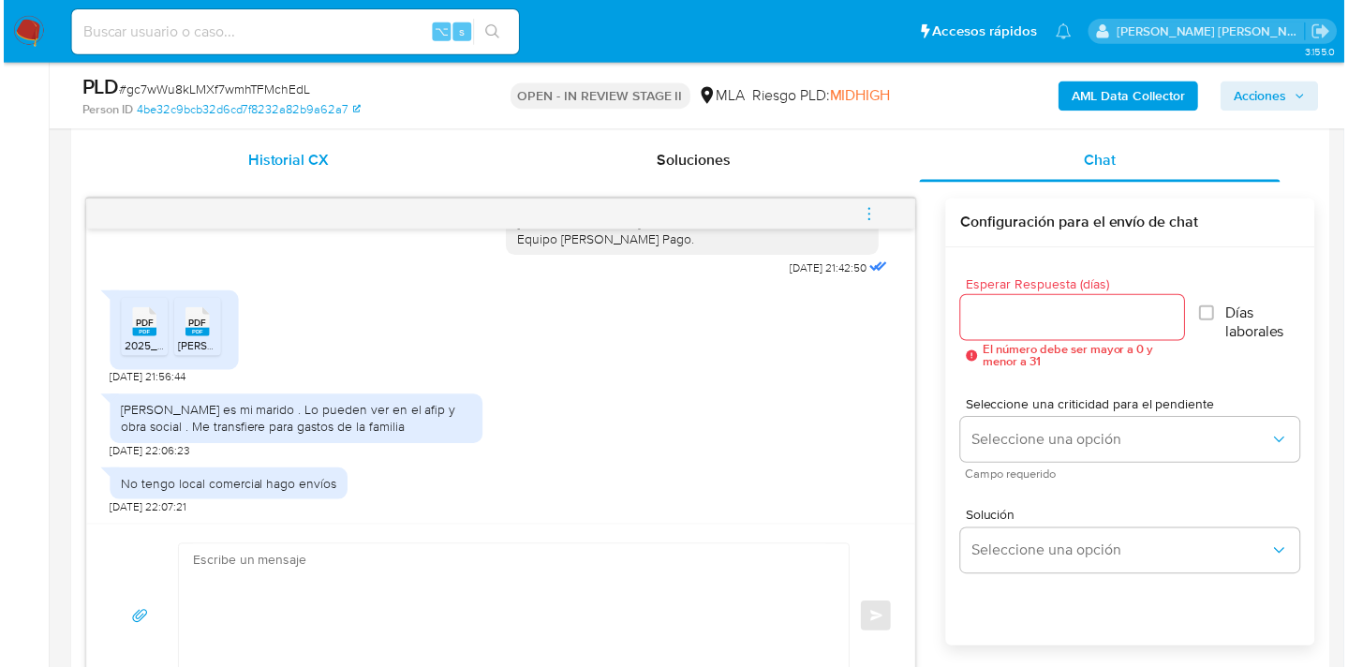
scroll to position [1619, 0]
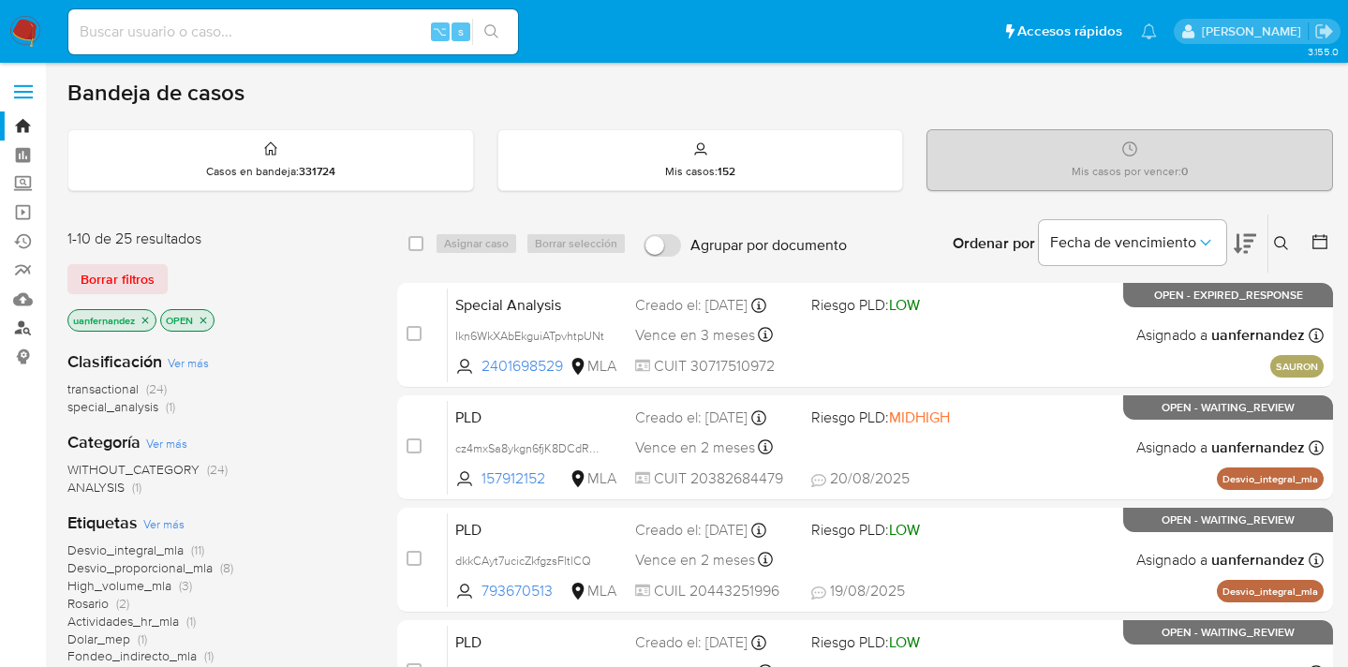
click at [22, 329] on link "Buscador de personas" at bounding box center [111, 328] width 223 height 29
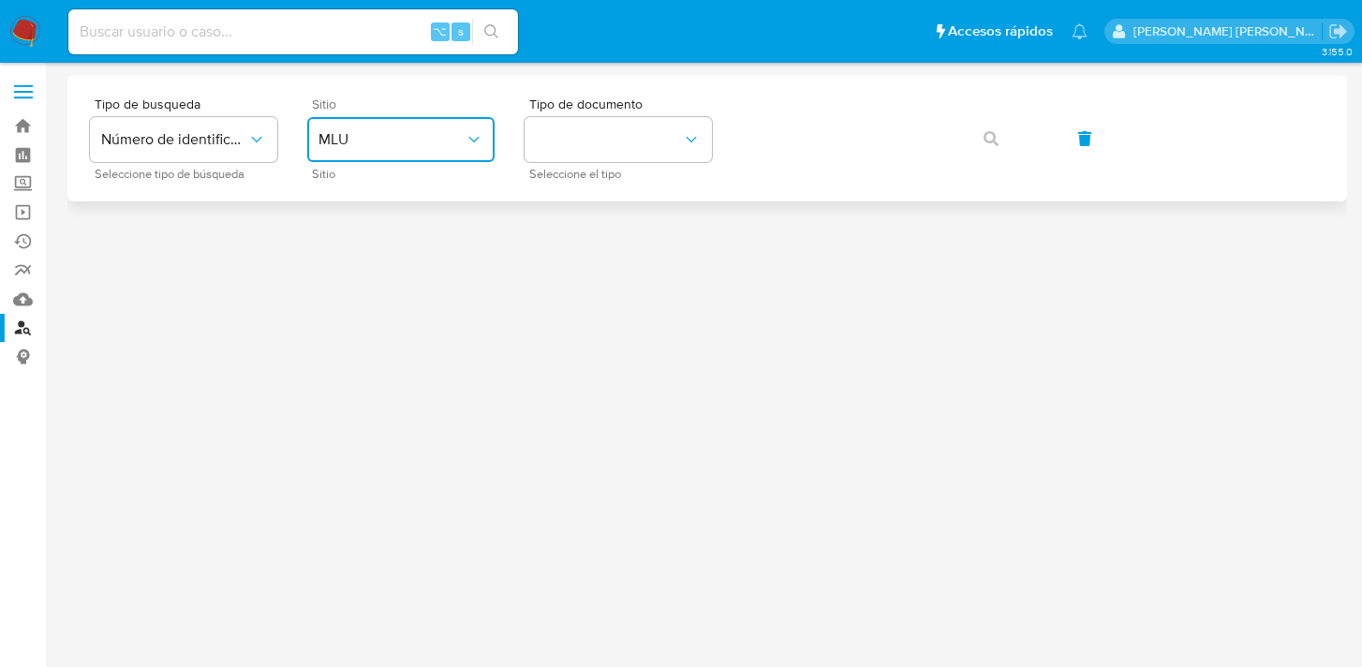
drag, startPoint x: 453, startPoint y: 121, endPoint x: 461, endPoint y: 147, distance: 27.3
click at [450, 125] on button "MLU" at bounding box center [400, 139] width 187 height 45
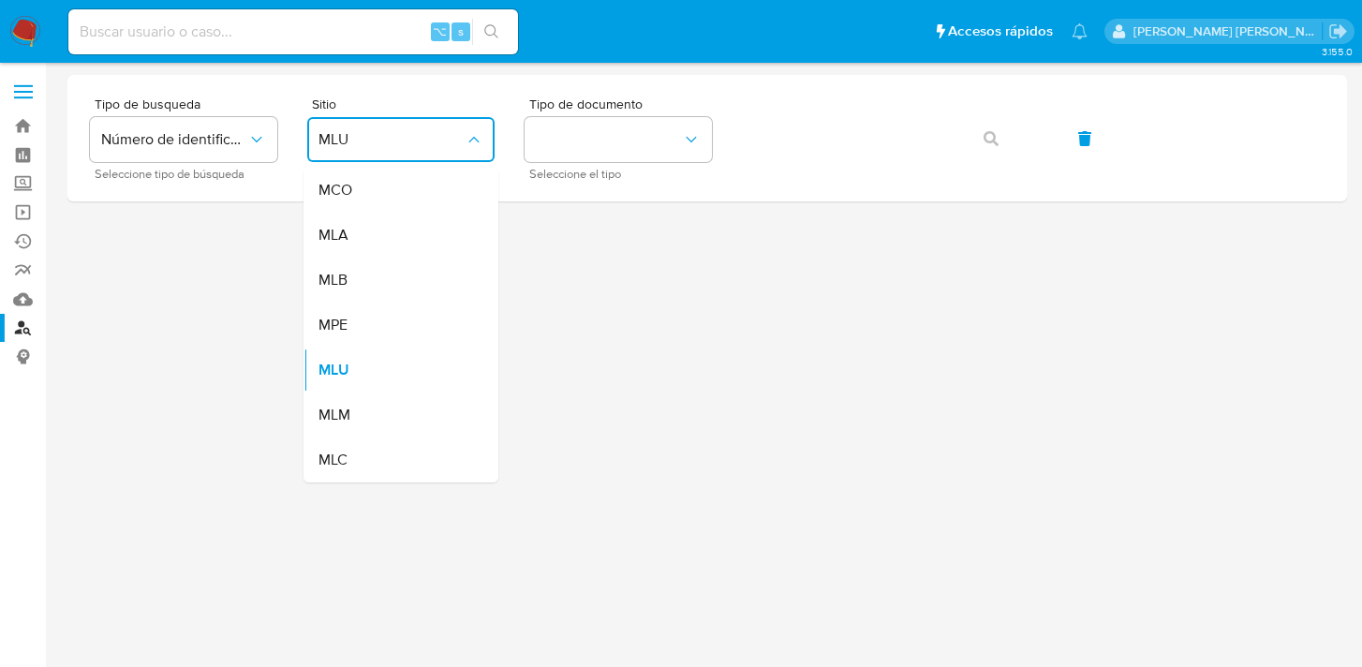
drag, startPoint x: 391, startPoint y: 241, endPoint x: 424, endPoint y: 222, distance: 37.8
click at [391, 241] on div "MLA" at bounding box center [395, 235] width 154 height 45
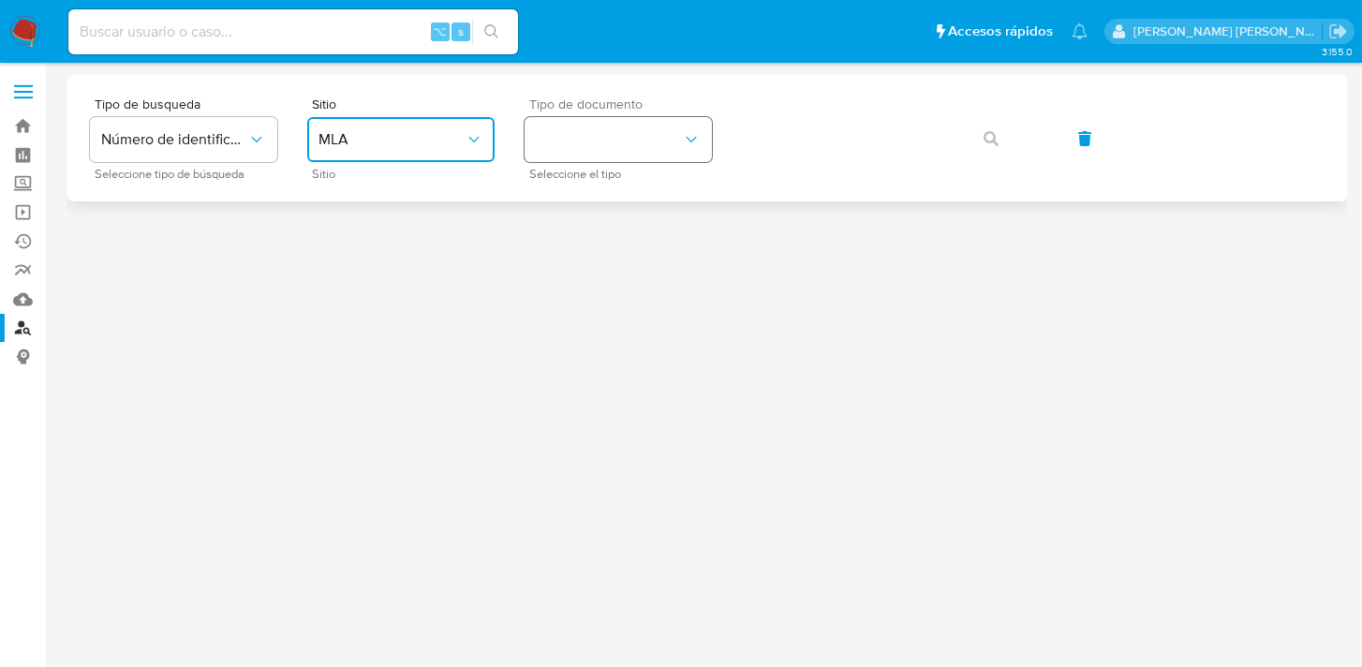
click at [603, 149] on button "identificationType" at bounding box center [617, 139] width 187 height 45
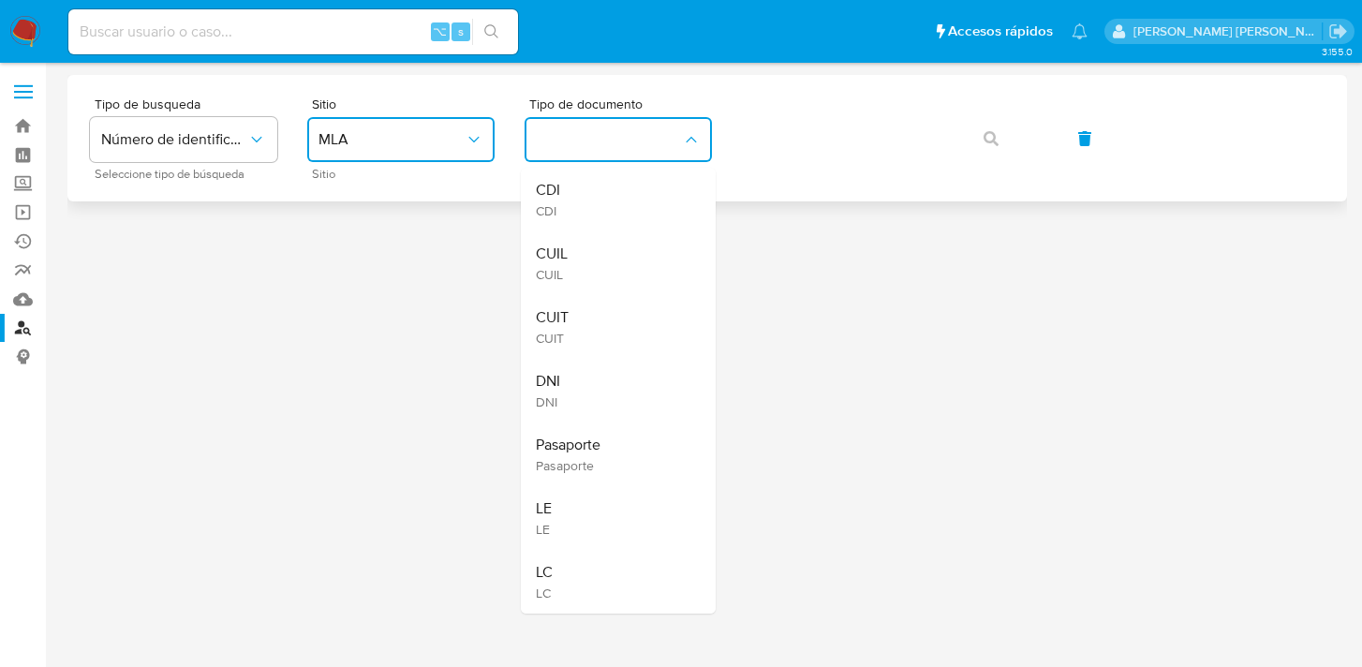
drag, startPoint x: 614, startPoint y: 244, endPoint x: 746, endPoint y: 172, distance: 149.6
click at [622, 242] on div "CUIL CUIL" at bounding box center [613, 263] width 154 height 64
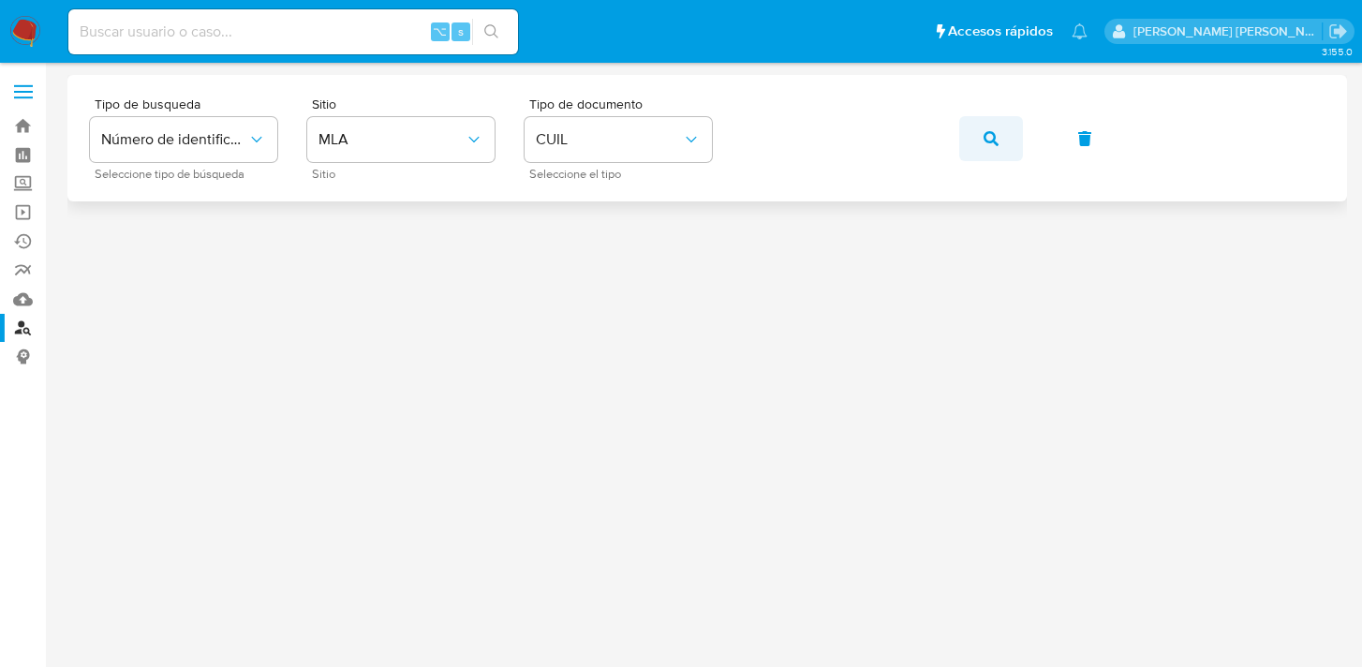
click at [987, 142] on icon "button" at bounding box center [990, 138] width 15 height 15
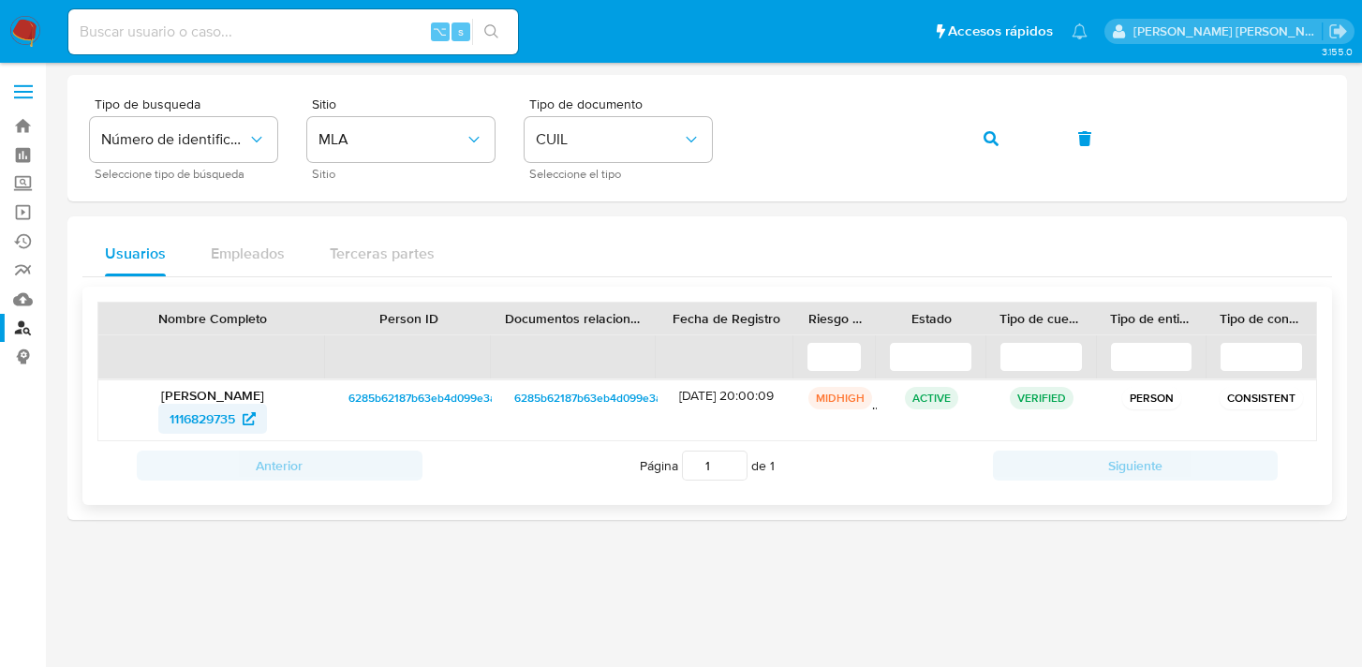
click at [204, 413] on span "1116829735" at bounding box center [203, 419] width 66 height 30
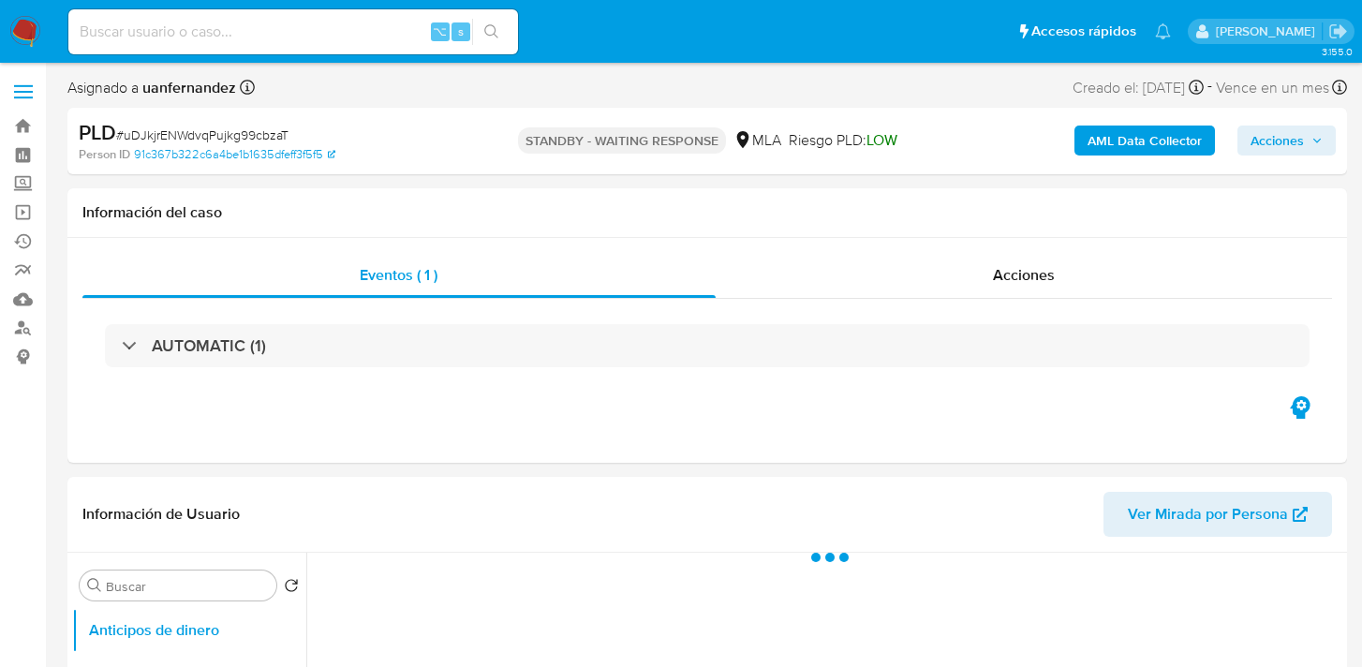
select select "10"
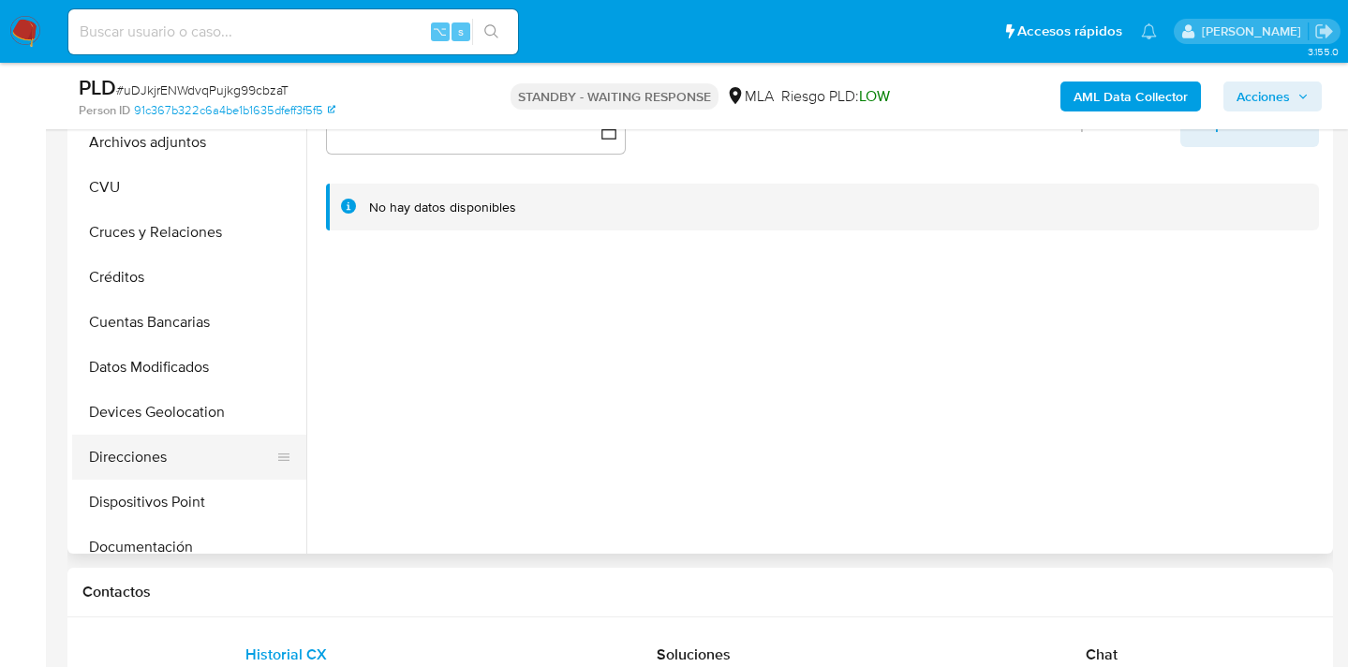
scroll to position [150, 0]
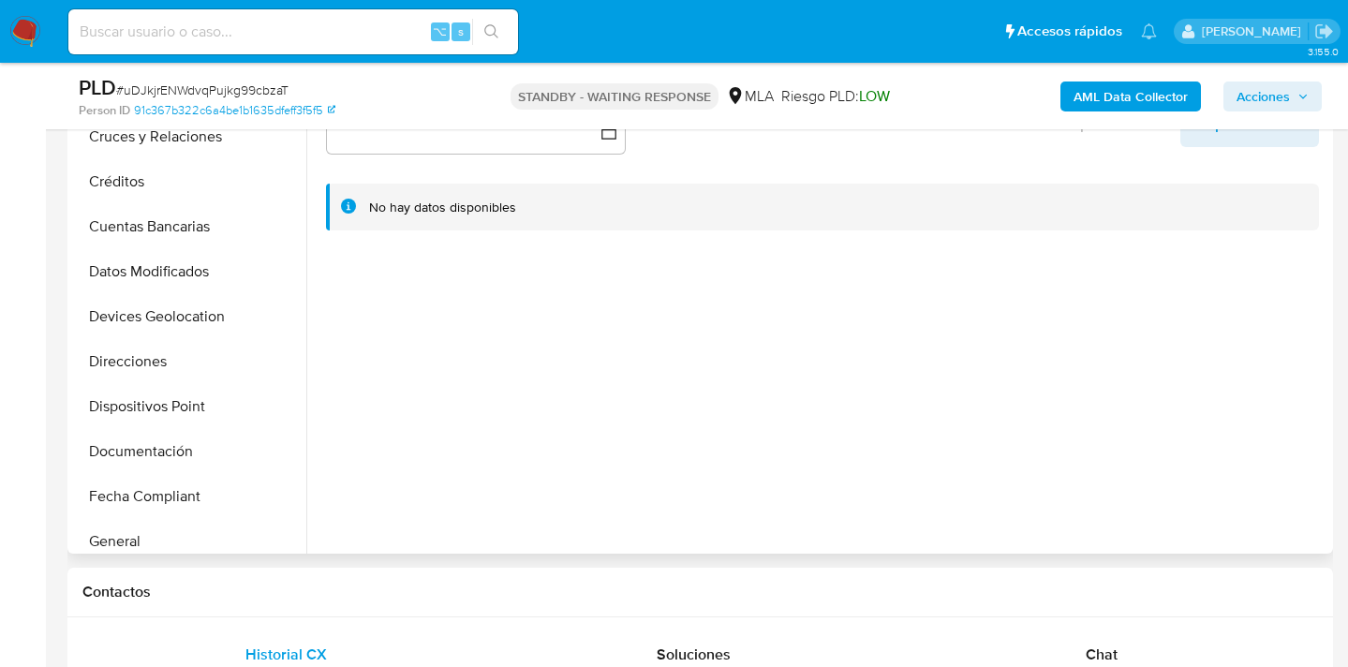
drag, startPoint x: 177, startPoint y: 355, endPoint x: 314, endPoint y: 334, distance: 138.3
click at [177, 355] on button "Direcciones" at bounding box center [189, 361] width 234 height 45
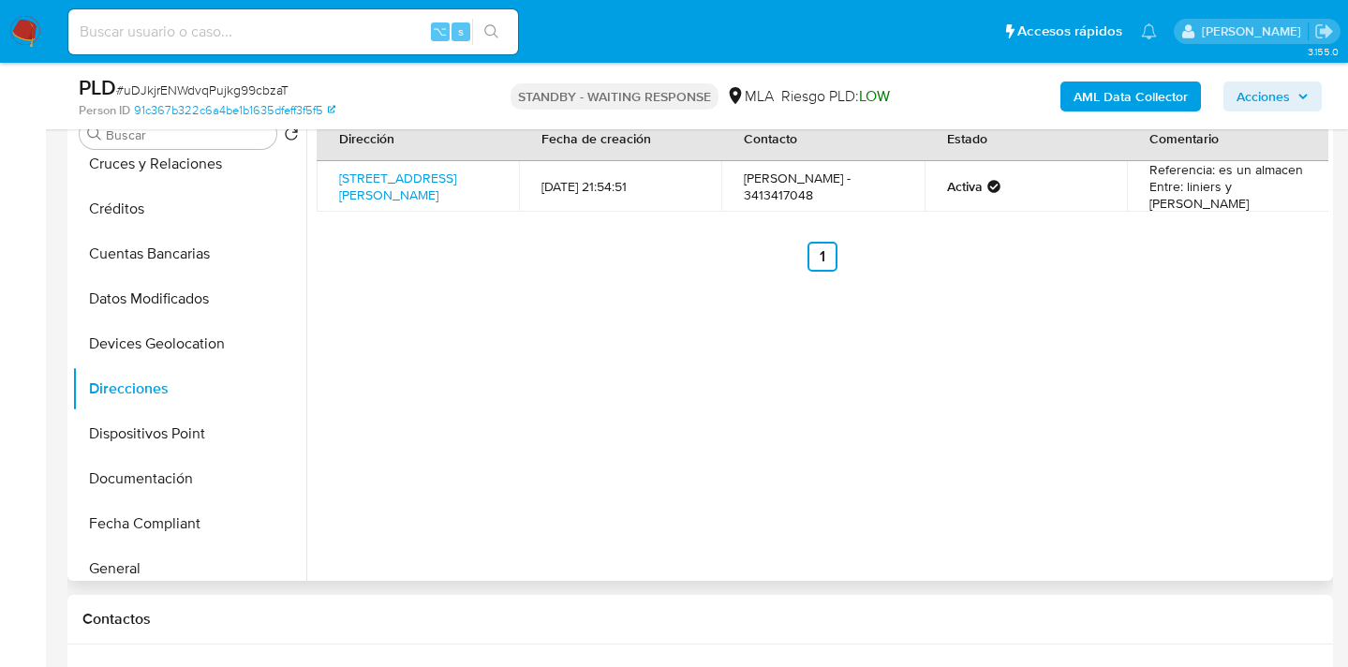
scroll to position [373, 0]
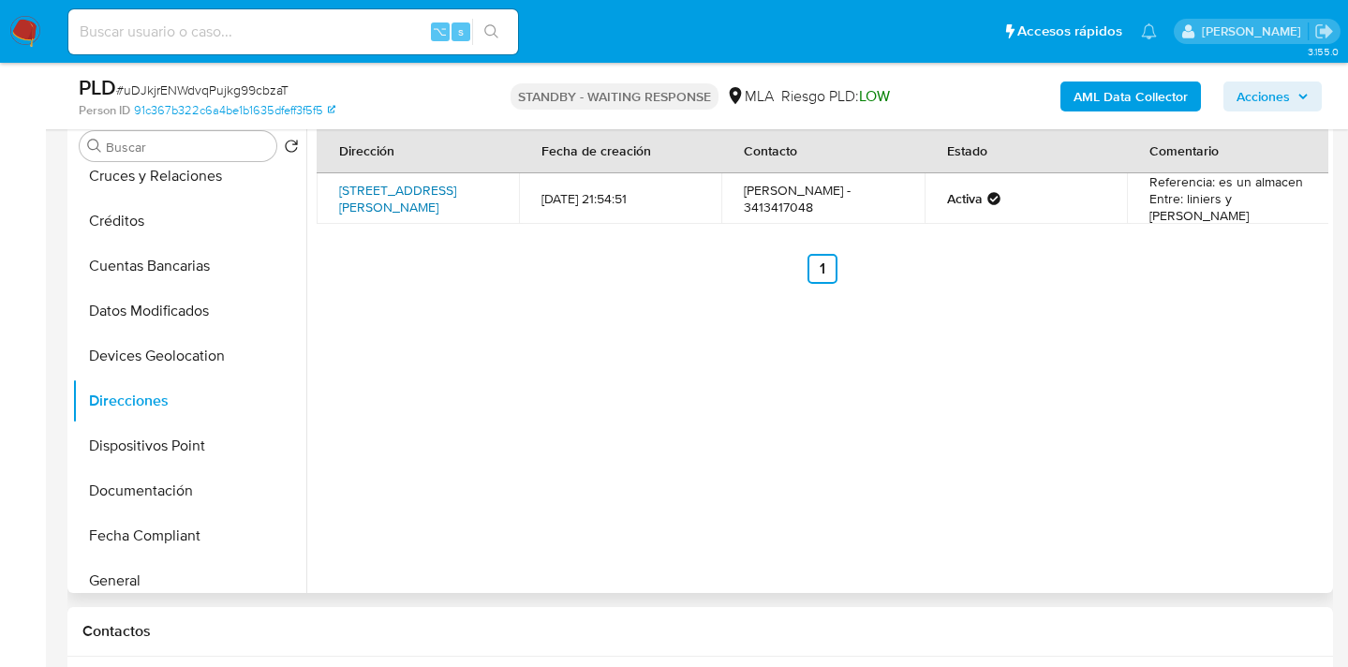
click at [416, 189] on link "Calle Jean Jaures 5533, Rosario, Santa Fe, 2010, Argentina 5533" at bounding box center [397, 199] width 117 height 36
click at [506, 309] on div "Dirección Fecha de creación Contacto Estado Comentario Calle Jean Jaures 5533, …" at bounding box center [817, 353] width 1022 height 480
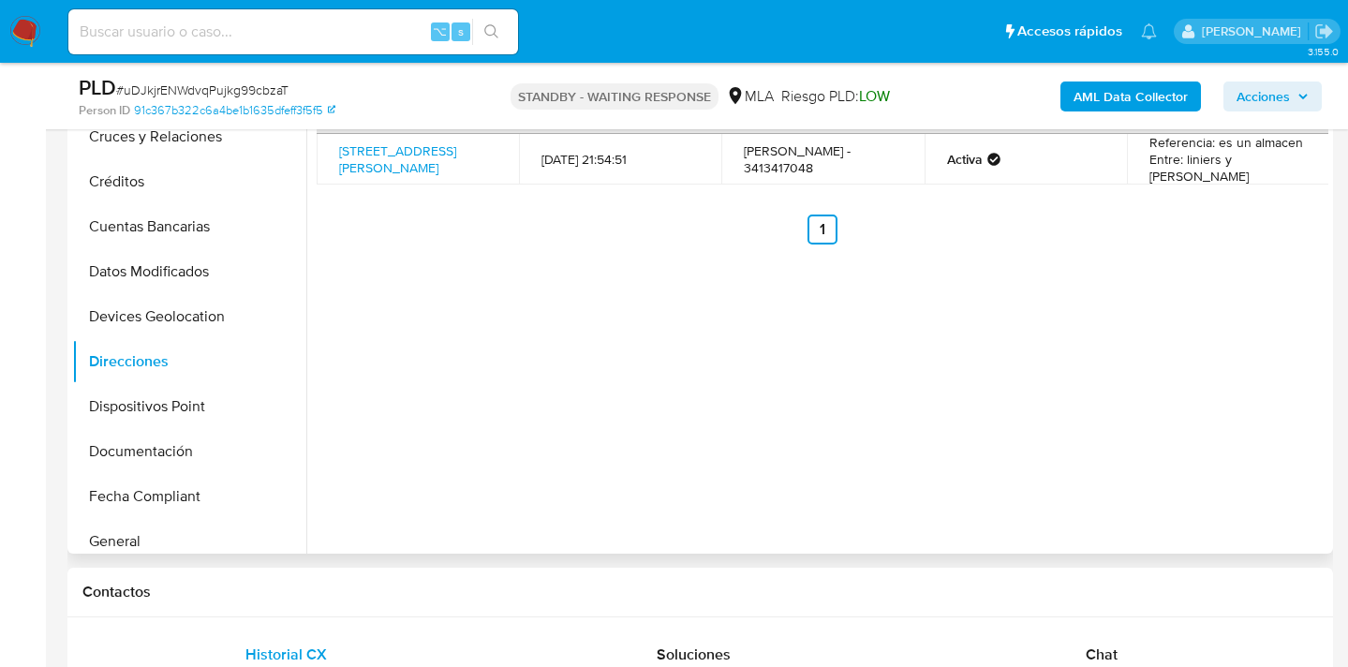
scroll to position [799, 0]
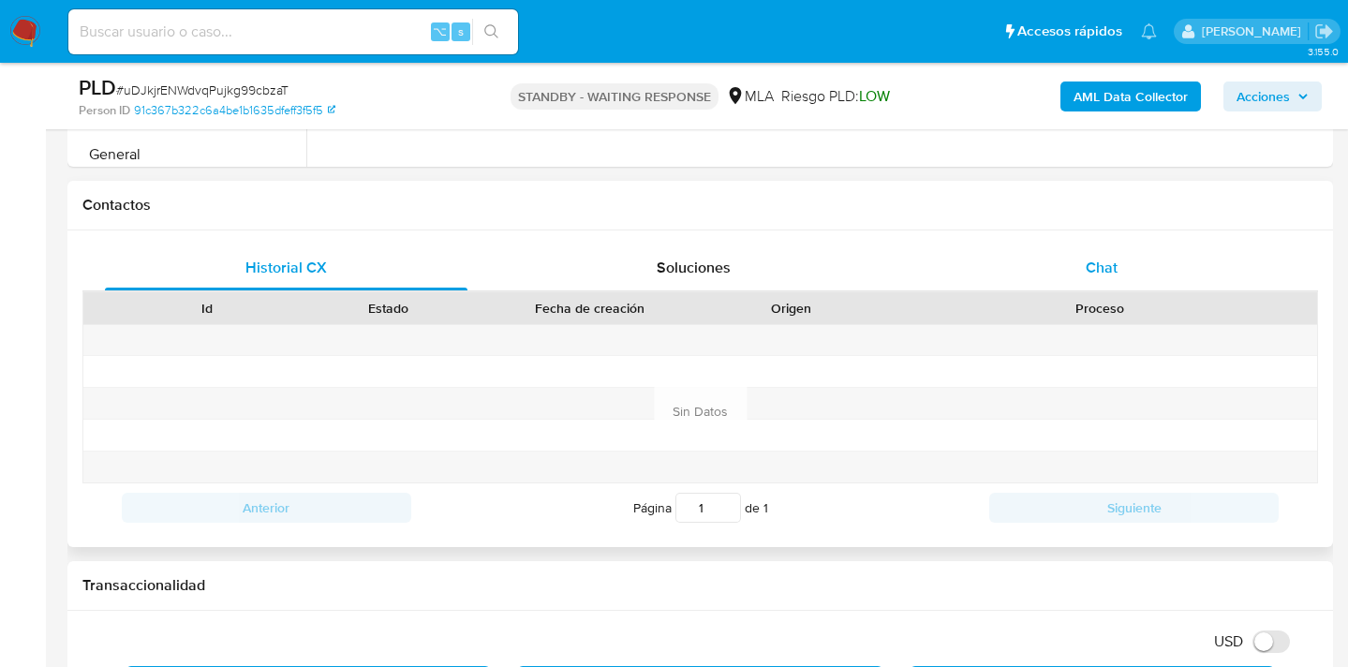
click at [1128, 247] on div "Chat" at bounding box center [1102, 267] width 362 height 45
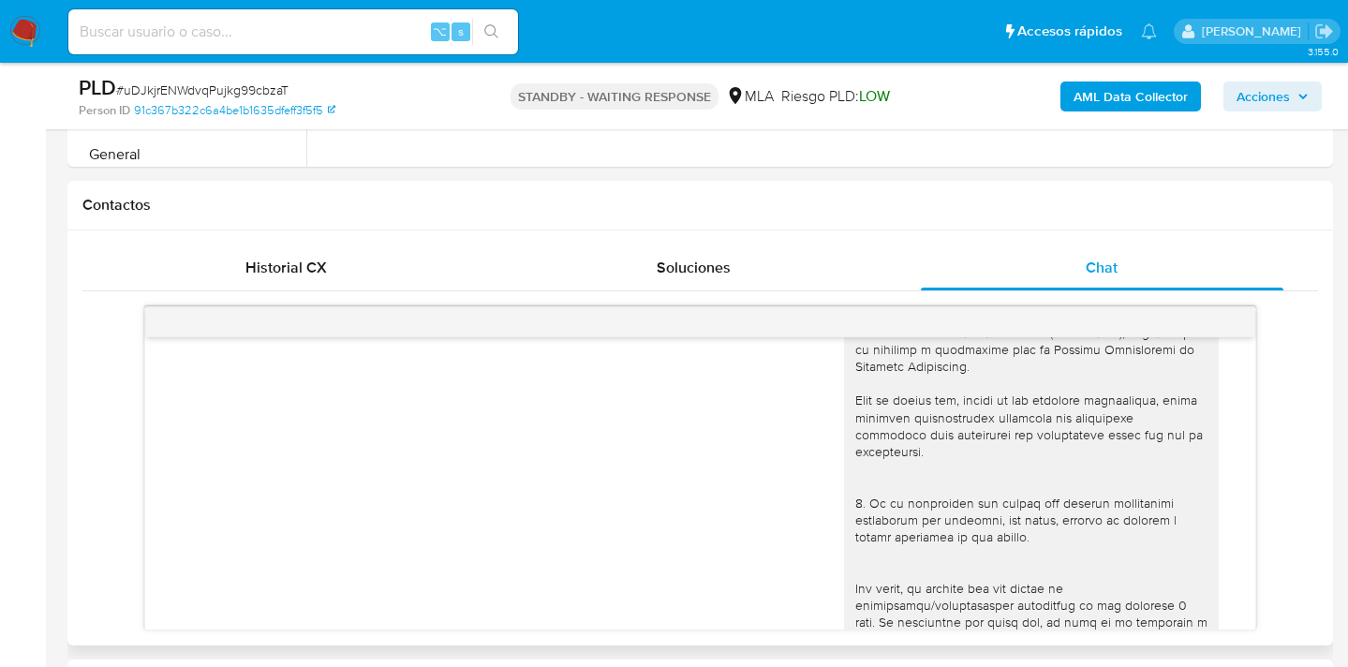
scroll to position [0, 0]
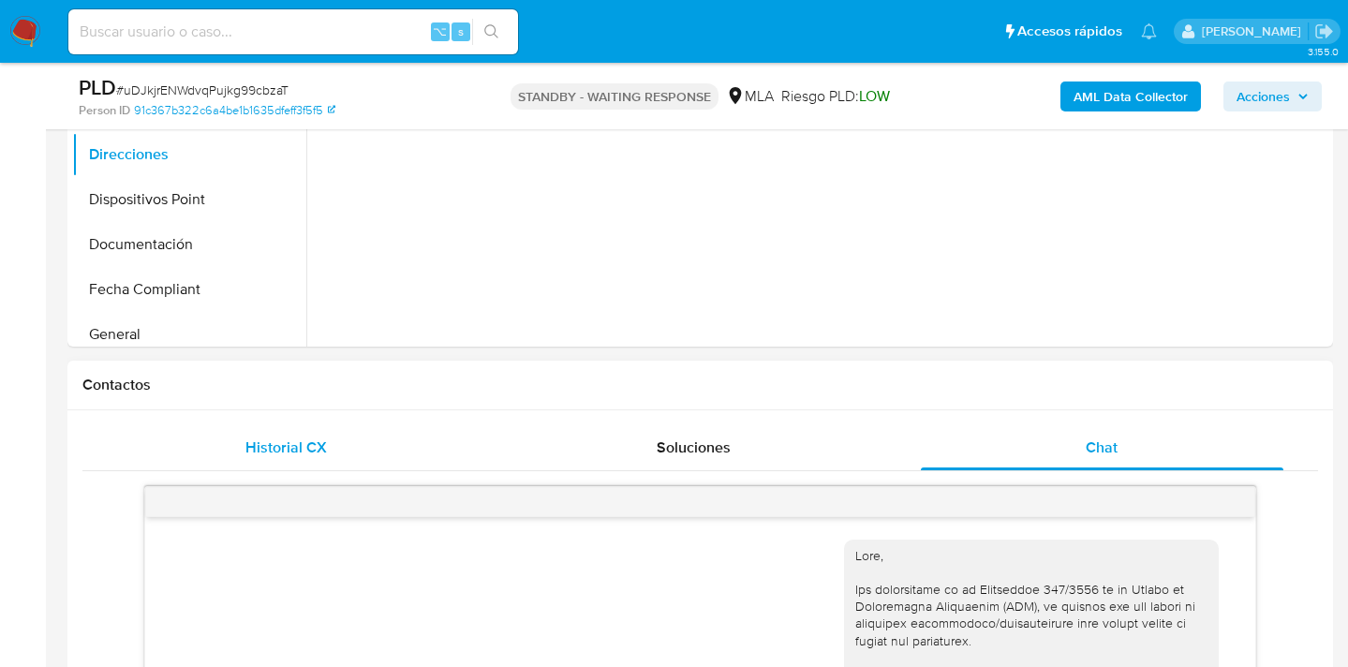
click at [298, 427] on div "Historial CX" at bounding box center [286, 447] width 362 height 45
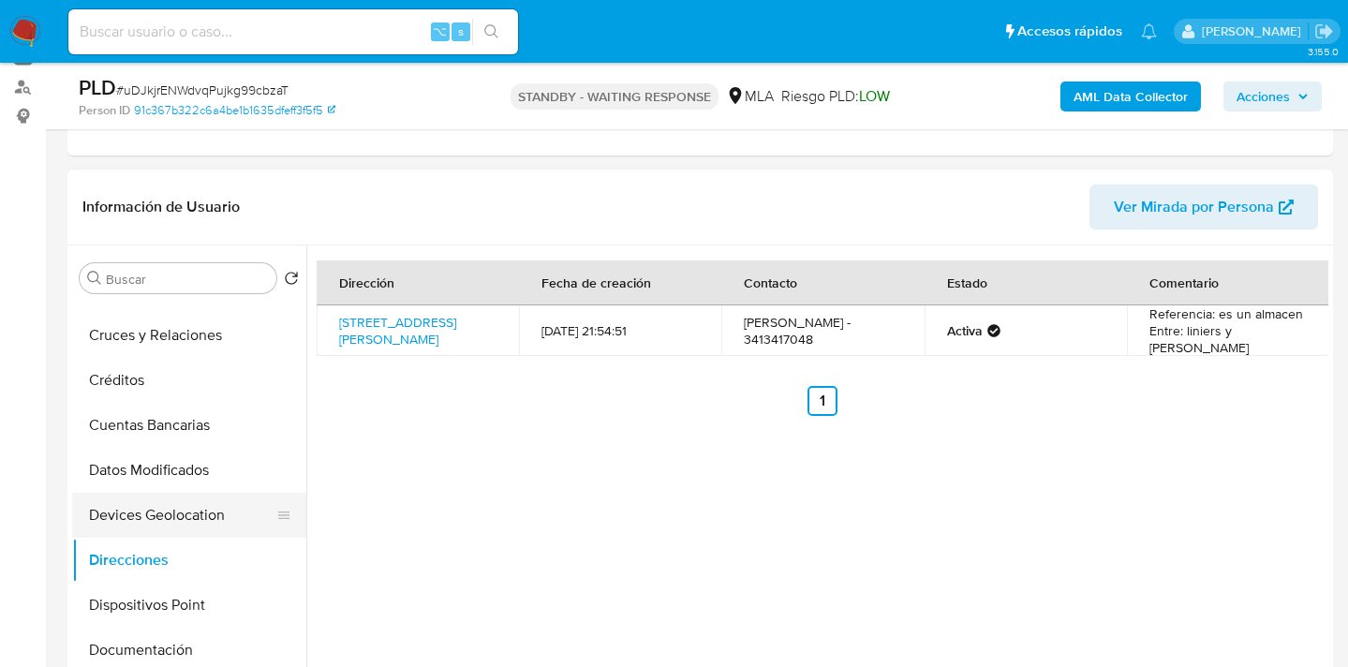
scroll to position [186, 0]
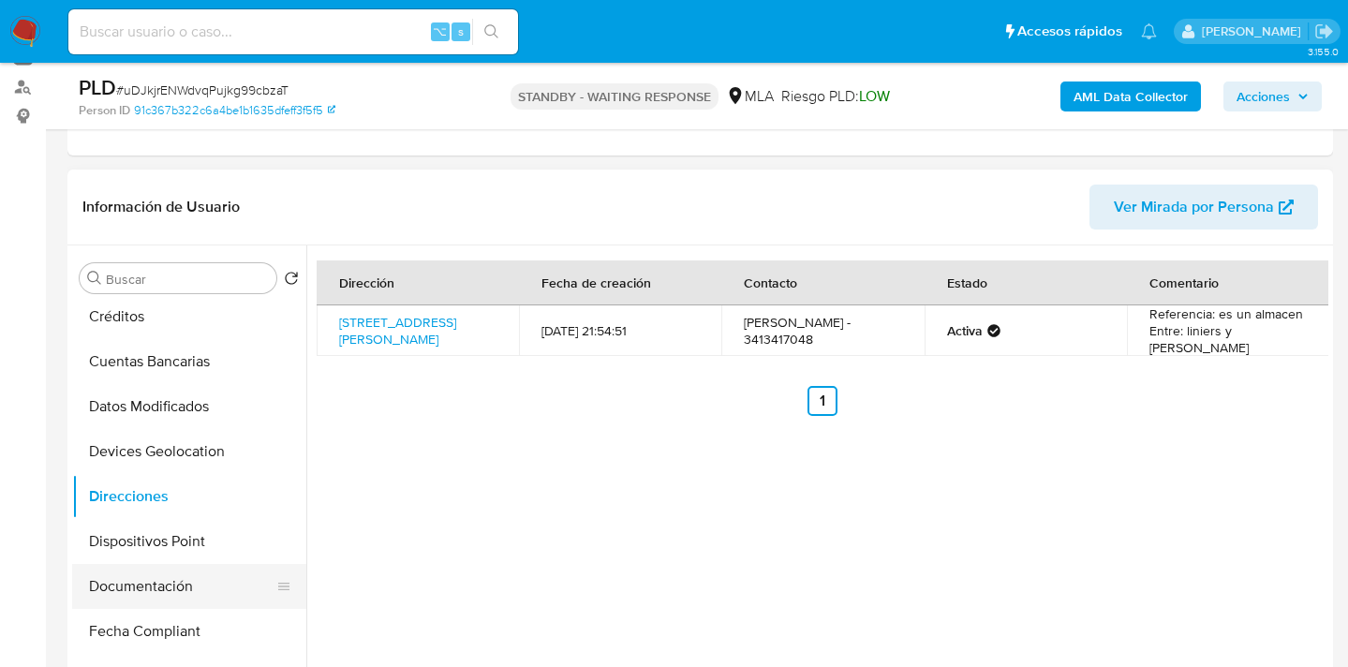
click at [197, 572] on button "Documentación" at bounding box center [181, 586] width 219 height 45
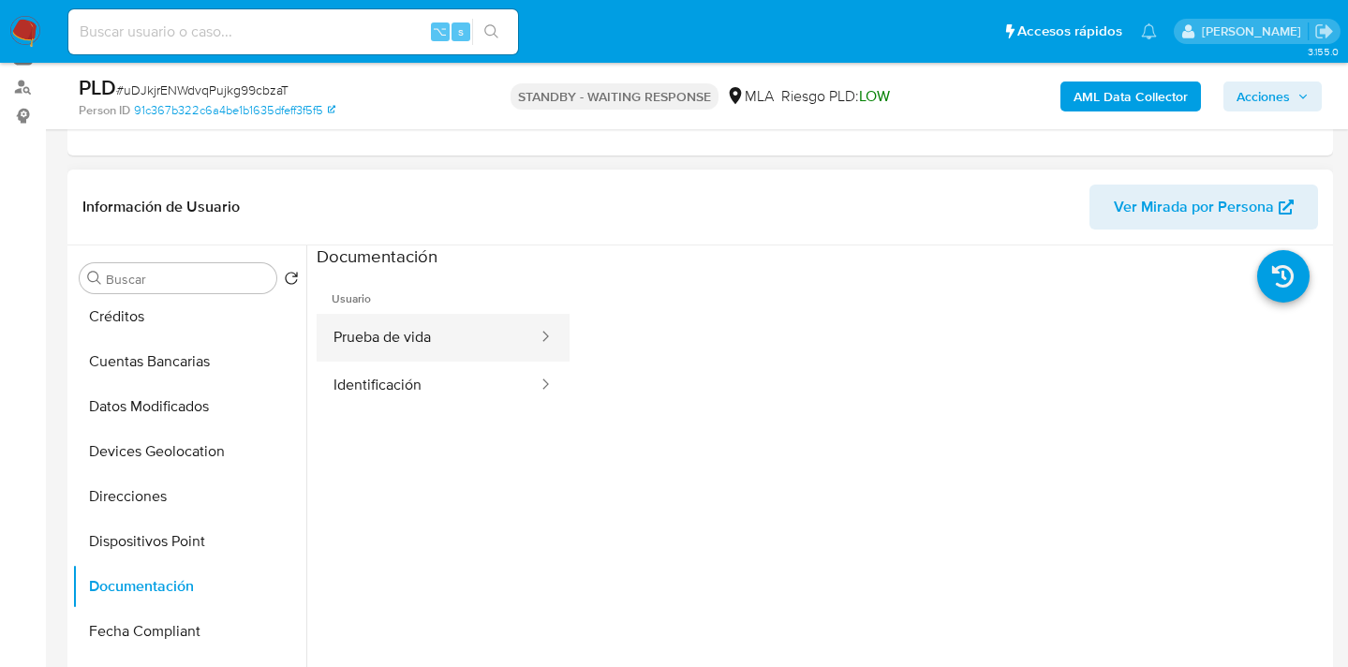
drag, startPoint x: 430, startPoint y: 331, endPoint x: 472, endPoint y: 347, distance: 45.4
click at [434, 329] on button "Prueba de vida" at bounding box center [428, 338] width 223 height 48
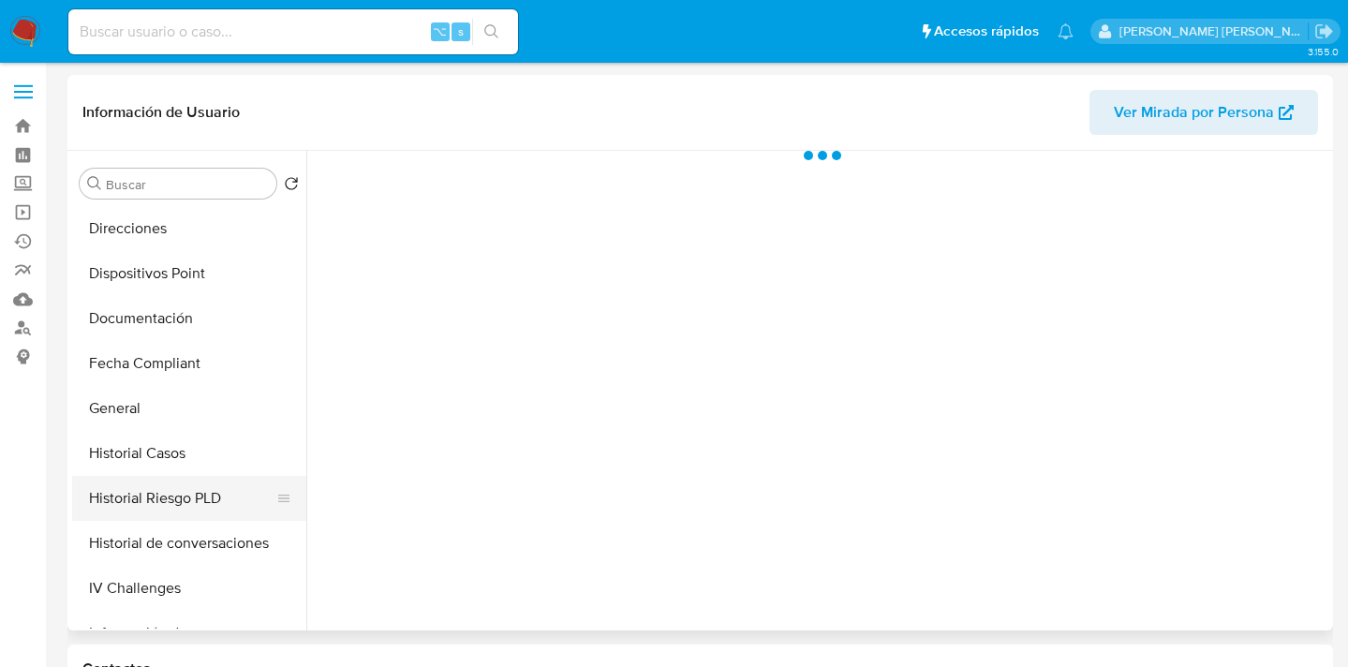
scroll to position [361, 0]
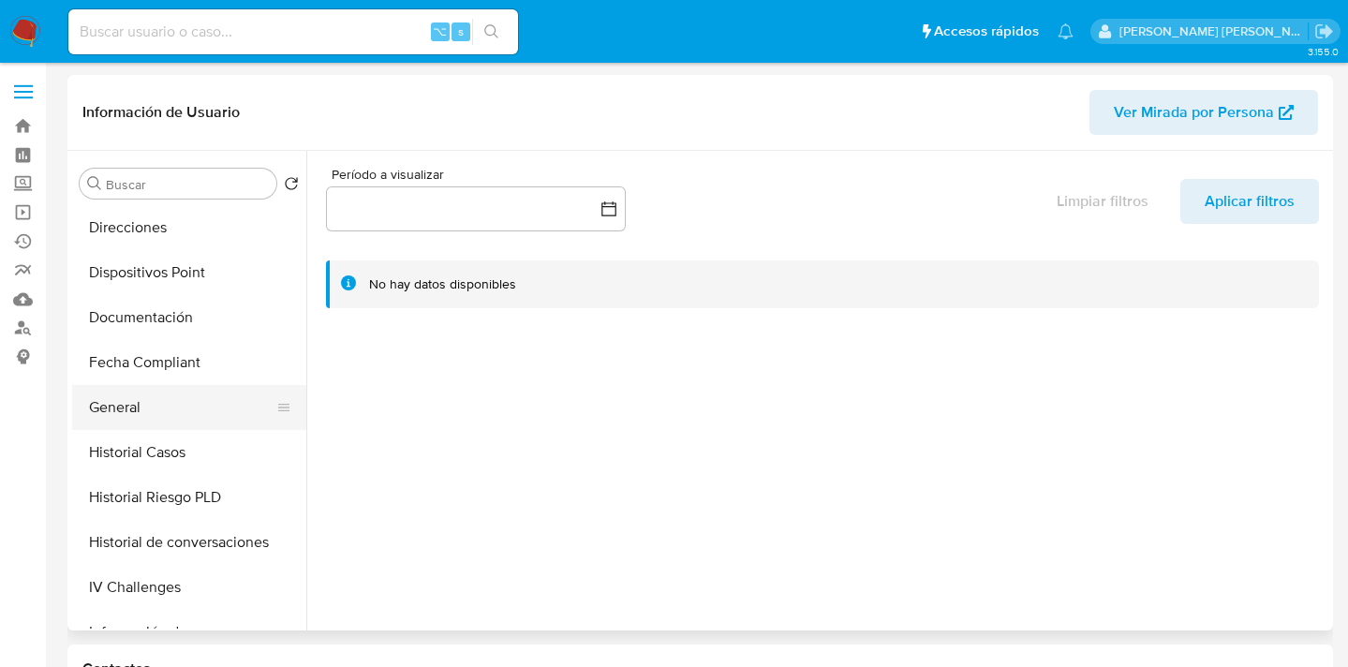
drag, startPoint x: 191, startPoint y: 393, endPoint x: 280, endPoint y: 419, distance: 92.5
click at [191, 393] on button "General" at bounding box center [181, 407] width 219 height 45
select select "10"
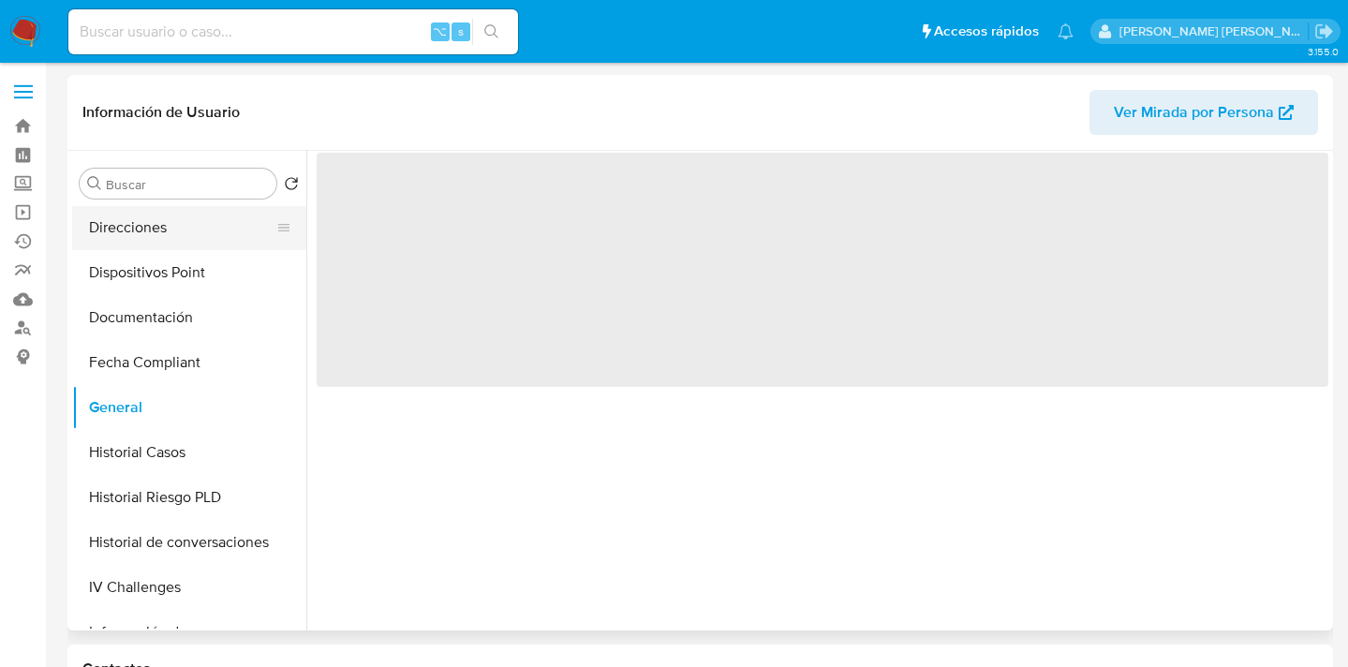
click at [215, 225] on button "Direcciones" at bounding box center [181, 227] width 219 height 45
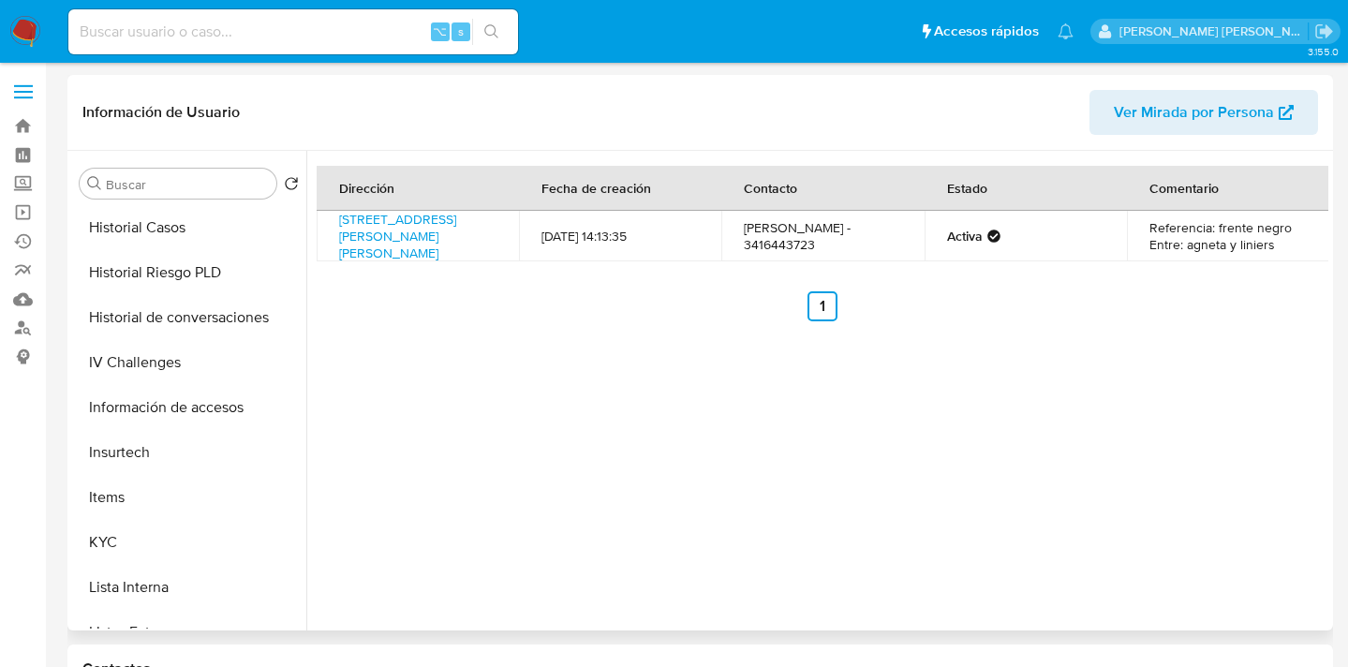
scroll to position [637, 0]
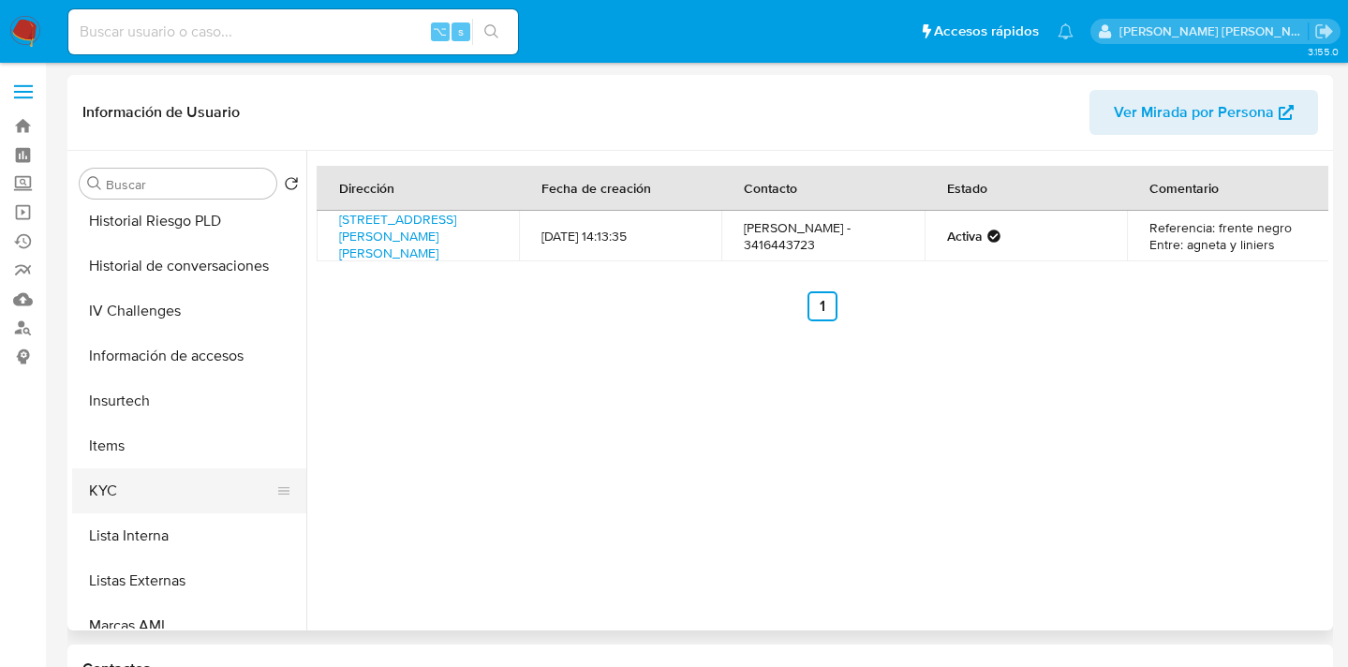
click at [215, 501] on button "KYC" at bounding box center [181, 490] width 219 height 45
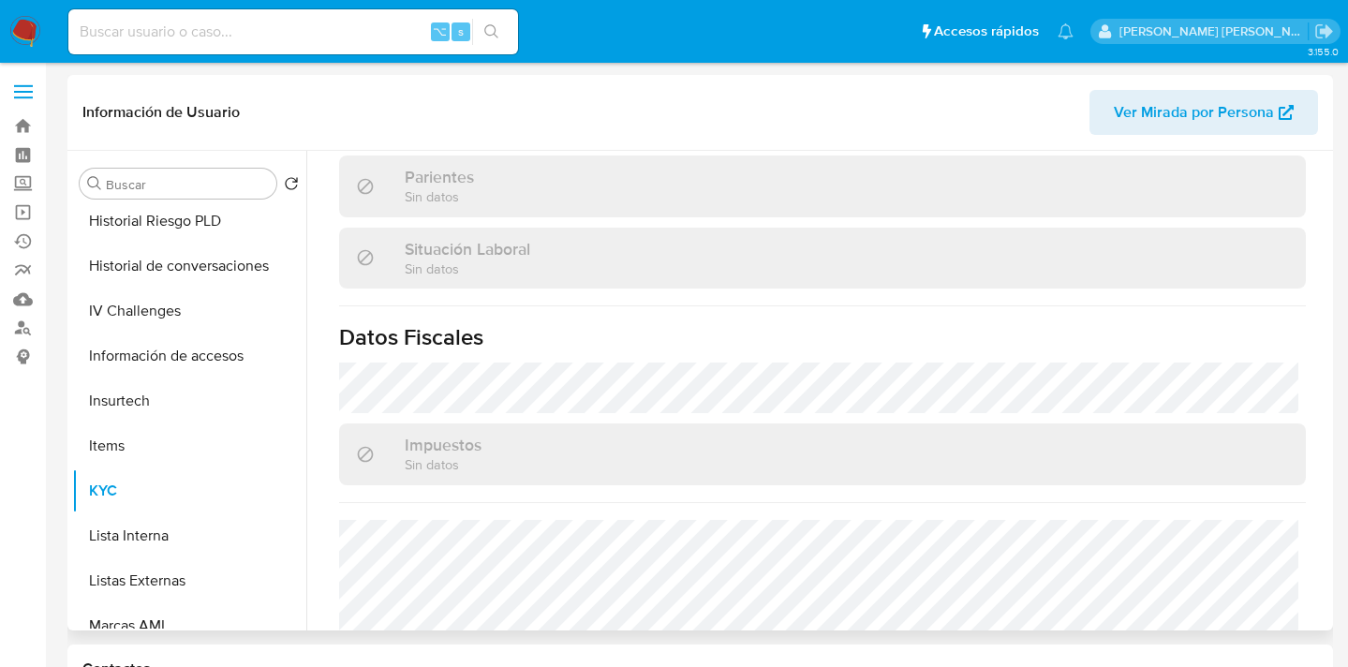
scroll to position [508, 0]
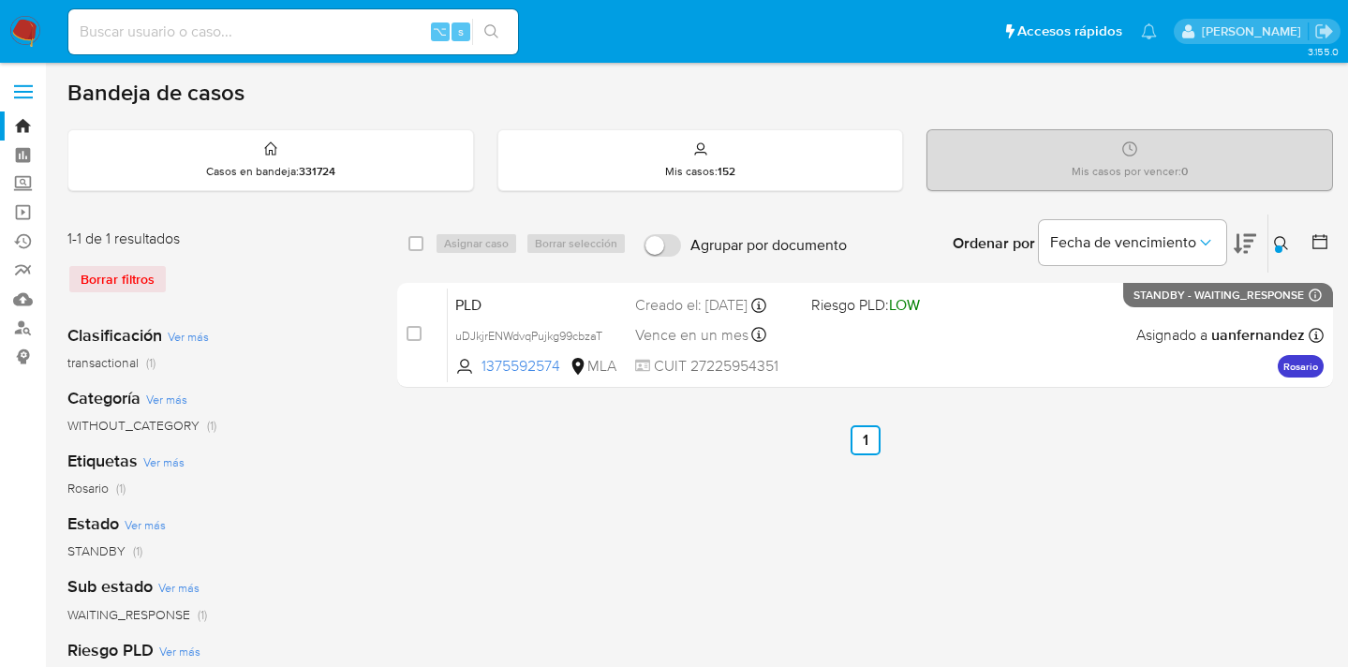
click at [1274, 243] on icon at bounding box center [1281, 243] width 15 height 15
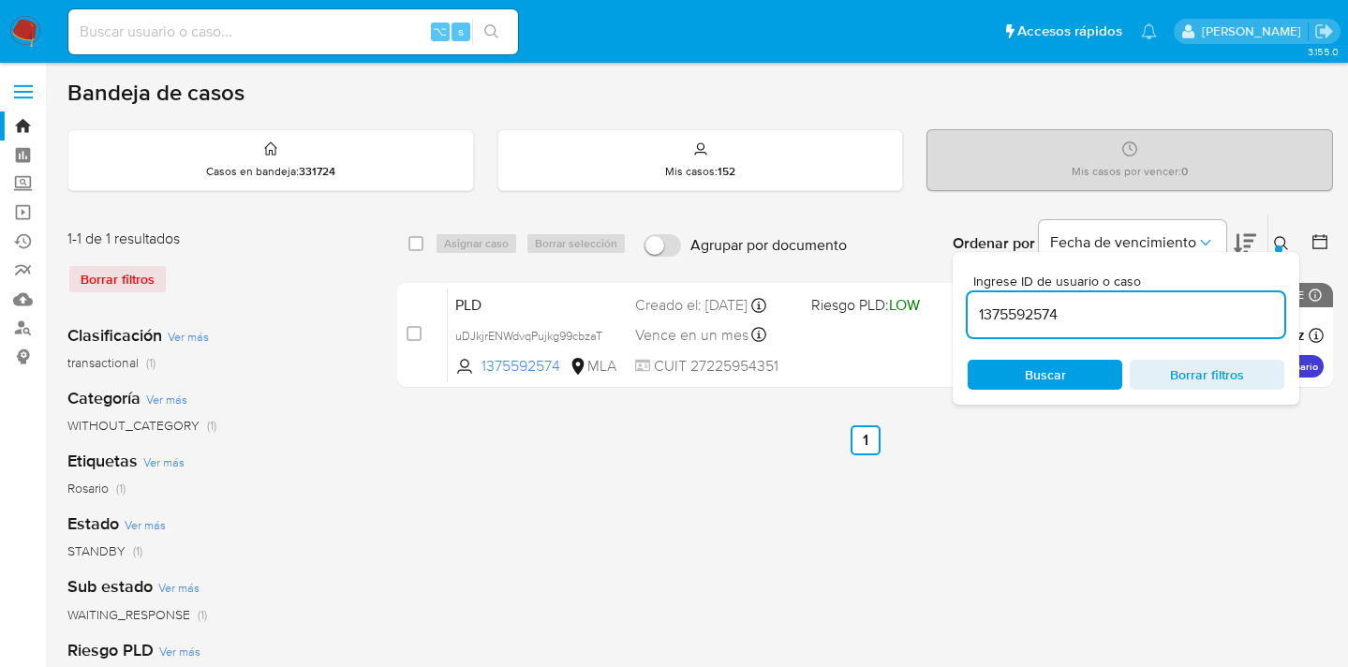
drag, startPoint x: 1070, startPoint y: 310, endPoint x: 1046, endPoint y: 315, distance: 23.9
click at [945, 303] on div "select-all-cases-checkbox Asignar caso Borrar selección Agrupar por documento O…" at bounding box center [865, 305] width 936 height 182
type input "1351351561"
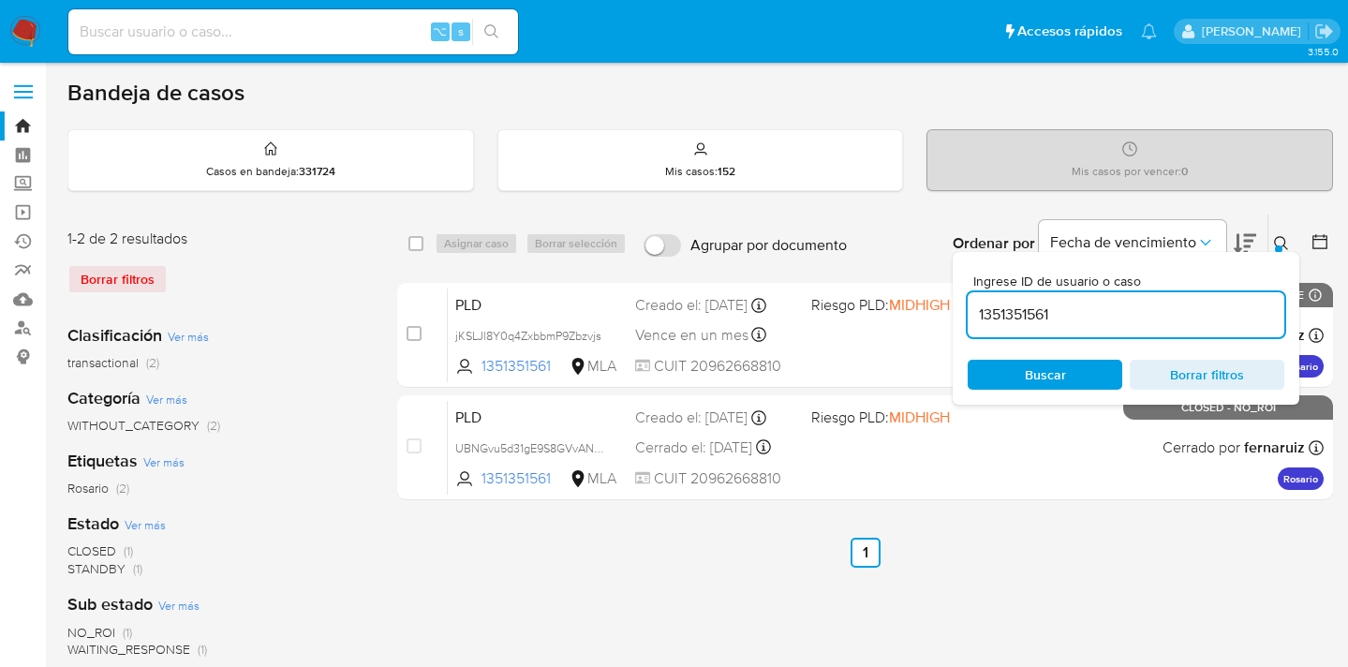
click at [1279, 238] on icon at bounding box center [1281, 243] width 15 height 15
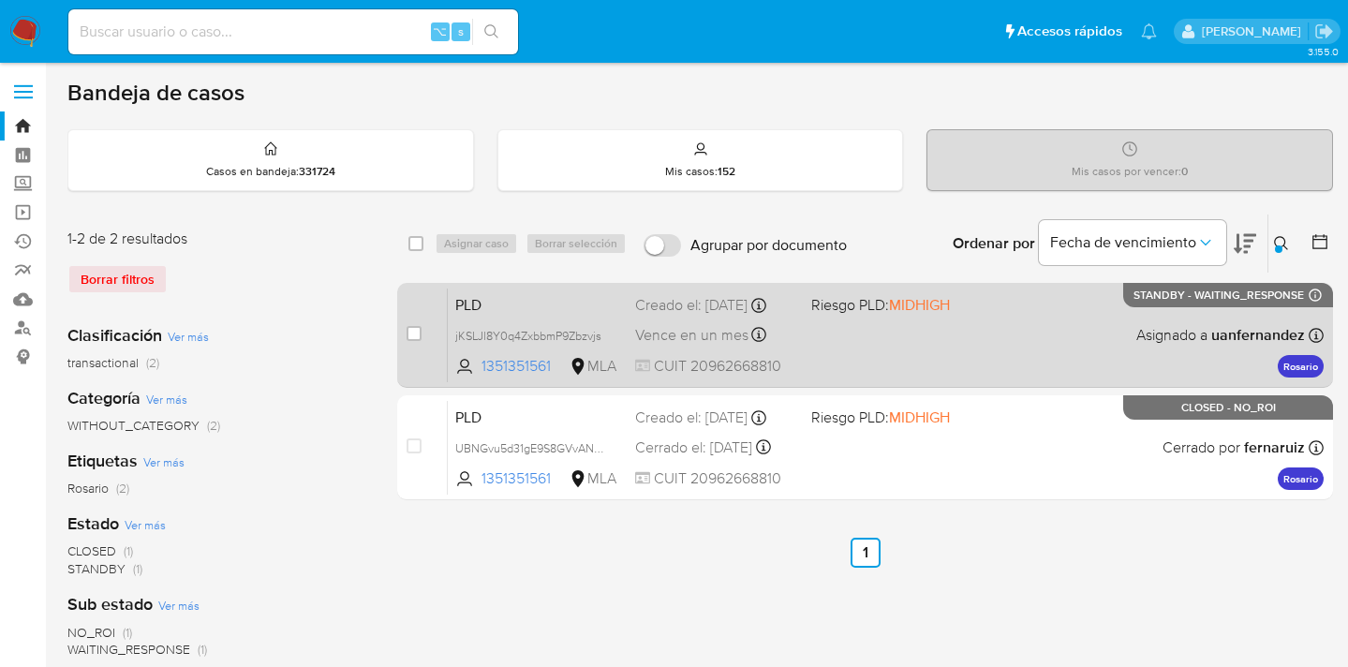
drag, startPoint x: 1003, startPoint y: 347, endPoint x: 978, endPoint y: 345, distance: 25.4
click at [992, 346] on div "PLD jKSLJl8Y0q4ZxbbmP9Zbzvjs 1351351561 MLA Riesgo PLD: MIDHIGH Creado el: 12/0…" at bounding box center [886, 335] width 876 height 95
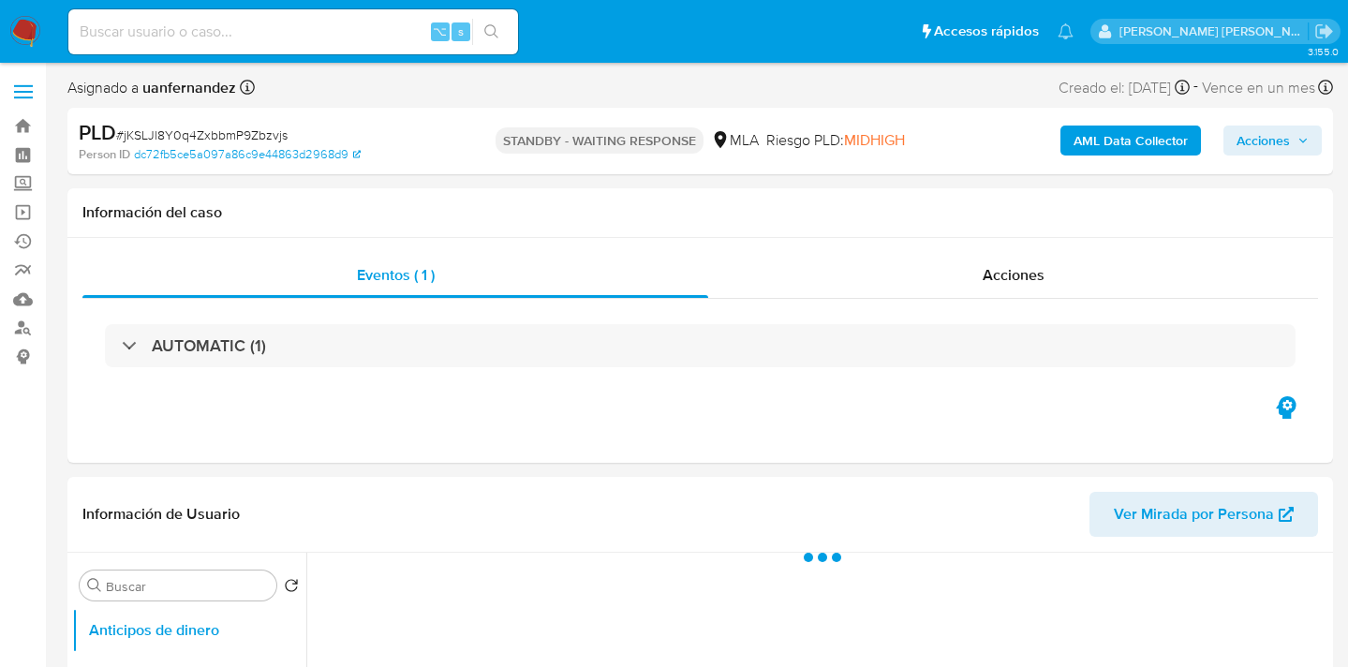
select select "10"
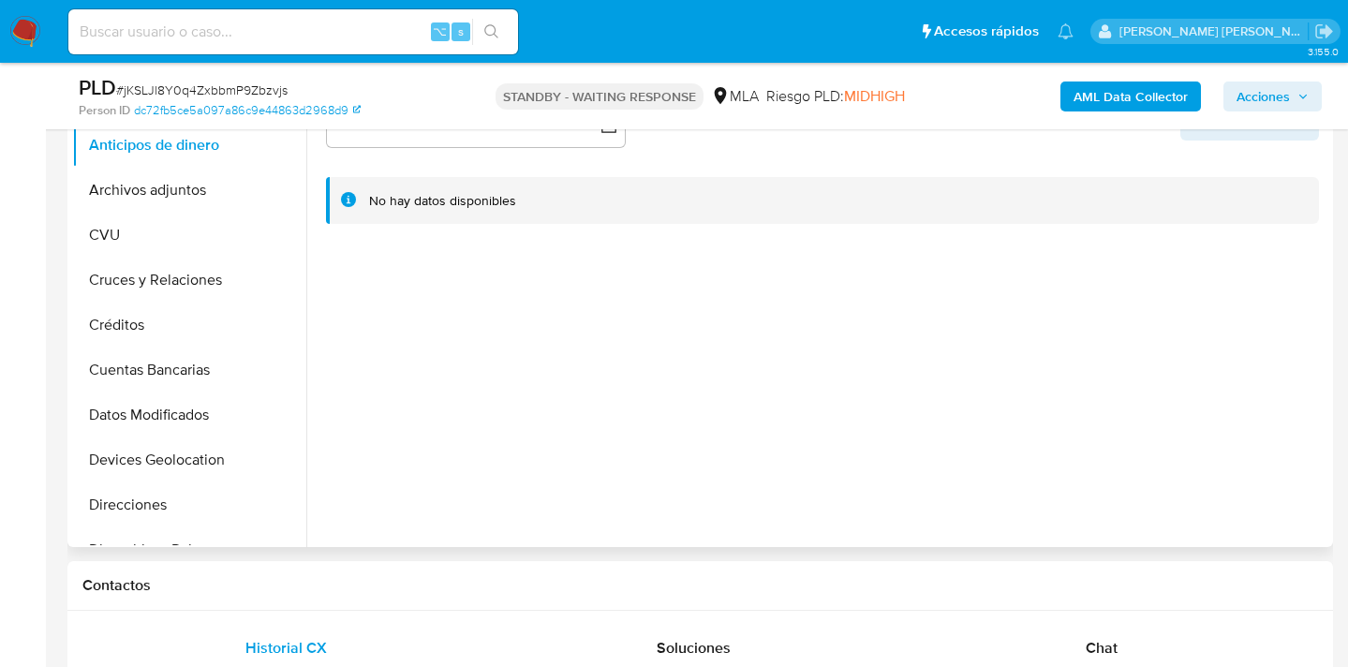
scroll to position [807, 0]
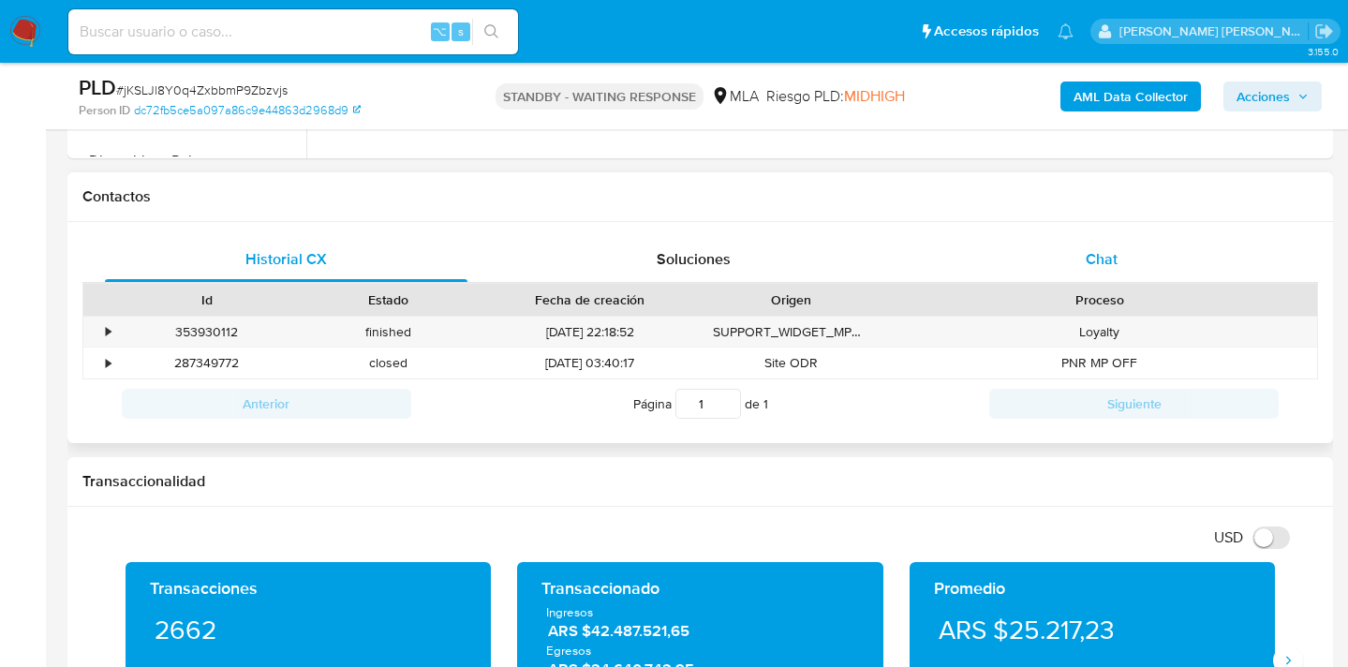
click at [1096, 244] on div "Chat" at bounding box center [1102, 259] width 362 height 45
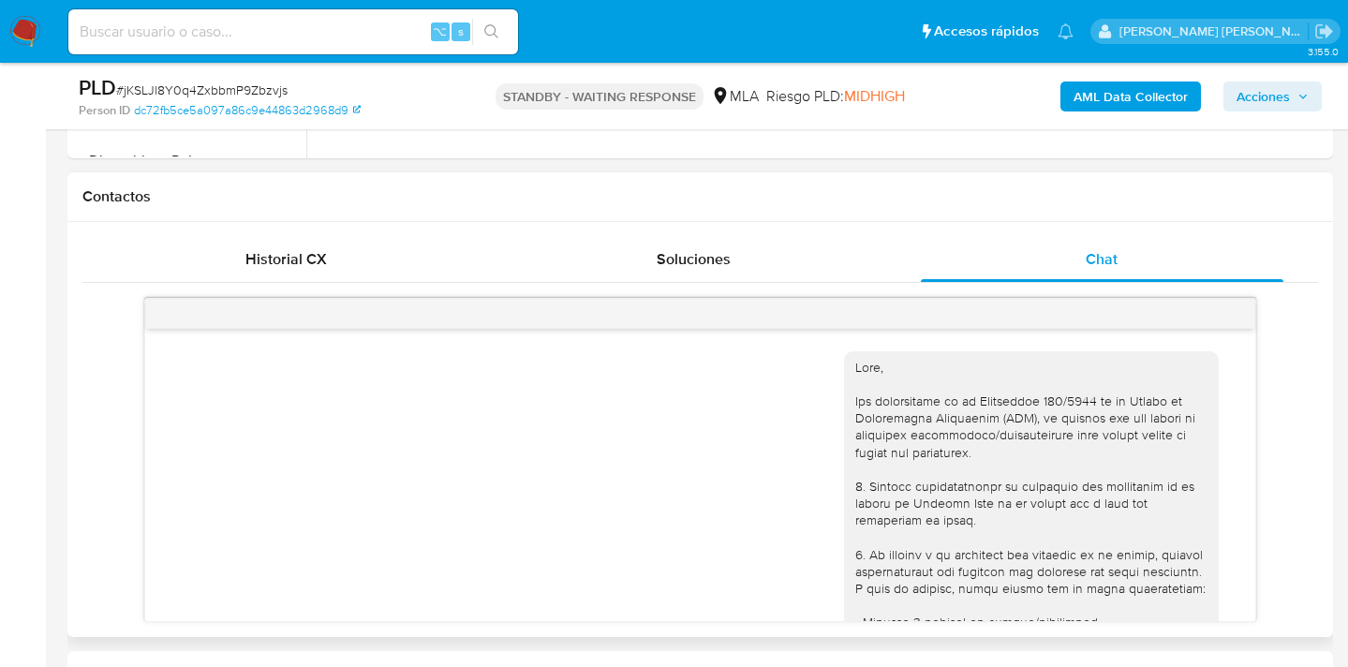
scroll to position [786, 0]
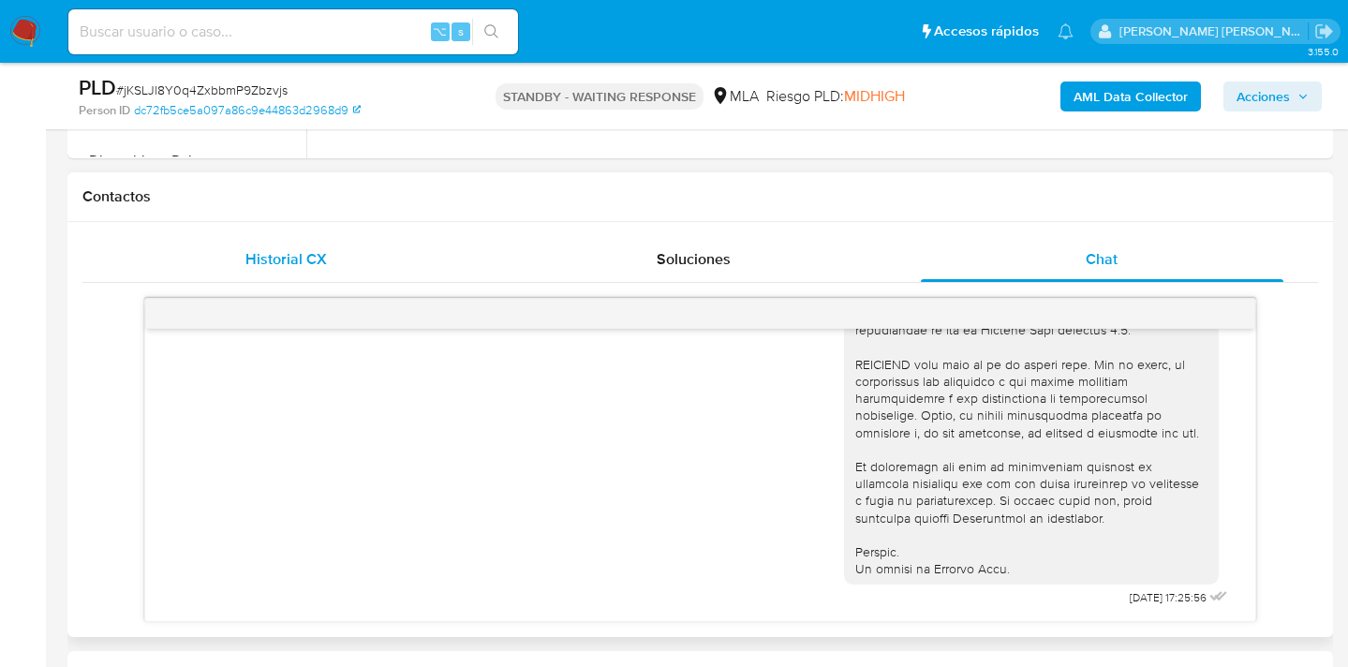
click at [348, 251] on div "Historial CX" at bounding box center [286, 259] width 362 height 45
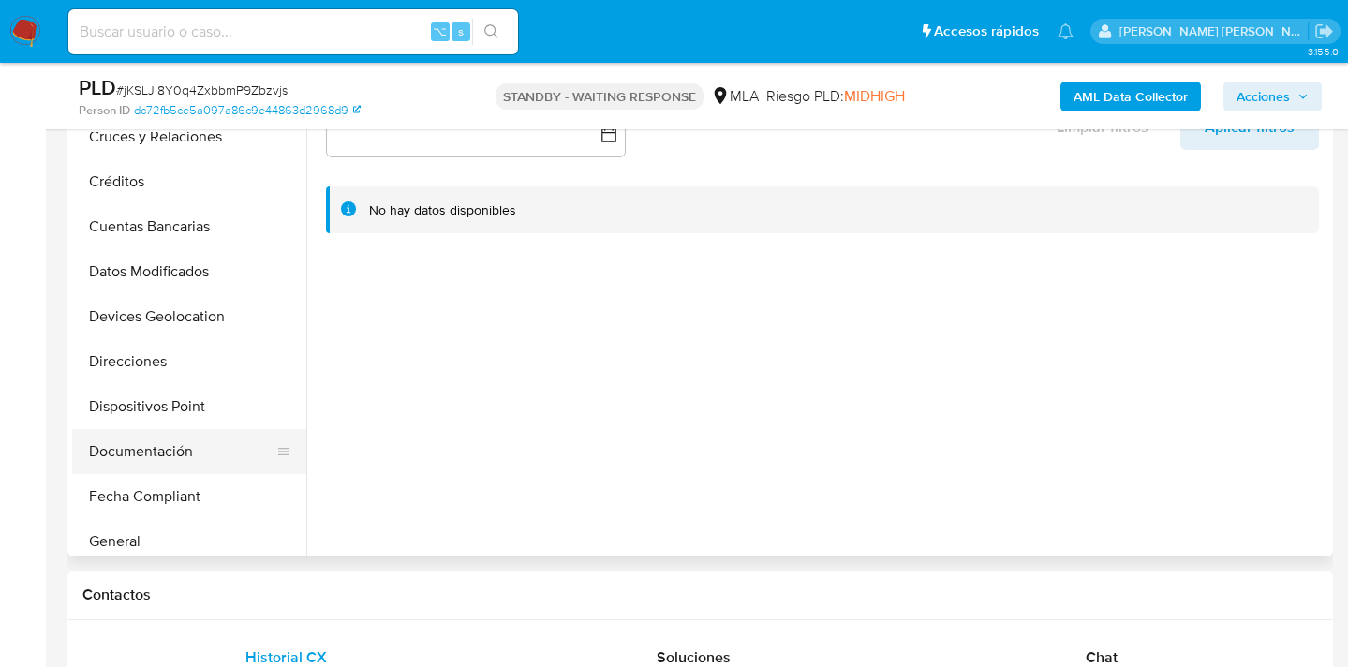
scroll to position [158, 0]
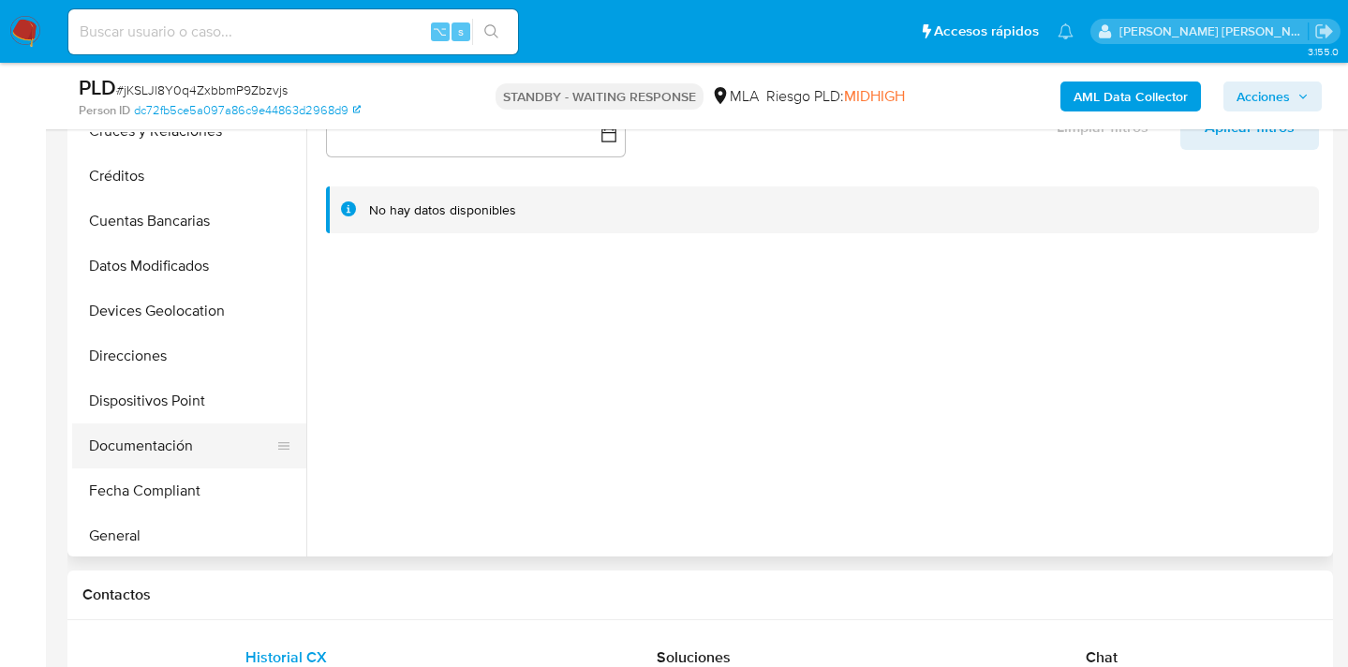
drag, startPoint x: 195, startPoint y: 456, endPoint x: 228, endPoint y: 444, distance: 35.0
click at [196, 455] on button "Documentación" at bounding box center [181, 445] width 219 height 45
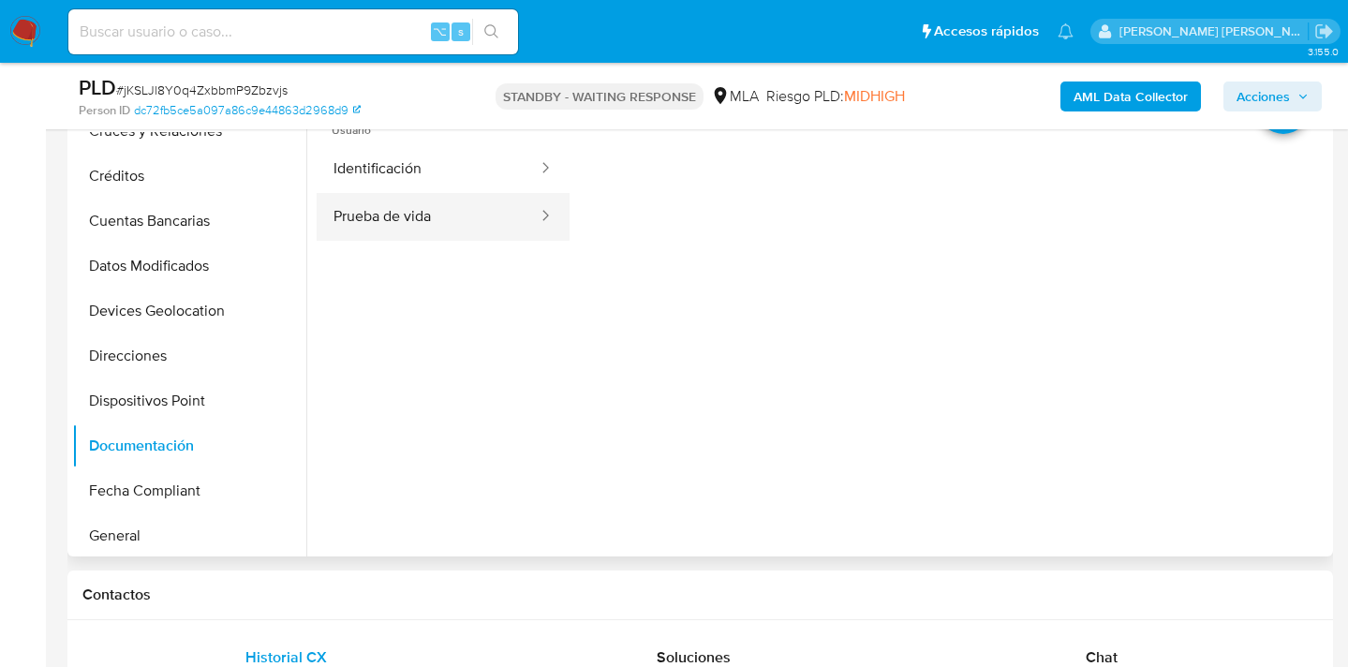
click at [479, 228] on button "Prueba de vida" at bounding box center [428, 217] width 223 height 48
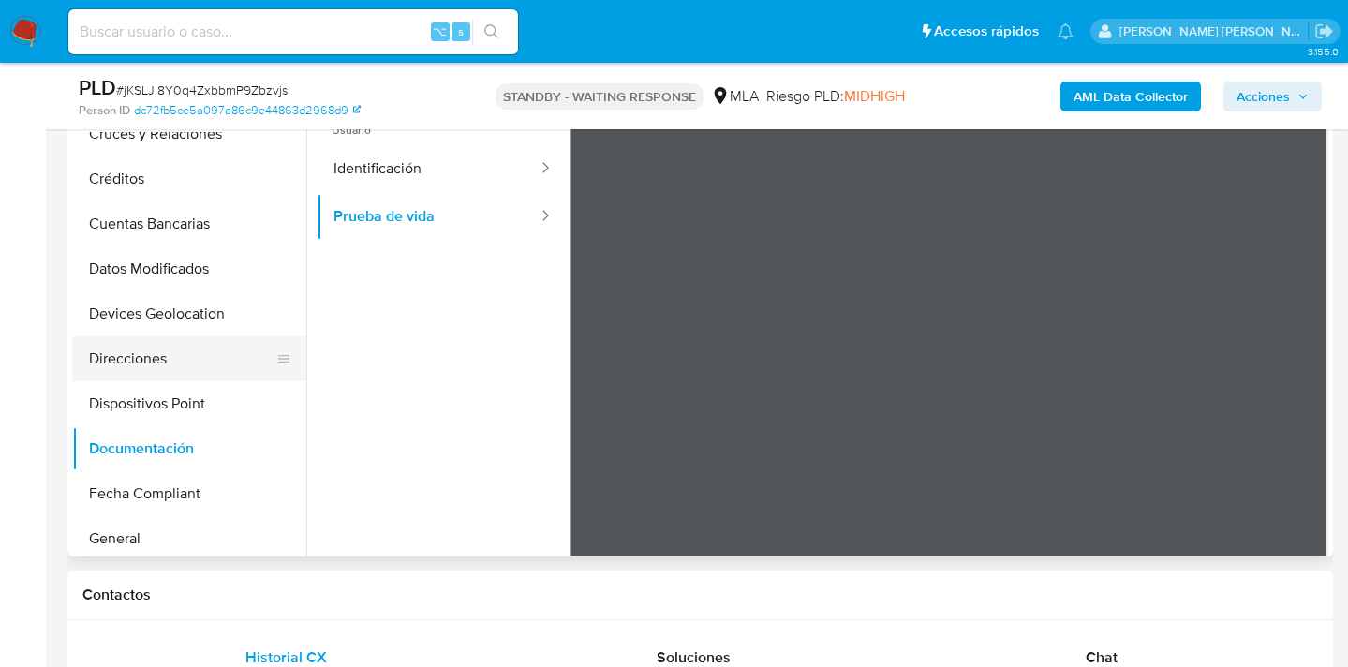
scroll to position [155, 0]
click at [181, 375] on button "Direcciones" at bounding box center [181, 359] width 219 height 45
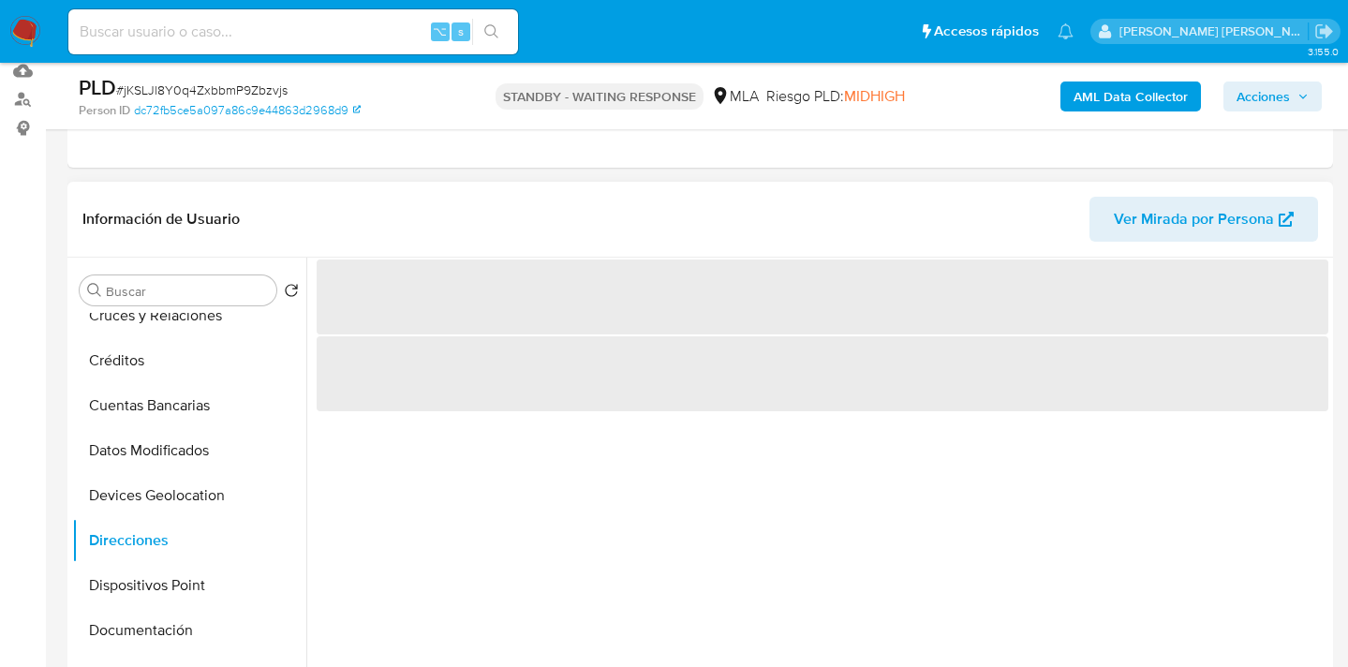
scroll to position [244, 0]
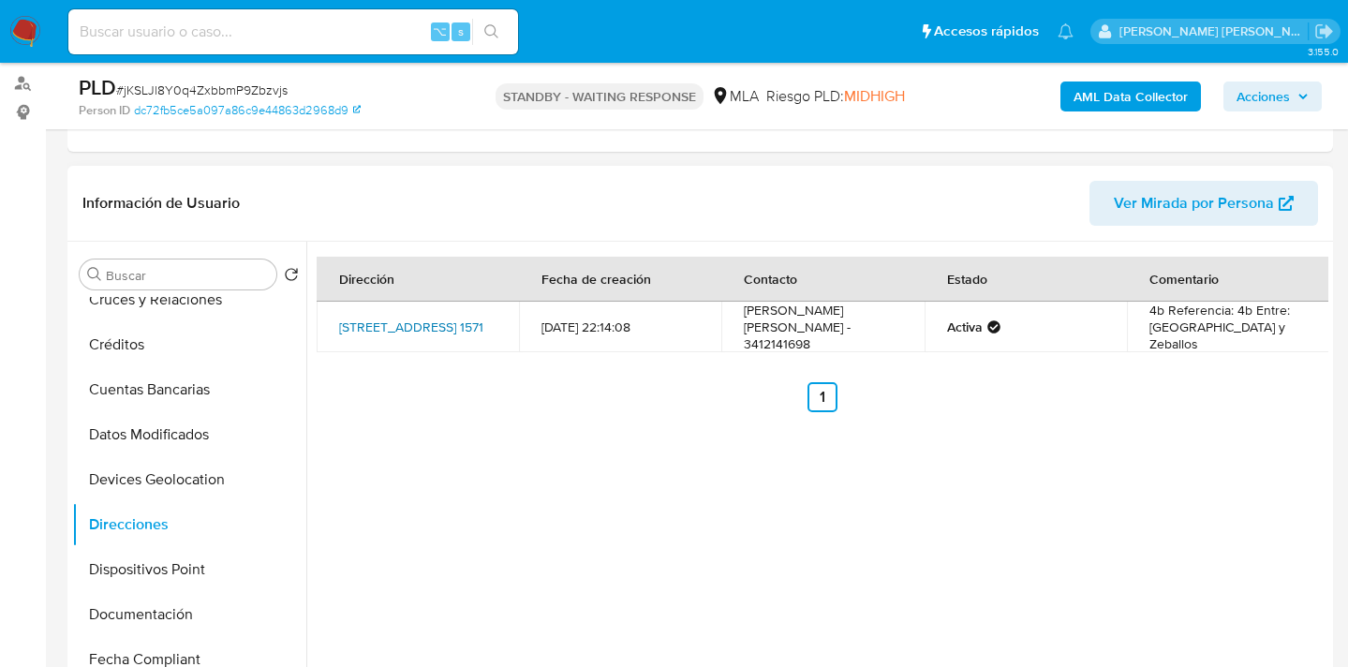
click at [397, 317] on link "Calle Iriondo 1571, Rosario, Santa Fe, 2002, Argentina 1571" at bounding box center [411, 326] width 144 height 19
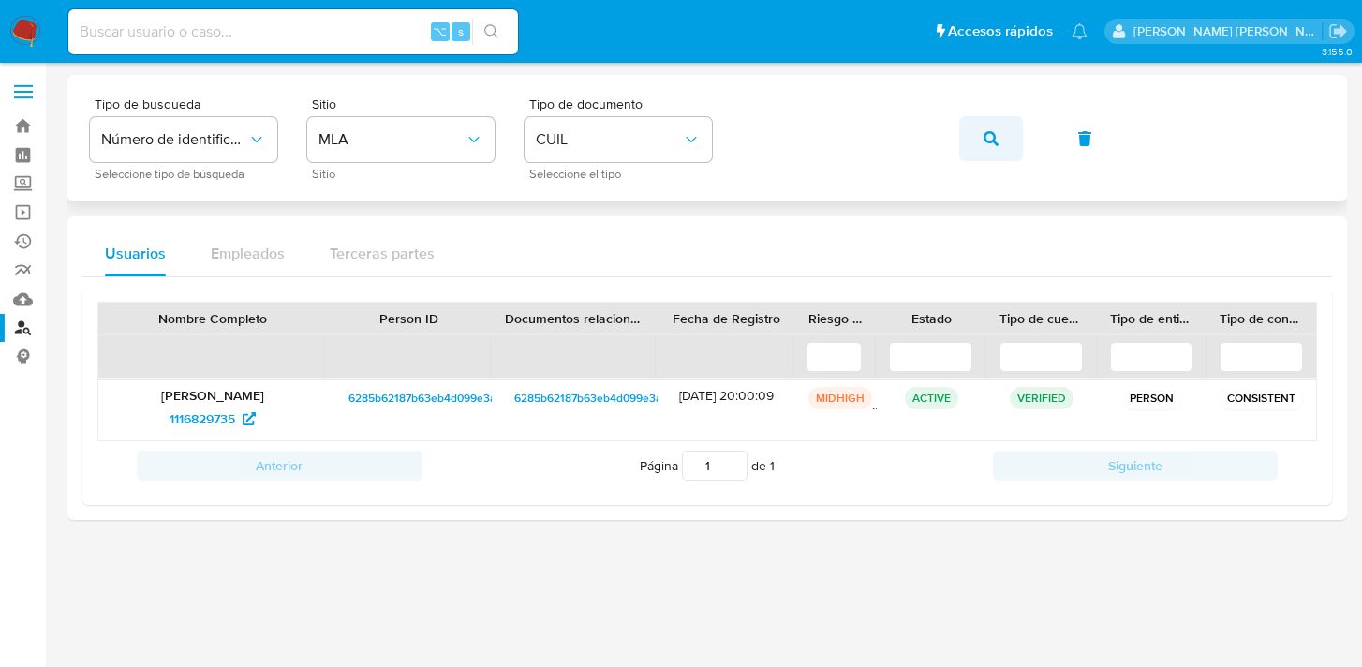
click at [998, 140] on button "button" at bounding box center [991, 138] width 64 height 45
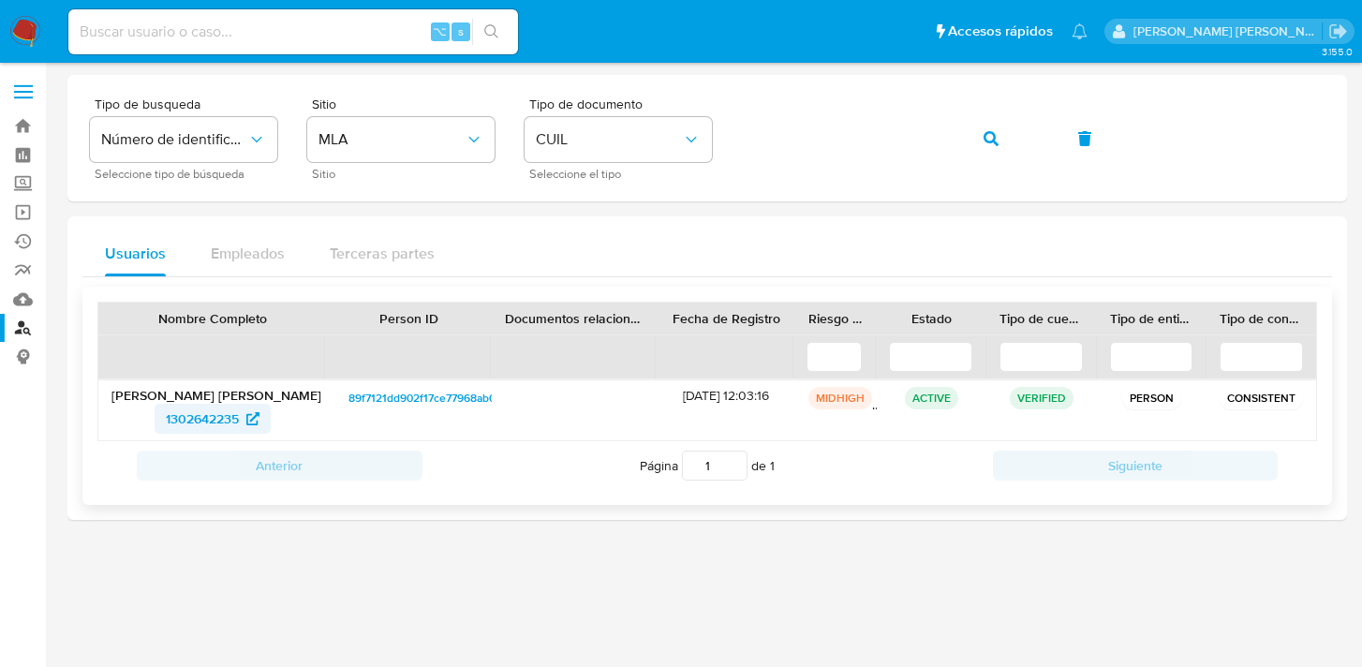
click at [192, 422] on span "1302642235" at bounding box center [202, 419] width 73 height 30
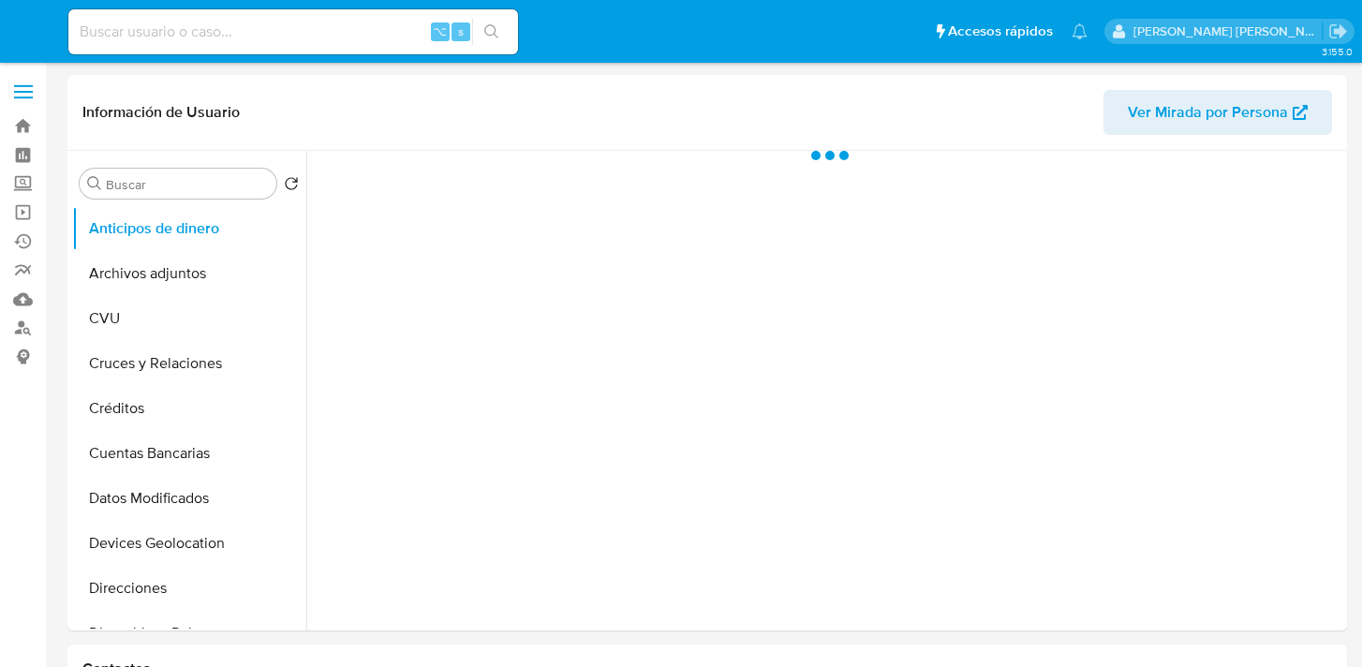
select select "10"
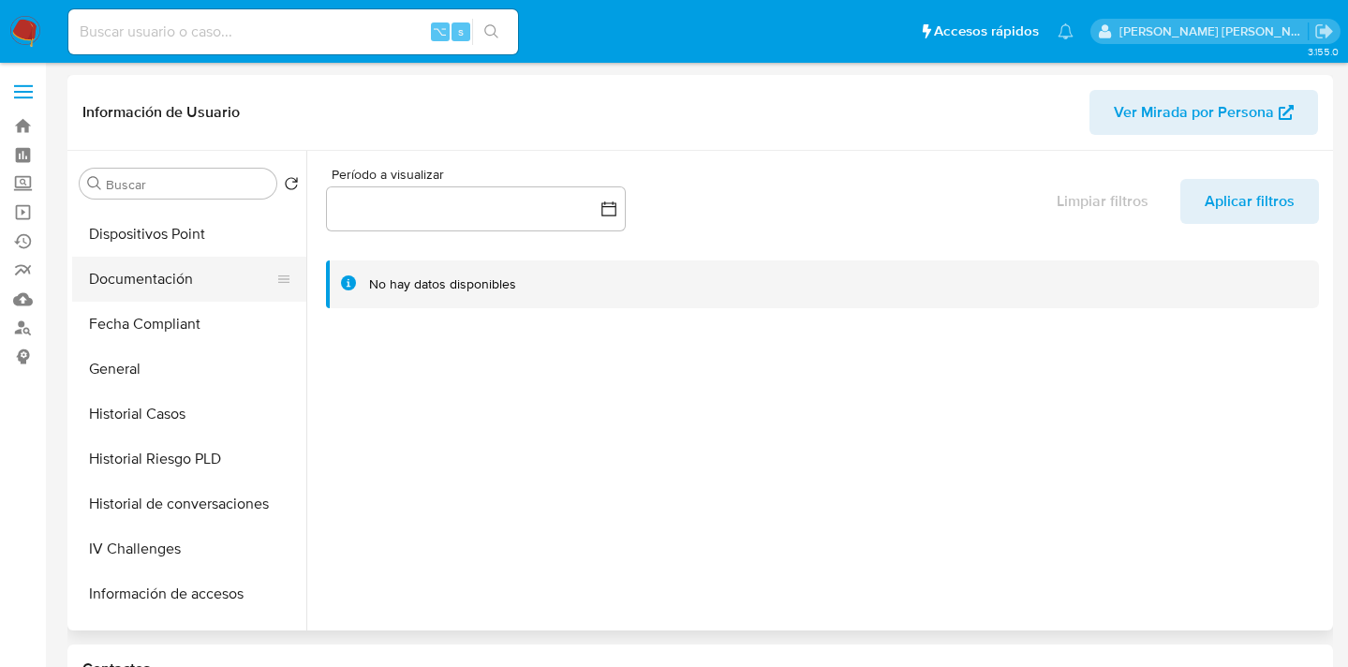
scroll to position [358, 0]
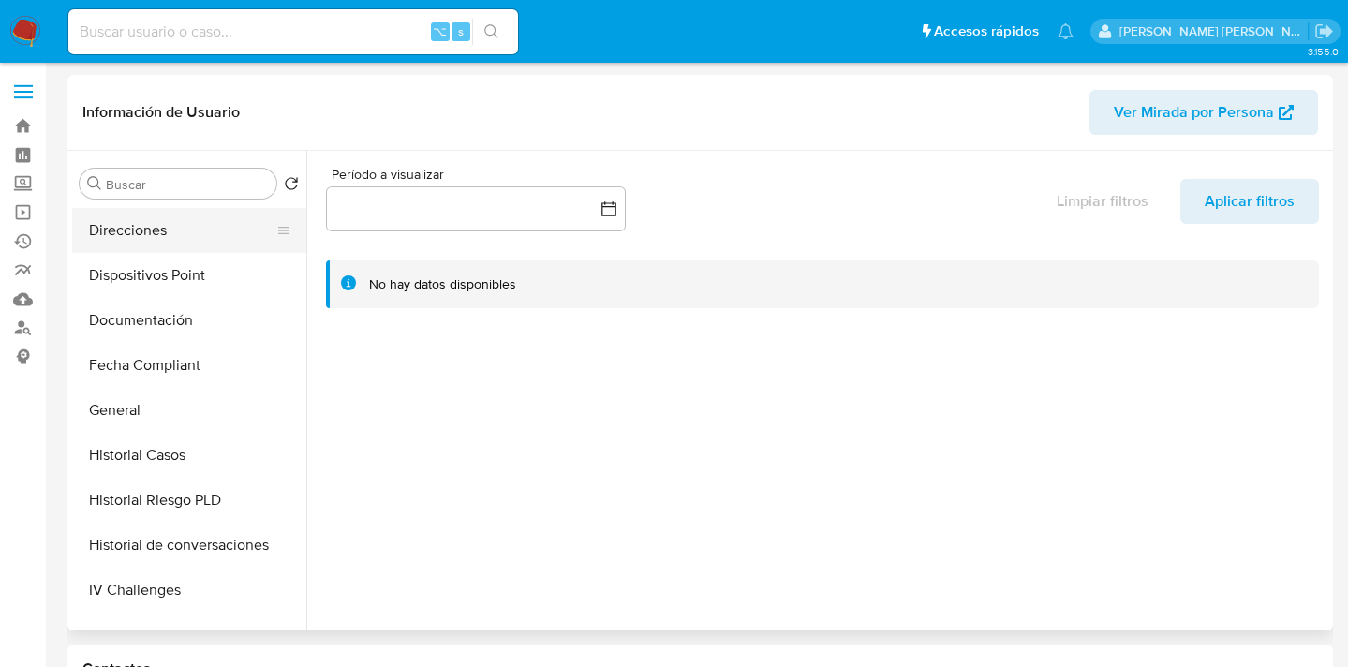
click at [203, 227] on button "Direcciones" at bounding box center [181, 230] width 219 height 45
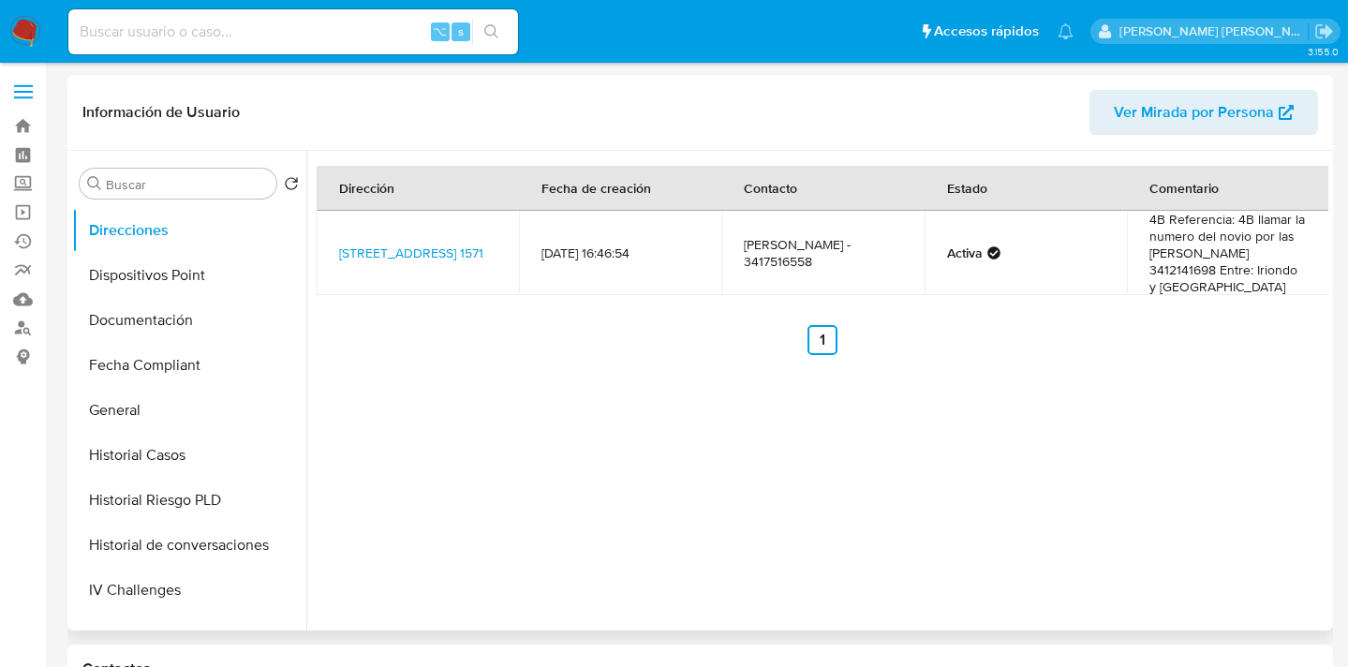
drag, startPoint x: 171, startPoint y: 323, endPoint x: 324, endPoint y: 331, distance: 152.8
click at [171, 323] on button "Documentación" at bounding box center [189, 320] width 234 height 45
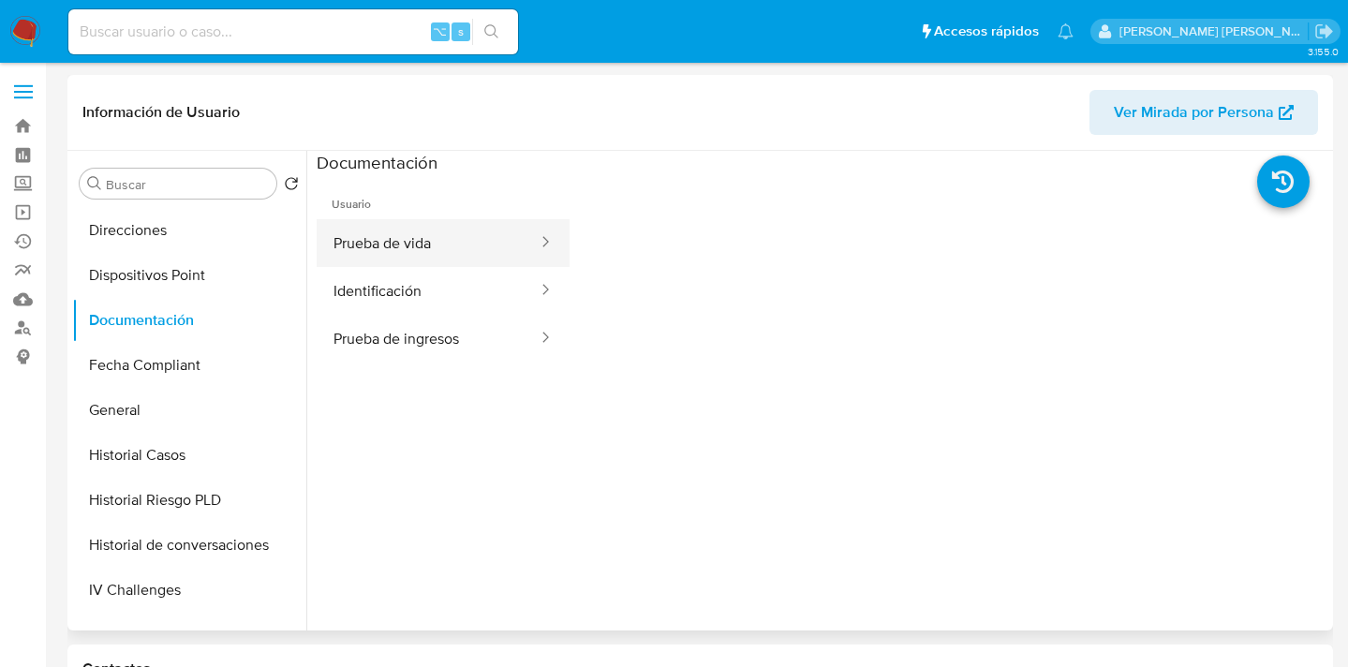
click at [454, 257] on button "Prueba de vida" at bounding box center [428, 243] width 223 height 48
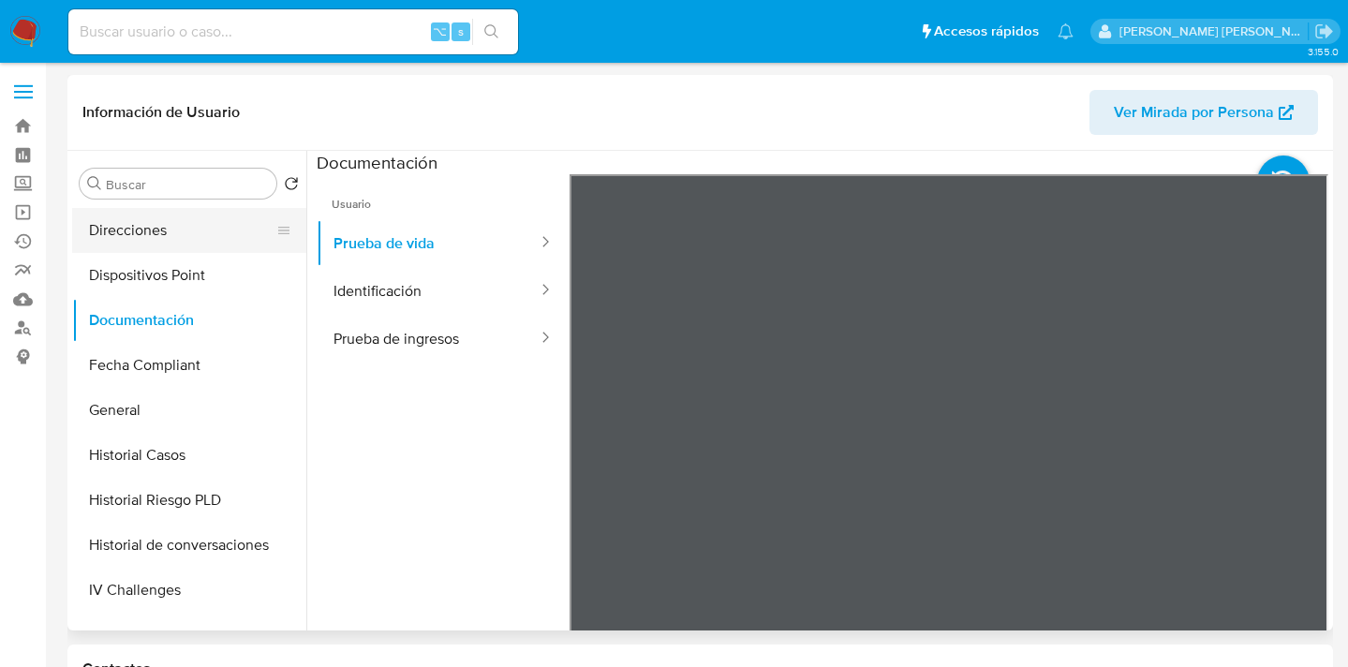
click at [153, 240] on button "Direcciones" at bounding box center [181, 230] width 219 height 45
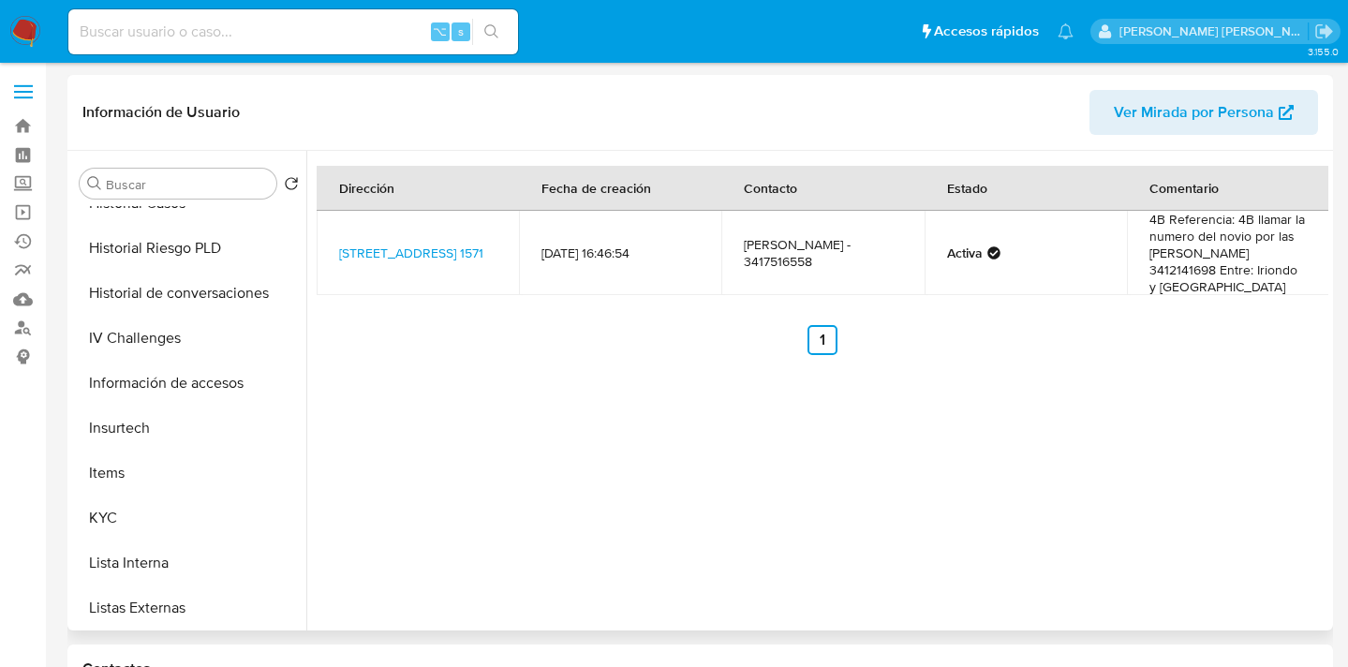
scroll to position [644, 0]
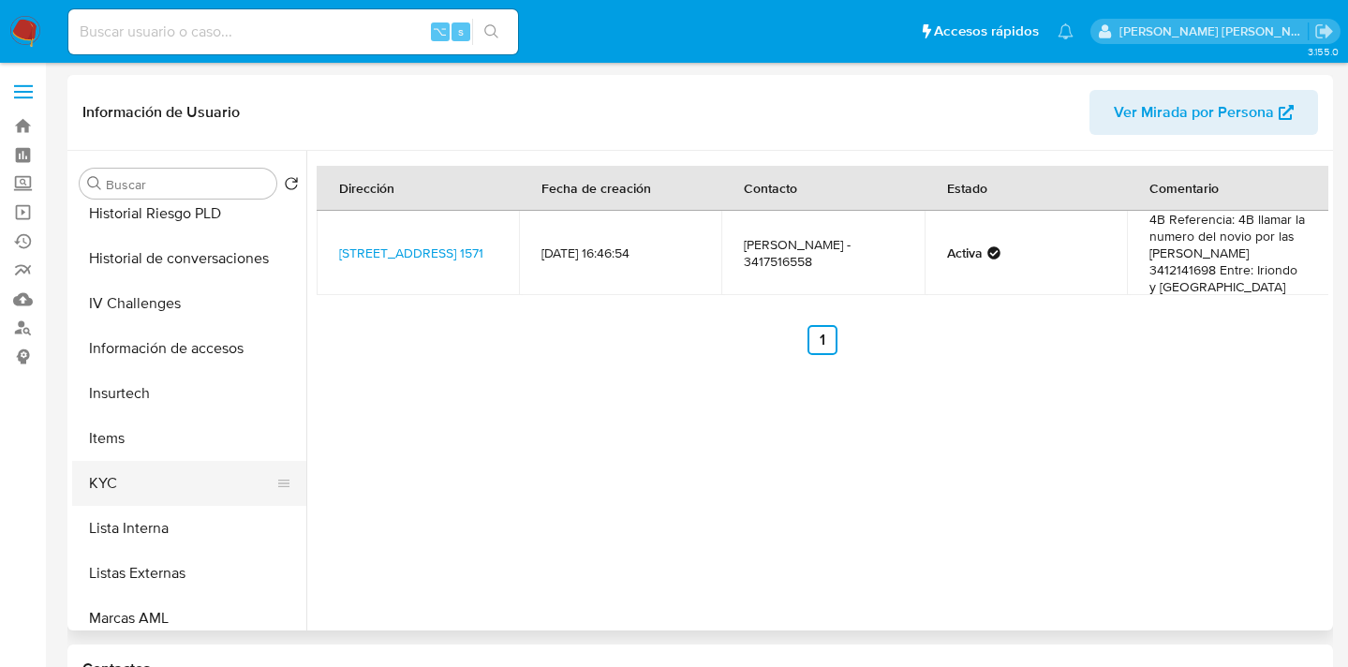
drag, startPoint x: 192, startPoint y: 469, endPoint x: 248, endPoint y: 480, distance: 57.1
click at [193, 470] on button "KYC" at bounding box center [181, 483] width 219 height 45
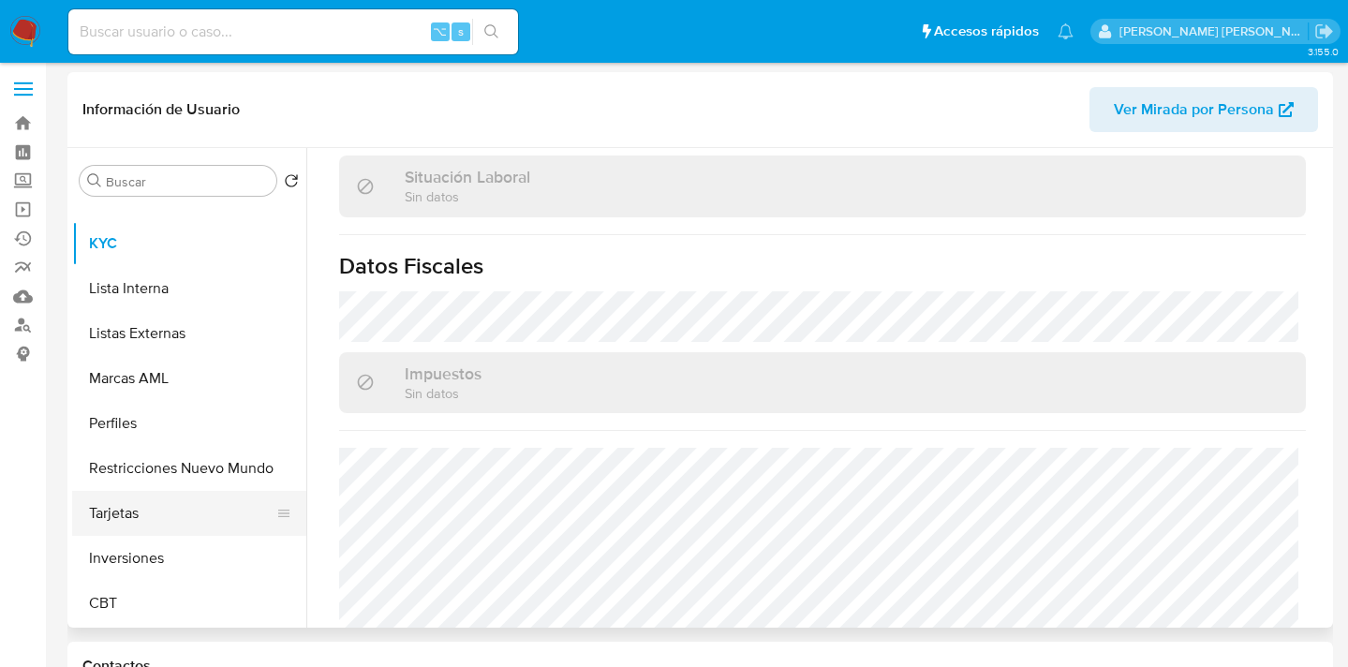
scroll to position [35, 0]
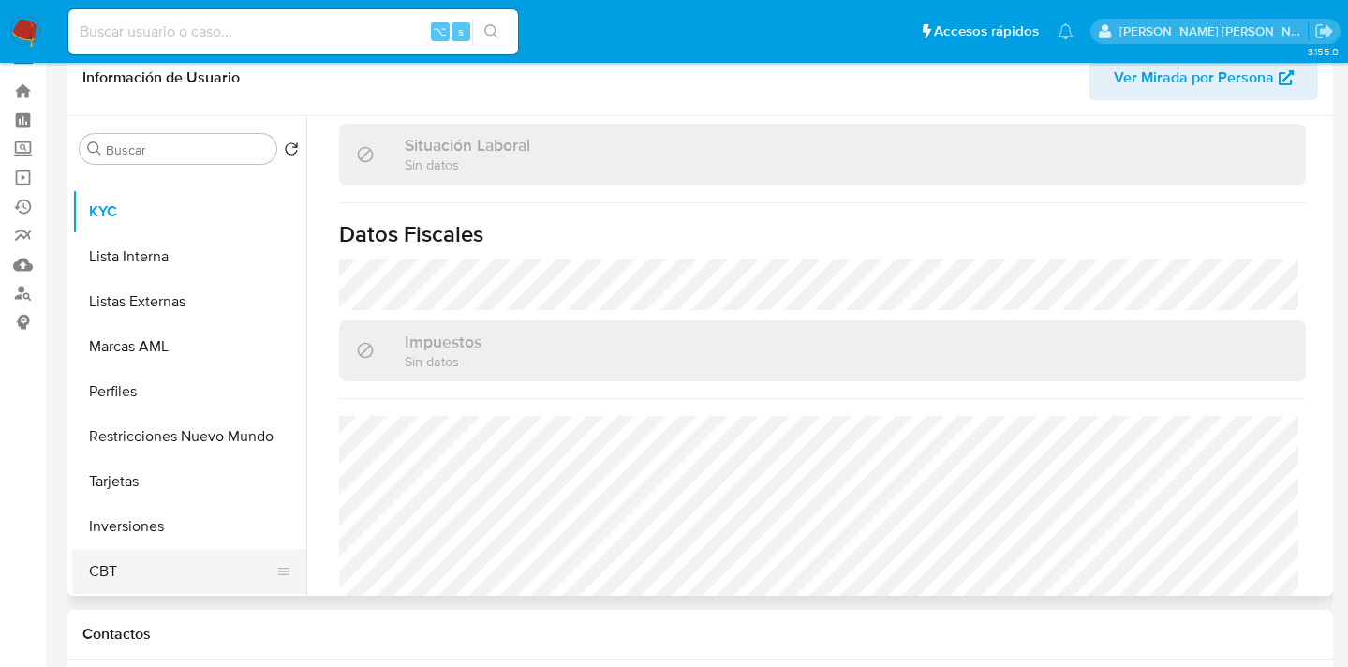
click at [180, 577] on button "CBT" at bounding box center [181, 571] width 219 height 45
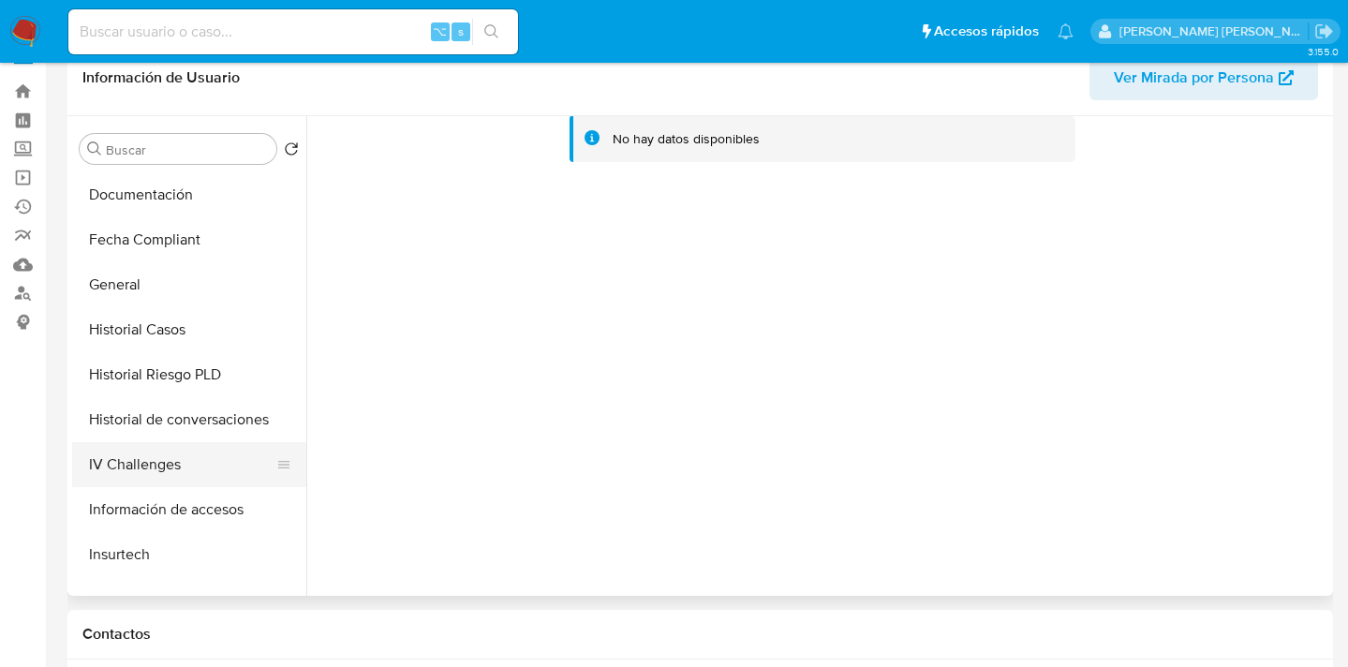
scroll to position [413, 0]
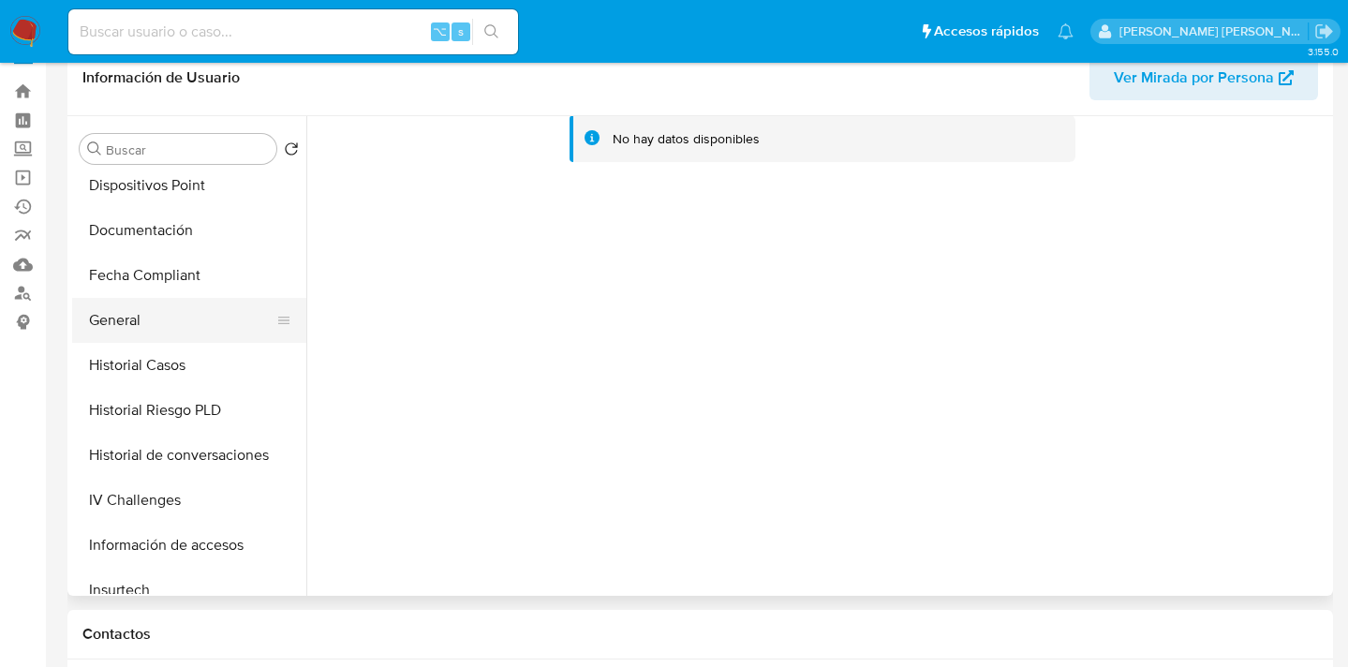
drag, startPoint x: 168, startPoint y: 338, endPoint x: 181, endPoint y: 332, distance: 14.3
click at [169, 338] on button "General" at bounding box center [181, 320] width 219 height 45
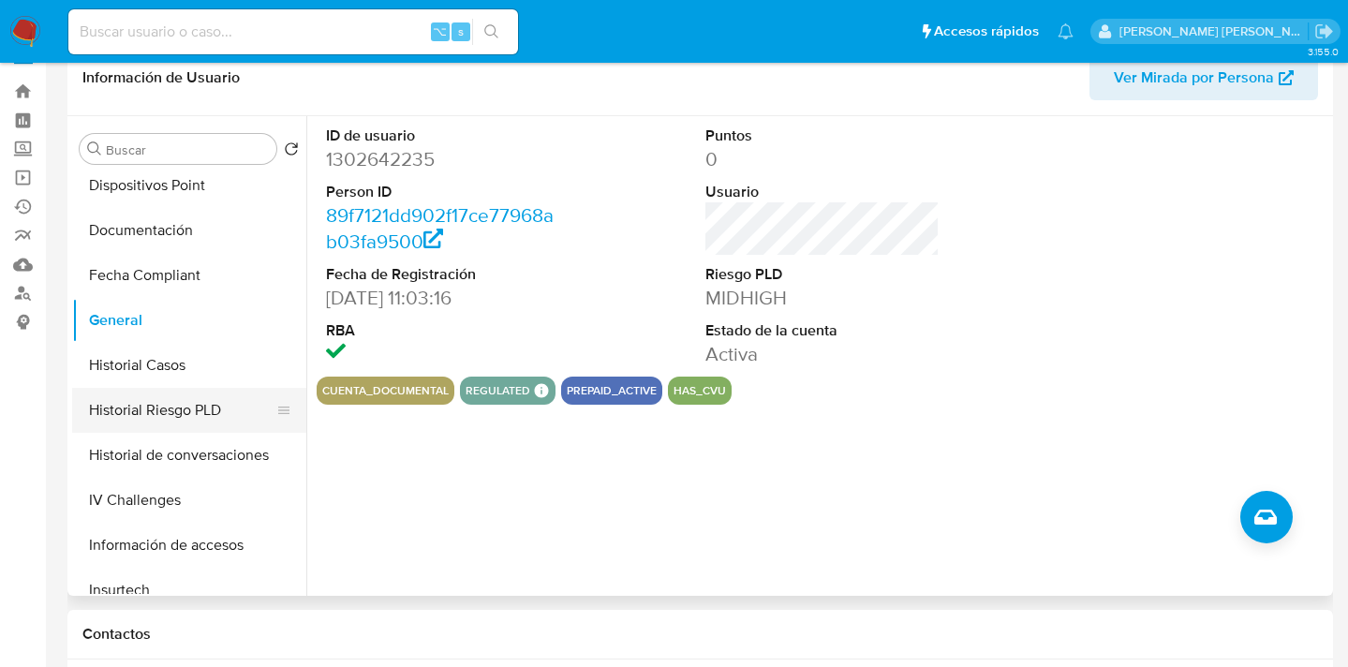
scroll to position [446, 0]
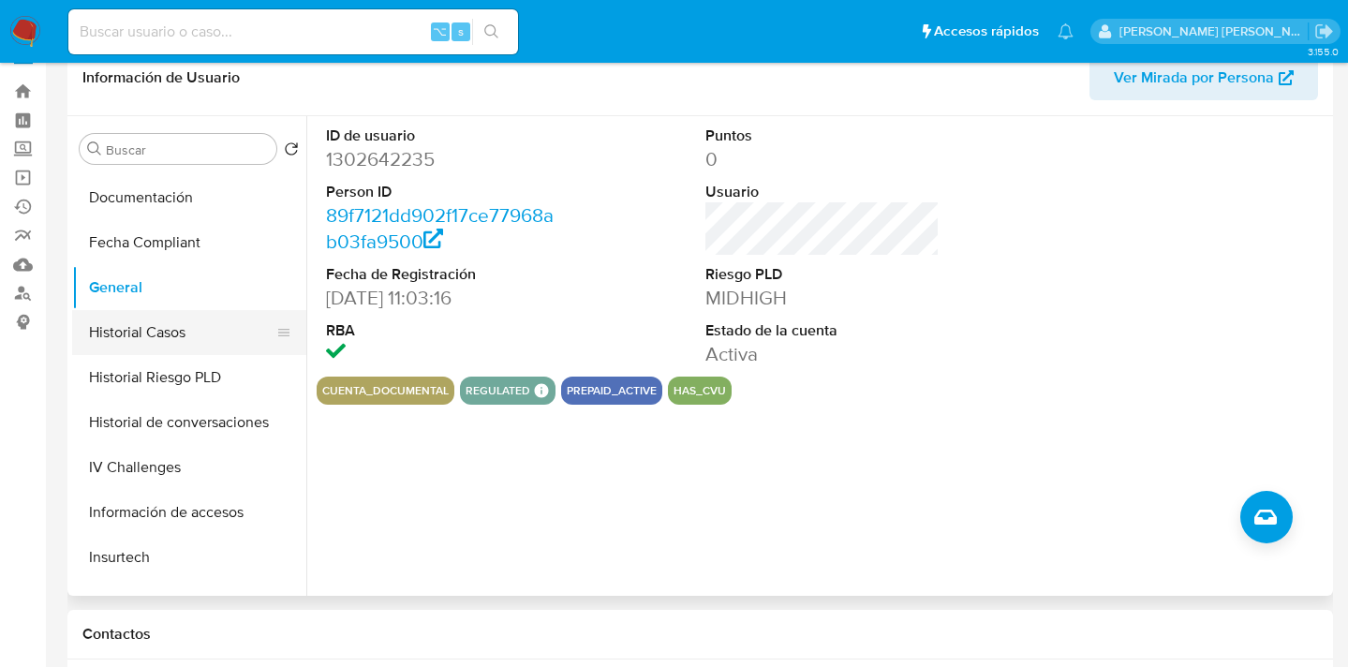
click at [194, 339] on button "Historial Casos" at bounding box center [181, 332] width 219 height 45
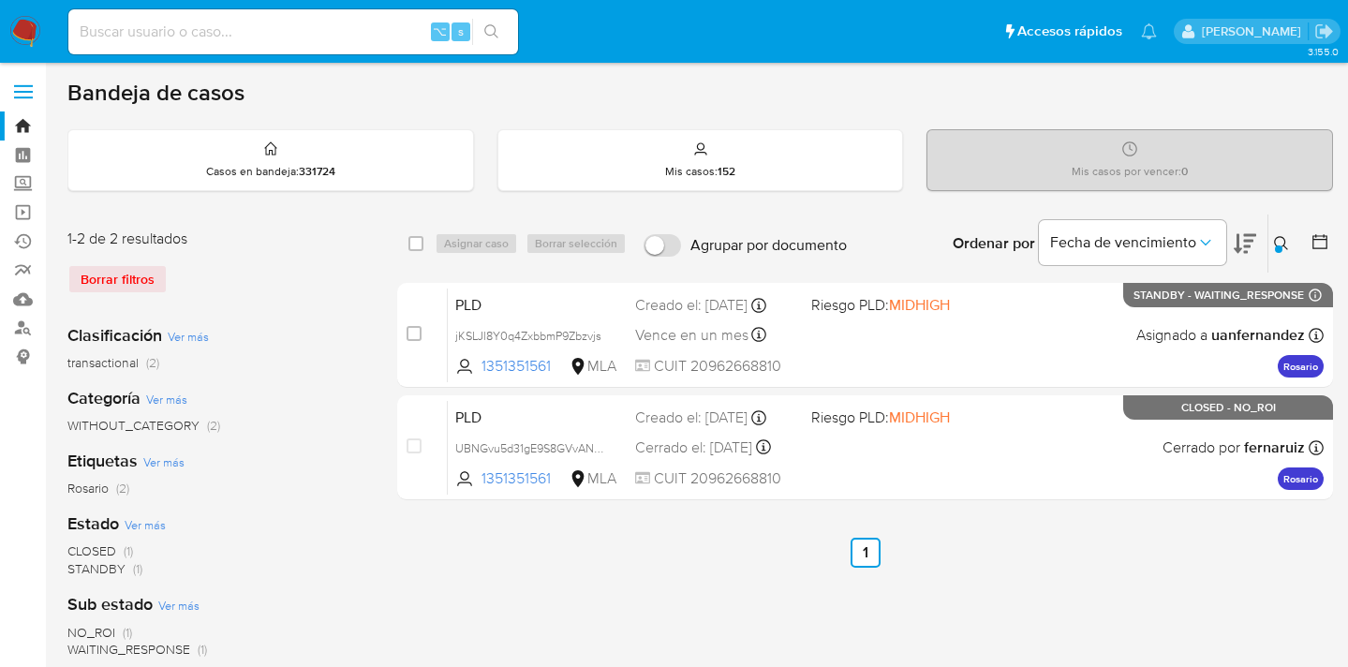
click at [1278, 234] on button at bounding box center [1283, 243] width 31 height 22
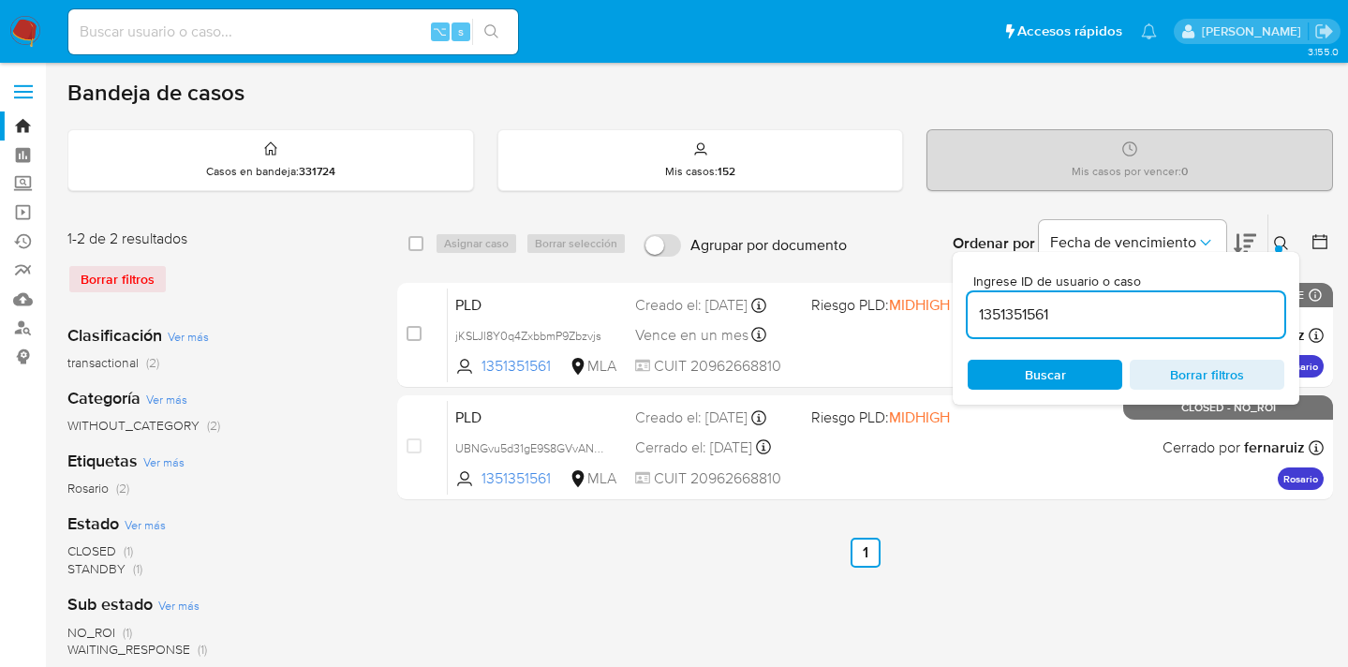
drag, startPoint x: 1051, startPoint y: 310, endPoint x: 1026, endPoint y: 294, distance: 29.1
click at [975, 310] on input "1351351561" at bounding box center [1125, 315] width 317 height 24
type input "559803833"
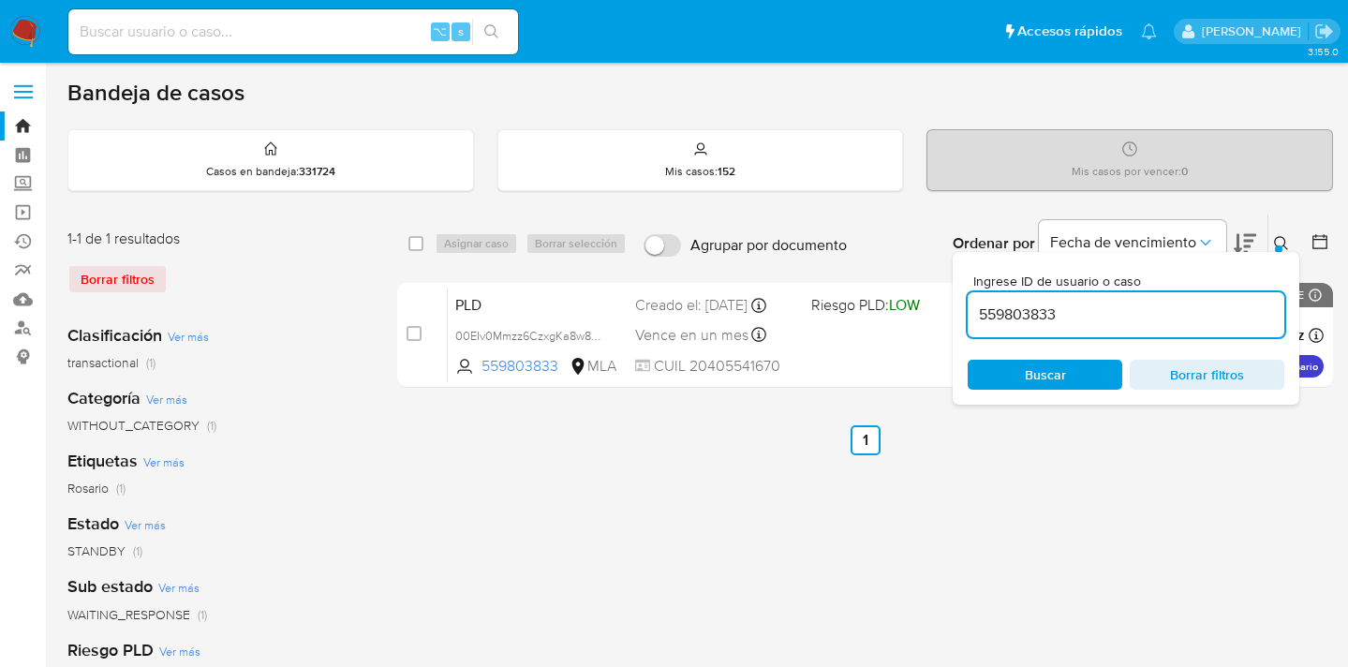
drag, startPoint x: 1279, startPoint y: 243, endPoint x: 1233, endPoint y: 303, distance: 76.1
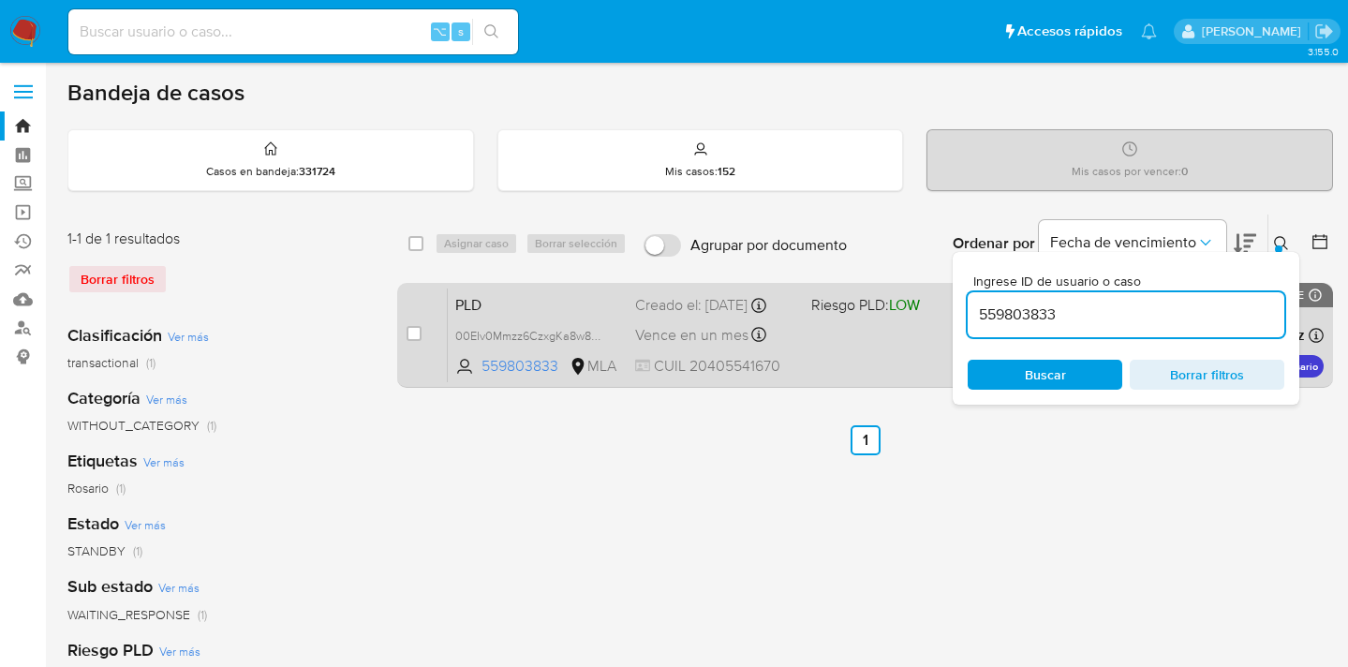
click at [1279, 243] on icon at bounding box center [1281, 243] width 15 height 15
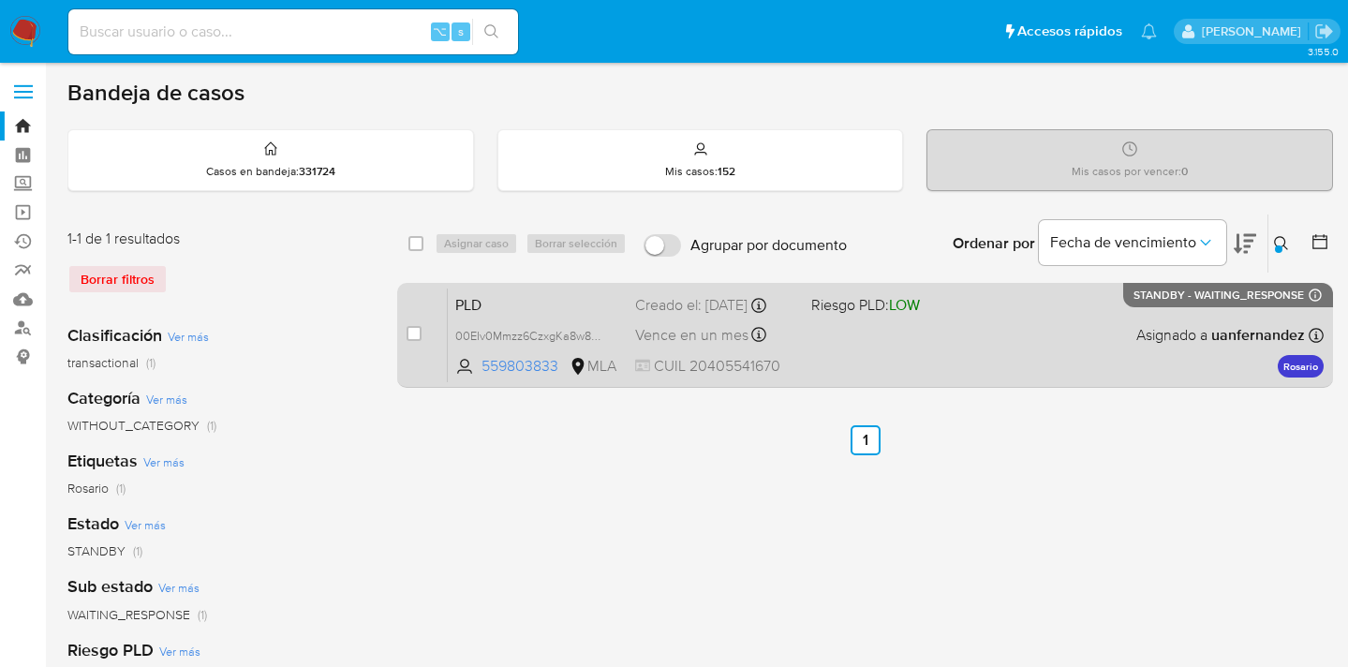
click at [1106, 349] on div "PLD 00EIv0Mmzz6CzxgKa8w86QHf 559803833 MLA Riesgo PLD: LOW Creado el: 12/08/202…" at bounding box center [886, 335] width 876 height 95
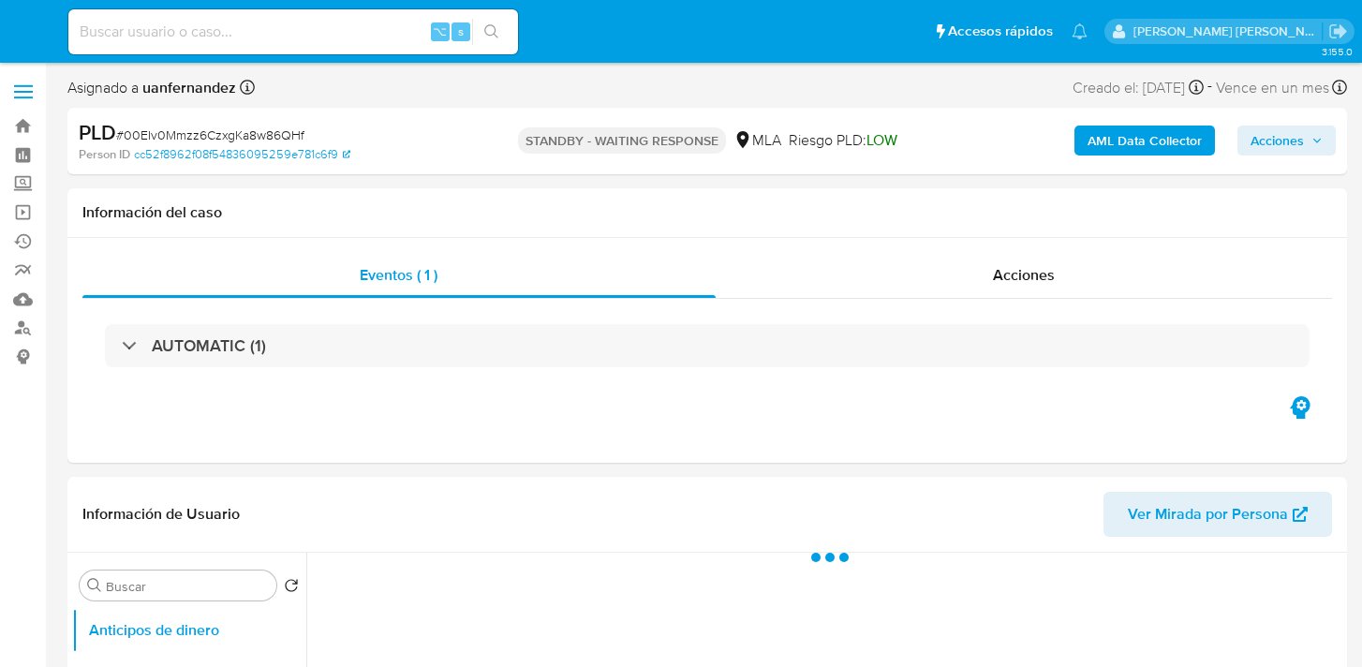
select select "10"
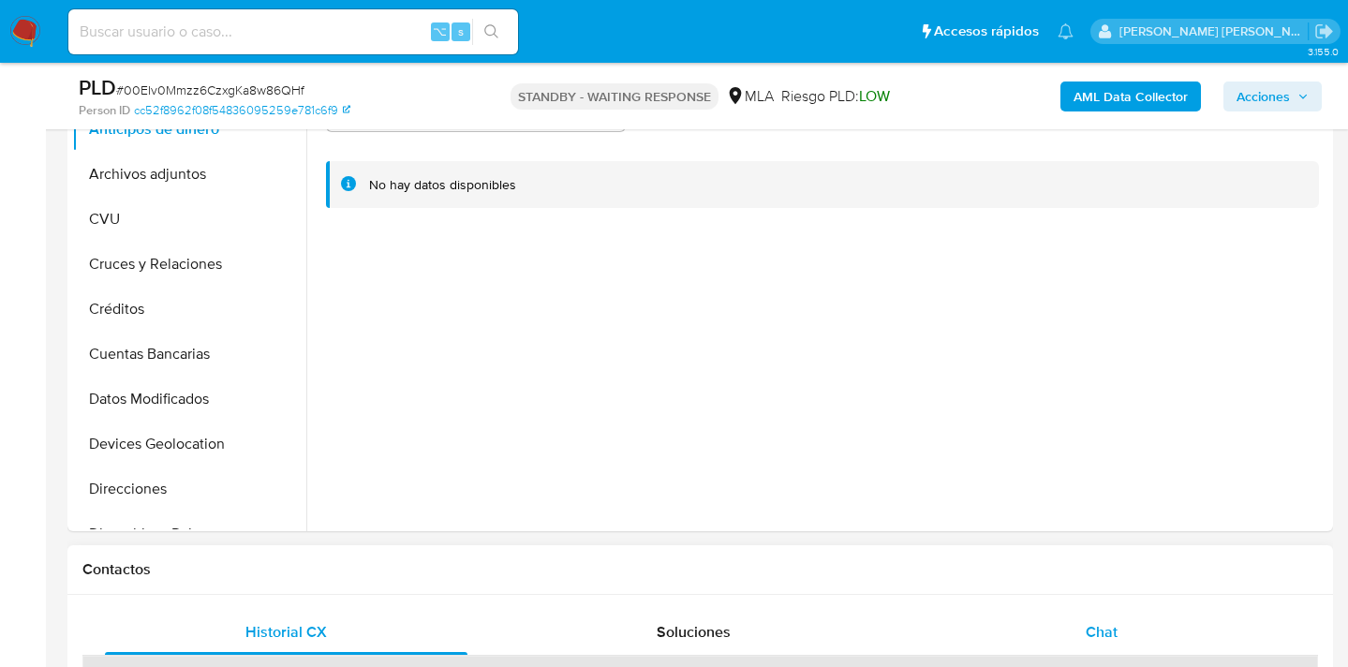
scroll to position [661, 0]
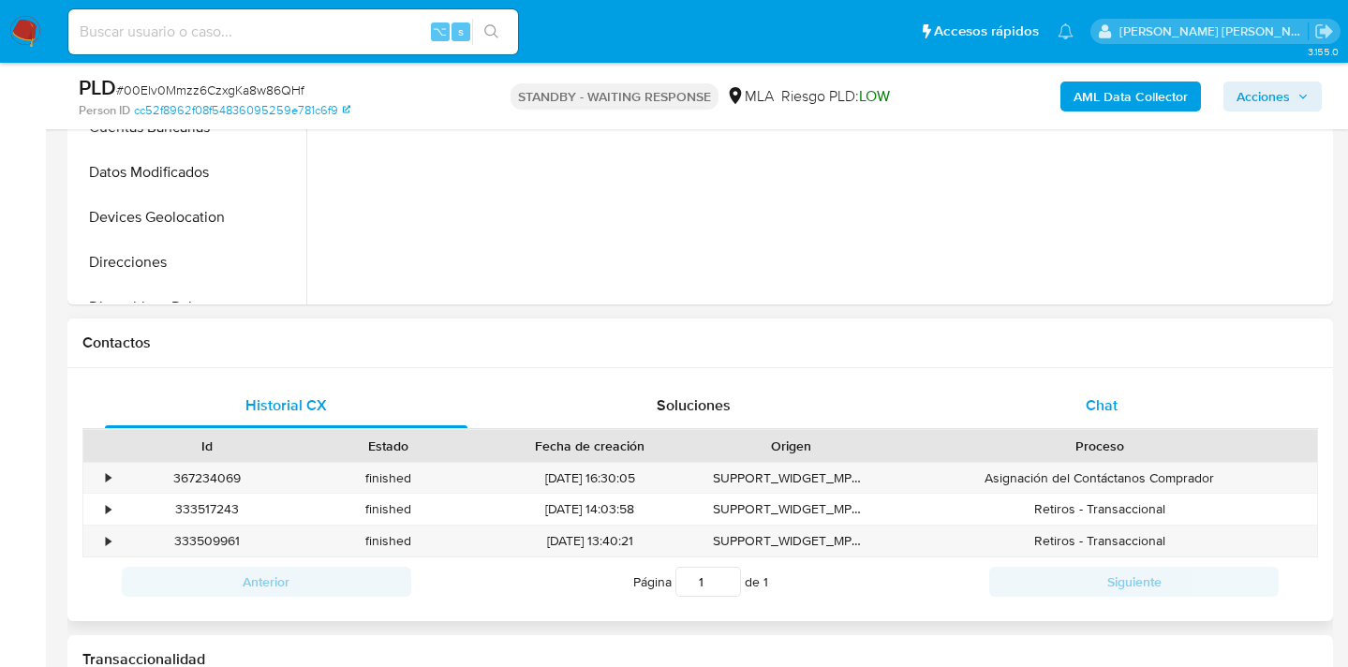
click at [1144, 409] on div "Chat" at bounding box center [1102, 405] width 362 height 45
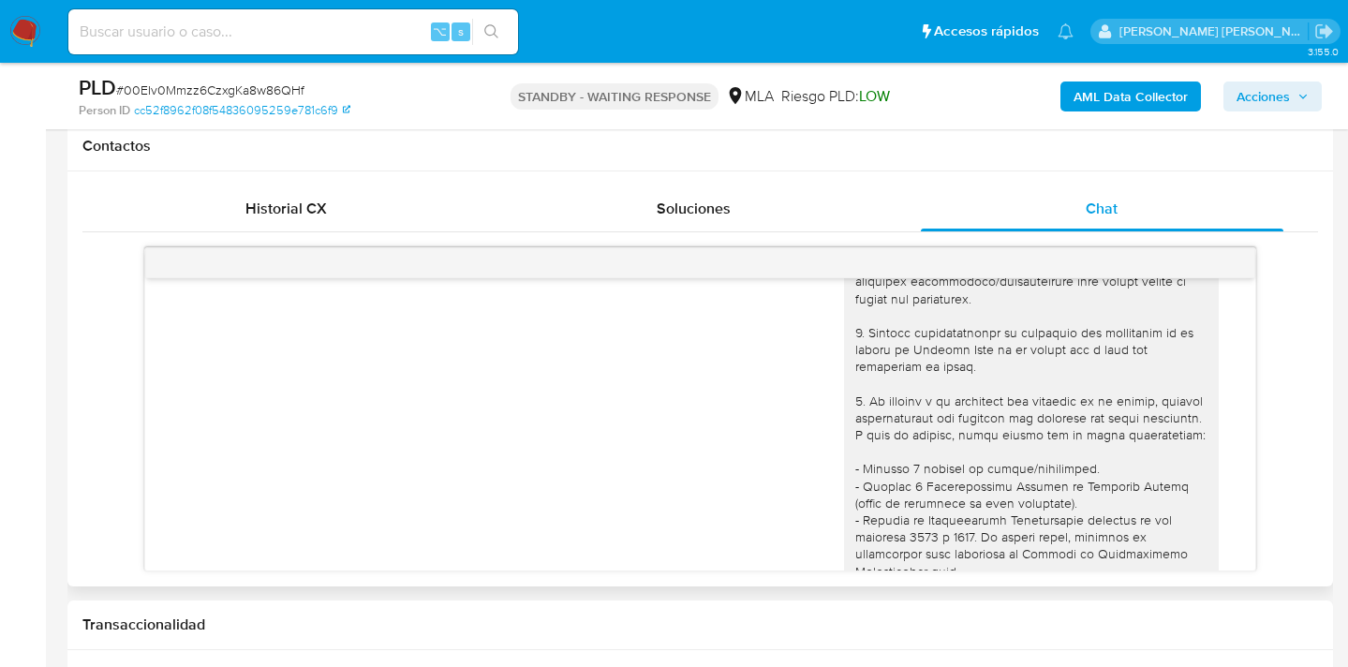
scroll to position [0, 0]
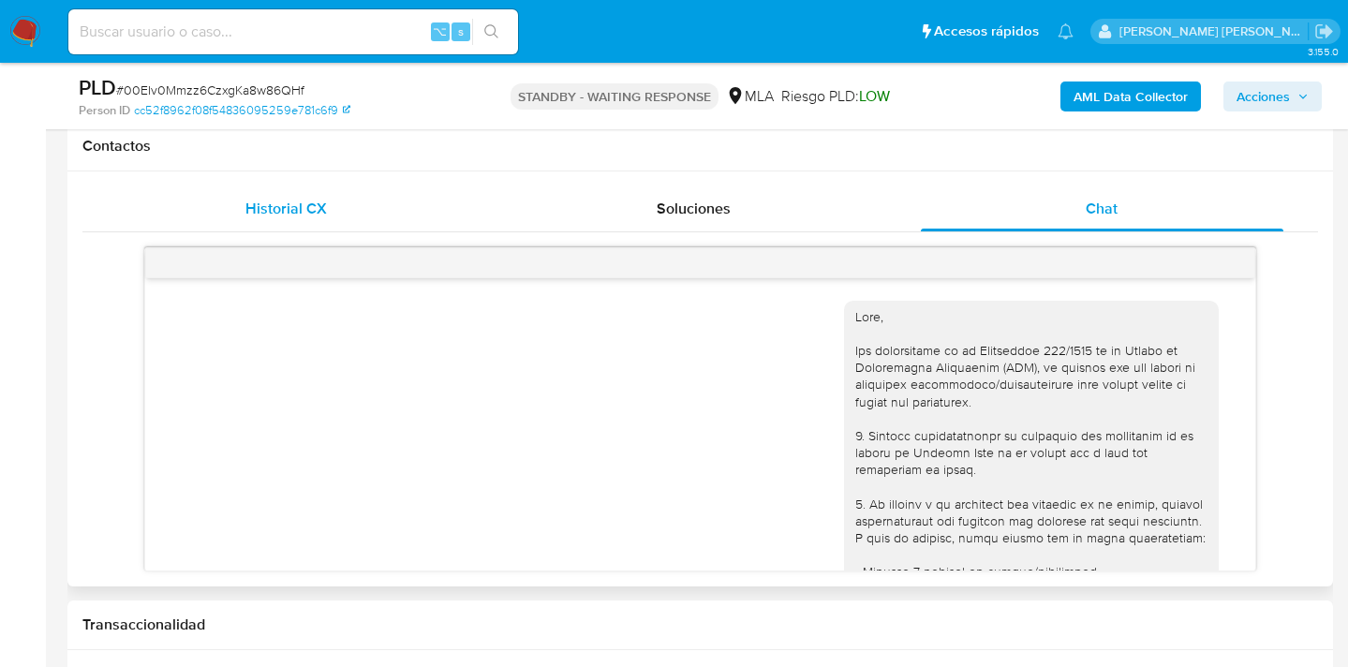
click at [391, 210] on div "Historial CX" at bounding box center [286, 208] width 362 height 45
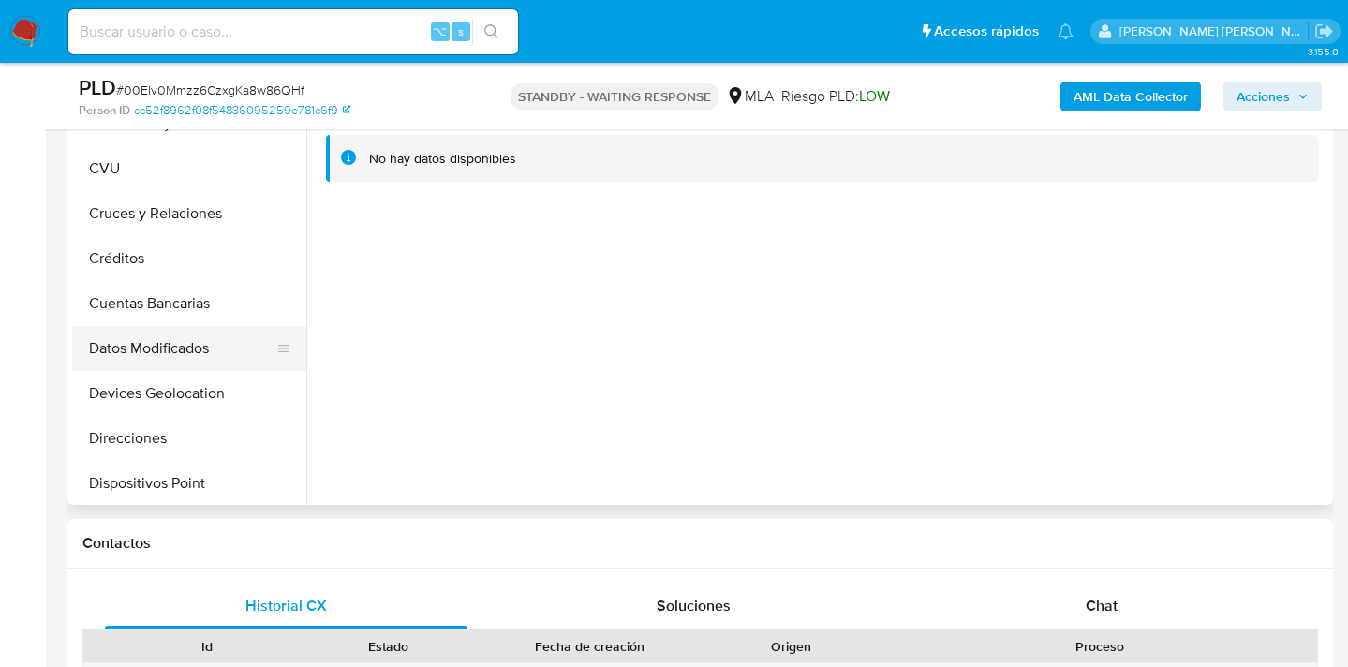
scroll to position [37, 0]
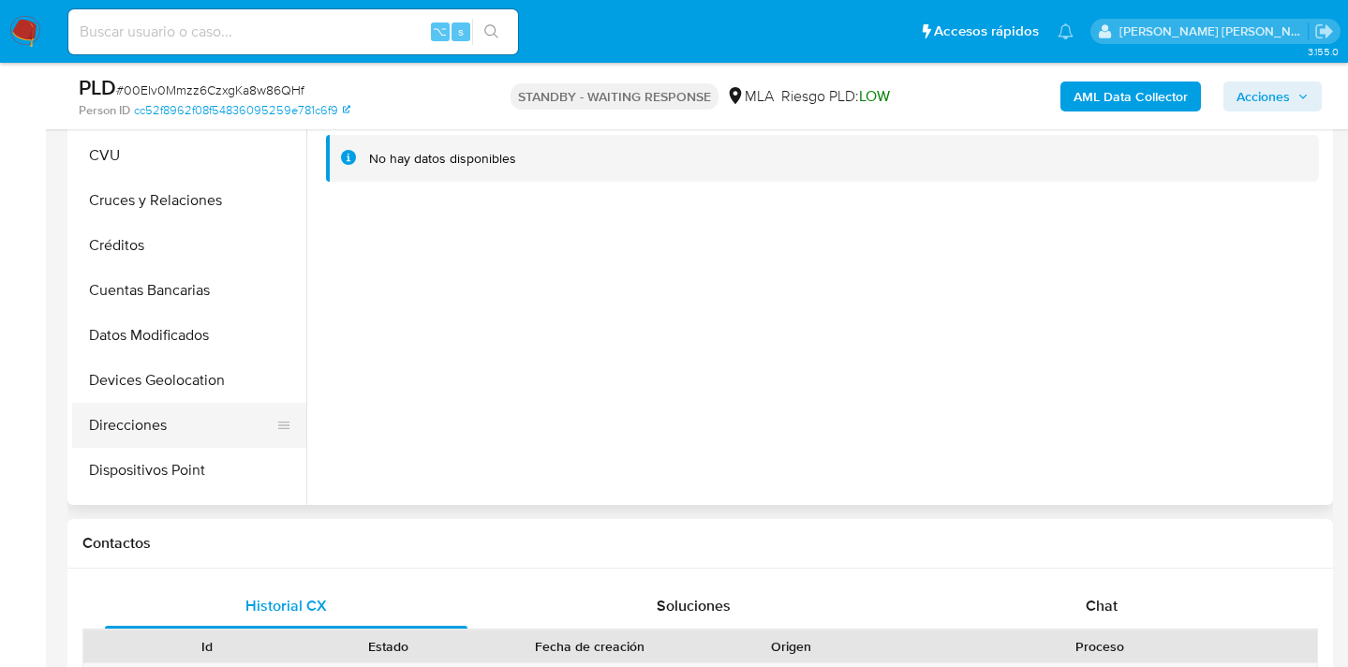
click at [205, 431] on button "Direcciones" at bounding box center [181, 425] width 219 height 45
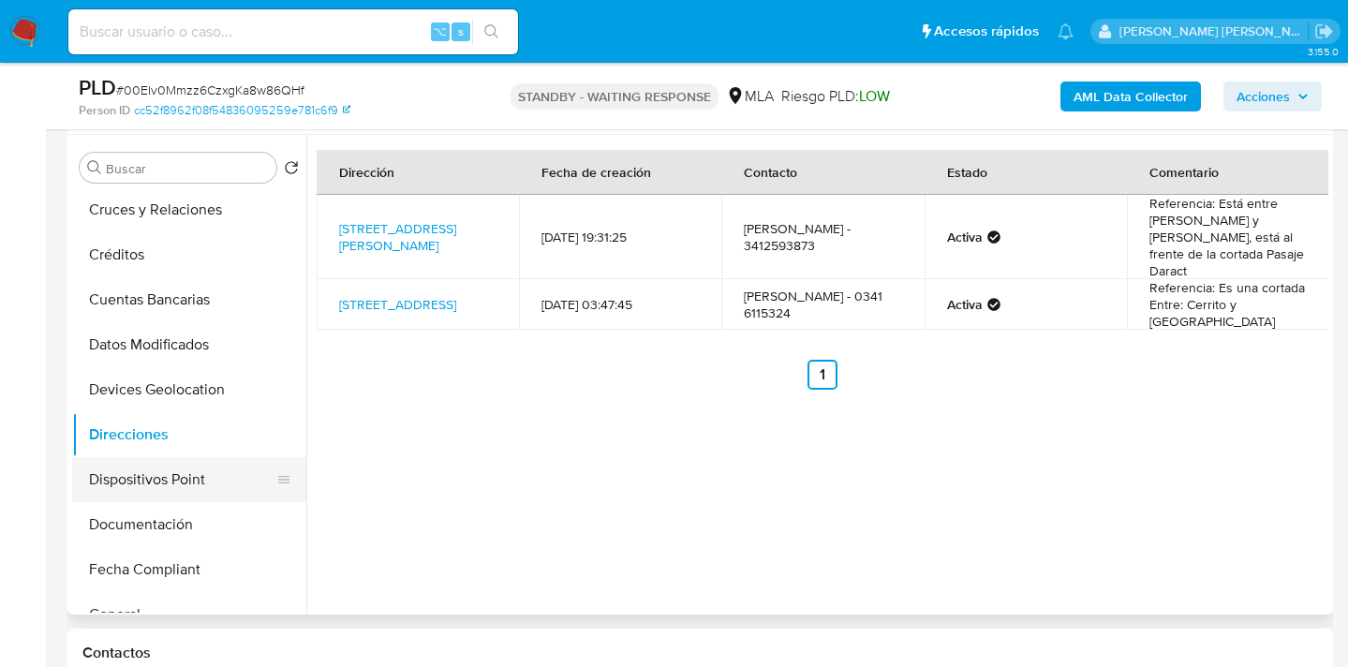
scroll to position [149, 0]
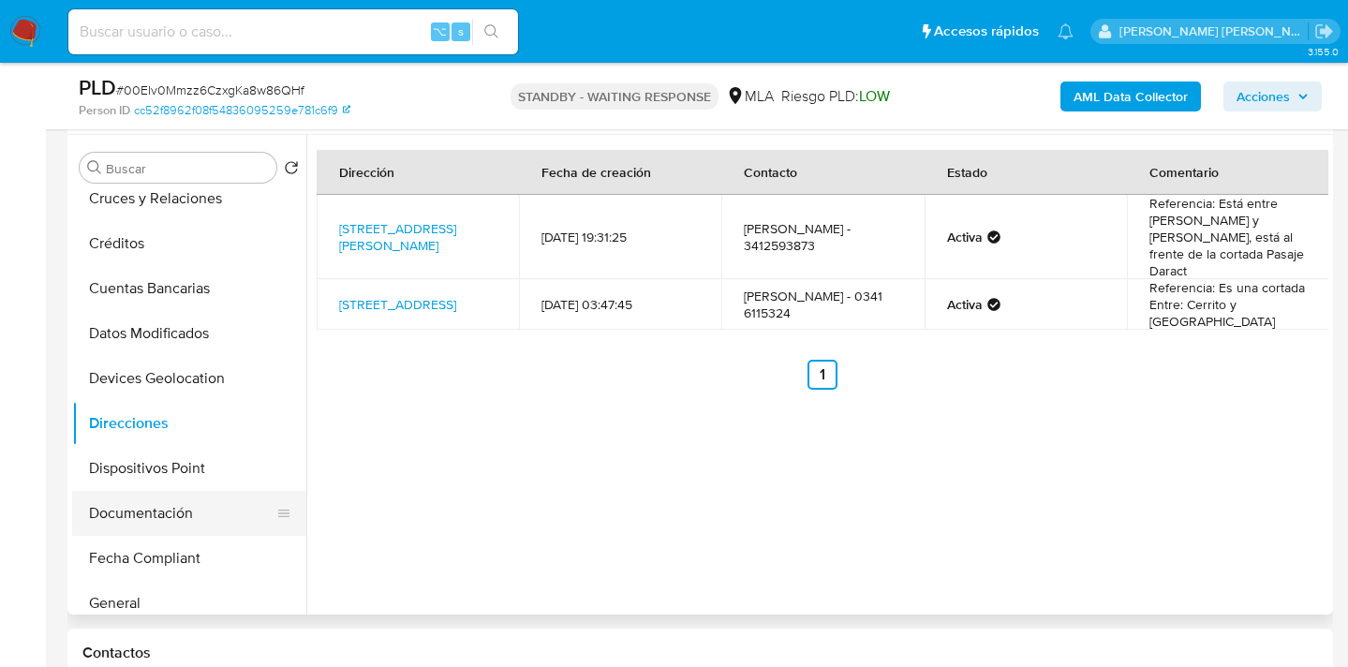
drag, startPoint x: 194, startPoint y: 515, endPoint x: 362, endPoint y: 450, distance: 180.5
click at [195, 515] on button "Documentación" at bounding box center [189, 513] width 234 height 45
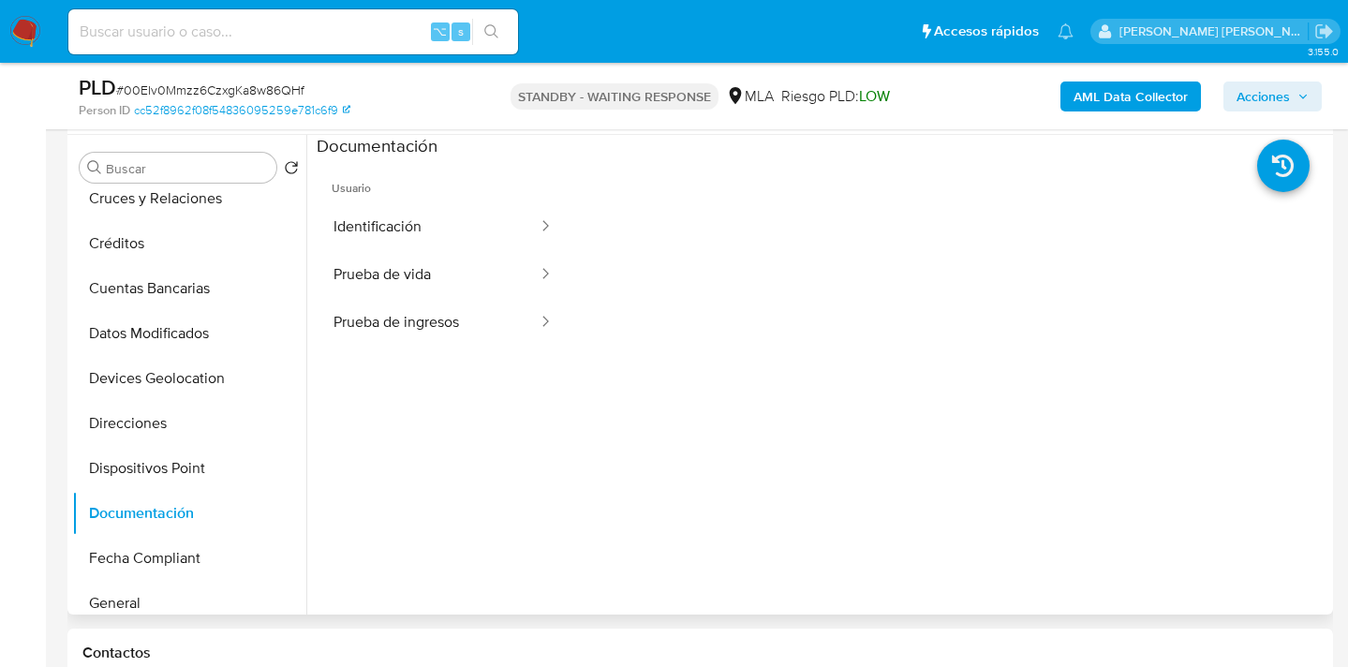
drag, startPoint x: 444, startPoint y: 281, endPoint x: 563, endPoint y: 294, distance: 119.7
click at [445, 280] on button "Prueba de vida" at bounding box center [428, 275] width 223 height 48
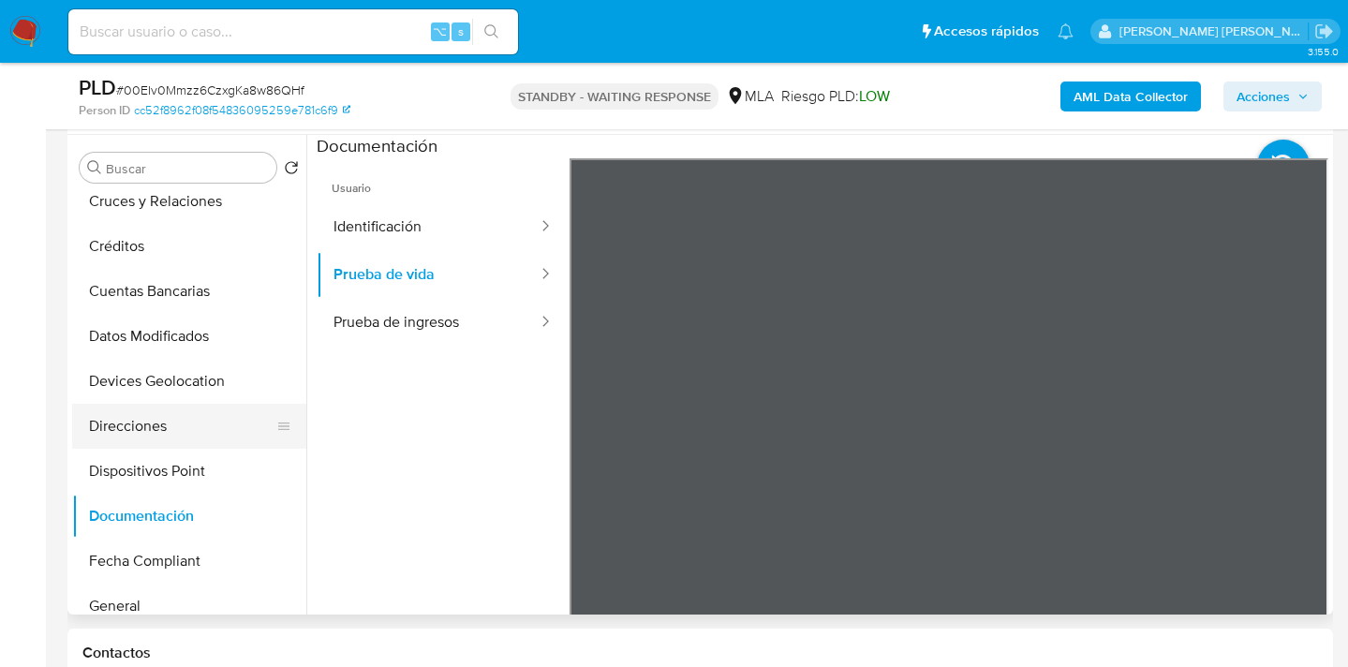
scroll to position [145, 0]
click at [185, 428] on button "Direcciones" at bounding box center [181, 427] width 219 height 45
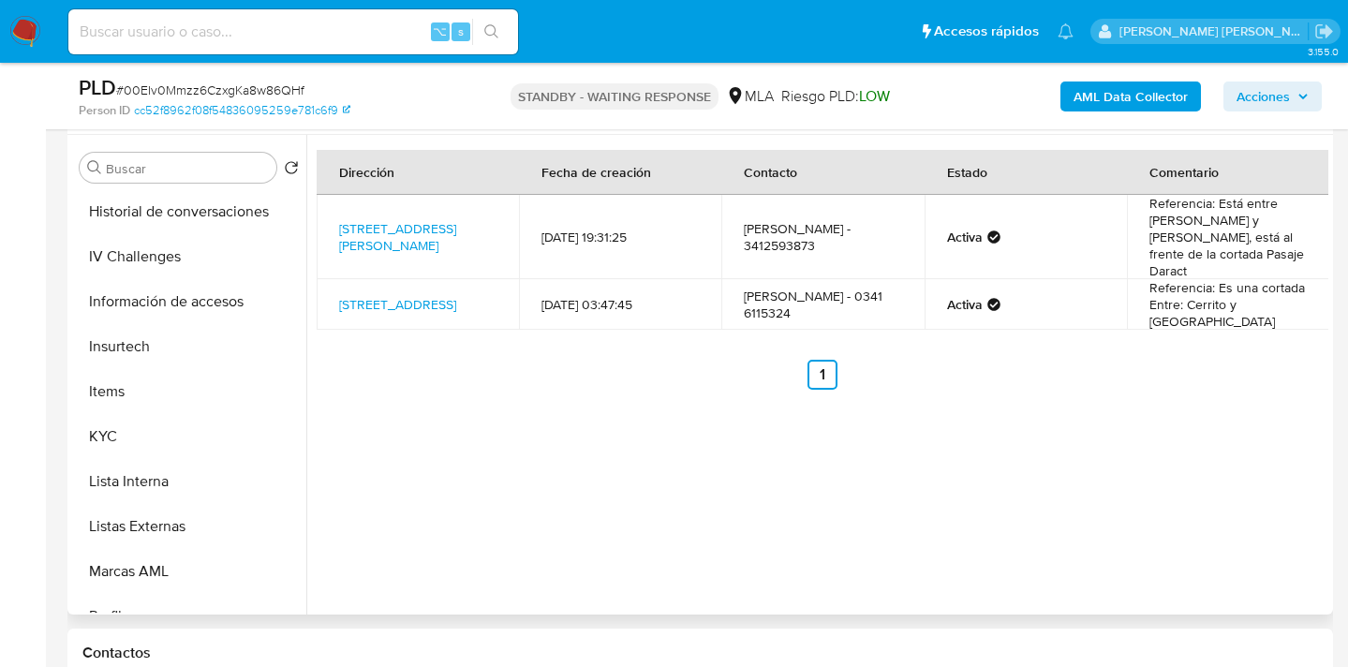
scroll to position [849, 0]
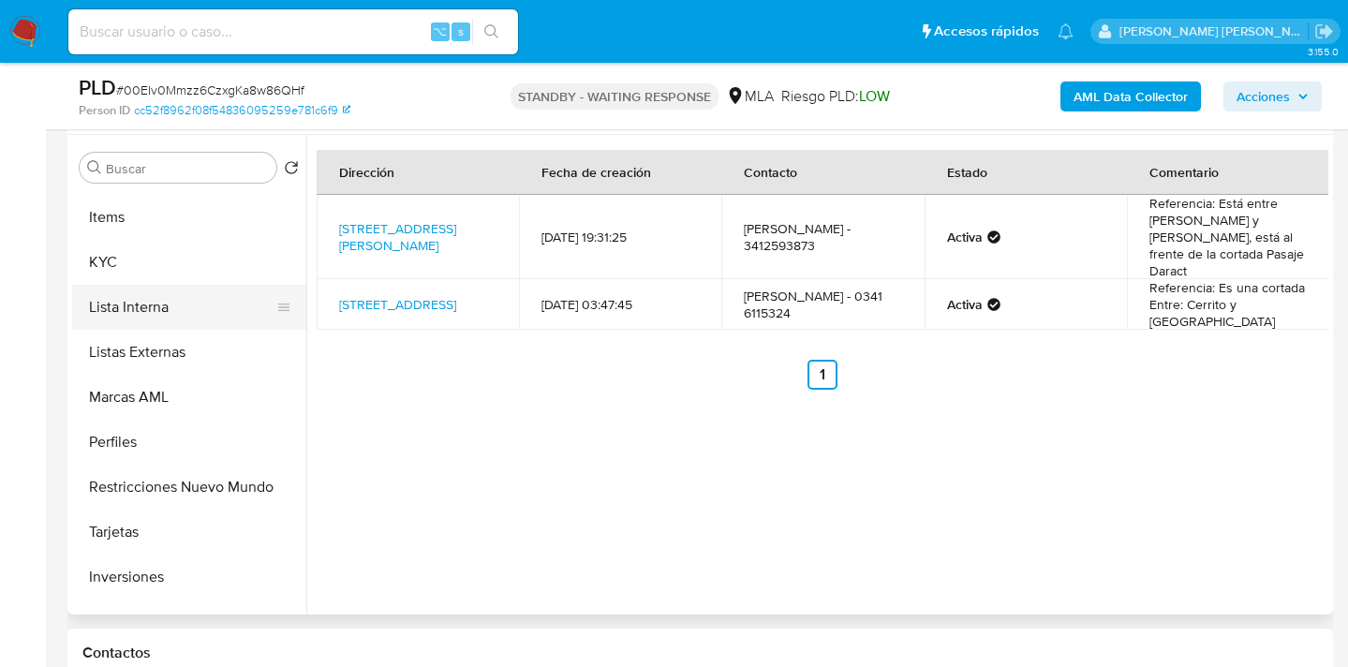
drag, startPoint x: 159, startPoint y: 273, endPoint x: 267, endPoint y: 291, distance: 109.2
click at [159, 273] on button "KYC" at bounding box center [189, 262] width 234 height 45
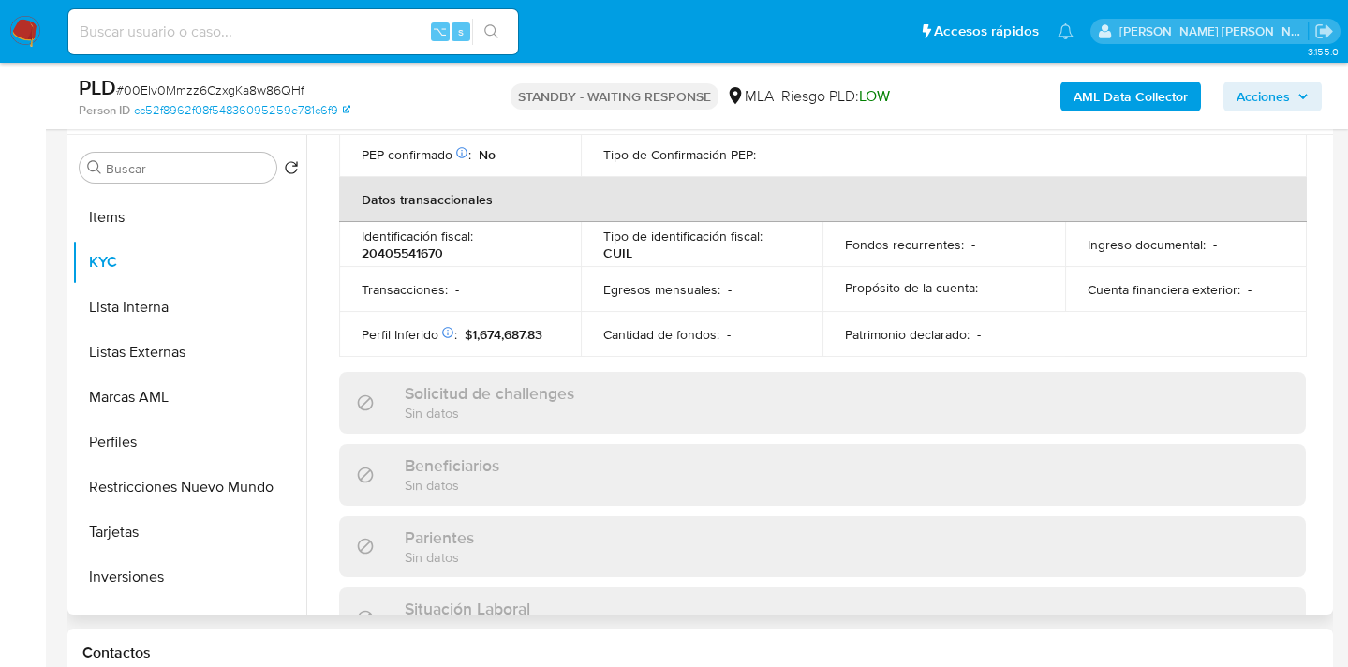
scroll to position [930, 0]
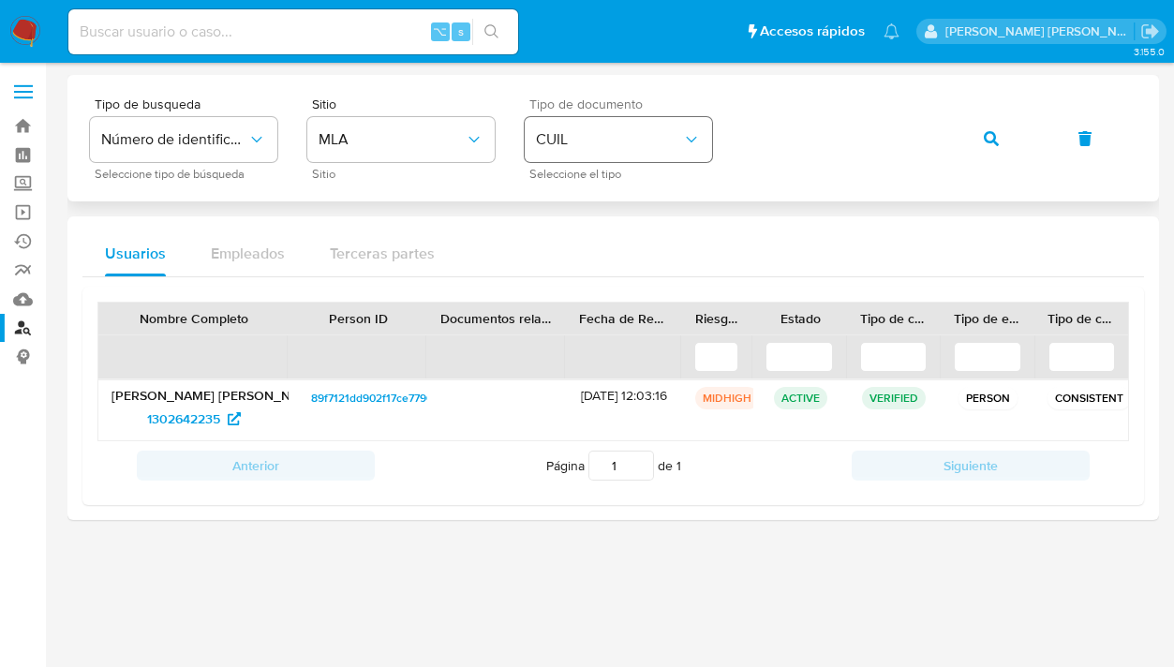
click at [704, 141] on div "Tipo de busqueda Número de identificación Seleccione tipo de búsqueda Sitio MLA…" at bounding box center [613, 137] width 1046 height 81
click at [982, 140] on button "button" at bounding box center [991, 138] width 64 height 45
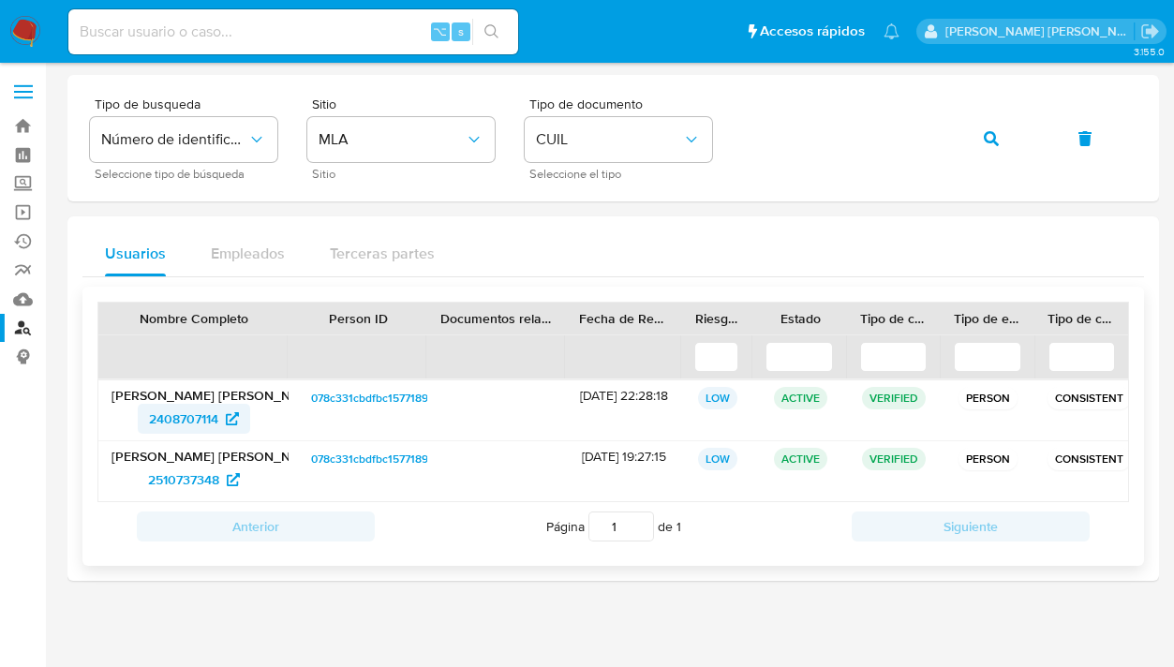
click at [195, 428] on span "2408707114" at bounding box center [183, 419] width 69 height 30
click at [199, 481] on span "2510737348" at bounding box center [183, 480] width 71 height 30
click at [986, 147] on span "button" at bounding box center [990, 138] width 15 height 41
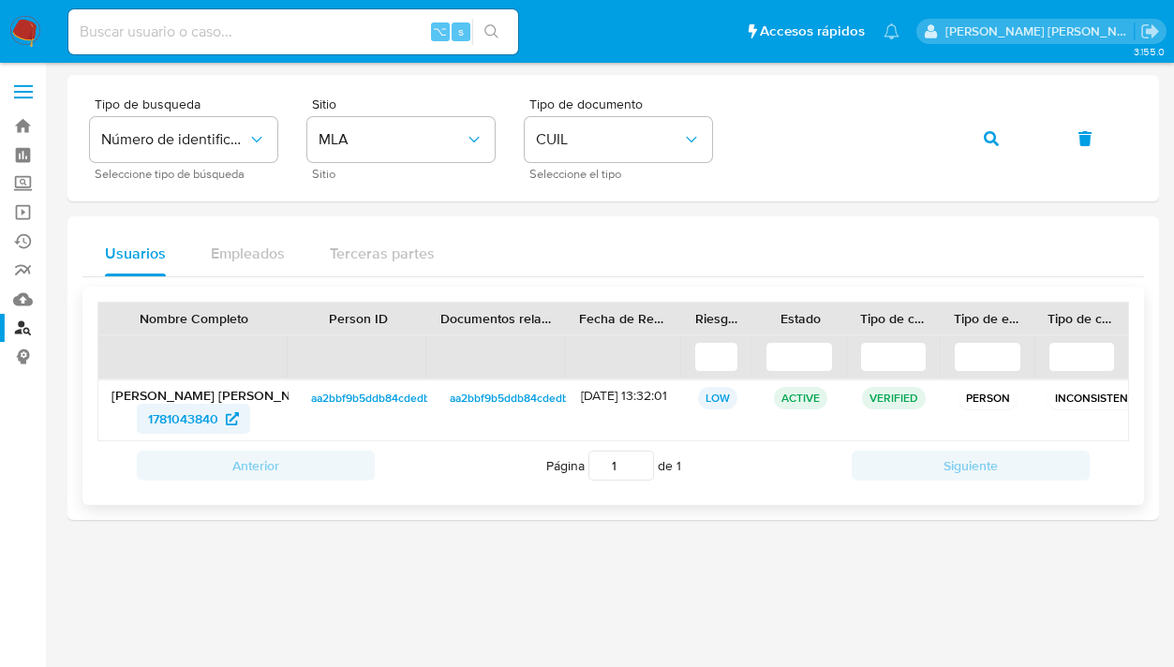
click at [201, 416] on span "1781043840" at bounding box center [183, 419] width 70 height 30
click at [996, 144] on icon "button" at bounding box center [990, 138] width 15 height 15
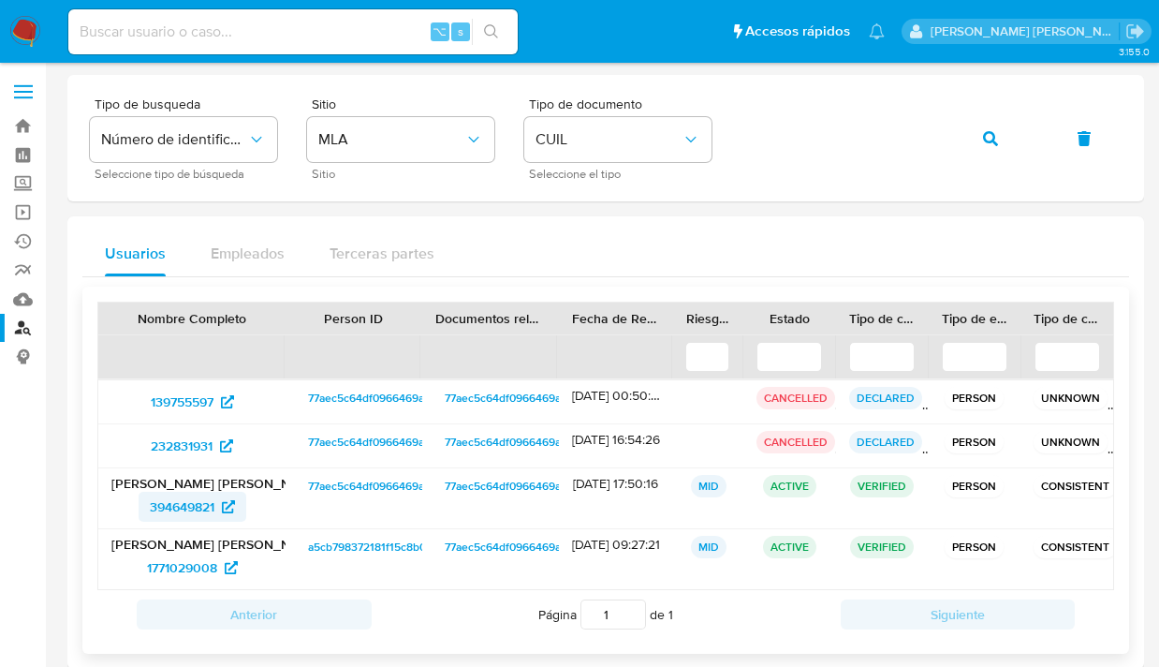
scroll to position [29, 0]
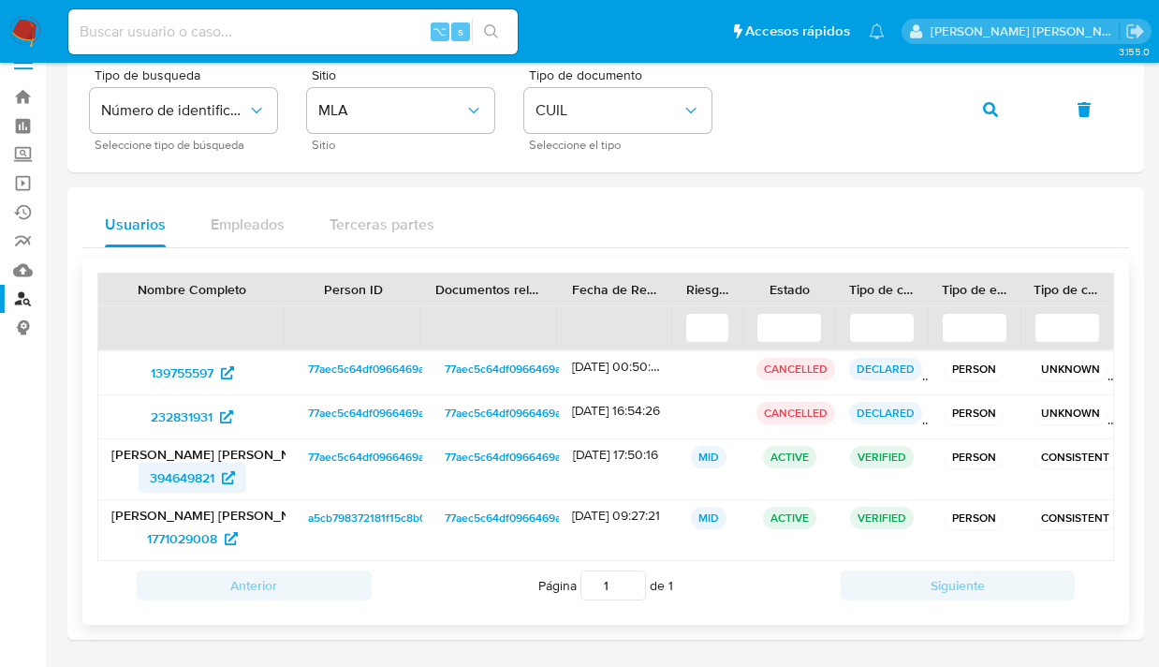
click at [154, 474] on span "394649821" at bounding box center [182, 478] width 65 height 30
click at [731, 93] on div "Tipo de busqueda Número de identificación Seleccione tipo de búsqueda Sitio MLA…" at bounding box center [606, 108] width 1032 height 81
click at [985, 111] on icon "button" at bounding box center [990, 109] width 15 height 15
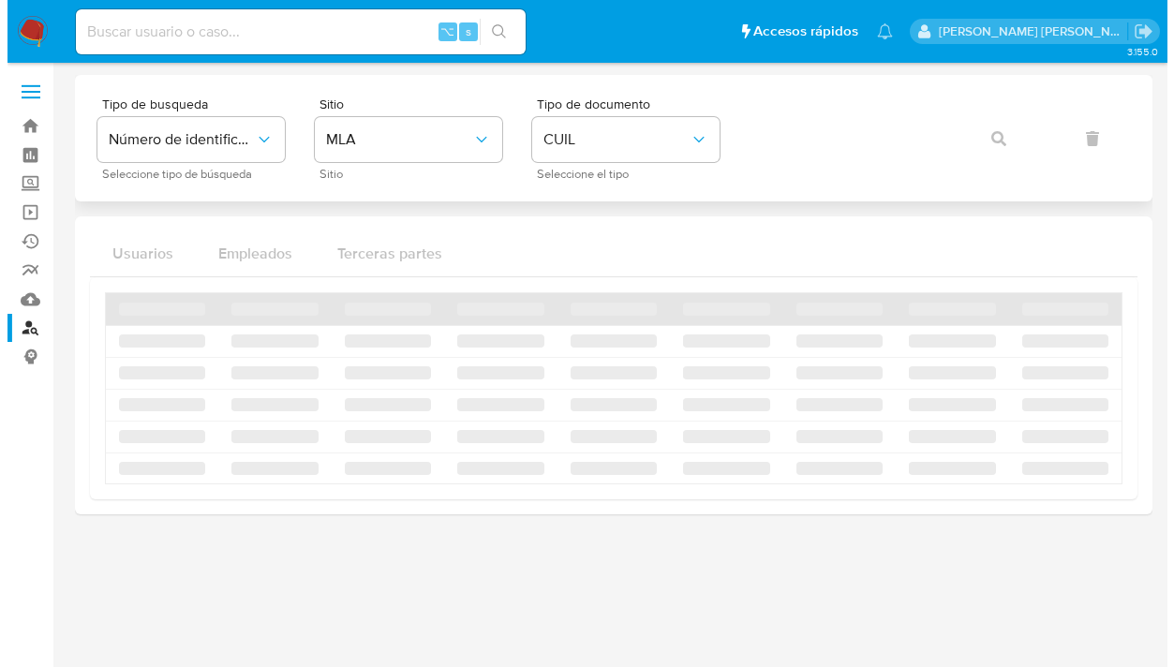
scroll to position [0, 0]
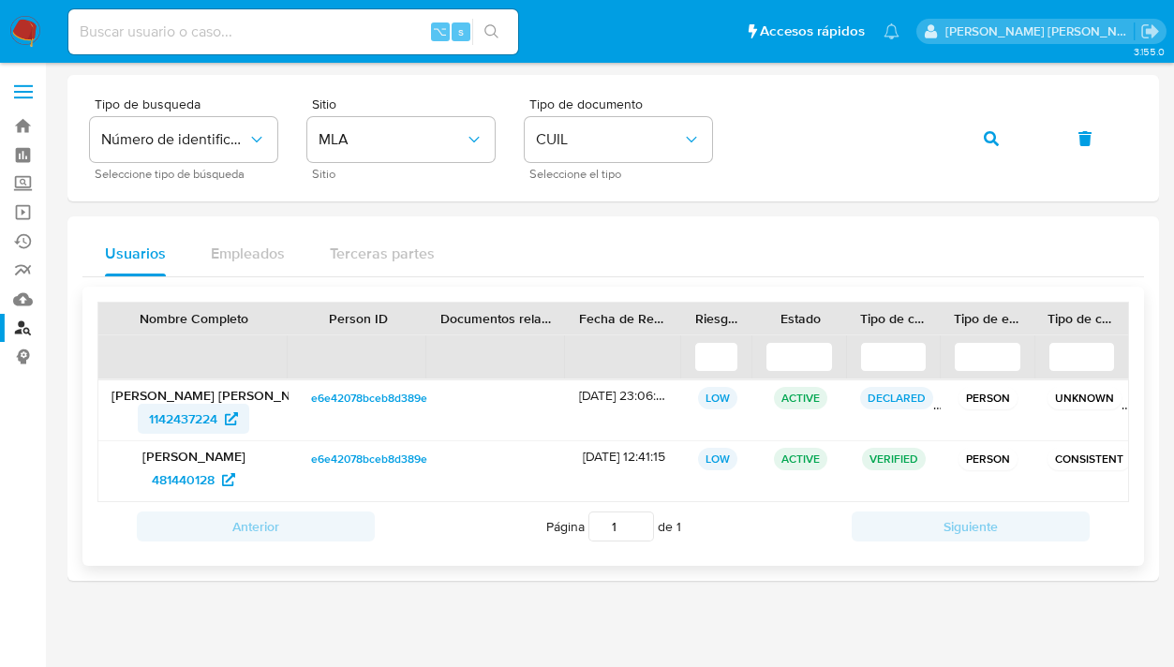
click at [199, 420] on span "1142437224" at bounding box center [183, 419] width 68 height 30
click at [179, 482] on span "481440128" at bounding box center [183, 480] width 63 height 30
click at [701, 125] on div "Tipo de busqueda Número de identificación Seleccione tipo de búsqueda Sitio MLA…" at bounding box center [613, 137] width 1046 height 81
click at [999, 143] on button "button" at bounding box center [991, 138] width 64 height 45
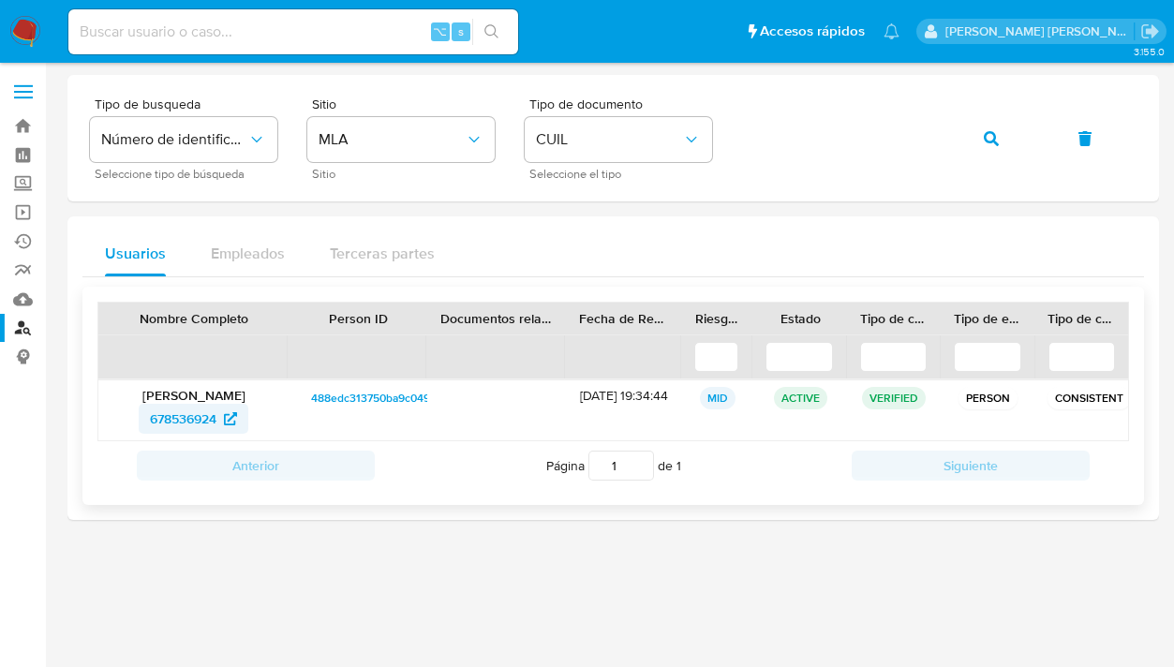
click at [158, 423] on span "678536924" at bounding box center [183, 419] width 66 height 30
click at [715, 131] on div "Tipo de busqueda Número de identificación Seleccione tipo de búsqueda Sitio MLA…" at bounding box center [613, 137] width 1046 height 81
click at [987, 144] on icon "button" at bounding box center [990, 138] width 15 height 15
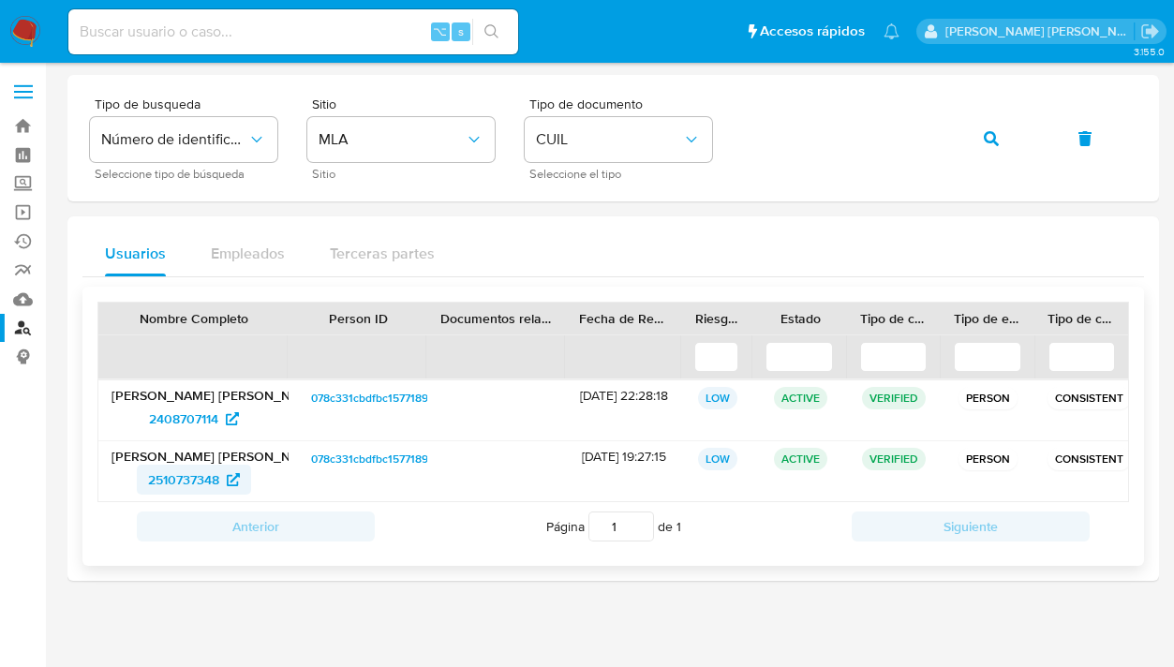
click at [202, 478] on span "2510737348" at bounding box center [183, 480] width 71 height 30
click at [1001, 140] on button "button" at bounding box center [991, 138] width 64 height 45
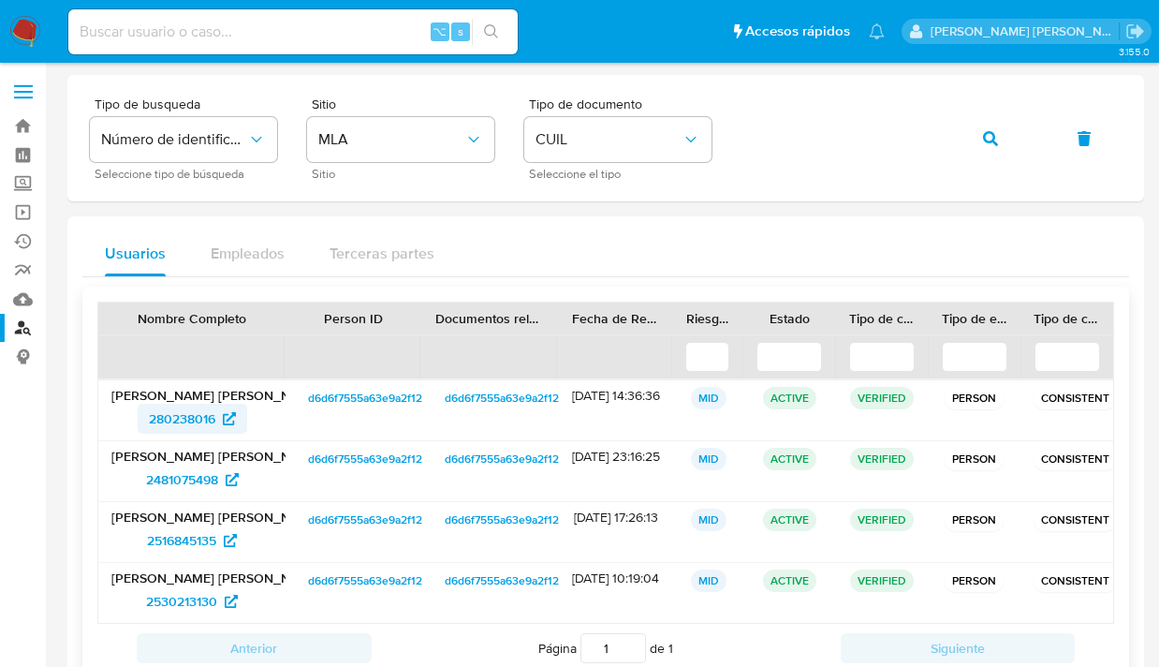
click at [193, 427] on span "280238016" at bounding box center [182, 419] width 66 height 30
click at [726, 130] on div "Tipo de busqueda Número de identificación Seleccione tipo de búsqueda Sitio MLA…" at bounding box center [606, 137] width 1032 height 81
drag, startPoint x: 990, startPoint y: 140, endPoint x: 974, endPoint y: 148, distance: 18.0
click at [989, 140] on icon "button" at bounding box center [990, 138] width 15 height 15
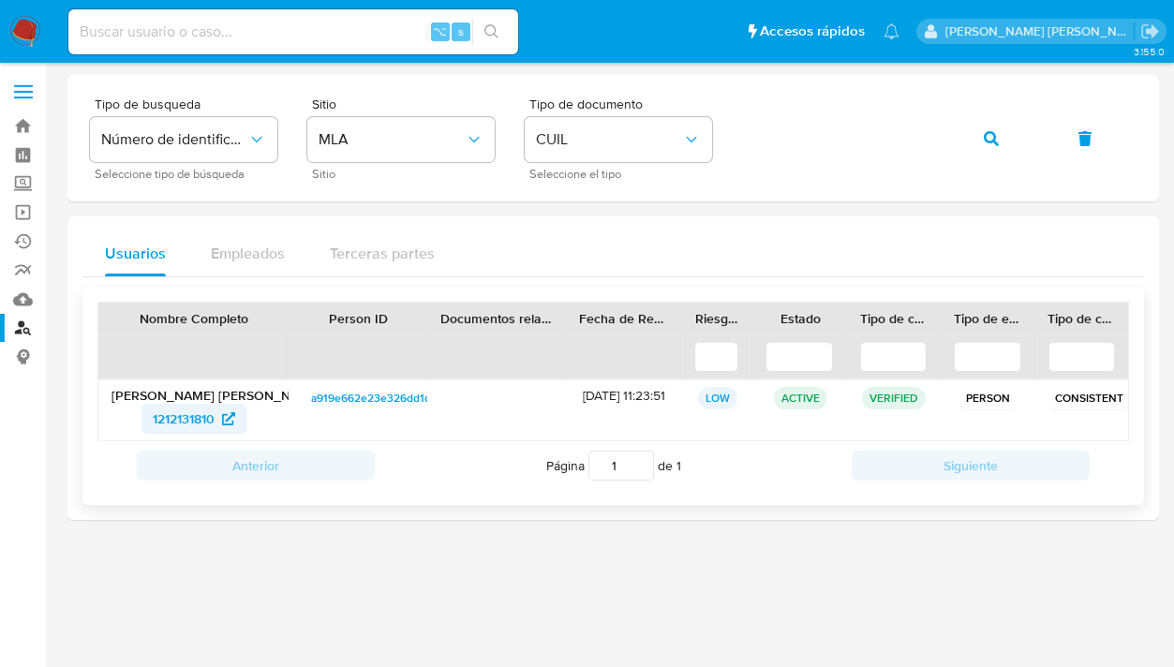
click at [175, 423] on span "1212131810" at bounding box center [184, 419] width 62 height 30
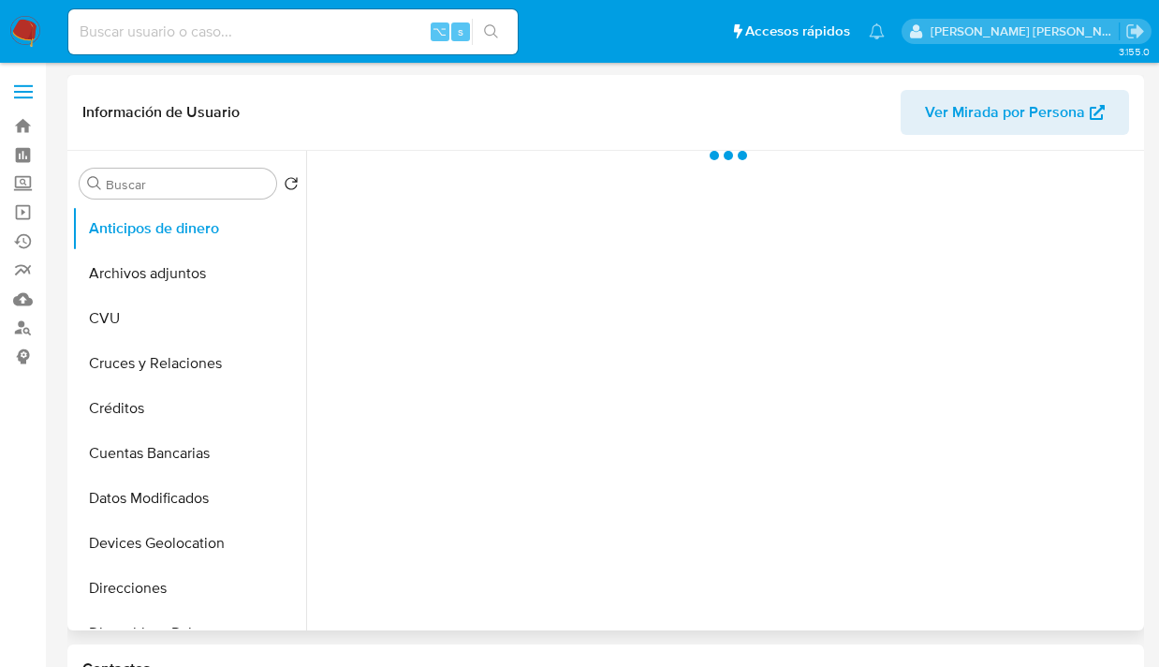
scroll to position [329, 0]
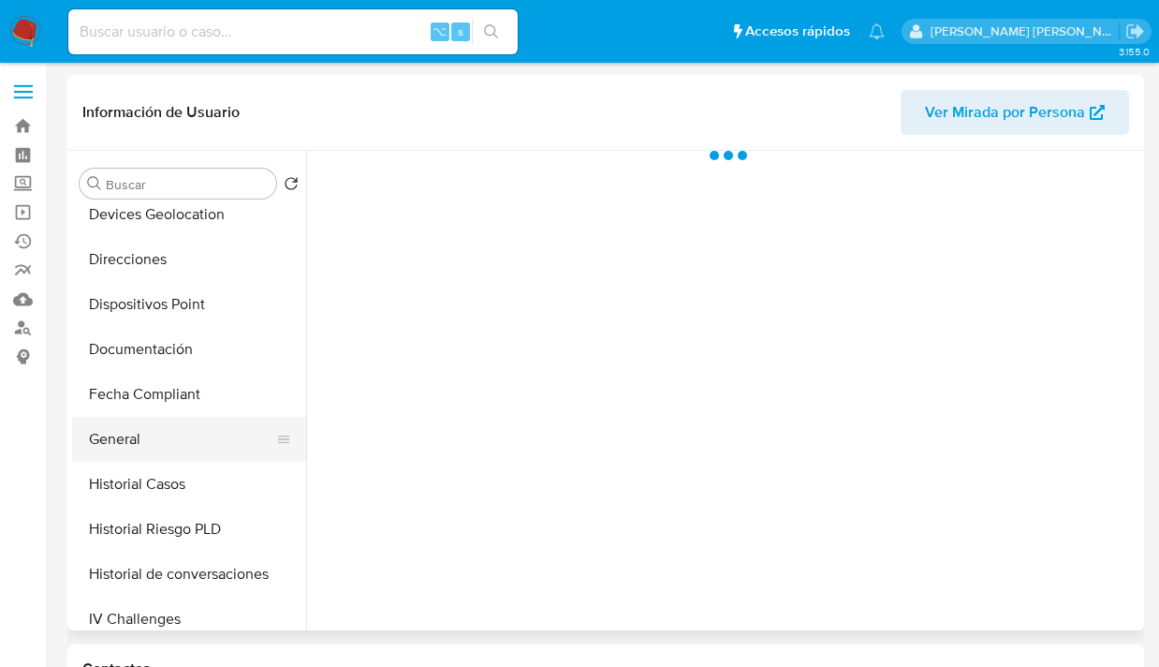
drag, startPoint x: 159, startPoint y: 438, endPoint x: 182, endPoint y: 437, distance: 22.5
click at [160, 438] on button "General" at bounding box center [181, 439] width 219 height 45
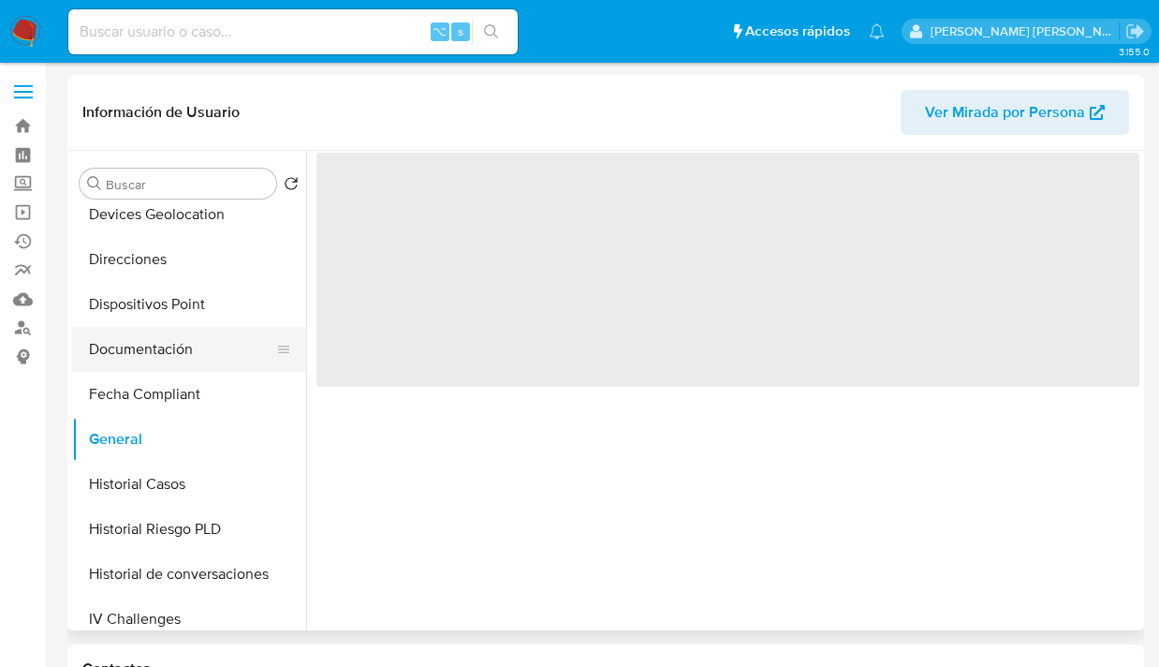
select select "10"
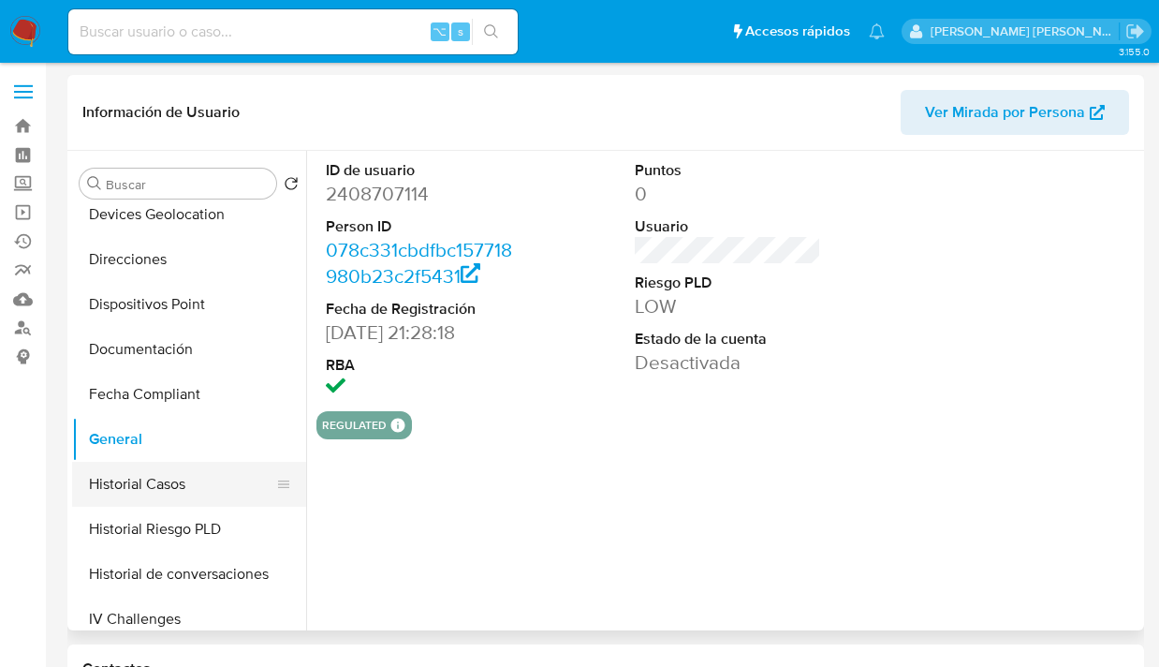
click at [218, 491] on button "Historial Casos" at bounding box center [181, 484] width 219 height 45
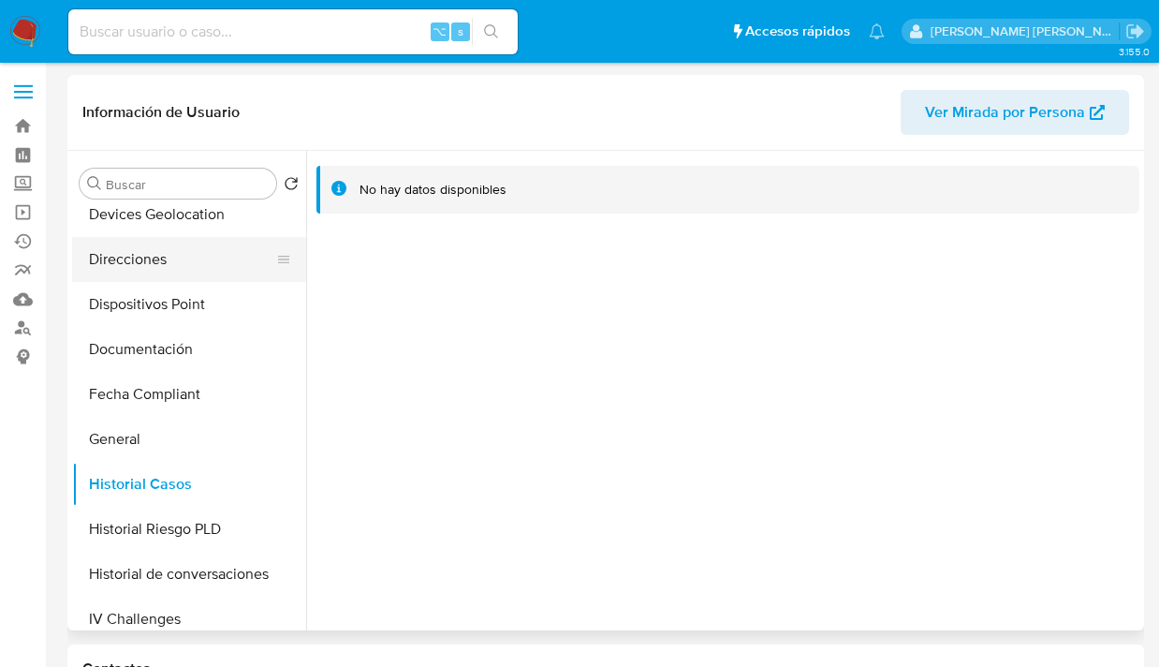
click at [235, 277] on button "Direcciones" at bounding box center [181, 259] width 219 height 45
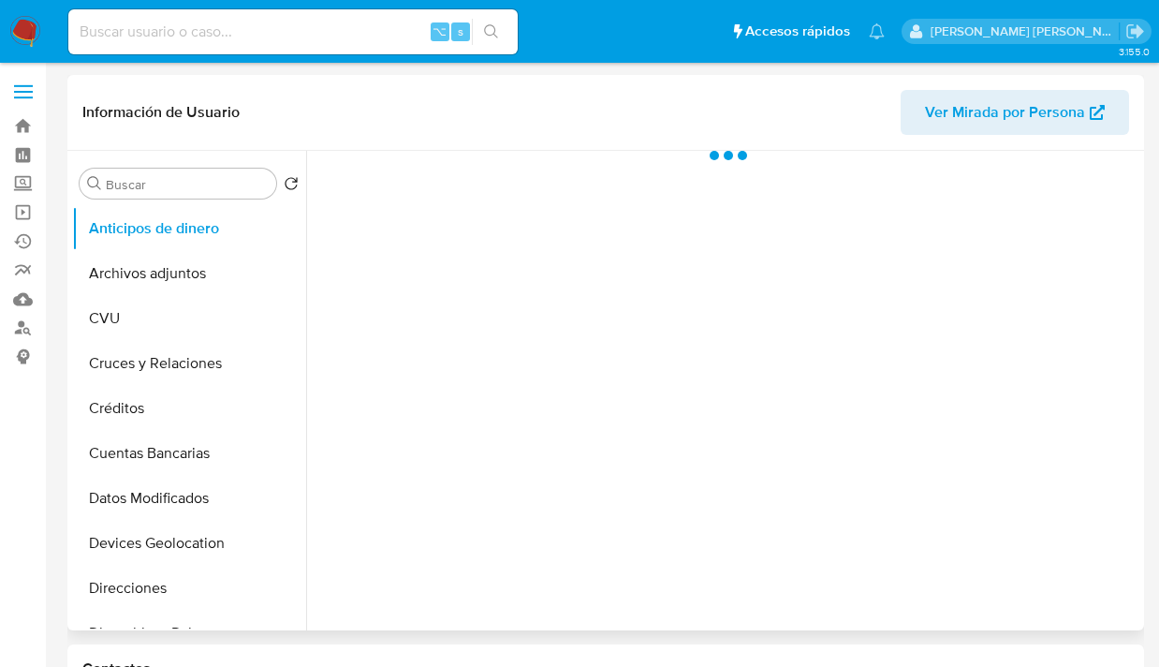
scroll to position [288, 0]
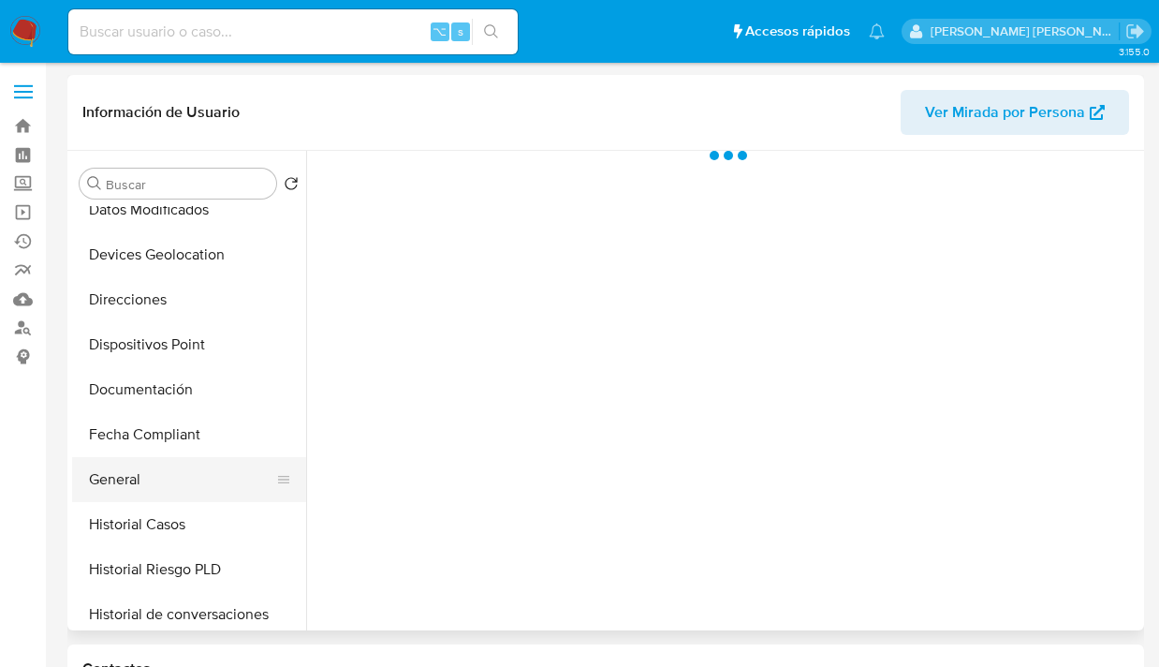
click at [185, 465] on button "General" at bounding box center [181, 479] width 219 height 45
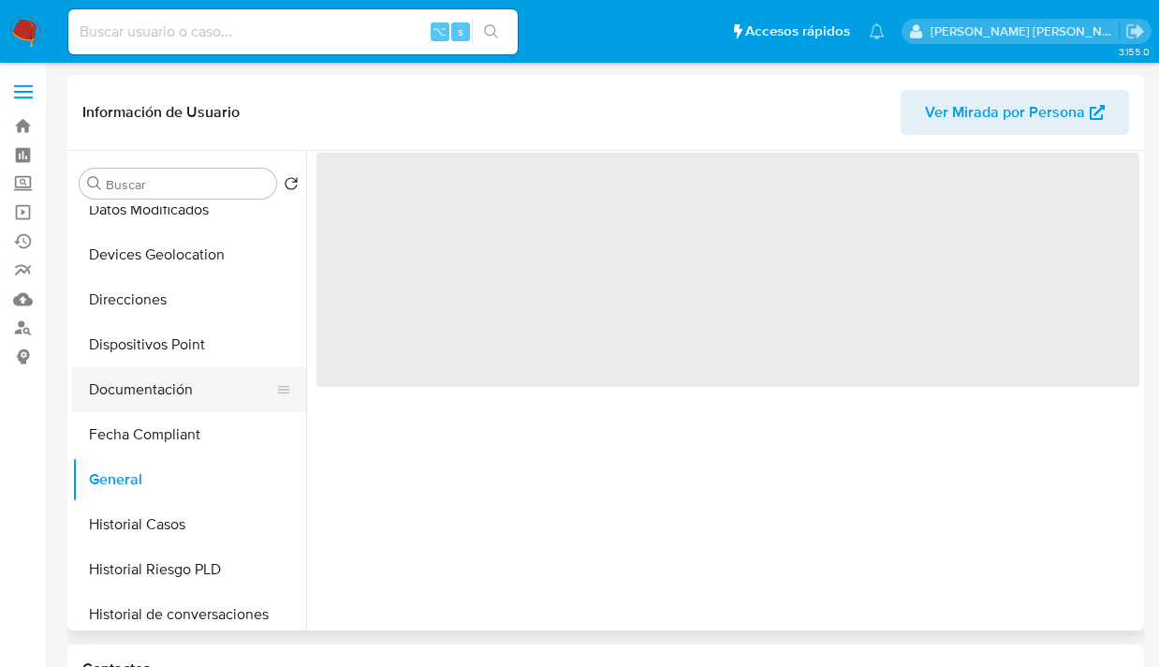
select select "10"
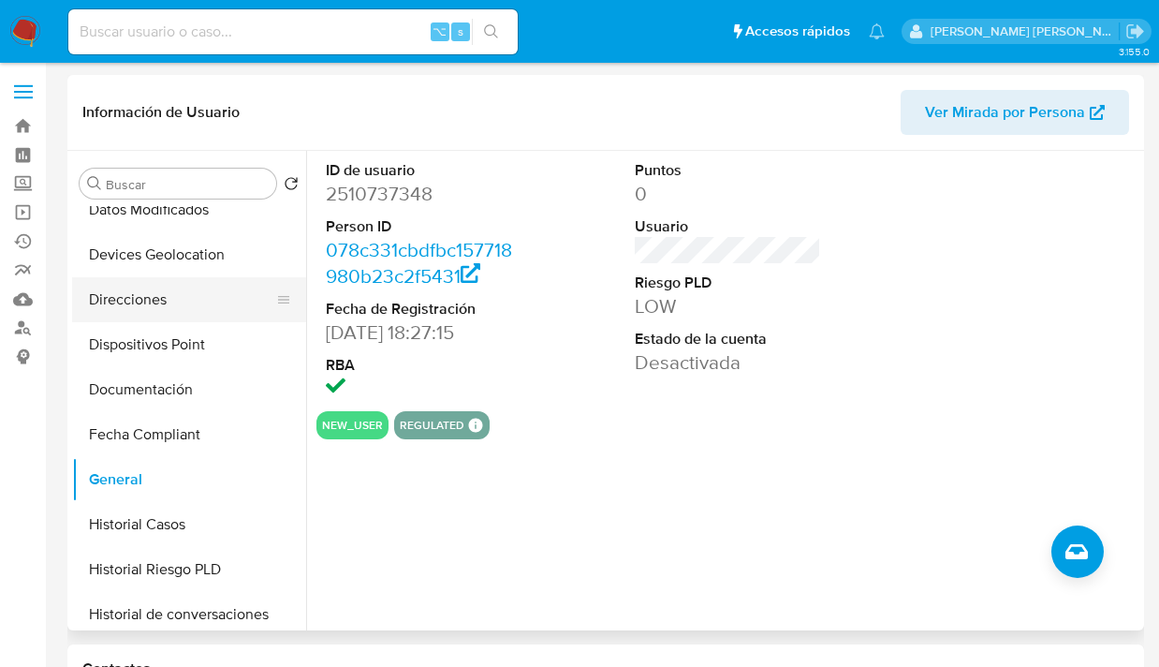
drag, startPoint x: 229, startPoint y: 305, endPoint x: 231, endPoint y: 318, distance: 13.2
click at [229, 305] on button "Direcciones" at bounding box center [181, 299] width 219 height 45
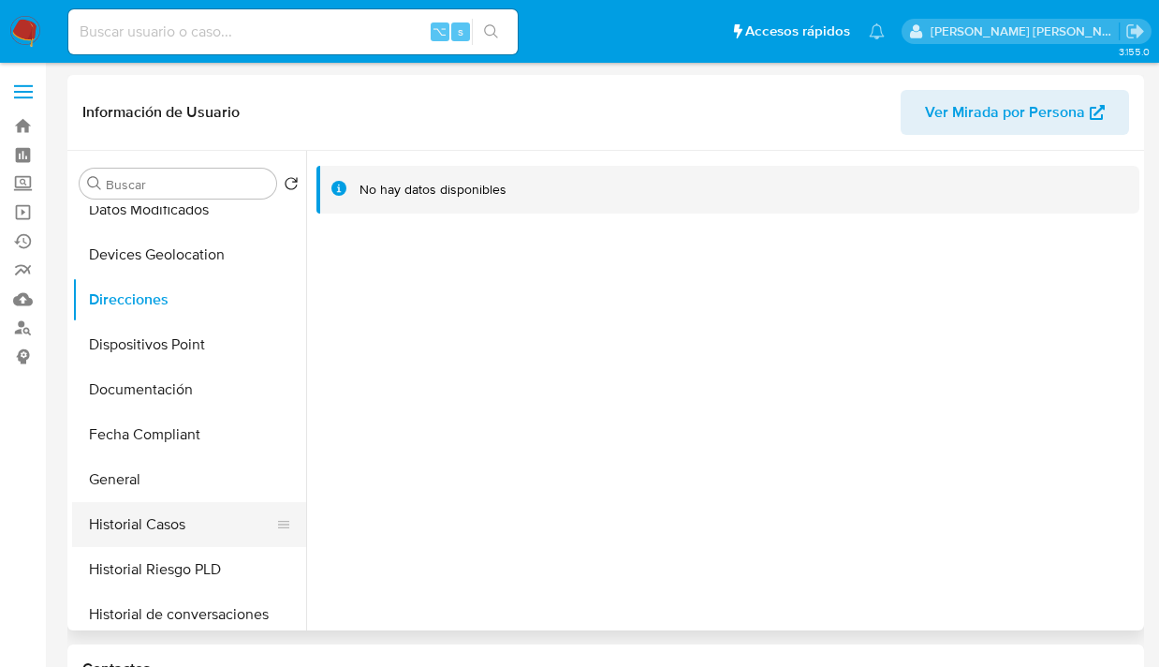
click at [229, 519] on button "Historial Casos" at bounding box center [181, 524] width 219 height 45
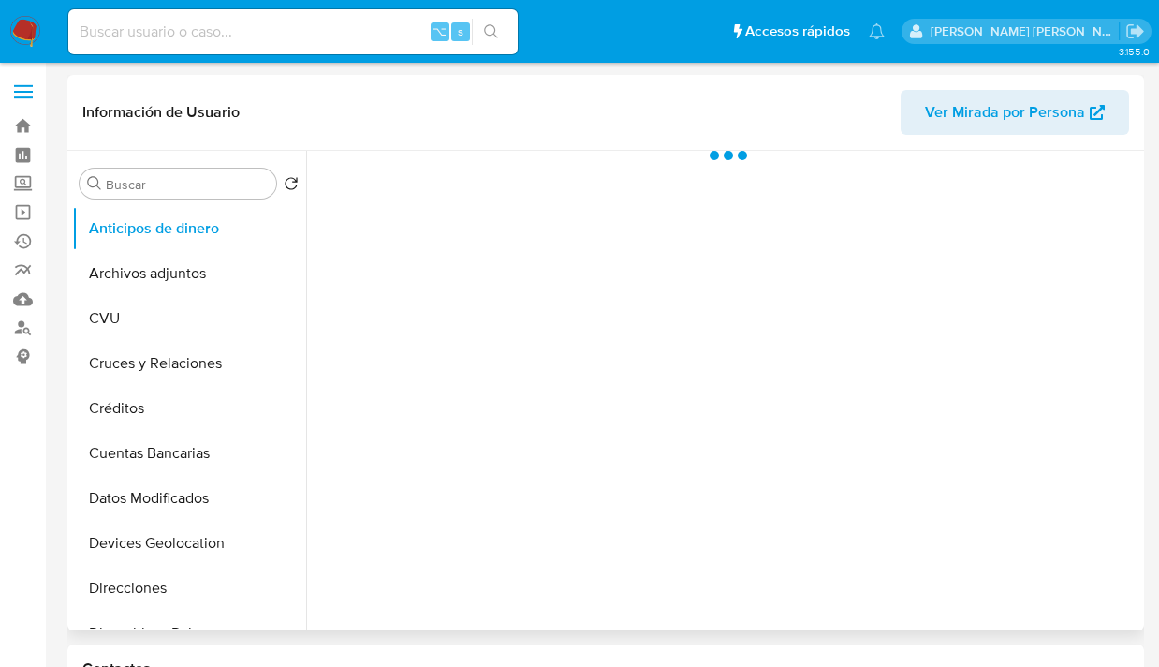
scroll to position [225, 0]
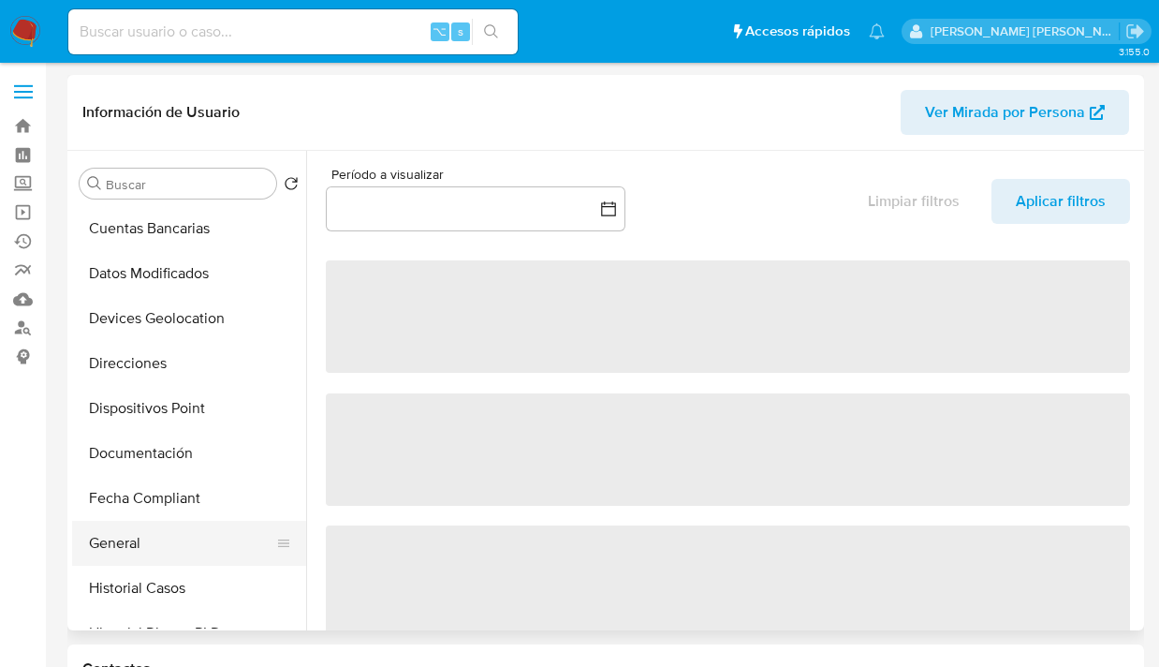
select select "10"
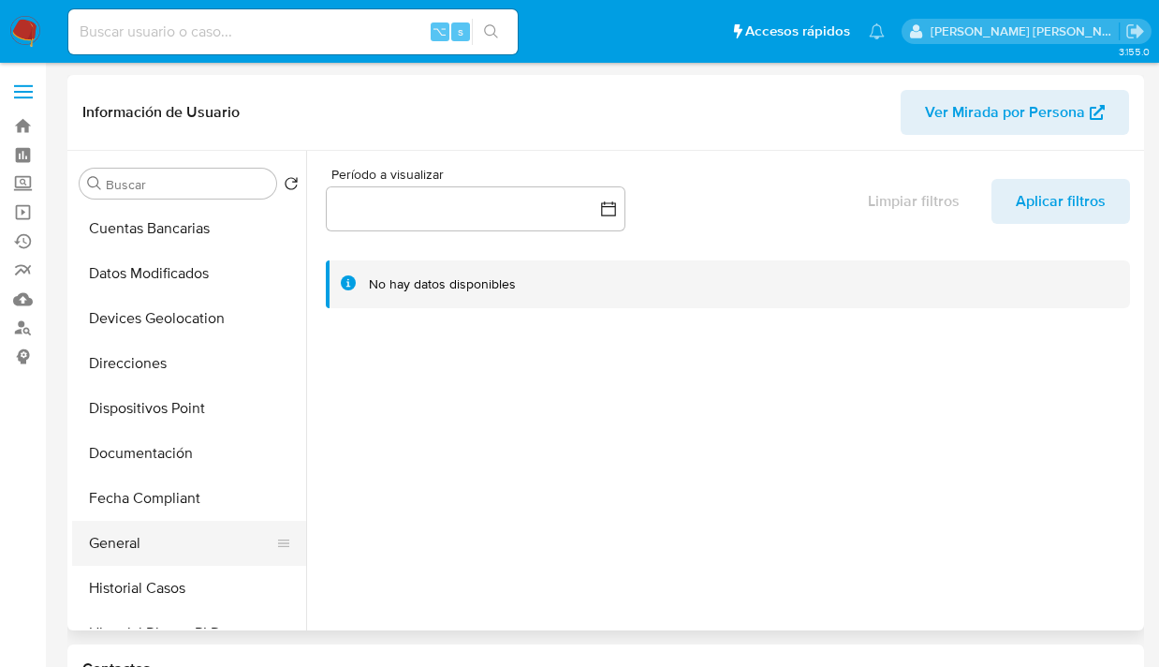
click at [188, 531] on button "General" at bounding box center [181, 543] width 219 height 45
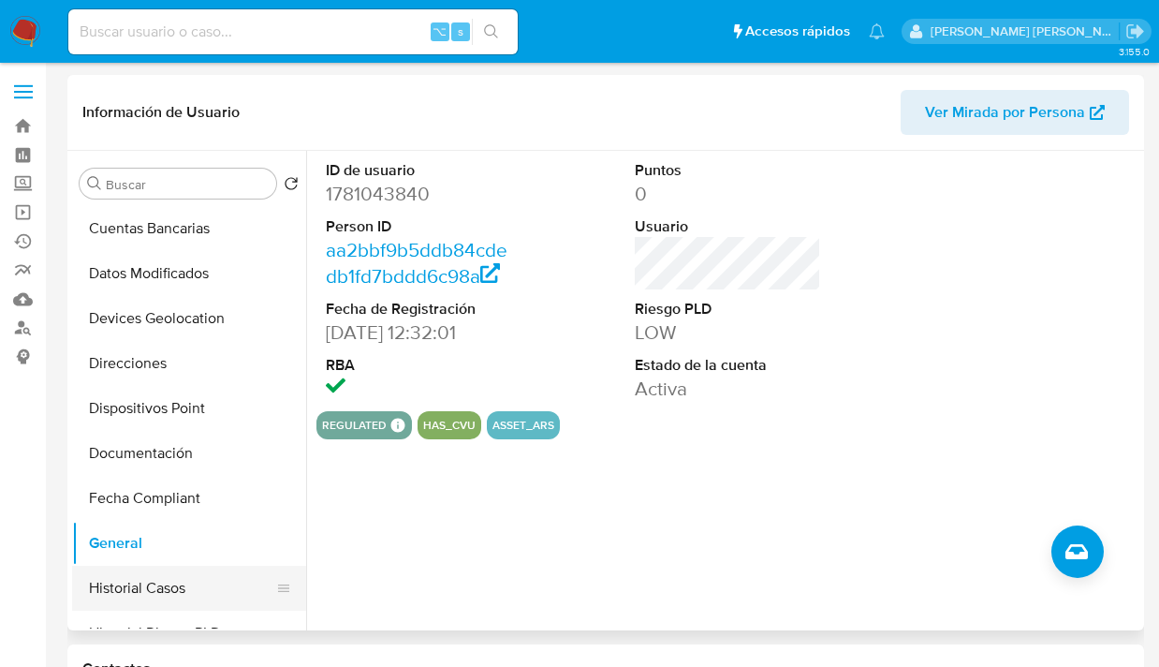
drag, startPoint x: 205, startPoint y: 583, endPoint x: 215, endPoint y: 565, distance: 20.6
click at [205, 583] on button "Historial Casos" at bounding box center [181, 588] width 219 height 45
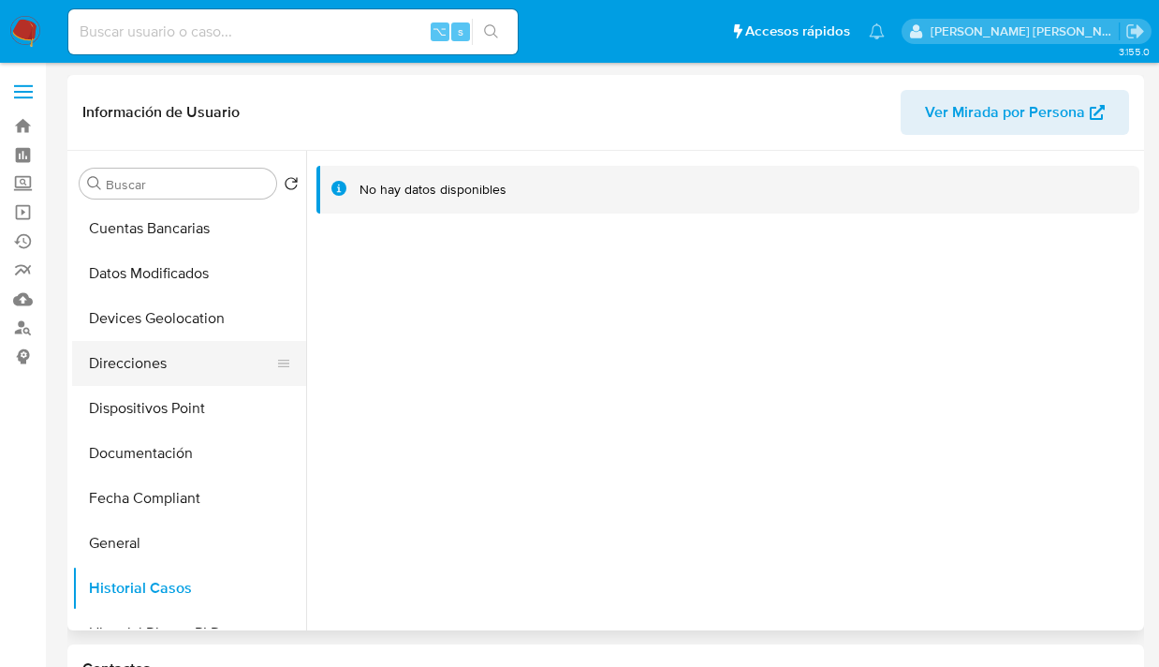
click at [222, 370] on button "Direcciones" at bounding box center [181, 363] width 219 height 45
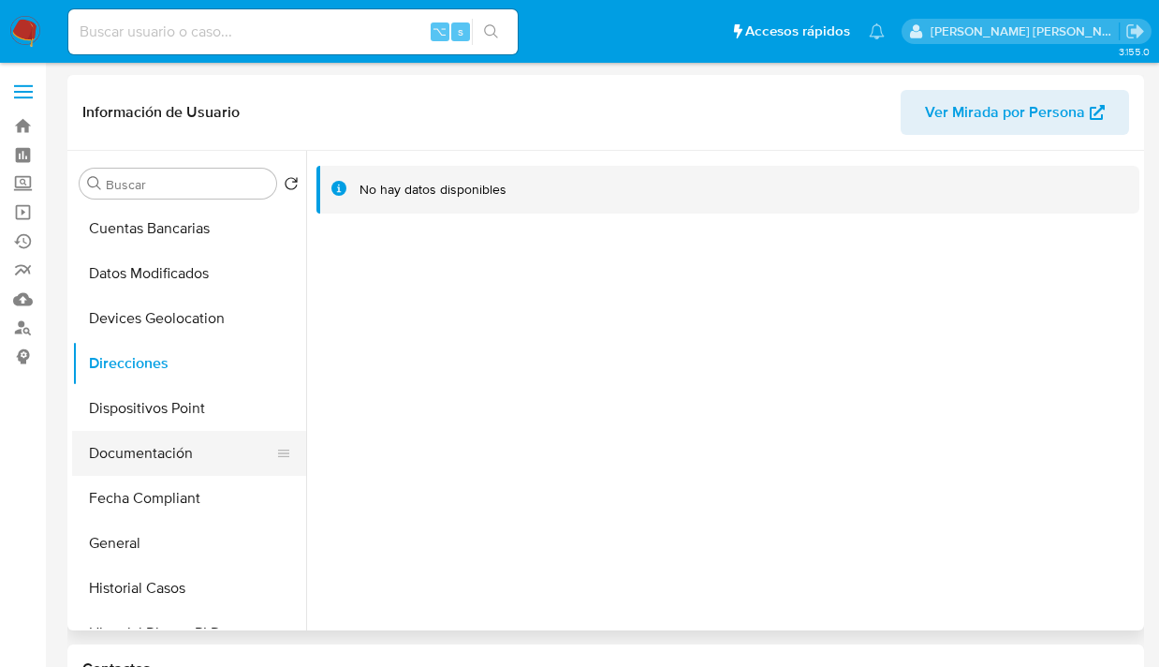
click at [212, 458] on button "Documentación" at bounding box center [181, 453] width 219 height 45
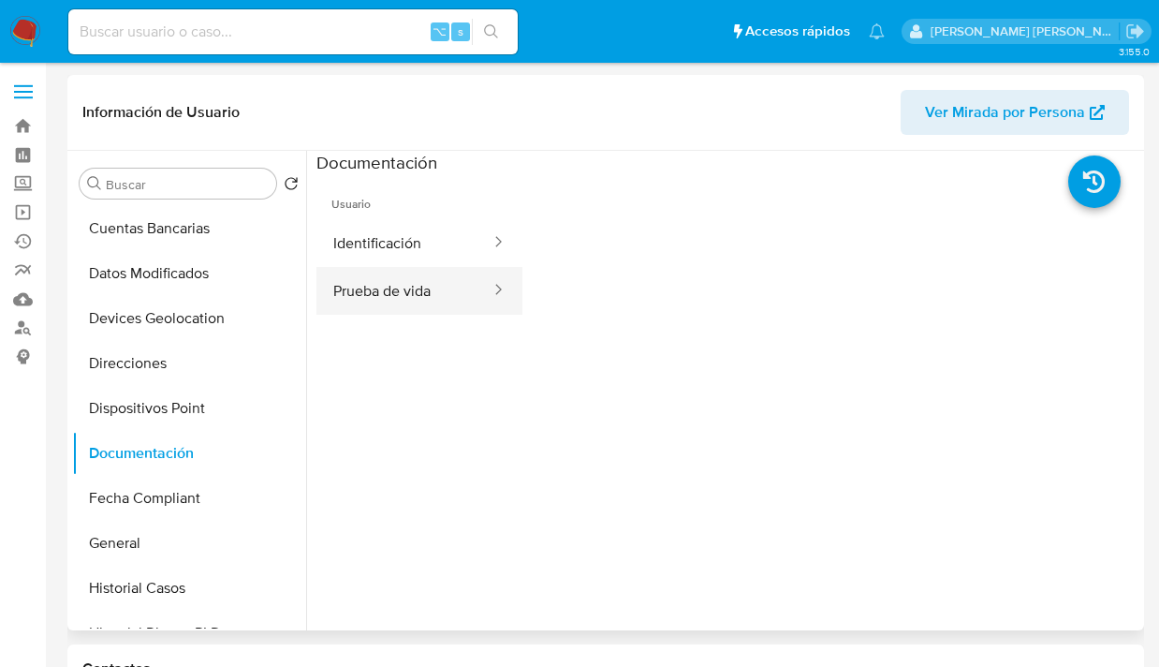
click at [431, 303] on button "Prueba de vida" at bounding box center [405, 291] width 176 height 48
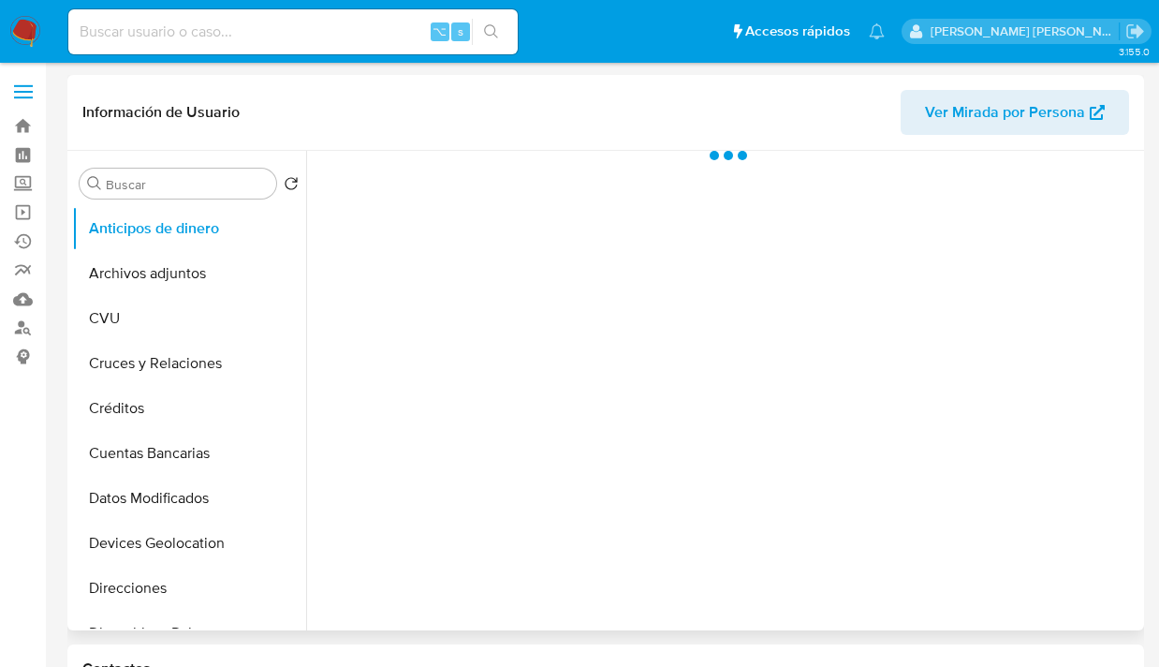
scroll to position [179, 0]
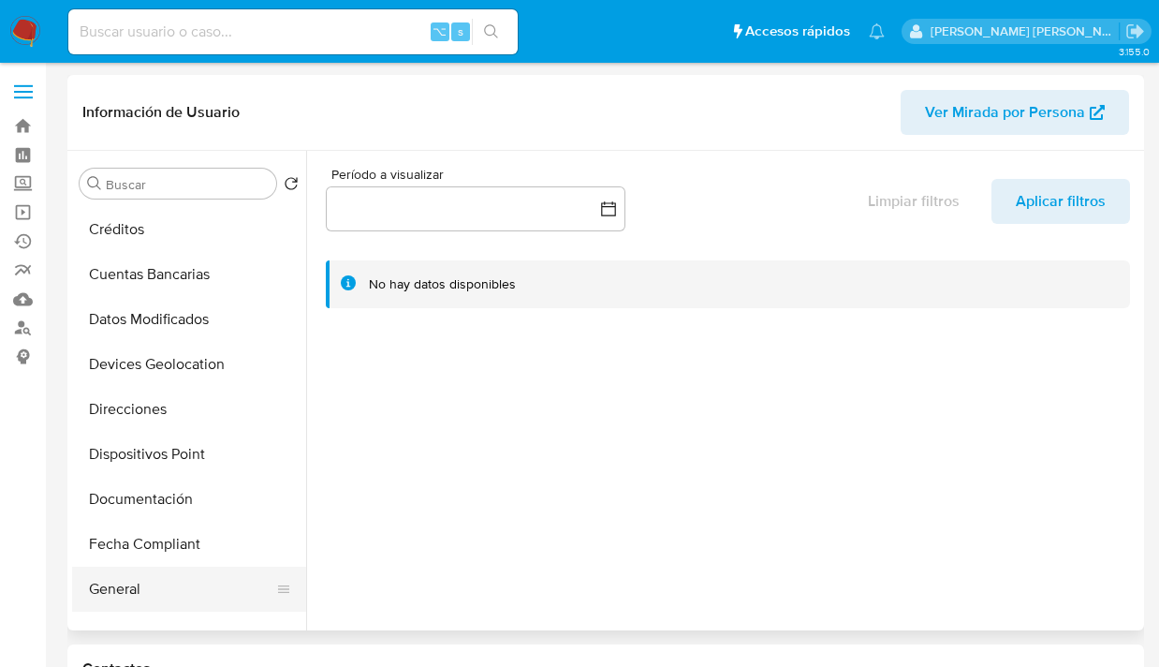
select select "10"
click at [183, 598] on button "General" at bounding box center [181, 589] width 219 height 45
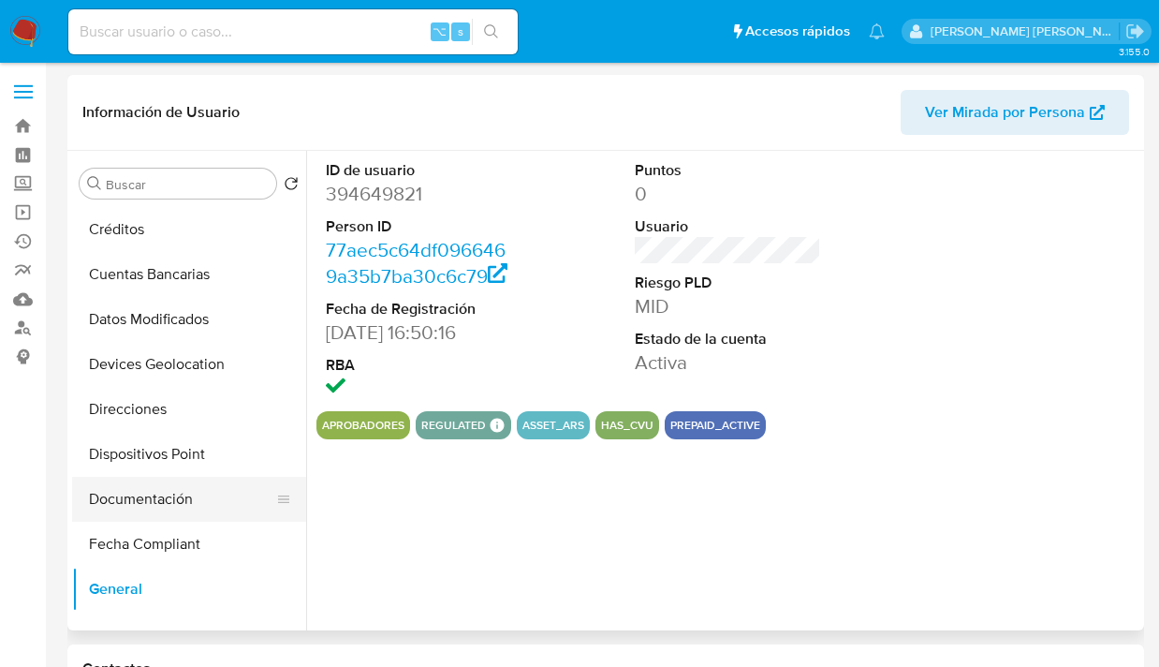
click at [220, 504] on button "Documentación" at bounding box center [181, 499] width 219 height 45
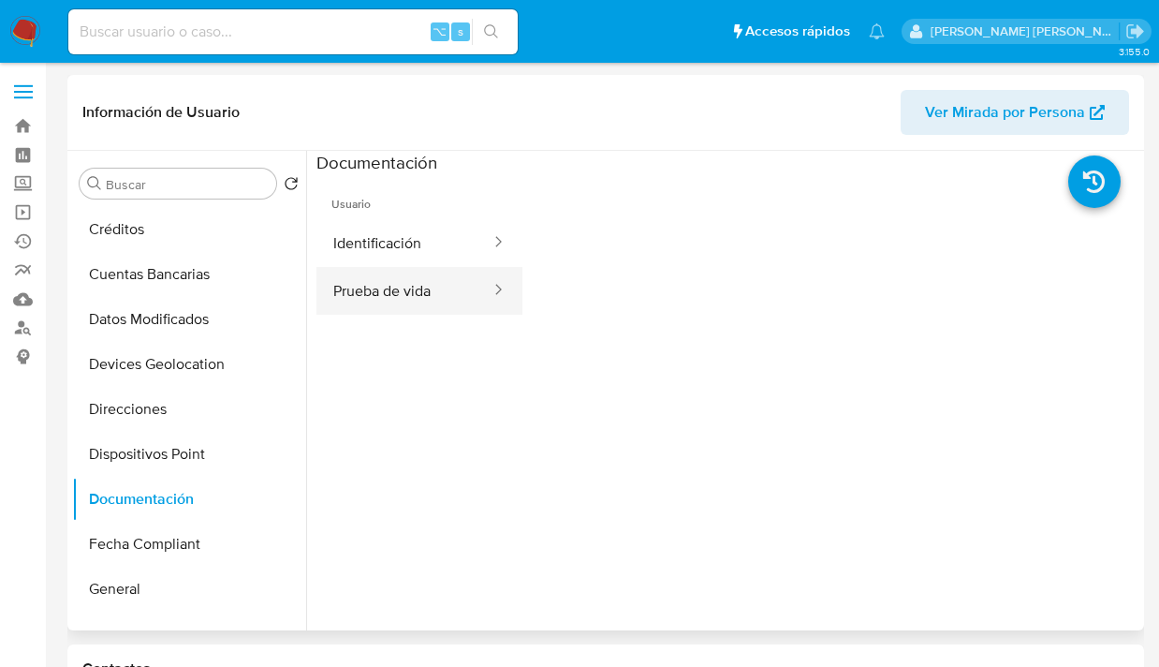
click at [392, 282] on button "Prueba de vida" at bounding box center [405, 291] width 176 height 48
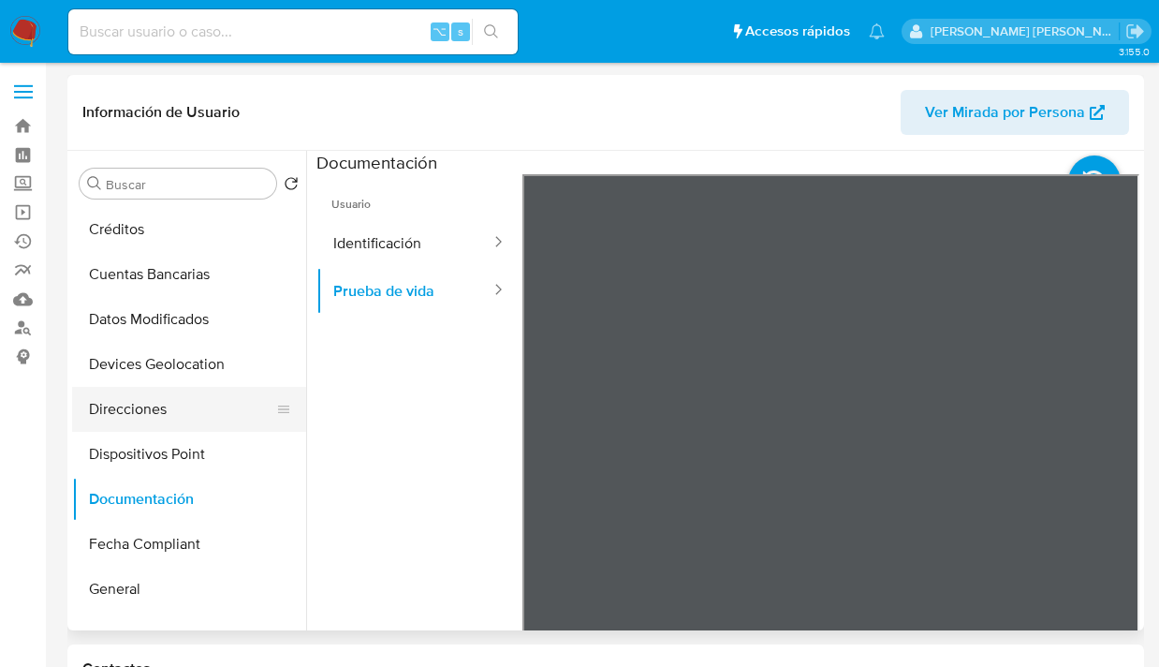
click at [194, 419] on button "Direcciones" at bounding box center [181, 409] width 219 height 45
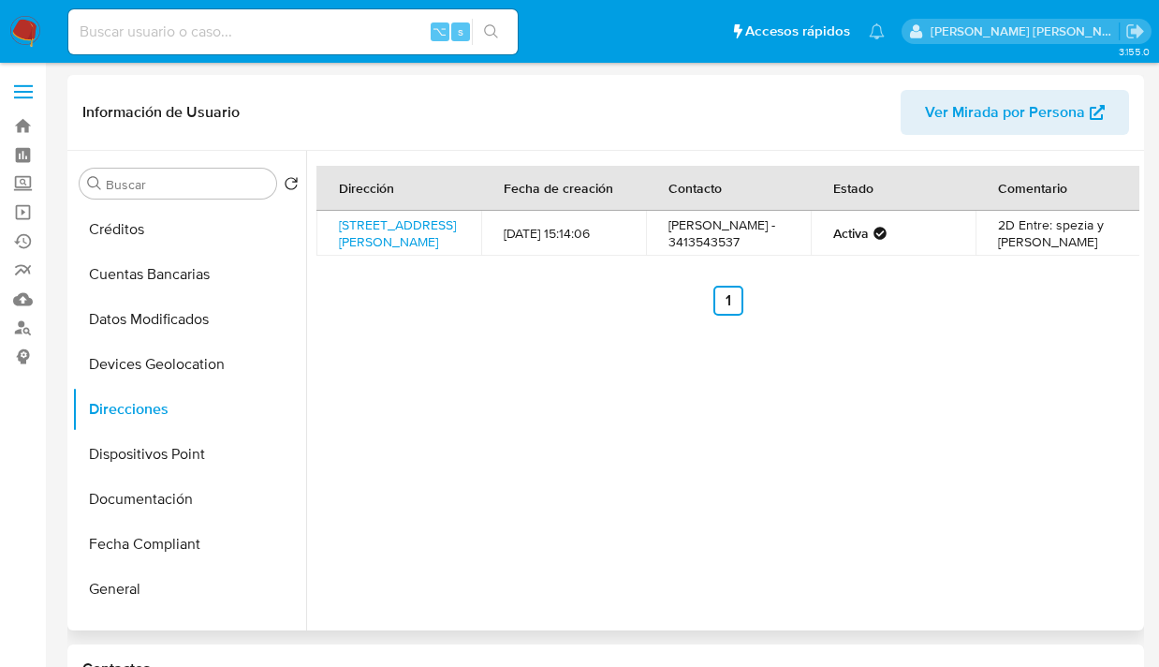
click at [974, 103] on span "Ver Mirada por Persona" at bounding box center [1005, 112] width 160 height 45
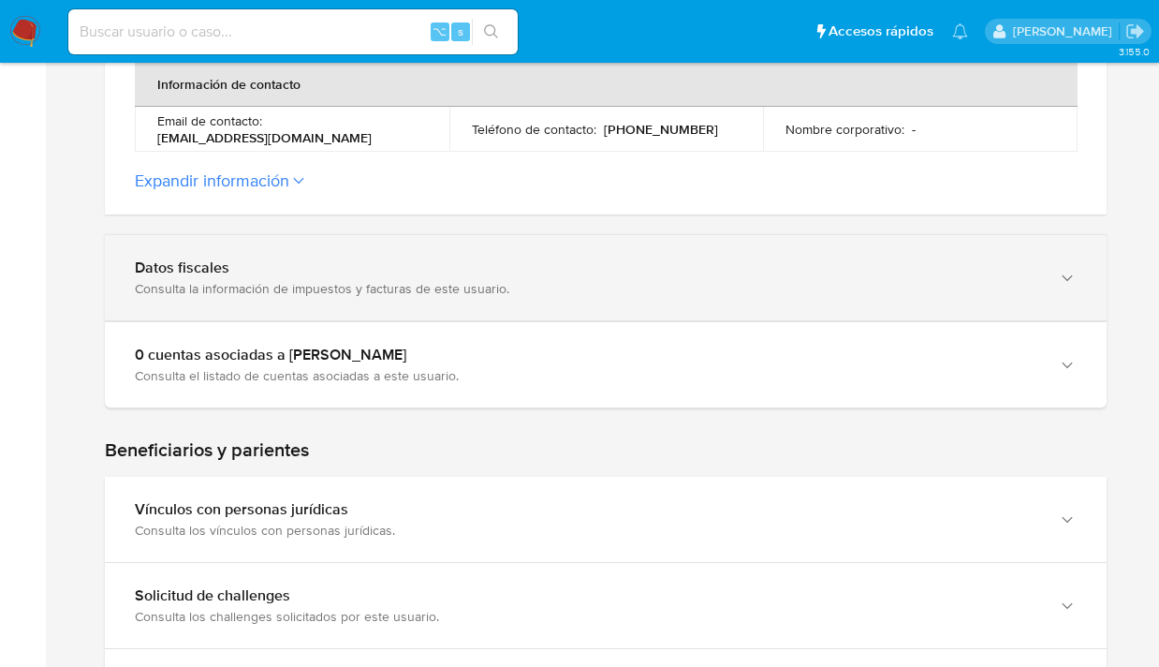
scroll to position [678, 0]
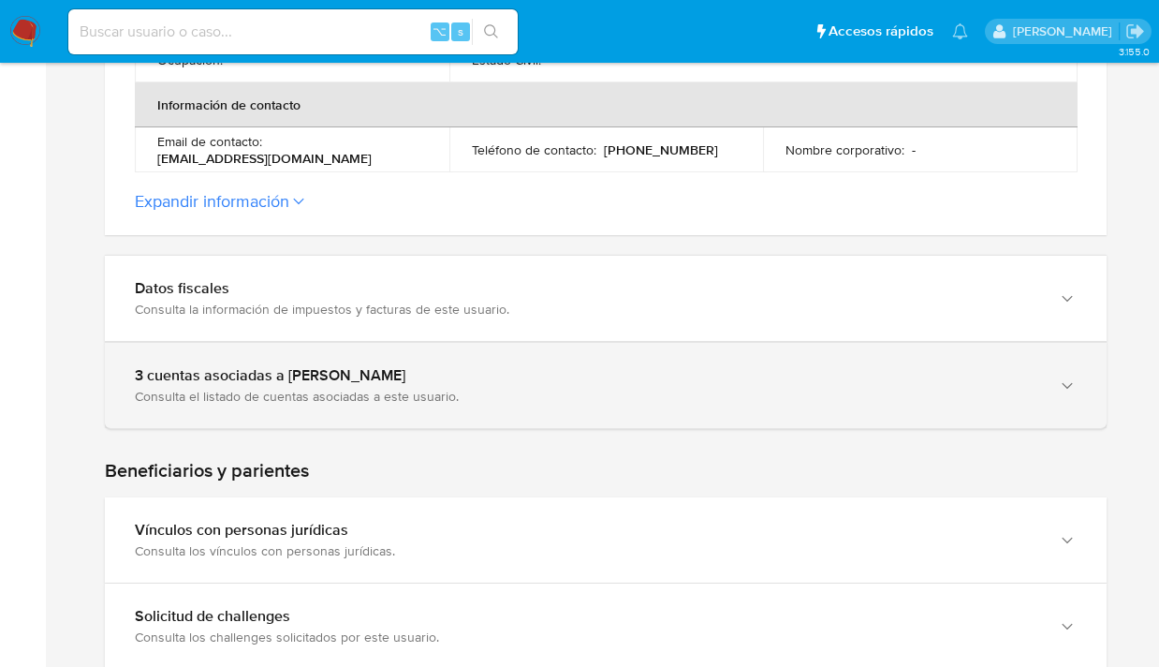
click at [1066, 378] on icon "button" at bounding box center [1067, 386] width 19 height 19
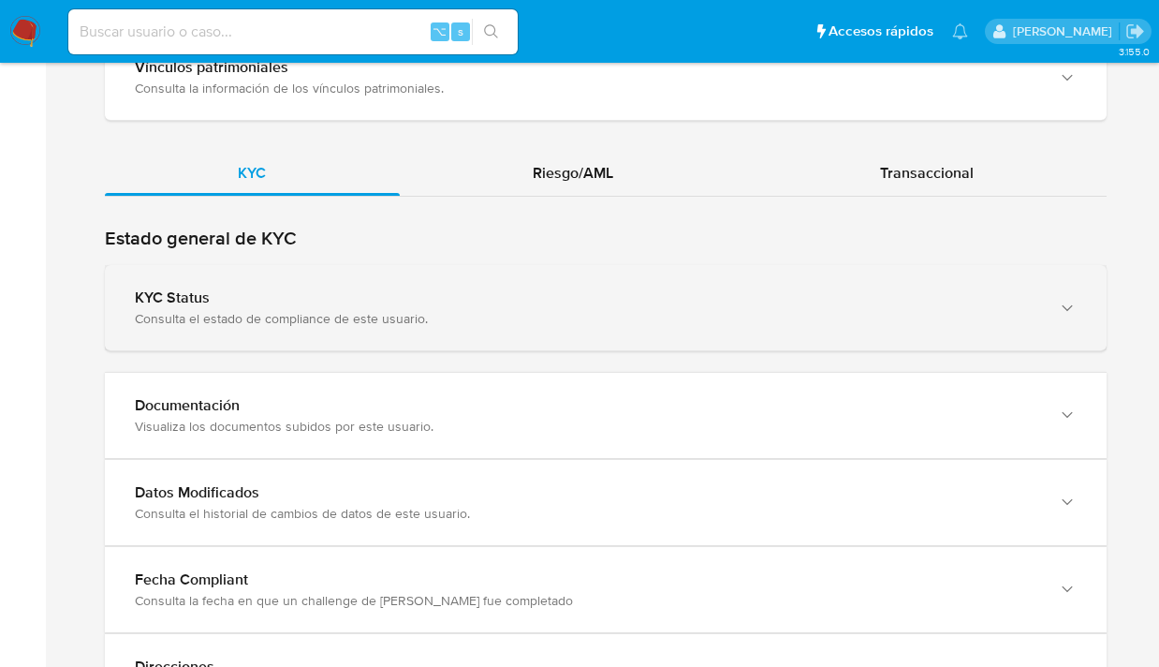
scroll to position [2073, 0]
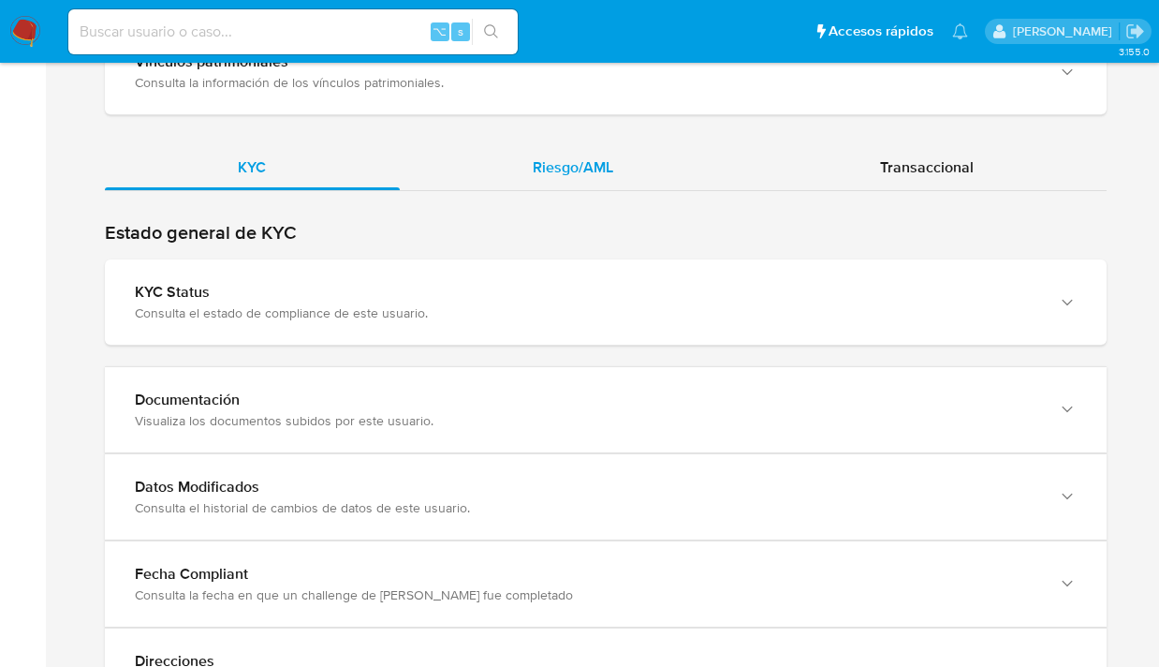
click at [582, 172] on span "Riesgo/AML" at bounding box center [573, 167] width 81 height 22
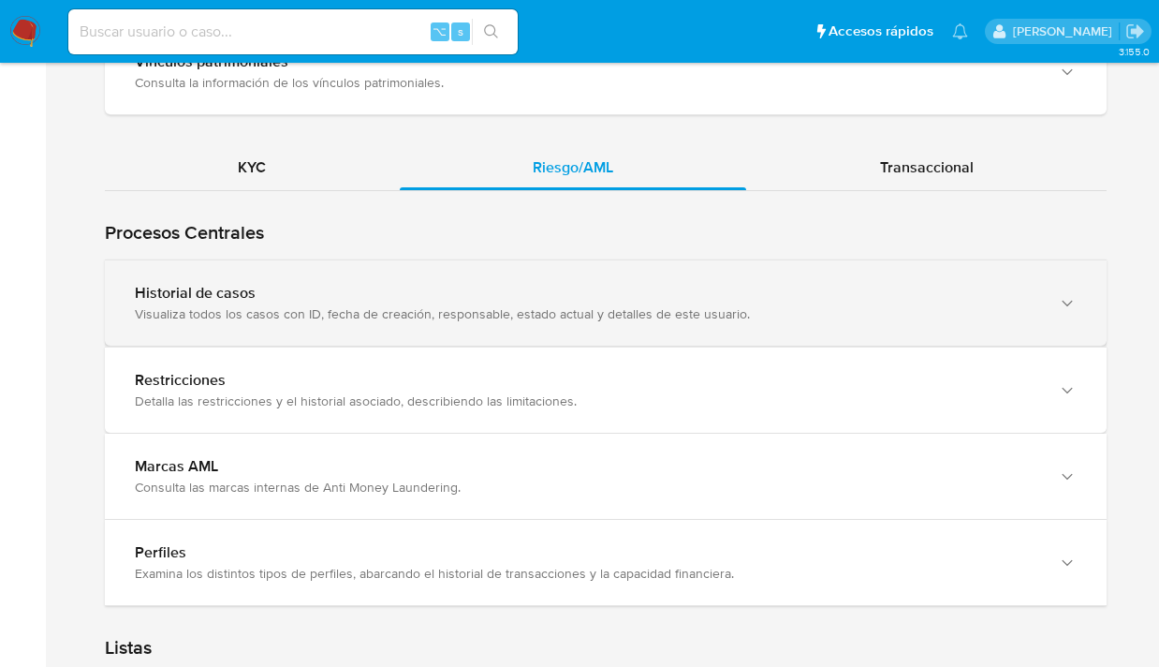
click at [1076, 308] on icon "button" at bounding box center [1067, 303] width 19 height 19
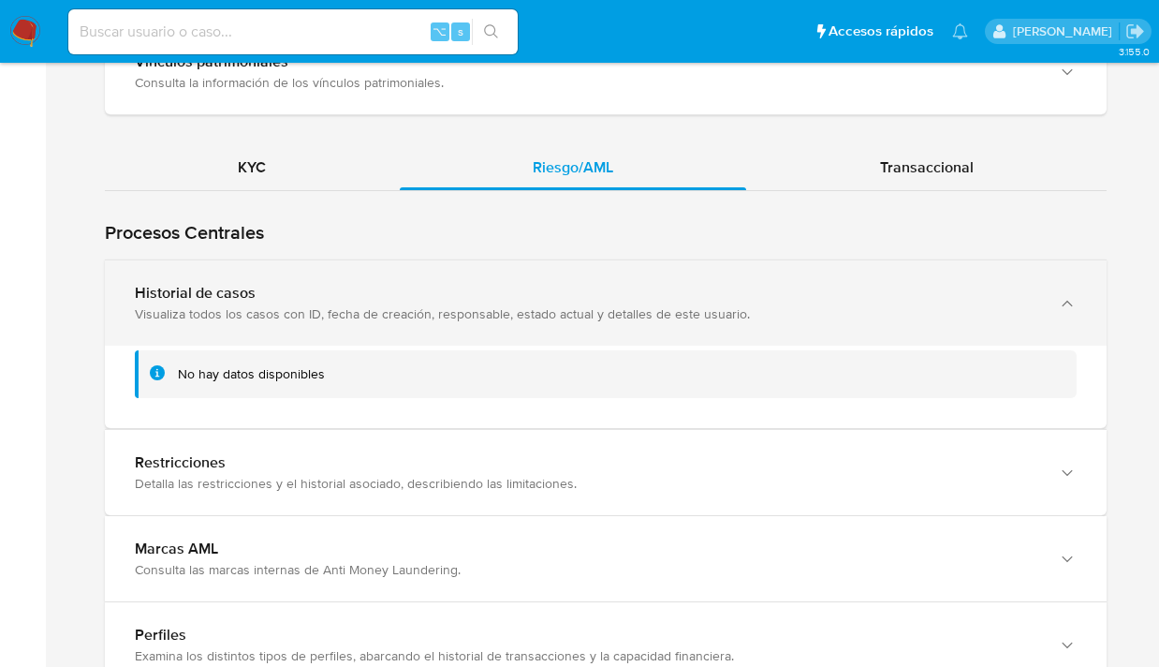
click at [1076, 308] on icon "button" at bounding box center [1067, 303] width 19 height 19
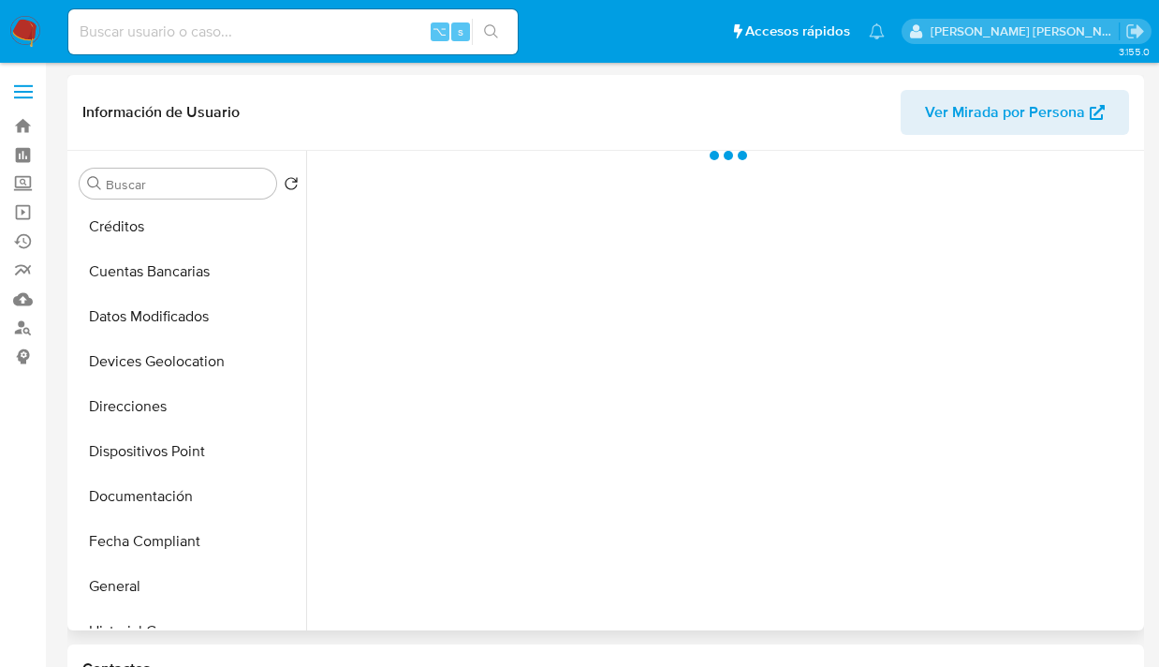
scroll to position [267, 0]
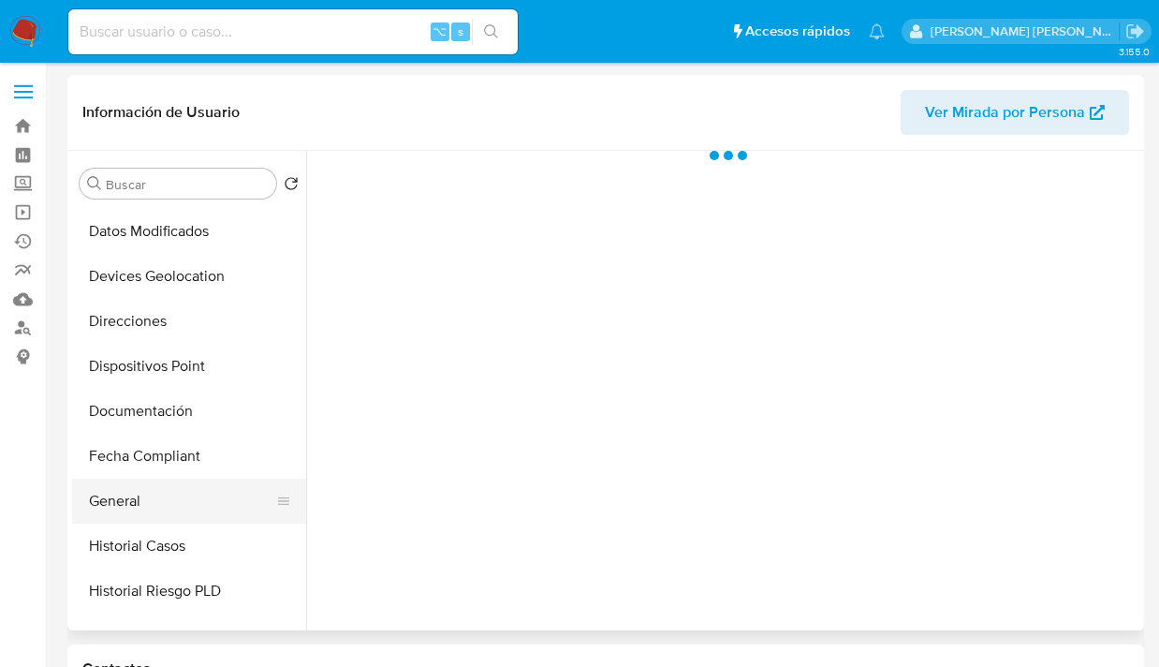
click at [185, 508] on button "General" at bounding box center [181, 501] width 219 height 45
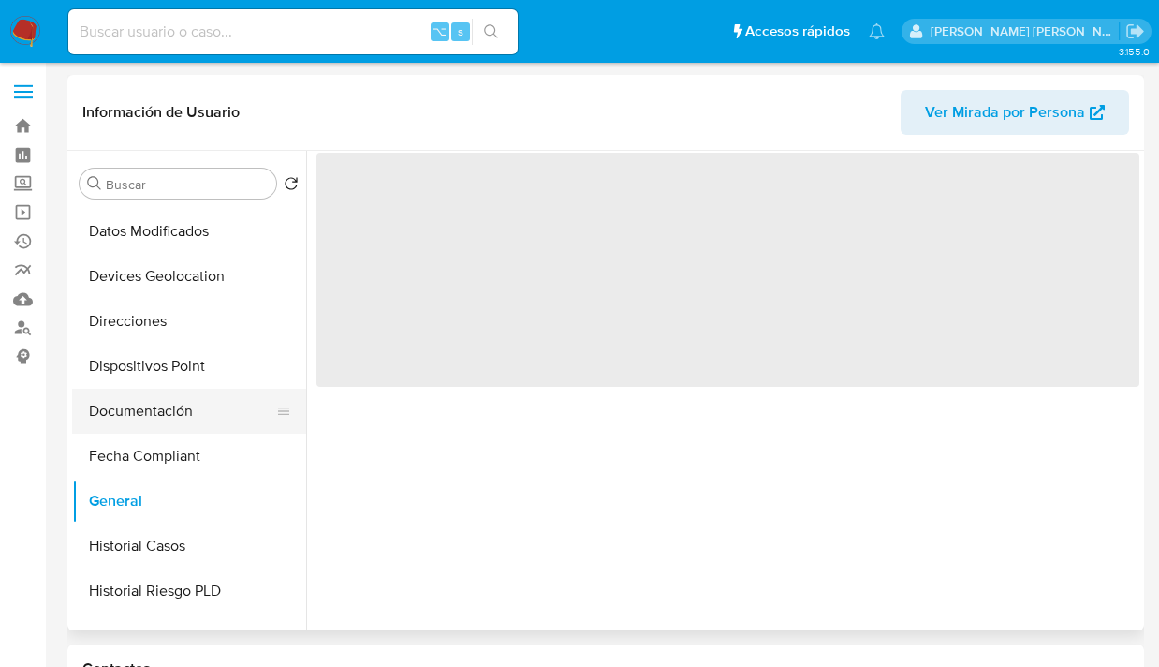
select select "10"
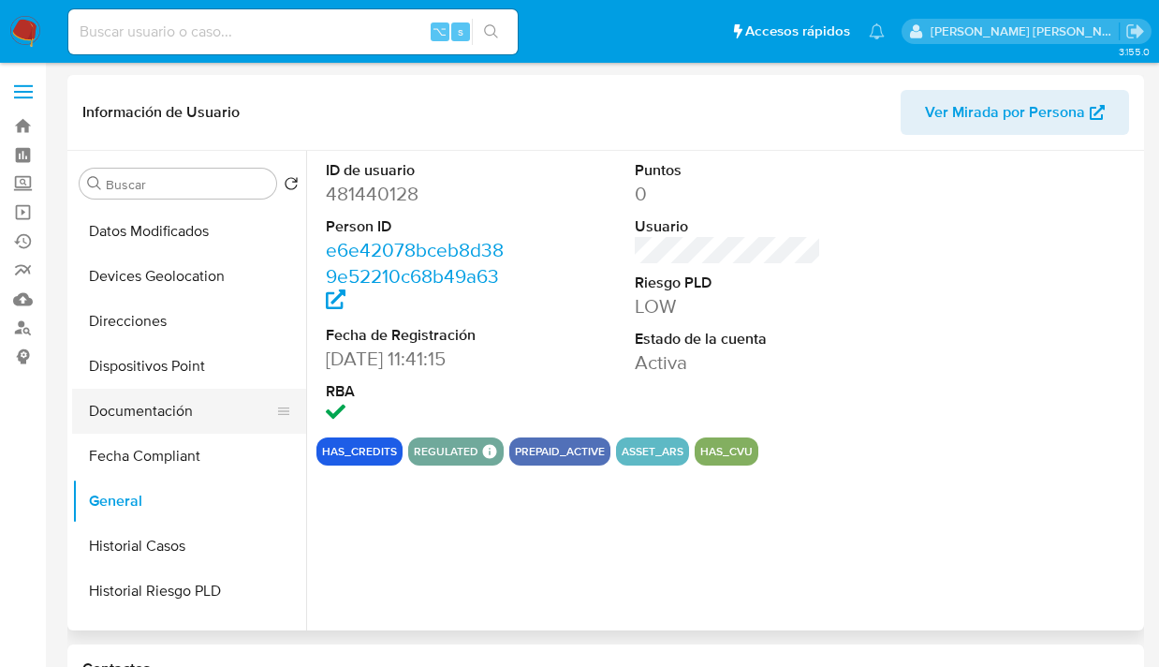
click at [222, 411] on button "Documentación" at bounding box center [181, 411] width 219 height 45
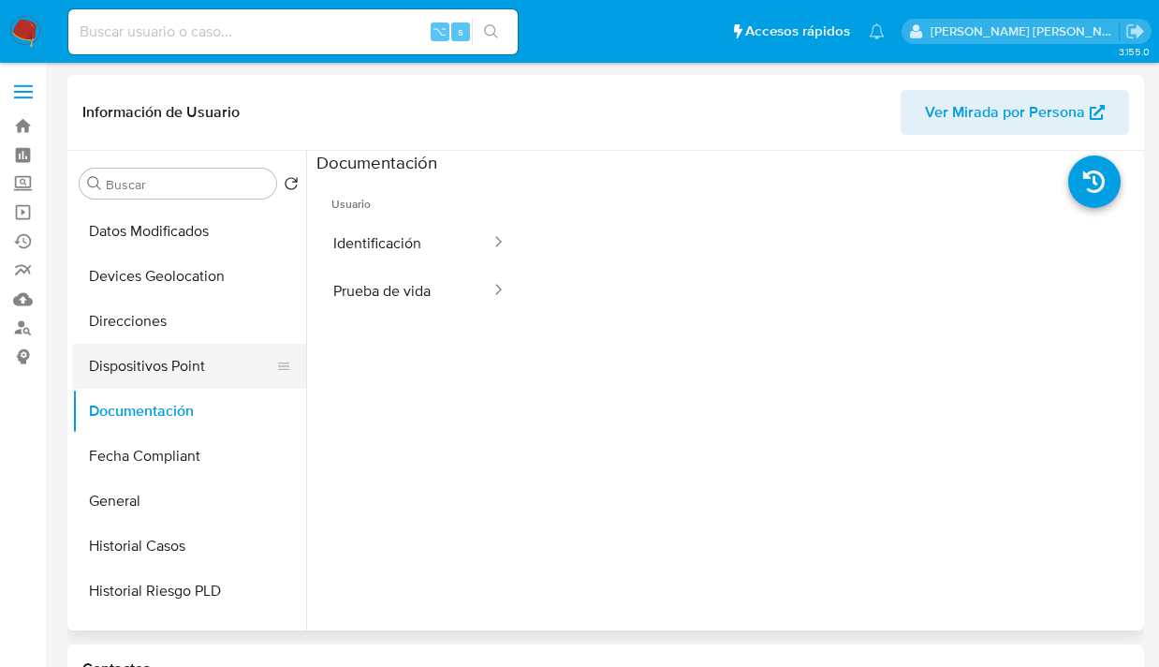
drag, startPoint x: 398, startPoint y: 285, endPoint x: 211, endPoint y: 381, distance: 210.7
click at [398, 285] on button "Prueba de vida" at bounding box center [405, 291] width 176 height 48
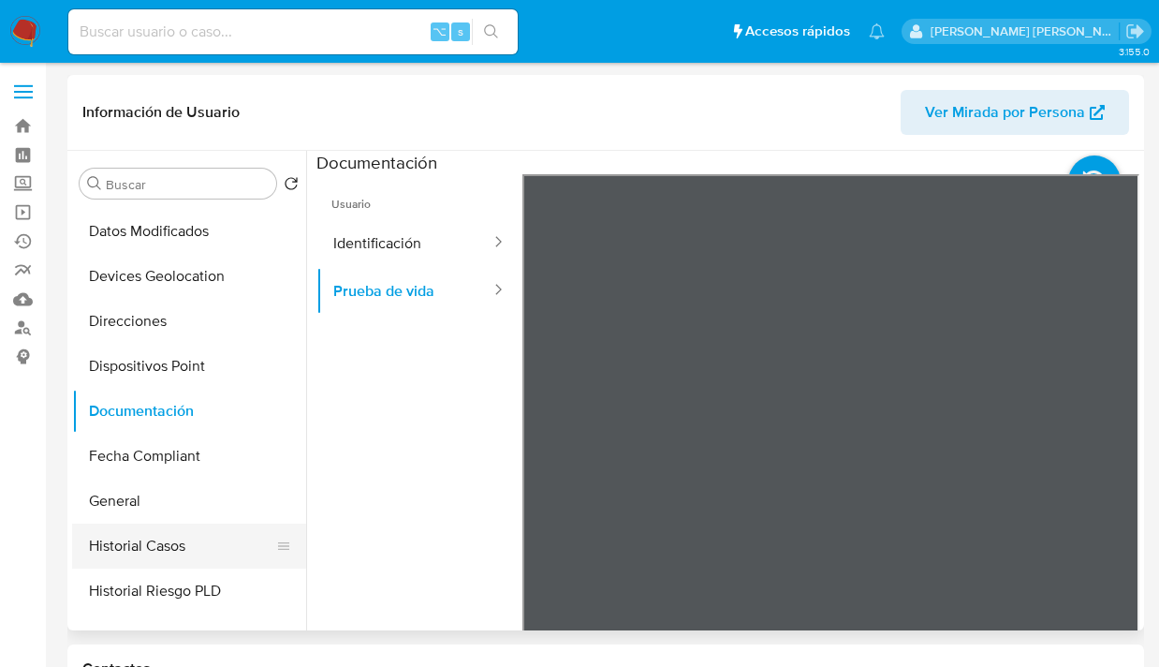
click at [228, 554] on button "Historial Casos" at bounding box center [181, 546] width 219 height 45
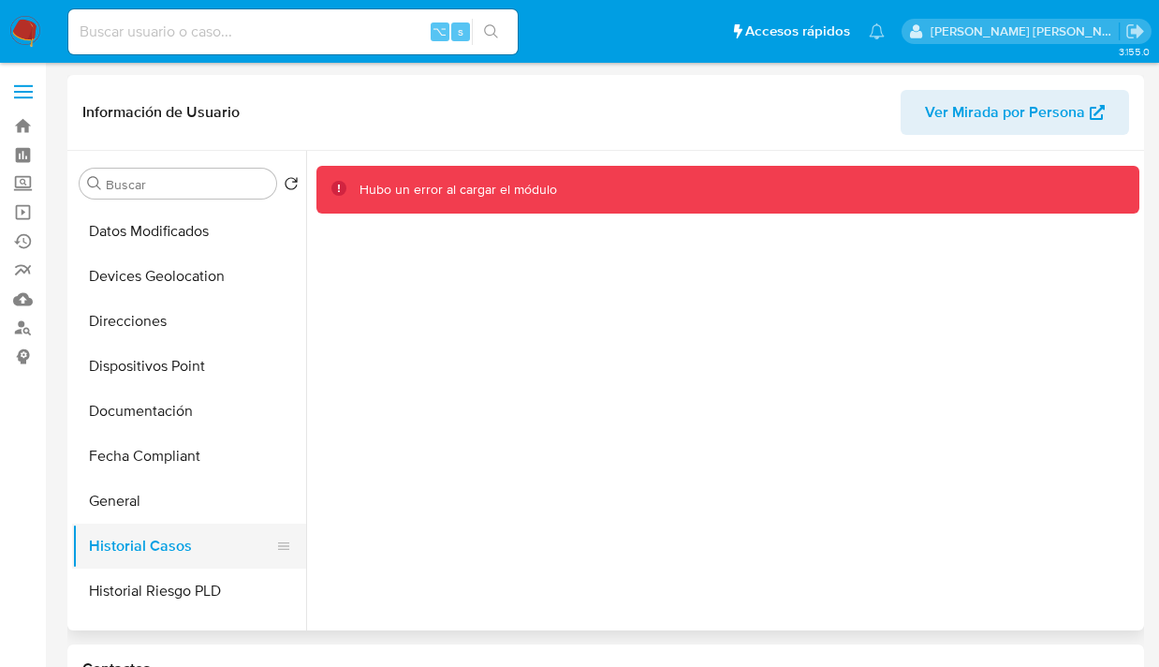
drag, startPoint x: 168, startPoint y: 493, endPoint x: 179, endPoint y: 543, distance: 51.8
click at [167, 493] on button "General" at bounding box center [189, 501] width 234 height 45
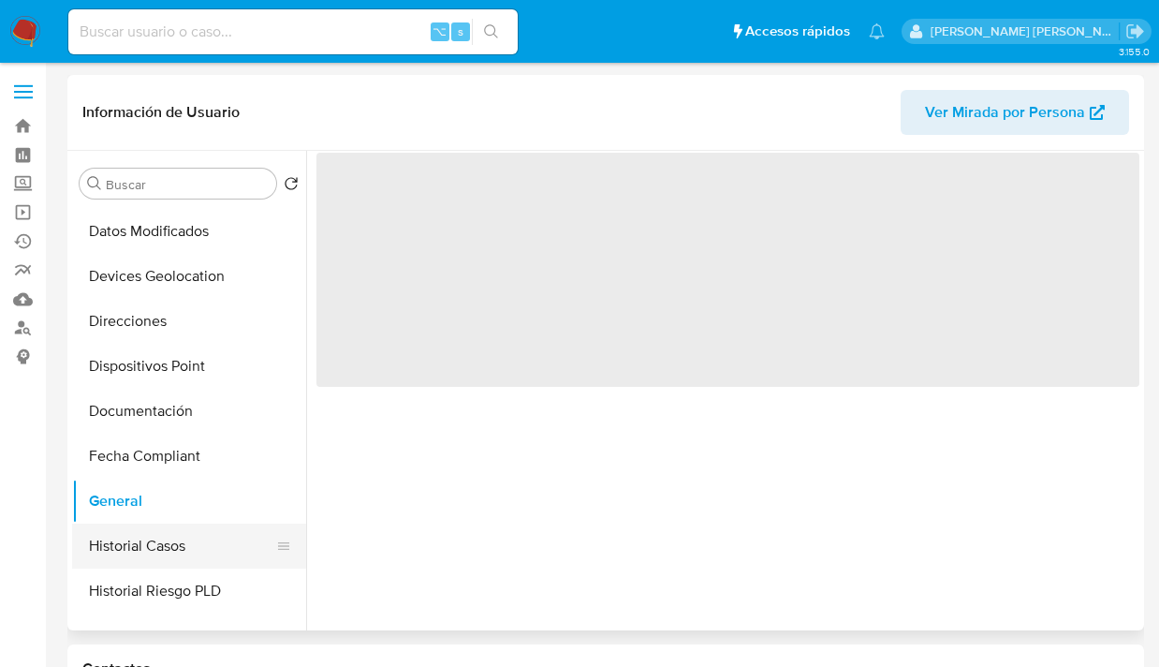
click at [210, 533] on button "Historial Casos" at bounding box center [181, 546] width 219 height 45
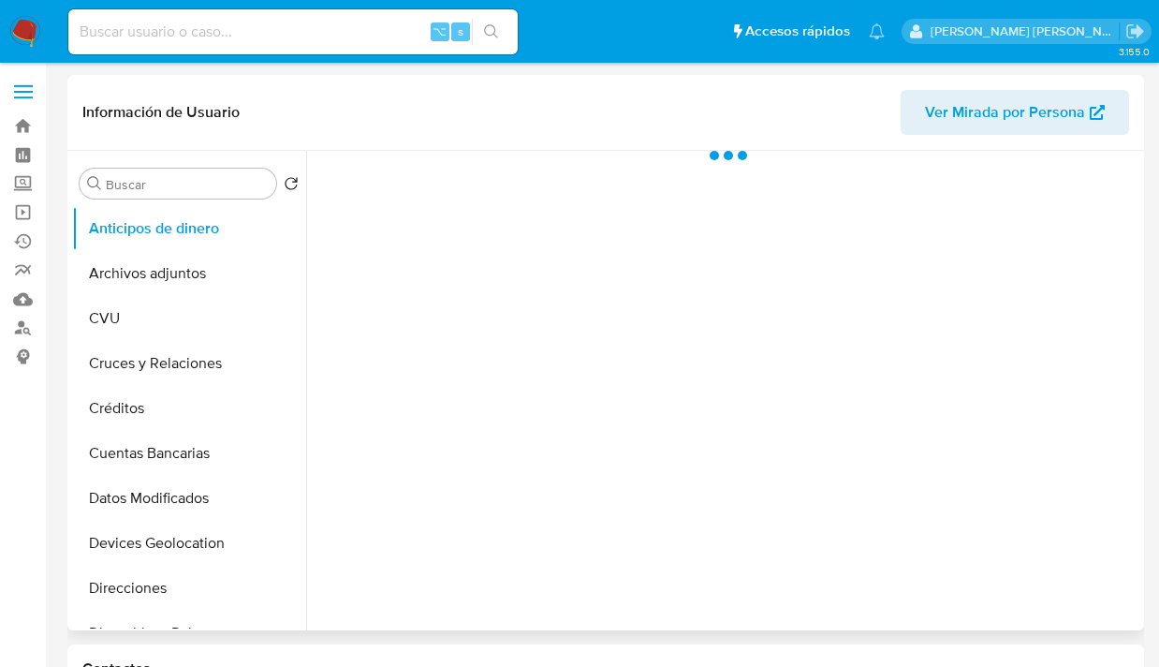
drag, startPoint x: 298, startPoint y: 308, endPoint x: 301, endPoint y: 343, distance: 34.8
click at [305, 362] on ul "Anticipos de dinero Archivos adjuntos CVU Cruces y Relaciones Créditos Cuentas …" at bounding box center [189, 417] width 234 height 422
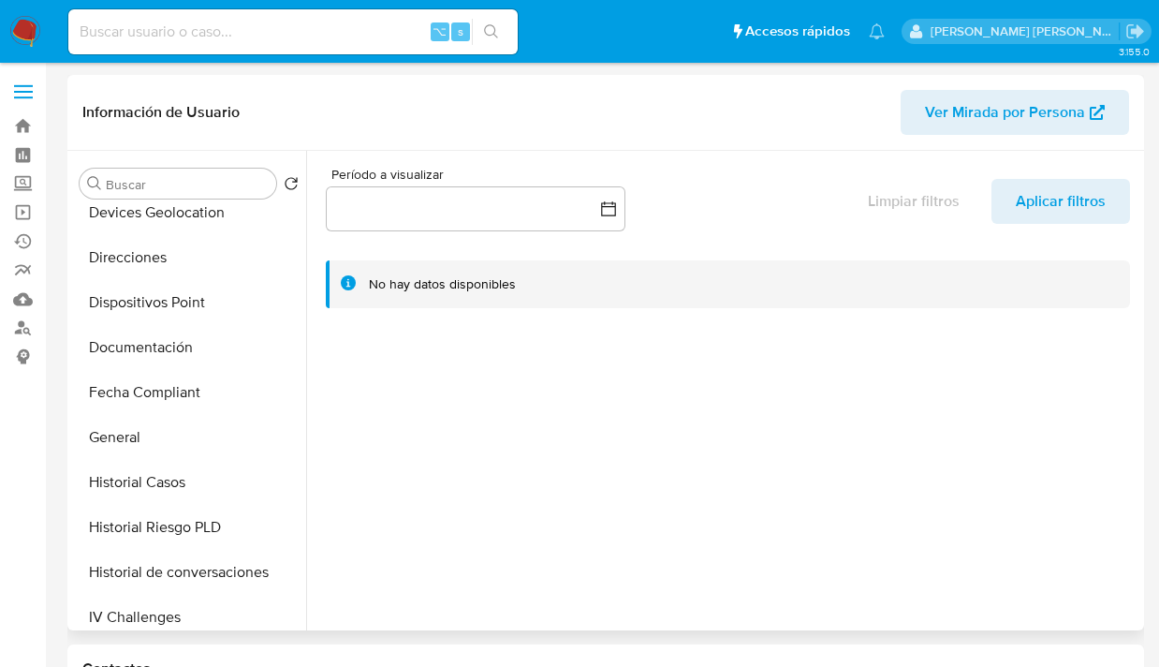
select select "10"
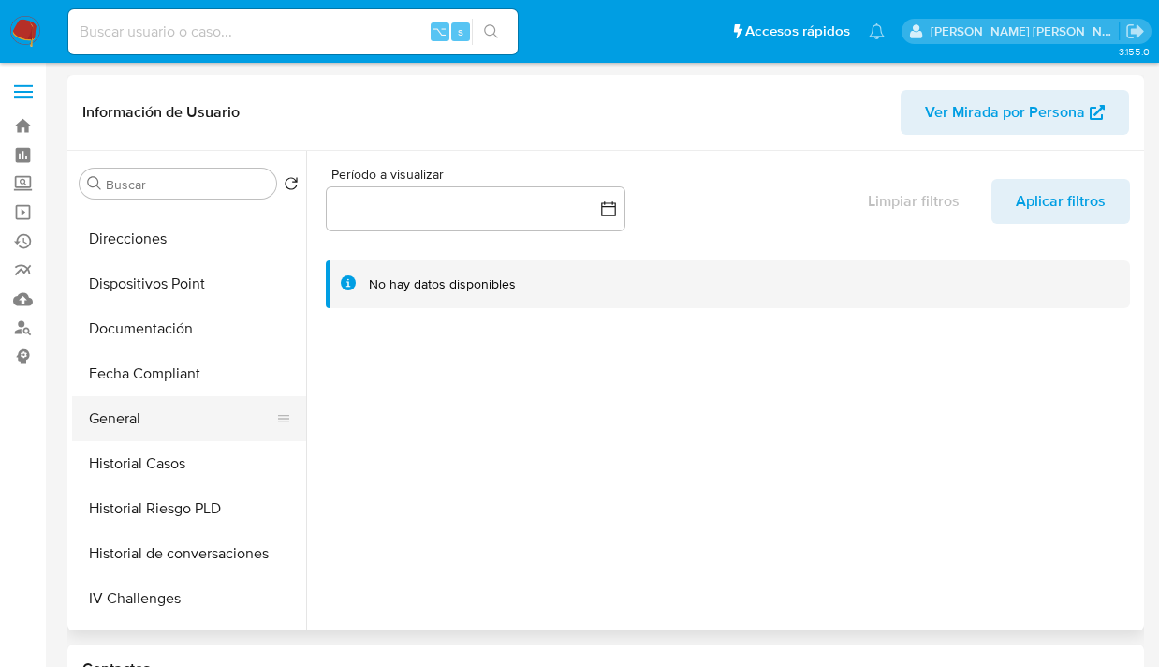
click at [212, 408] on button "General" at bounding box center [181, 418] width 219 height 45
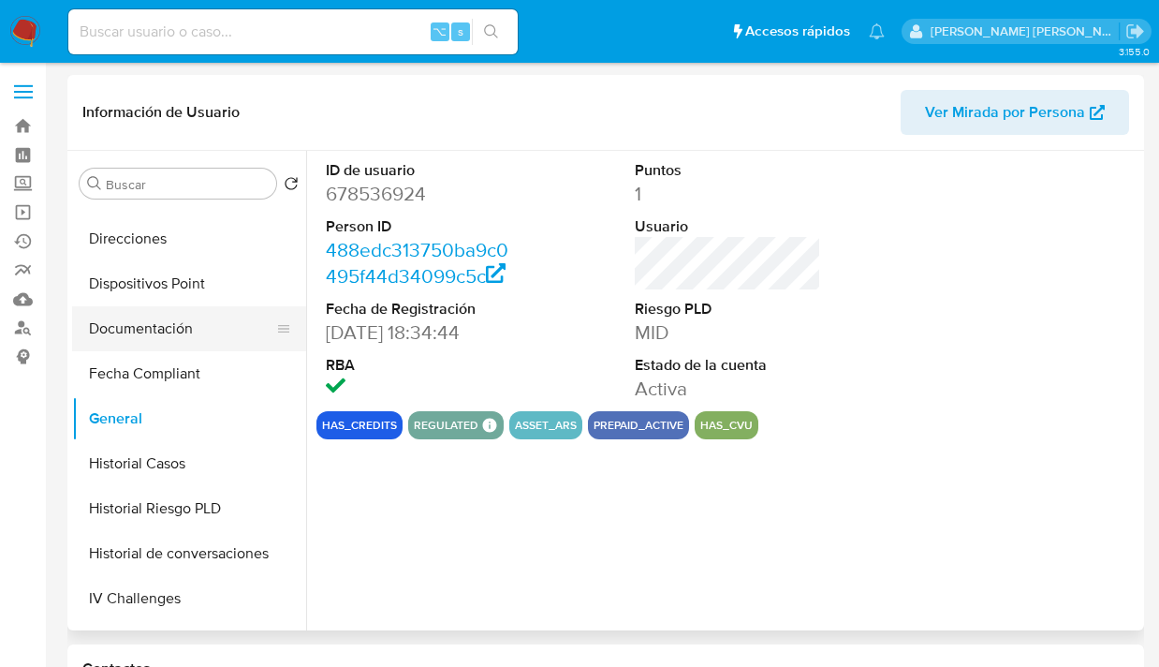
click at [223, 321] on button "Documentación" at bounding box center [181, 328] width 219 height 45
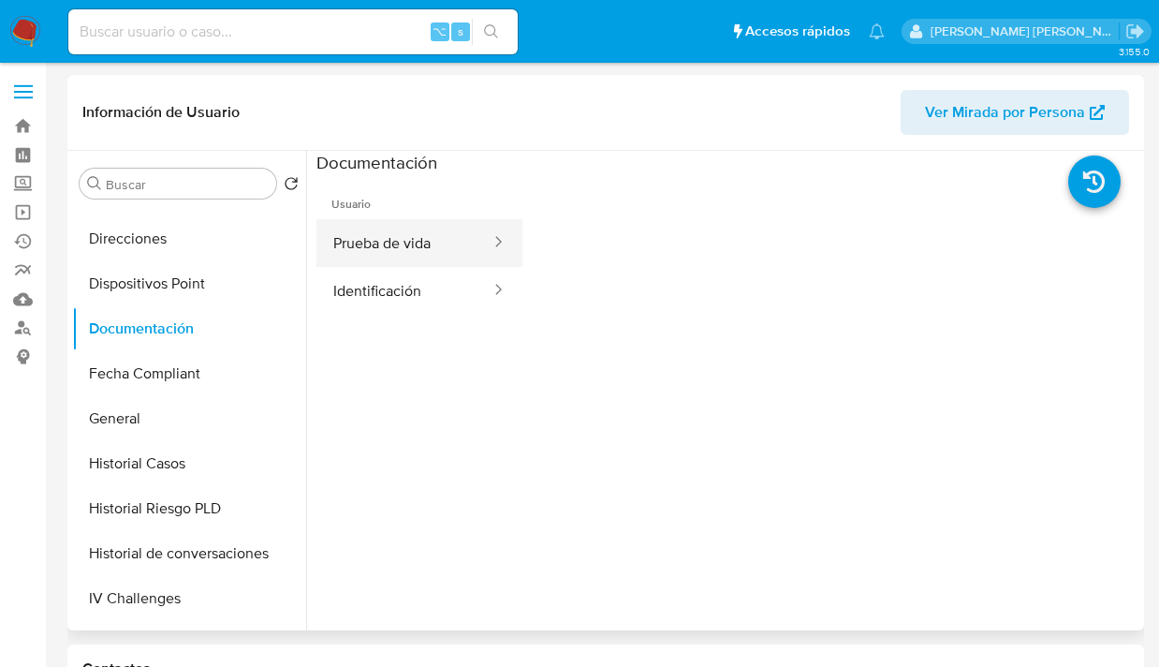
click at [376, 250] on button "Prueba de vida" at bounding box center [405, 243] width 176 height 48
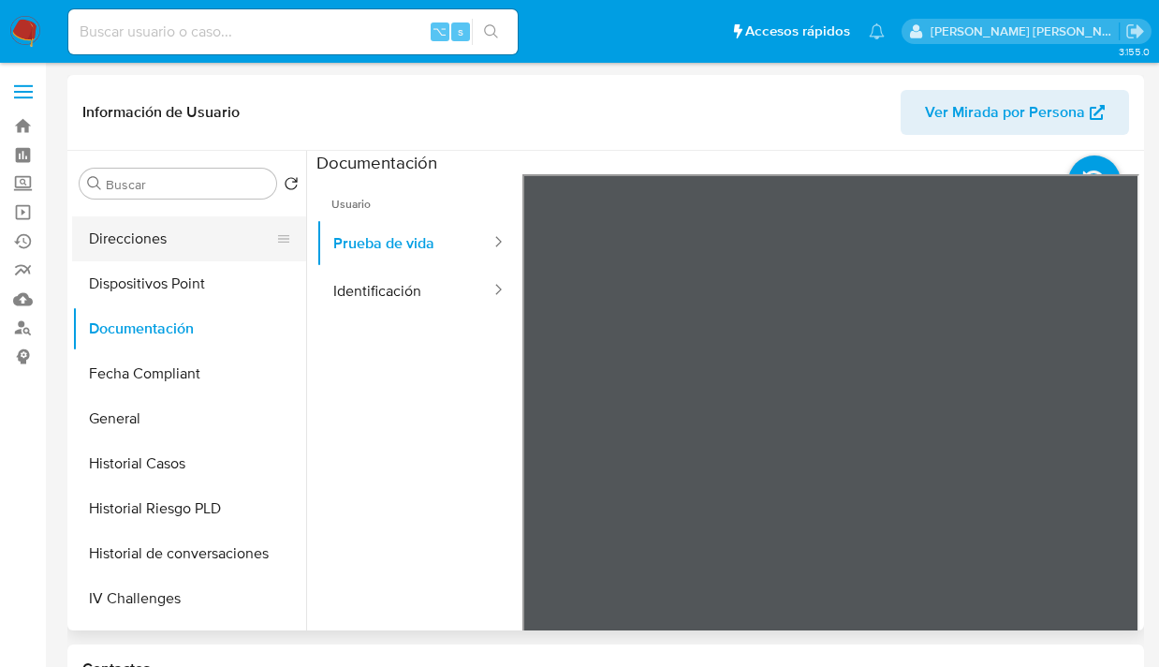
click at [229, 241] on button "Direcciones" at bounding box center [181, 238] width 219 height 45
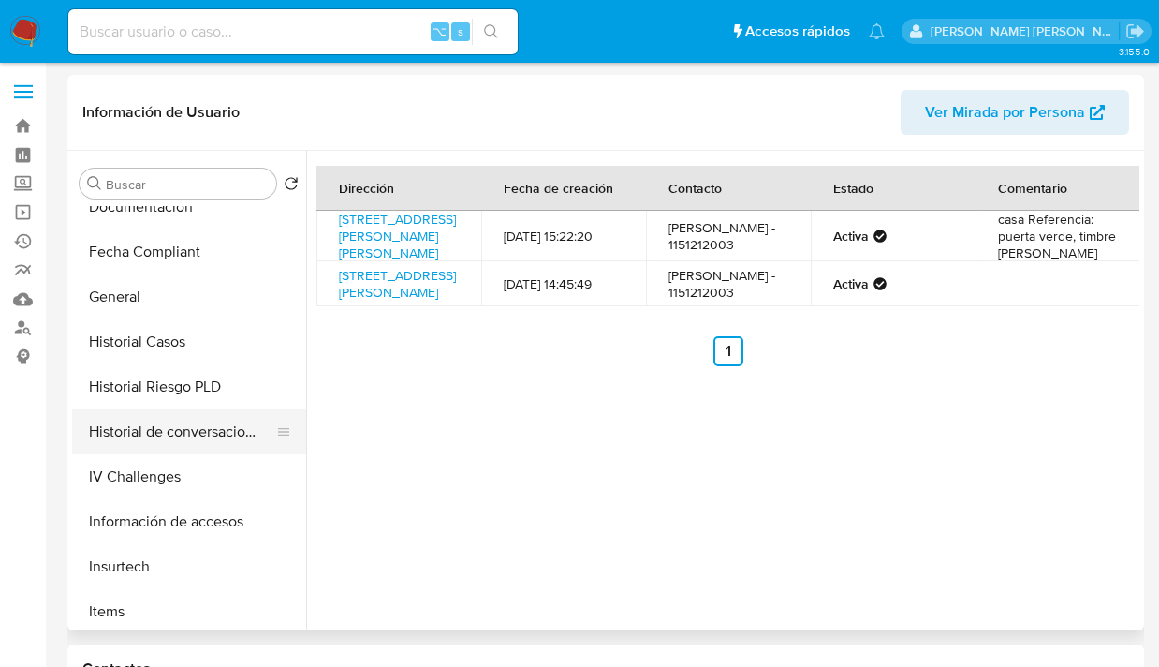
scroll to position [376, 0]
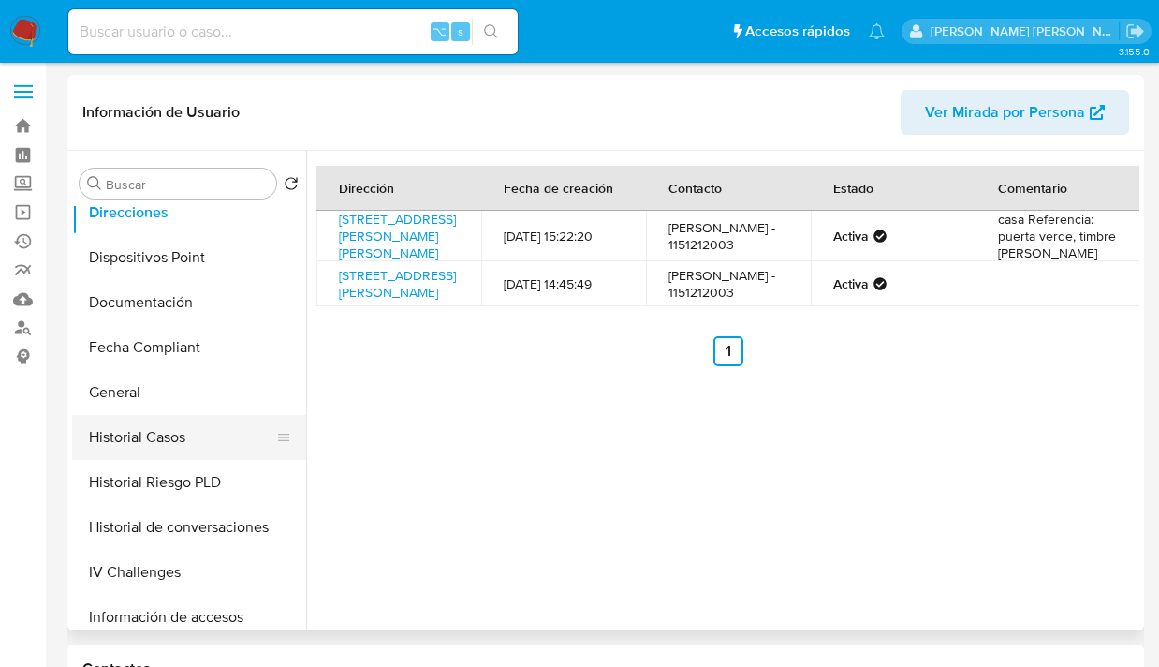
drag, startPoint x: 198, startPoint y: 395, endPoint x: 222, endPoint y: 427, distance: 40.1
click at [198, 396] on button "General" at bounding box center [189, 392] width 234 height 45
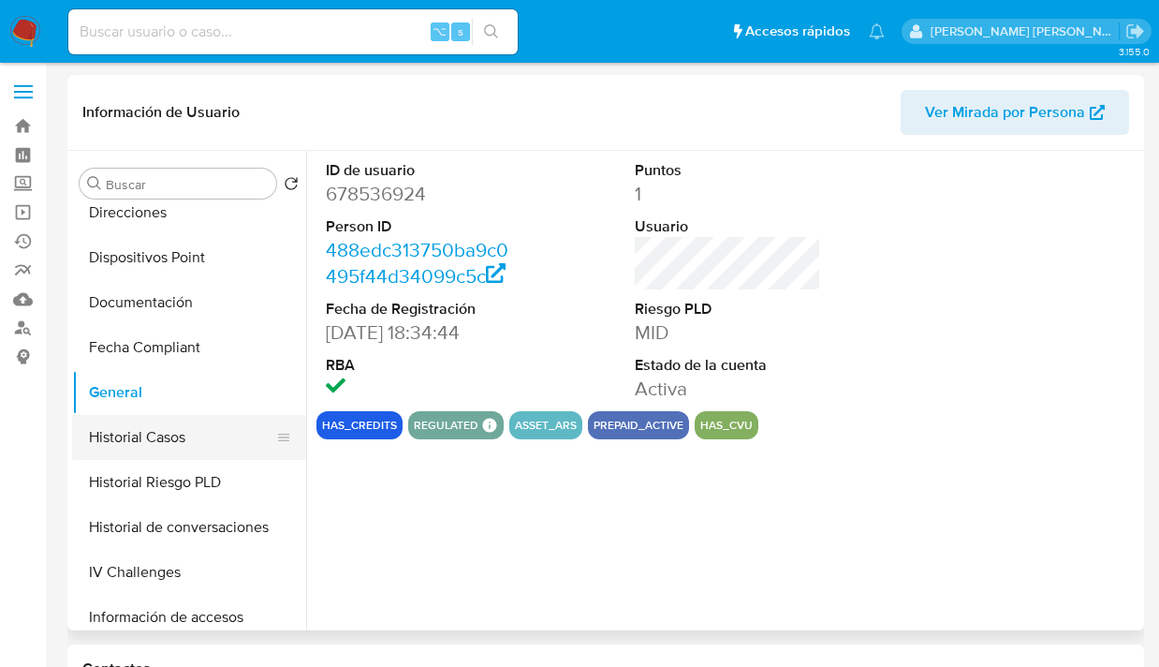
click at [227, 446] on button "Historial Casos" at bounding box center [181, 437] width 219 height 45
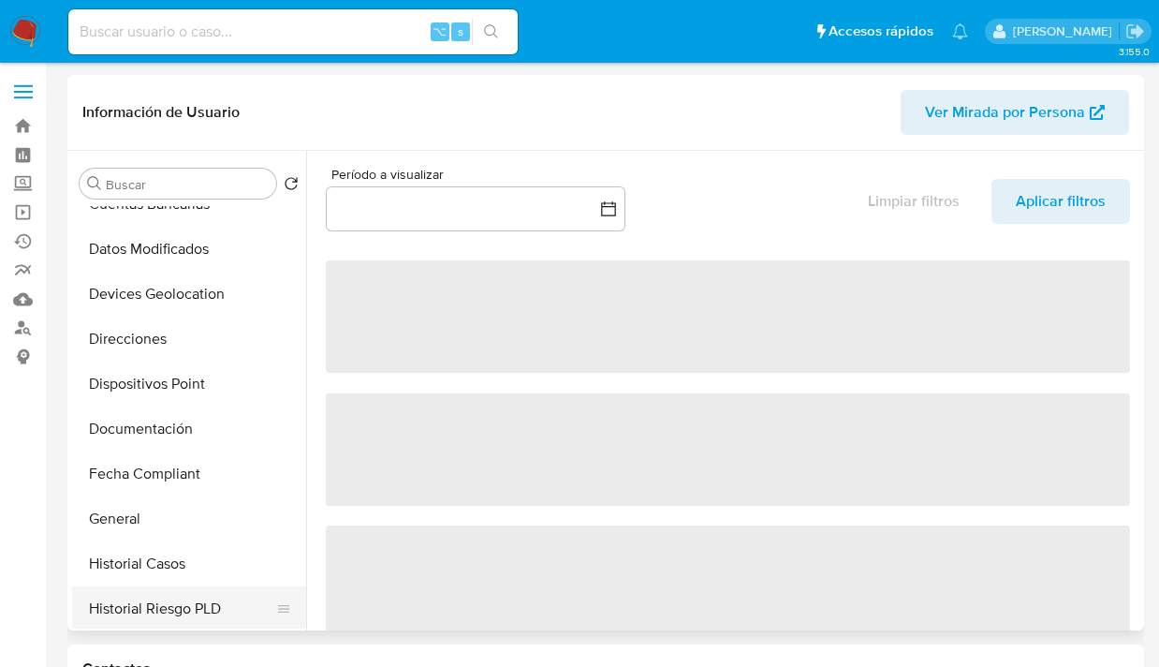
scroll to position [358, 0]
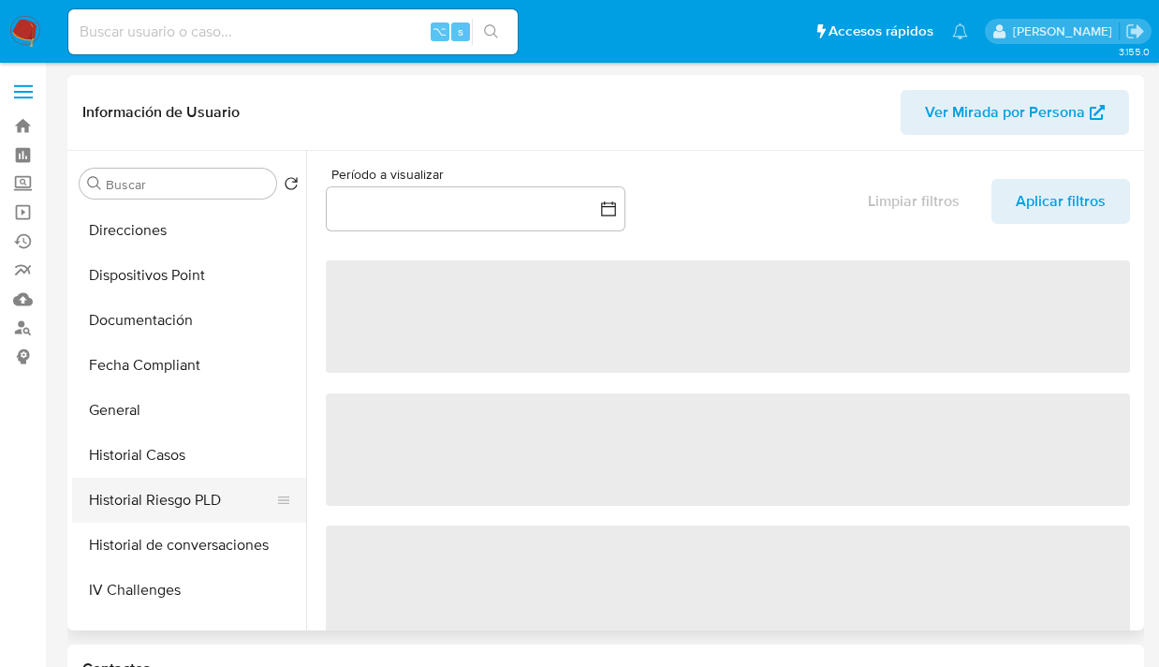
select select "10"
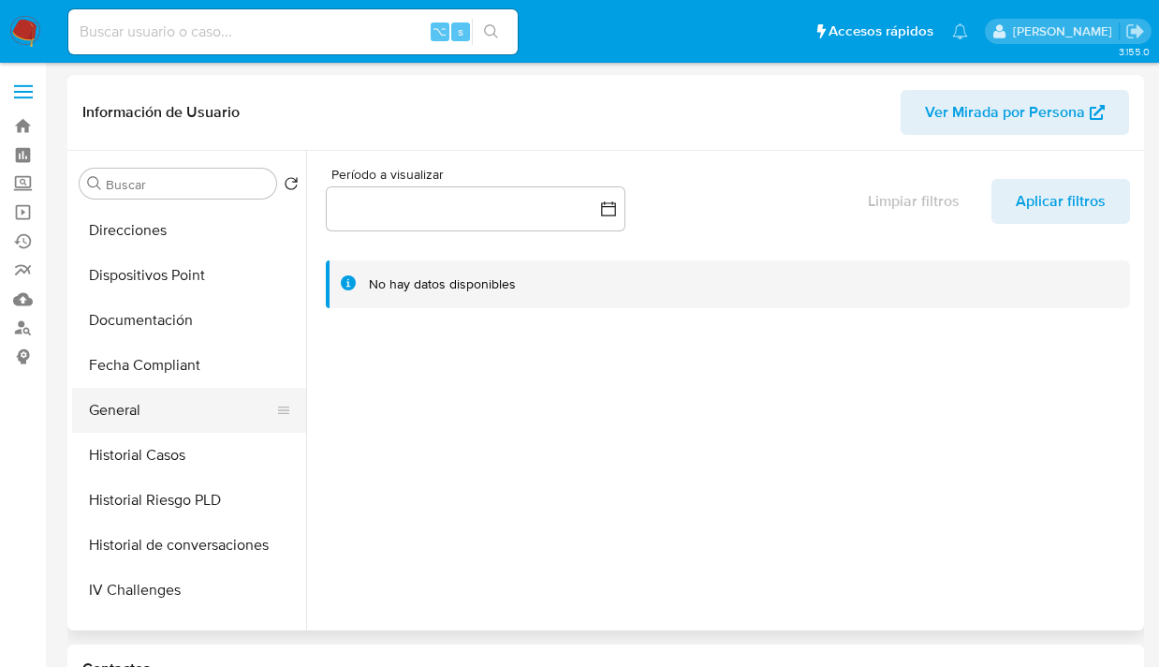
click at [178, 414] on button "General" at bounding box center [181, 410] width 219 height 45
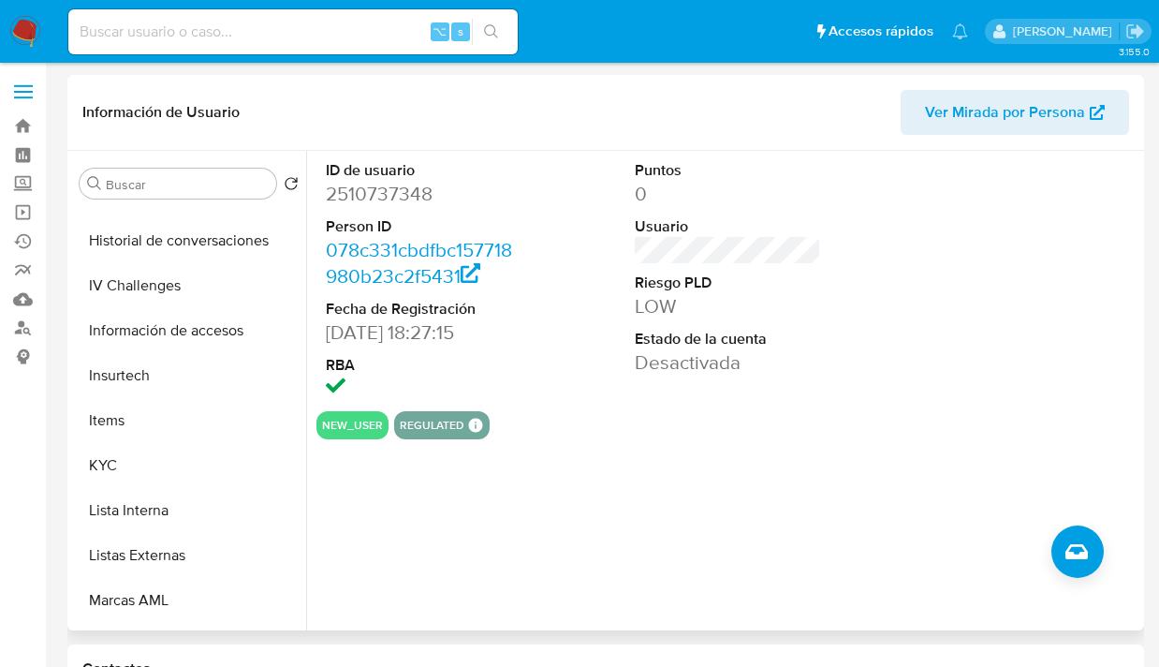
scroll to position [881, 0]
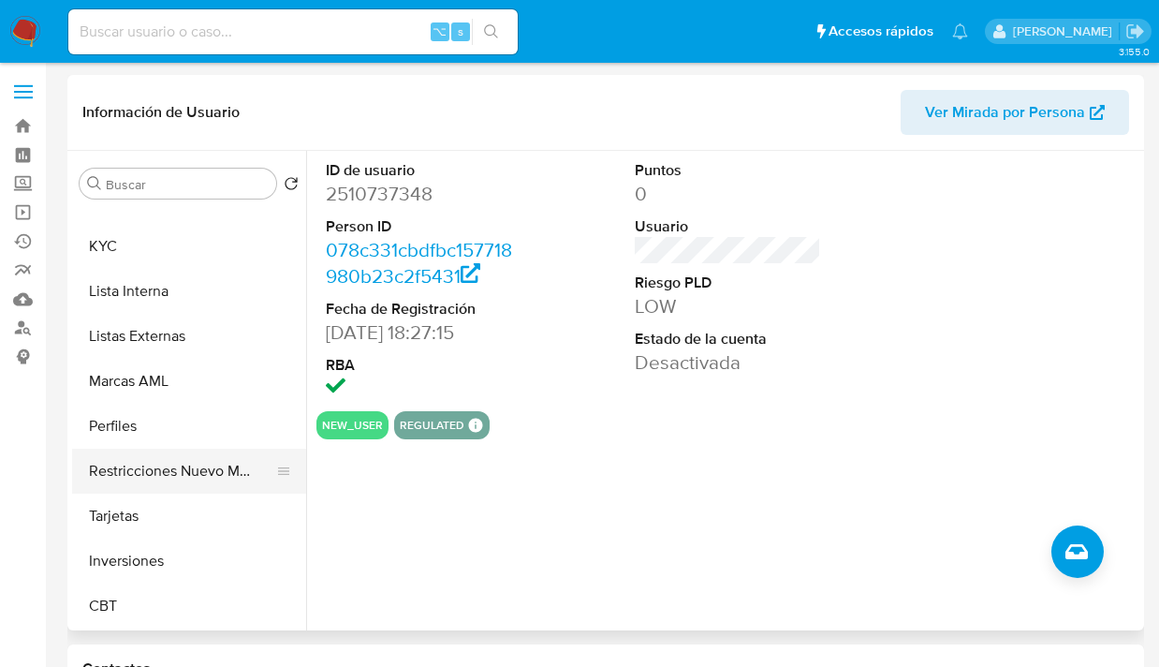
click at [171, 480] on button "Restricciones Nuevo Mundo" at bounding box center [181, 471] width 219 height 45
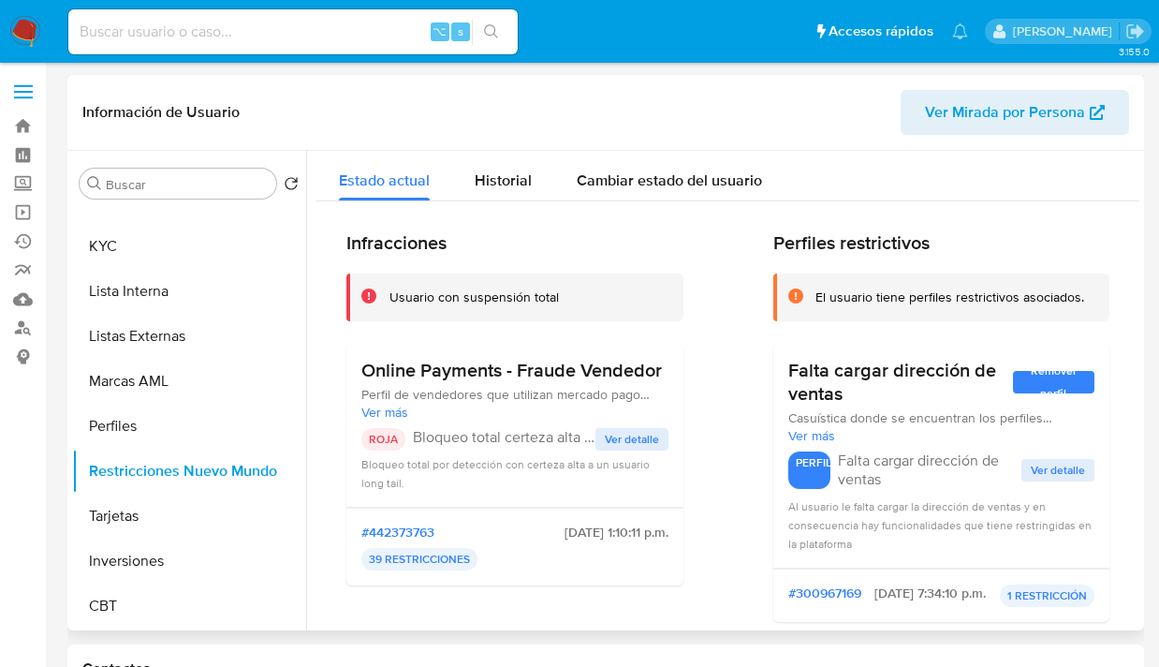
click at [375, 413] on span "Ver más" at bounding box center [515, 412] width 307 height 17
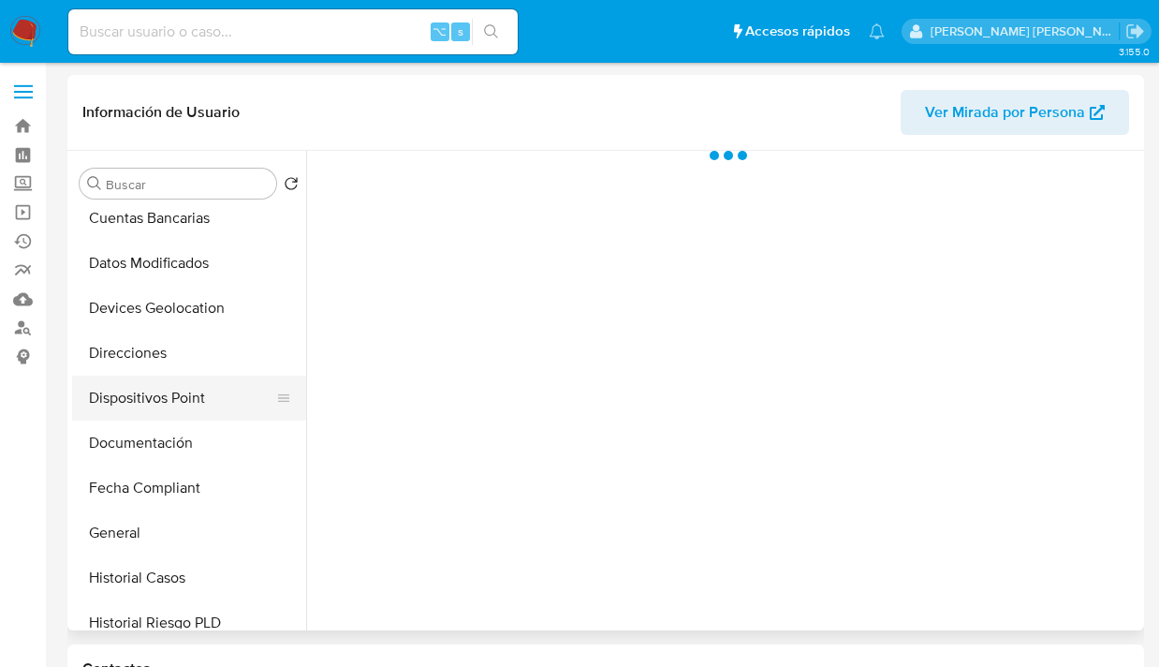
scroll to position [235, 0]
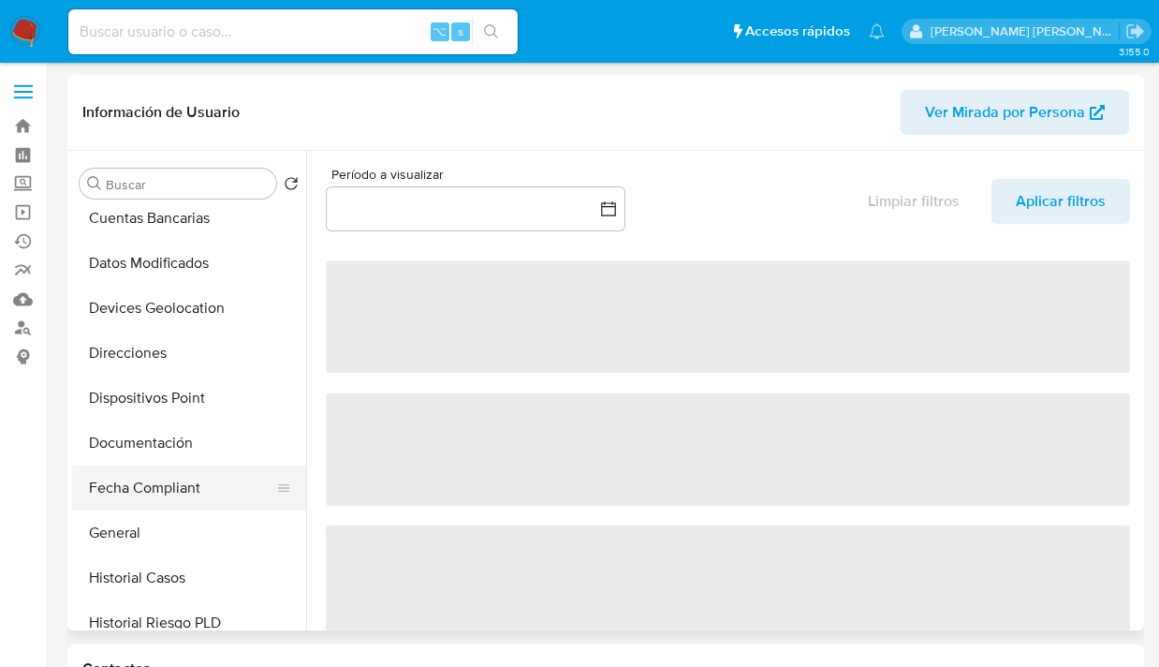
select select "10"
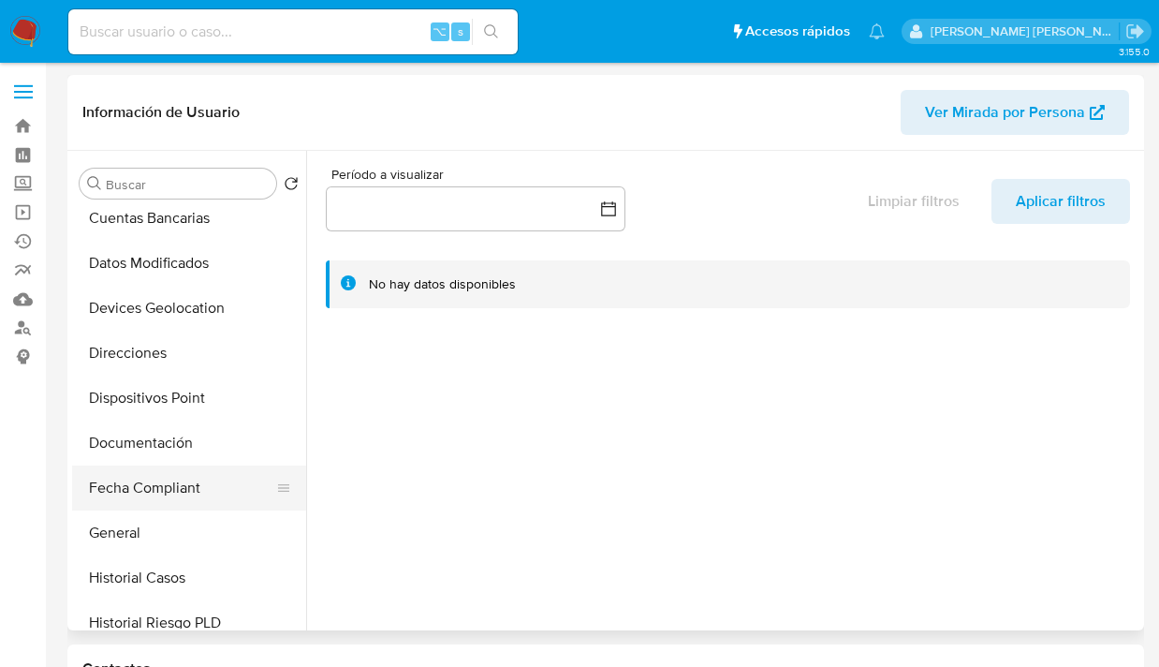
drag, startPoint x: 190, startPoint y: 524, endPoint x: 264, endPoint y: 489, distance: 81.7
click at [193, 523] on button "General" at bounding box center [189, 532] width 234 height 45
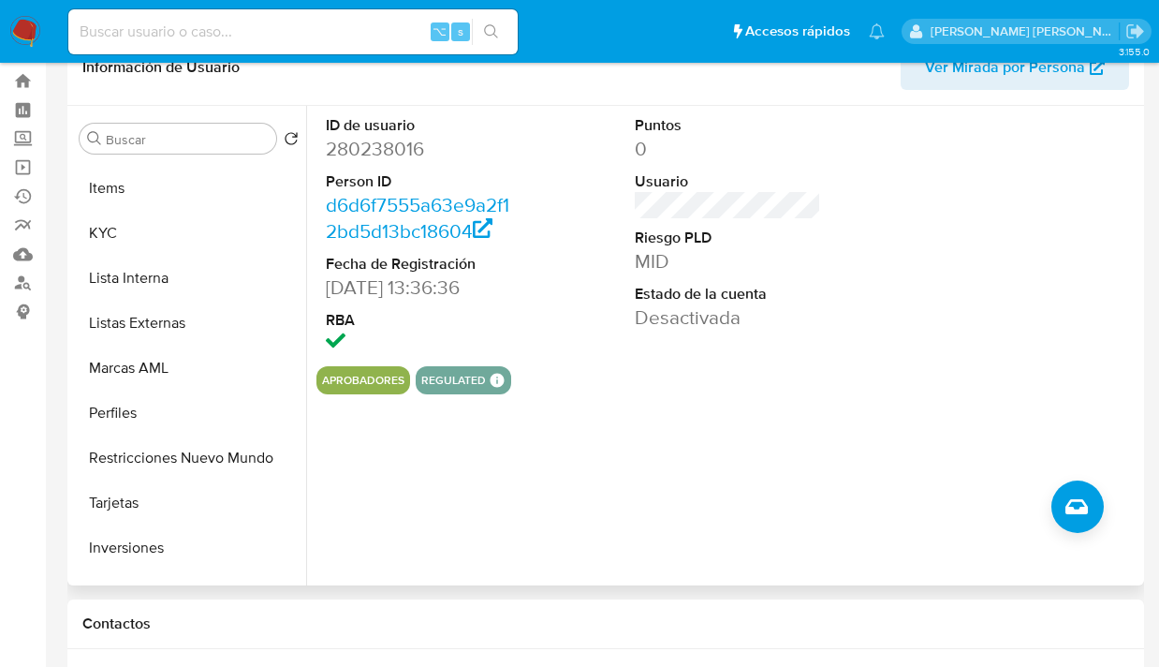
scroll to position [857, 0]
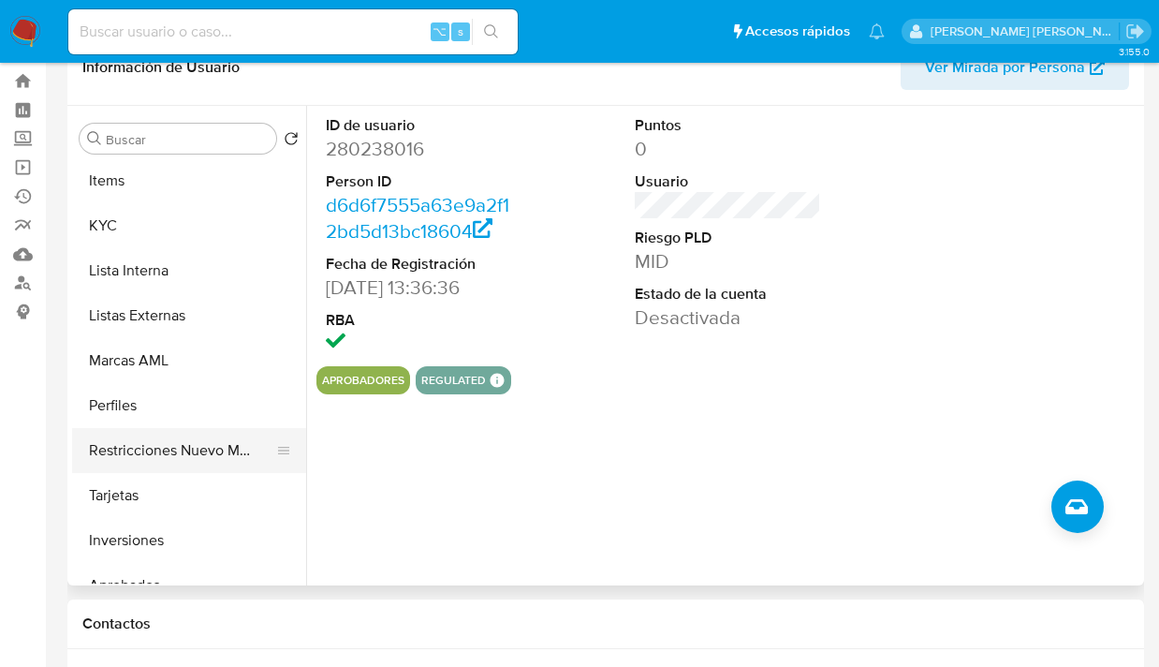
click at [199, 458] on button "Restricciones Nuevo Mundo" at bounding box center [181, 450] width 219 height 45
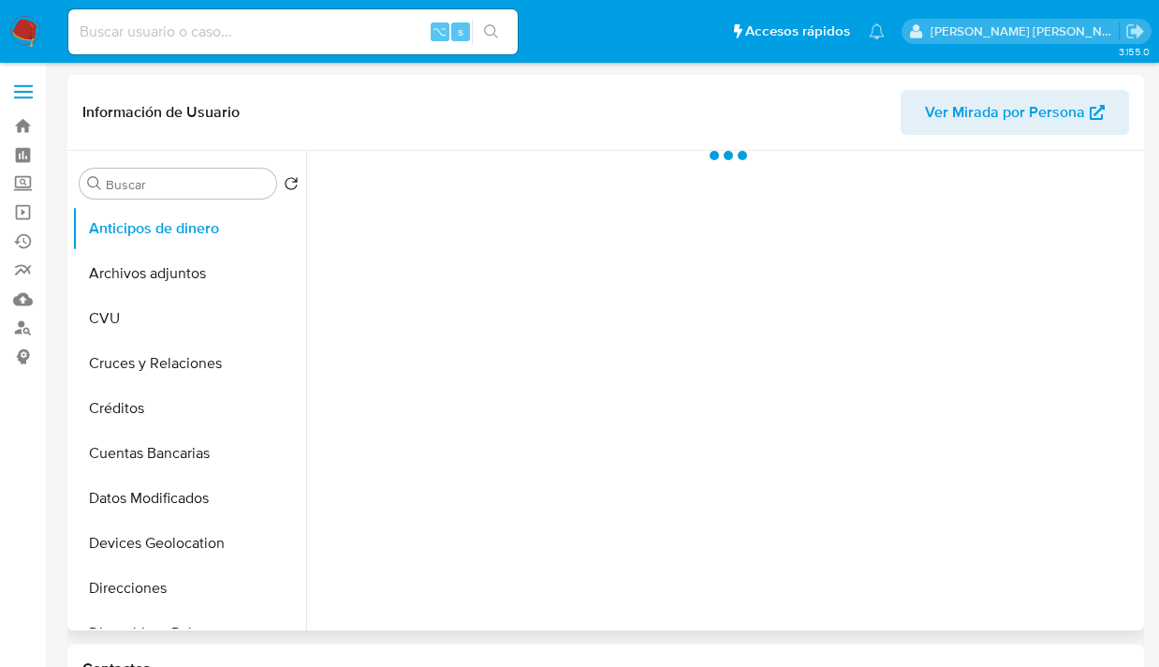
drag, startPoint x: 297, startPoint y: 305, endPoint x: 300, endPoint y: 320, distance: 15.2
click at [303, 329] on ul "Anticipos de dinero Archivos adjuntos CVU Cruces y Relaciones Créditos Cuentas …" at bounding box center [189, 417] width 234 height 422
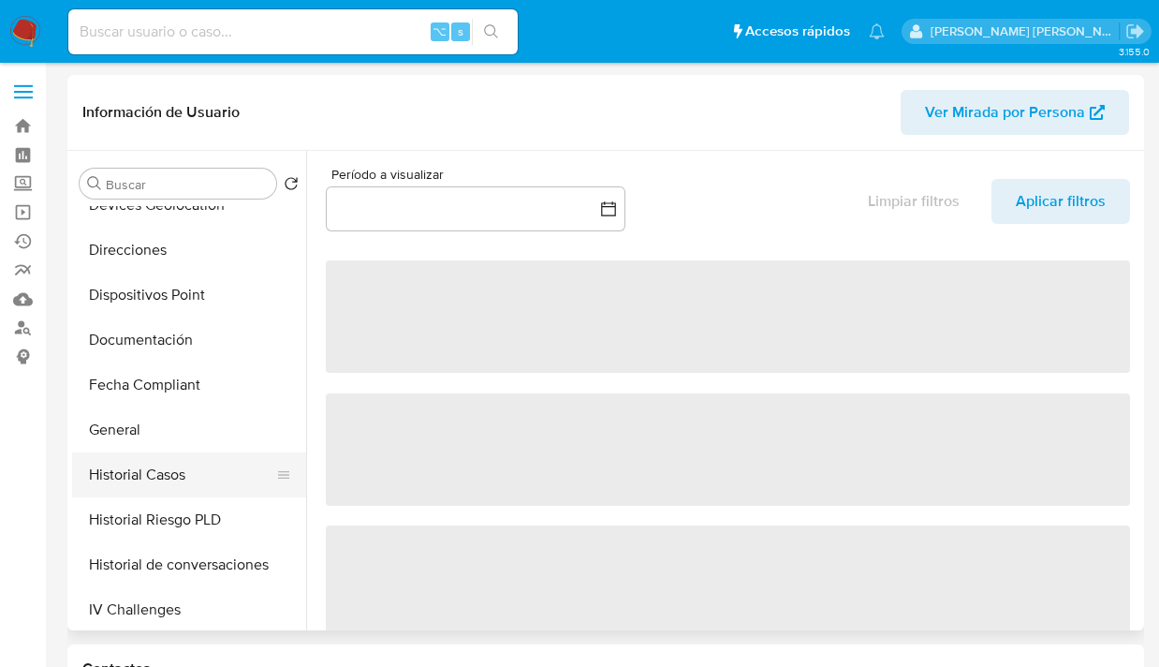
click at [176, 461] on button "Historial Casos" at bounding box center [181, 474] width 219 height 45
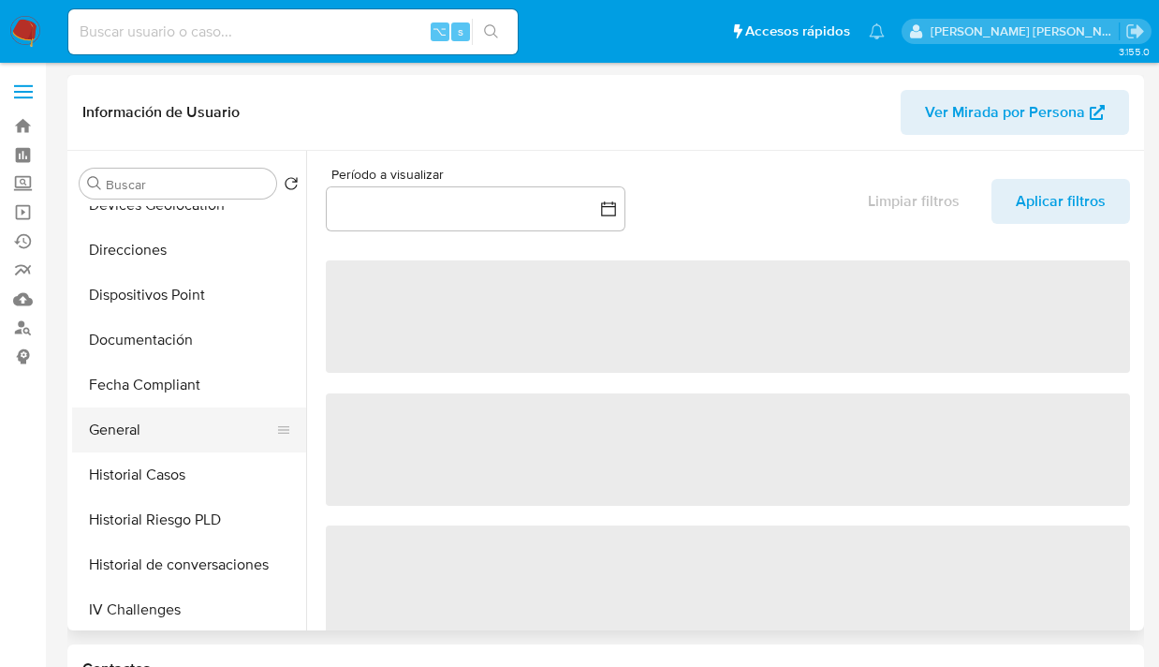
select select "10"
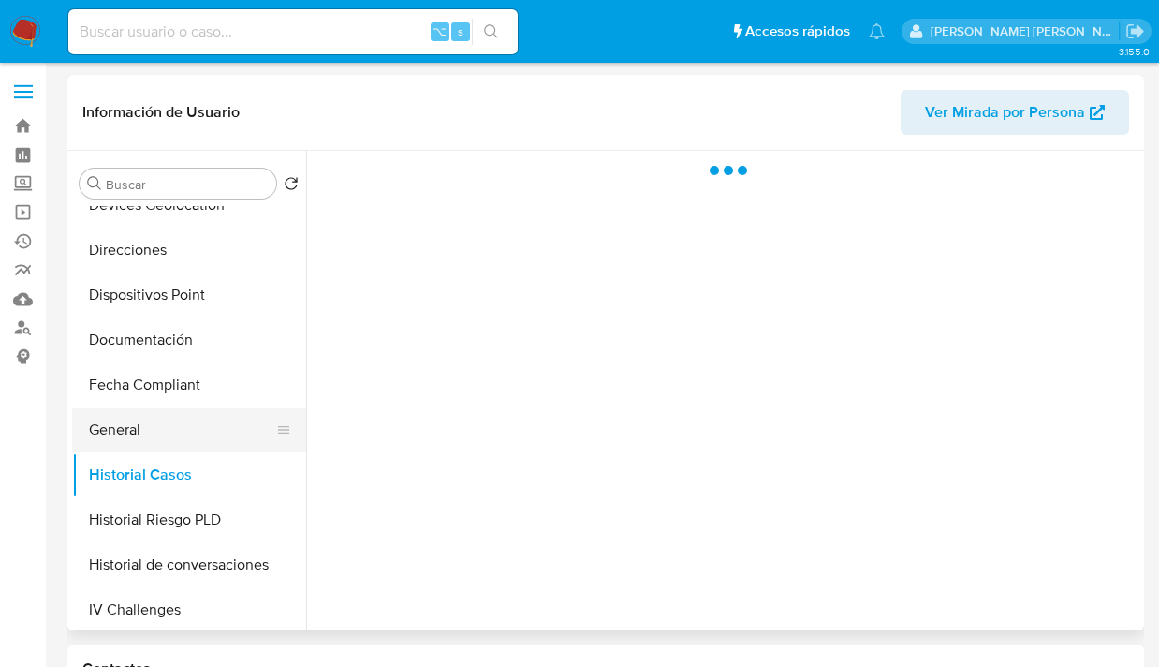
click at [181, 447] on button "General" at bounding box center [181, 429] width 219 height 45
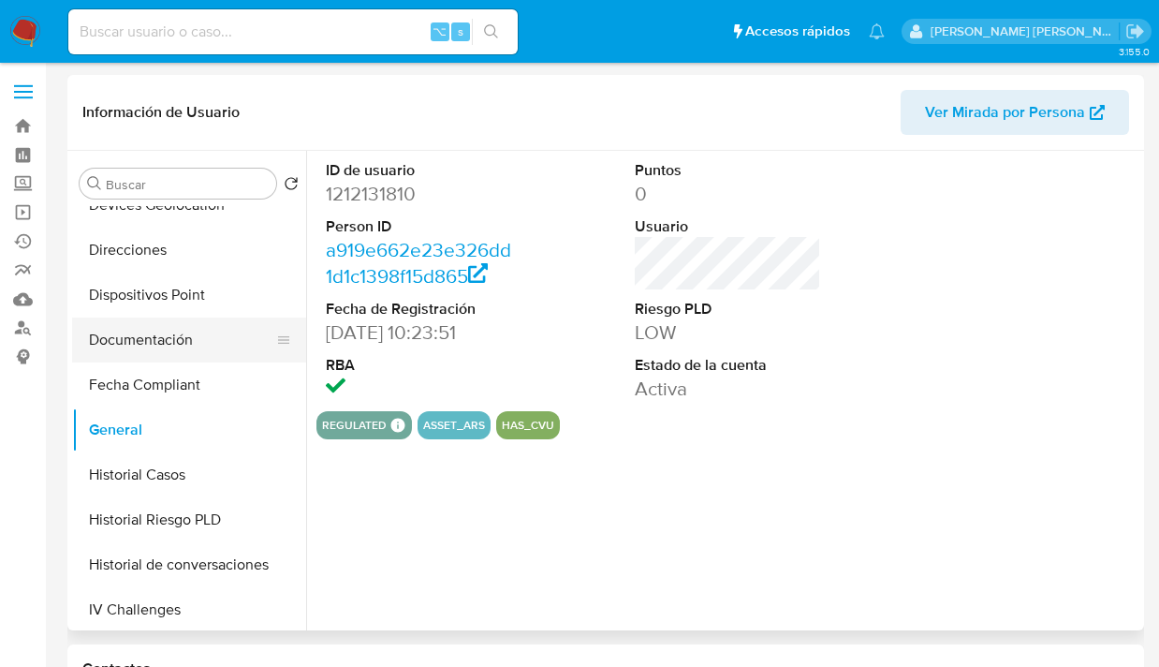
click at [224, 343] on button "Documentación" at bounding box center [181, 339] width 219 height 45
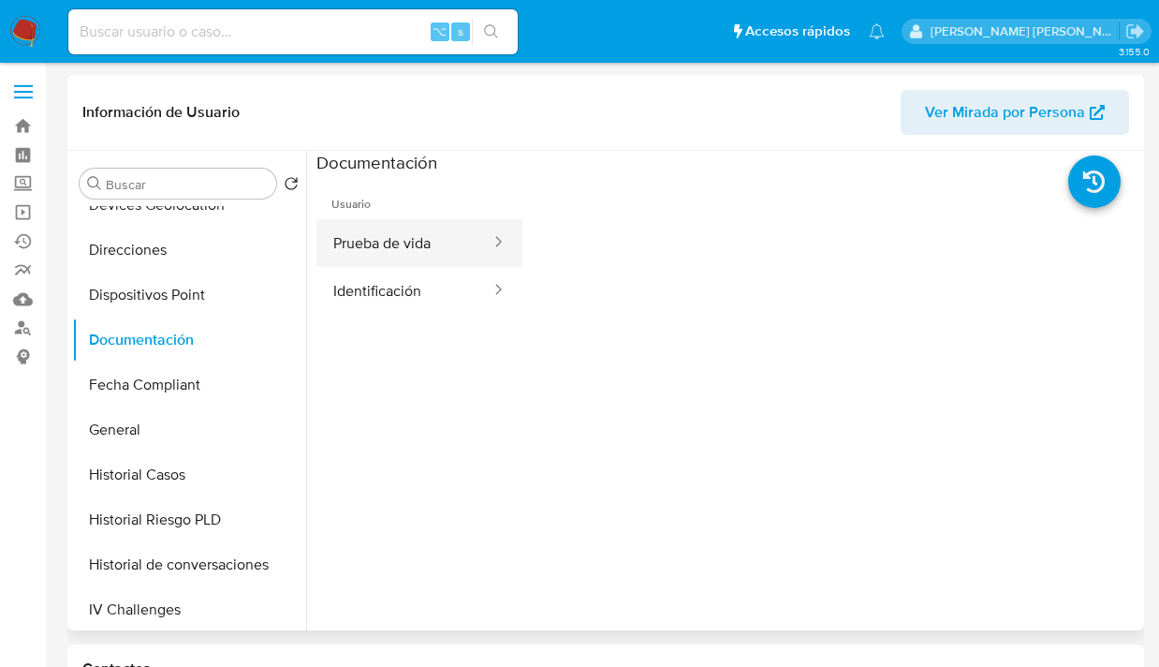
click at [396, 239] on button "Prueba de vida" at bounding box center [405, 243] width 176 height 48
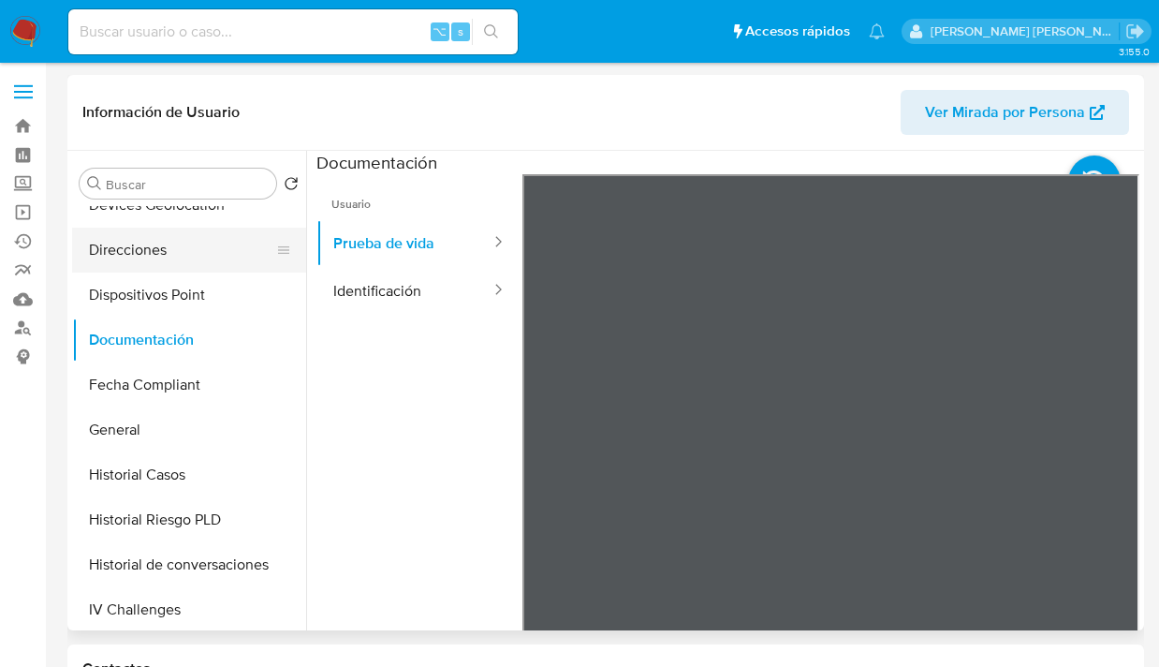
click at [224, 250] on button "Direcciones" at bounding box center [181, 250] width 219 height 45
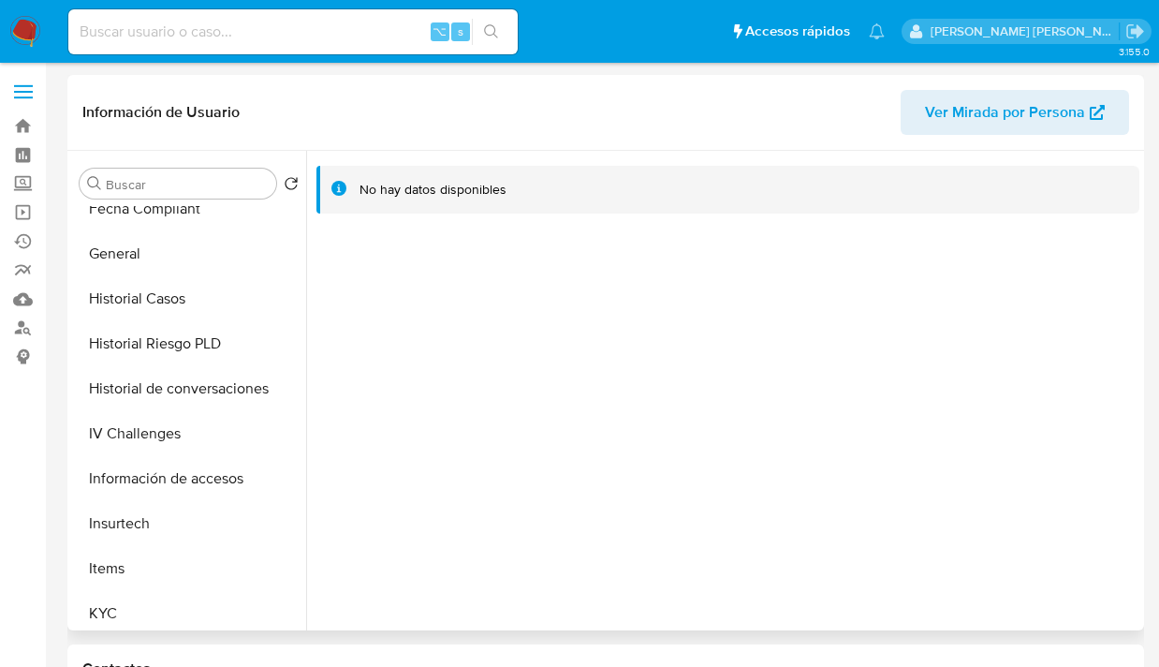
scroll to position [525, 0]
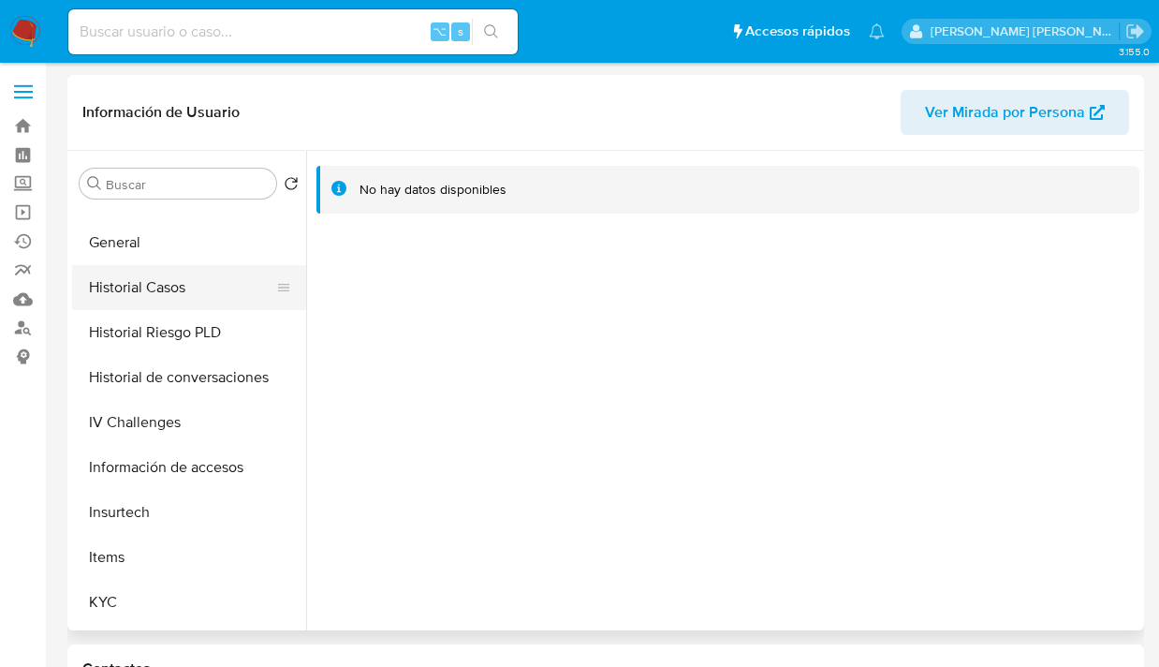
click at [234, 297] on button "Historial Casos" at bounding box center [181, 287] width 219 height 45
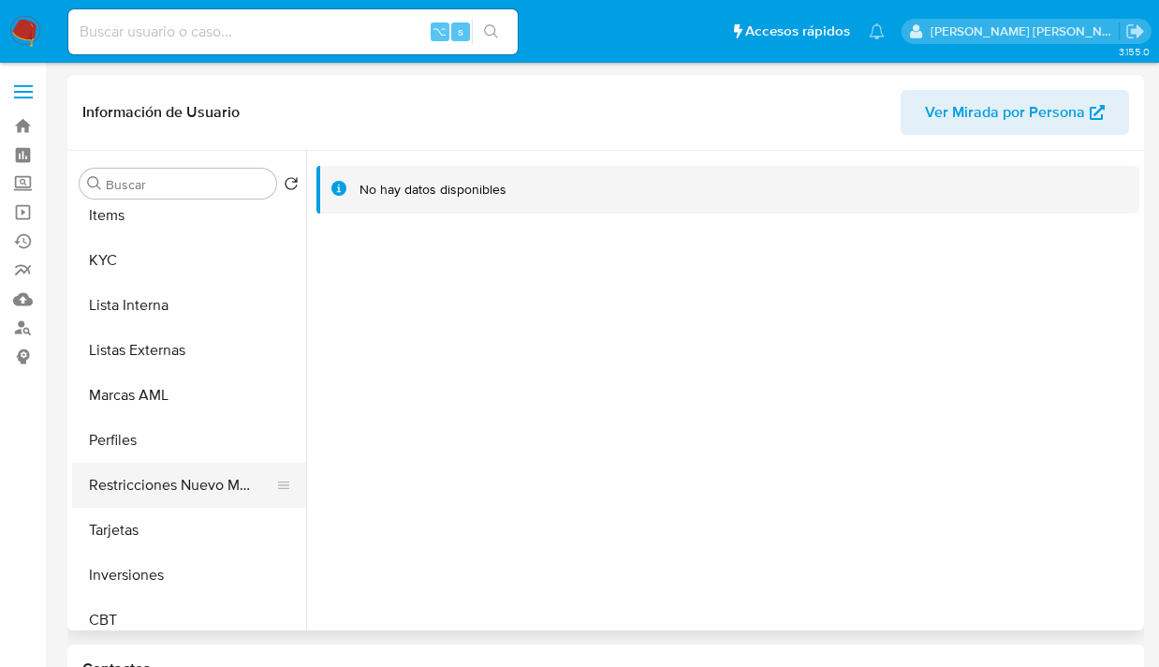
scroll to position [881, 0]
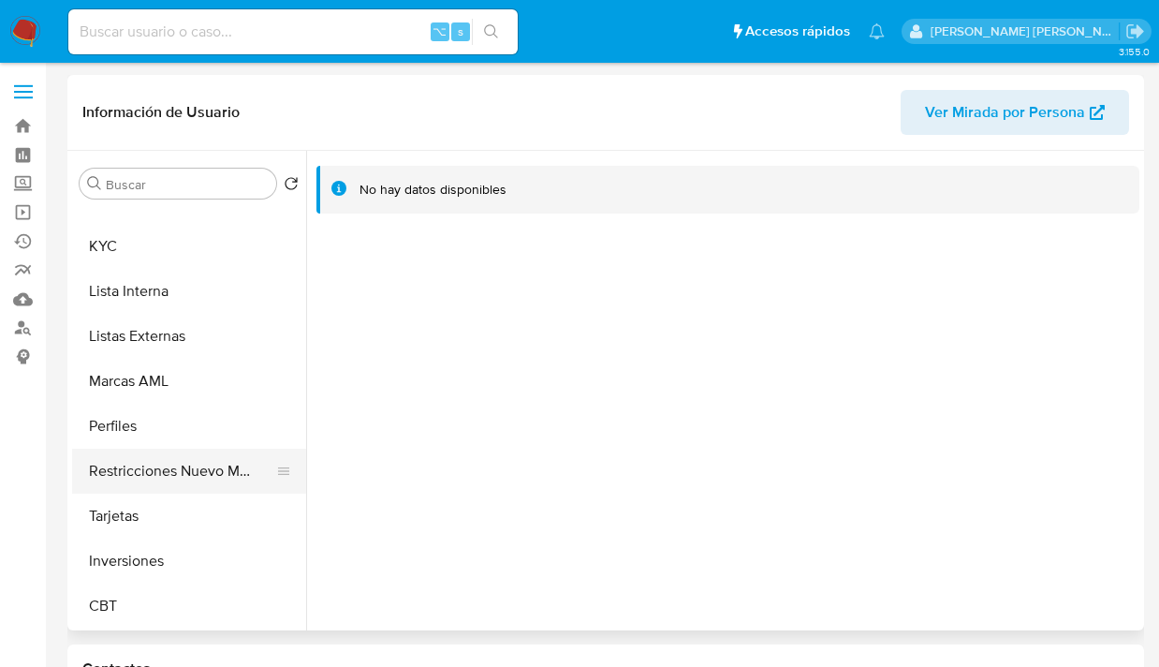
drag, startPoint x: 174, startPoint y: 450, endPoint x: 208, endPoint y: 452, distance: 33.8
click at [174, 450] on button "Restricciones Nuevo Mundo" at bounding box center [181, 471] width 219 height 45
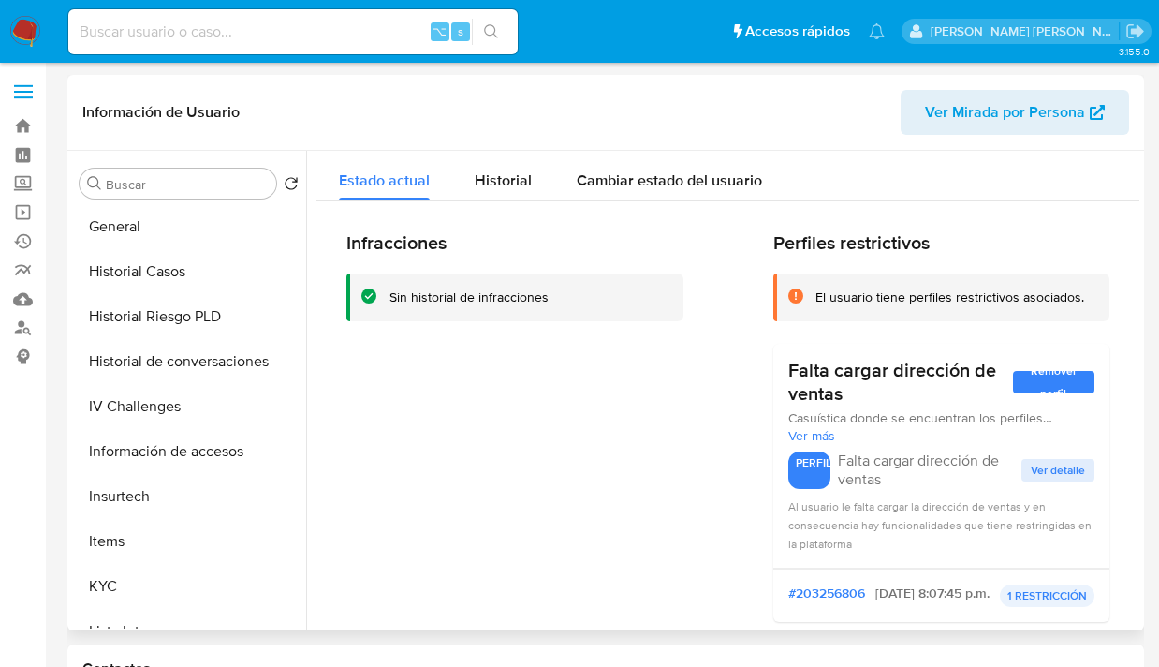
scroll to position [541, 0]
click at [192, 564] on ul "Anticipos de dinero Archivos adjuntos CVU Cruces y Relaciones Créditos Cuentas …" at bounding box center [189, 417] width 234 height 422
drag, startPoint x: 177, startPoint y: 581, endPoint x: 241, endPoint y: 572, distance: 64.2
click at [177, 581] on button "KYC" at bounding box center [181, 586] width 219 height 45
